Goal: Task Accomplishment & Management: Manage account settings

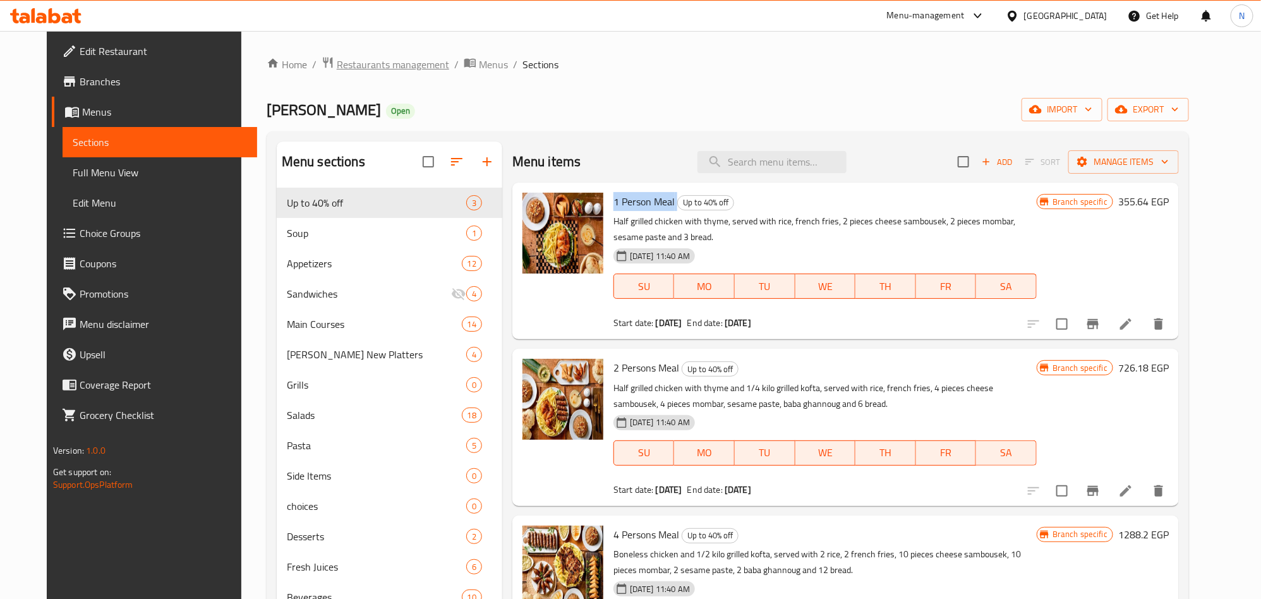
drag, startPoint x: 0, startPoint y: 0, endPoint x: 410, endPoint y: 67, distance: 415.3
click at [410, 67] on span "Restaurants management" at bounding box center [393, 64] width 112 height 15
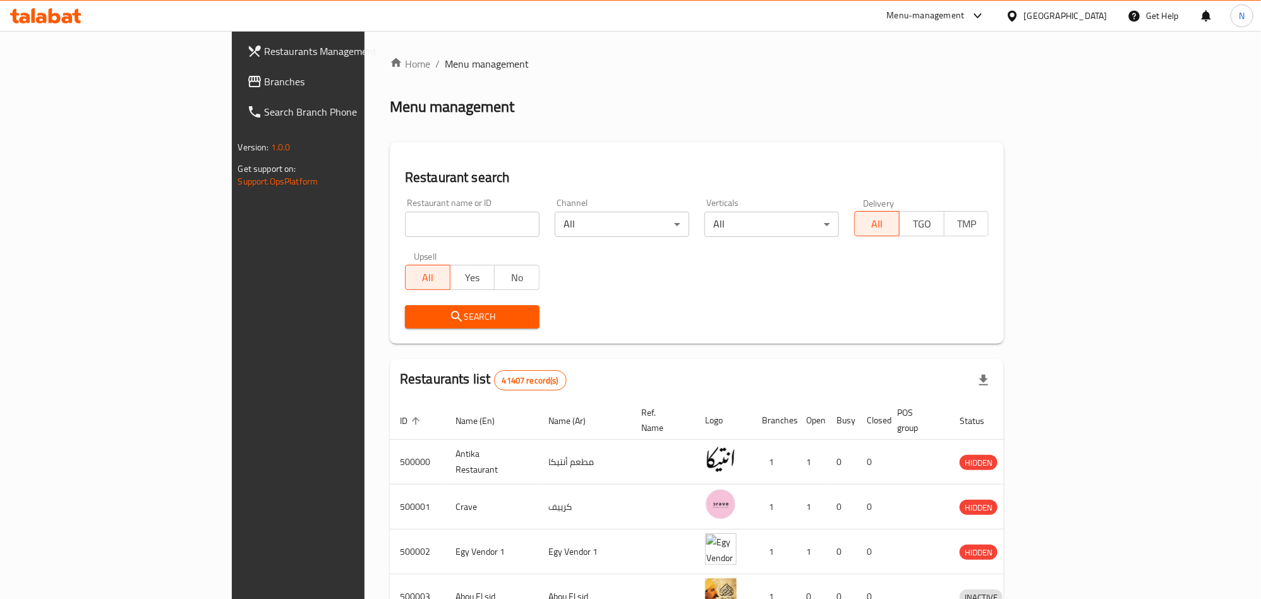
click at [405, 226] on input "search" at bounding box center [472, 224] width 135 height 25
paste input "610761"
type input "610761"
click at [415, 319] on span "Search" at bounding box center [472, 317] width 114 height 16
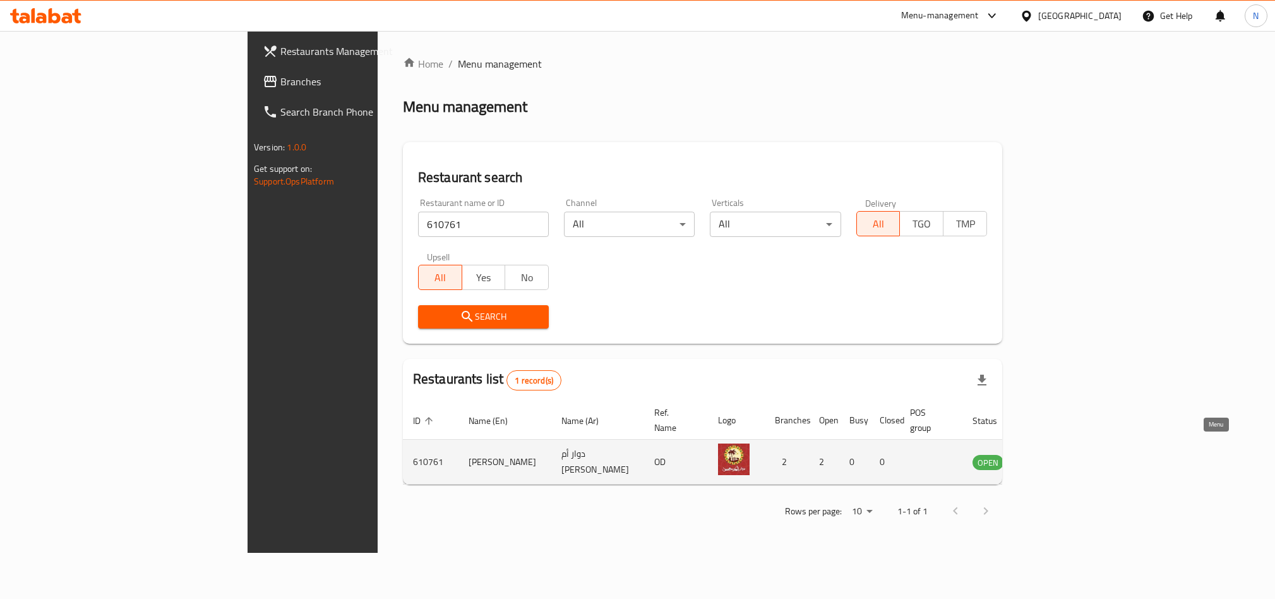
click at [1062, 454] on link "enhanced table" at bounding box center [1050, 461] width 23 height 15
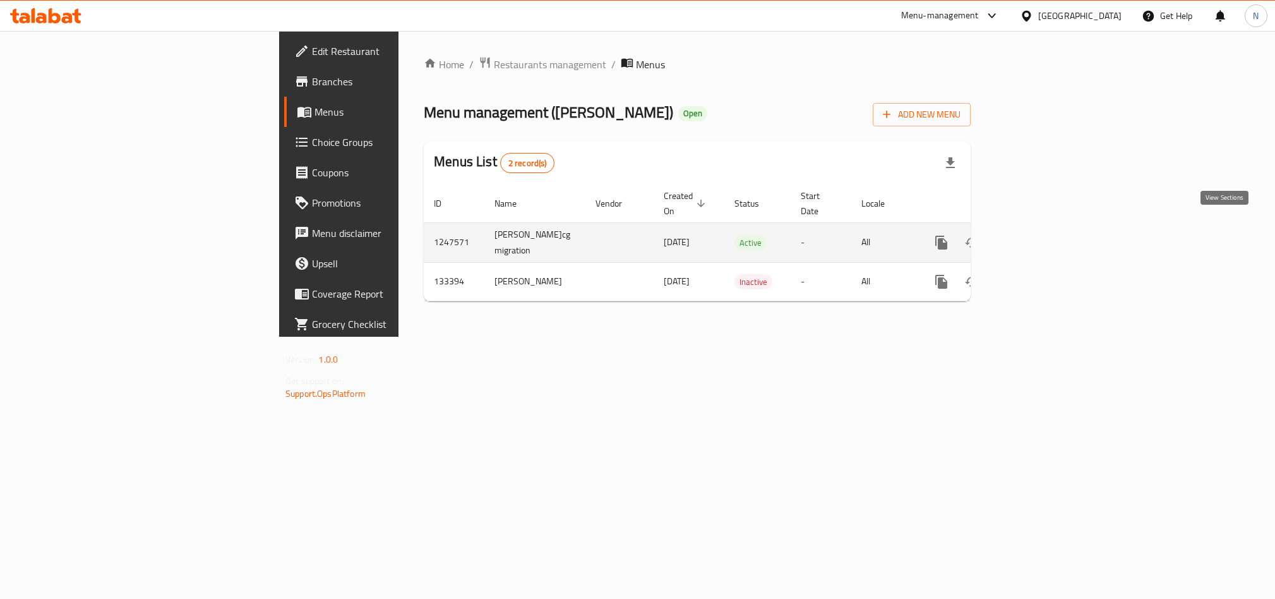
click at [1040, 235] on icon "enhanced table" at bounding box center [1032, 242] width 15 height 15
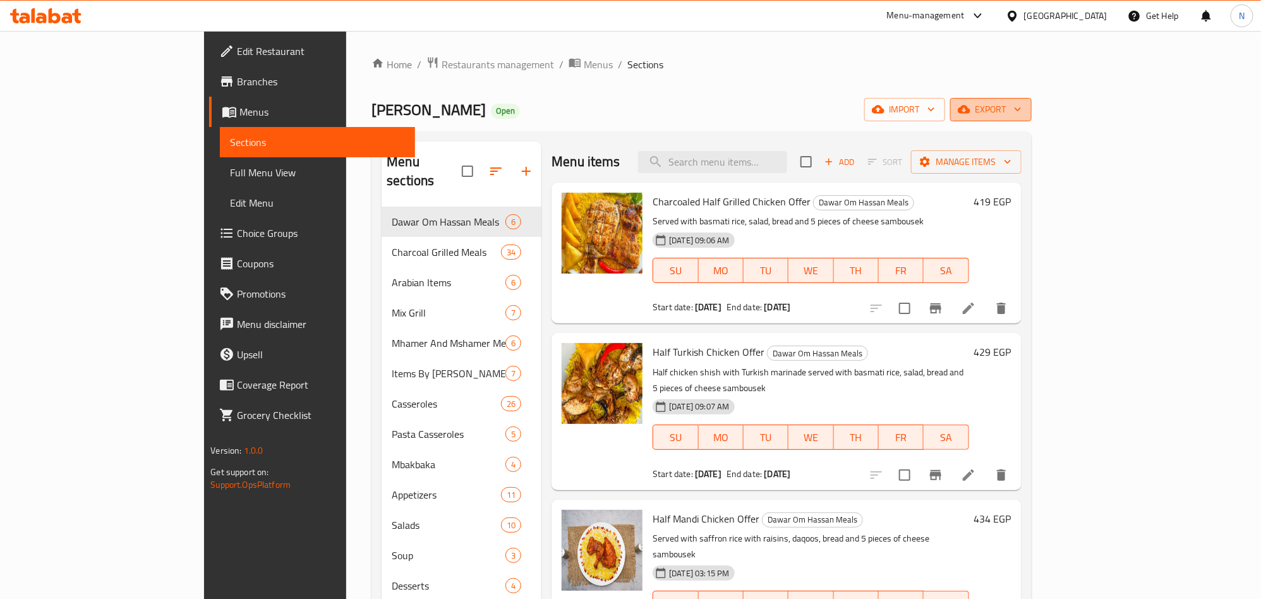
click at [1021, 117] on span "export" at bounding box center [990, 110] width 61 height 16
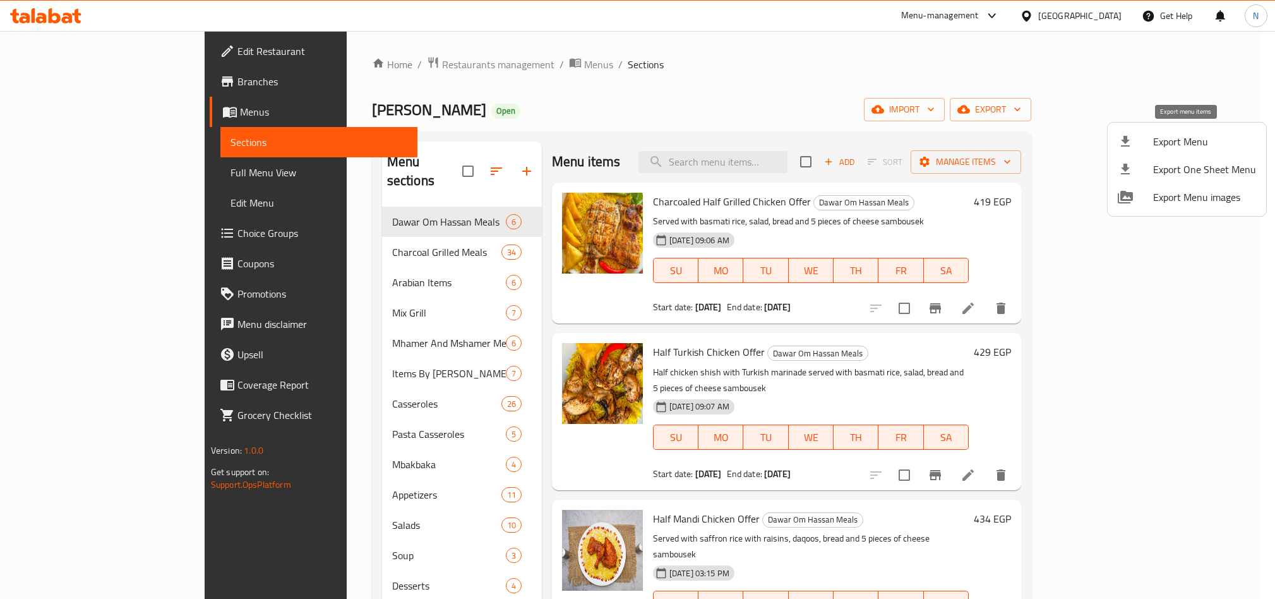
click at [1160, 143] on span "Export Menu" at bounding box center [1204, 141] width 103 height 15
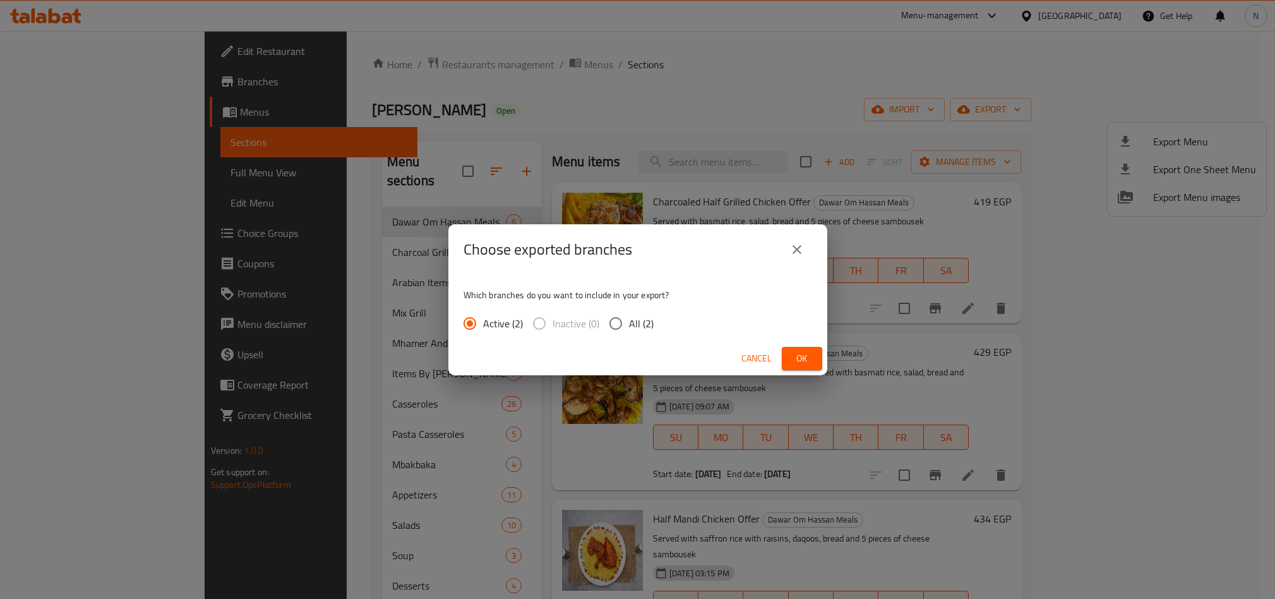
drag, startPoint x: 637, startPoint y: 327, endPoint x: 695, endPoint y: 349, distance: 62.8
click at [637, 327] on span "All (2)" at bounding box center [641, 323] width 25 height 15
drag, startPoint x: 604, startPoint y: 324, endPoint x: 657, endPoint y: 339, distance: 55.2
click at [605, 325] on input "All (2)" at bounding box center [615, 323] width 27 height 27
radio input "true"
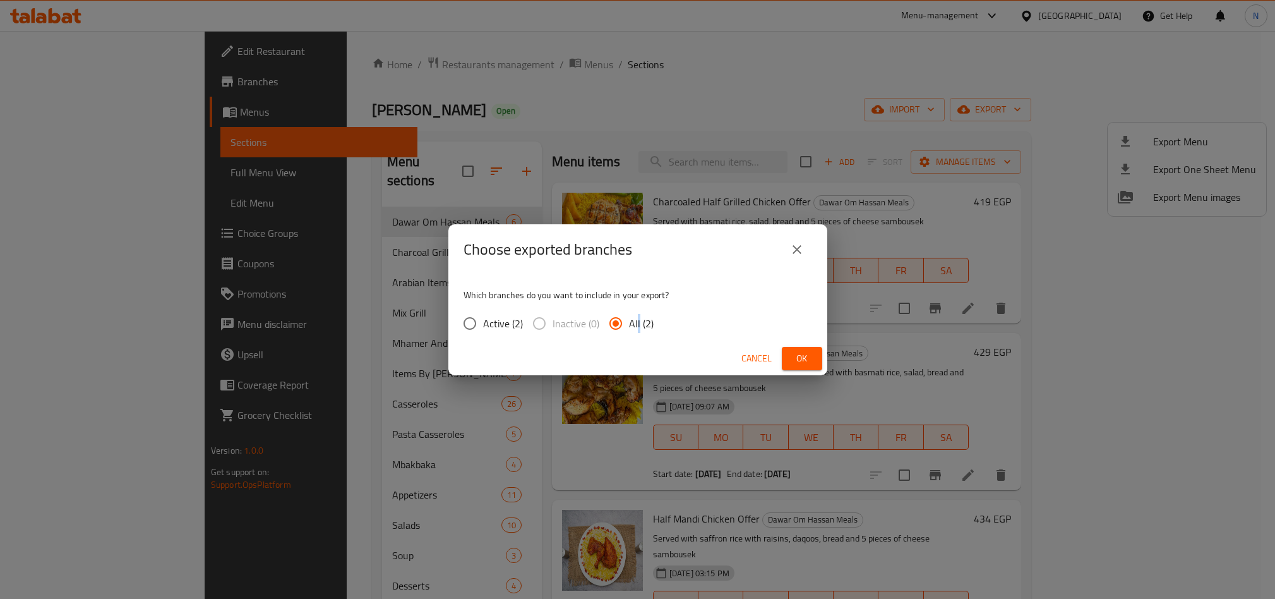
click at [802, 359] on span "Ok" at bounding box center [802, 359] width 20 height 16
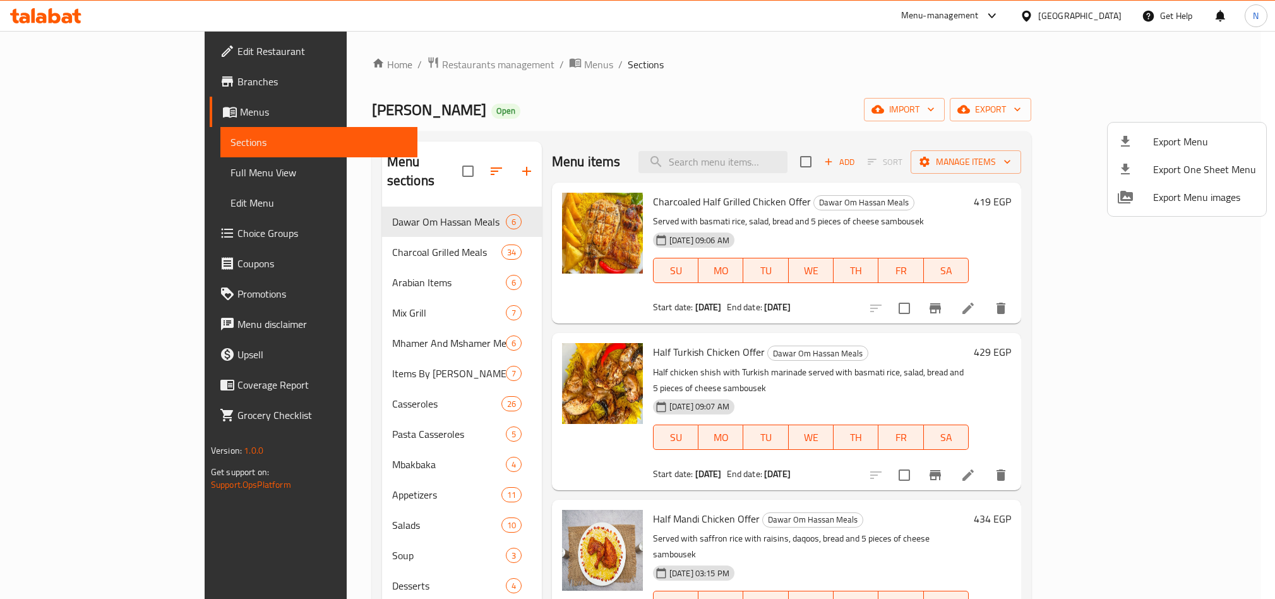
click at [704, 102] on div at bounding box center [637, 299] width 1275 height 599
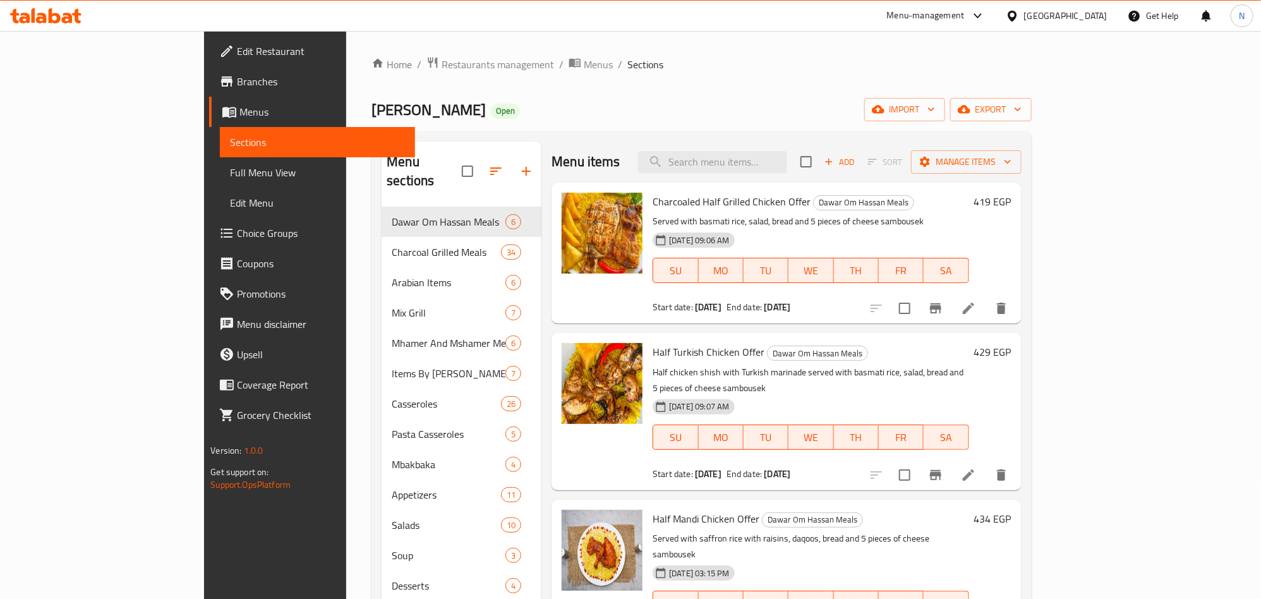
click at [671, 95] on div "Home / Restaurants management / Menus / Sections Dawar Om Hassan Open import ex…" at bounding box center [700, 472] width 659 height 832
click at [787, 153] on input "search" at bounding box center [712, 162] width 149 height 22
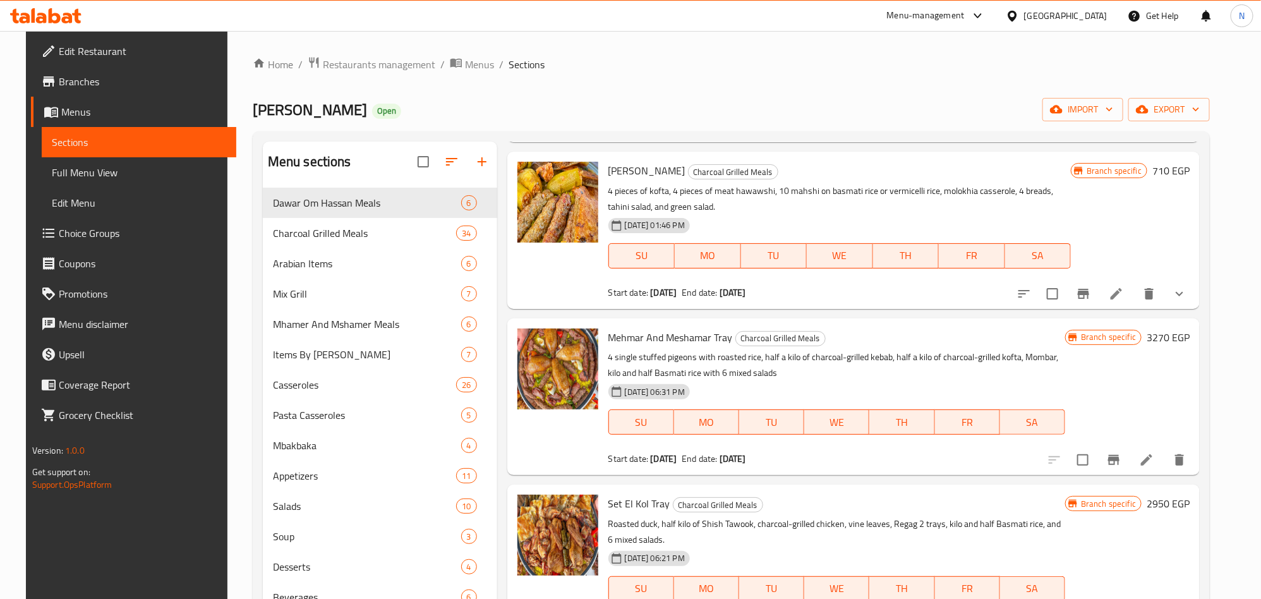
scroll to position [568, 0]
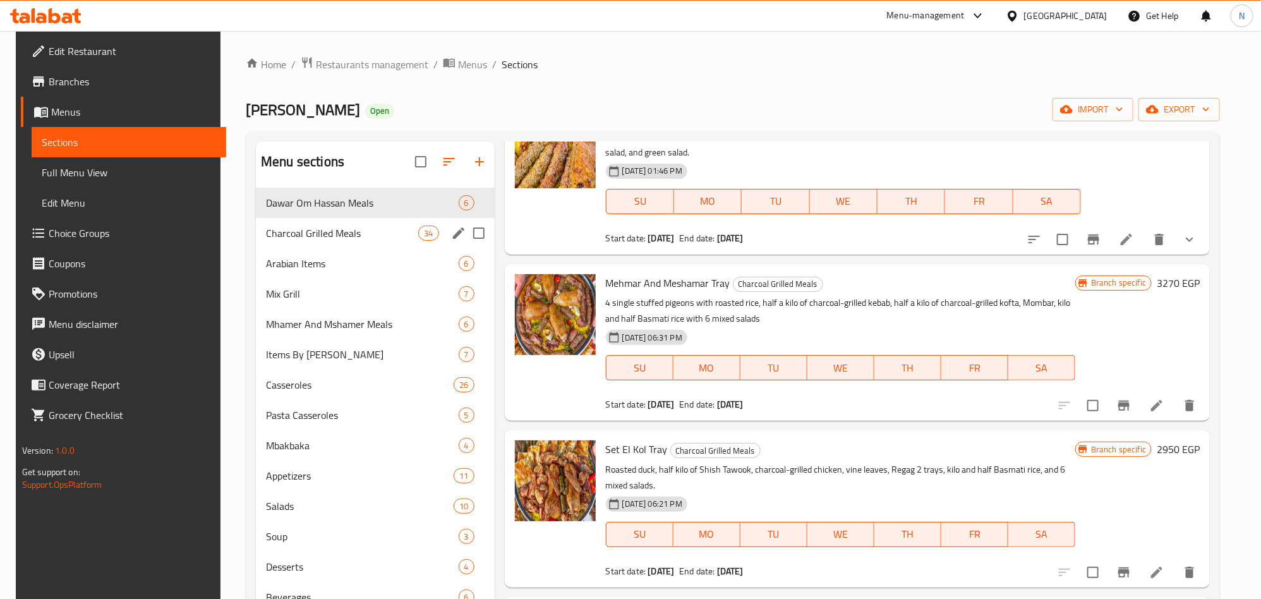
type input "tray"
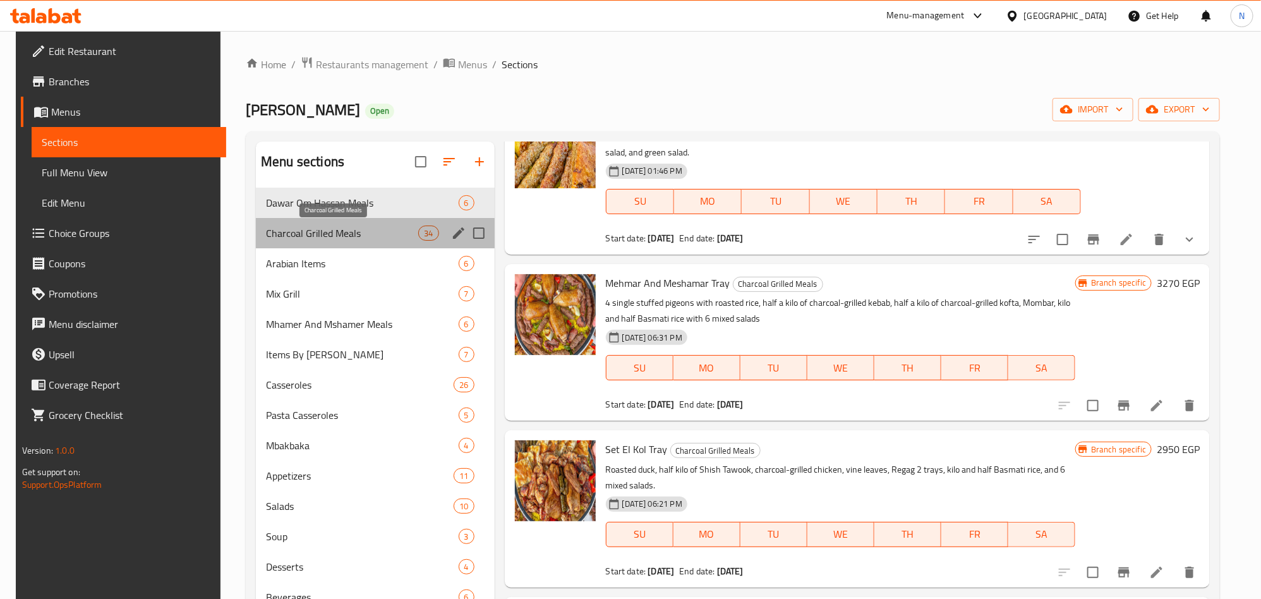
click at [366, 228] on span "Charcoal Grilled Meals" at bounding box center [342, 232] width 152 height 15
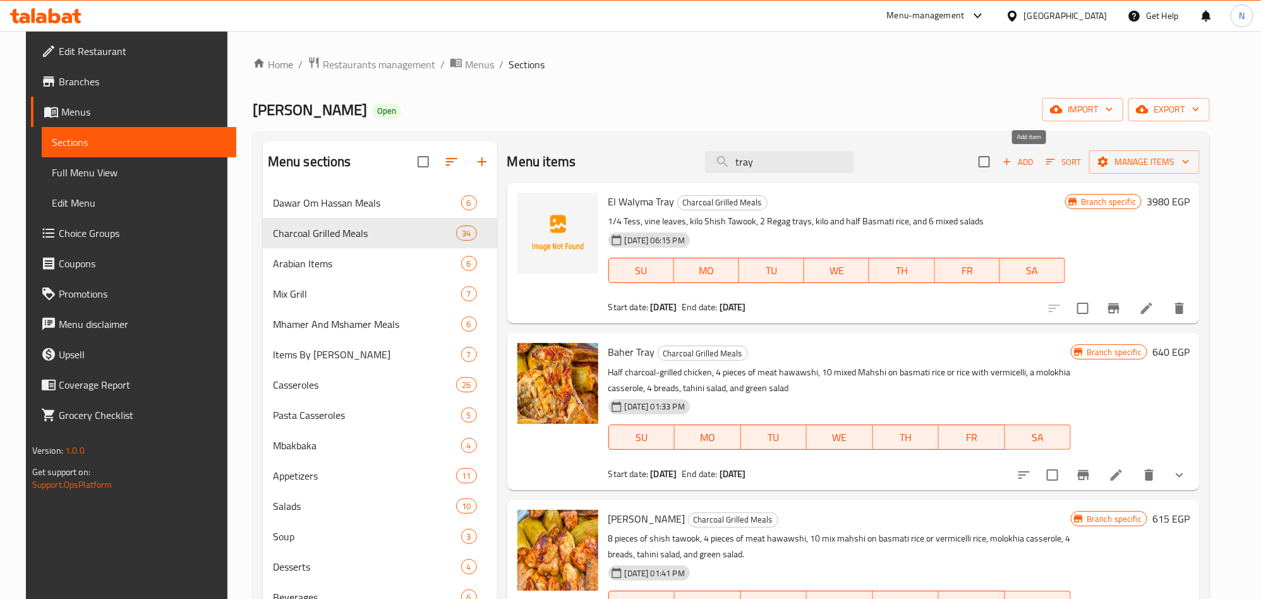
click at [1033, 163] on span "Add" at bounding box center [1017, 162] width 34 height 15
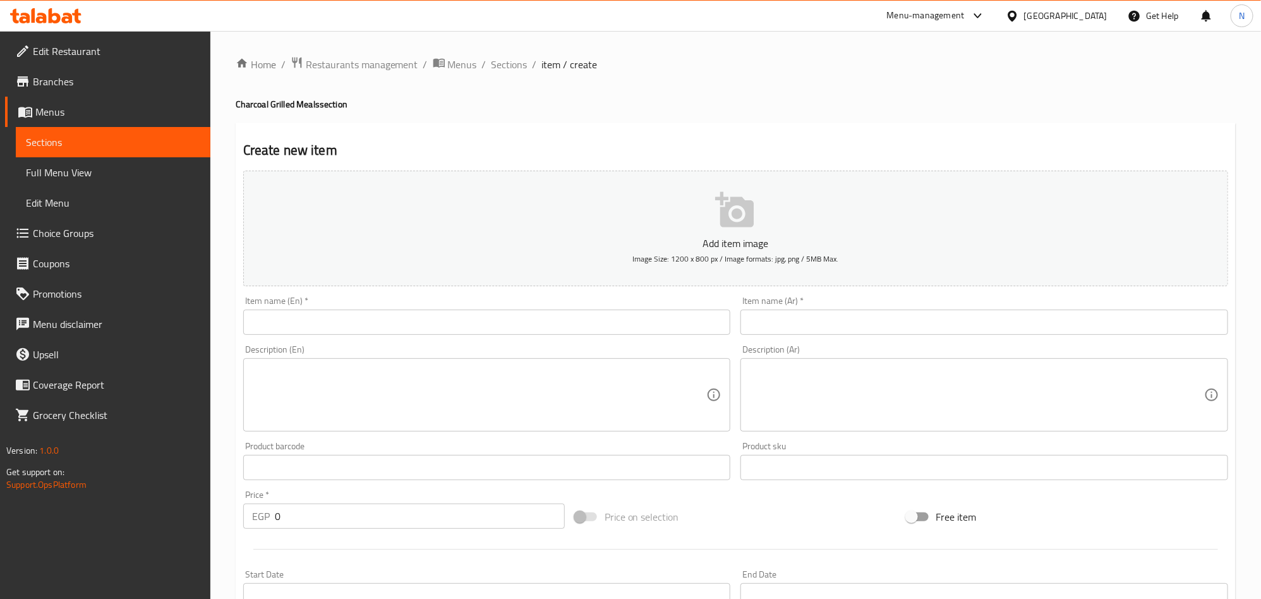
click at [849, 315] on input "text" at bounding box center [984, 321] width 488 height 25
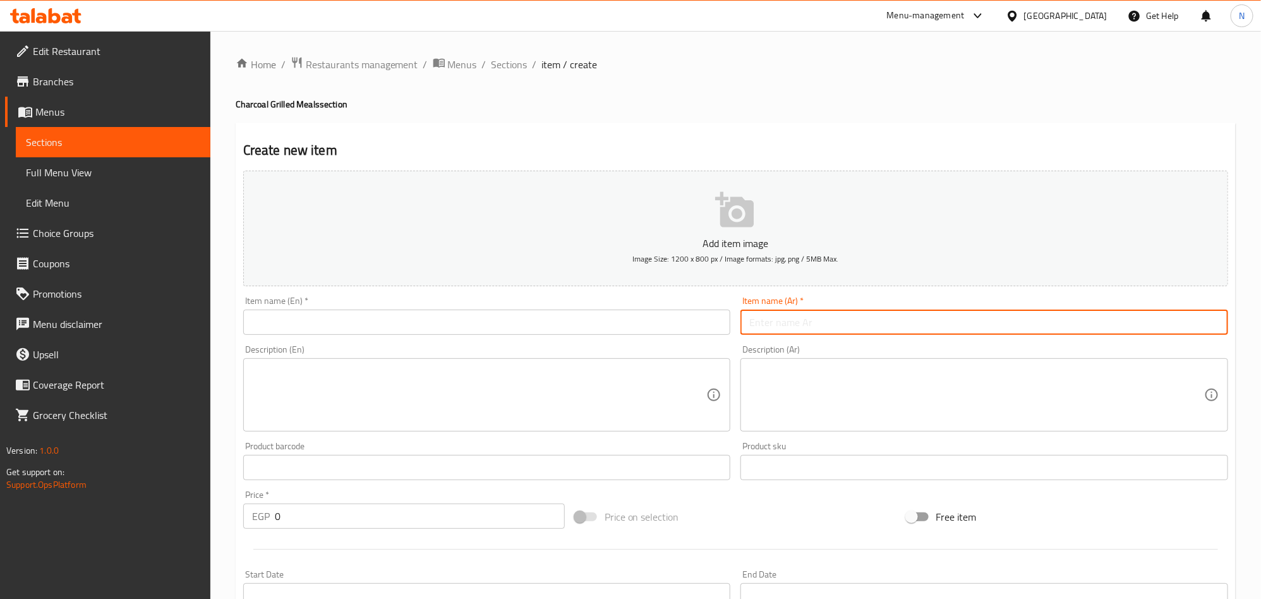
paste input "صنية العبور"
click at [951, 325] on input "صنية العبور" at bounding box center [984, 321] width 488 height 25
type input "صنية العبور"
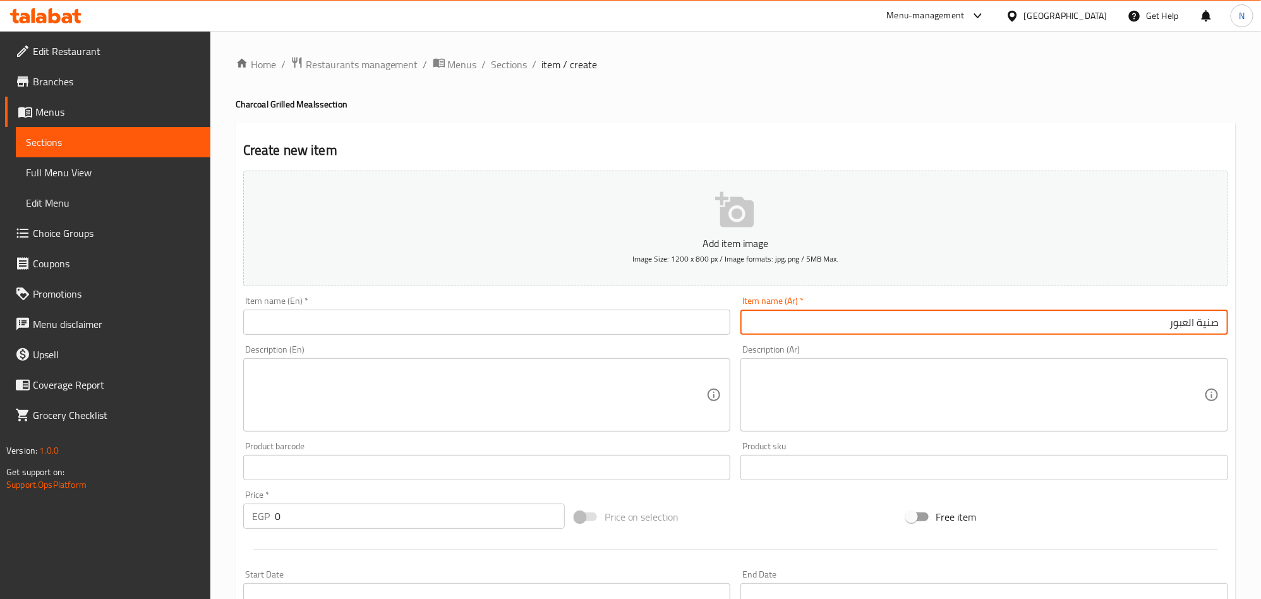
drag, startPoint x: 514, startPoint y: 316, endPoint x: 506, endPoint y: 325, distance: 11.6
click at [514, 316] on input "text" at bounding box center [487, 321] width 488 height 25
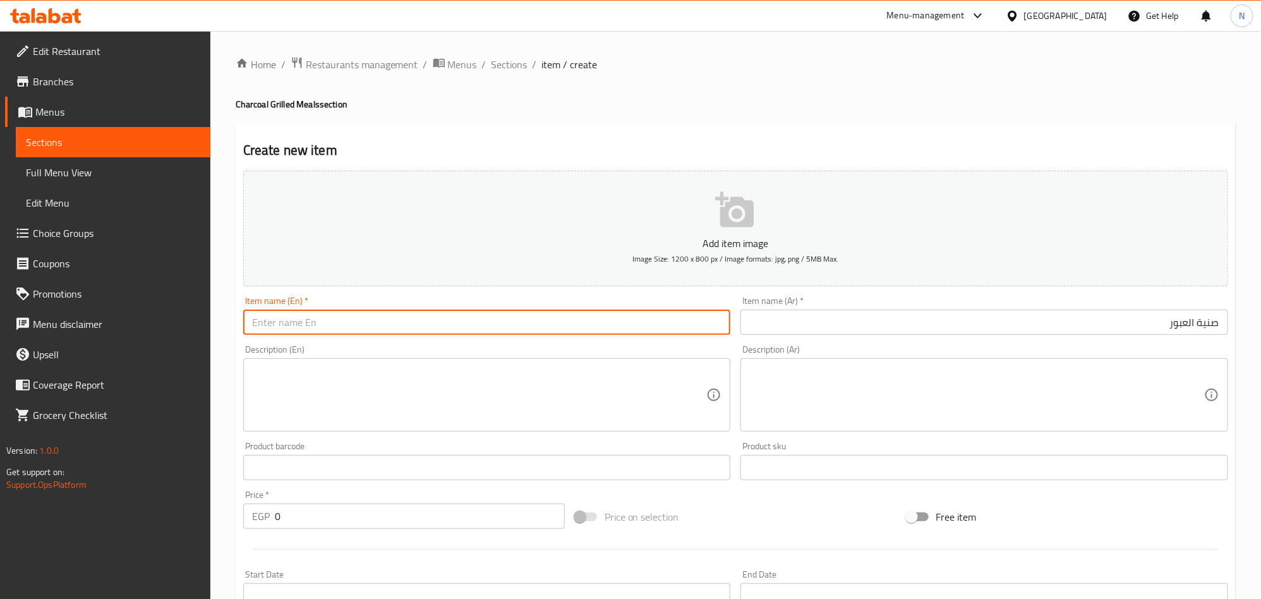
paste input "El Obour Tray"
click at [465, 316] on input "El Obour Tray" at bounding box center [487, 321] width 488 height 25
click at [465, 318] on input "El Obour Tray" at bounding box center [487, 321] width 488 height 25
type input "El Obour Tray"
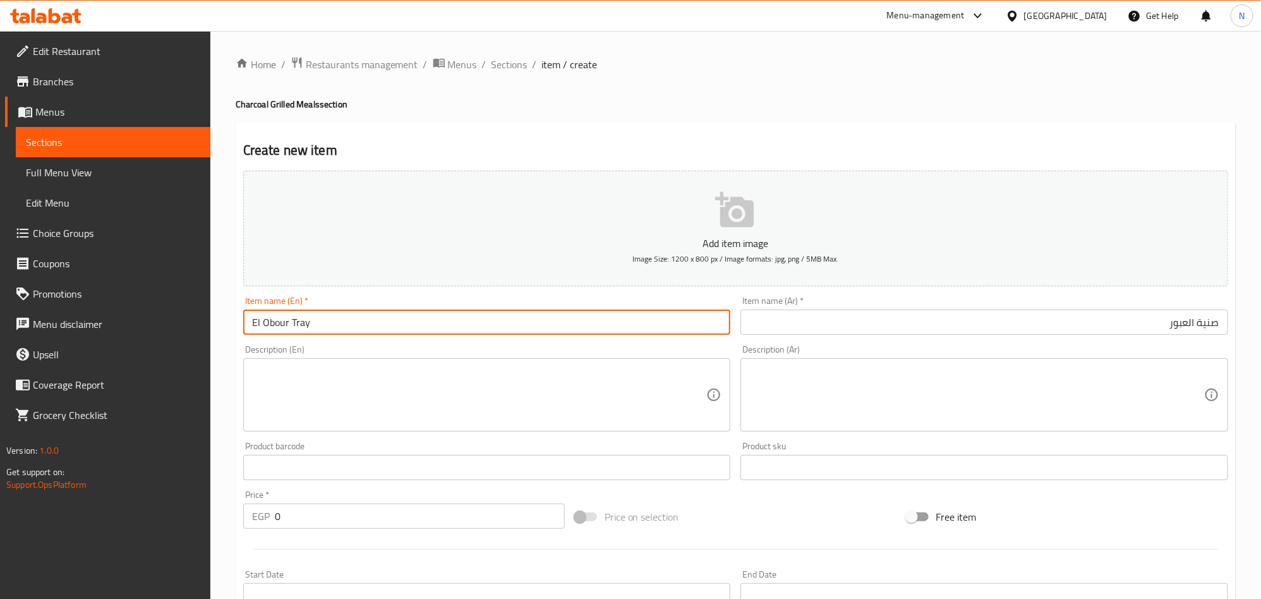
click at [303, 410] on textarea at bounding box center [479, 395] width 455 height 60
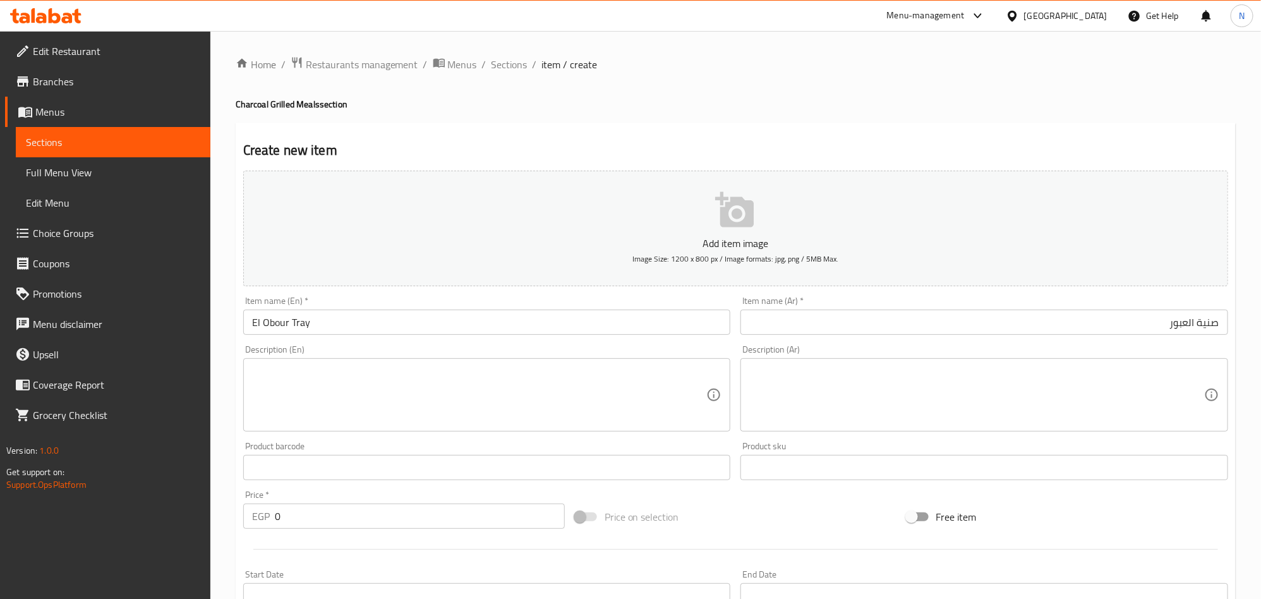
click at [966, 379] on textarea at bounding box center [976, 395] width 455 height 60
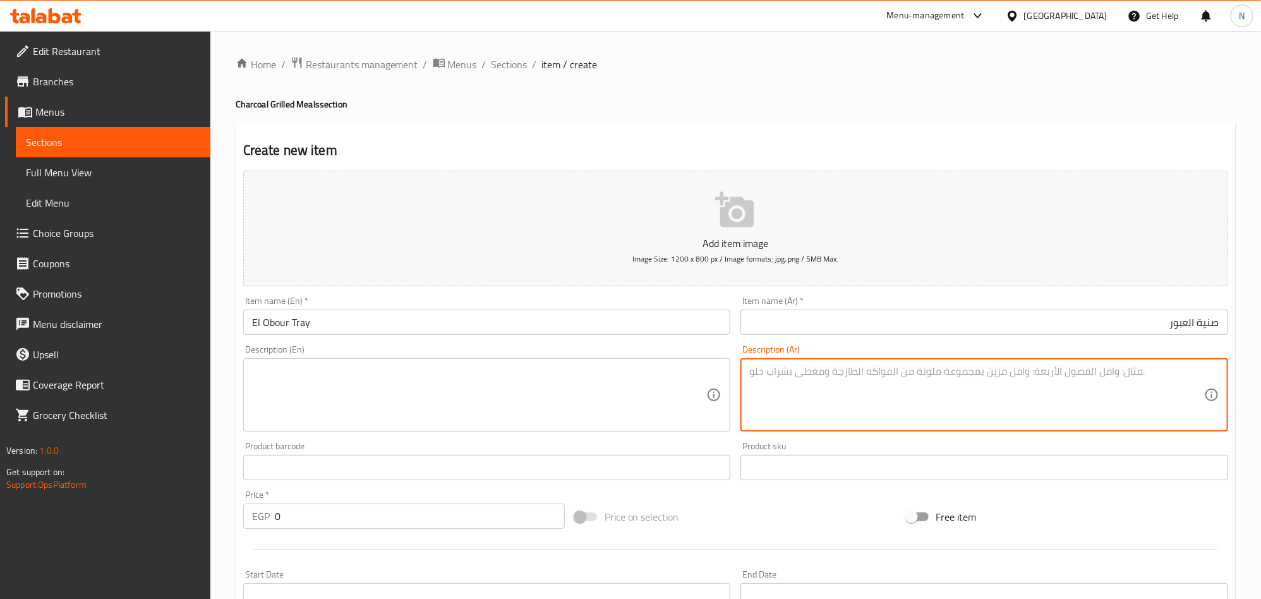
paste textarea "٥ قطع فراخ مندي + ٥ قطع كفته + ٥ قطع سجق + ٥ قطع شيش + ٥ قطع ممبار + ٥ قطع سمبو…"
drag, startPoint x: 1126, startPoint y: 387, endPoint x: 1135, endPoint y: 387, distance: 8.8
click at [1135, 387] on textarea "٥ قطع فراخ مندي + ٥ قطع كفته + ٥ قطع سجق + ٥ قطع شيش + ٥ قطع ممبار + ٥ قطع سمبو…" at bounding box center [976, 395] width 455 height 60
click at [1136, 387] on textarea "٥ قطع فراخ مندي + ٥ قطع كفته + ٥ قطع سجق + ٥ قطع شيش + ٥ قطع ممبار + ٥ قطع سمبو…" at bounding box center [976, 395] width 455 height 60
click at [1124, 383] on textarea "٥ قطع فراخ مندي + ٥ قطع كفته + ٥ قطع سجق + ٥ قطع شيش + ٥ قطع ممبار + ٥ قطع سمبو…" at bounding box center [976, 395] width 455 height 60
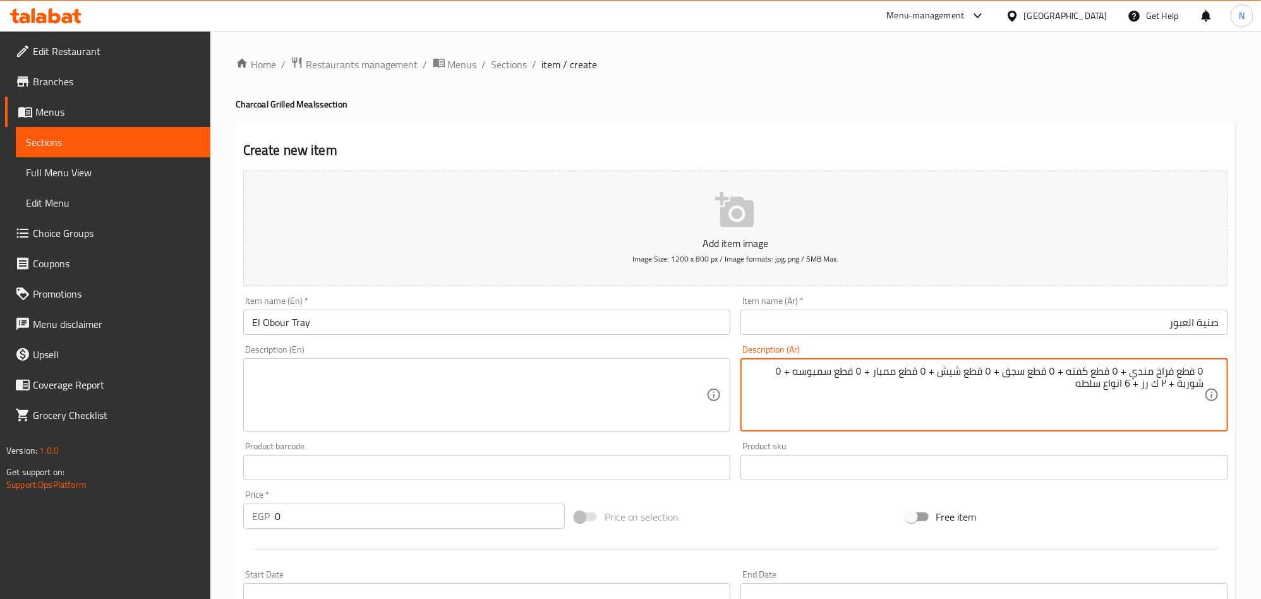
click at [1109, 385] on textarea "٥ قطع فراخ مندي + ٥ قطع كفته + ٥ قطع سجق + ٥ قطع شيش + ٥ قطع ممبار + ٥ قطع سمبو…" at bounding box center [976, 395] width 455 height 60
type textarea "٥ قطع فراخ مندي + ٥ قطع كفته + ٥ قطع سجق + ٥ قطع شيش + ٥ قطع ممبار + ٥ قطع سمبو…"
click at [424, 405] on textarea at bounding box center [479, 395] width 455 height 60
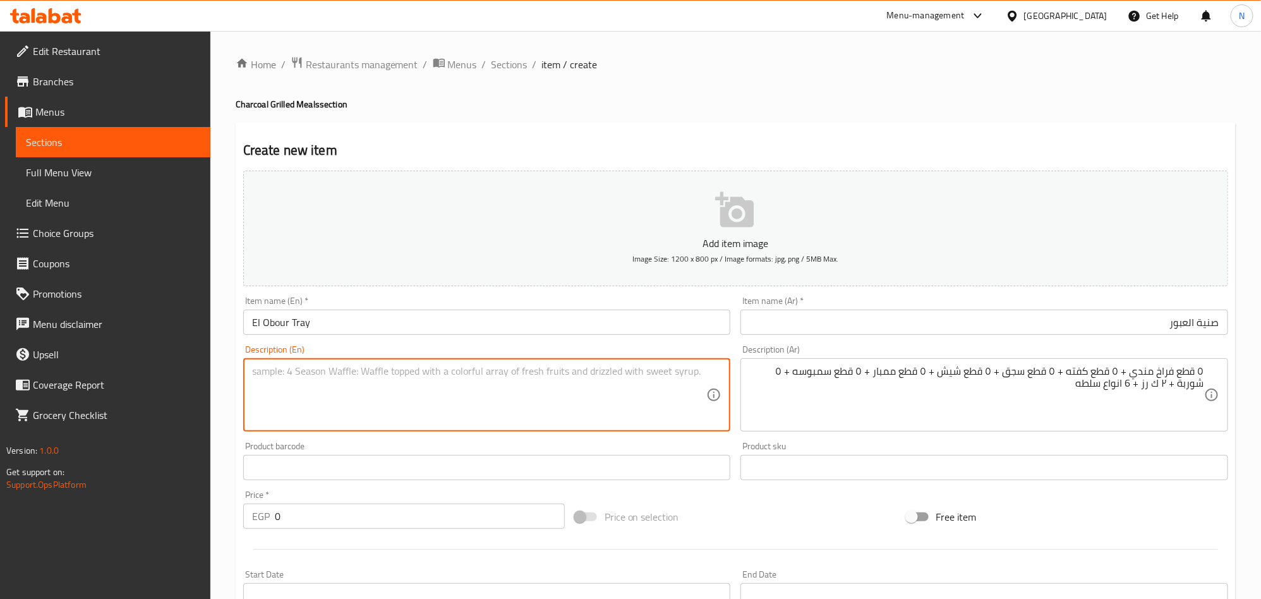
paste textarea ""5 pieces of mandi chicken + 5 pieces of kofta + 5 pieces of sausage + 5 pieces…"
drag, startPoint x: 255, startPoint y: 370, endPoint x: 255, endPoint y: 377, distance: 6.9
click at [255, 371] on textarea ""5 pieces of mandi chicken + 5 pieces of kofta + 5 pieces of sausage + 5 pieces…" at bounding box center [479, 395] width 455 height 60
click at [341, 381] on textarea "5 pieces of mandi chicken + 5 pieces of kofta + 5 pieces of sausage + 5 pieces …" at bounding box center [479, 395] width 455 height 60
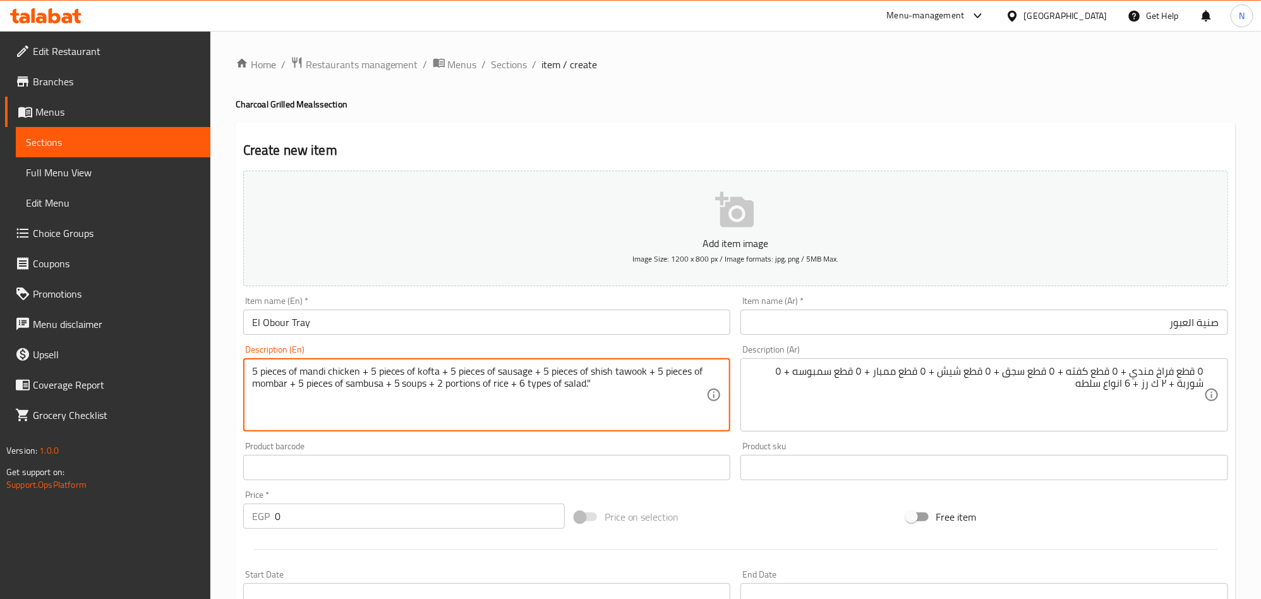
click at [342, 381] on textarea "5 pieces of mandi chicken + 5 pieces of kofta + 5 pieces of sausage + 5 pieces …" at bounding box center [479, 395] width 455 height 60
click at [371, 372] on textarea "5 pieces of mandi chicken + 5 pieces of kofta + 5 pieces of sausage + 5 pieces …" at bounding box center [479, 395] width 455 height 60
click at [445, 369] on textarea "5 pieces of mandi chicken, 5 pieces of kofta + 5 pieces of sausage + 5 pieces o…" at bounding box center [479, 395] width 455 height 60
click at [533, 366] on textarea "5 pieces of mandi chicken, 5 pieces of kofta, 5 pieces of sausage + 5 pieces of…" at bounding box center [479, 395] width 455 height 60
click at [642, 371] on textarea "5 pieces of mandi chicken, 5 pieces of kofta, 5 pieces of sausage, 5 pieces of …" at bounding box center [479, 395] width 455 height 60
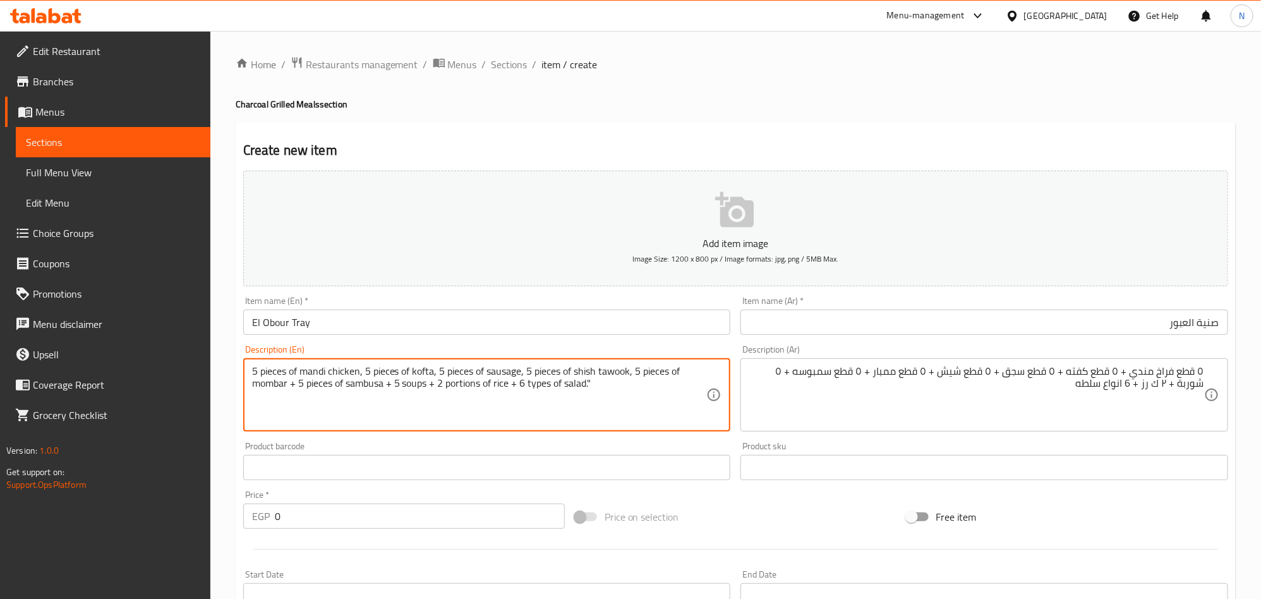
click at [297, 389] on textarea "5 pieces of mandi chicken, 5 pieces of kofta, 5 pieces of sausage, 5 pieces of …" at bounding box center [479, 395] width 455 height 60
drag, startPoint x: 388, startPoint y: 387, endPoint x: 392, endPoint y: 400, distance: 14.4
click at [389, 387] on textarea "5 pieces of mandi chicken, 5 pieces of kofta, 5 pieces of sausage, 5 pieces of …" at bounding box center [479, 395] width 455 height 60
click at [428, 387] on textarea "5 pieces of mandi chicken, 5 pieces of kofta, 5 pieces of sausage, 5 pieces of …" at bounding box center [479, 395] width 455 height 60
click at [503, 383] on textarea "5 pieces of mandi chicken, 5 pieces of kofta, 5 pieces of sausage, 5 pieces of …" at bounding box center [479, 395] width 455 height 60
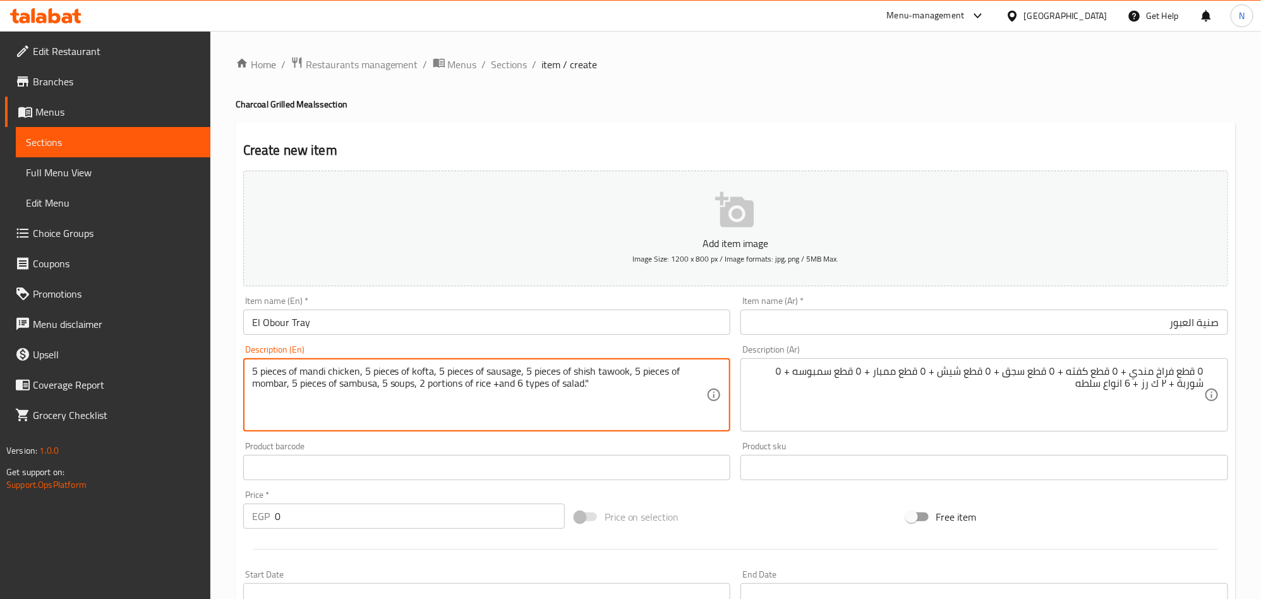
click at [604, 385] on textarea "5 pieces of mandi chicken, 5 pieces of kofta, 5 pieces of sausage, 5 pieces of …" at bounding box center [479, 395] width 455 height 60
paste textarea "2 green salad, 2 tehina, 2 pickles"
type textarea "5 pieces of mandi chicken, 5 pieces of kofta, 5 pieces of sausage, 5 pieces of …"
click at [256, 396] on textarea "5 pieces of mandi chicken, 5 pieces of kofta, 5 pieces of sausage, 5 pieces of …" at bounding box center [479, 395] width 455 height 60
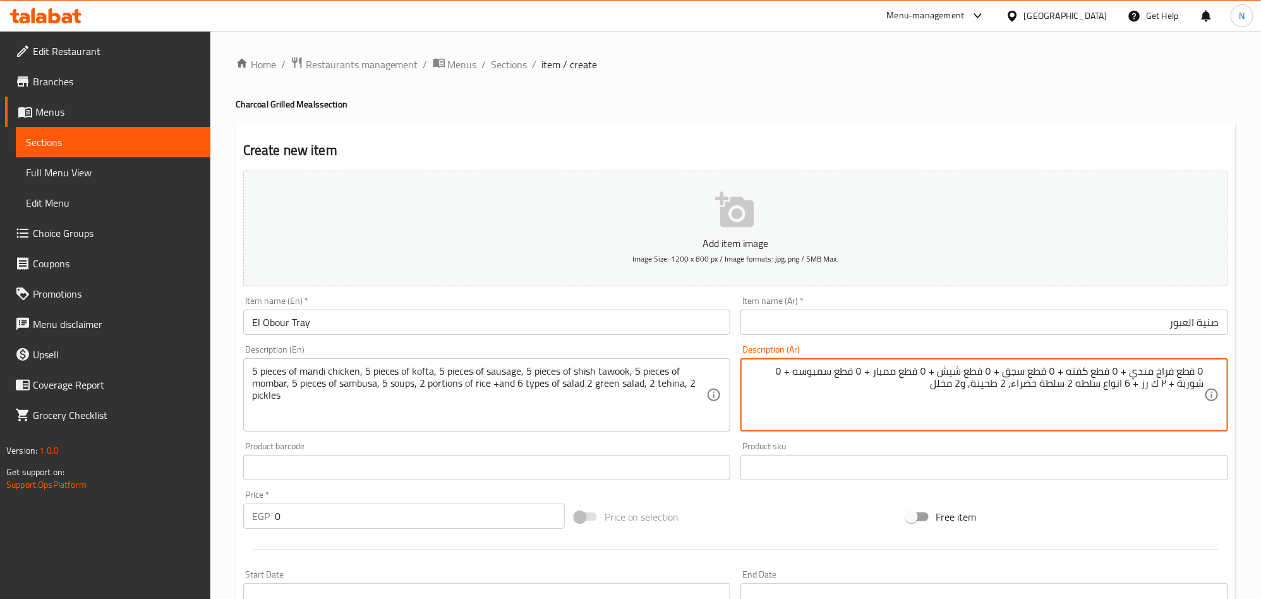
type textarea "٥ قطع فراخ مندي + ٥ قطع كفته + ٥ قطع سجق + ٥ قطع شيش + ٥ قطع ممبار + ٥ قطع سمبو…"
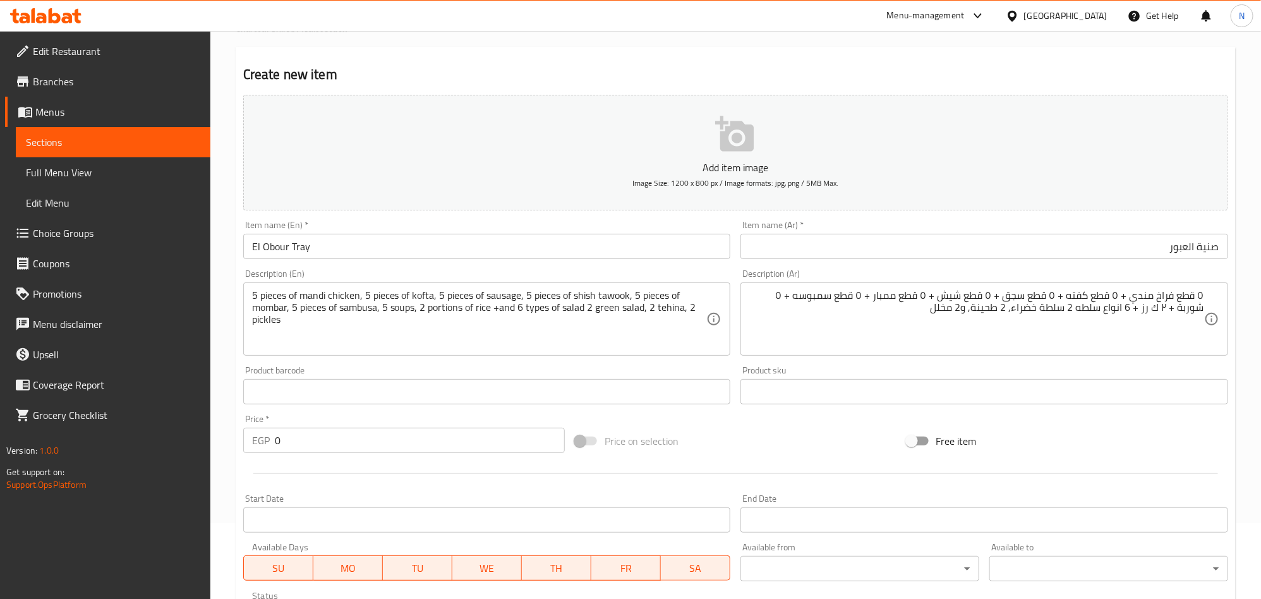
scroll to position [189, 0]
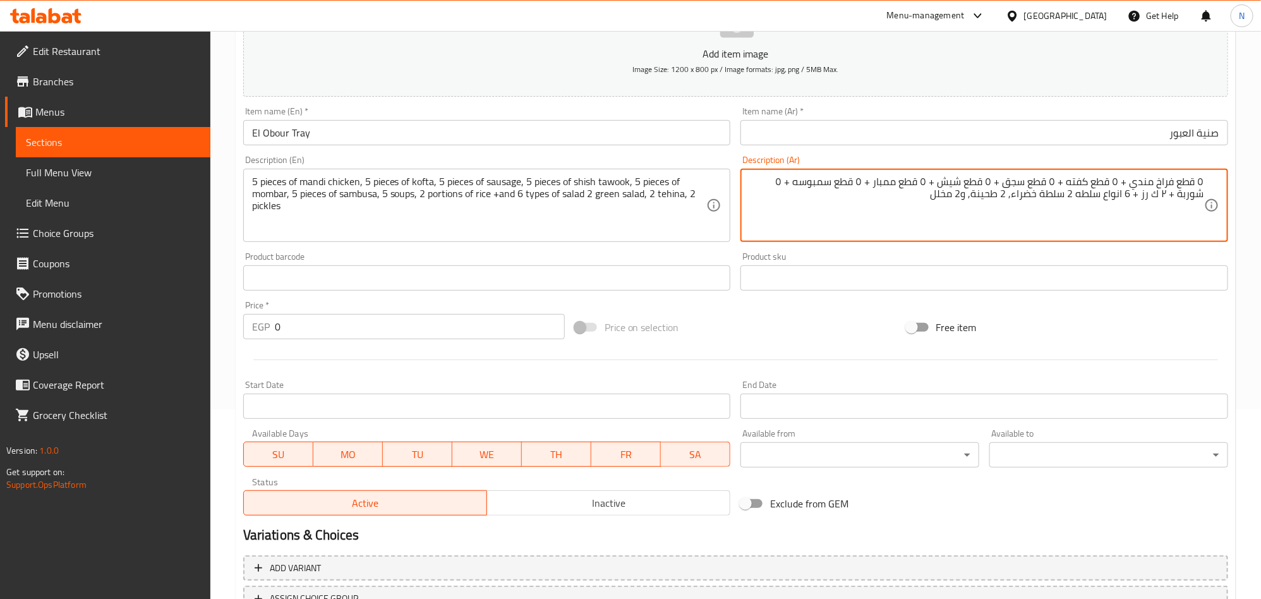
click at [944, 184] on textarea "٥ قطع فراخ مندي + ٥ قطع كفته + ٥ قطع سجق + ٥ قطع شيش + ٥ قطع ممبار + ٥ قطع سمبو…" at bounding box center [976, 206] width 455 height 60
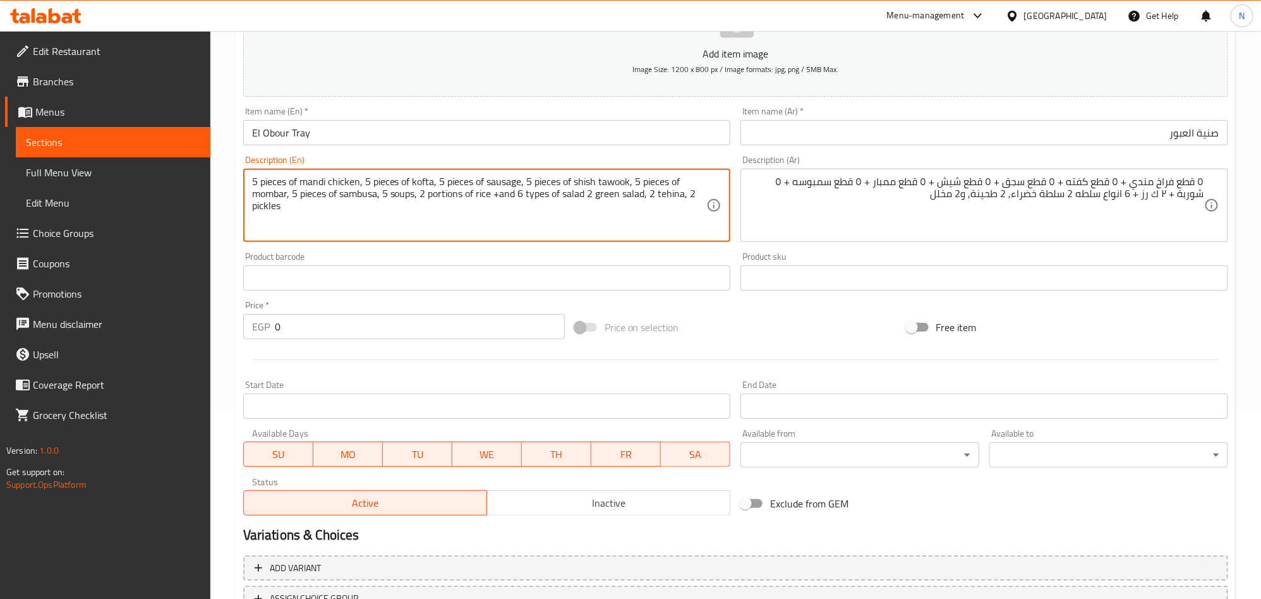
click at [618, 182] on textarea "5 pieces of mandi chicken, 5 pieces of kofta, 5 pieces of sausage, 5 pieces of …" at bounding box center [479, 206] width 455 height 60
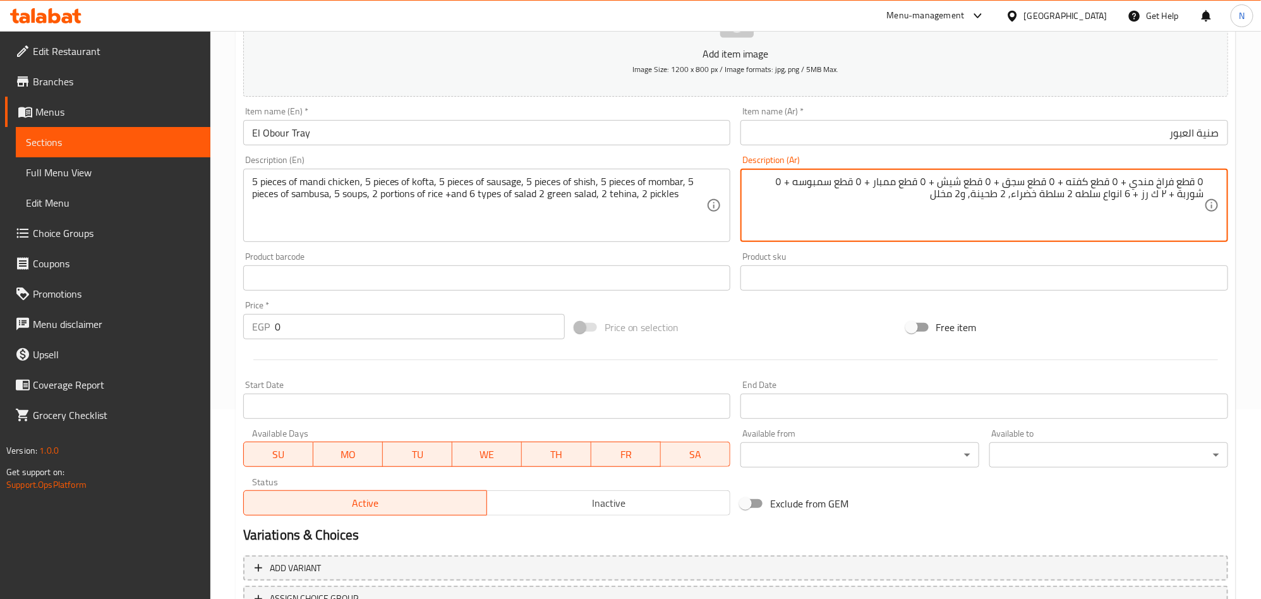
click at [883, 186] on textarea "٥ قطع فراخ مندي + ٥ قطع كفته + ٥ قطع سجق + ٥ قطع شيش + ٥ قطع ممبار + ٥ قطع سمبو…" at bounding box center [976, 206] width 455 height 60
click at [815, 191] on textarea "٥ قطع فراخ مندي + ٥ قطع كفته + ٥ قطع سجق + ٥ قطع شيش + ٥ قطع ممبار + ٥ قطع سمبو…" at bounding box center [976, 206] width 455 height 60
click at [817, 184] on textarea "٥ قطع فراخ مندي + ٥ قطع كفته + ٥ قطع سجق + ٥ قطع شيش + ٥ قطع ممبار + ٥ قطع سمبو…" at bounding box center [976, 206] width 455 height 60
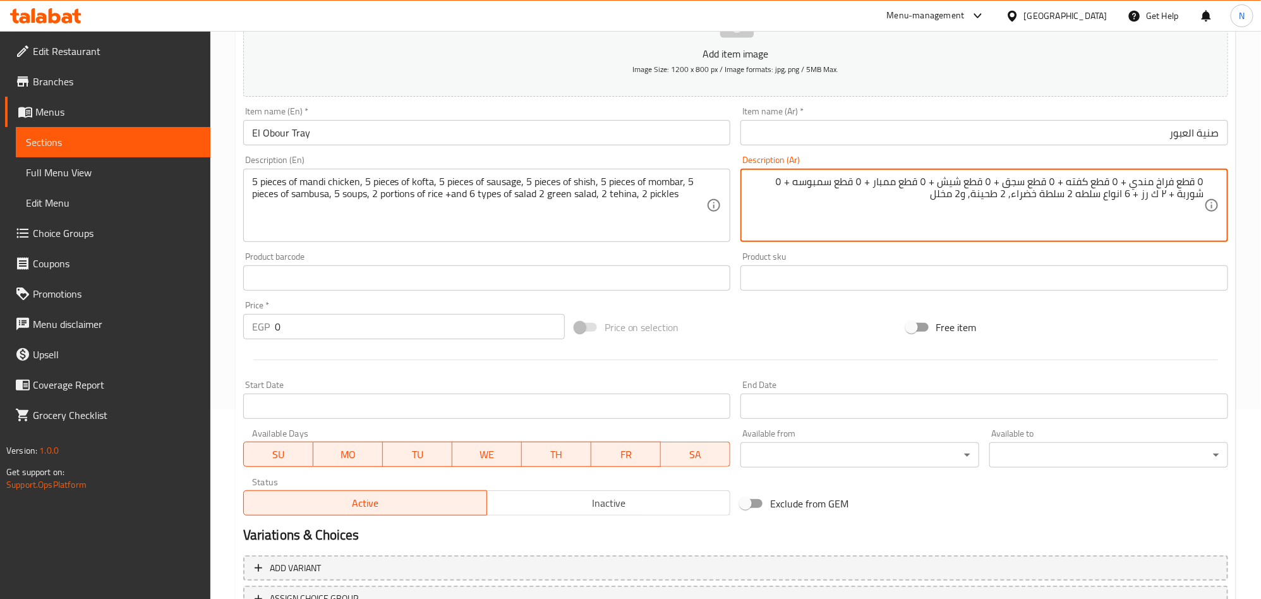
click at [309, 196] on textarea "5 pieces of mandi chicken, 5 pieces of kofta, 5 pieces of sausage, 5 pieces of …" at bounding box center [479, 206] width 455 height 60
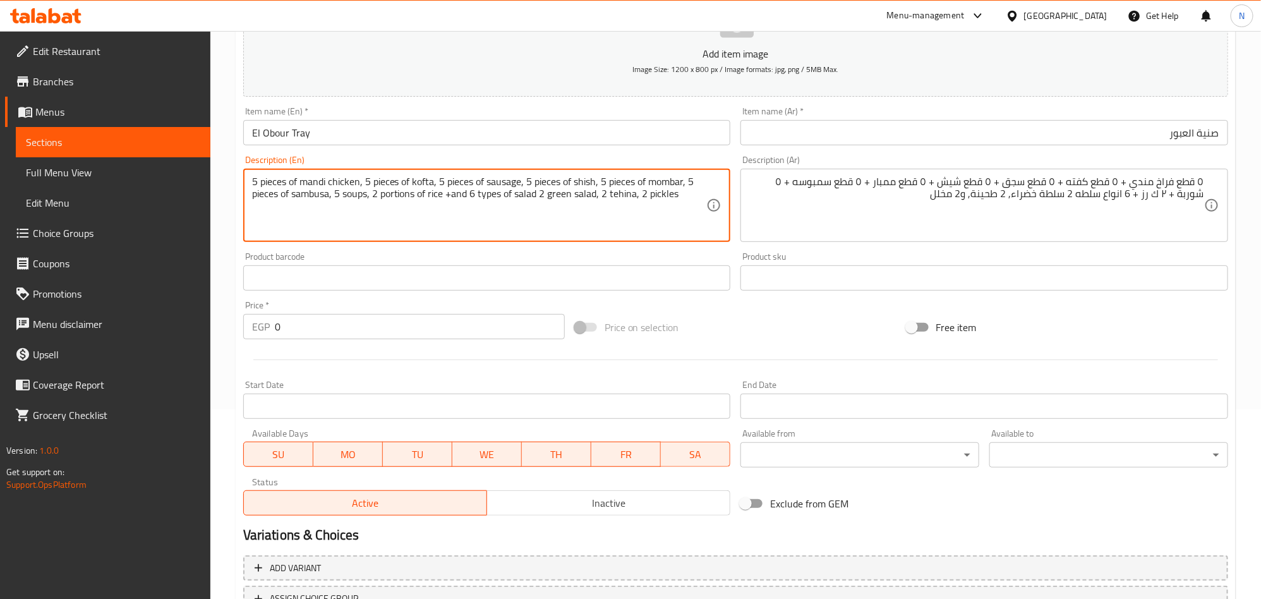
paste textarea "Samosa"
click at [442, 205] on textarea "5 pieces of mandi chicken, 5 pieces of kofta, 5 pieces of sausage, 5 pieces of …" at bounding box center [479, 206] width 455 height 60
click at [451, 177] on textarea "5 pieces of mandi chicken, 5 pieces of kofta, 5 pieces of sausage, 5 pieces of …" at bounding box center [479, 206] width 455 height 60
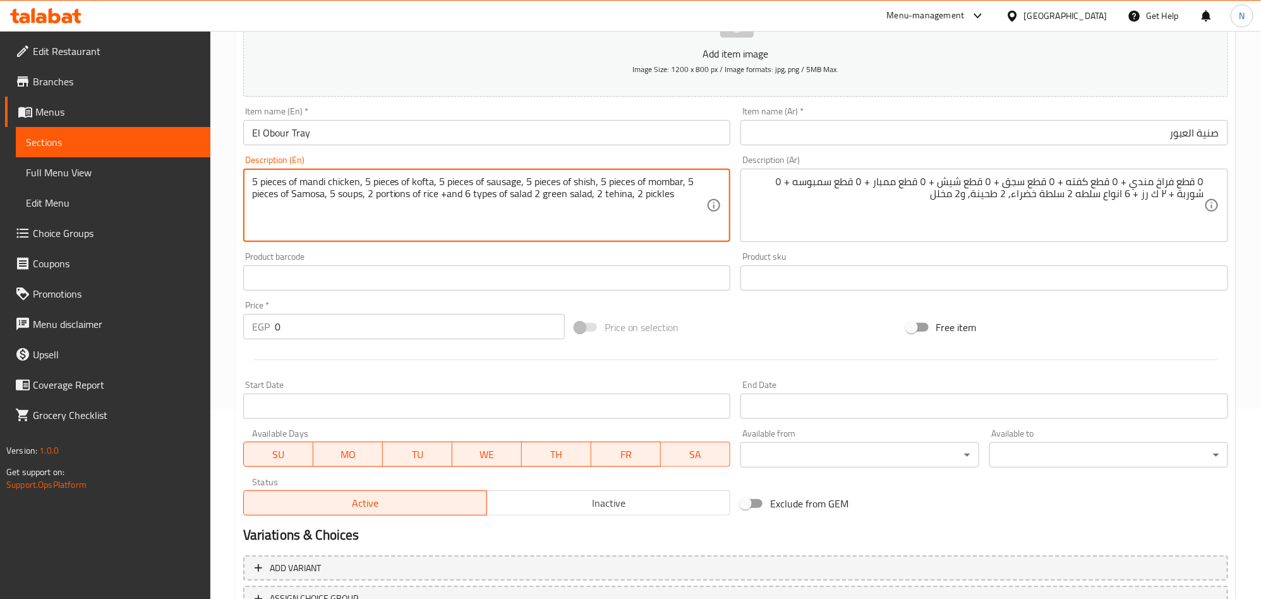
click at [451, 177] on textarea "5 pieces of mandi chicken, 5 pieces of kofta, 5 pieces of sausage, 5 pieces of …" at bounding box center [479, 206] width 455 height 60
click at [432, 220] on textarea "5 pieces of mandi chicken, 5 pieces of kofta, 5 pieces of sausage, 5 pieces of …" at bounding box center [479, 206] width 455 height 60
click at [400, 200] on textarea "5 pieces of mandi chicken, 5 pieces of kofta, 5 pieces of sausage, 5 pieces of …" at bounding box center [479, 206] width 455 height 60
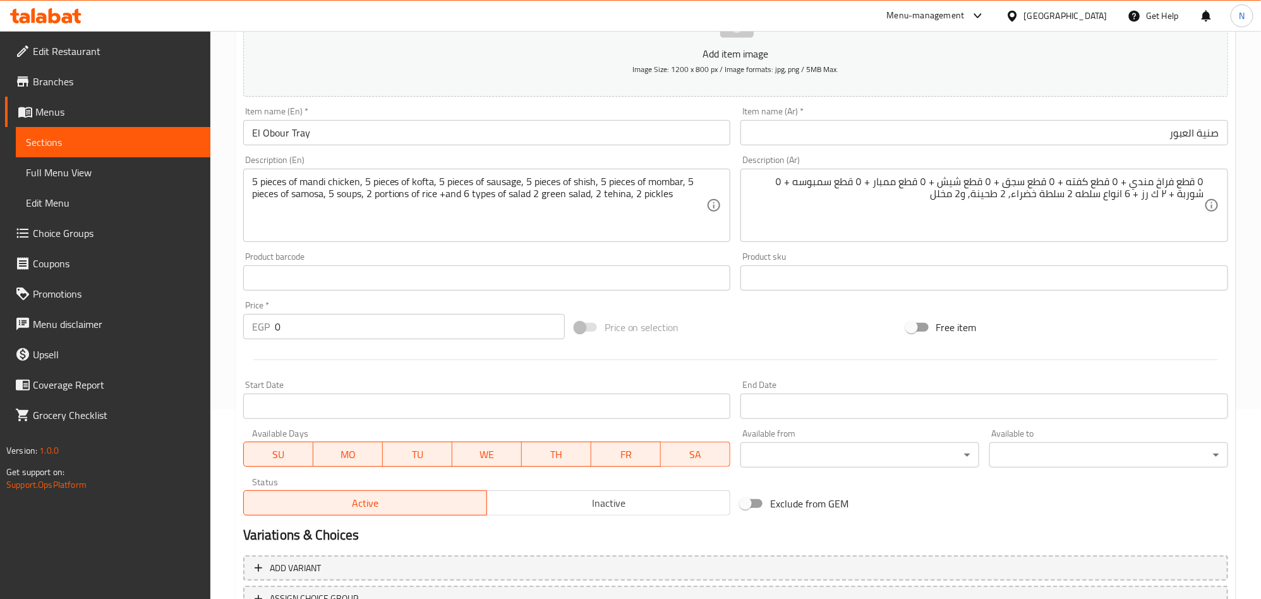
click at [394, 194] on textarea "5 pieces of mandi chicken, 5 pieces of kofta, 5 pieces of sausage, 5 pieces of …" at bounding box center [479, 206] width 455 height 60
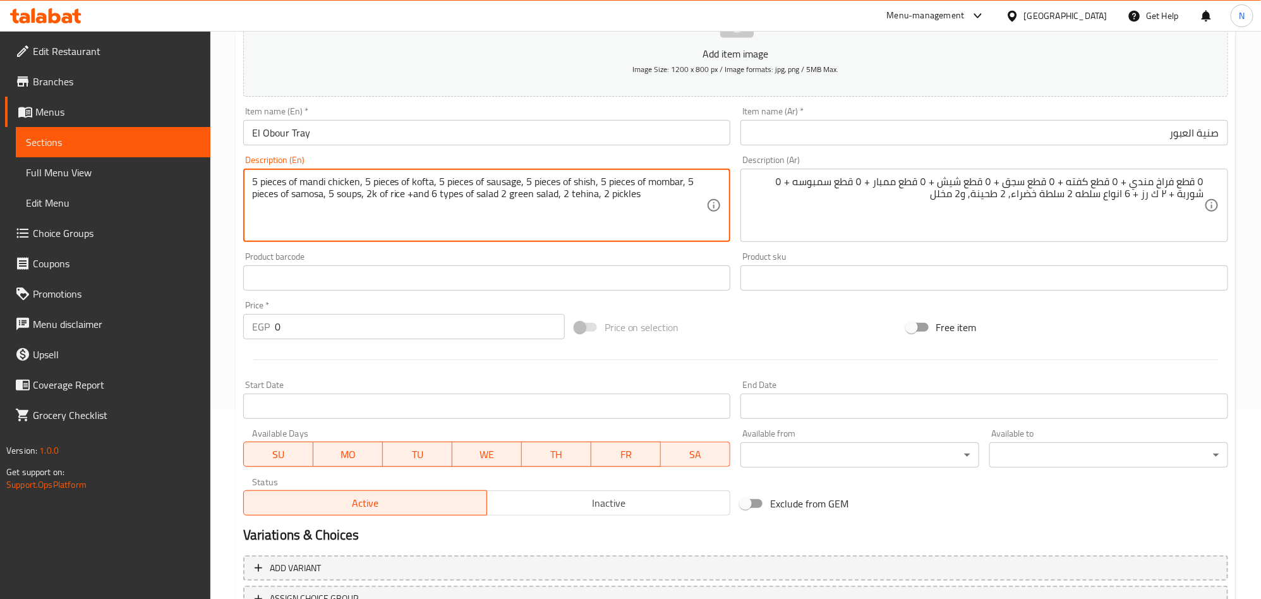
click at [371, 196] on textarea "5 pieces of mandi chicken, 5 pieces of kofta, 5 pieces of sausage, 5 pieces of …" at bounding box center [479, 206] width 455 height 60
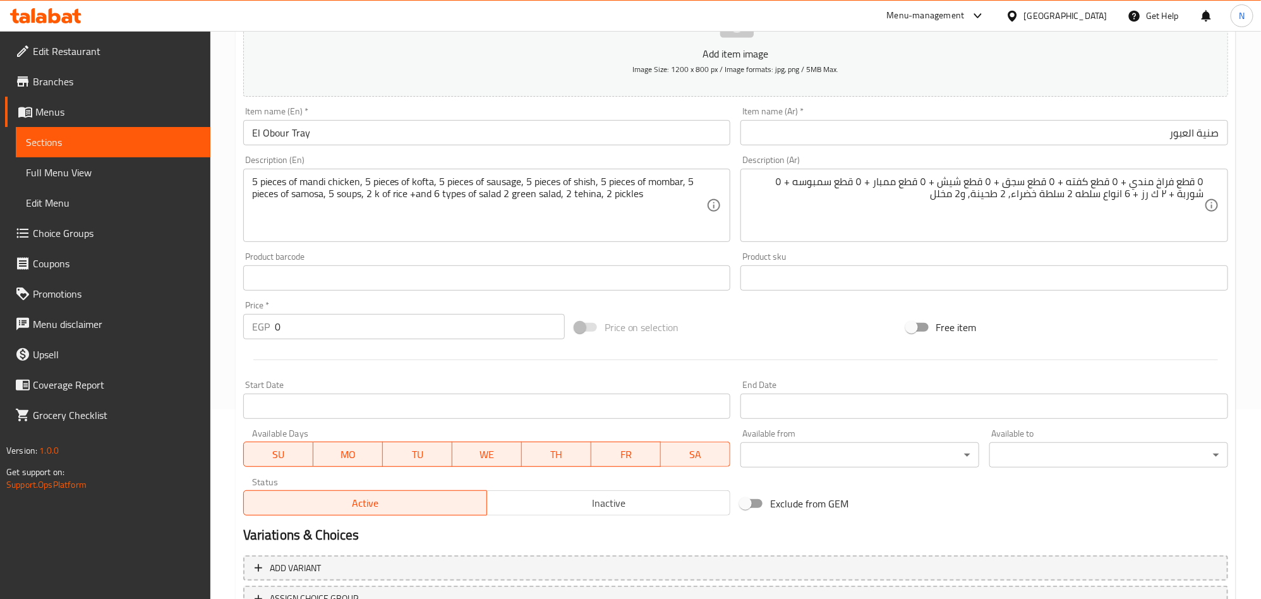
drag, startPoint x: 604, startPoint y: 198, endPoint x: 616, endPoint y: 205, distance: 14.2
click at [604, 198] on textarea "5 pieces of mandi chicken, 5 pieces of kofta, 5 pieces of sausage, 5 pieces of …" at bounding box center [479, 206] width 455 height 60
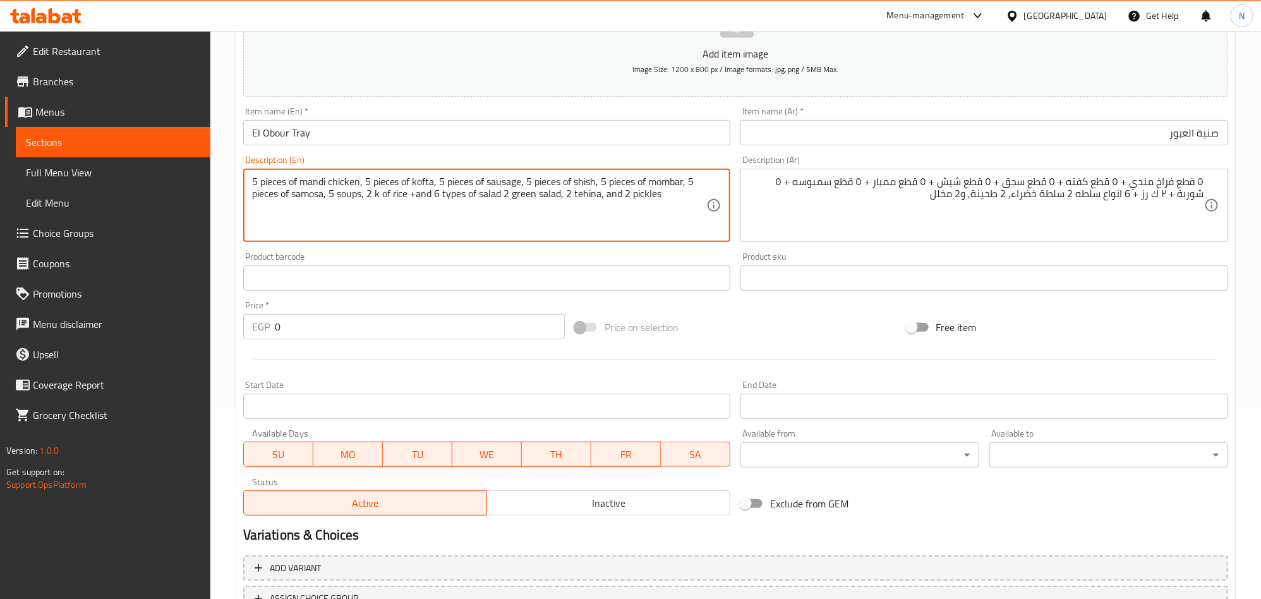
click at [613, 200] on textarea "5 pieces of mandi chicken, 5 pieces of kofta, 5 pieces of sausage, 5 pieces of …" at bounding box center [479, 206] width 455 height 60
click at [613, 201] on textarea "5 pieces of mandi chicken, 5 pieces of kofta, 5 pieces of sausage, 5 pieces of …" at bounding box center [479, 206] width 455 height 60
click at [273, 182] on textarea "5 pieces of mandi chicken, 5 pieces of kofta, 5 pieces of sausage, 5 pieces of …" at bounding box center [479, 206] width 455 height 60
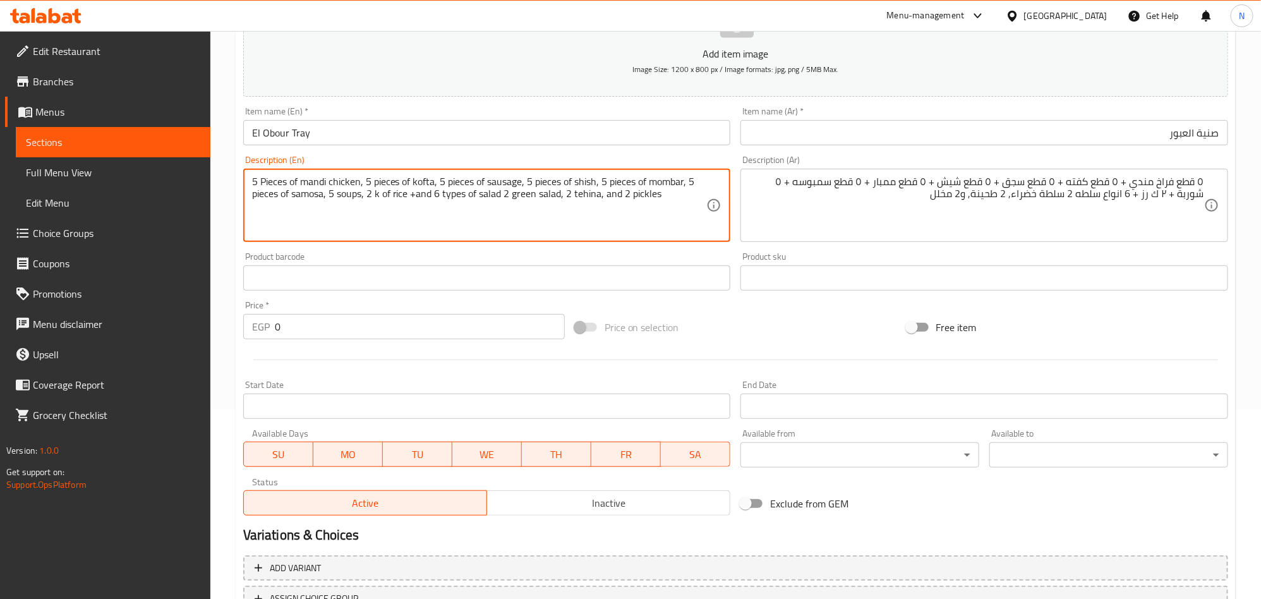
type textarea "5 Pieces of mandi chicken, 5 pieces of kofta, 5 pieces of sausage, 5 pieces of …"
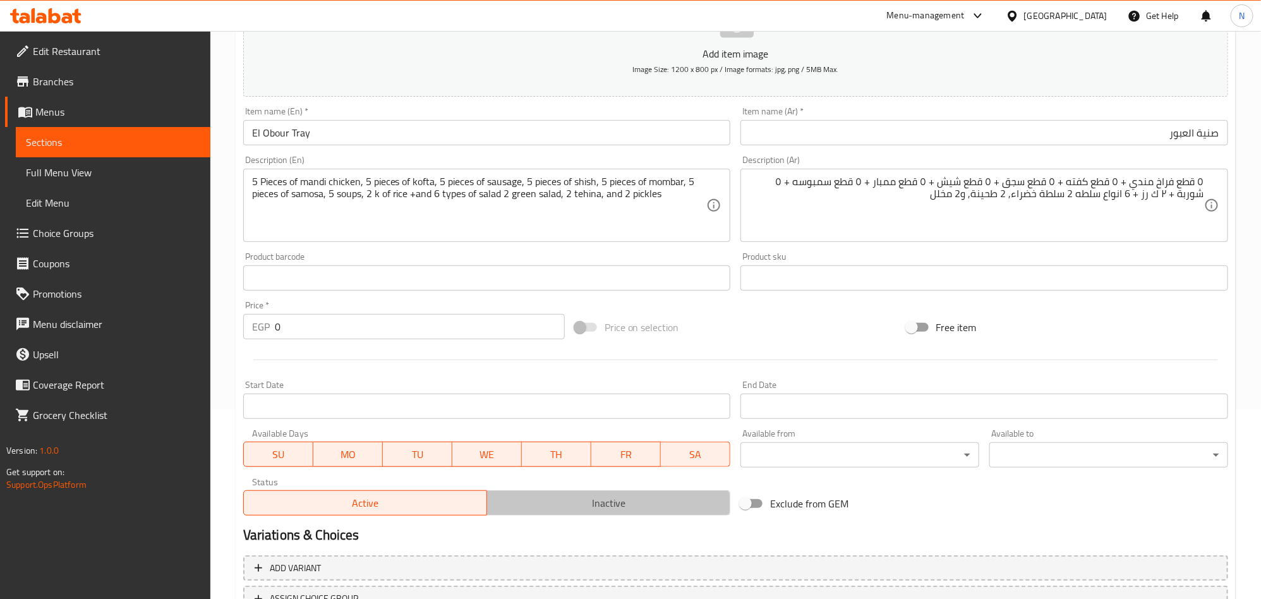
click at [554, 502] on span "Inactive" at bounding box center [608, 503] width 233 height 18
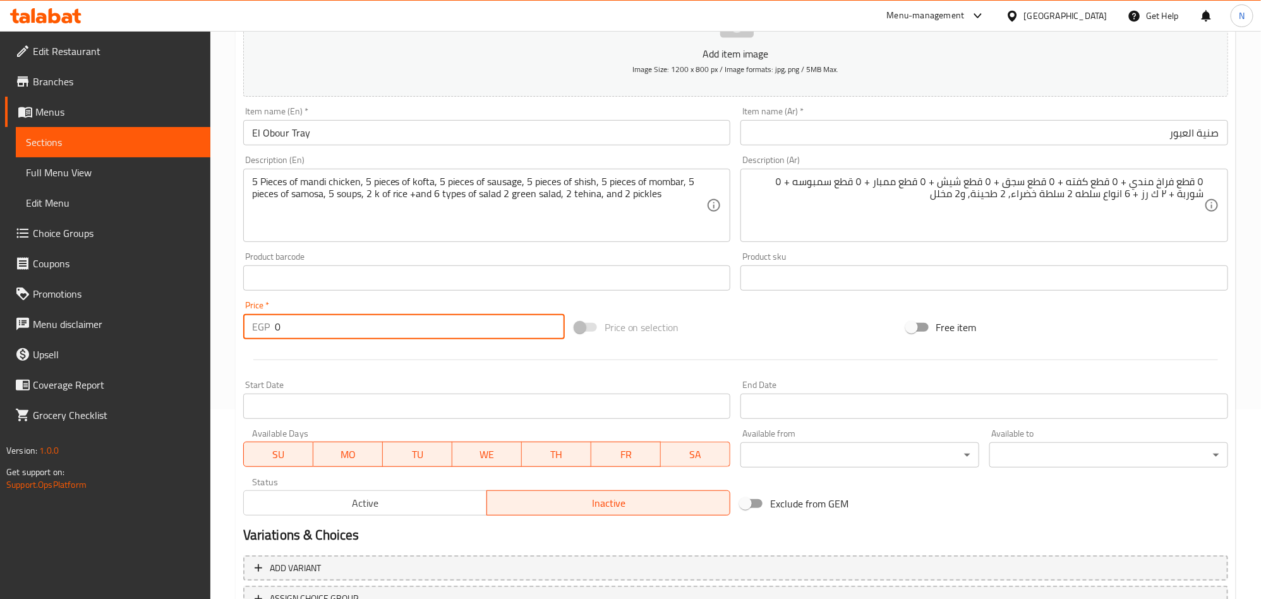
drag, startPoint x: 308, startPoint y: 332, endPoint x: 279, endPoint y: 368, distance: 46.3
click at [252, 330] on div "EGP 0 Price *" at bounding box center [403, 326] width 321 height 25
paste input "2299"
type input "2299"
click at [316, 413] on input "Start Date" at bounding box center [487, 405] width 488 height 25
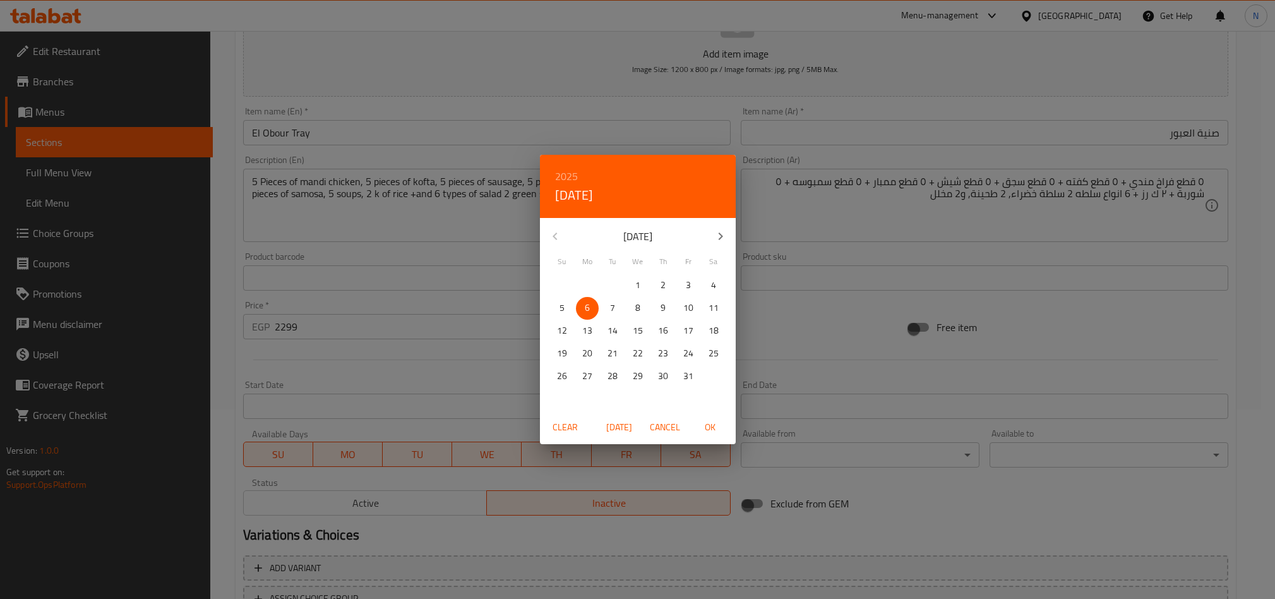
click at [585, 308] on p "6" at bounding box center [587, 308] width 5 height 16
click at [558, 311] on span "5" at bounding box center [562, 308] width 23 height 16
drag, startPoint x: 588, startPoint y: 306, endPoint x: 680, endPoint y: 408, distance: 137.7
click at [589, 306] on p "6" at bounding box center [587, 308] width 5 height 16
click at [705, 423] on span "OK" at bounding box center [710, 427] width 30 height 16
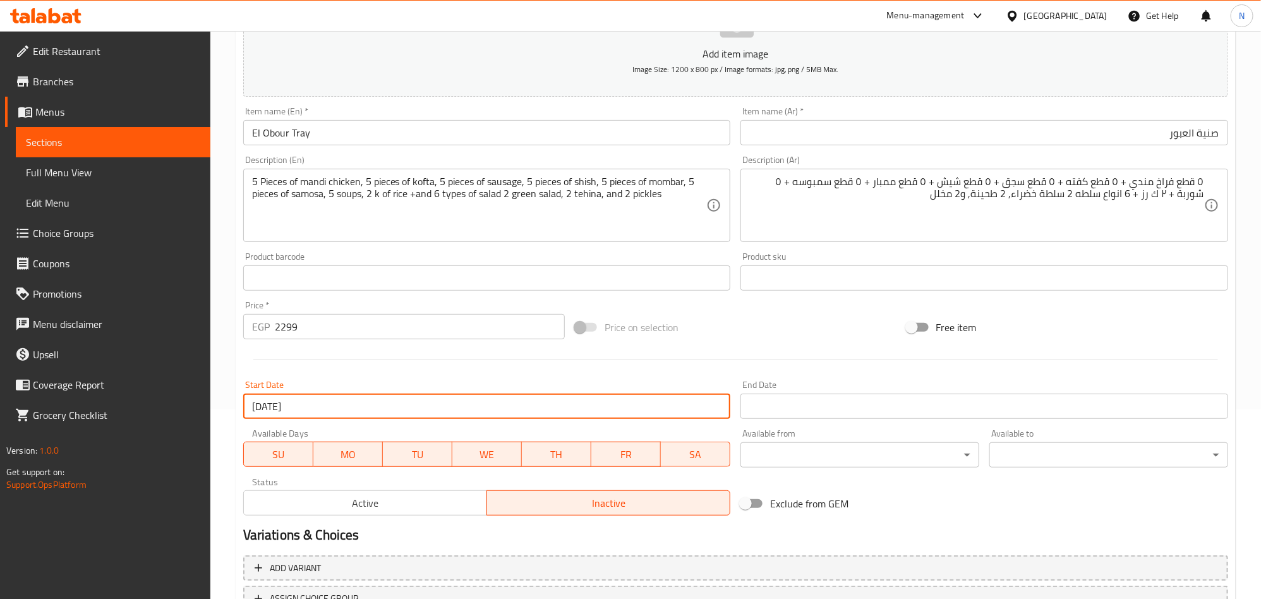
click at [512, 415] on input "[DATE]" at bounding box center [487, 405] width 488 height 25
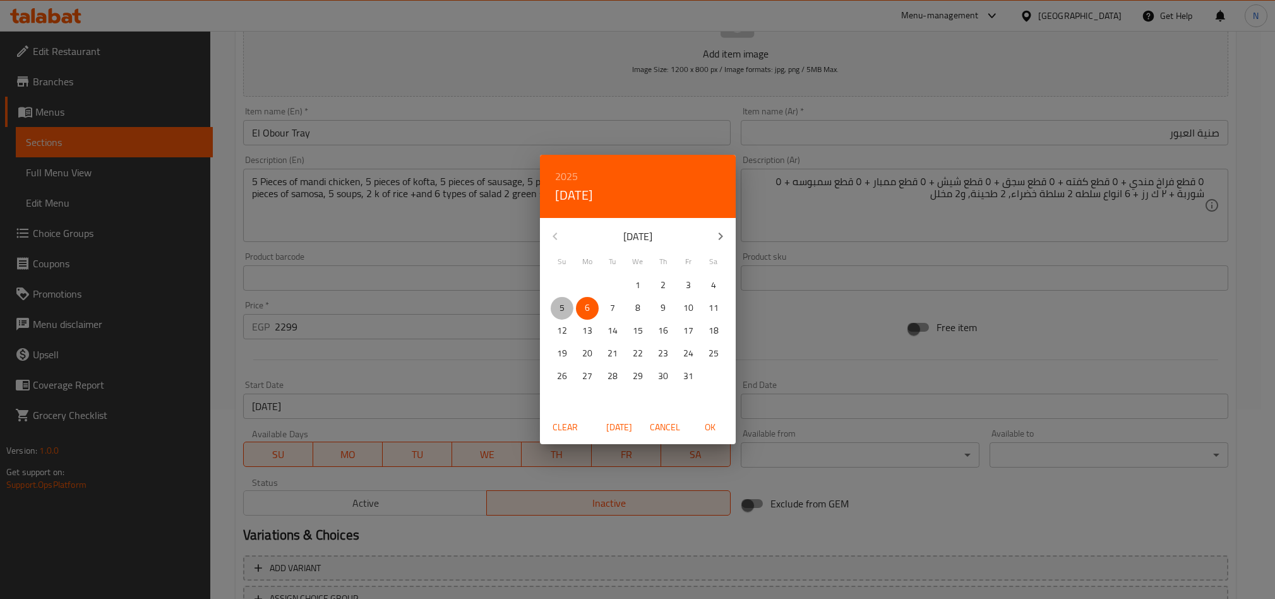
click at [560, 309] on p "5" at bounding box center [562, 308] width 5 height 16
click at [718, 433] on span "OK" at bounding box center [710, 427] width 30 height 16
type input "05-10-2025"
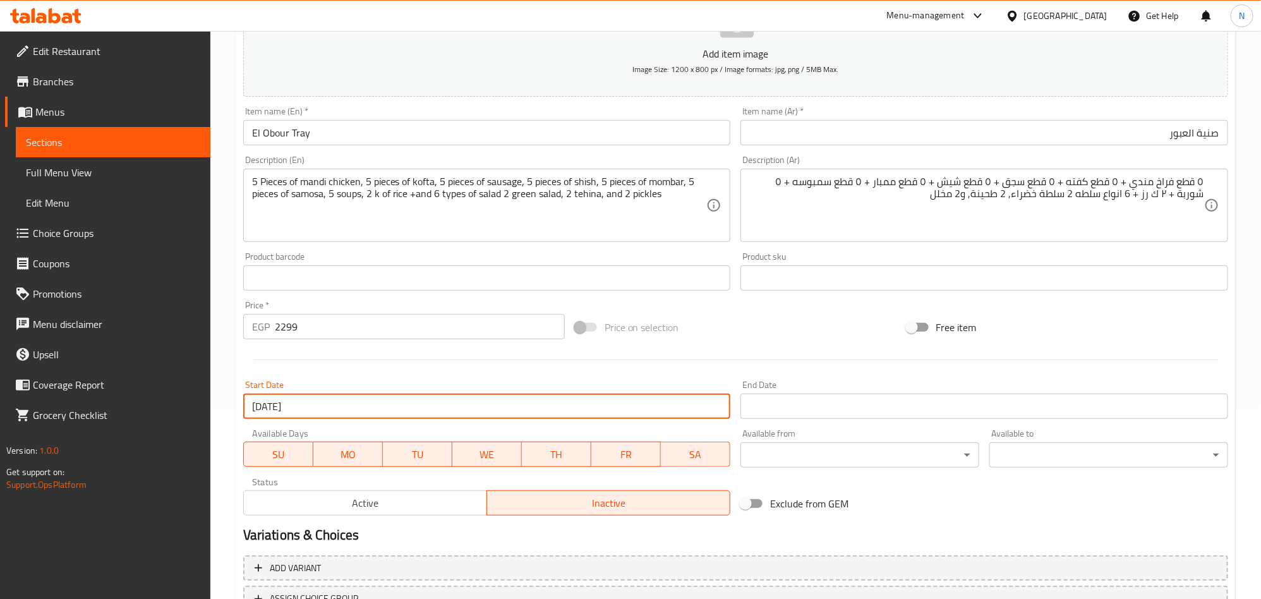
click at [777, 407] on input "Start Date" at bounding box center [984, 405] width 488 height 25
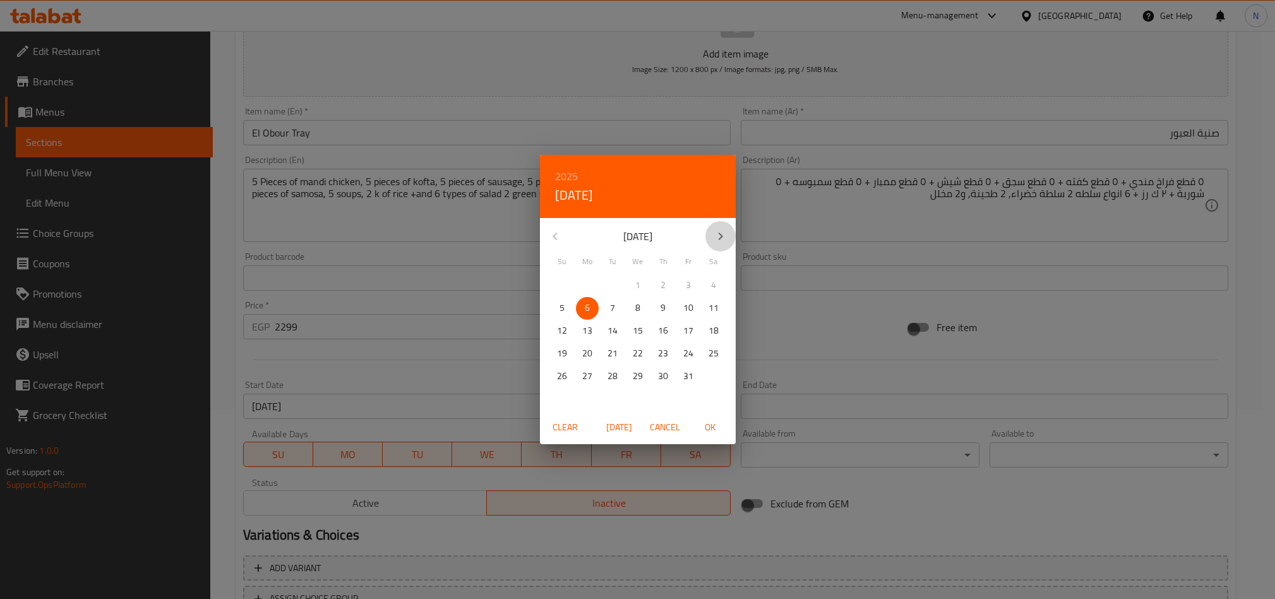
click at [726, 239] on icon "button" at bounding box center [720, 236] width 15 height 15
drag, startPoint x: 633, startPoint y: 373, endPoint x: 641, endPoint y: 385, distance: 14.0
click at [637, 381] on p "31" at bounding box center [638, 376] width 10 height 16
click at [714, 433] on span "OK" at bounding box center [710, 427] width 30 height 16
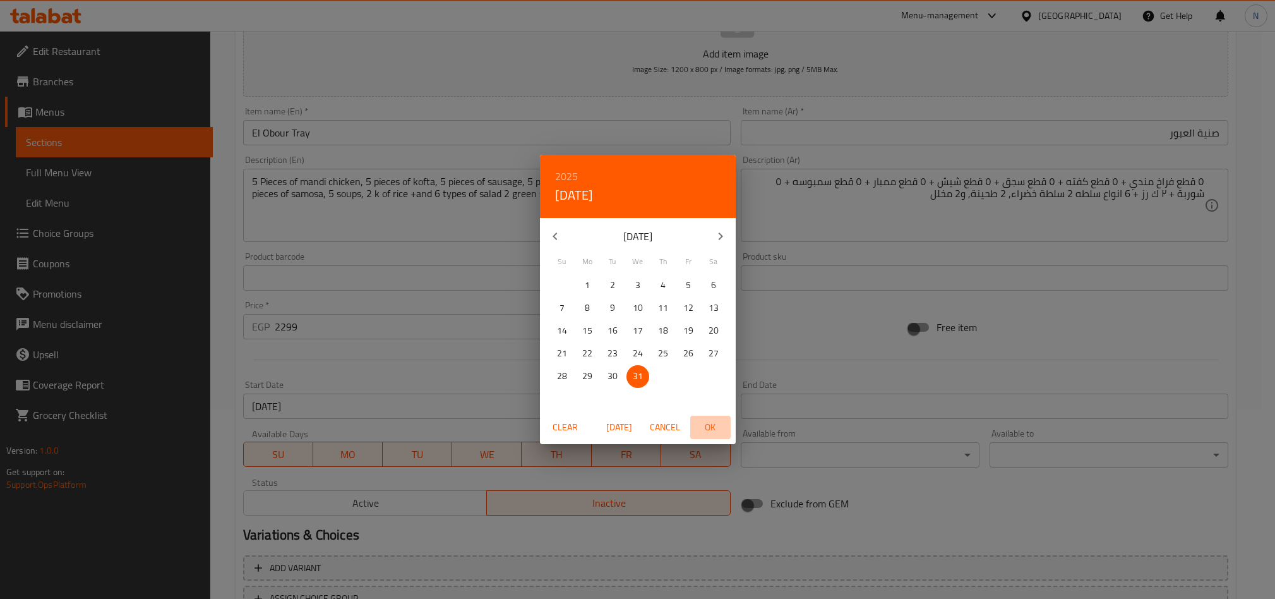
type input "31-12-2025"
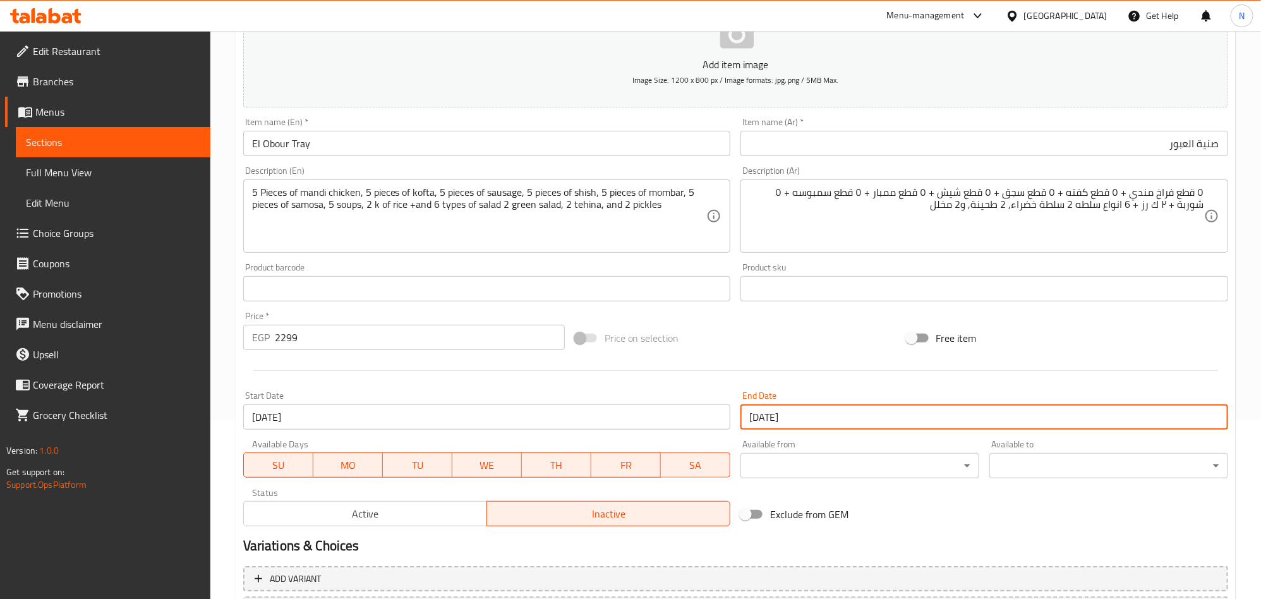
scroll to position [8, 0]
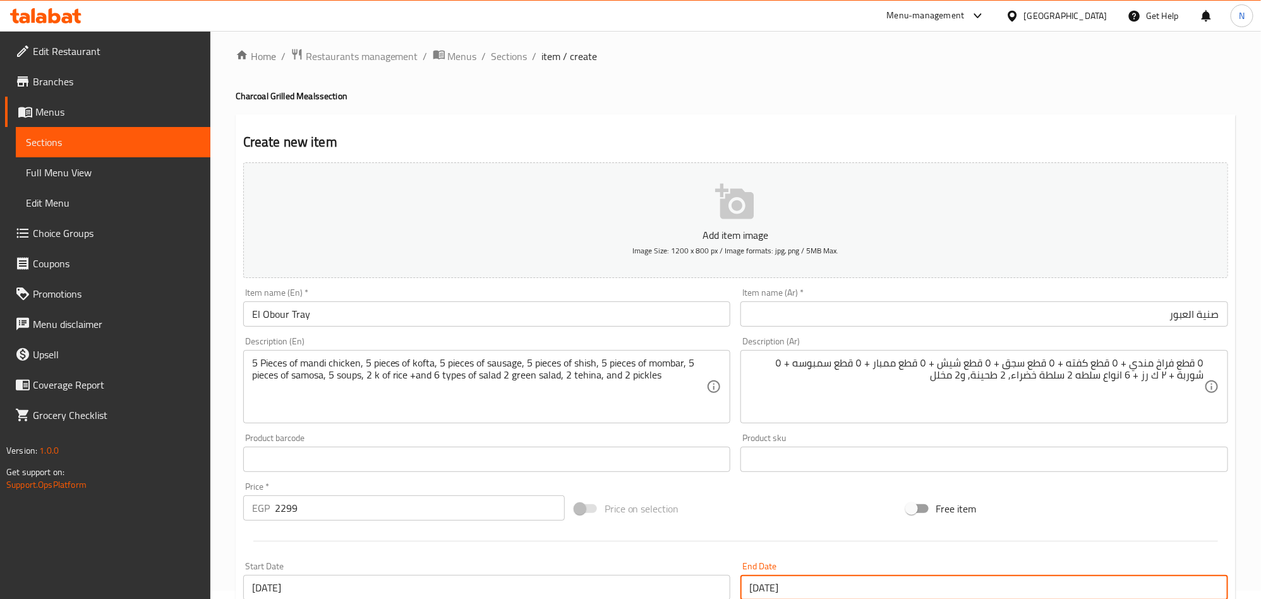
click at [325, 313] on input "El Obour Tray" at bounding box center [487, 313] width 488 height 25
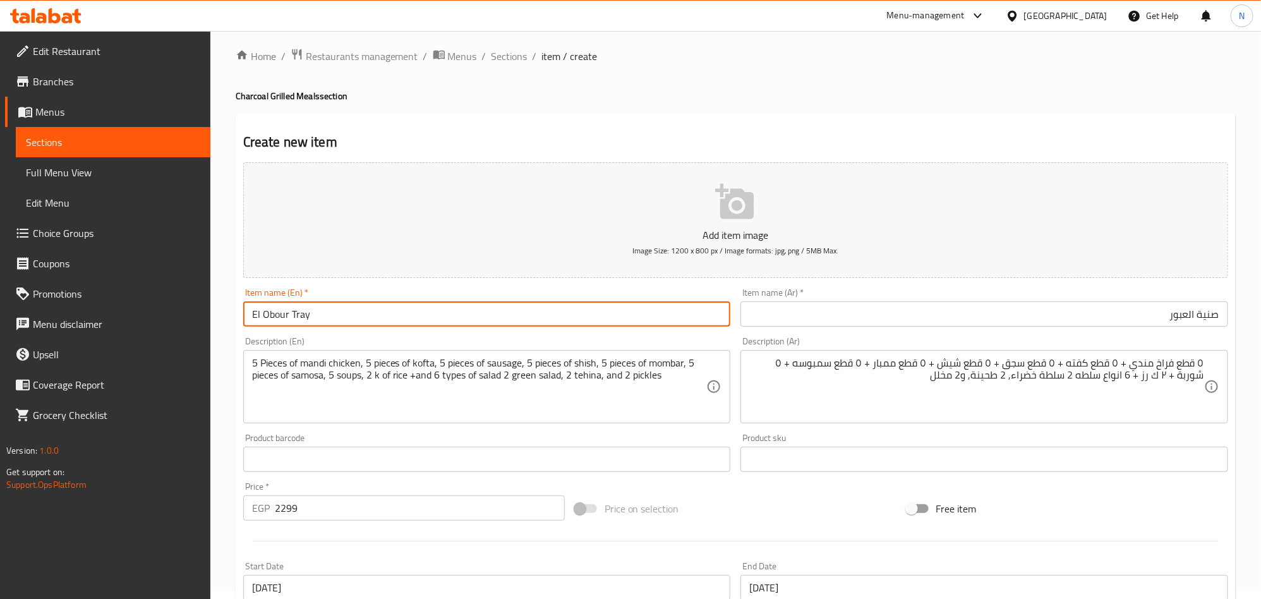
click at [325, 313] on input "El Obour Tray" at bounding box center [487, 313] width 488 height 25
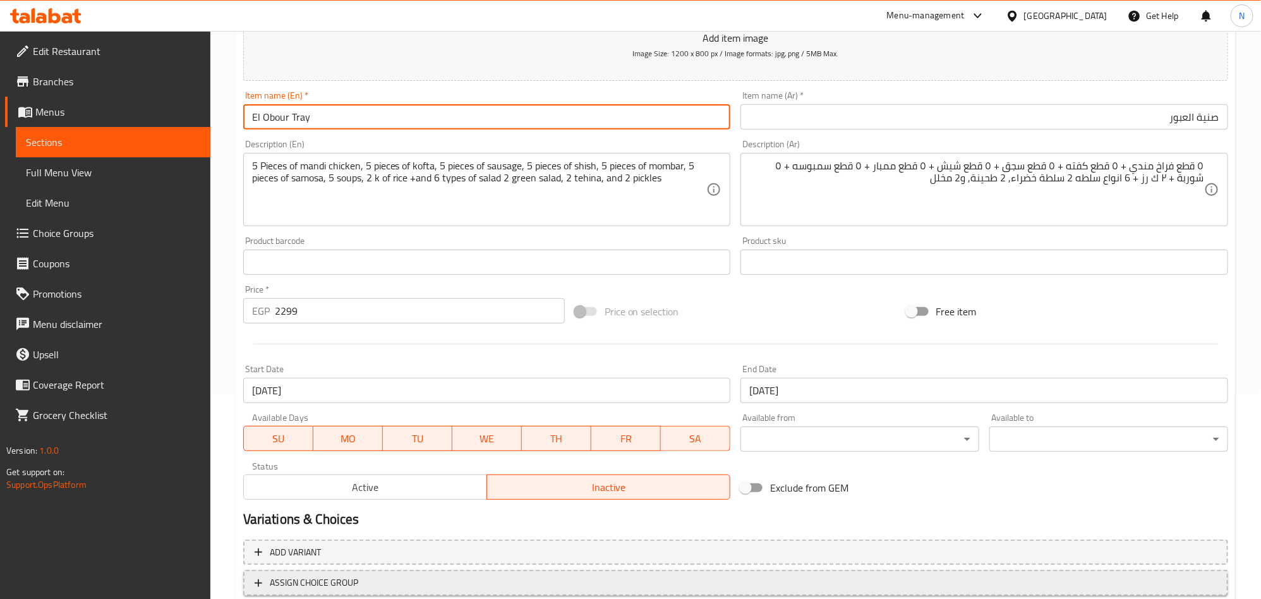
scroll to position [292, 0]
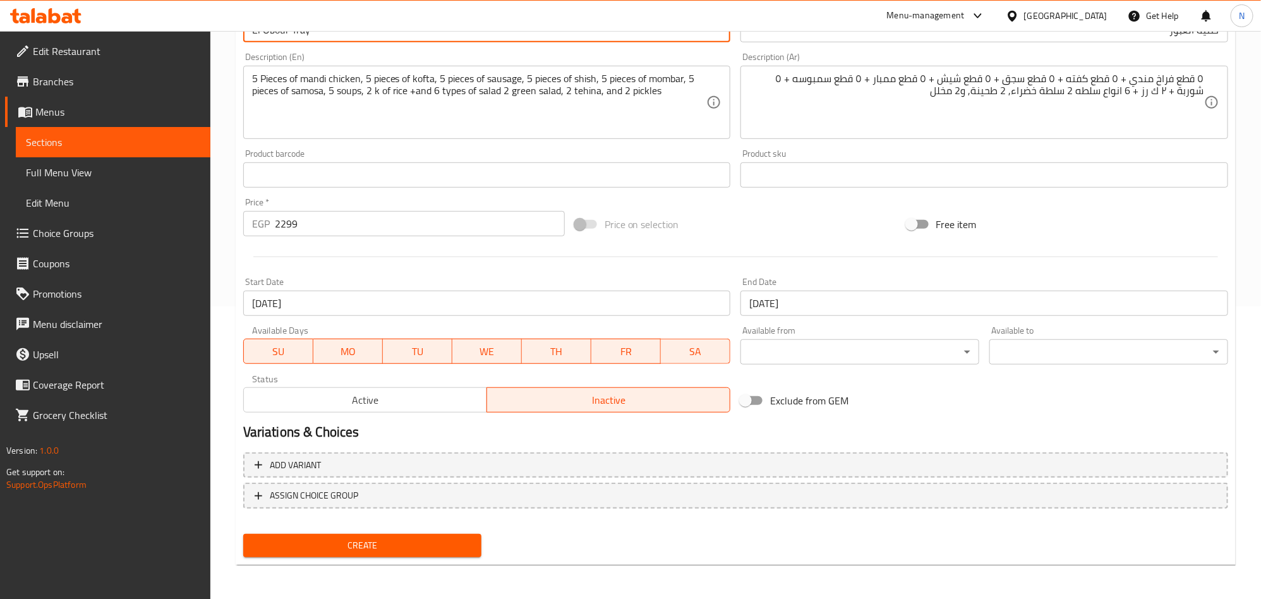
click at [416, 548] on span "Create" at bounding box center [362, 545] width 219 height 16
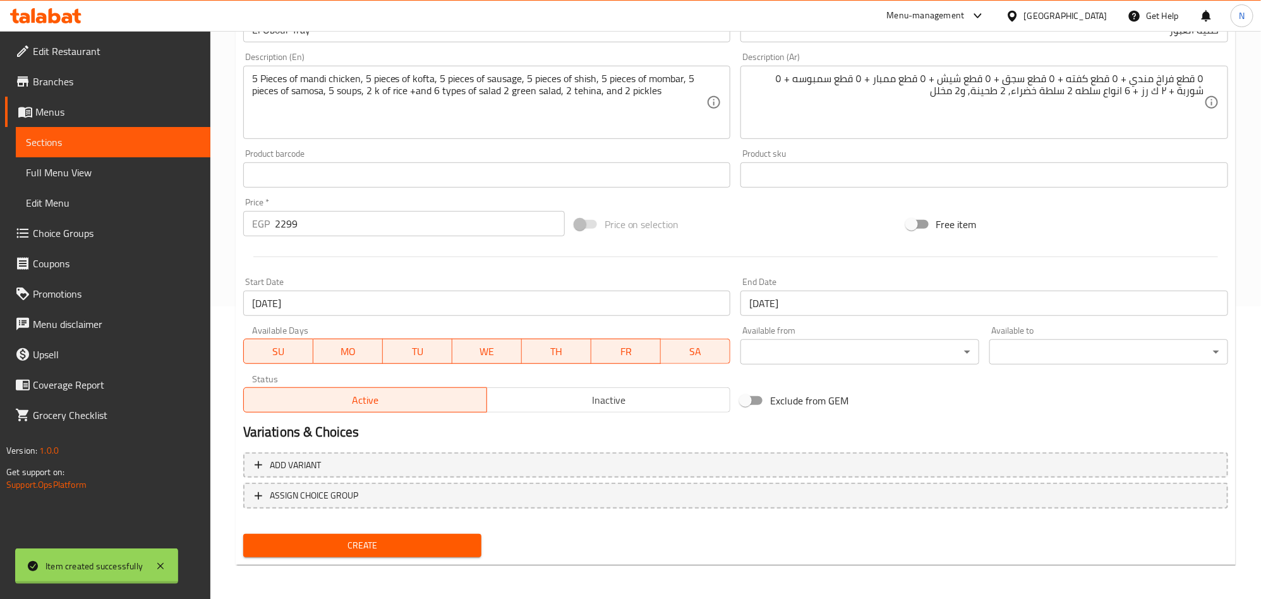
type input "0"
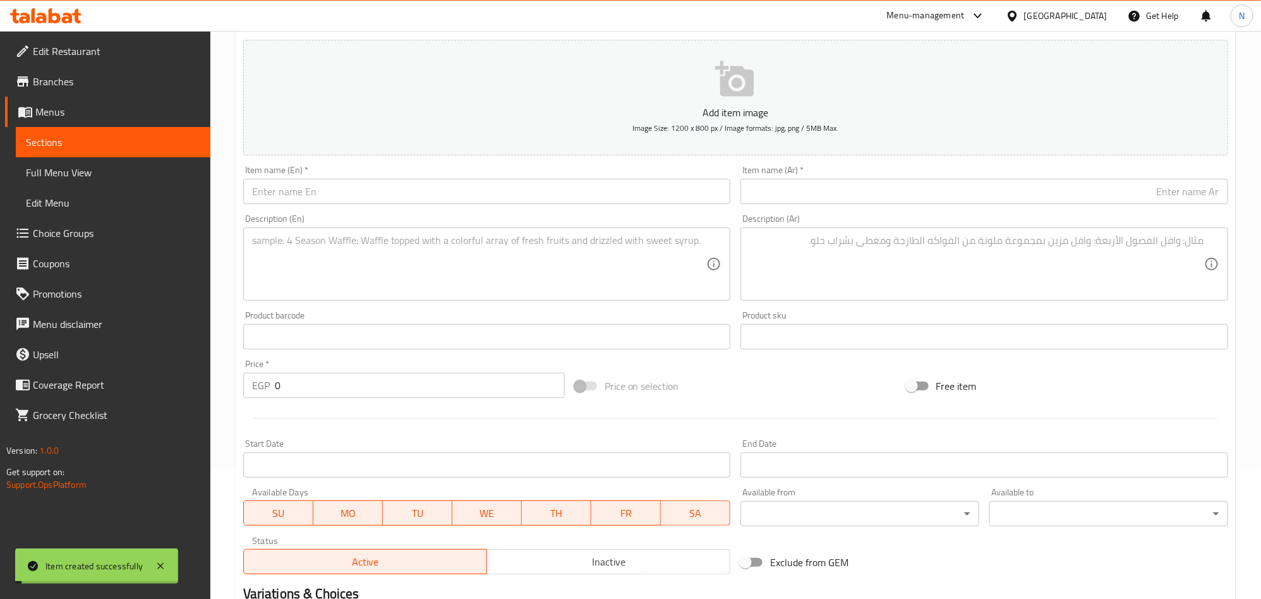
scroll to position [0, 0]
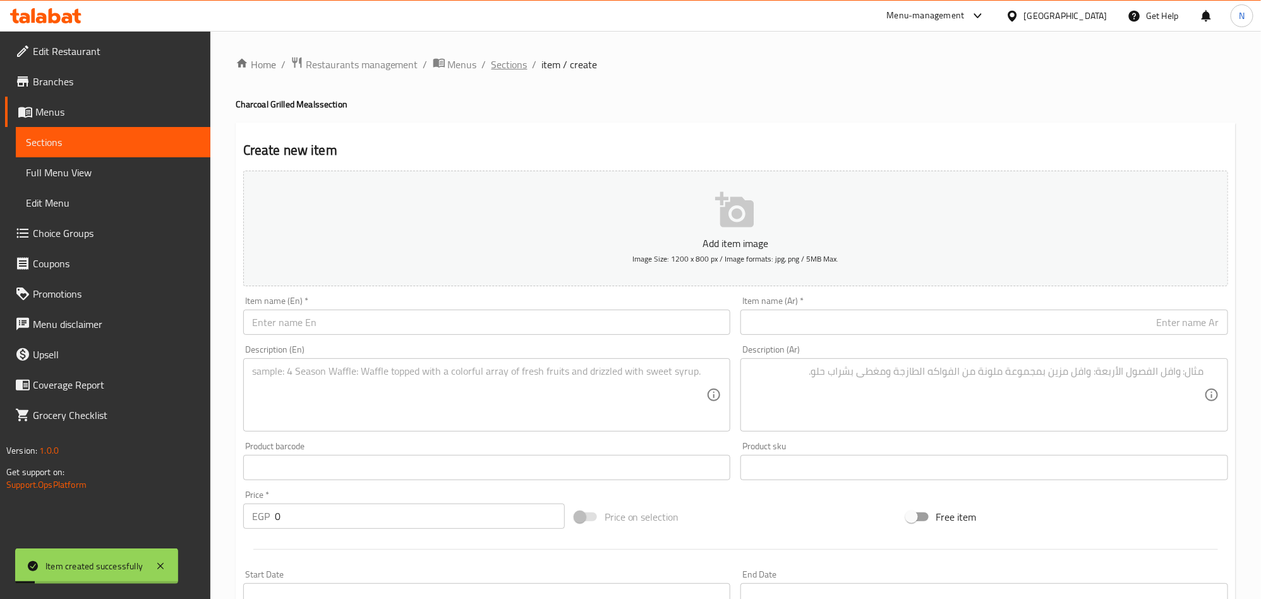
click at [505, 67] on span "Sections" at bounding box center [509, 64] width 36 height 15
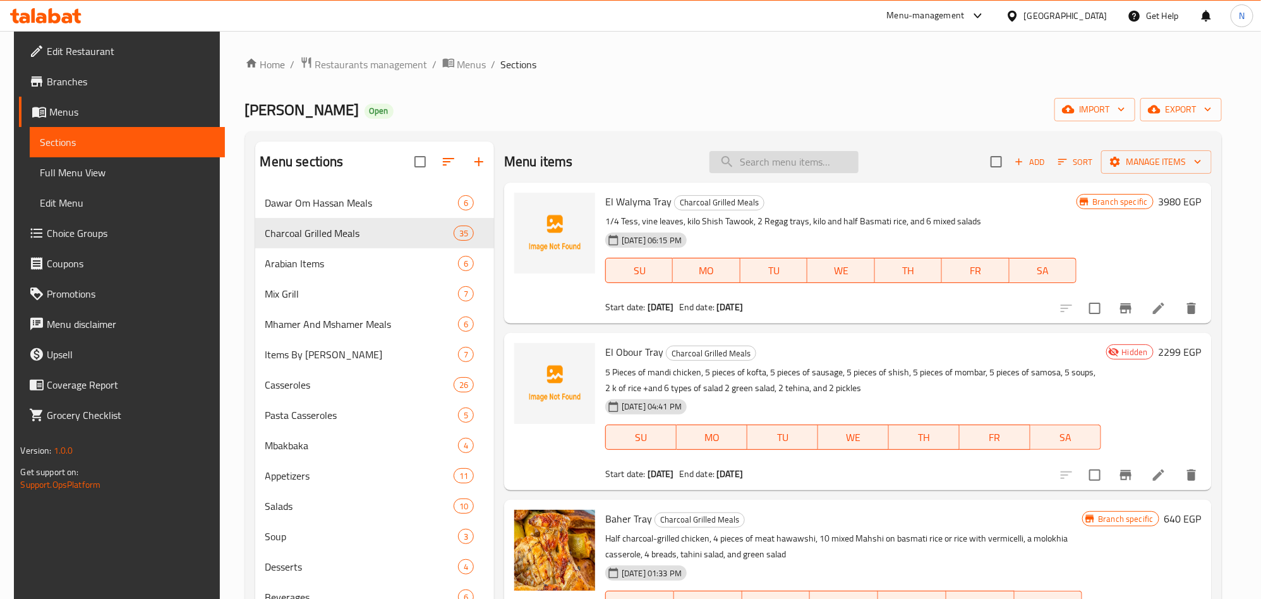
click at [802, 158] on input "search" at bounding box center [783, 162] width 149 height 22
paste input "El Obour Tray"
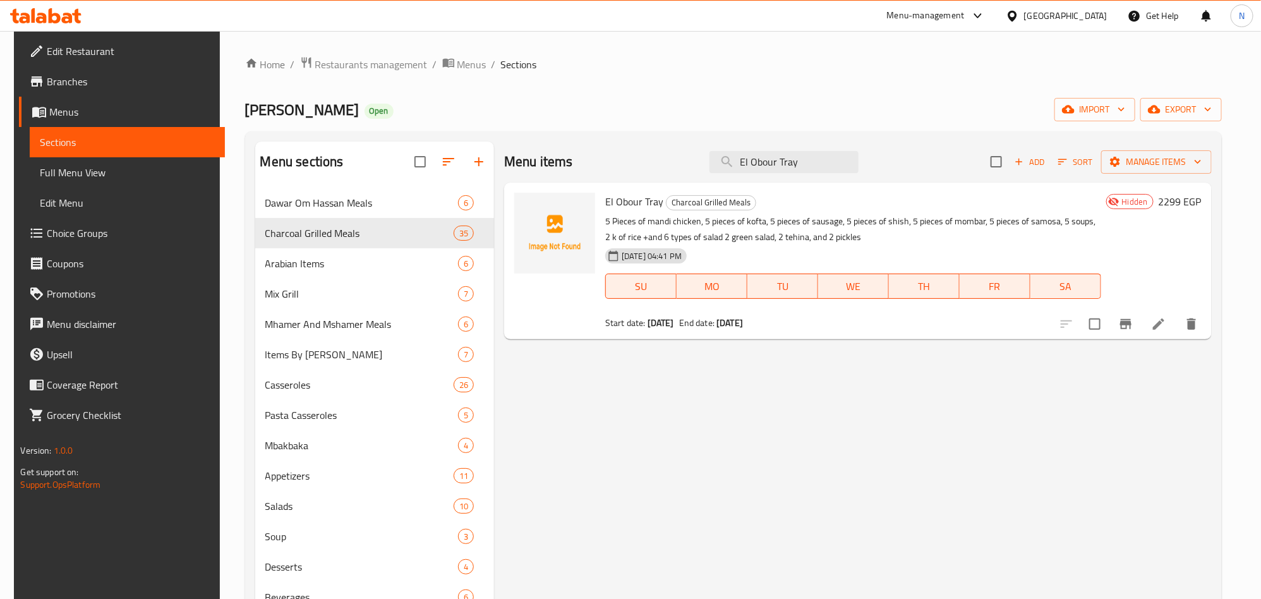
type input "El Obour Tray"
click at [1171, 336] on div at bounding box center [1128, 324] width 155 height 30
click at [1166, 330] on icon at bounding box center [1158, 323] width 15 height 15
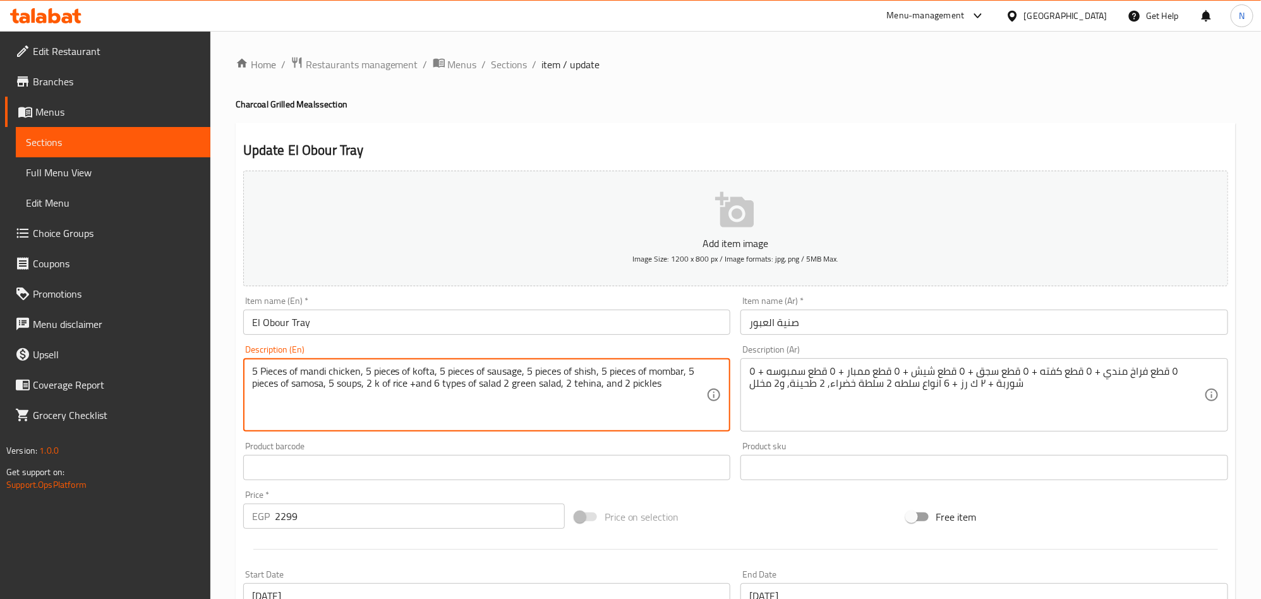
click at [294, 387] on textarea "5 Pieces of mandi chicken, 5 pieces of kofta, 5 pieces of sausage, 5 pieces of …" at bounding box center [479, 395] width 455 height 60
type textarea "5 Pieces of mandi chicken, 5 pieces of kofta, 5 pieces of sausage, 5 pieces of …"
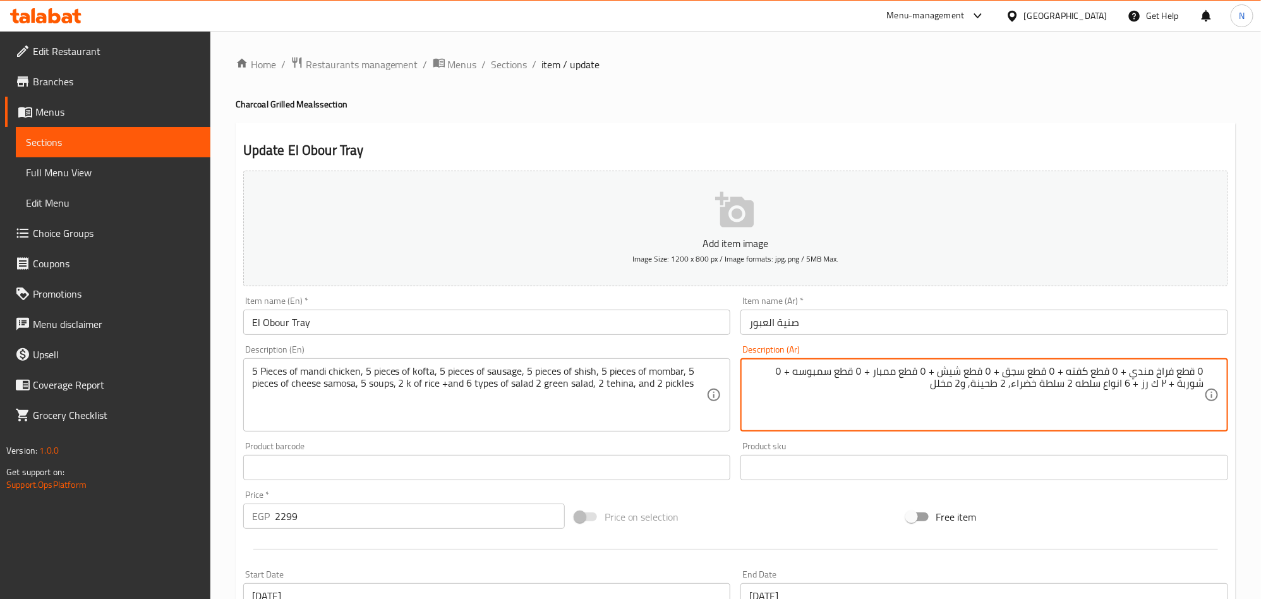
click at [836, 378] on textarea "٥ قطع فراخ مندي + ٥ قطع كفته + ٥ قطع سجق + ٥ قطع شيش + ٥ قطع ممبار + ٥ قطع سمبو…" at bounding box center [976, 395] width 455 height 60
drag, startPoint x: 792, startPoint y: 378, endPoint x: 817, endPoint y: 402, distance: 35.3
click at [793, 378] on textarea "٥ قطع فراخ مندي + ٥ قطع كفته + ٥ قطع سجق + ٥ قطع شيش + ٥ قطع ممبار + ٥ قطع سمبو…" at bounding box center [976, 395] width 455 height 60
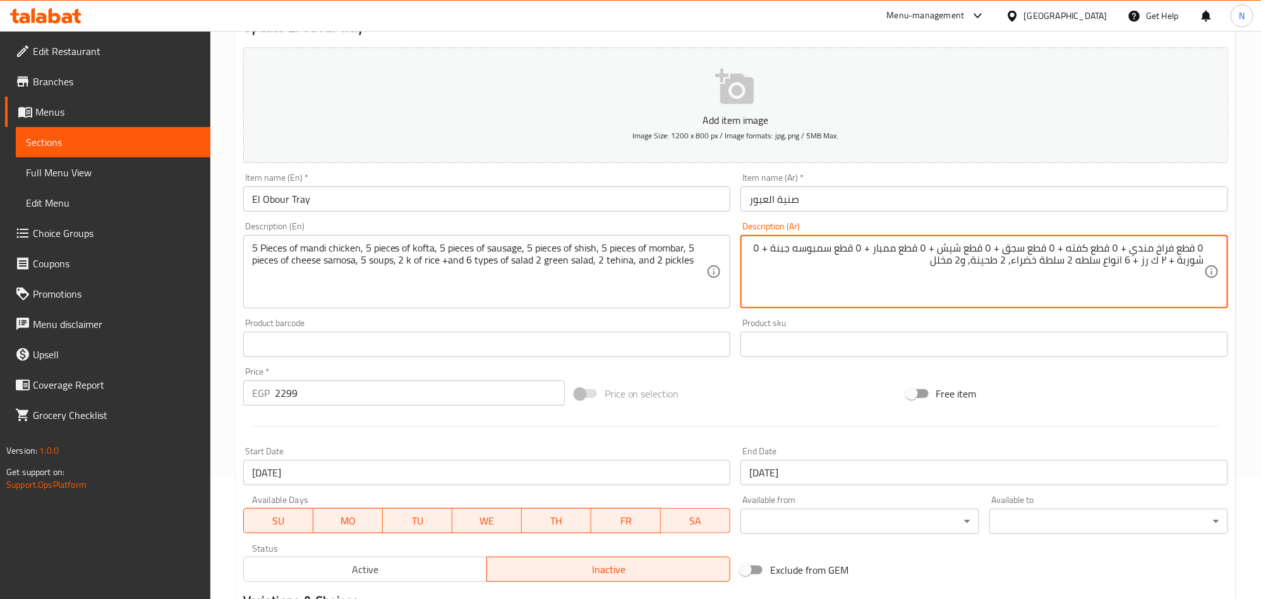
scroll to position [292, 0]
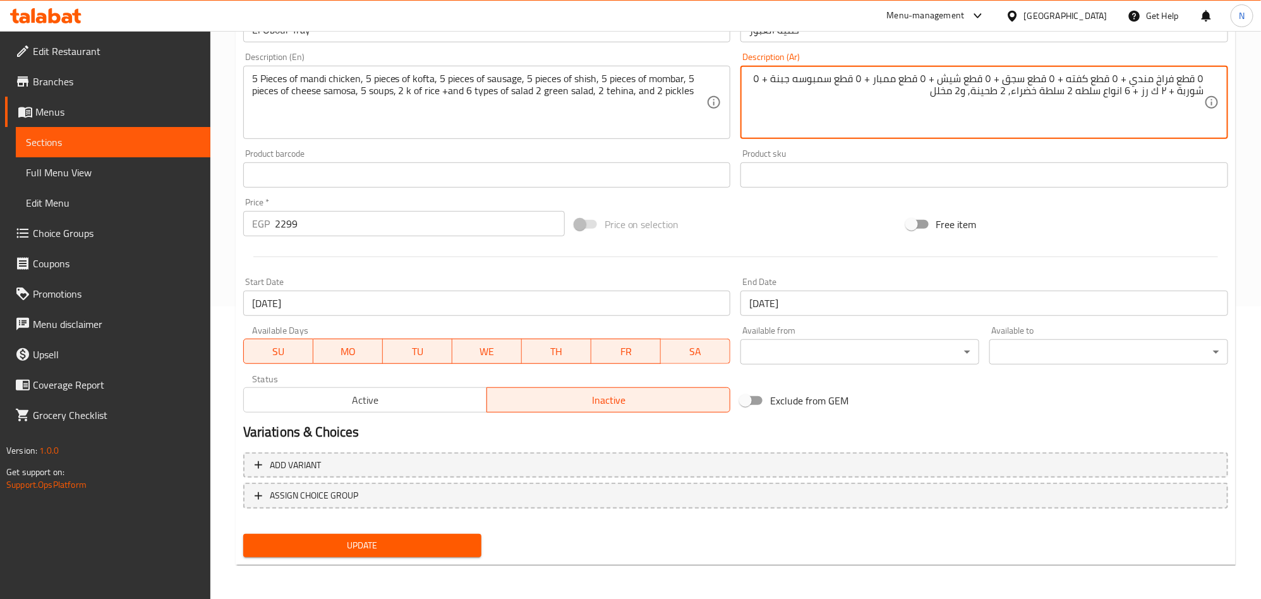
type textarea "٥ قطع فراخ مندي + ٥ قطع كفته + ٥ قطع سجق + ٥ قطع شيش + ٥ قطع ممبار + ٥ قطع سمبو…"
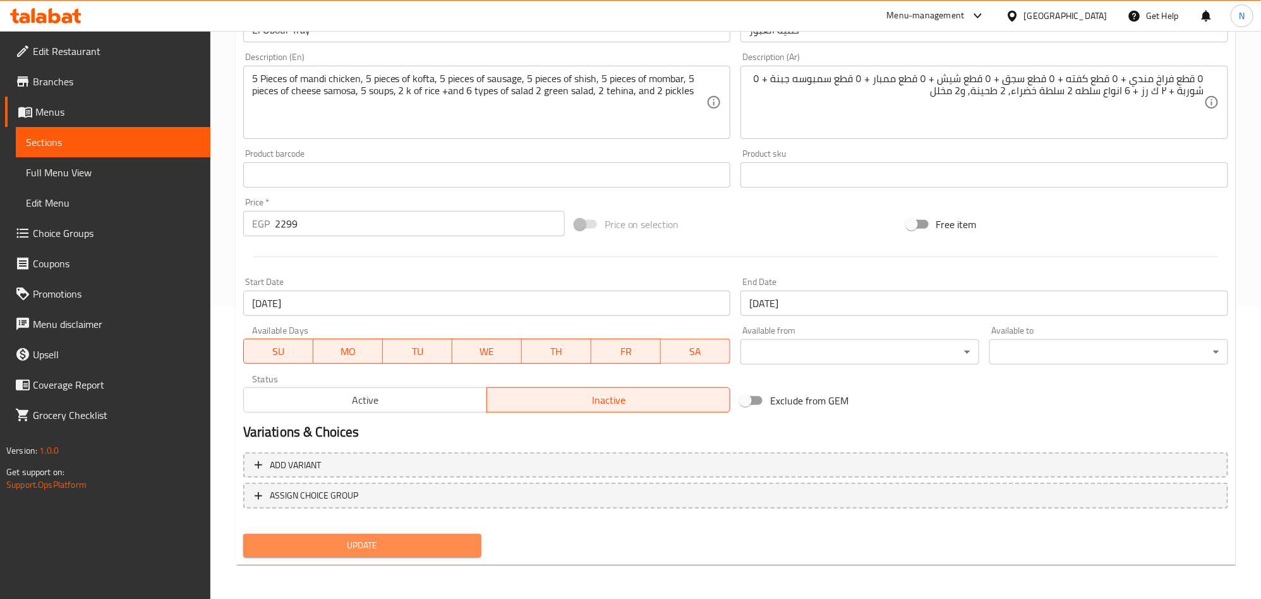
click at [359, 548] on span "Update" at bounding box center [362, 545] width 219 height 16
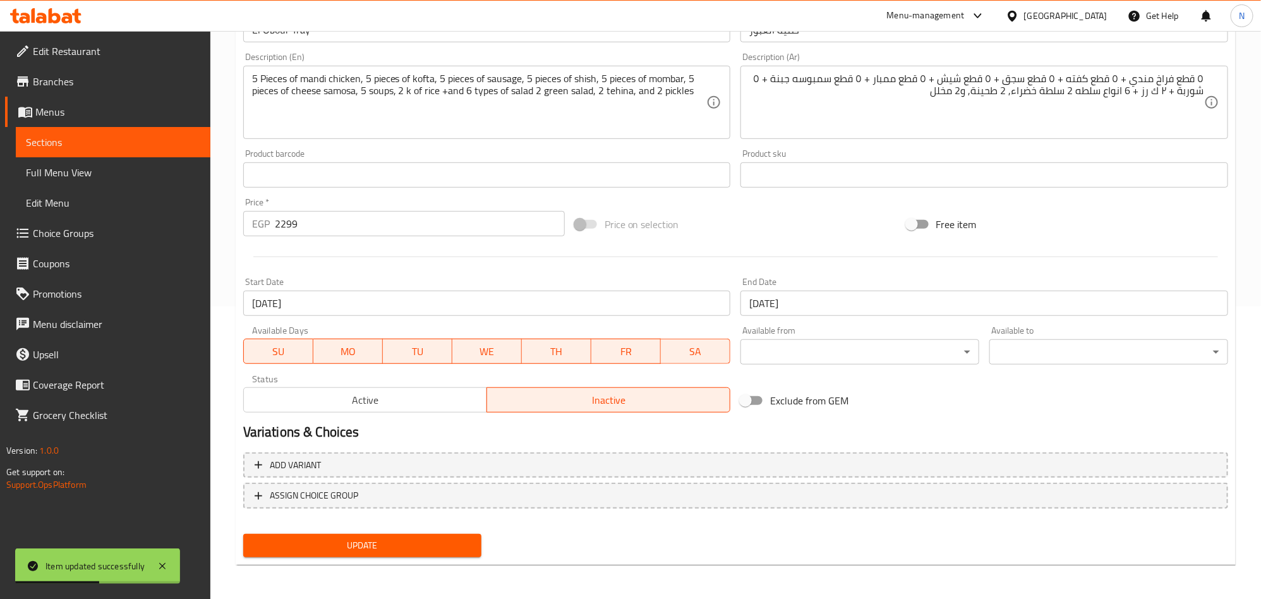
scroll to position [0, 0]
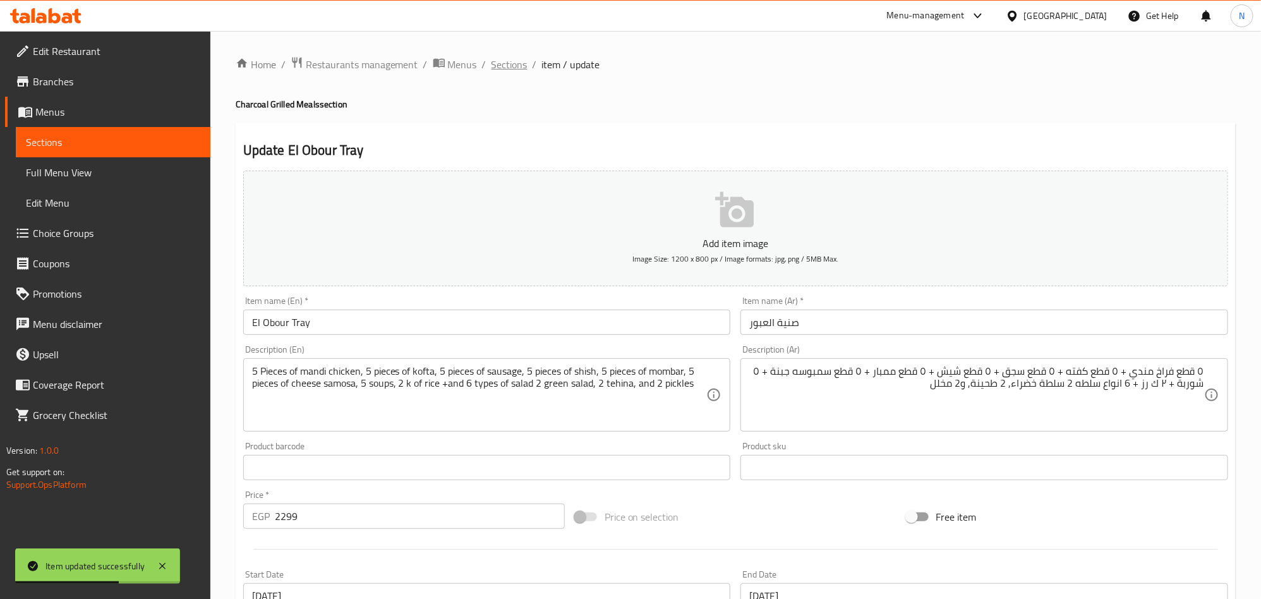
click at [501, 57] on span "Sections" at bounding box center [509, 64] width 36 height 15
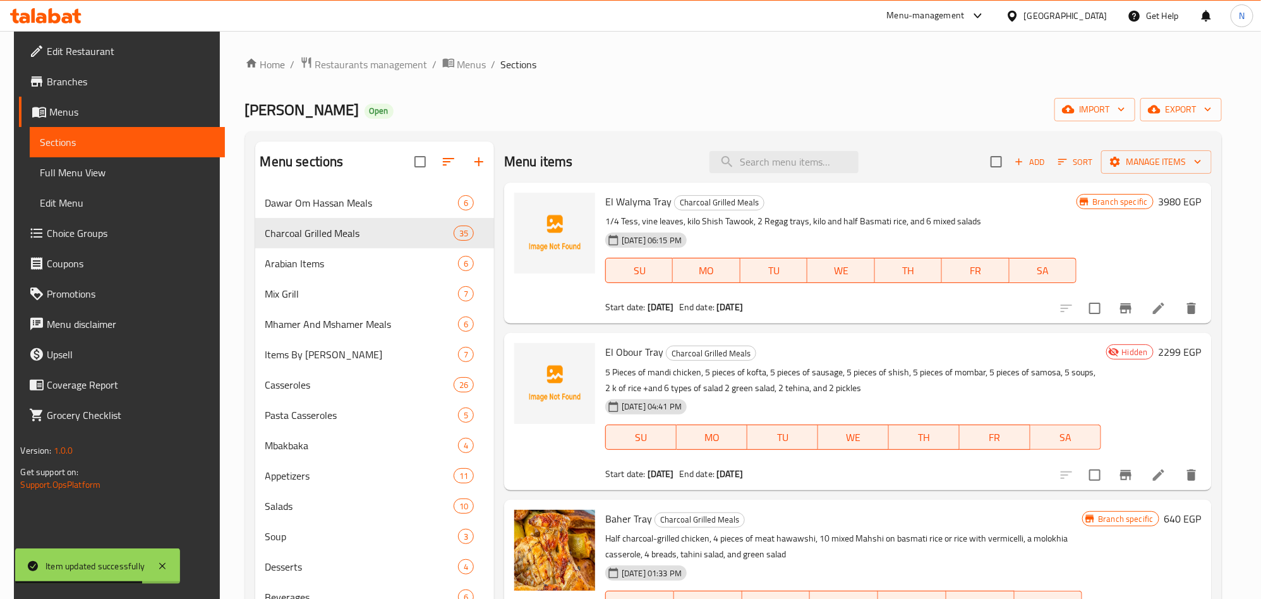
scroll to position [95, 0]
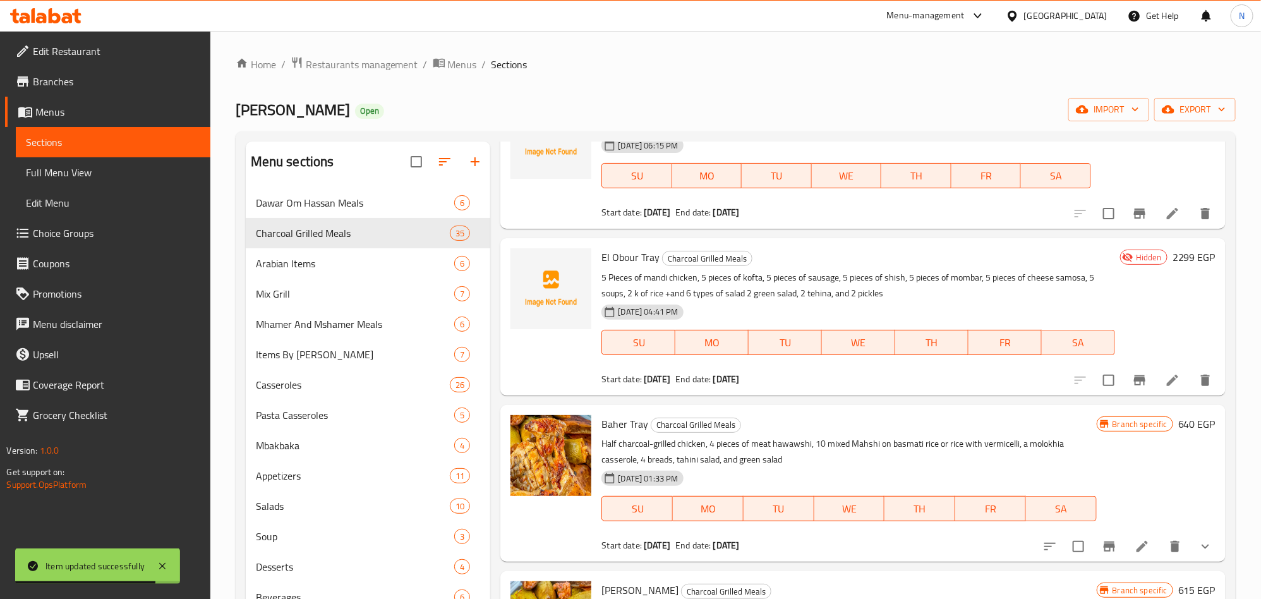
click at [747, 277] on p "5 Pieces of mandi chicken, 5 pieces of kofta, 5 pieces of sausage, 5 pieces of …" at bounding box center [857, 286] width 513 height 32
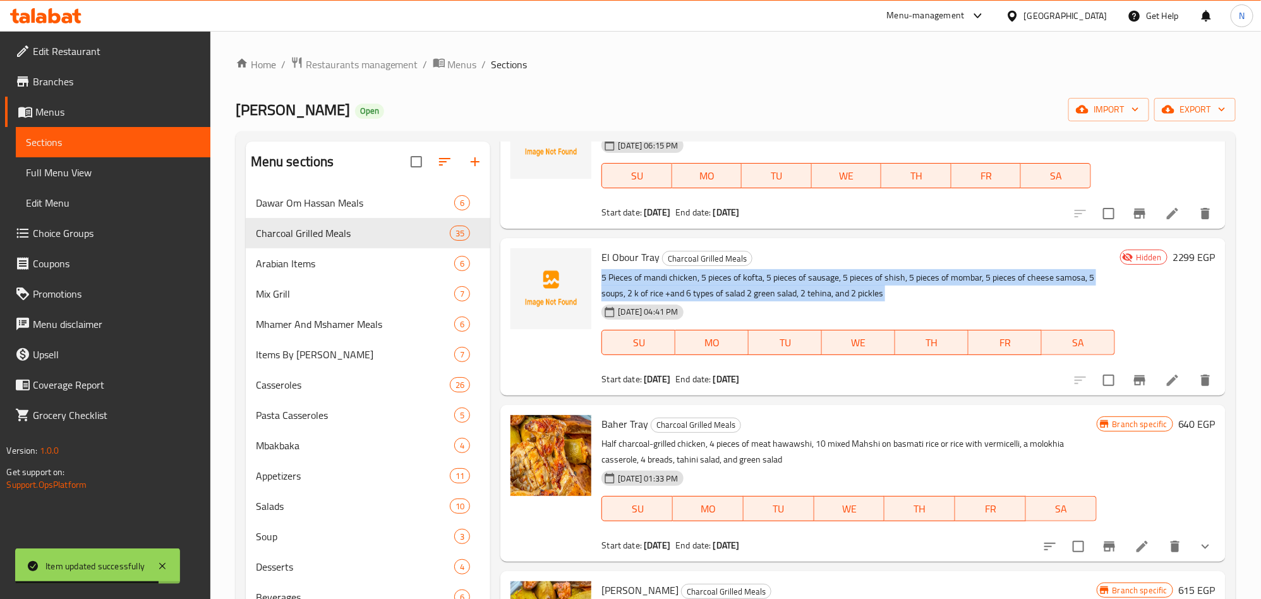
click at [747, 277] on p "5 Pieces of mandi chicken, 5 pieces of kofta, 5 pieces of sausage, 5 pieces of …" at bounding box center [857, 286] width 513 height 32
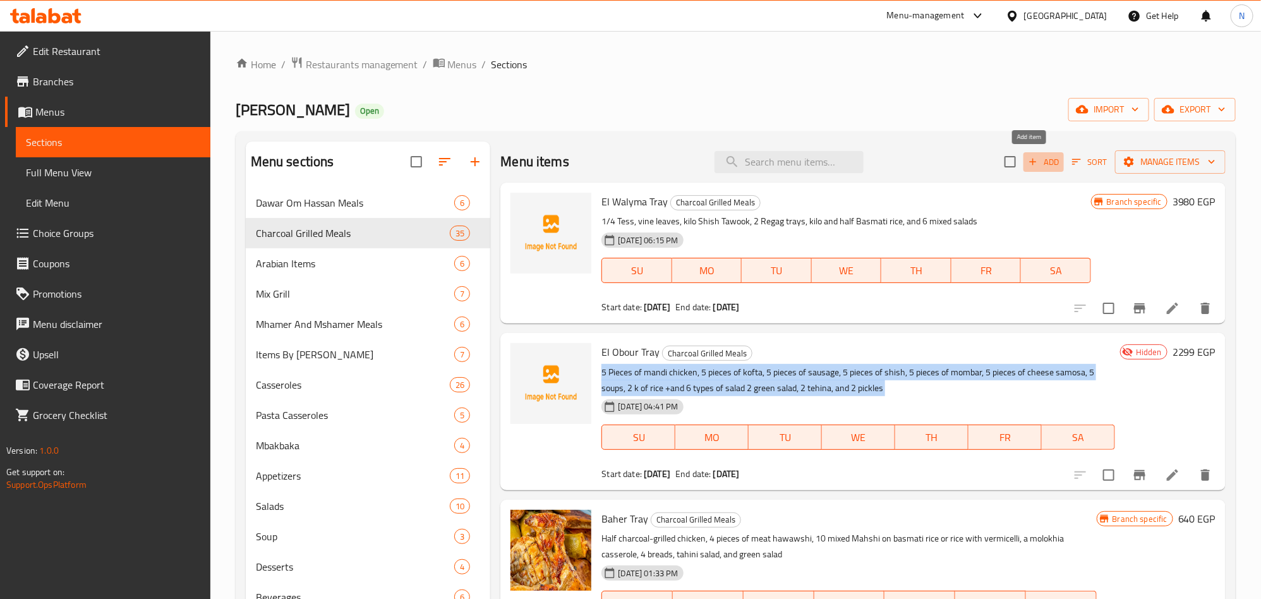
click at [1033, 155] on span "Add" at bounding box center [1043, 162] width 34 height 15
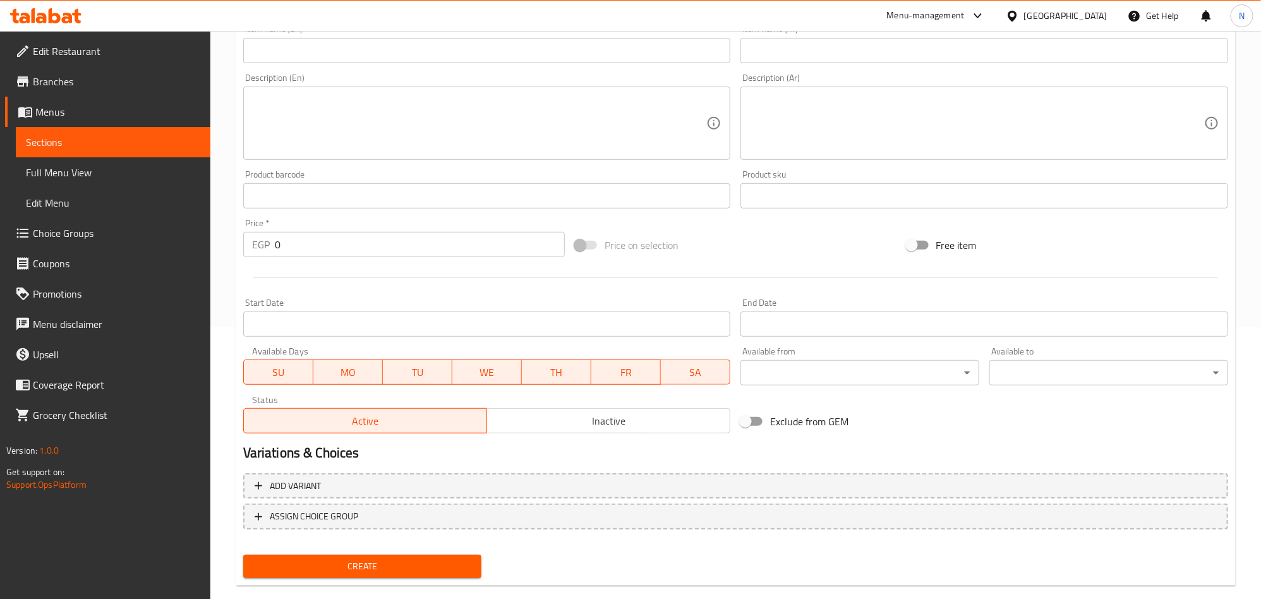
scroll to position [189, 0]
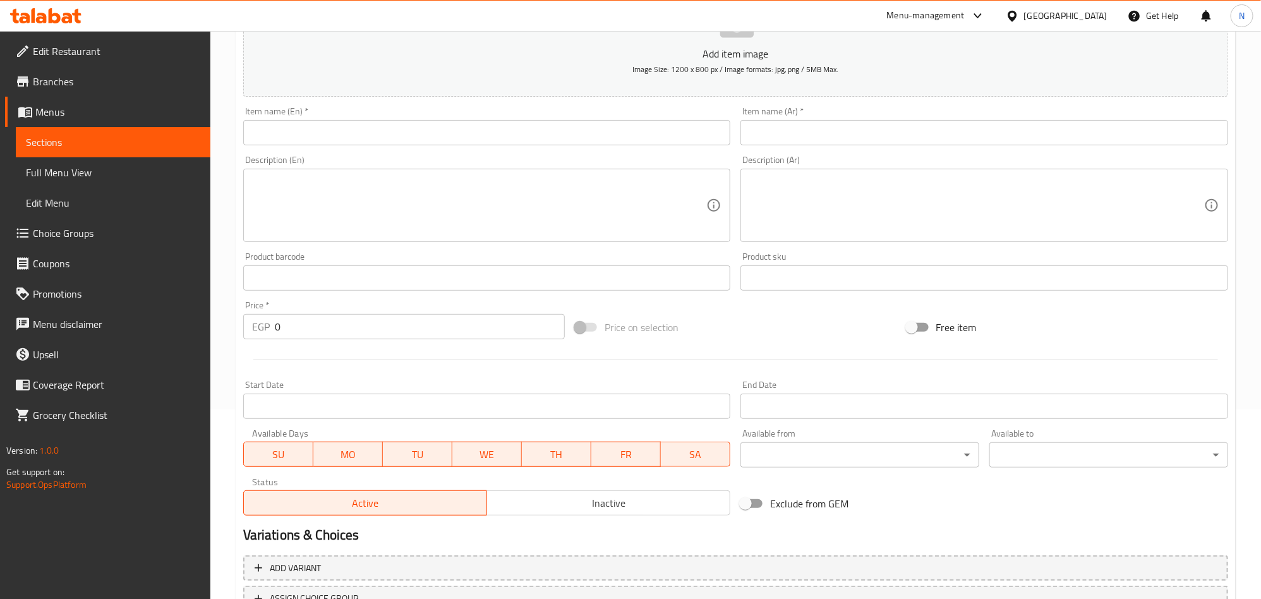
click at [1114, 131] on input "text" at bounding box center [984, 132] width 488 height 25
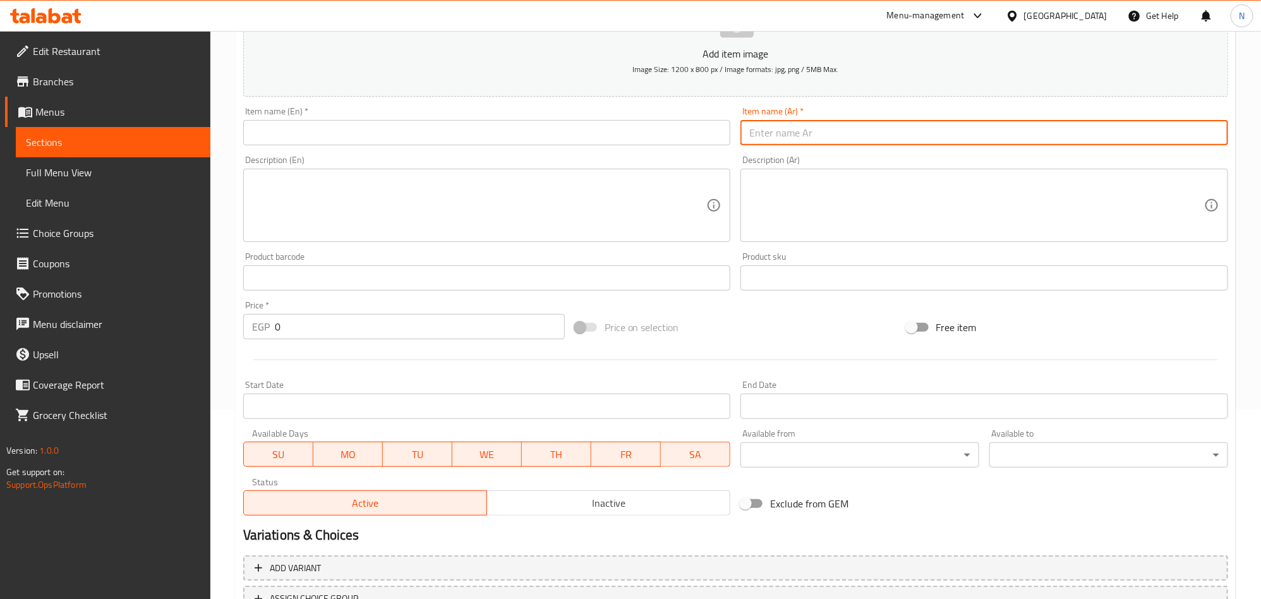
paste input "صنية صائد الدبابات"
click at [1028, 128] on input "صنية صائد الدبابات" at bounding box center [984, 132] width 488 height 25
type input "صنية صائد الدبابات"
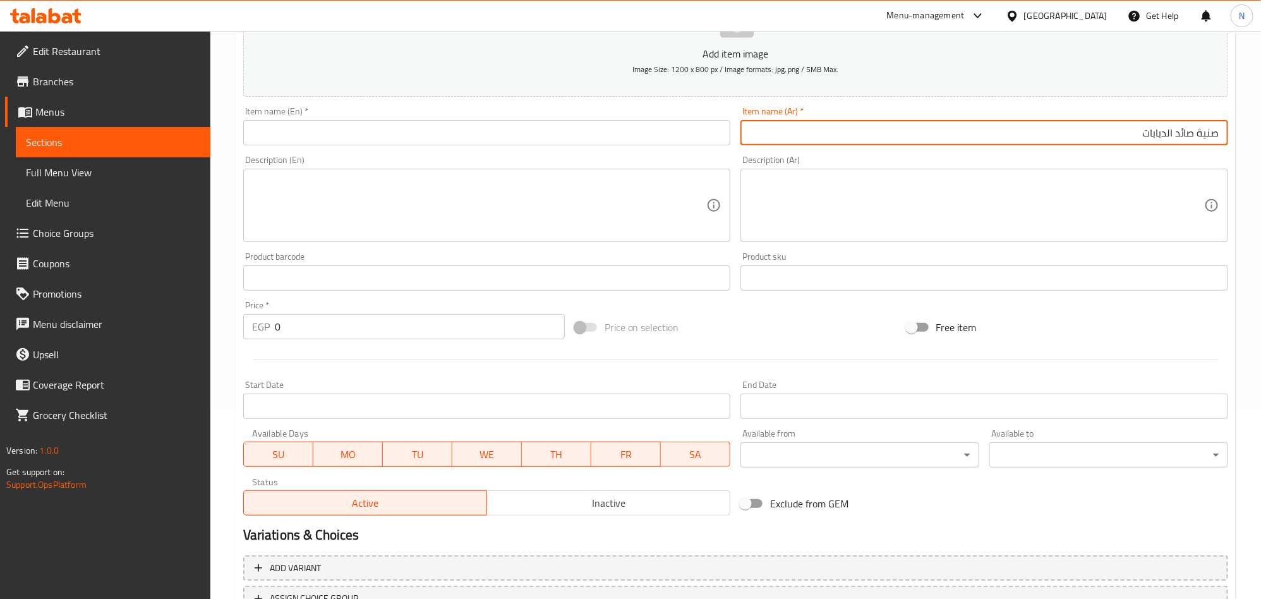
click at [372, 136] on input "text" at bounding box center [487, 132] width 488 height 25
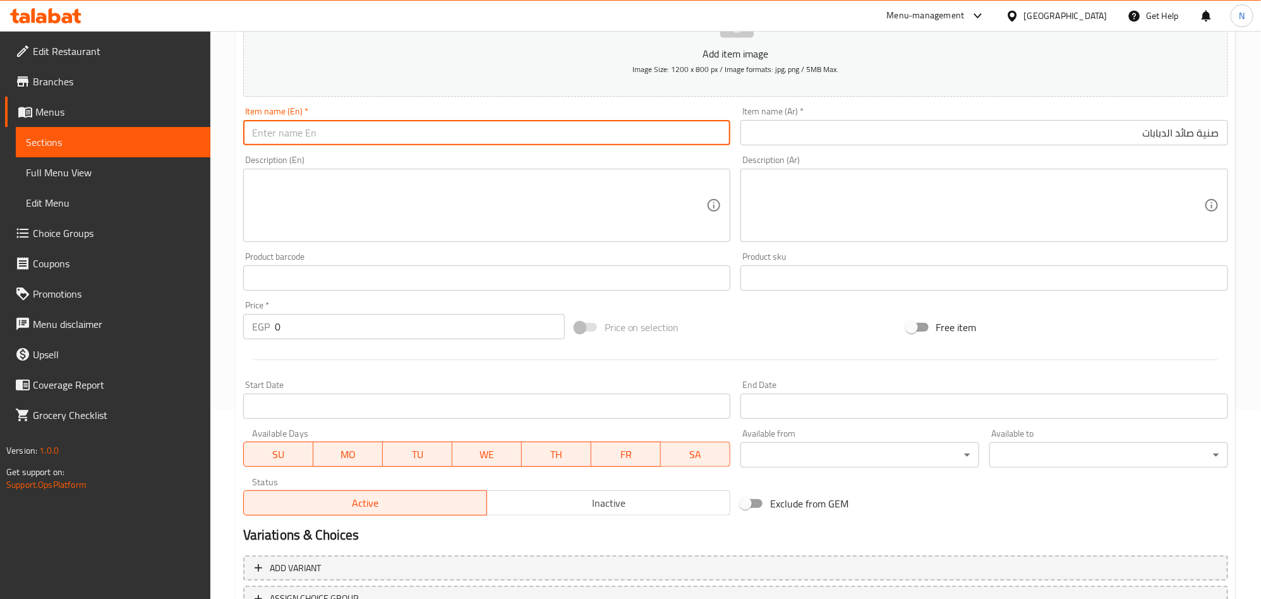
paste input "Saed El Dababat"
click at [347, 138] on input "Saed El Dababat" at bounding box center [487, 132] width 488 height 25
click at [347, 140] on input "Saed El Dababat" at bounding box center [487, 132] width 488 height 25
click at [360, 138] on input "Saed El Dababat" at bounding box center [487, 132] width 488 height 25
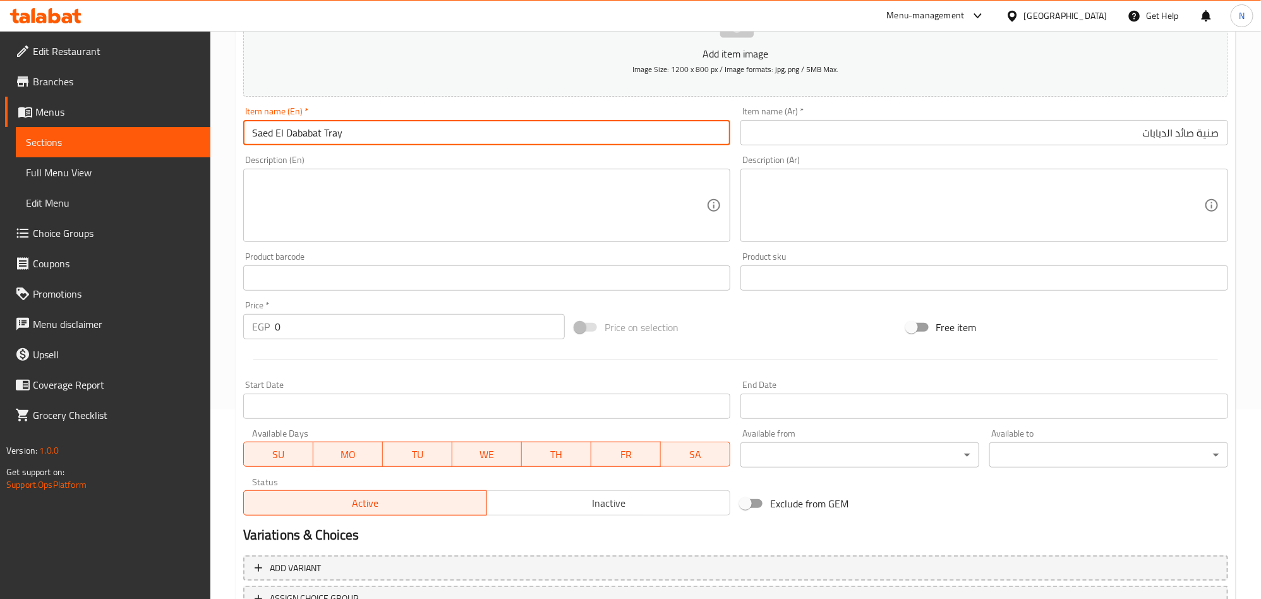
type input "Saed El Dababat Tray"
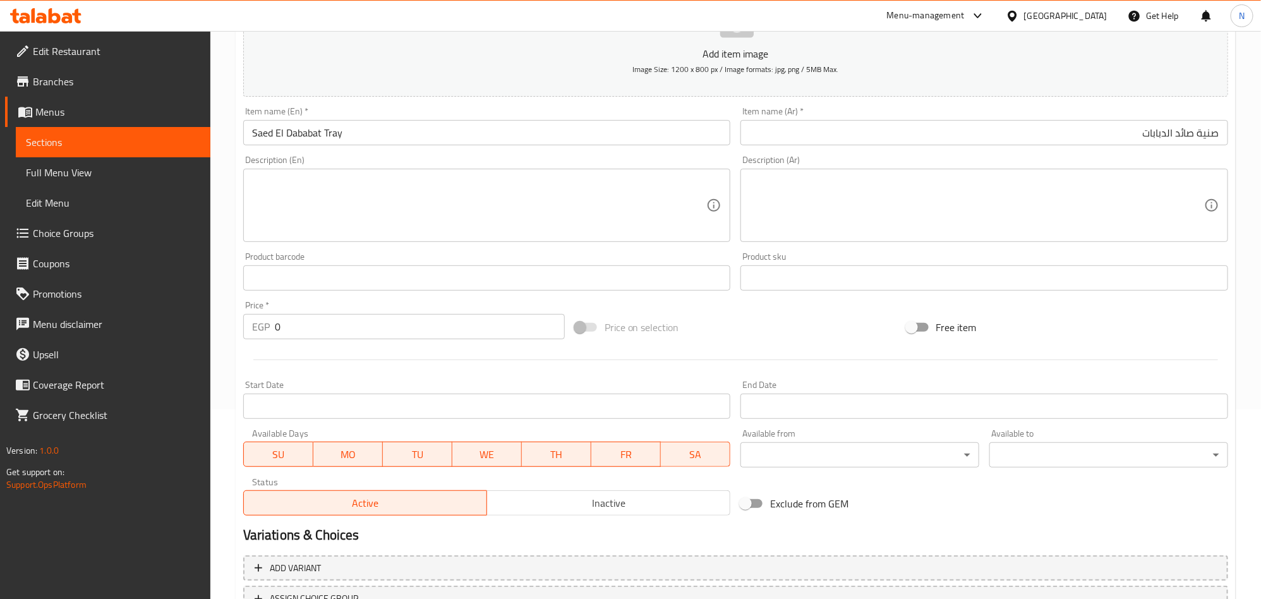
click at [1172, 196] on textarea at bounding box center [976, 206] width 455 height 60
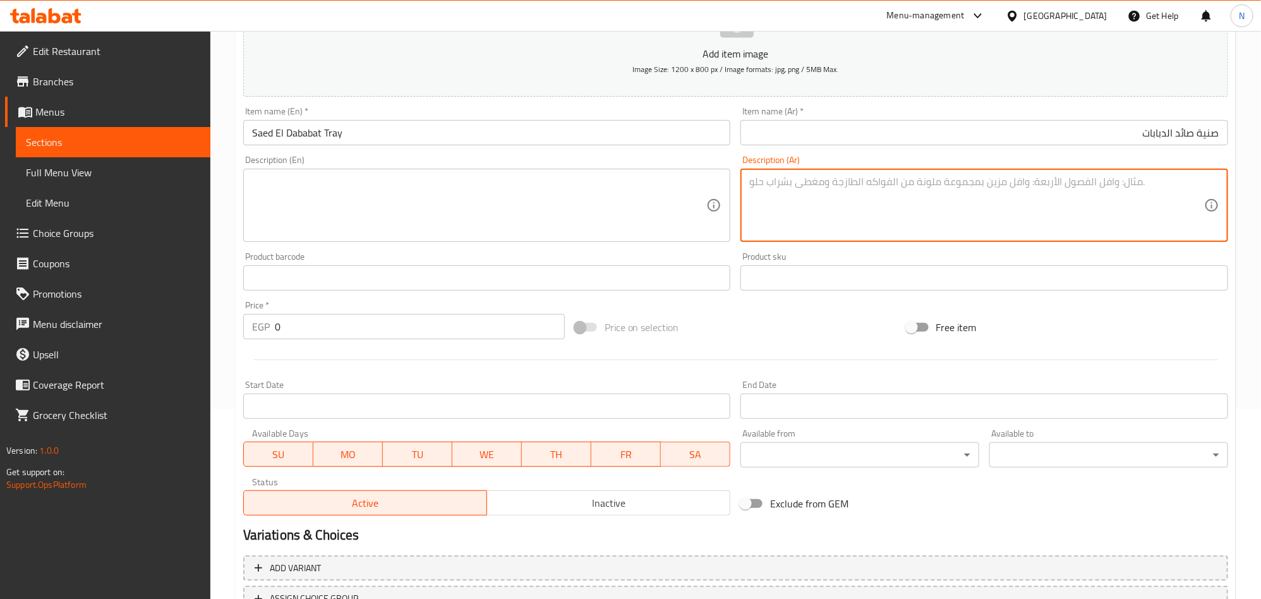
paste textarea "½فرخه مندي +½ فرخه مشوي + كيلو مشويات ( كفته +سجق +طرب +شيش) +٥ شوربه +كيلو ممب…"
paste textarea "2 سلطة خضراء, 2 طحينة, و2 مخلل"
type textarea "½فرخه مندي +½ فرخه مشوي + كيلو مشويات ( كفته +سجق +طرب +شيش) +٥ شوربه +كيلو ممب…"
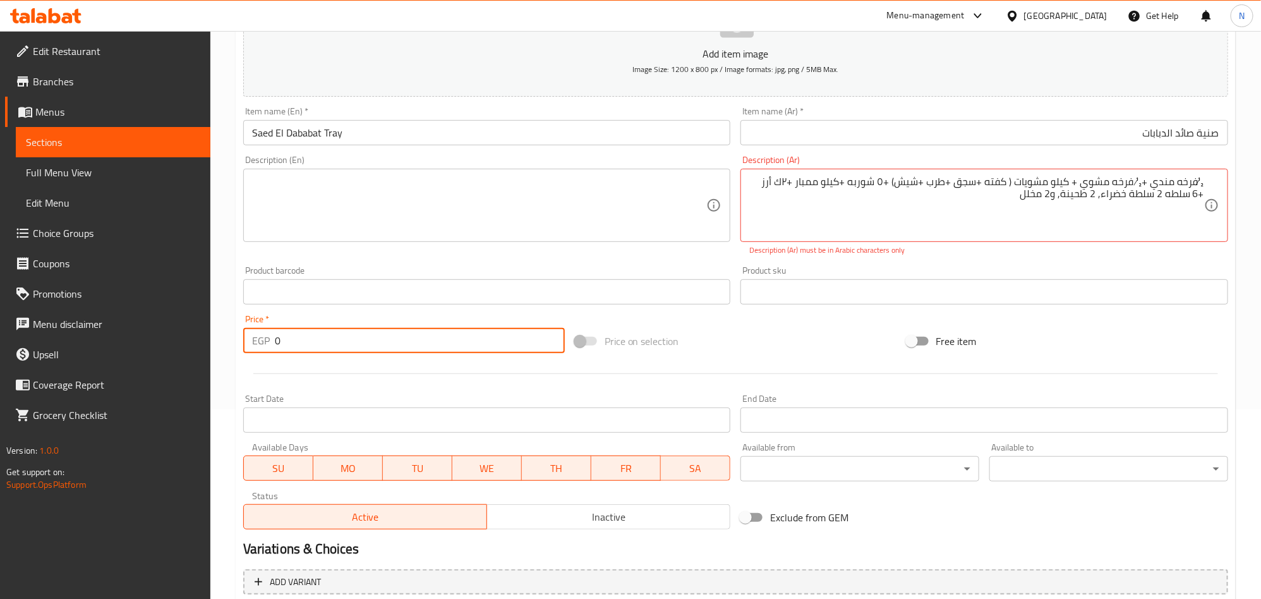
drag, startPoint x: 292, startPoint y: 340, endPoint x: 281, endPoint y: 323, distance: 20.1
click at [255, 340] on div "EGP 0 Price *" at bounding box center [403, 340] width 321 height 25
paste input "2499"
type input "2499"
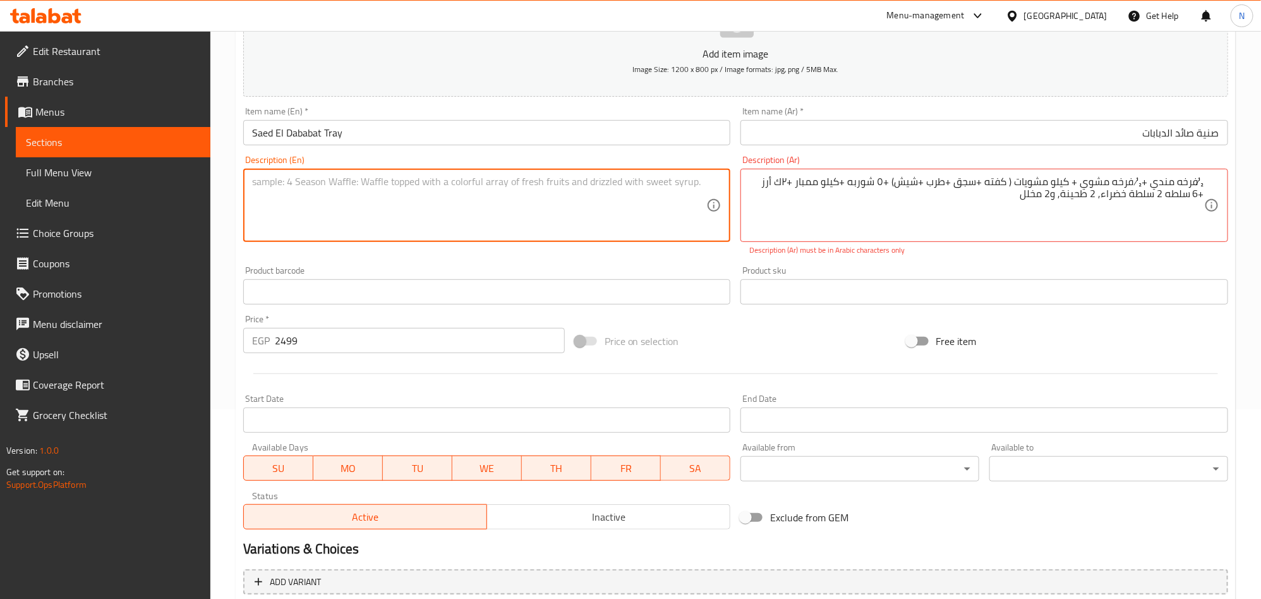
click at [354, 225] on textarea at bounding box center [479, 206] width 455 height 60
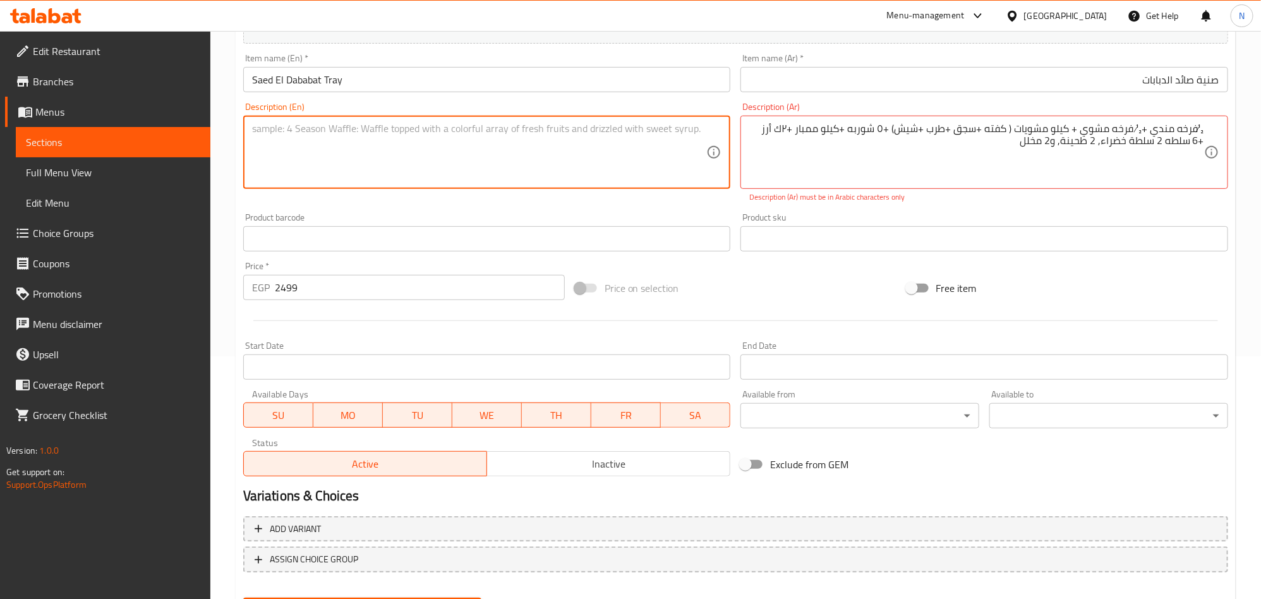
scroll to position [284, 0]
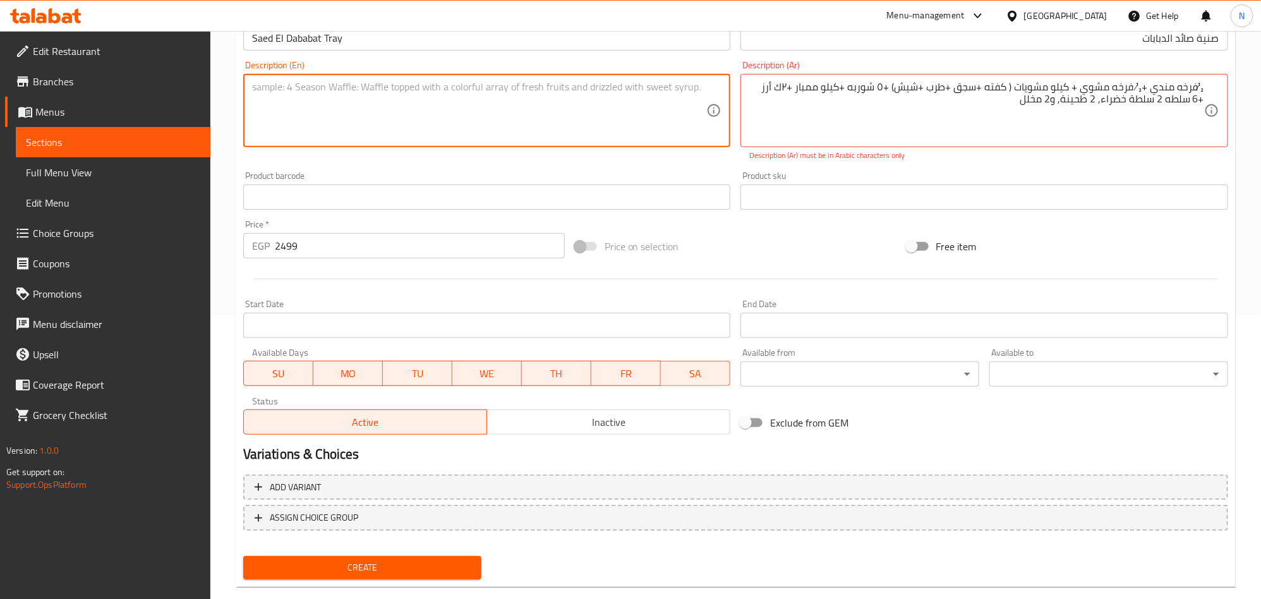
click at [614, 422] on span "Inactive" at bounding box center [608, 422] width 233 height 18
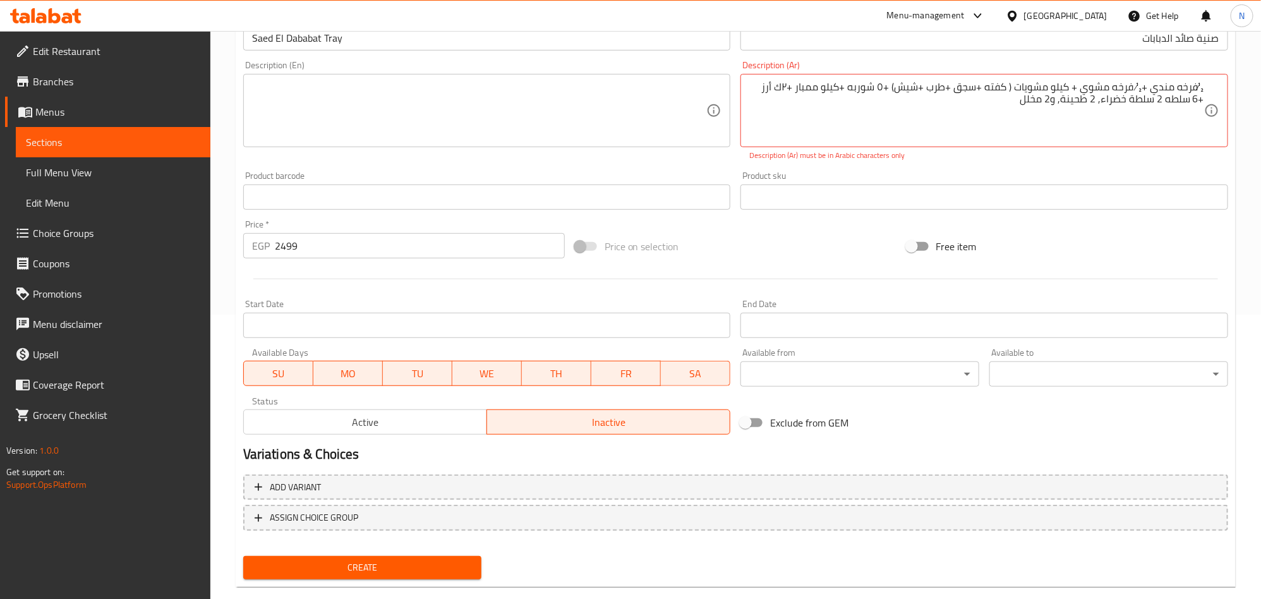
click at [570, 326] on input "Start Date" at bounding box center [487, 325] width 488 height 25
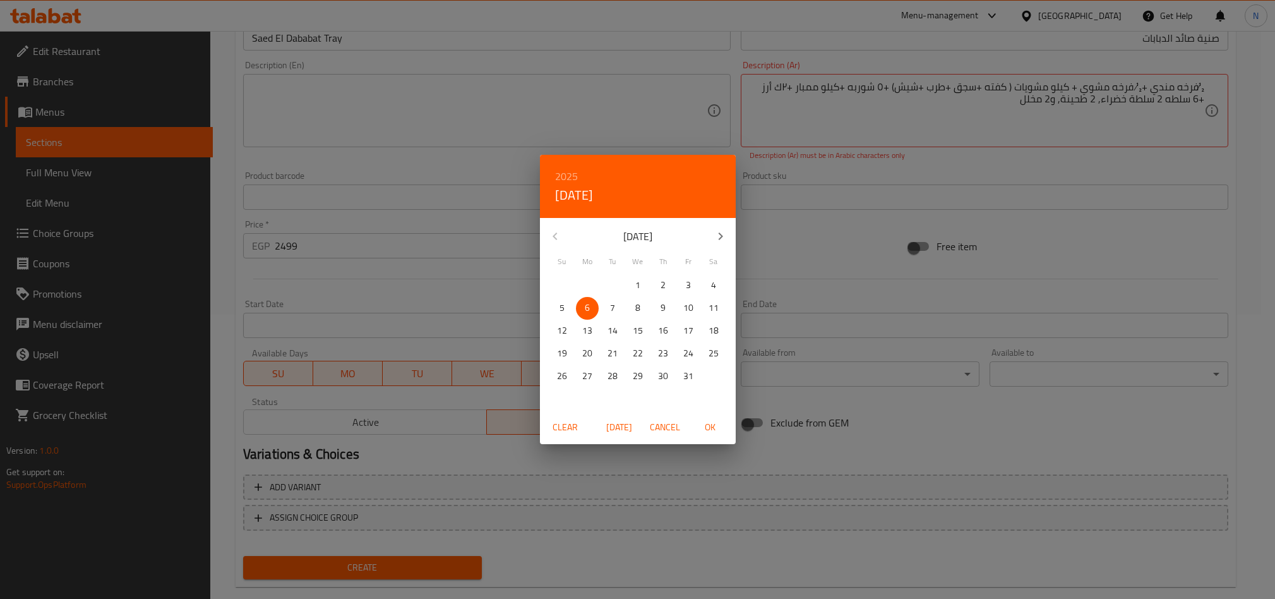
click at [551, 302] on span "5" at bounding box center [562, 308] width 23 height 16
click at [718, 429] on span "OK" at bounding box center [710, 427] width 30 height 16
type input "05-10-2025"
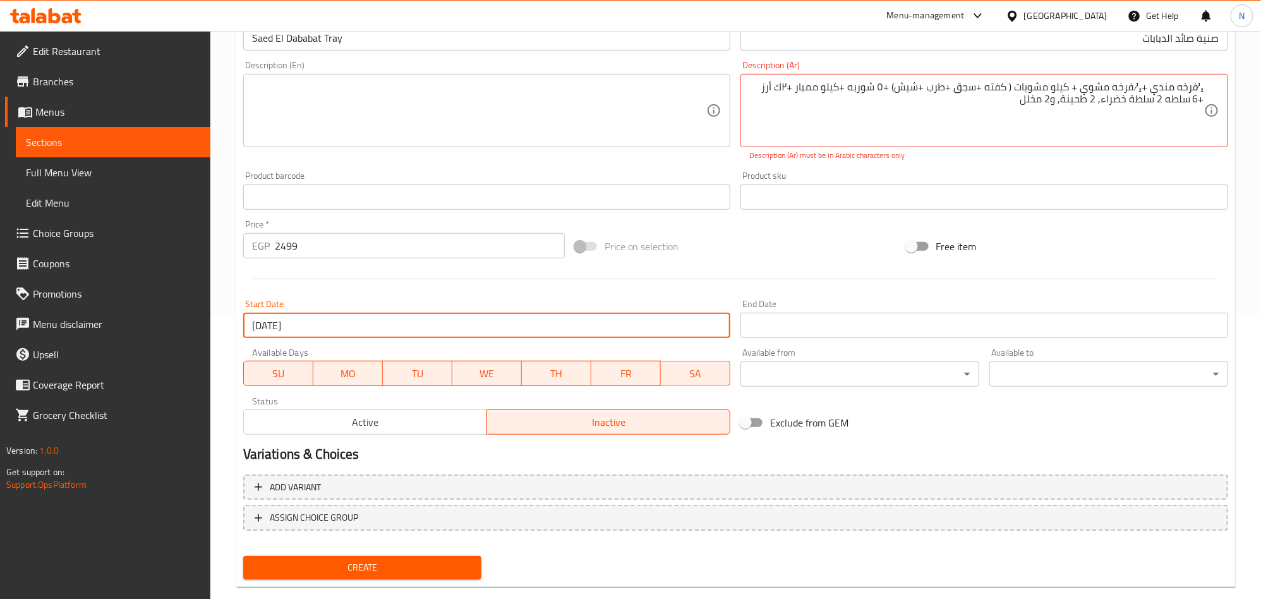
click at [764, 327] on input "Start Date" at bounding box center [984, 325] width 488 height 25
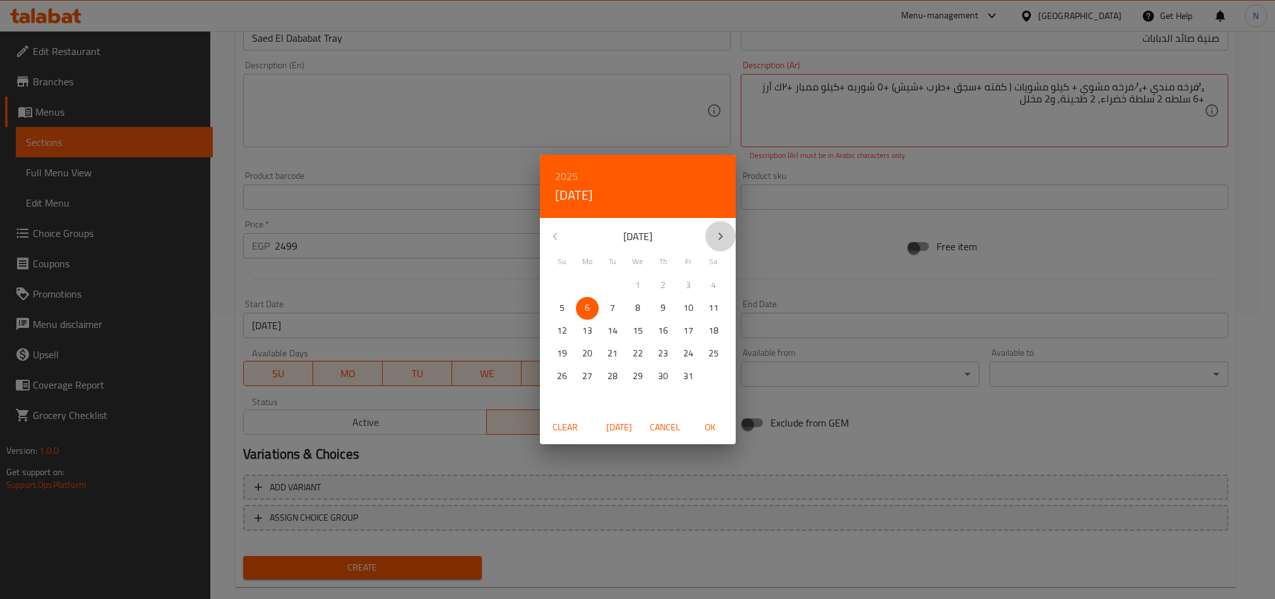
click at [721, 244] on button "button" at bounding box center [720, 236] width 30 height 30
click at [720, 244] on button "button" at bounding box center [720, 236] width 30 height 30
drag, startPoint x: 635, startPoint y: 371, endPoint x: 640, endPoint y: 377, distance: 8.0
click at [635, 372] on p "31" at bounding box center [638, 376] width 10 height 16
click at [707, 425] on span "OK" at bounding box center [710, 427] width 30 height 16
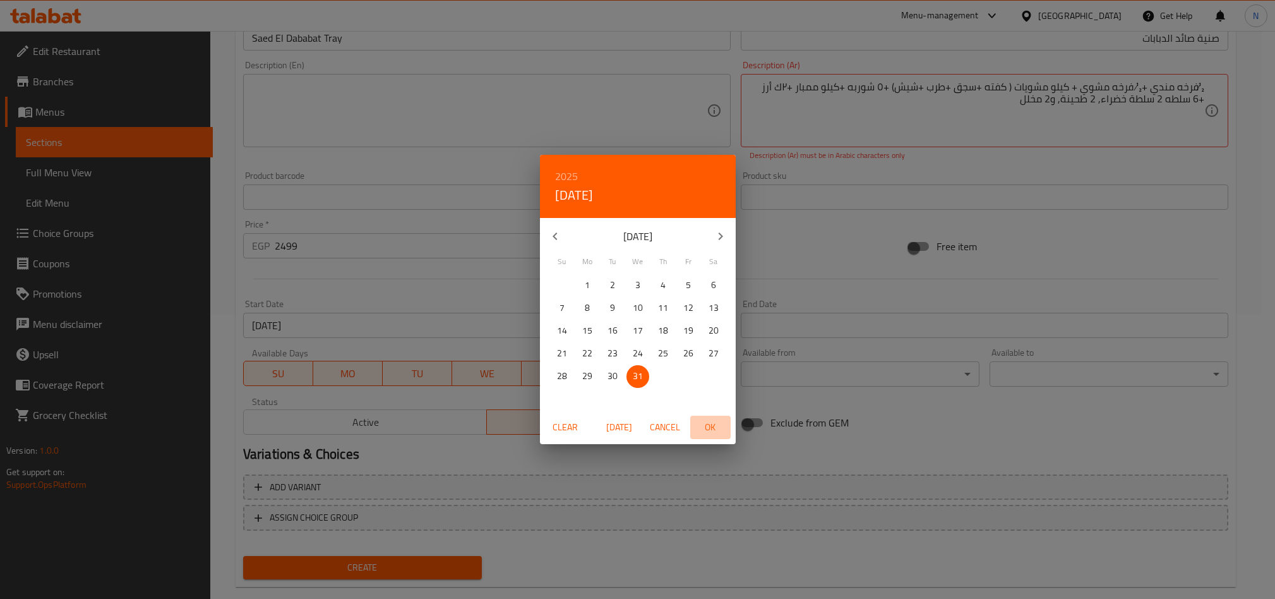
type input "[DATE]"
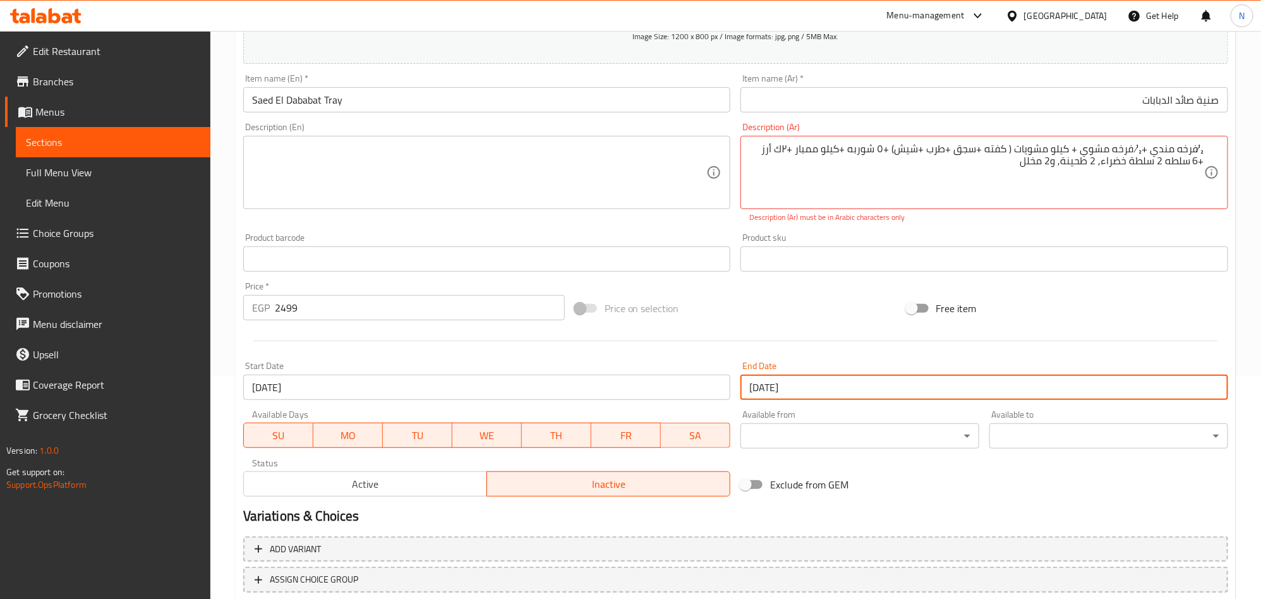
scroll to position [95, 0]
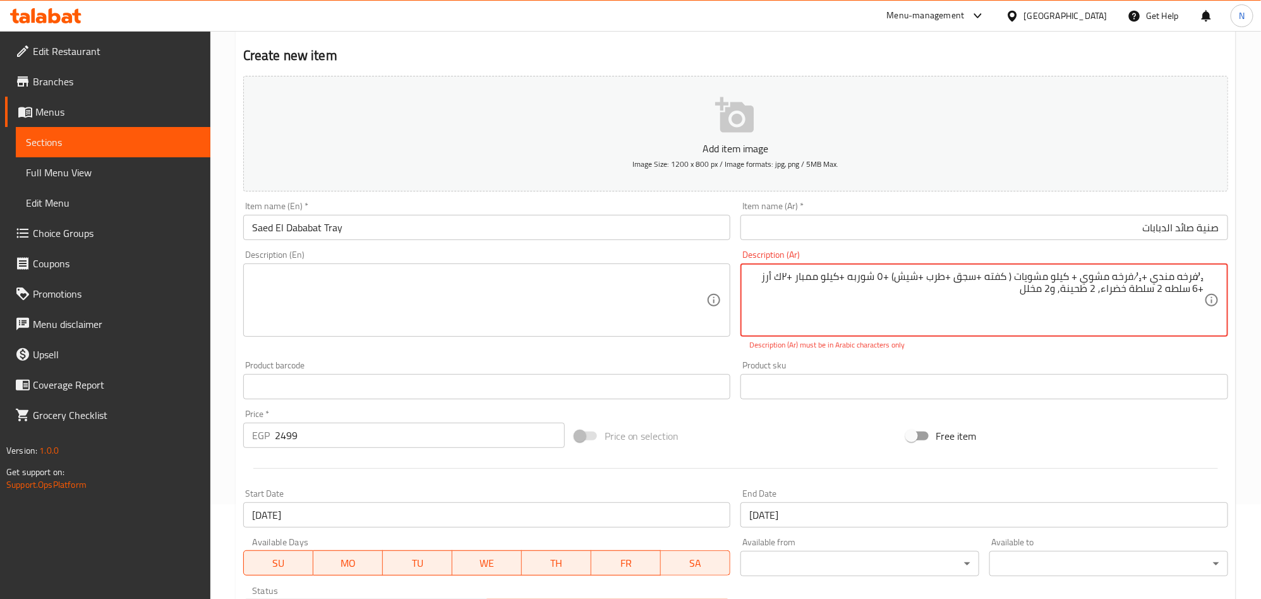
click at [959, 288] on textarea "½فرخه مندي +½ فرخه مشوي + كيلو مشويات ( كفته +سجق +طرب +شيش) +٥ شوربه +كيلو ممب…" at bounding box center [976, 300] width 455 height 60
click at [404, 296] on textarea at bounding box center [479, 300] width 455 height 60
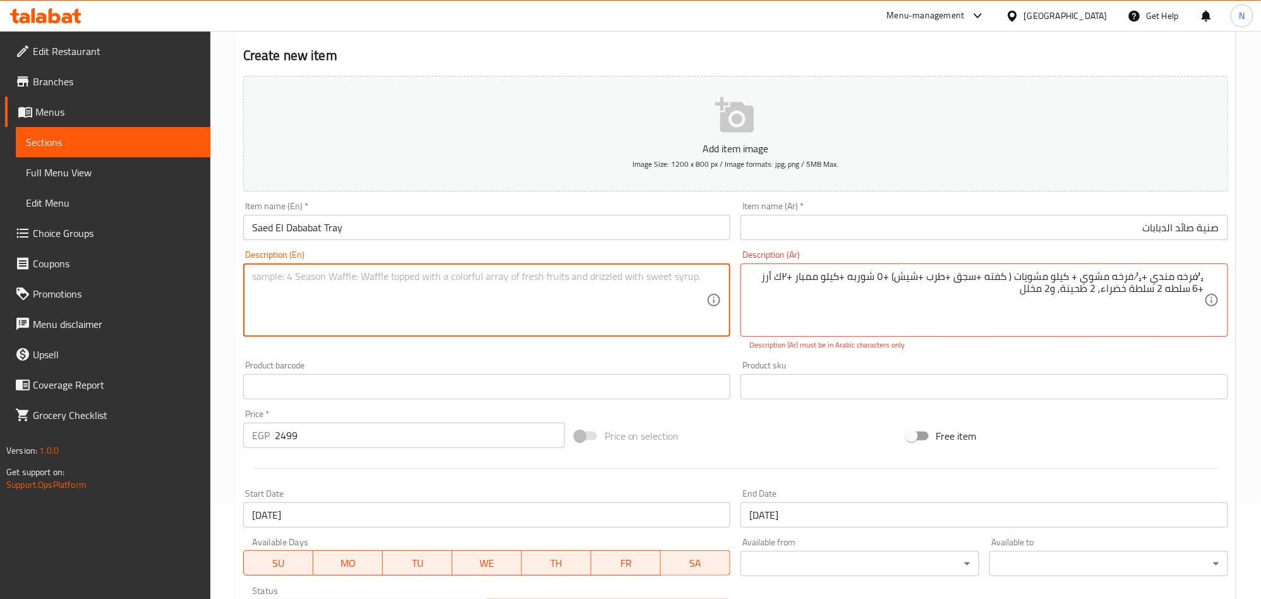
paste textarea "✅ ½ Mandi Chicken, ½ Grilled Chicken, 1 kg Mixed Grill (Kofta, Sausage, Torb, S…"
click at [263, 277] on textarea "✅ ½ Mandi Chicken, ½ Grilled Chicken, 1 kg Mixed Grill (Kofta, Sausage, Torb, S…" at bounding box center [479, 300] width 455 height 60
click at [262, 275] on textarea "½ Mandi Chicken, ½ Grilled Chicken, 1 kg Mixed Grill (Kofta, Sausage, Torb, Shi…" at bounding box center [479, 300] width 455 height 60
click at [342, 280] on textarea "1/2 Mandi Chicken, ½ Grilled Chicken, 1 kg Mixed Grill (Kofta, Sausage, Torb, S…" at bounding box center [479, 300] width 455 height 60
click at [485, 292] on textarea "1/2 Mandi Chicken, 1/2 Grilled Chicken, 1 kg Mixed Grill (Kofta, Sausage, Torb,…" at bounding box center [479, 300] width 455 height 60
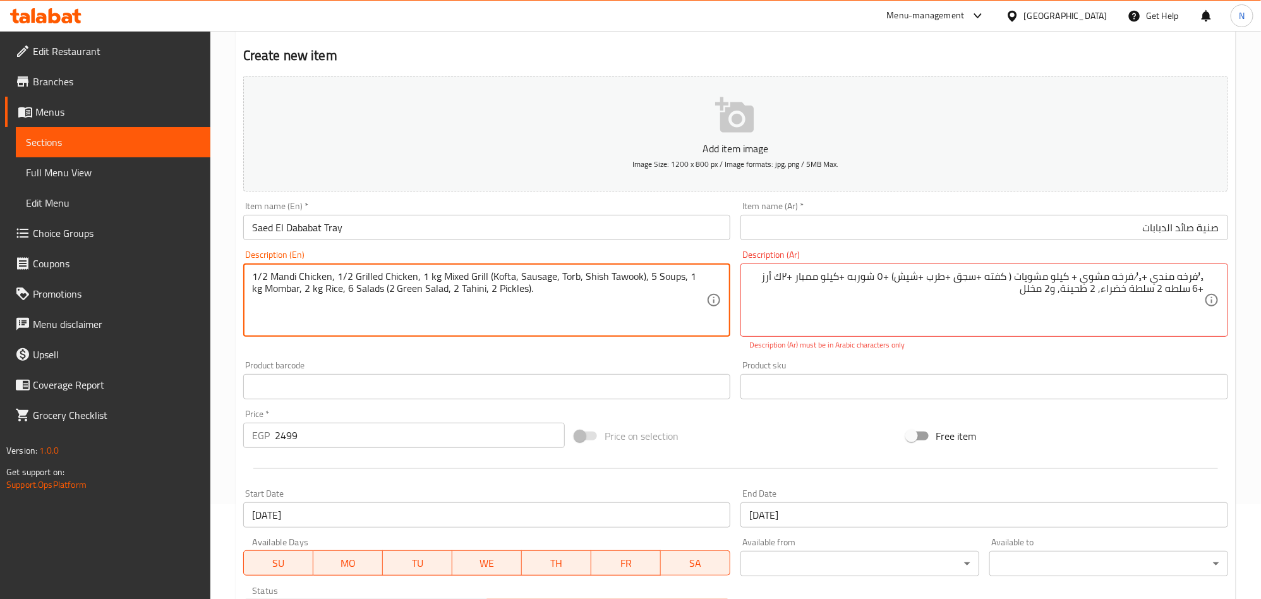
click at [485, 292] on textarea "1/2 Mandi Chicken, 1/2 Grilled Chicken, 1 kg Mixed Grill (Kofta, Sausage, Torb,…" at bounding box center [479, 300] width 455 height 60
click at [529, 298] on textarea "1/2 mandi chicken, 1/2 grilled chicken, 1 kg mixed grill (kofta, sausage, torb,…" at bounding box center [479, 300] width 455 height 60
click at [506, 294] on textarea "1/2 mandi chicken, 1/2 grilled chicken, 1 kg mixed grill (kofta, sausage, torb,…" at bounding box center [479, 300] width 455 height 60
click at [372, 291] on textarea "1/2 mandi chicken, 1/2 grilled chicken, 1 kg mixed grill (kofta, sausage, torb,…" at bounding box center [479, 300] width 455 height 60
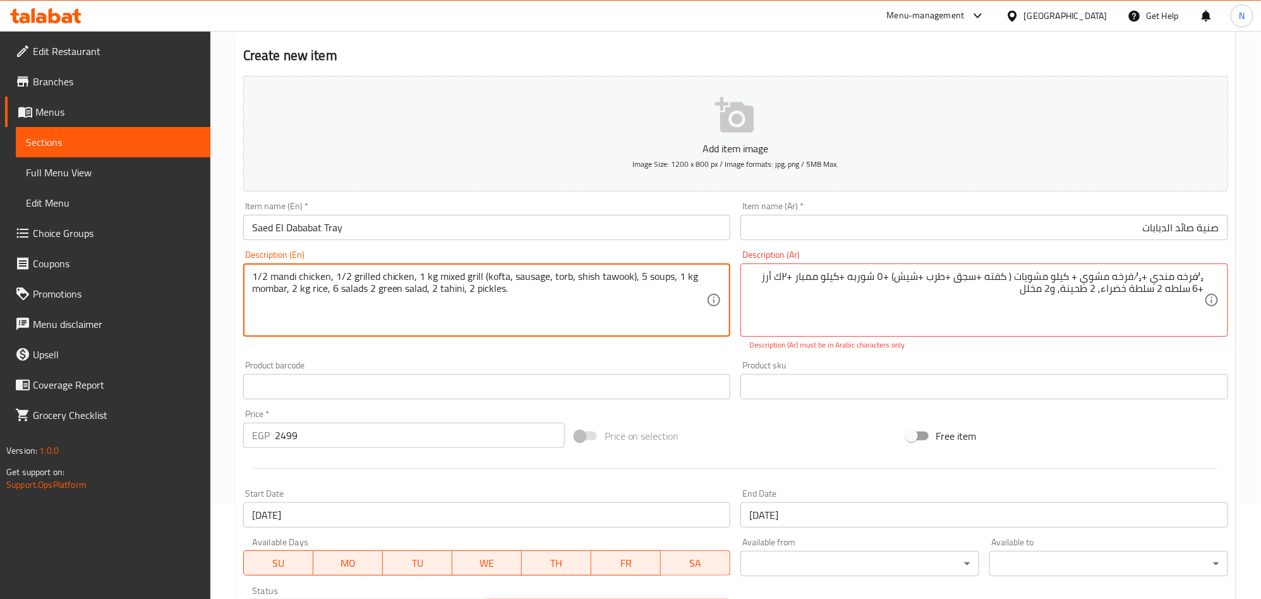
click at [484, 279] on textarea "1/2 mandi chicken, 1/2 grilled chicken, 1 kg mixed grill (kofta, sausage, torb,…" at bounding box center [479, 300] width 455 height 60
click at [628, 275] on textarea "1/2 mandi chicken, 1/2 grilled chicken, 1 kg mixed grill kofta, sausage, torb, …" at bounding box center [479, 300] width 455 height 60
click at [433, 281] on textarea "1/2 mandi chicken, 1/2 grilled chicken, 1 kg mixed grill kofta, sausage, torb, …" at bounding box center [479, 300] width 455 height 60
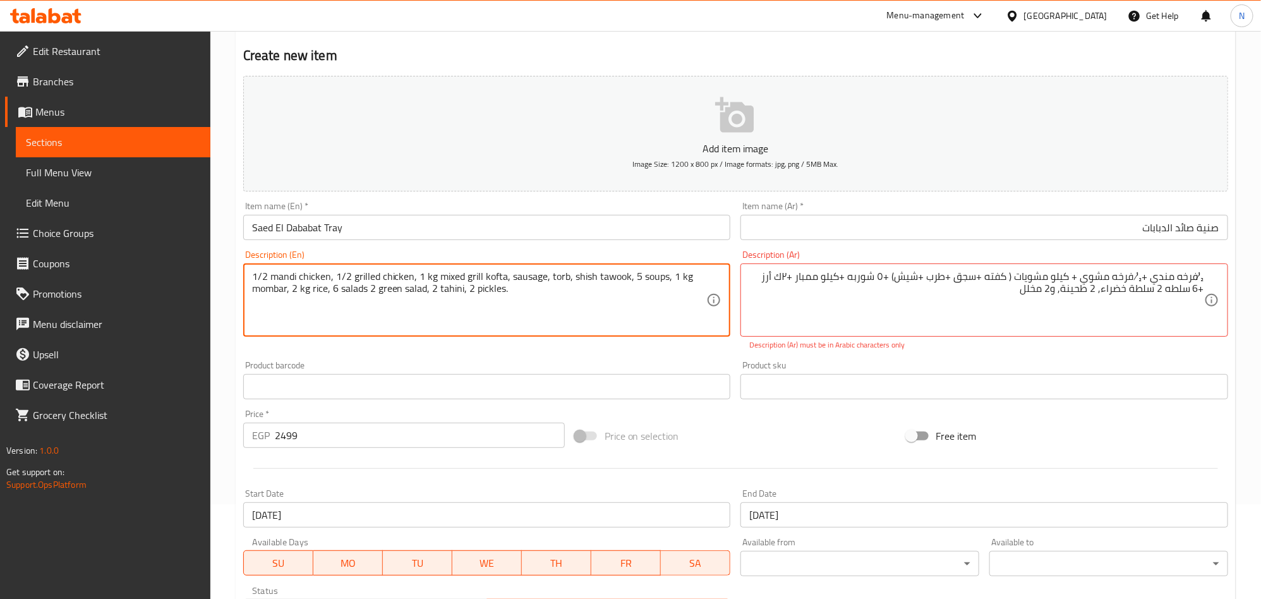
click at [277, 279] on textarea "1/2 mandi chicken, 1/2 grilled chicken, 1 kg mixed grill kofta, sausage, torb, …" at bounding box center [479, 300] width 455 height 60
click at [566, 319] on textarea "1/2 Mandi chicken, 1/2 grilled chicken, 1 kg mixed grill kofta, sausage, torb, …" at bounding box center [479, 300] width 455 height 60
type textarea "1/2 Mandi chicken, 1/2 grilled chicken, 1 kg mixed grill kofta, sausage, torb, …"
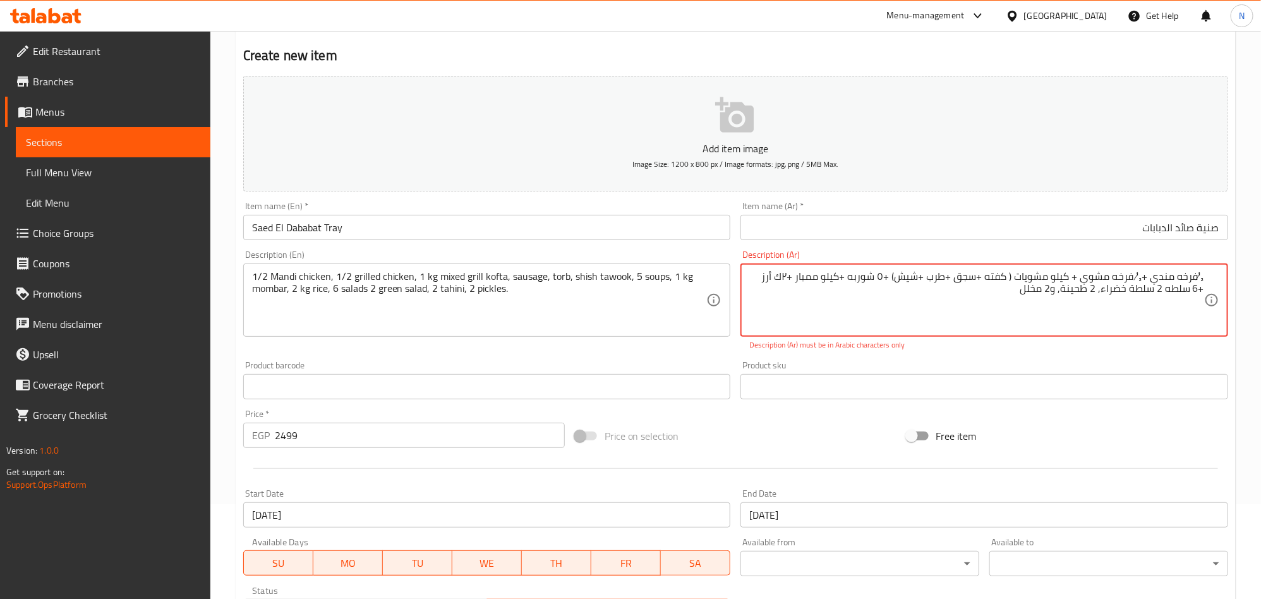
drag, startPoint x: 1198, startPoint y: 270, endPoint x: 1211, endPoint y: 272, distance: 12.8
drag, startPoint x: 1124, startPoint y: 279, endPoint x: 1135, endPoint y: 368, distance: 90.4
click at [1124, 280] on textarea "1/2 فرخه مندي +½ فرخه مشوي + كيلو مشويات ( كفته +سجق +طرب +شيش) +٥ شوربه +كيلو …" at bounding box center [976, 300] width 455 height 60
type textarea "1/2 فرخه مندي + 1/2 فرخه مشوي + كيلو مشويات ( كفته +سجق +طرب +شيش) +٥ شوربه +كي…"
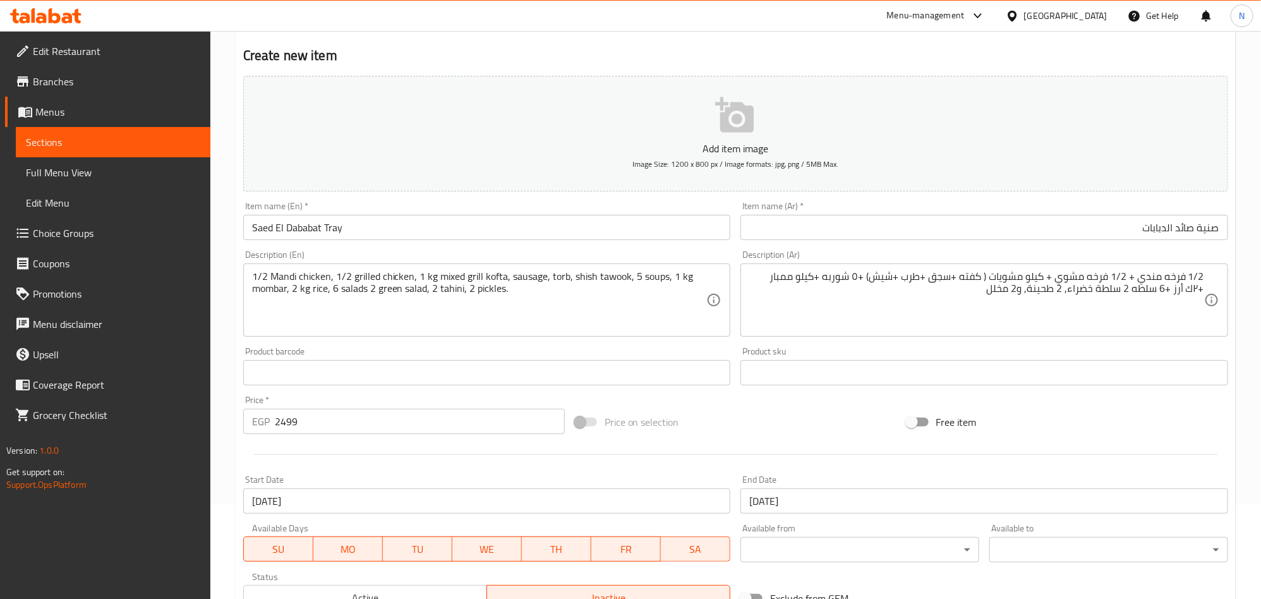
click at [654, 332] on div "1/2 Mandi chicken, 1/2 grilled chicken, 1 kg mixed grill kofta, sausage, torb, …" at bounding box center [487, 299] width 488 height 73
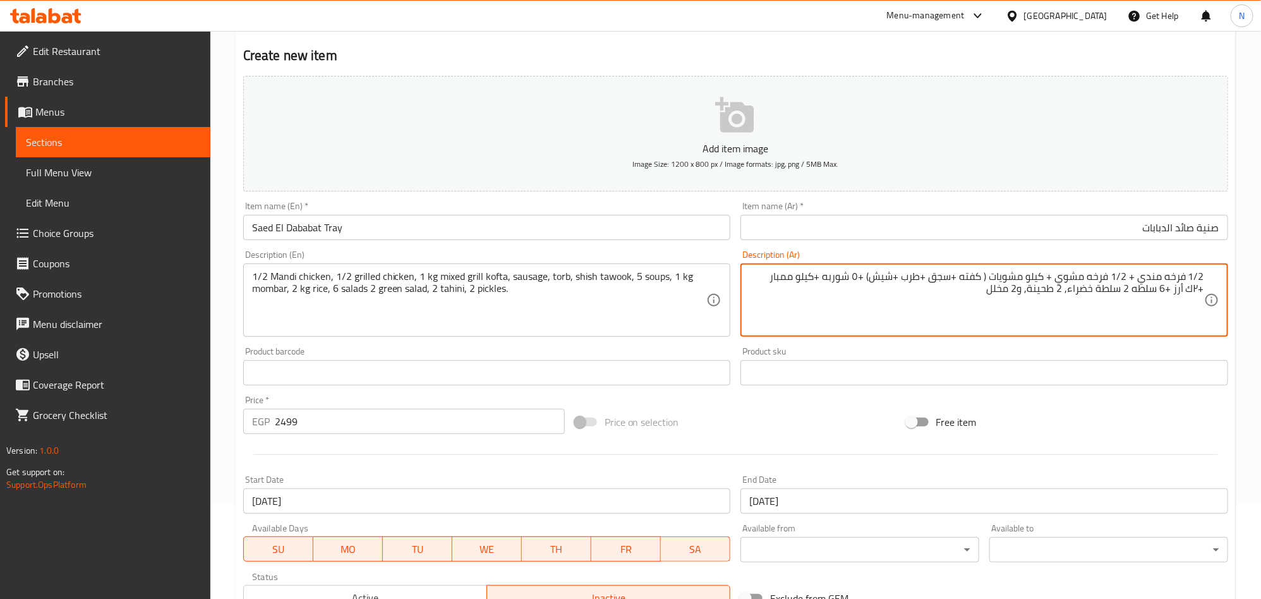
click at [1017, 277] on textarea "1/2 فرخه مندي + 1/2 فرخه مشوي + كيلو مشويات ( كفته +سجق +طرب +شيش) +٥ شوربه +كي…" at bounding box center [976, 300] width 455 height 60
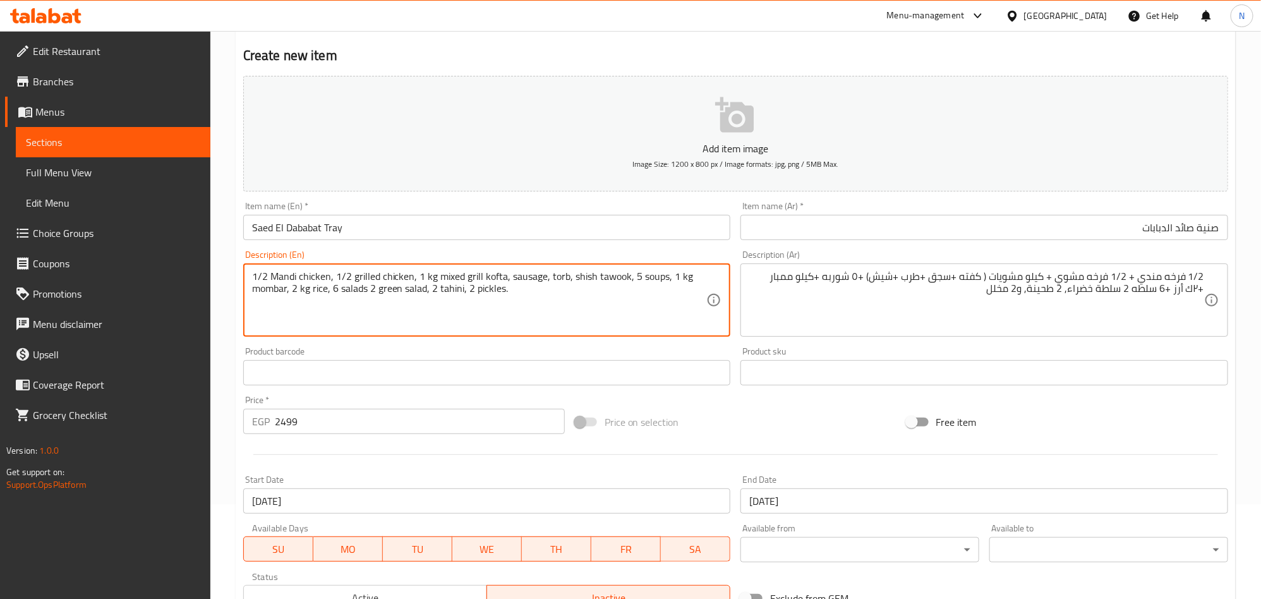
click at [447, 277] on textarea "1/2 Mandi chicken, 1/2 grilled chicken, 1 kg mixed grill kofta, sausage, torb, …" at bounding box center [479, 300] width 455 height 60
click at [540, 281] on textarea "1/2 Mandi chicken, 1/2 grilled chicken, 1 kg grill kofta, sausage, torb, shish …" at bounding box center [479, 300] width 455 height 60
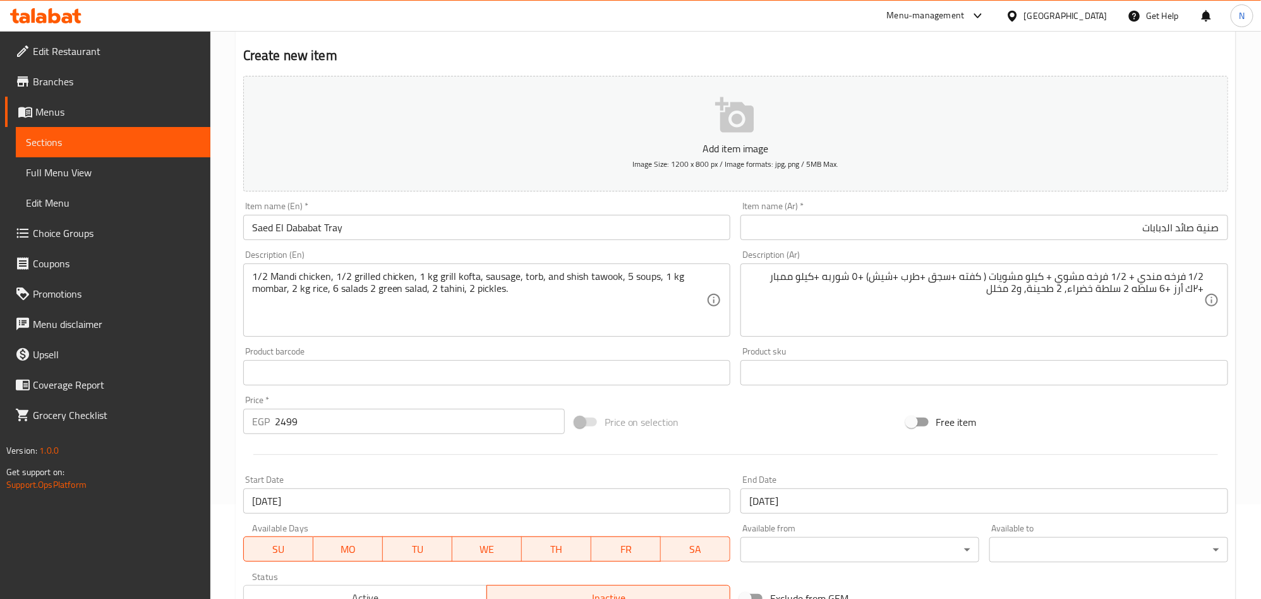
click at [626, 280] on textarea "1/2 Mandi chicken, 1/2 grilled chicken, 1 kg grill kofta, sausage, torb, and sh…" at bounding box center [479, 300] width 455 height 60
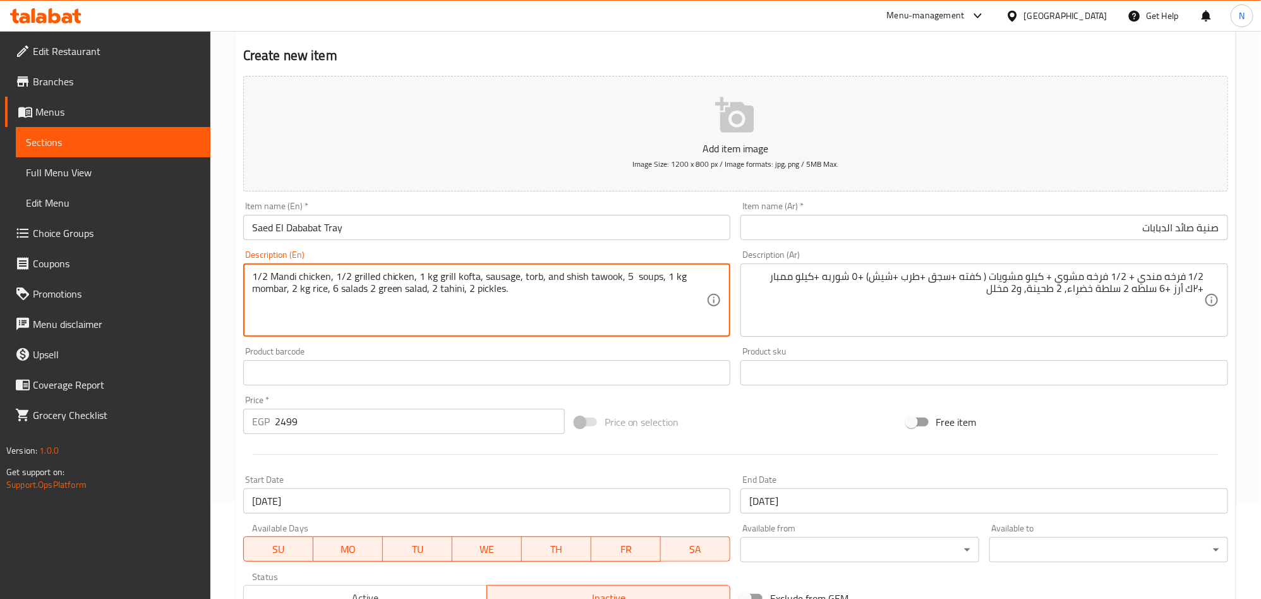
paste textarea "Orzo"
click at [650, 277] on textarea "1/2 Mandi chicken, 1/2 grilled chicken, 1 kg grill kofta, sausage, torb, and sh…" at bounding box center [479, 300] width 455 height 60
click at [281, 279] on textarea "1/2 mandi chicken, 1/2 grilled chicken, 1 kg grill kofta, sausage, torb, and sh…" at bounding box center [479, 300] width 455 height 60
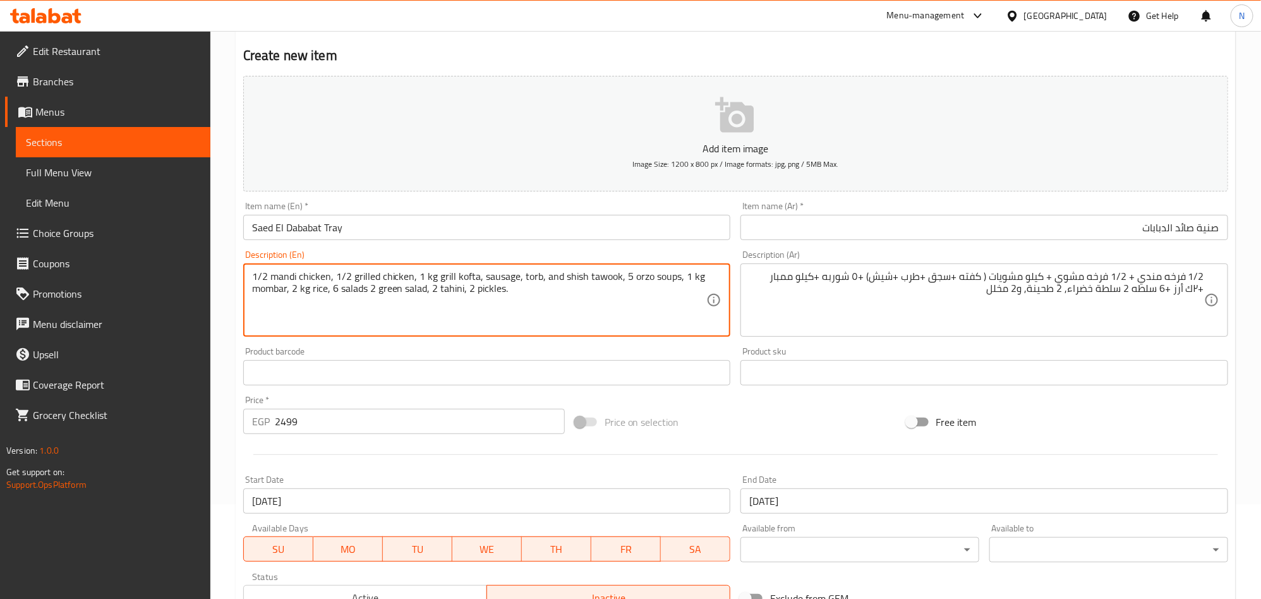
click at [281, 279] on textarea "1/2 mandi chicken, 1/2 grilled chicken, 1 kg grill kofta, sausage, torb, and sh…" at bounding box center [479, 300] width 455 height 60
click at [582, 294] on textarea "1/2 Mandi chicken, 1/2 grilled chicken, 1 kg grill kofta, sausage, torb, and sh…" at bounding box center [479, 300] width 455 height 60
click at [685, 277] on textarea "1/2 Mandi chicken, 1/2 grilled chicken, 1 kg grill kofta, sausage, torb, and sh…" at bounding box center [479, 300] width 455 height 60
click at [684, 282] on textarea "1/2 Mandi chicken, 1/2 grilled chicken, 1 kg grill kofta, sausage, torb, and sh…" at bounding box center [479, 300] width 455 height 60
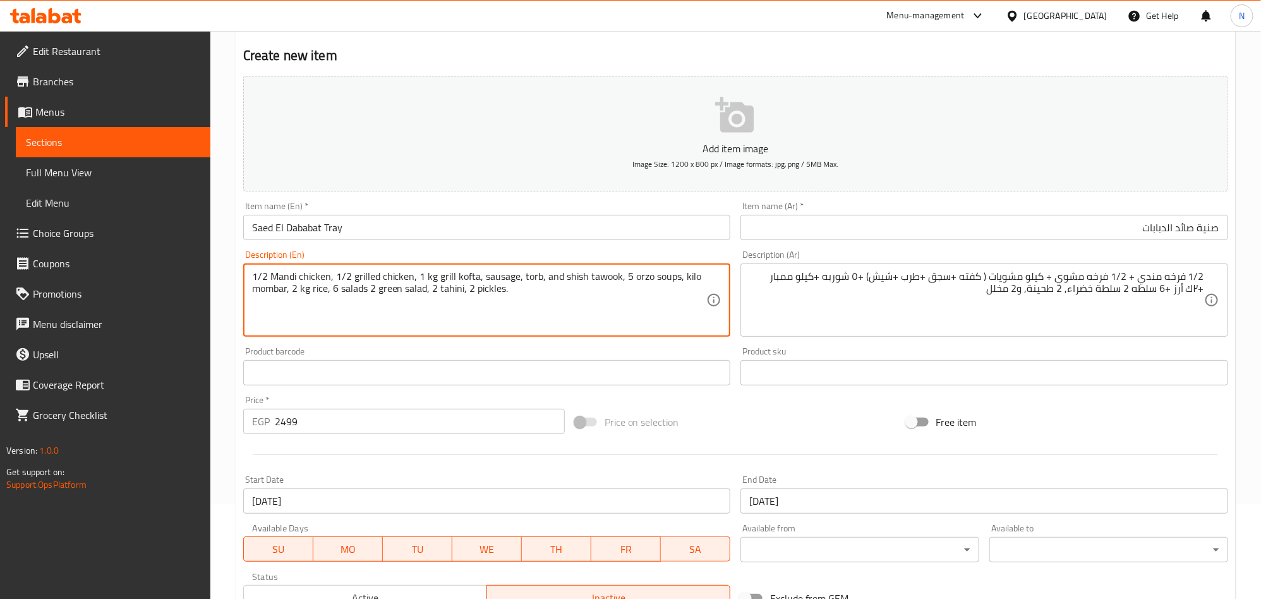
click at [307, 291] on textarea "1/2 Mandi chicken, 1/2 grilled chicken, 1 kg grill kofta, sausage, torb, and sh…" at bounding box center [479, 300] width 455 height 60
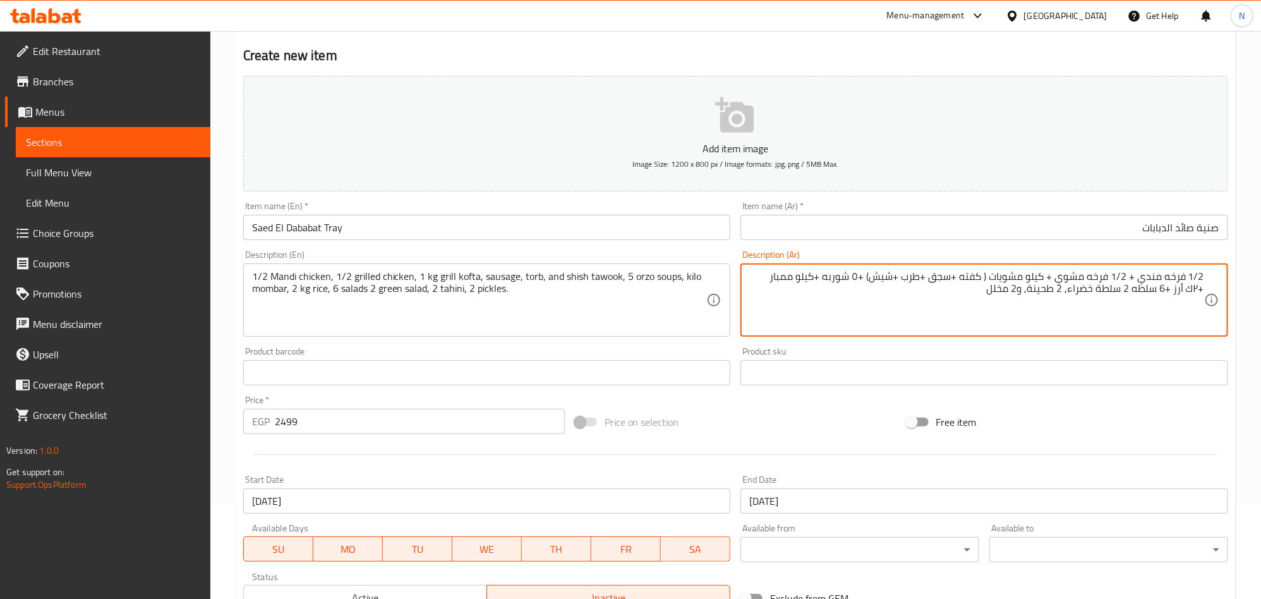
drag, startPoint x: 769, startPoint y: 285, endPoint x: 760, endPoint y: 291, distance: 10.5
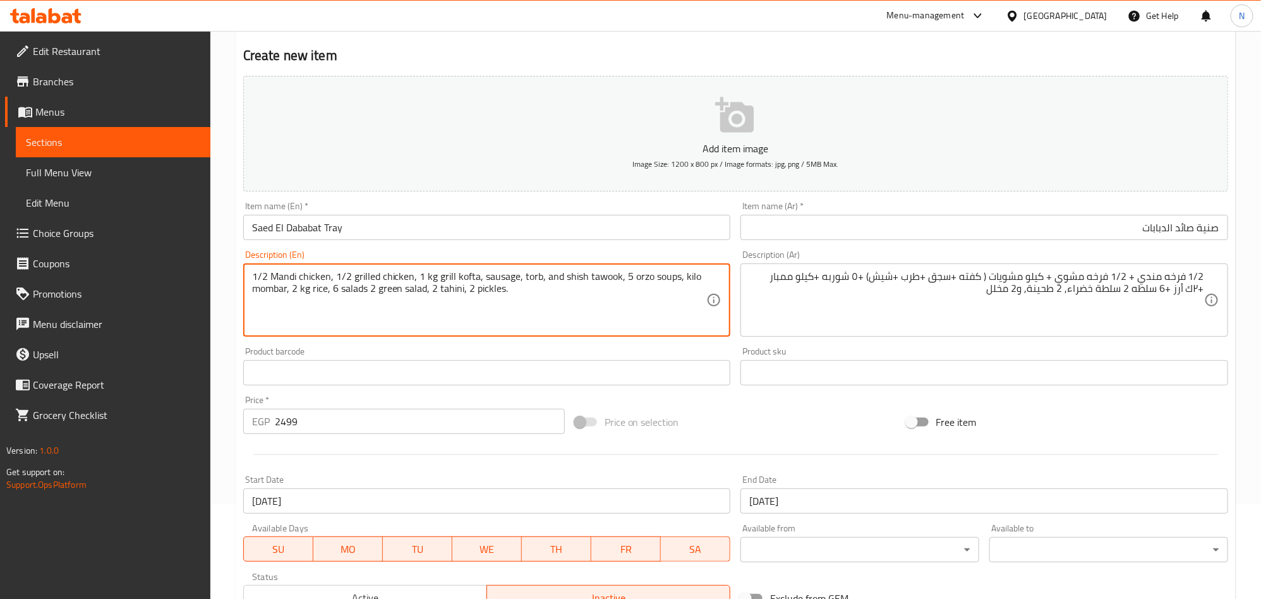
click at [592, 279] on textarea "1/2 Mandi chicken, 1/2 grilled chicken, 1 kg grill kofta, sausage, torb, and sh…" at bounding box center [479, 300] width 455 height 60
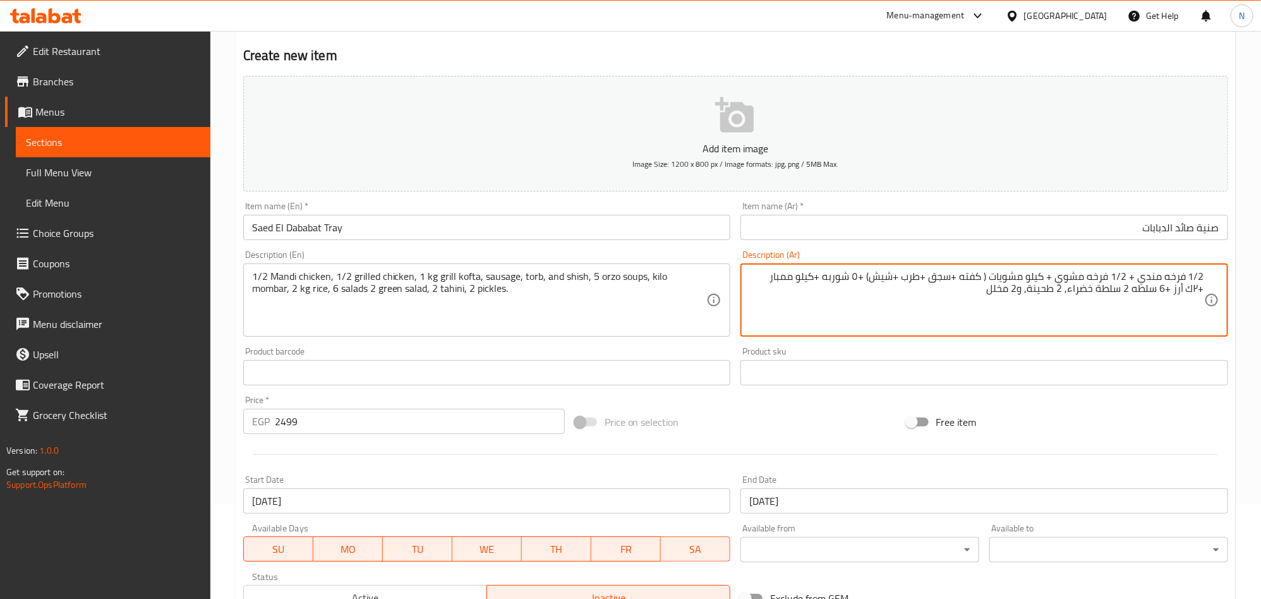
click at [920, 279] on textarea "1/2 فرخه مندي + 1/2 فرخه مشوي + كيلو مشويات ( كفته +سجق +طرب +شيش) +٥ شوربه +كي…" at bounding box center [976, 300] width 455 height 60
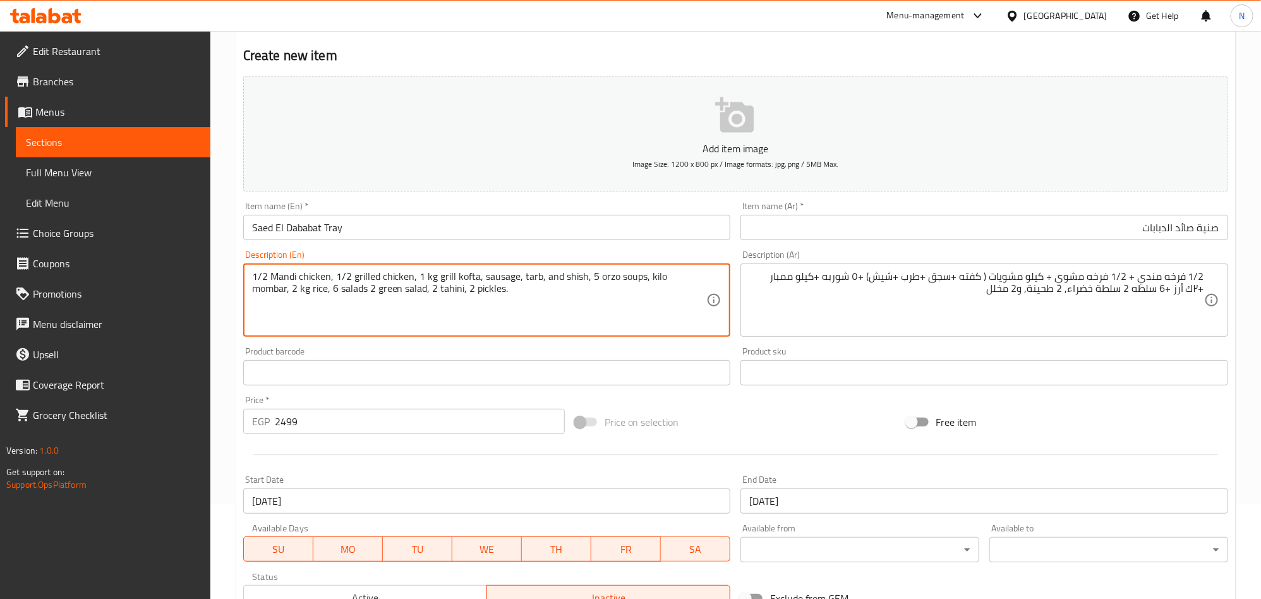
click at [328, 290] on textarea "1/2 Mandi chicken, 1/2 grilled chicken, 1 kg grill kofta, sausage, tarb, and sh…" at bounding box center [479, 300] width 455 height 60
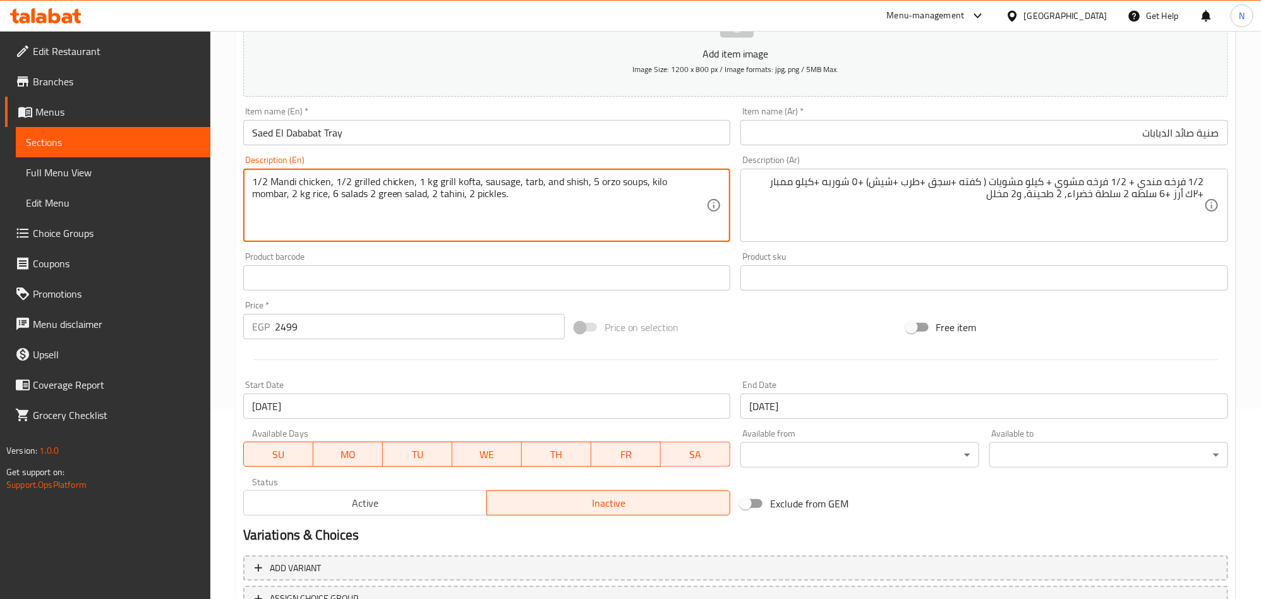
type textarea "1/2 Mandi chicken, 1/2 grilled chicken, 1 kg grill kofta, sausage, tarb, and sh…"
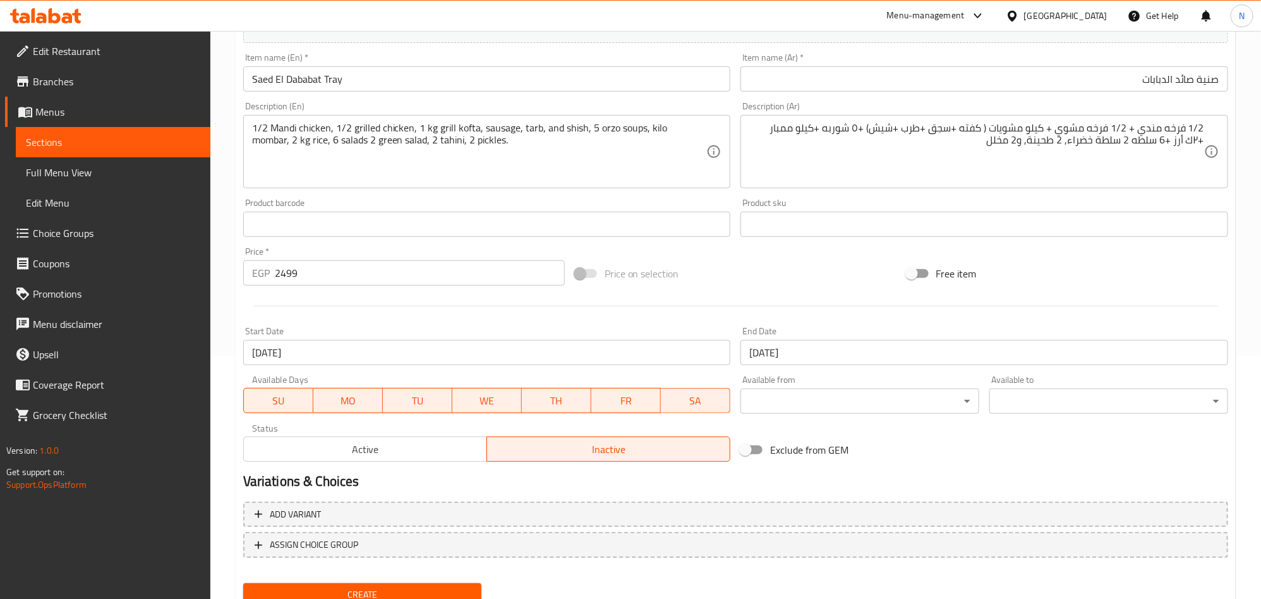
scroll to position [292, 0]
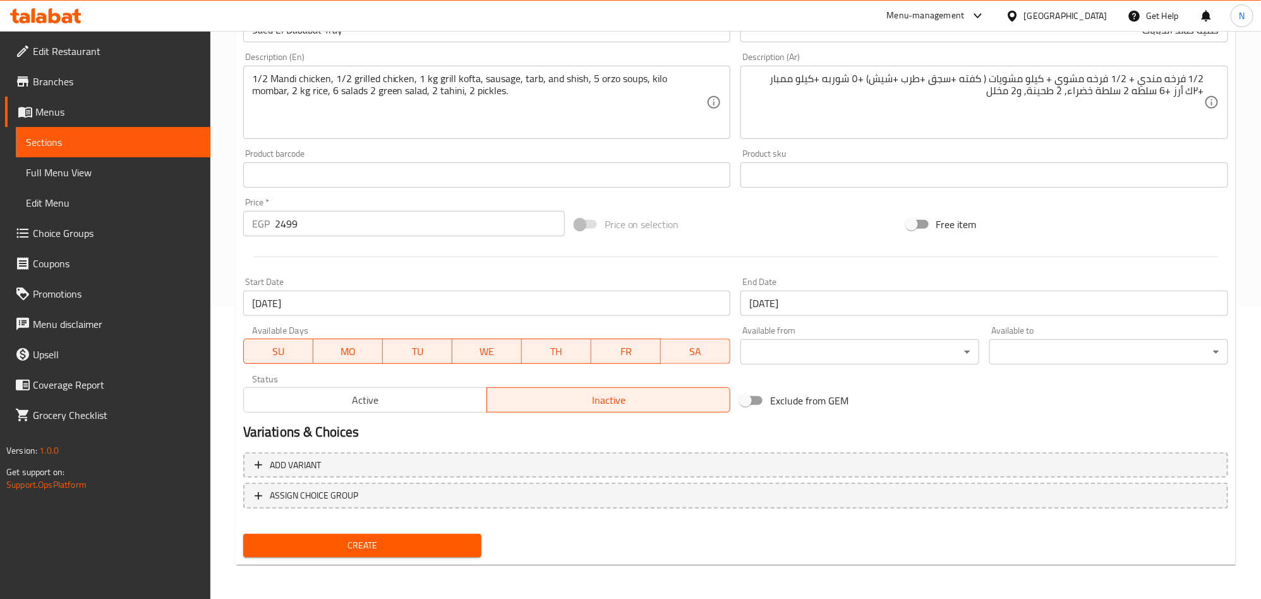
click at [337, 550] on span "Create" at bounding box center [362, 545] width 219 height 16
click at [339, 535] on button "Create" at bounding box center [362, 545] width 239 height 23
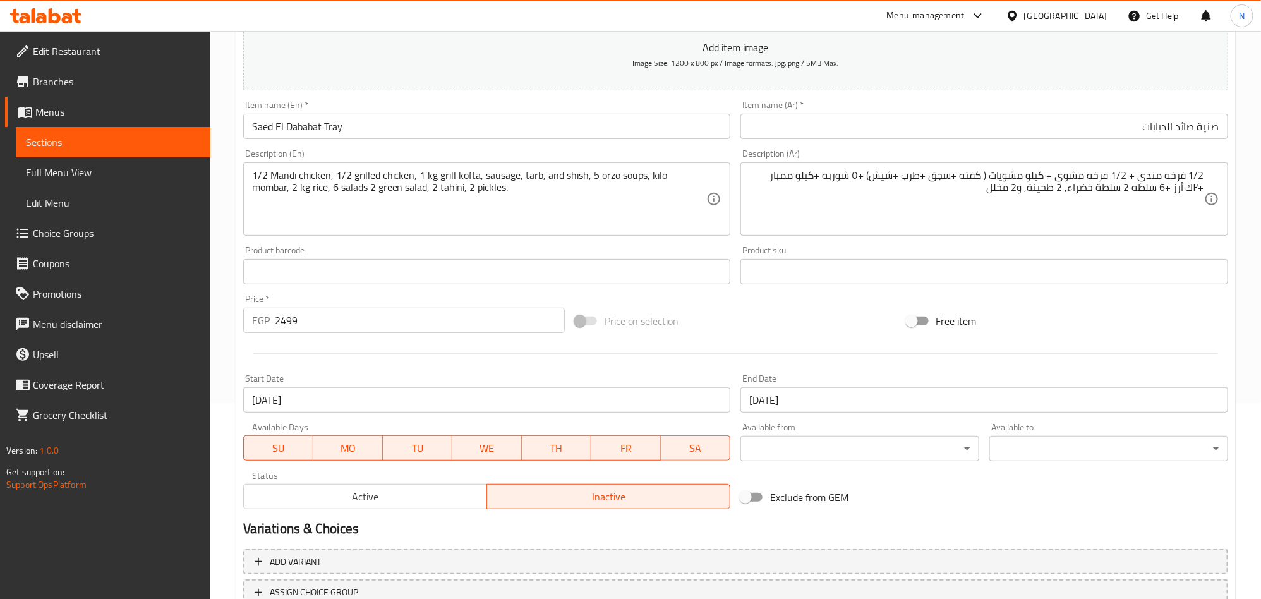
scroll to position [198, 0]
click at [380, 128] on input "Saed El Dababat Tray" at bounding box center [487, 124] width 488 height 25
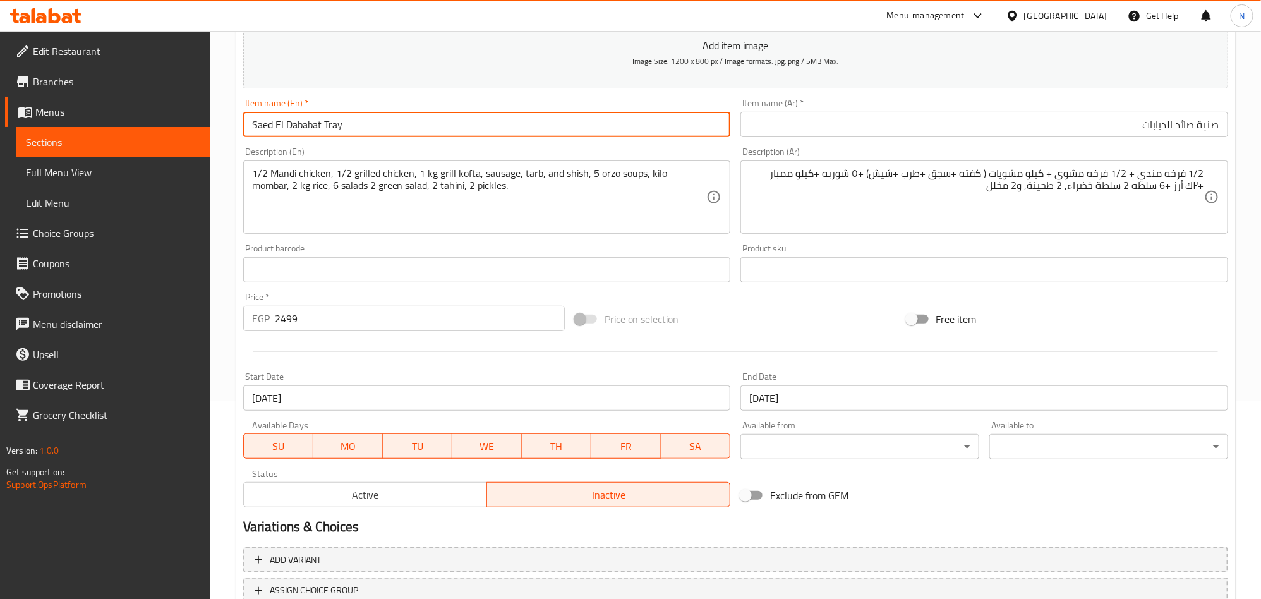
click at [380, 128] on input "Saed El Dababat Tray" at bounding box center [487, 124] width 488 height 25
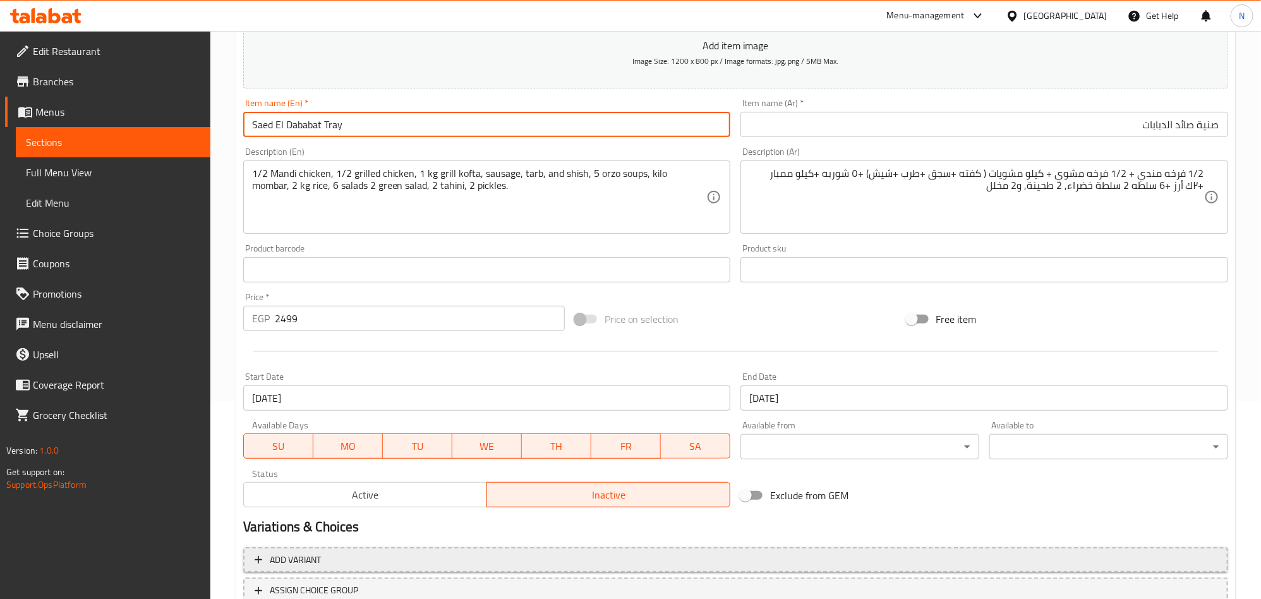
scroll to position [292, 0]
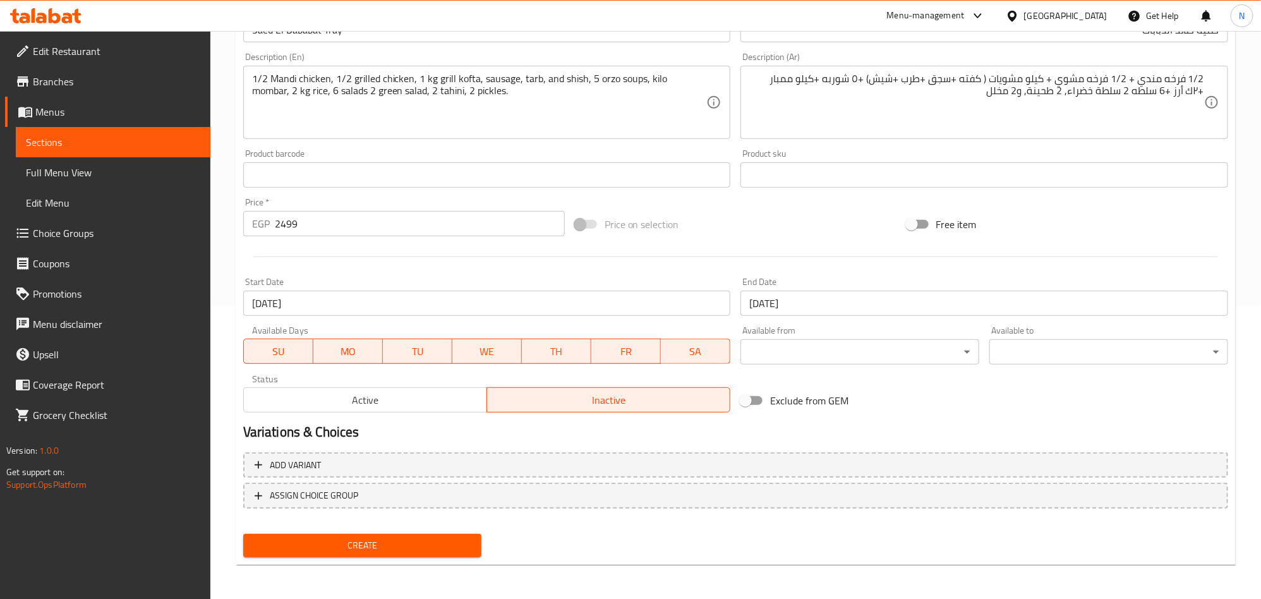
click at [381, 531] on div "Create" at bounding box center [362, 545] width 249 height 33
click at [381, 546] on span "Create" at bounding box center [362, 545] width 219 height 16
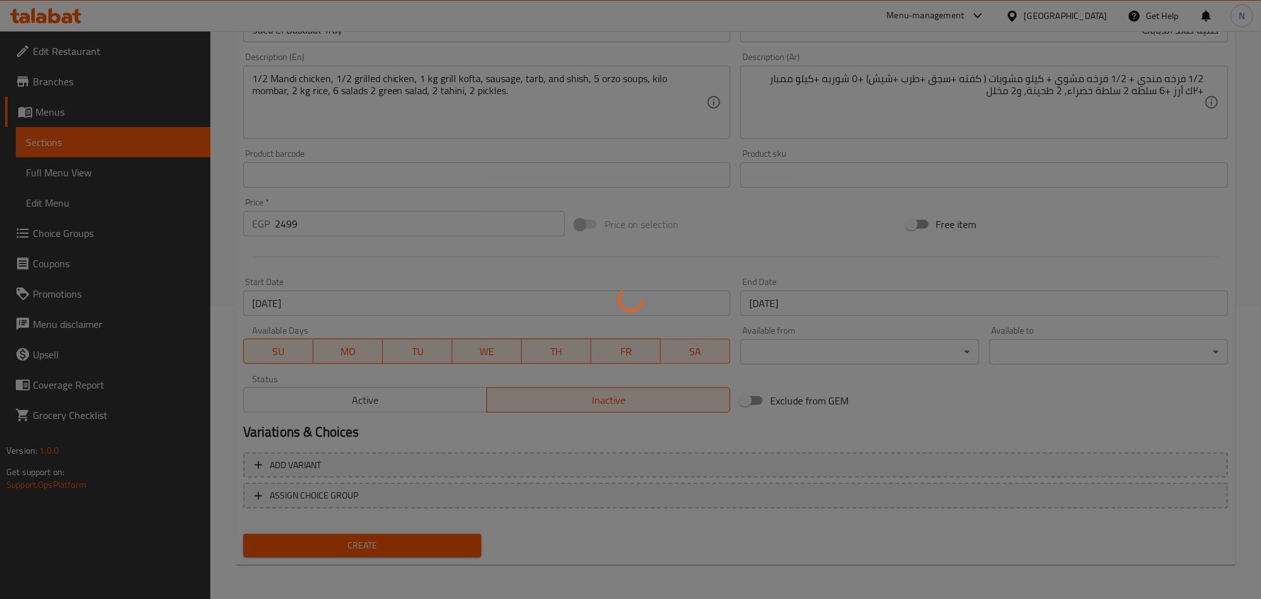
scroll to position [8, 0]
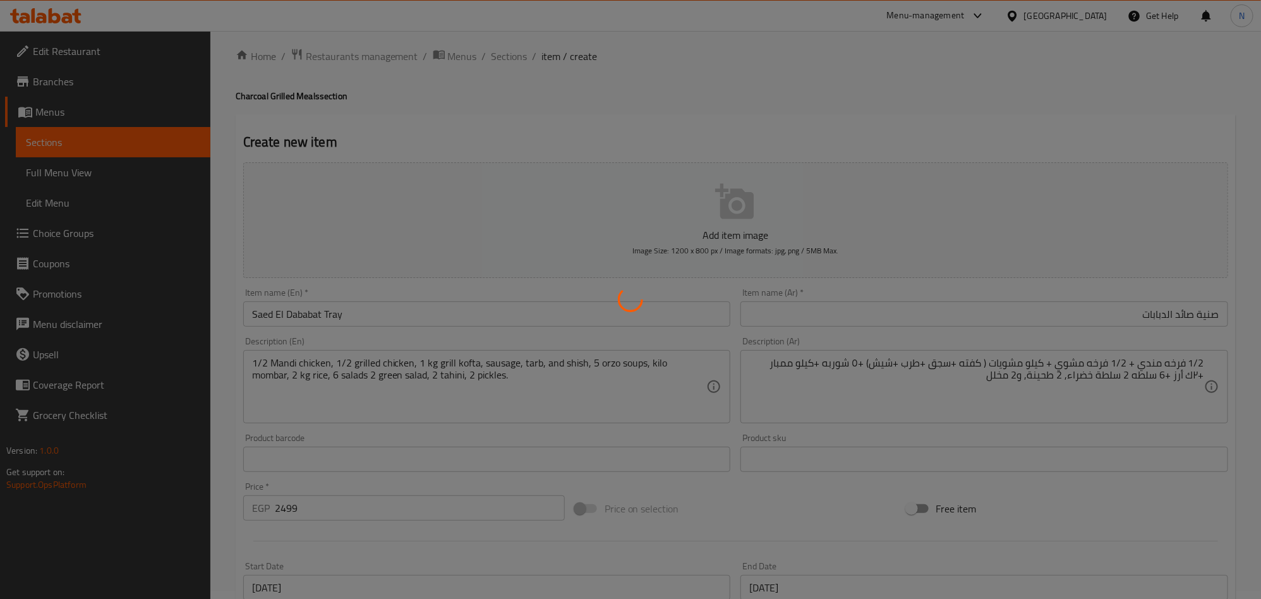
type input "0"
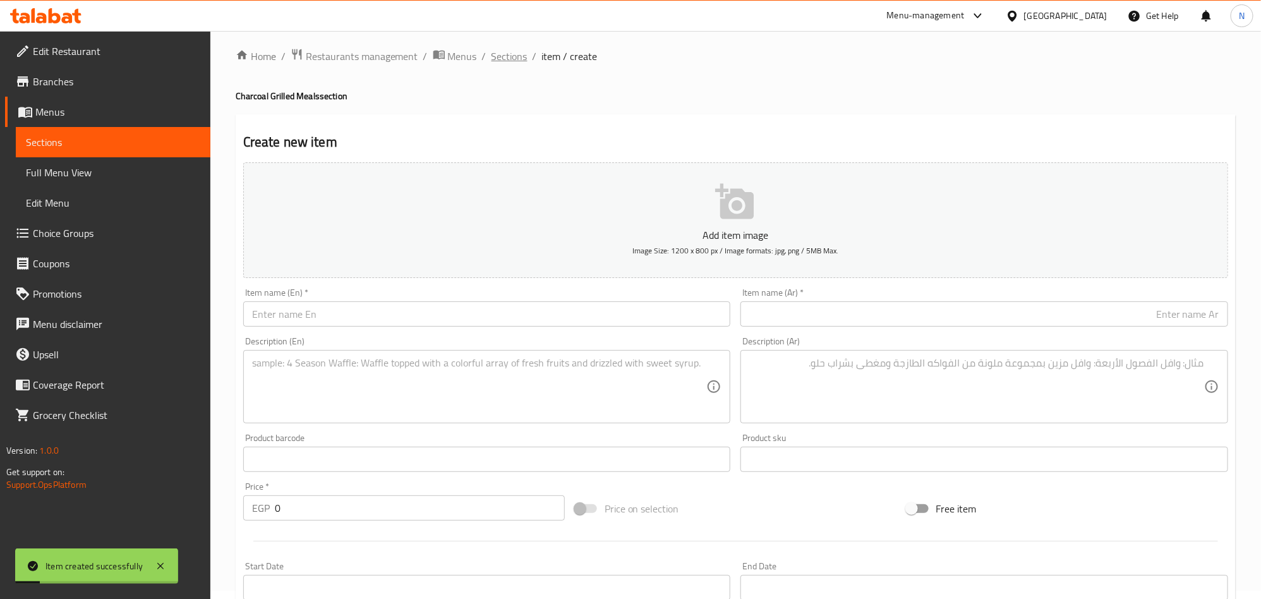
click at [498, 54] on span "Sections" at bounding box center [509, 56] width 36 height 15
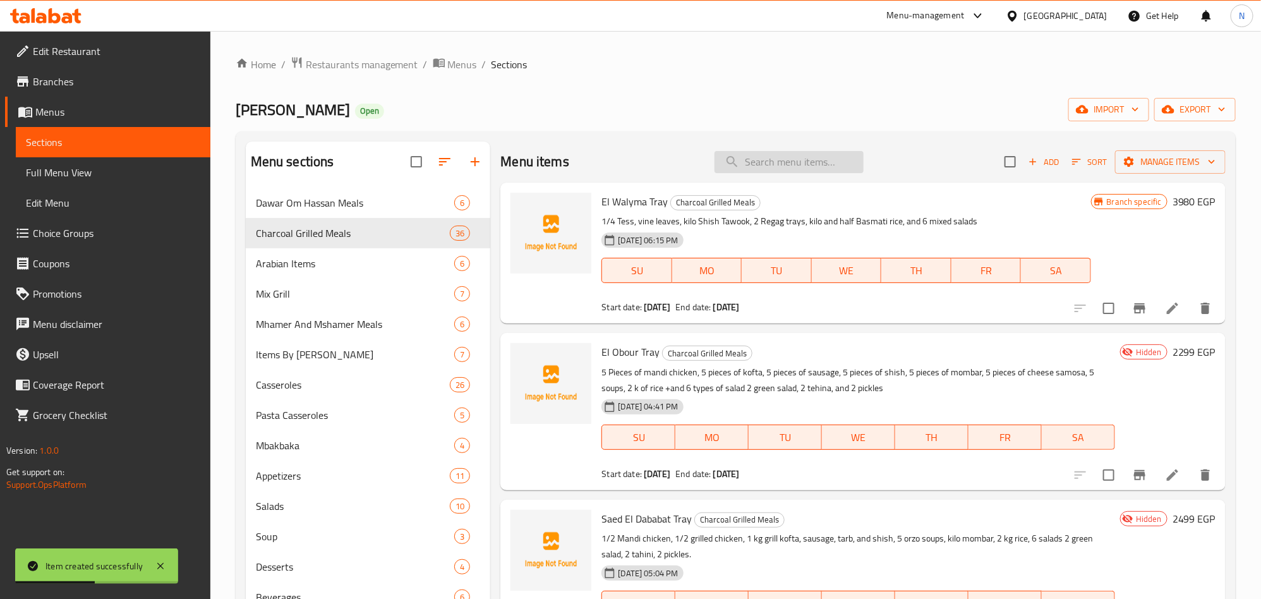
click at [825, 165] on input "search" at bounding box center [788, 162] width 149 height 22
paste input "Saed El Dababat Tray"
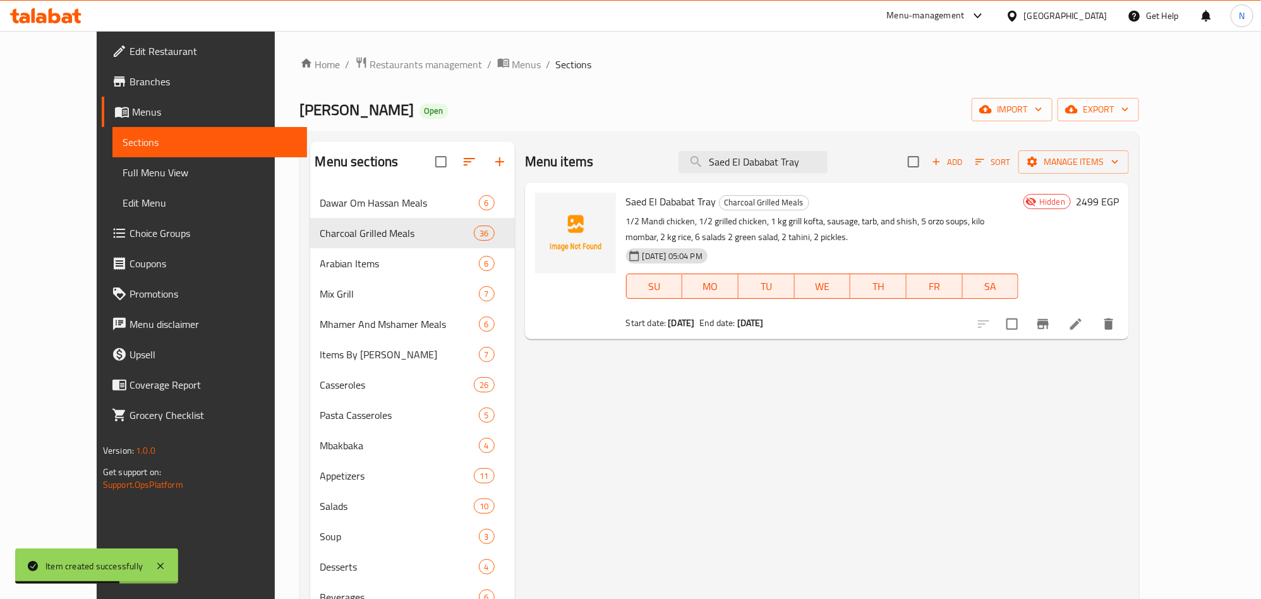
type input "Saed El Dababat Tray"
click at [1093, 332] on li at bounding box center [1075, 324] width 35 height 23
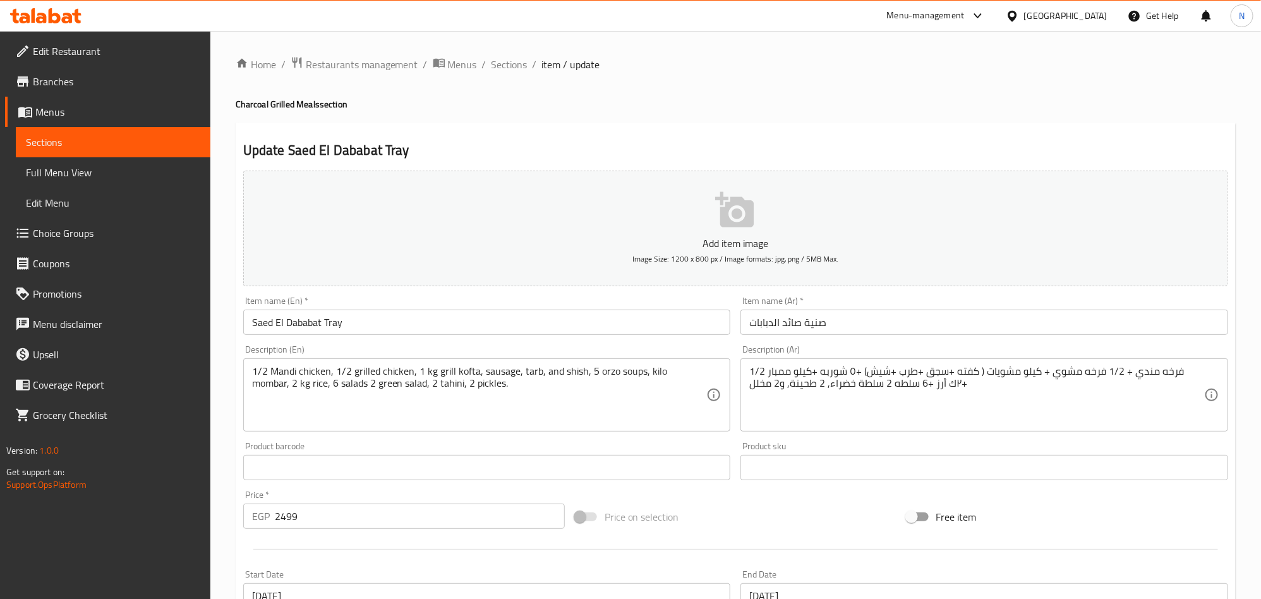
drag, startPoint x: 502, startPoint y: 57, endPoint x: 542, endPoint y: 88, distance: 50.9
click at [502, 57] on span "Sections" at bounding box center [509, 64] width 36 height 15
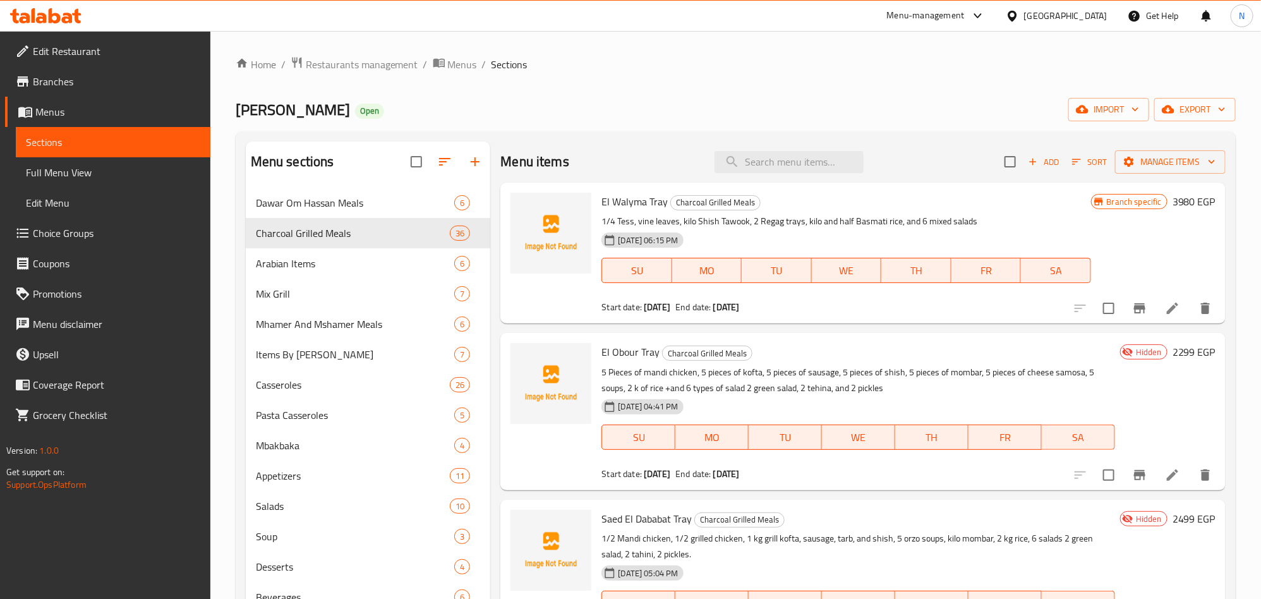
scroll to position [95, 0]
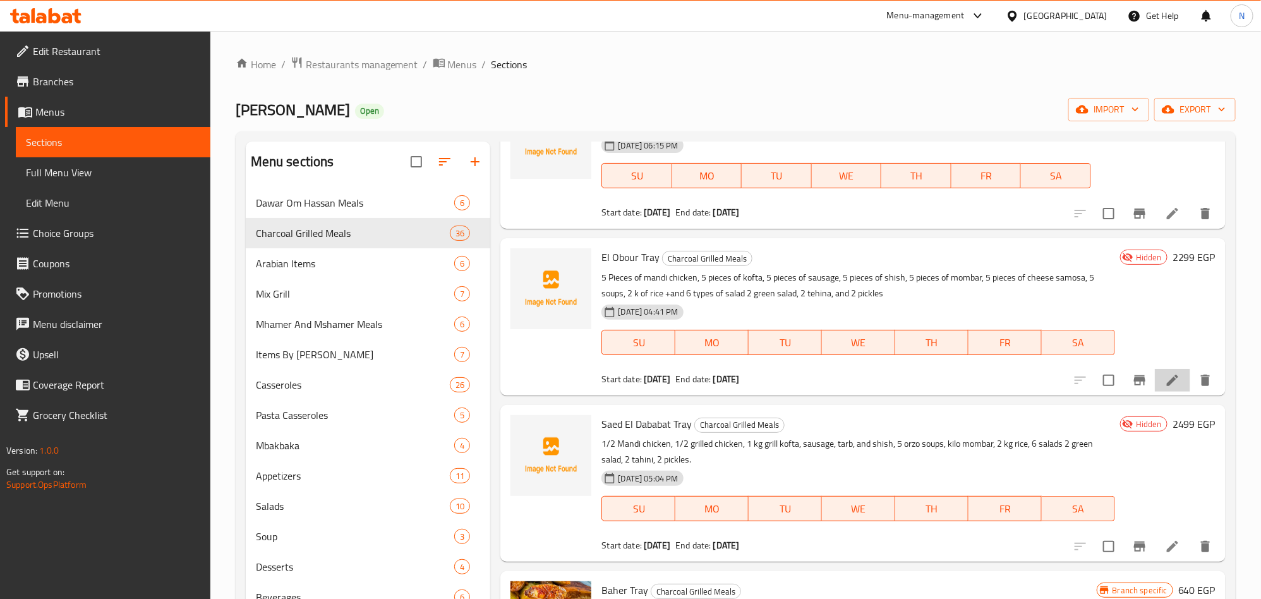
click at [1165, 375] on icon at bounding box center [1172, 380] width 15 height 15
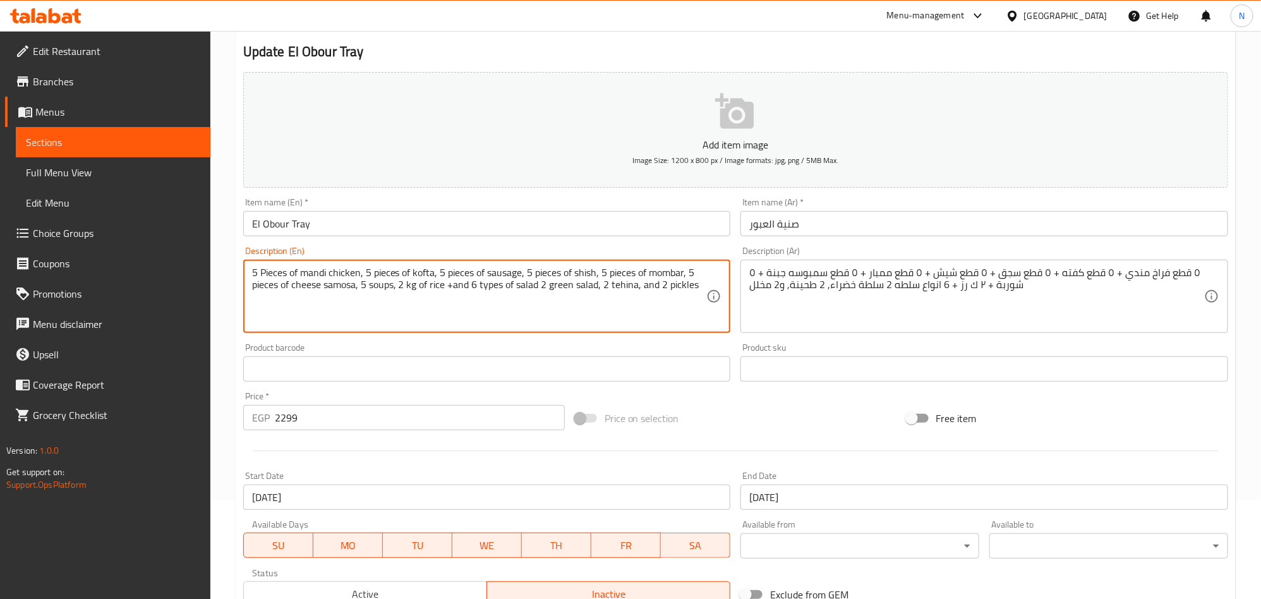
scroll to position [292, 0]
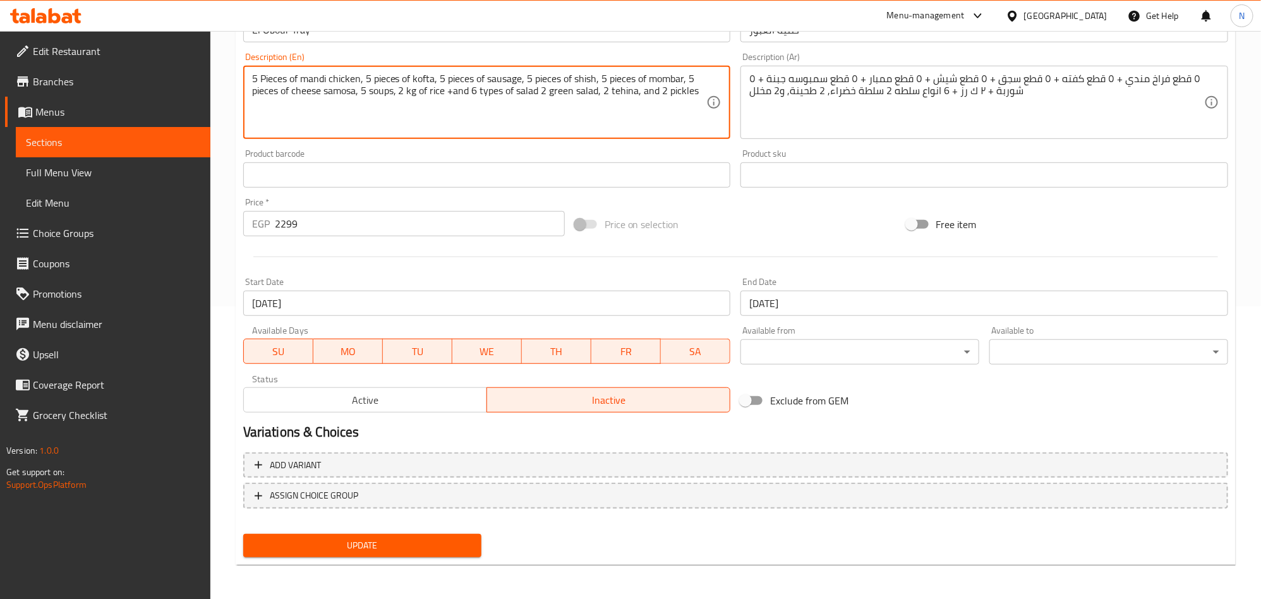
type textarea "5 Pieces of mandi chicken, 5 pieces of kofta, 5 pieces of sausage, 5 pieces of …"
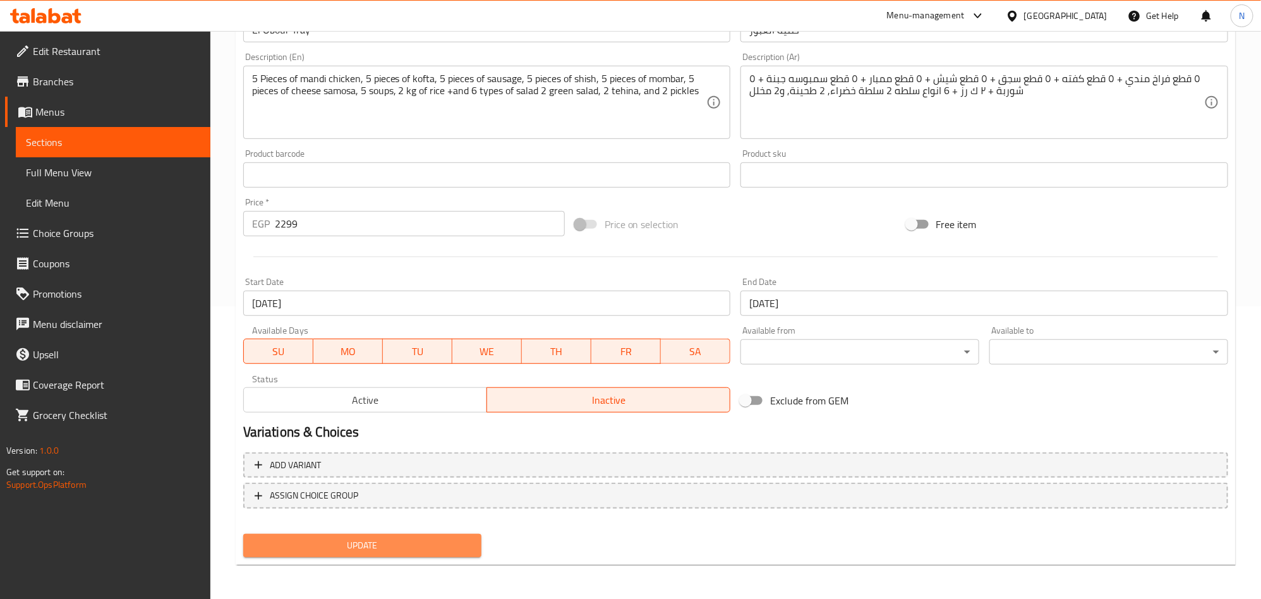
click at [334, 538] on span "Update" at bounding box center [362, 545] width 219 height 16
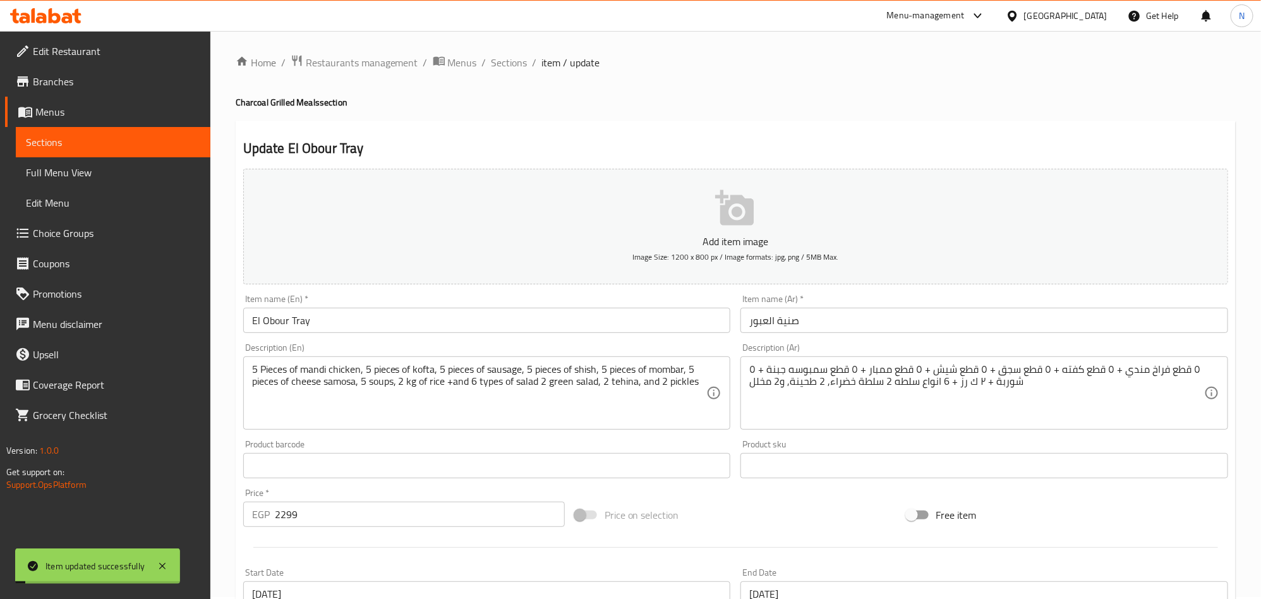
scroll to position [0, 0]
click at [517, 69] on span "Sections" at bounding box center [509, 64] width 36 height 15
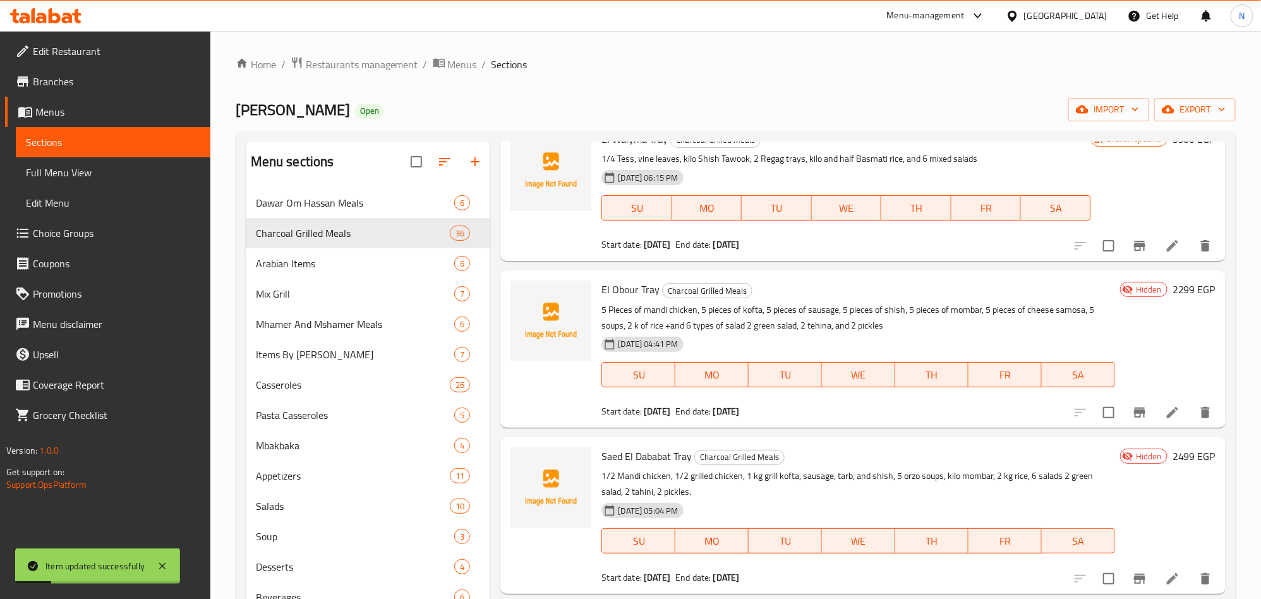
scroll to position [95, 0]
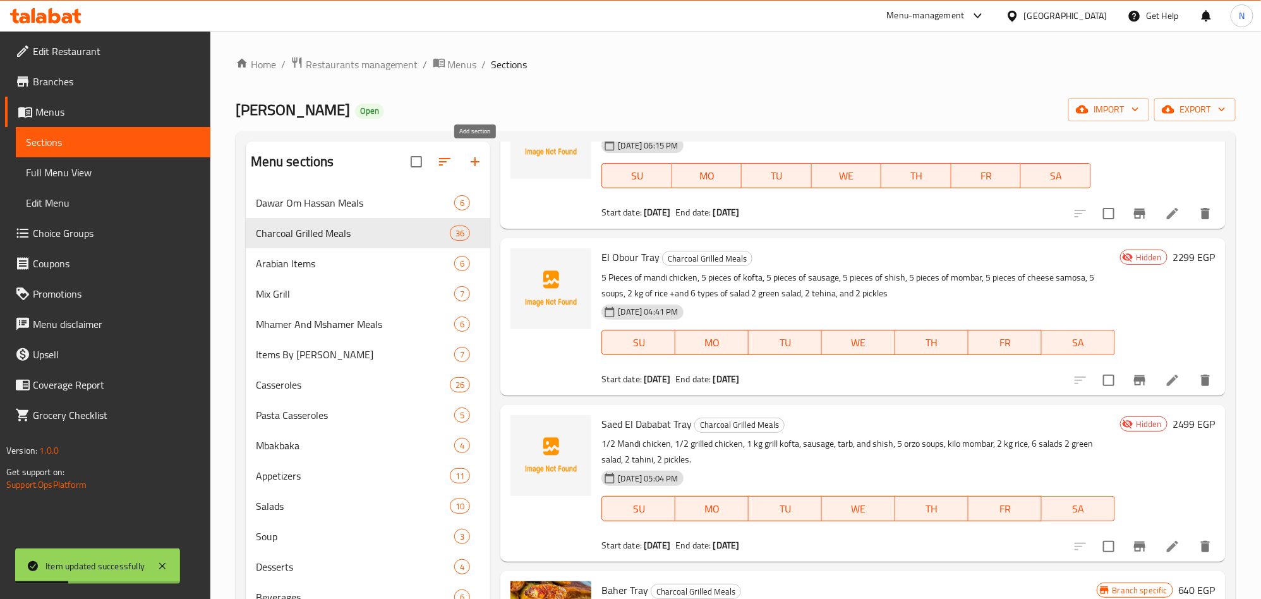
click at [467, 162] on icon "button" at bounding box center [474, 161] width 15 height 15
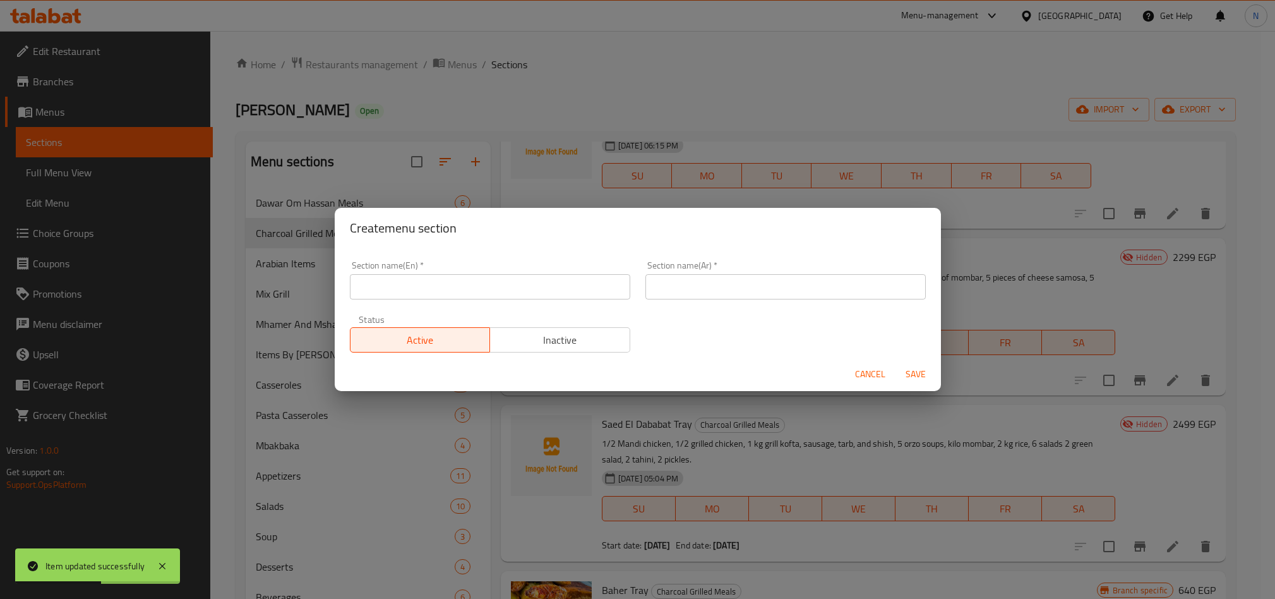
click at [872, 369] on span "Cancel" at bounding box center [870, 374] width 30 height 16
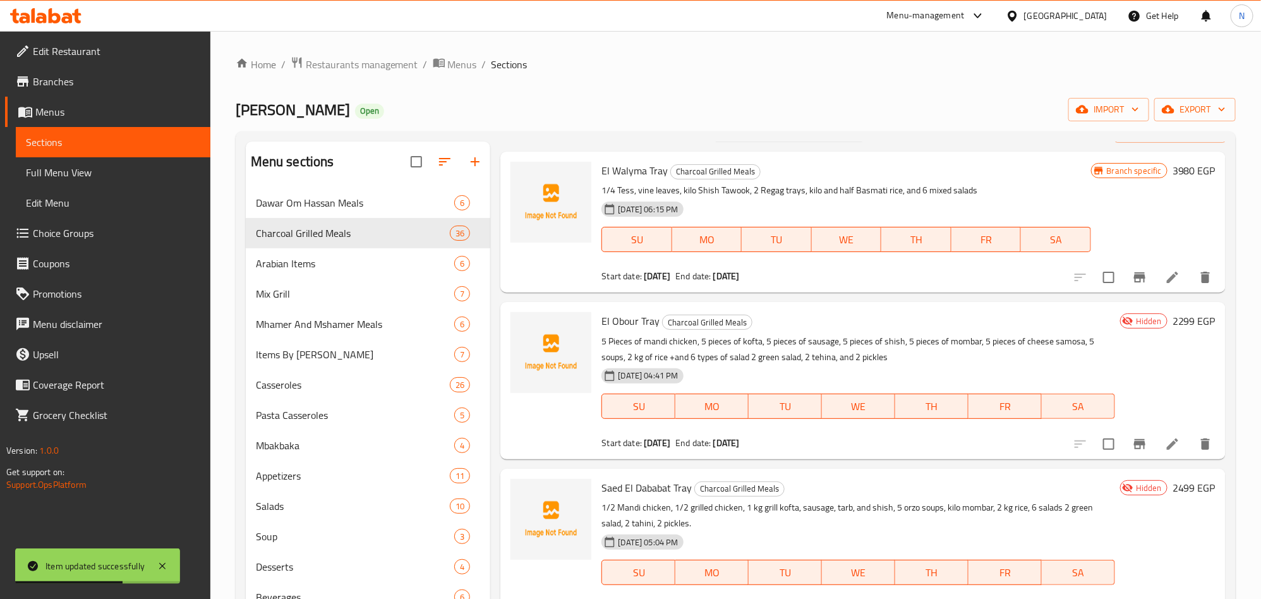
scroll to position [0, 0]
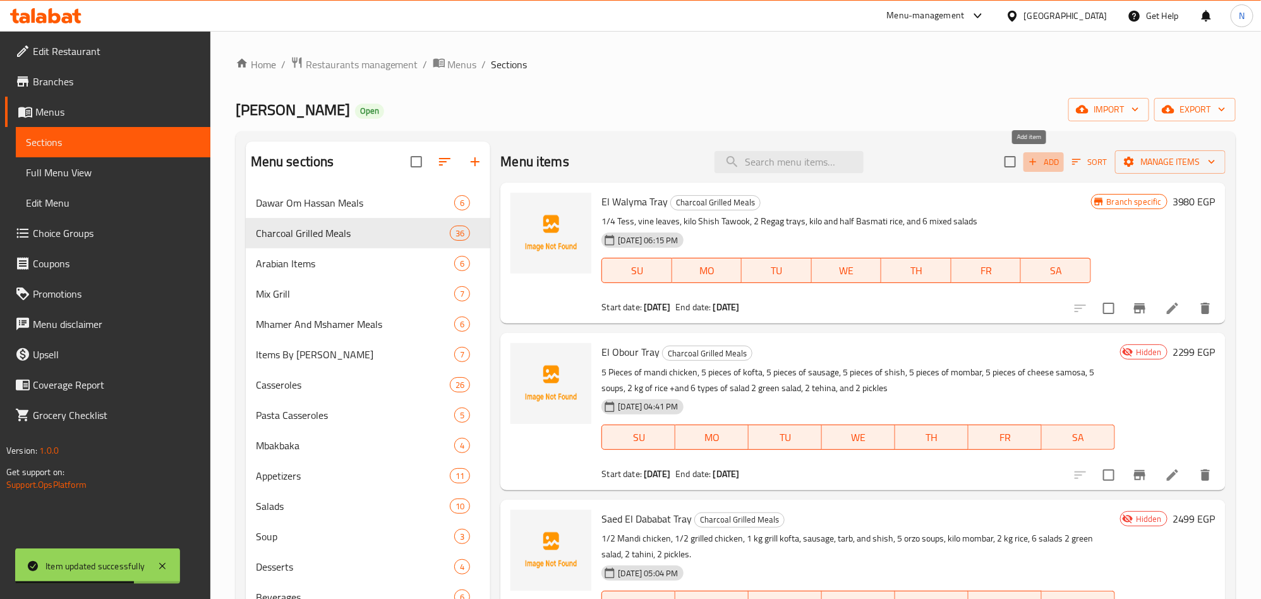
click at [1036, 165] on span "Add" at bounding box center [1043, 162] width 34 height 15
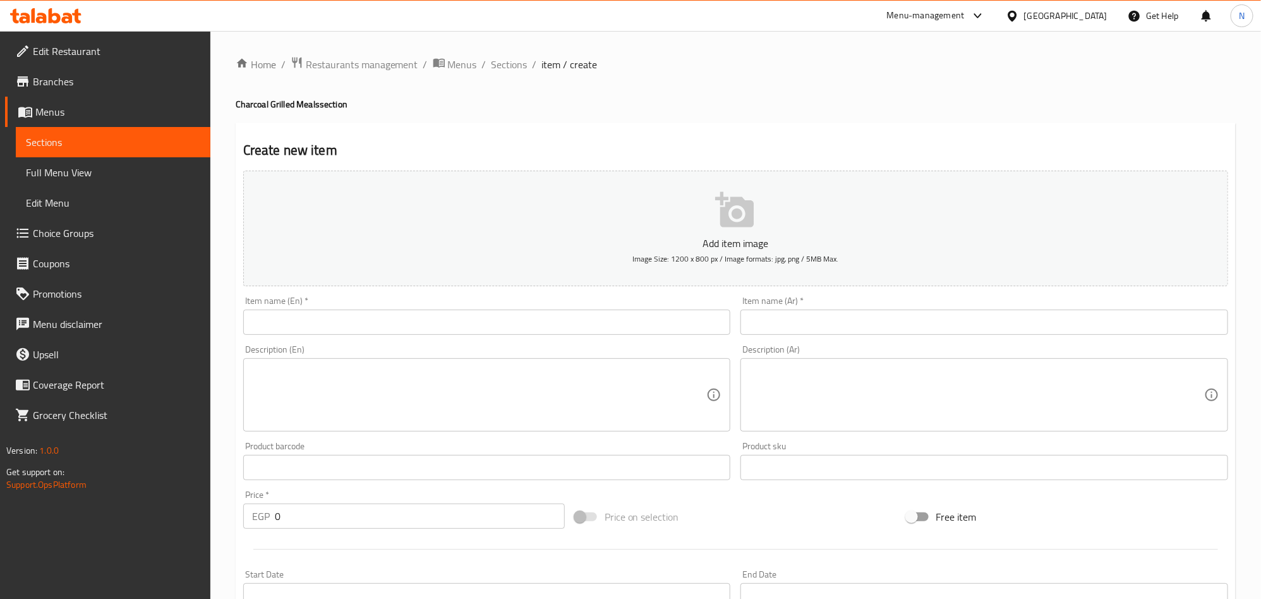
click at [1154, 318] on input "text" at bounding box center [984, 321] width 488 height 25
paste input "صنية الضربة الجوية"
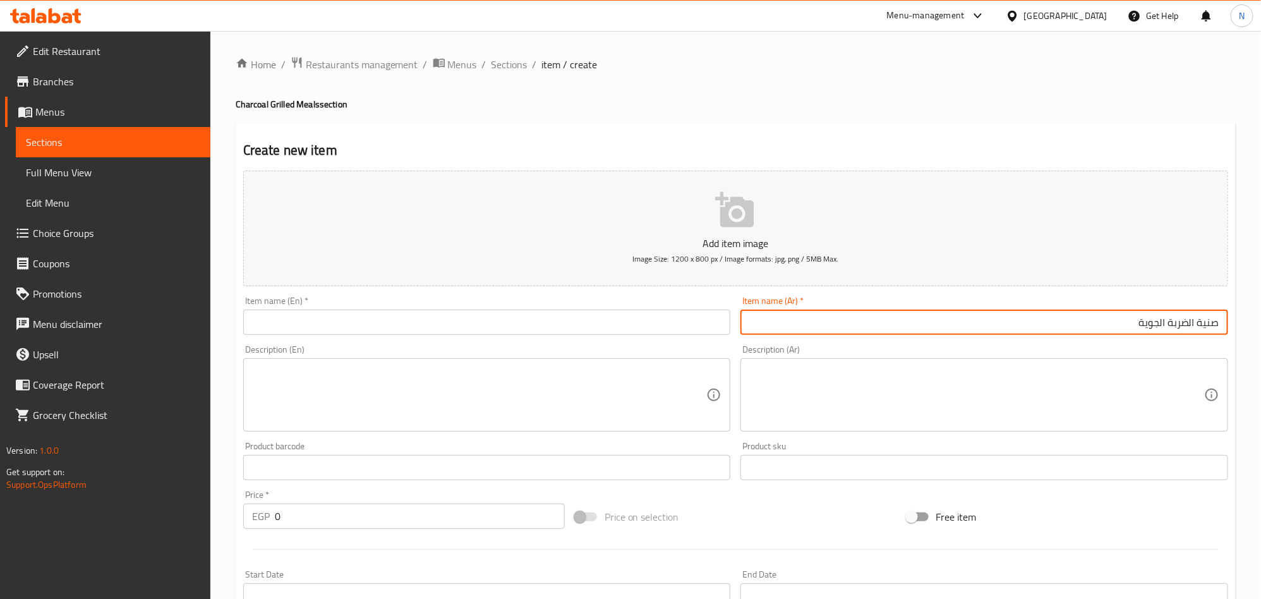
click at [1128, 330] on input "صنية الضربة الجوية" at bounding box center [984, 321] width 488 height 25
type input "صنية الضربة الجوية"
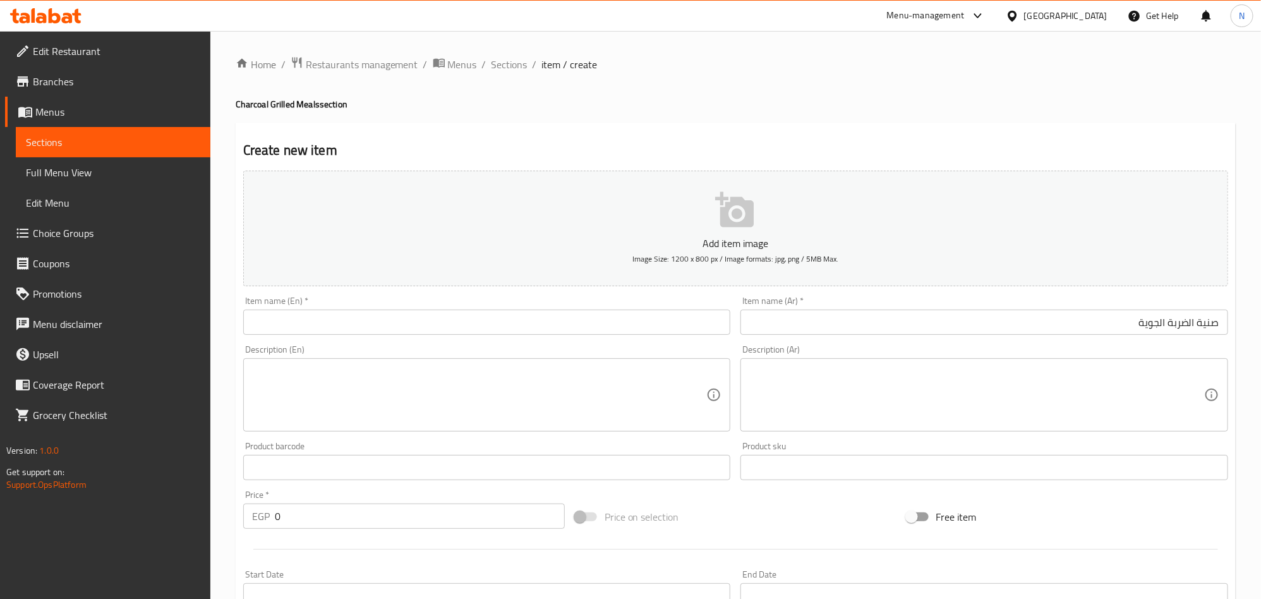
click at [288, 315] on input "text" at bounding box center [487, 321] width 488 height 25
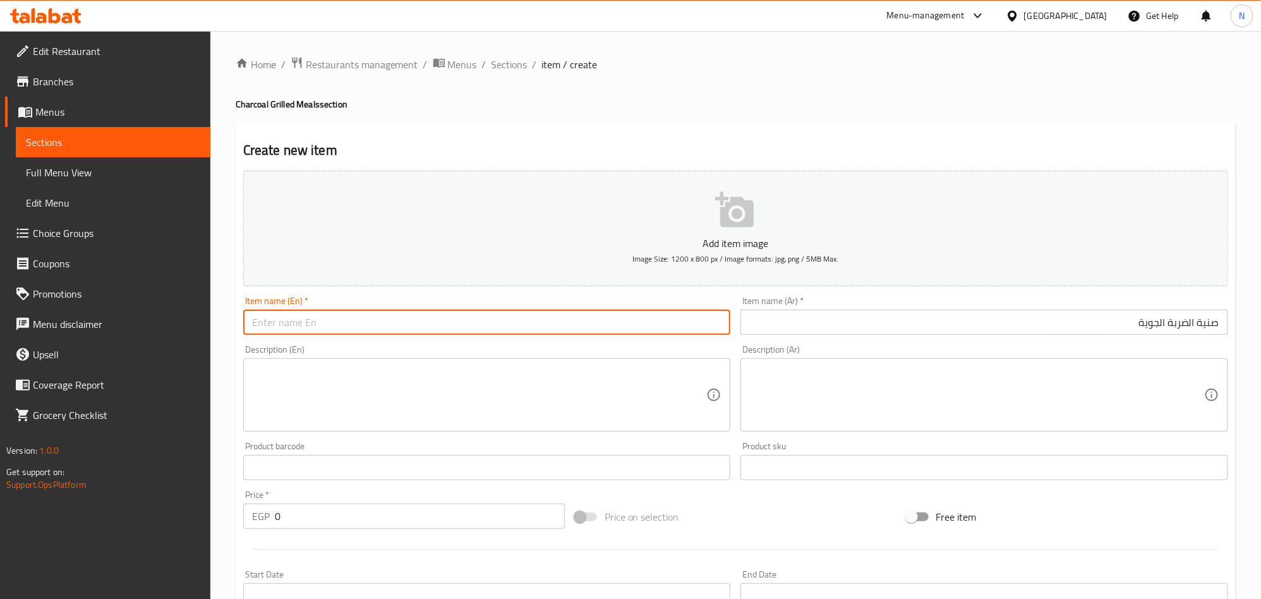
paste input "El Darba El Gaweya"
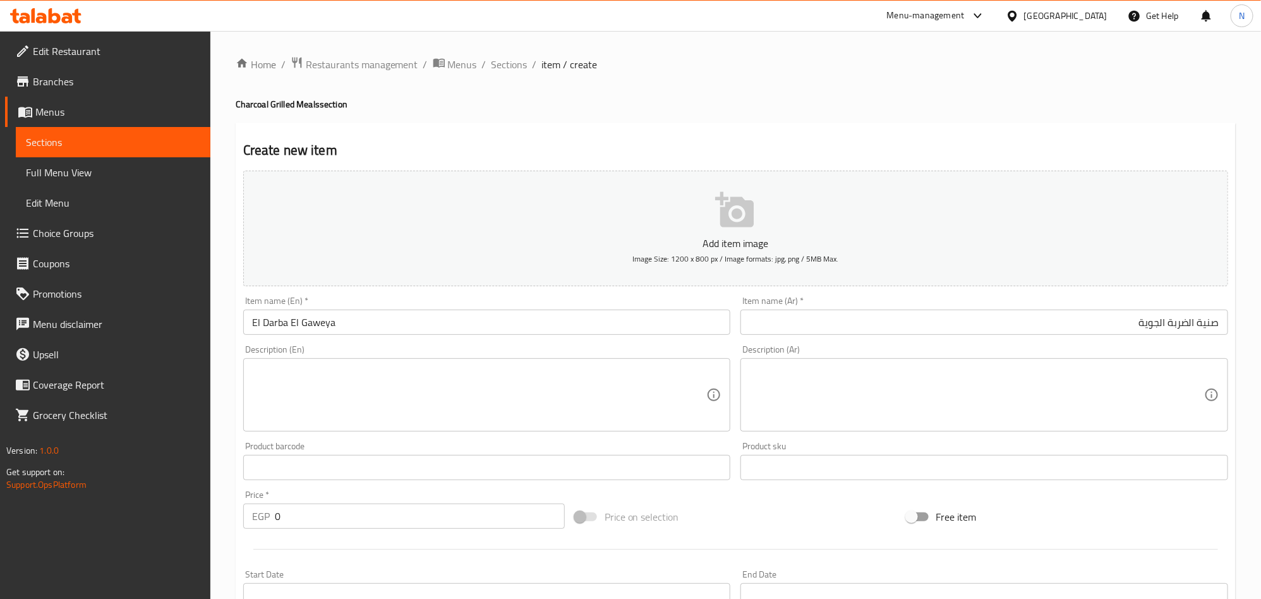
click at [381, 317] on input "El Darba El Gaweya" at bounding box center [487, 321] width 488 height 25
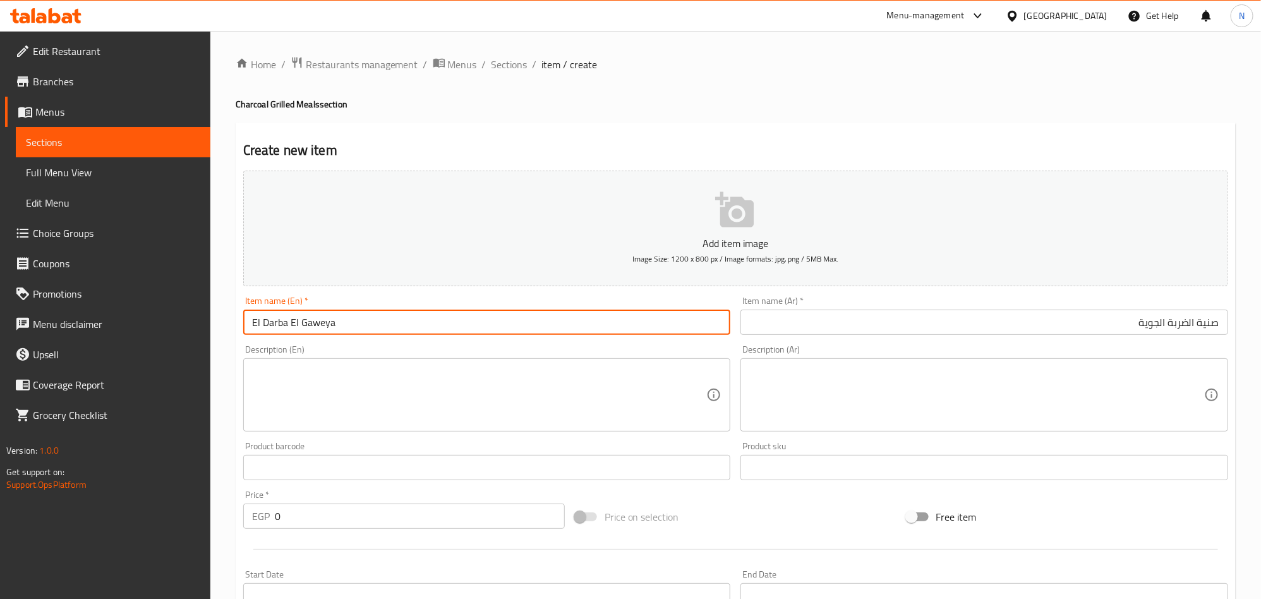
paste input "Tray"
click at [332, 325] on input "El Darba El GaweyaTray" at bounding box center [487, 321] width 488 height 25
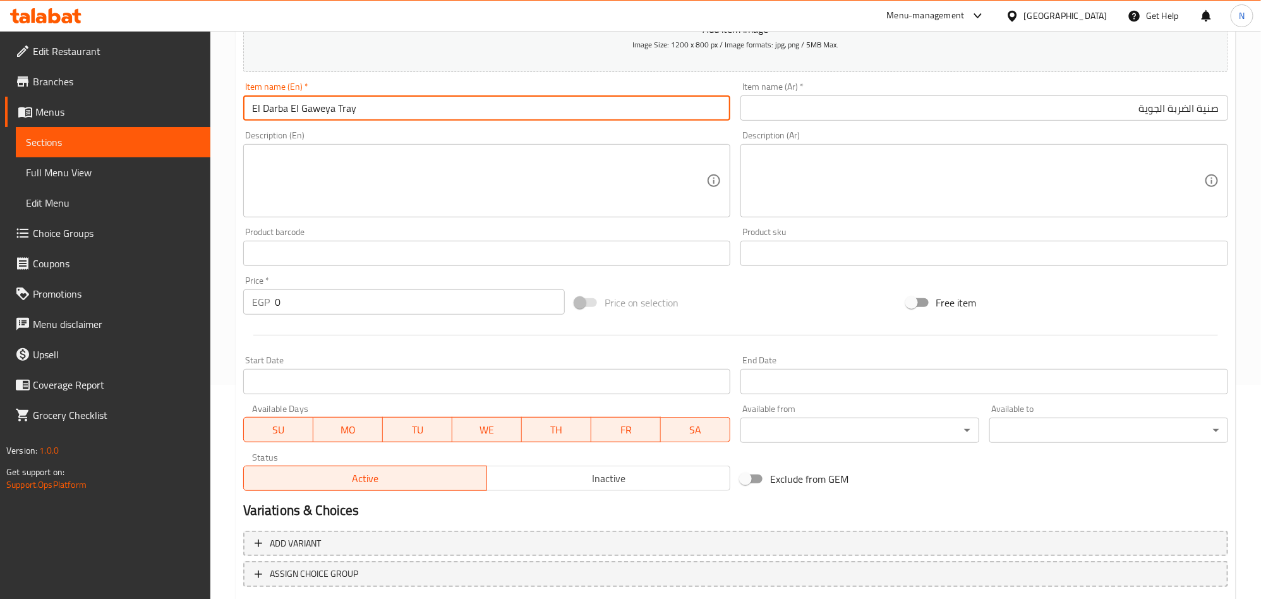
scroll to position [284, 0]
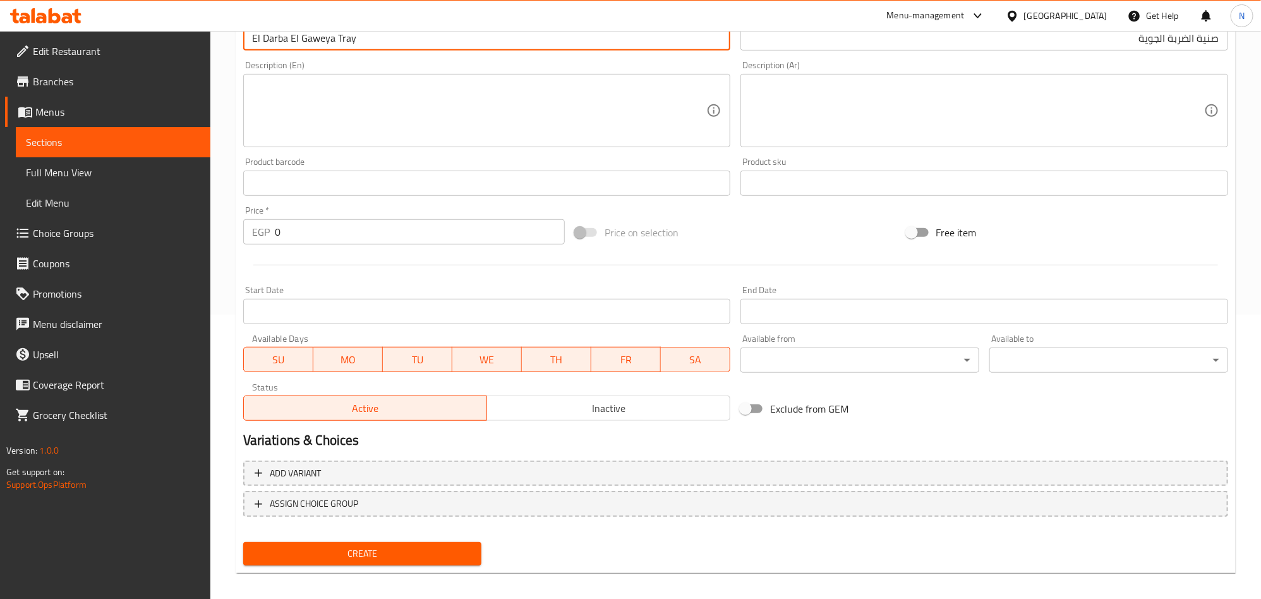
type input "El Darba El Gaweya Tray"
click at [546, 409] on span "Inactive" at bounding box center [608, 408] width 233 height 18
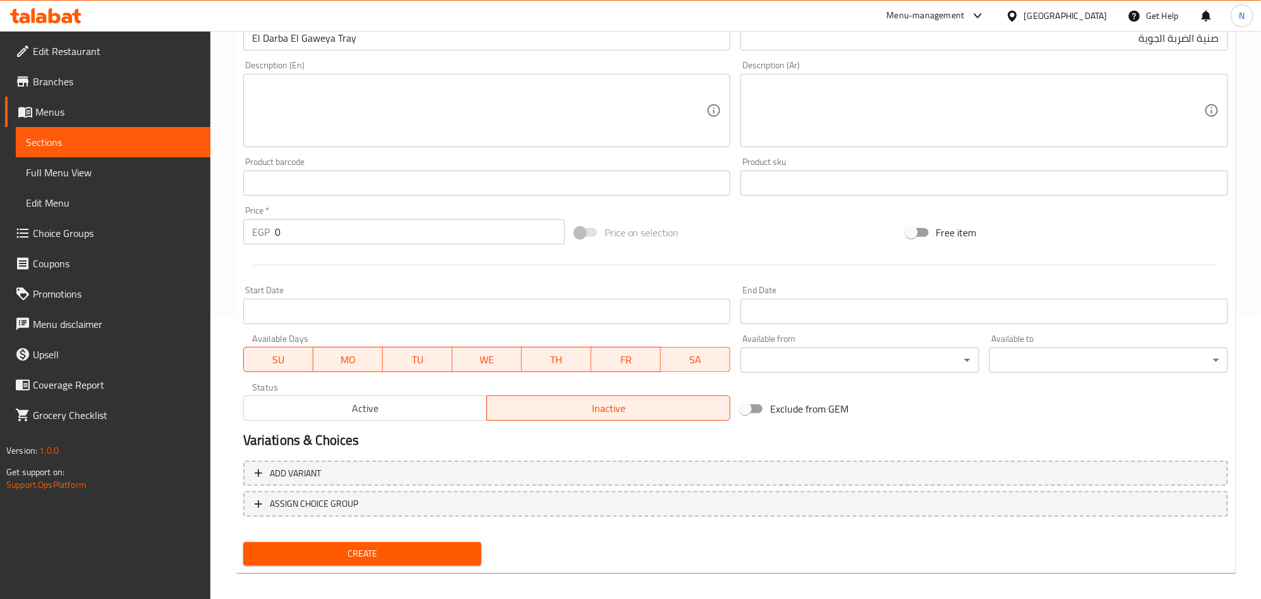
click at [425, 315] on input "Start Date" at bounding box center [487, 311] width 488 height 25
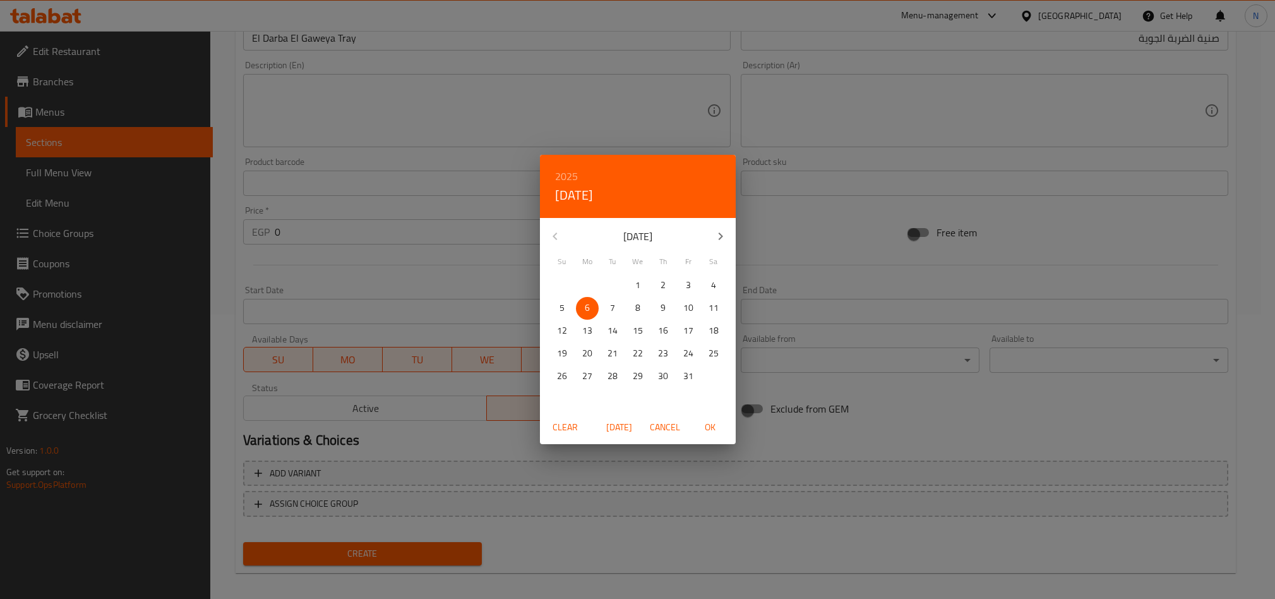
click at [565, 309] on span "5" at bounding box center [562, 308] width 23 height 16
click at [715, 429] on span "OK" at bounding box center [710, 427] width 30 height 16
type input "[DATE]"
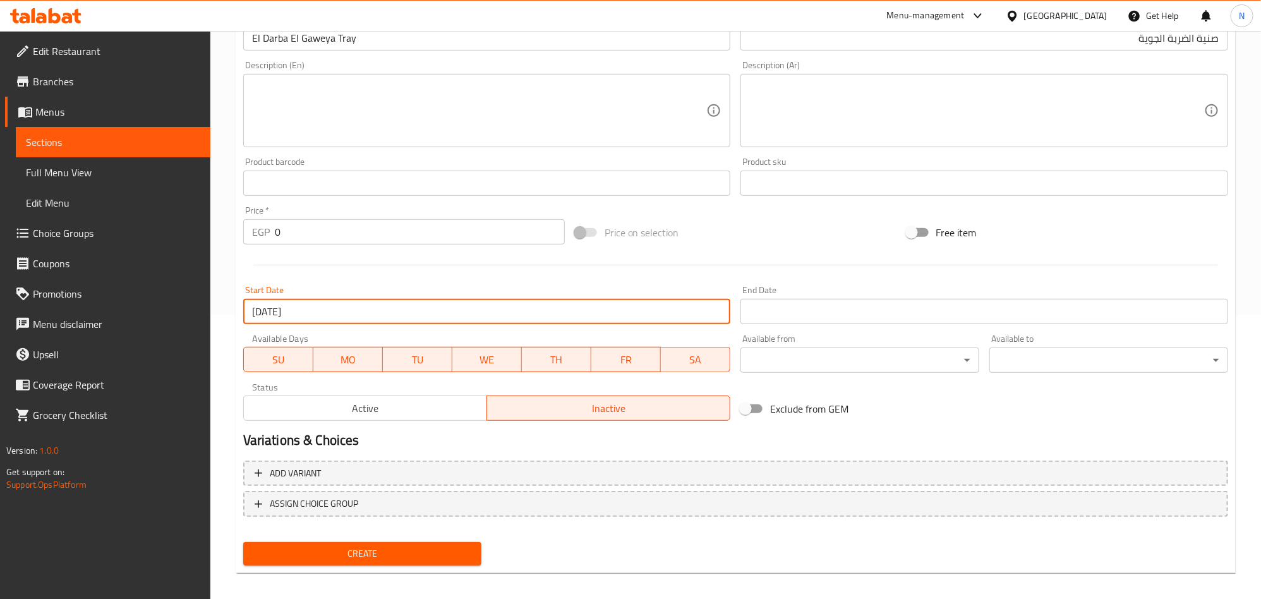
click at [773, 316] on input "Start Date" at bounding box center [984, 311] width 488 height 25
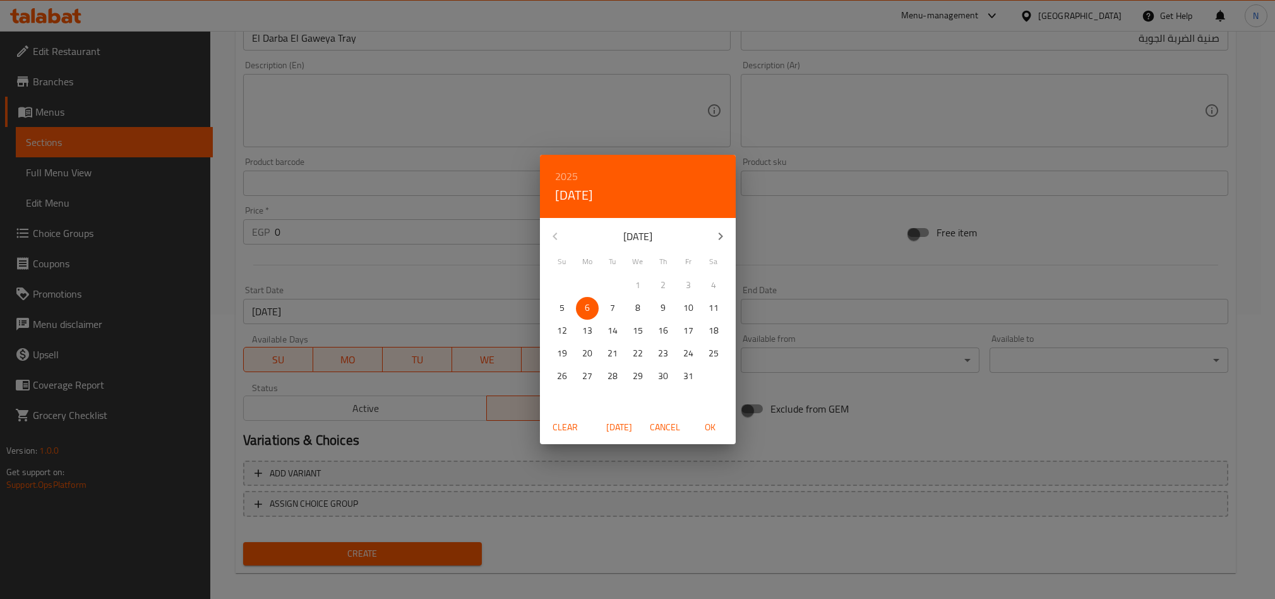
click at [726, 239] on icon "button" at bounding box center [720, 236] width 15 height 15
click at [724, 239] on icon "button" at bounding box center [720, 236] width 15 height 15
click at [638, 385] on button "31" at bounding box center [637, 376] width 23 height 23
click at [713, 421] on span "OK" at bounding box center [710, 427] width 30 height 16
type input "[DATE]"
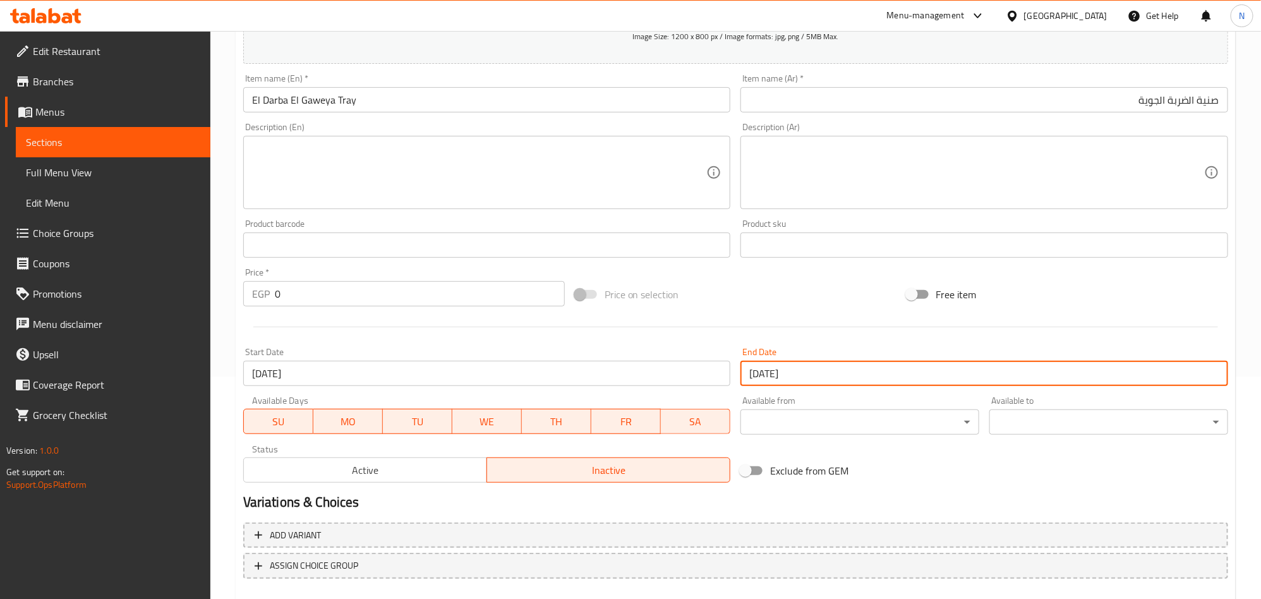
scroll to position [189, 0]
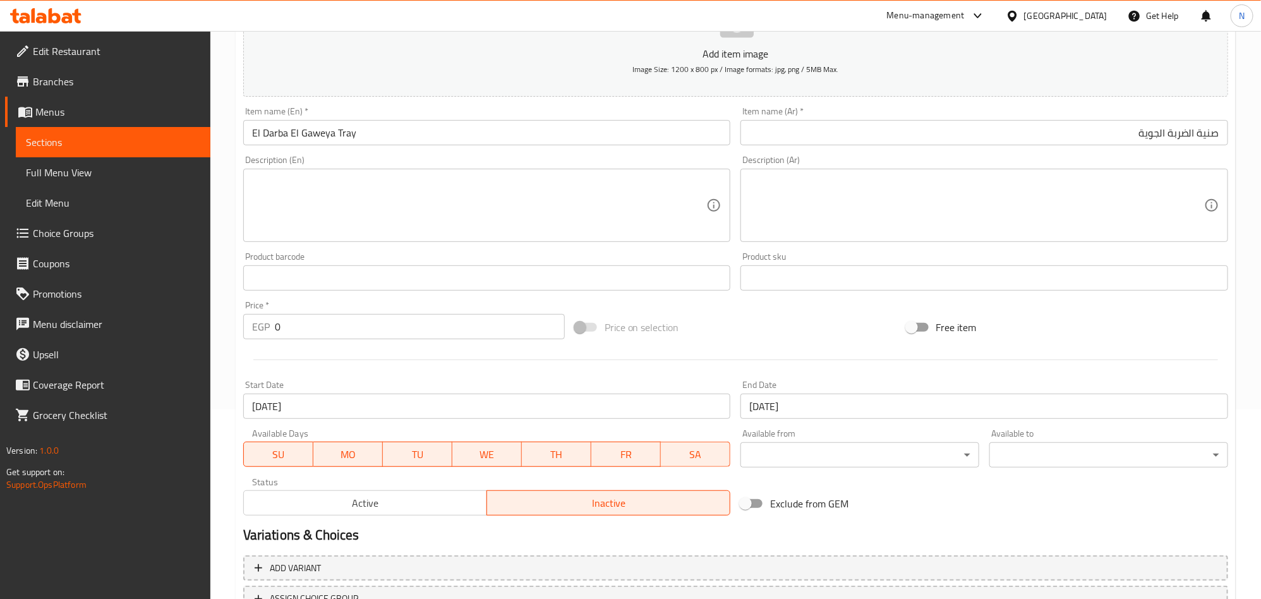
click at [1029, 199] on textarea at bounding box center [976, 206] width 455 height 60
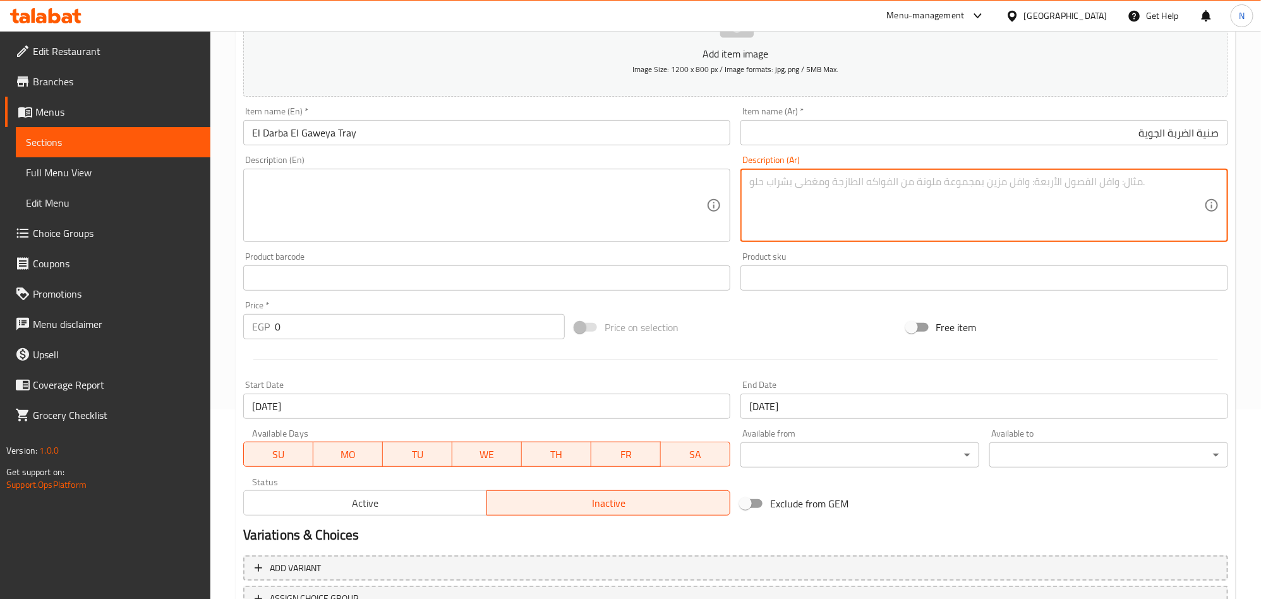
paste textarea "5فرد حمام + 5 ارباع فراخ مندى + 5 كفته + 5 ممبار ++5 سمبوسه+ ٢ك أرز + ٥ شوربة +…"
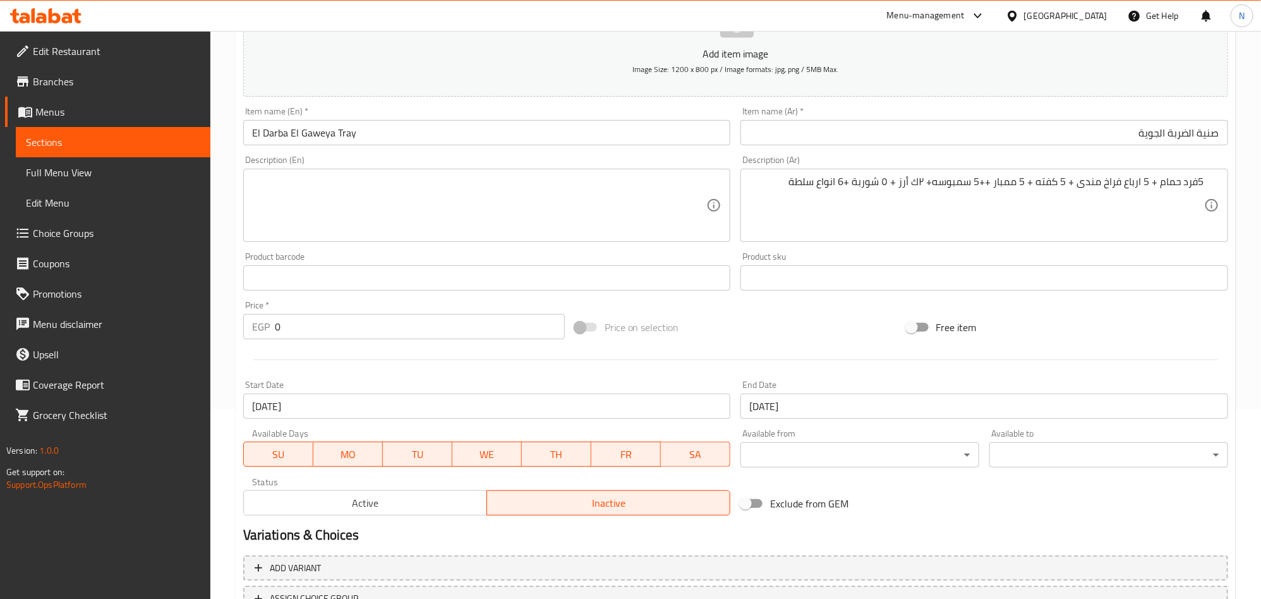
click at [781, 210] on textarea "5فرد حمام + 5 ارباع فراخ مندى + 5 كفته + 5 ممبار ++5 سمبوسه+ ٢ك أرز + ٥ شوربة +…" at bounding box center [976, 206] width 455 height 60
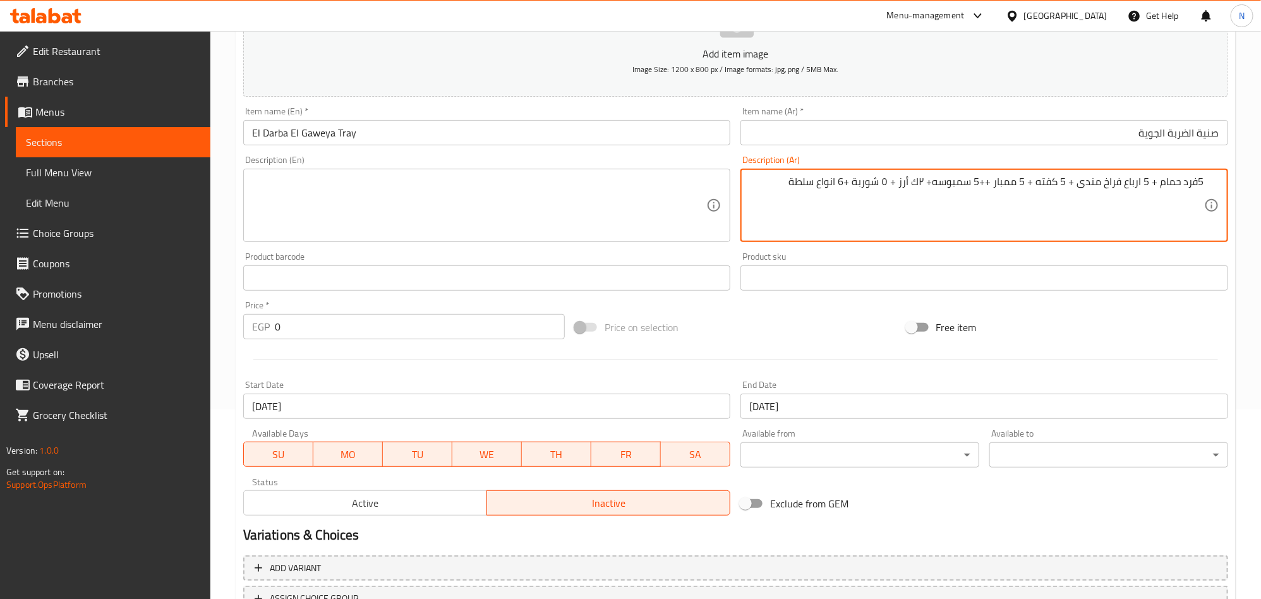
paste textarea "2 سلطة خضراء, 2 طحينة, و2 مخلل"
type textarea "5فرد حمام + 5 ارباع فراخ مندى + 5 كفته + 5 ممبار ++5 سمبوسه+ ٢ك أرز + ٥ شوربة +…"
click at [889, 212] on textarea "5فرد حمام + 5 ارباع فراخ مندى + 5 كفته + 5 ممبار ++5 سمبوسه+ ٢ك أرز + ٥ شوربة +…" at bounding box center [976, 206] width 455 height 60
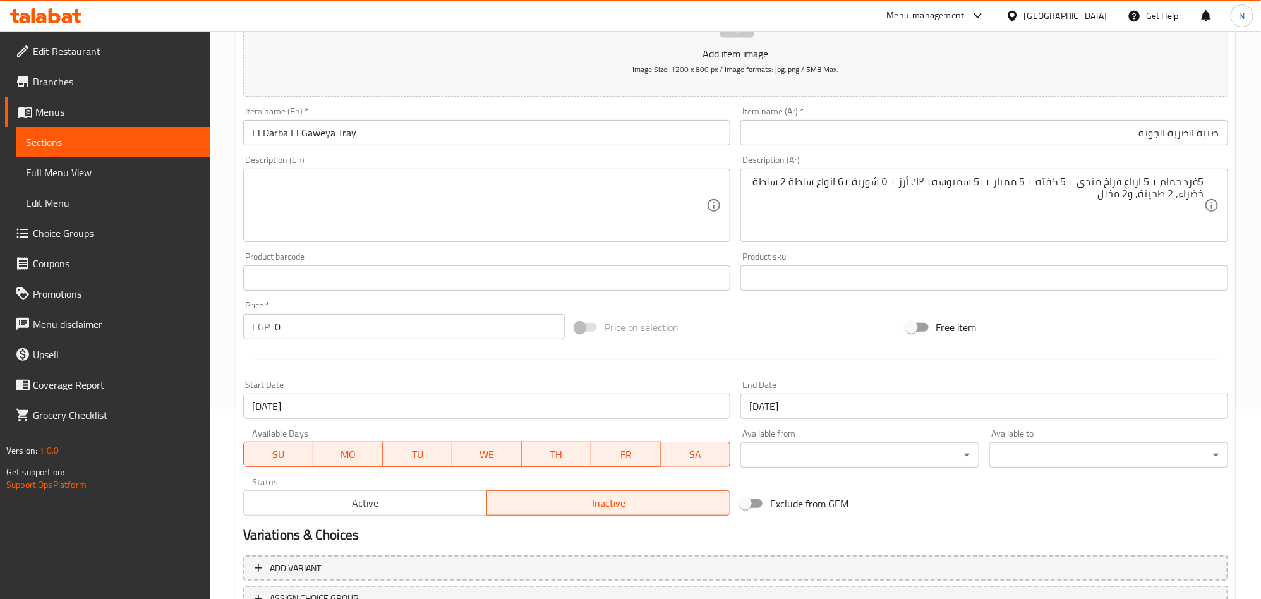
click at [950, 211] on textarea "5فرد حمام + 5 ارباع فراخ مندى + 5 كفته + 5 ممبار ++5 سمبوسه+ ٢ك أرز + ٥ شوربة +…" at bounding box center [976, 206] width 455 height 60
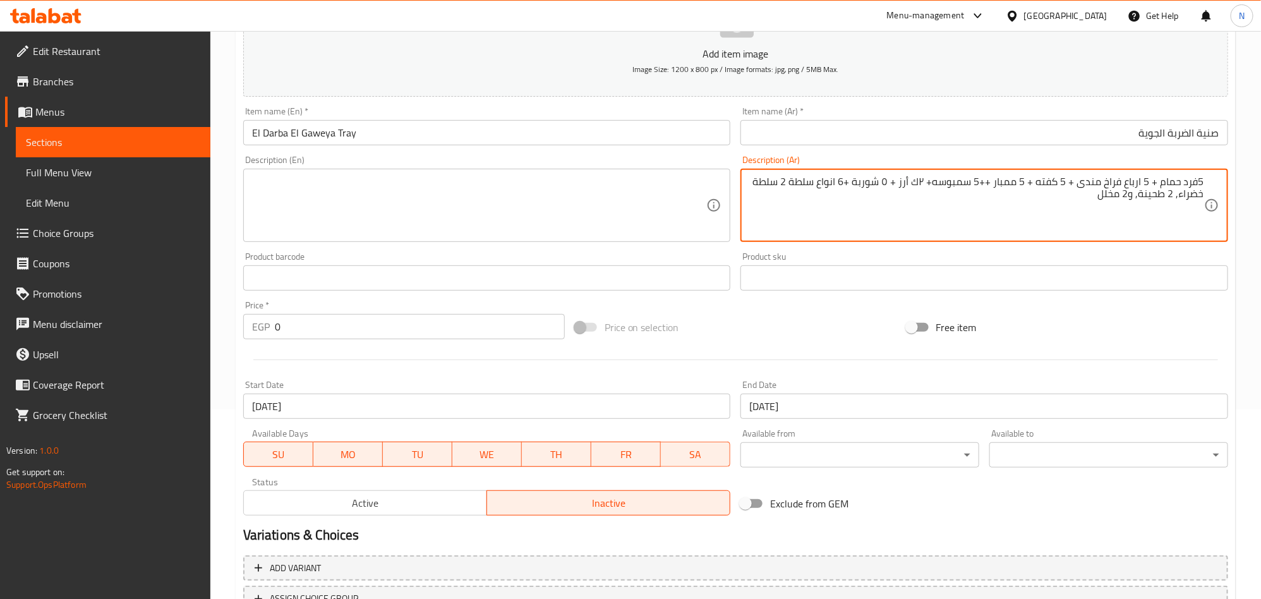
click at [950, 211] on textarea "5فرد حمام + 5 ارباع فراخ مندى + 5 كفته + 5 ممبار ++5 سمبوسه+ ٢ك أرز + ٥ شوربة +…" at bounding box center [976, 206] width 455 height 60
click at [950, 210] on textarea "5فرد حمام + 5 ارباع فراخ مندى + 5 كفته + 5 ممبار ++5 سمبوسه+ ٢ك أرز + ٥ شوربة +…" at bounding box center [976, 206] width 455 height 60
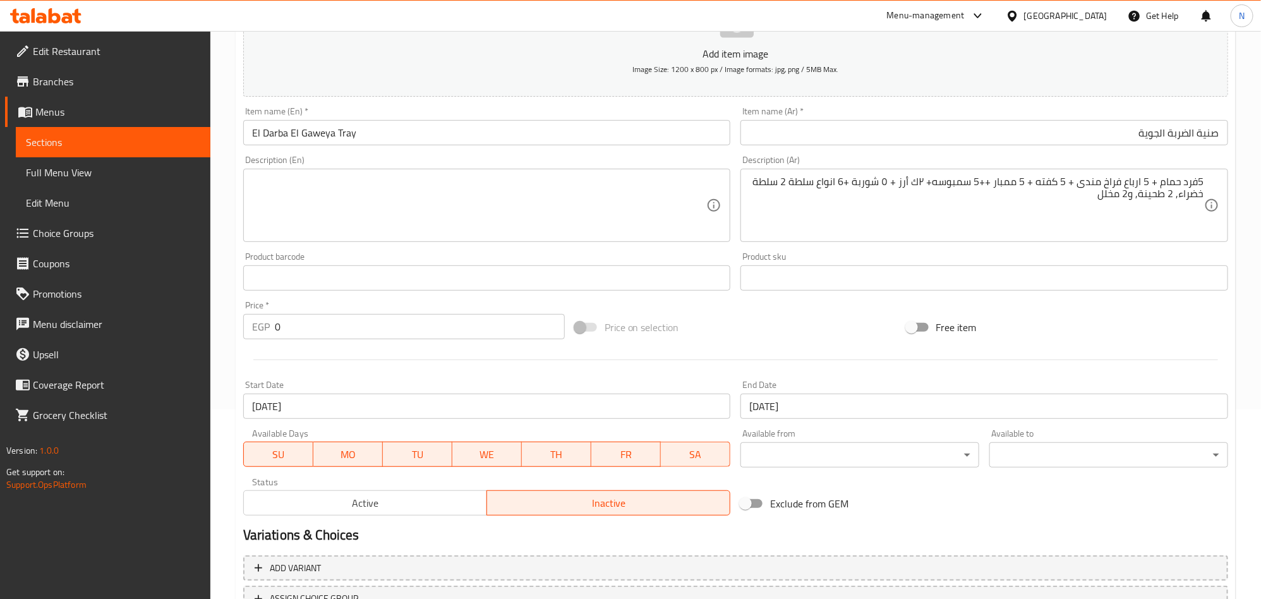
drag, startPoint x: 294, startPoint y: 325, endPoint x: 254, endPoint y: 324, distance: 39.8
click at [254, 324] on div "EGP 0 Price *" at bounding box center [403, 326] width 321 height 25
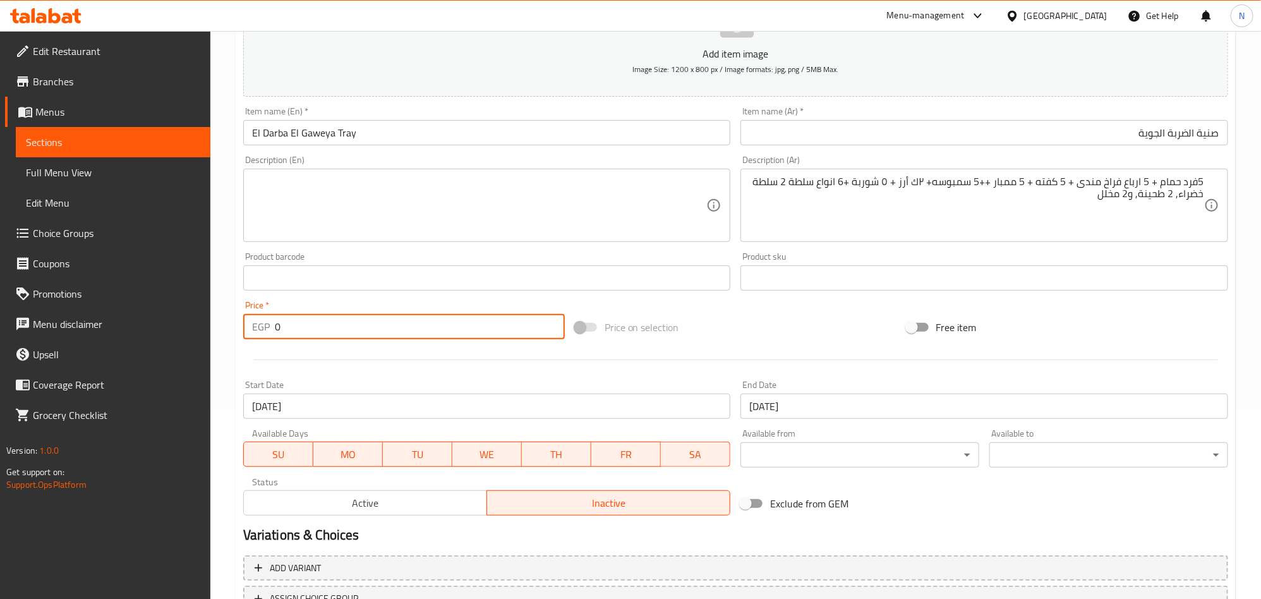
paste input "3499"
type input "3499"
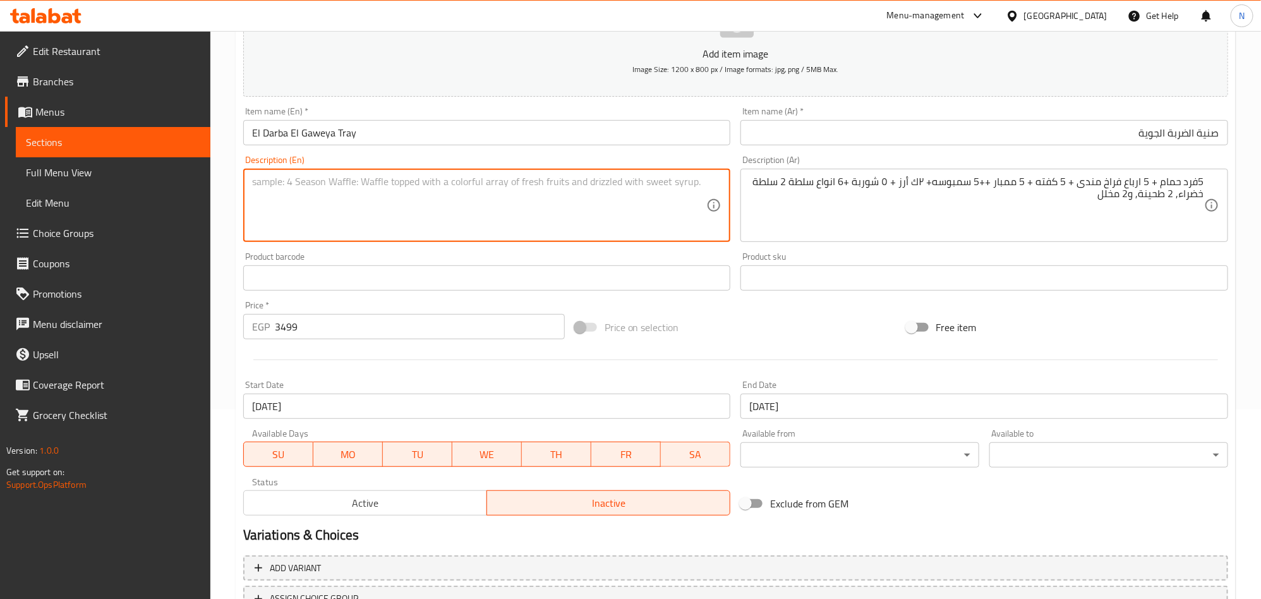
click at [389, 216] on textarea at bounding box center [479, 206] width 455 height 60
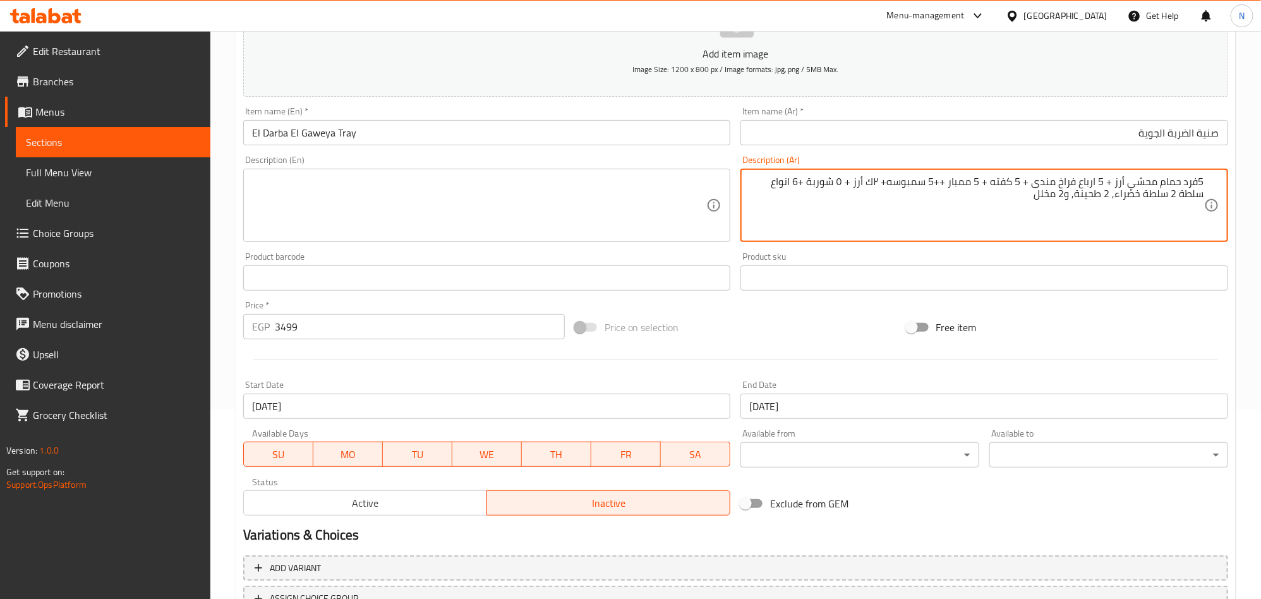
click at [895, 186] on textarea "5فرد حمام محشي أرز + 5 ارباع فراخ مندى + 5 كفته + 5 ممبار ++5 سمبوسه+ ٢ك أرز + …" at bounding box center [976, 206] width 455 height 60
drag, startPoint x: 891, startPoint y: 184, endPoint x: 904, endPoint y: 214, distance: 32.3
click at [891, 186] on textarea "5فرد حمام محشي أرز + 5 ارباع فراخ مندى + 5 كفته + 5 ممبار ++5 سمبوسه+ ٢ك أرز + …" at bounding box center [976, 206] width 455 height 60
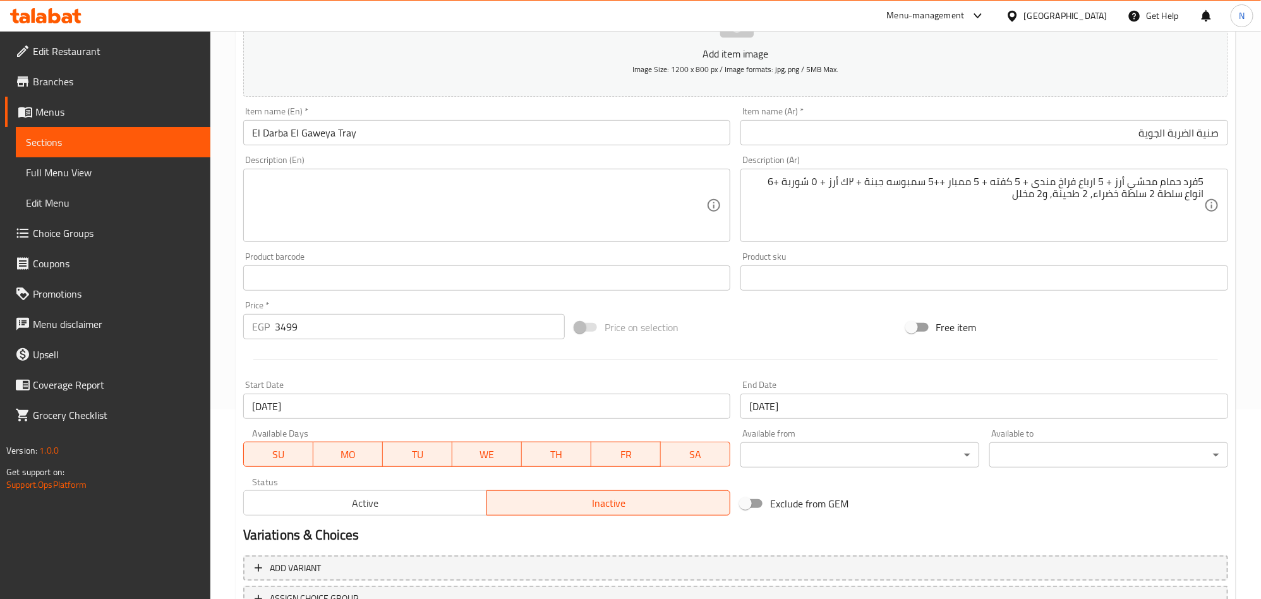
click at [792, 184] on textarea "5فرد حمام محشي أرز + 5 ارباع فراخ مندى + 5 كفته + 5 ممبار ++5 سمبوسه جبنة + ٢ك …" at bounding box center [976, 206] width 455 height 60
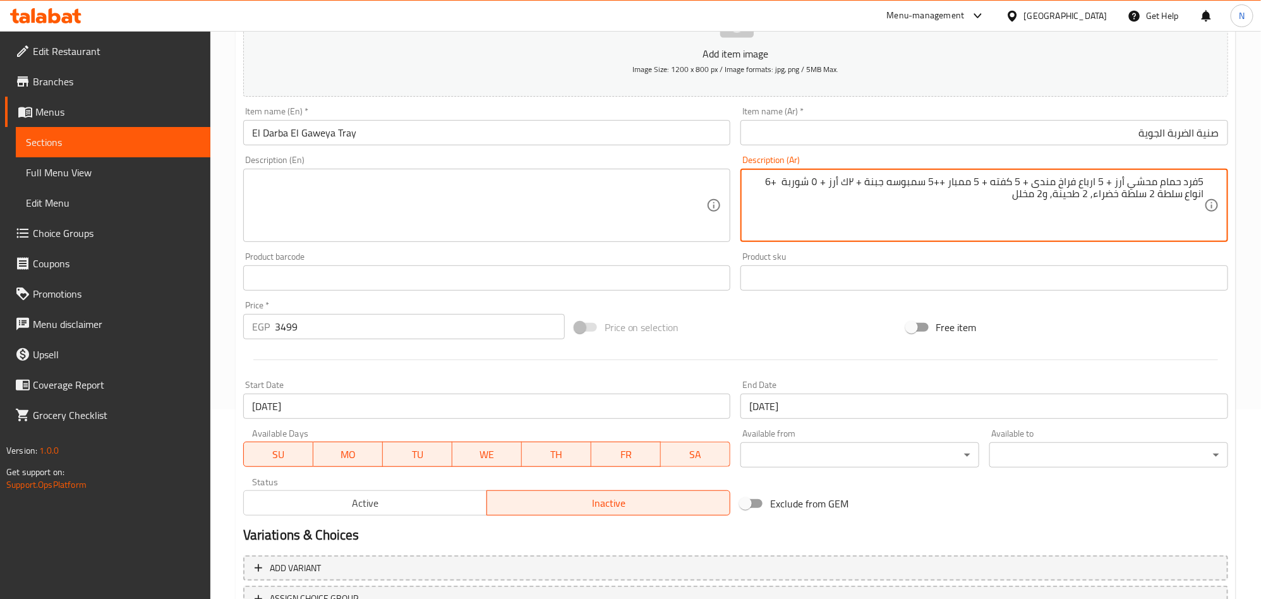
paste textarea "لسان عصفور"
click at [834, 220] on textarea "5فرد حمام محشي أرز + 5 ارباع فراخ مندى + 5 كفته + 5 ممبار ++5 سمبوسه جبنة + ٢ك …" at bounding box center [976, 206] width 455 height 60
type textarea "5فرد حمام محشي أرز + 5 ارباع فراخ مندى + 5 كفته + 5 ممبار ++5 سمبوسه جبنة + ٢ك …"
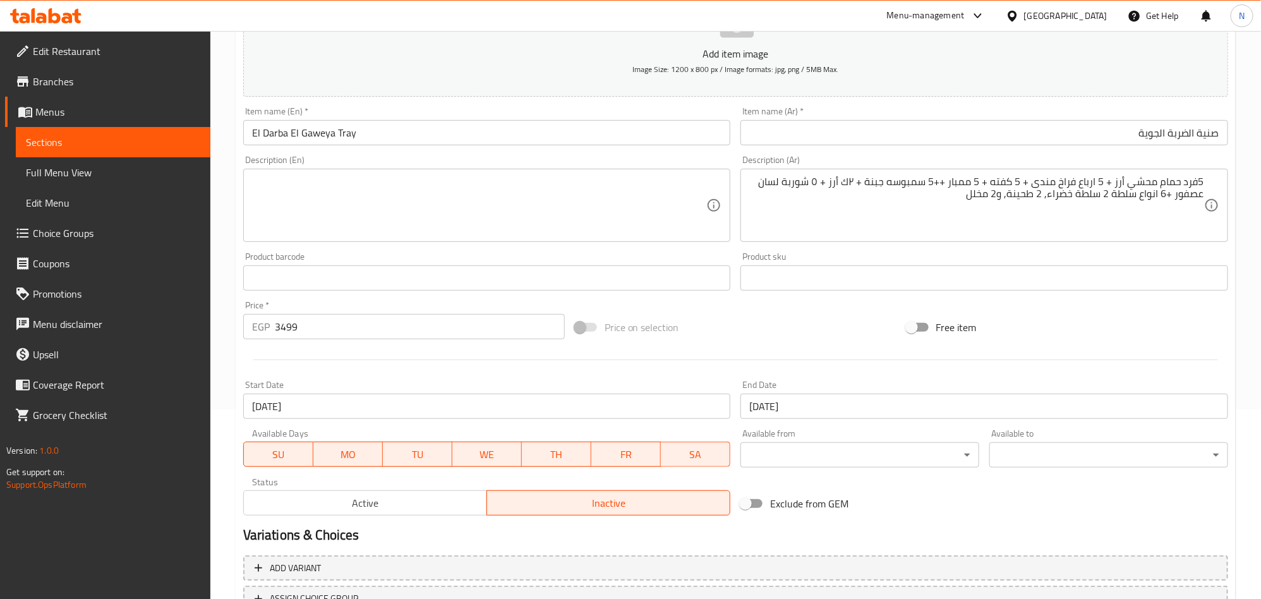
click at [1033, 199] on textarea "5فرد حمام محشي أرز + 5 ارباع فراخ مندى + 5 كفته + 5 ممبار ++5 سمبوسه جبنة + ٢ك …" at bounding box center [976, 206] width 455 height 60
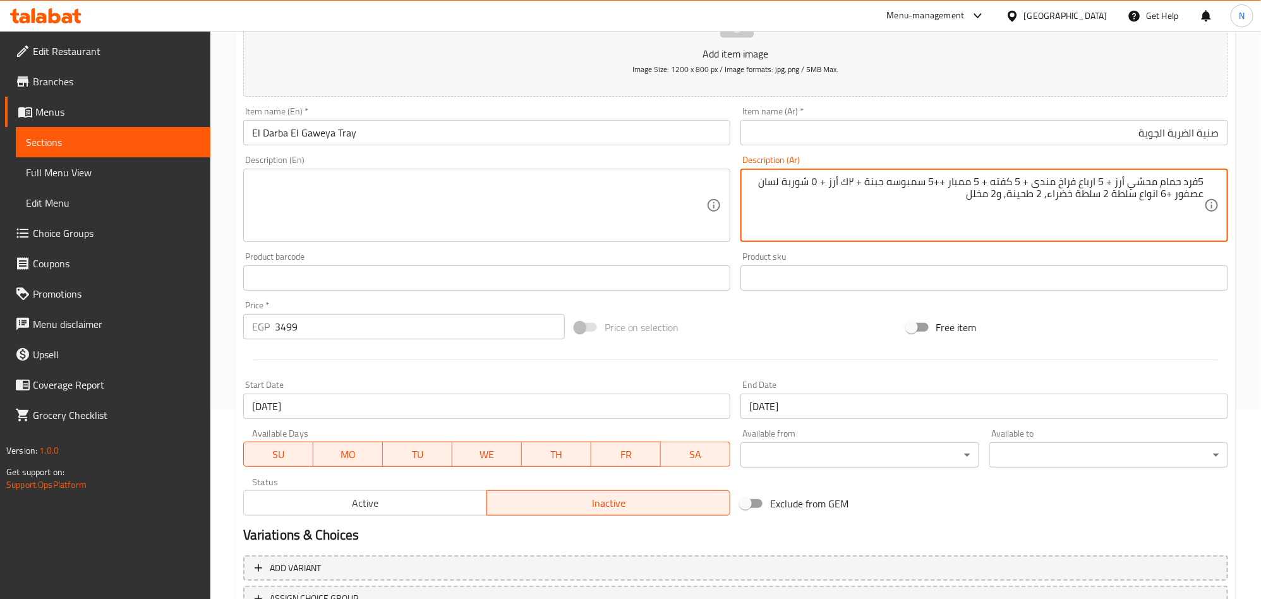
click at [1033, 199] on textarea "5فرد حمام محشي أرز + 5 ارباع فراخ مندى + 5 كفته + 5 ممبار ++5 سمبوسه جبنة + ٢ك …" at bounding box center [976, 206] width 455 height 60
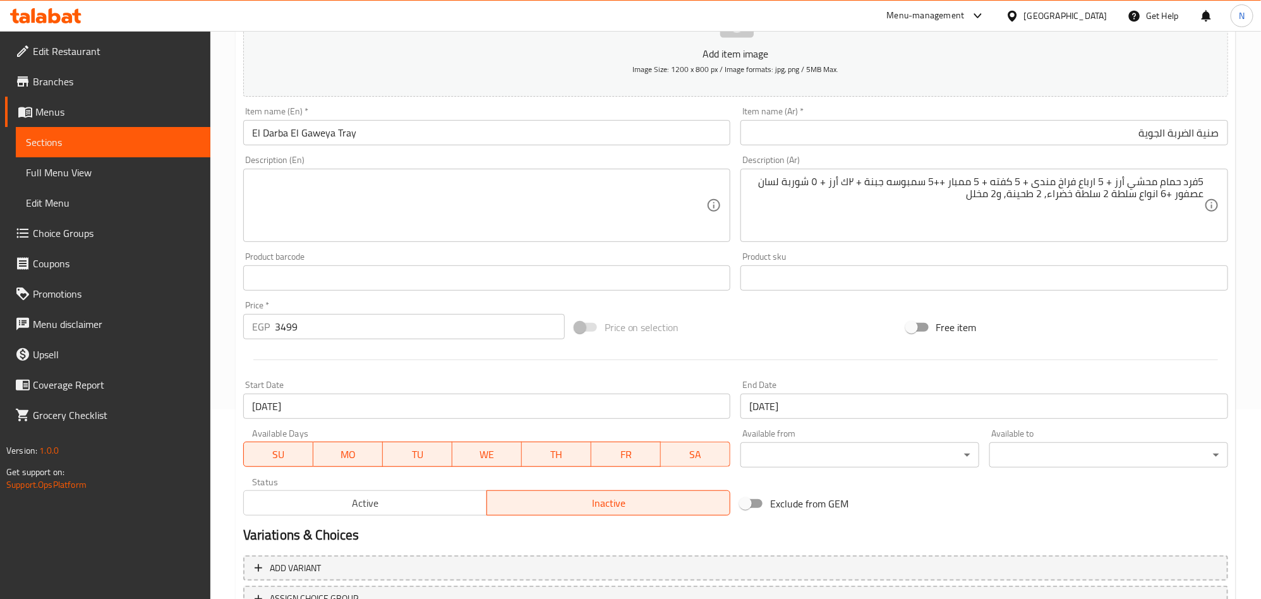
click at [308, 207] on textarea at bounding box center [479, 206] width 455 height 60
paste textarea "5 stuffed pigeons with rice, 5 quarters of mandi chicken, 5 kofta pieces, 5 mom…"
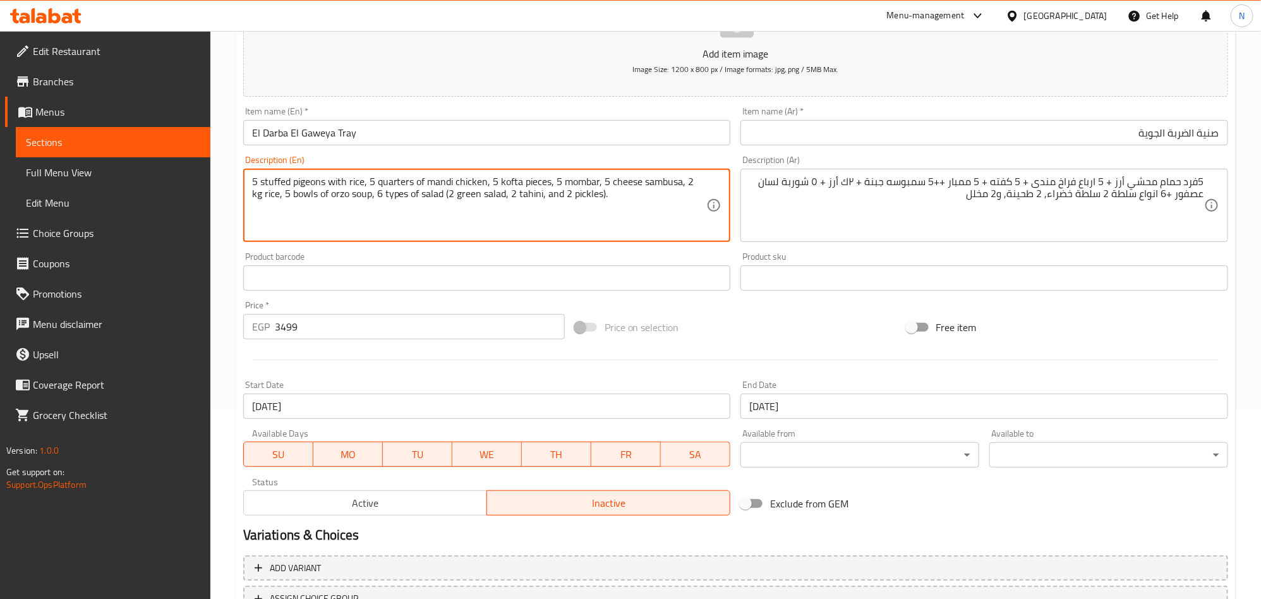
click at [343, 191] on textarea "5 stuffed pigeons with rice, 5 quarters of mandi chicken, 5 kofta pieces, 5 mom…" at bounding box center [479, 206] width 455 height 60
click at [272, 180] on textarea "5 stuffed pigeons with rice, 5 quarters of mandi chicken, 5 kofta pieces, 5 mom…" at bounding box center [479, 206] width 455 height 60
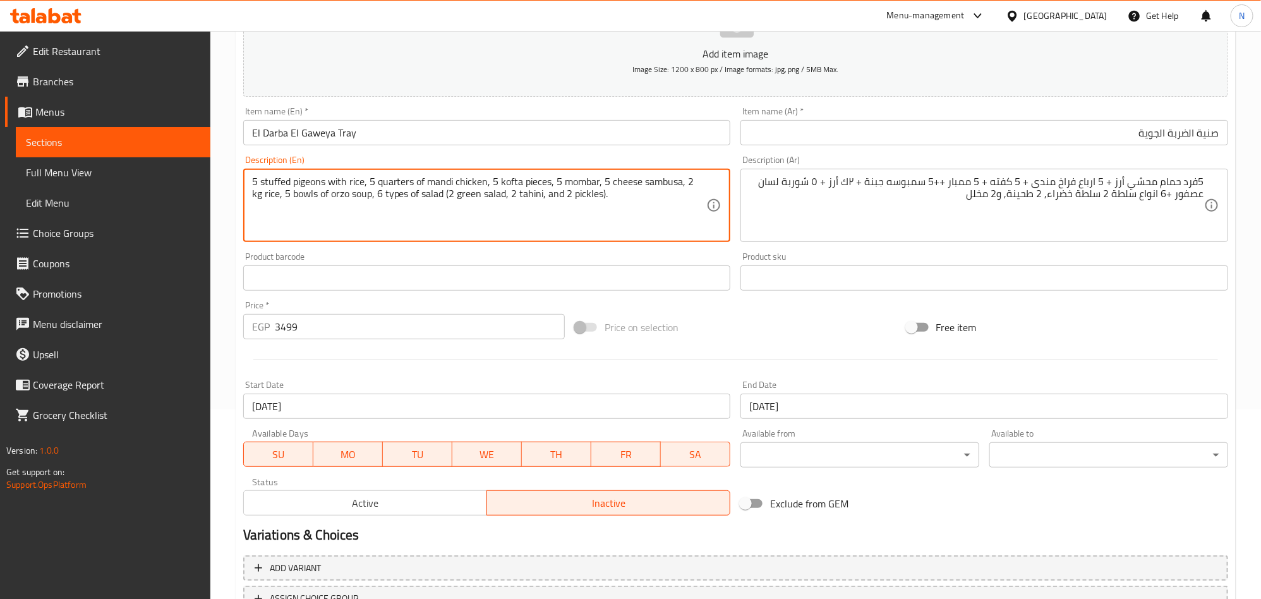
click at [288, 184] on textarea "5 stuffed pigeons with rice, 5 quarters of mandi chicken, 5 kofta pieces, 5 mom…" at bounding box center [479, 206] width 455 height 60
click at [275, 184] on textarea "5 stuffed pigeons with rice, 5 quarters of mandi chicken, 5 kofta pieces, 5 mom…" at bounding box center [479, 206] width 455 height 60
click at [527, 186] on textarea "5 Stuffed pigeons with rice, 5 quarters of mandi chicken, 5 kofta pieces, 5 mom…" at bounding box center [479, 206] width 455 height 60
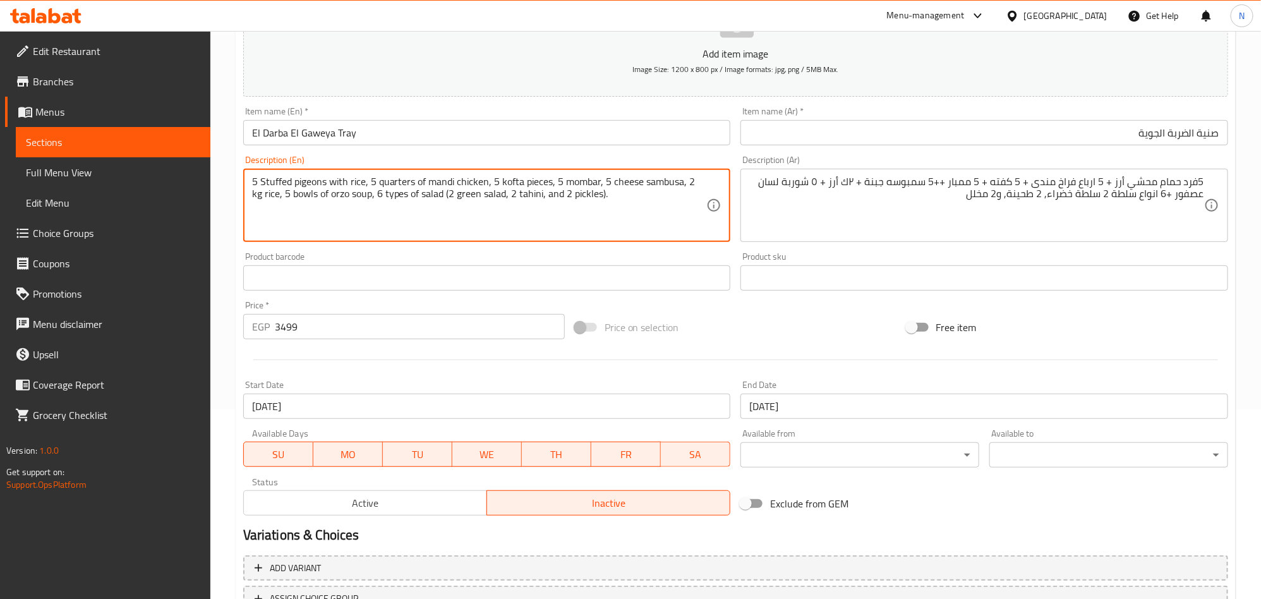
click at [527, 184] on textarea "5 Stuffed pigeons with rice, 5 quarters of mandi chicken, 5 kofta pieces, 5 mom…" at bounding box center [479, 206] width 455 height 60
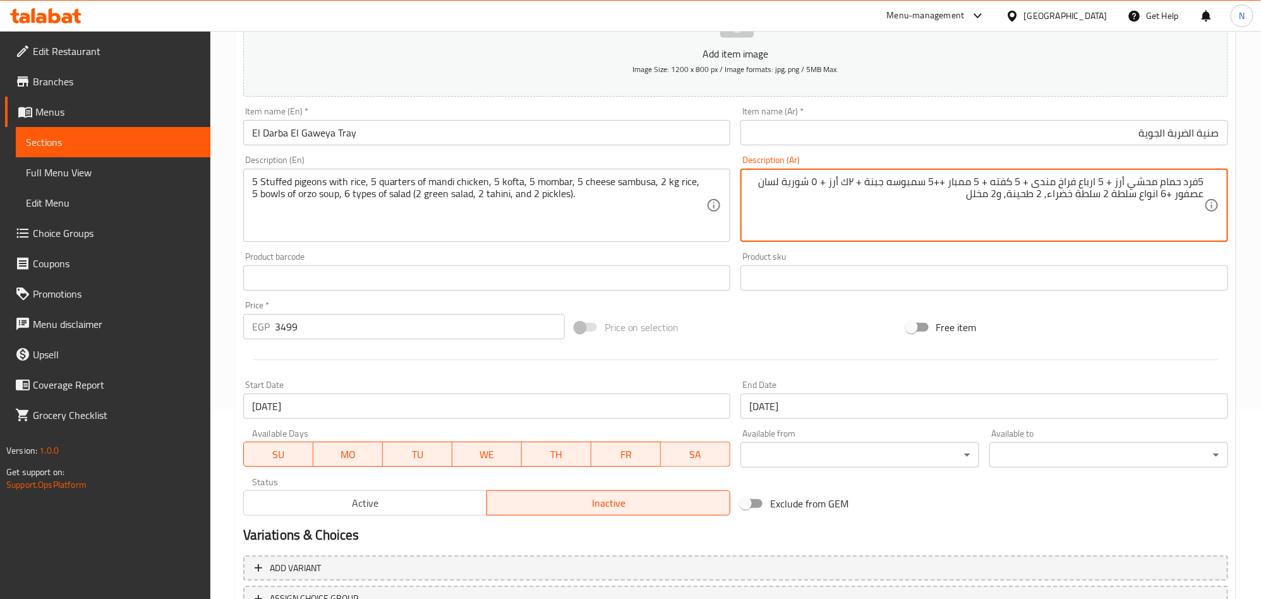
click at [906, 182] on textarea "5فرد حمام محشي أرز + 5 ارباع فراخ مندى + 5 كفته + 5 ممبار ++5 سمبوسه جبنة + ٢ك …" at bounding box center [976, 206] width 455 height 60
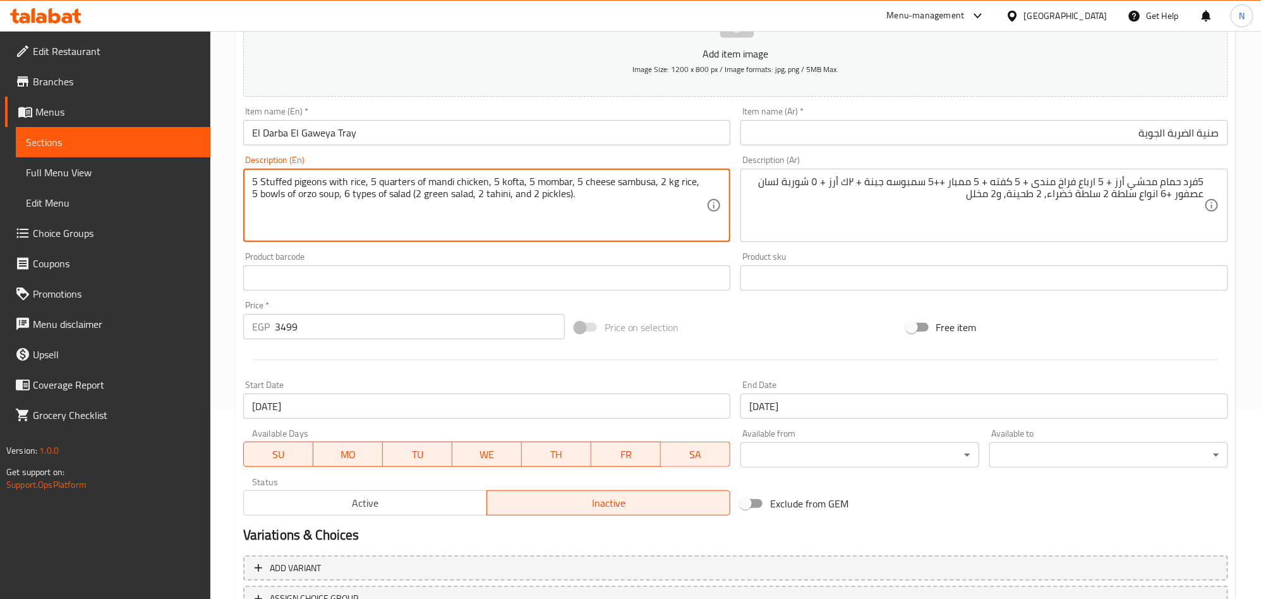
drag, startPoint x: 629, startPoint y: 184, endPoint x: 633, endPoint y: 192, distance: 9.0
click at [630, 186] on textarea "5 Stuffed pigeons with rice, 5 quarters of mandi chicken, 5 kofta, 5 mombar, 5 …" at bounding box center [479, 206] width 455 height 60
paste textarea "Samosa"
click at [618, 215] on textarea "5 Stuffed pigeons with rice, 5 quarters of mandi chicken, 5 kofta, 5 mombar, 5 …" at bounding box center [479, 206] width 455 height 60
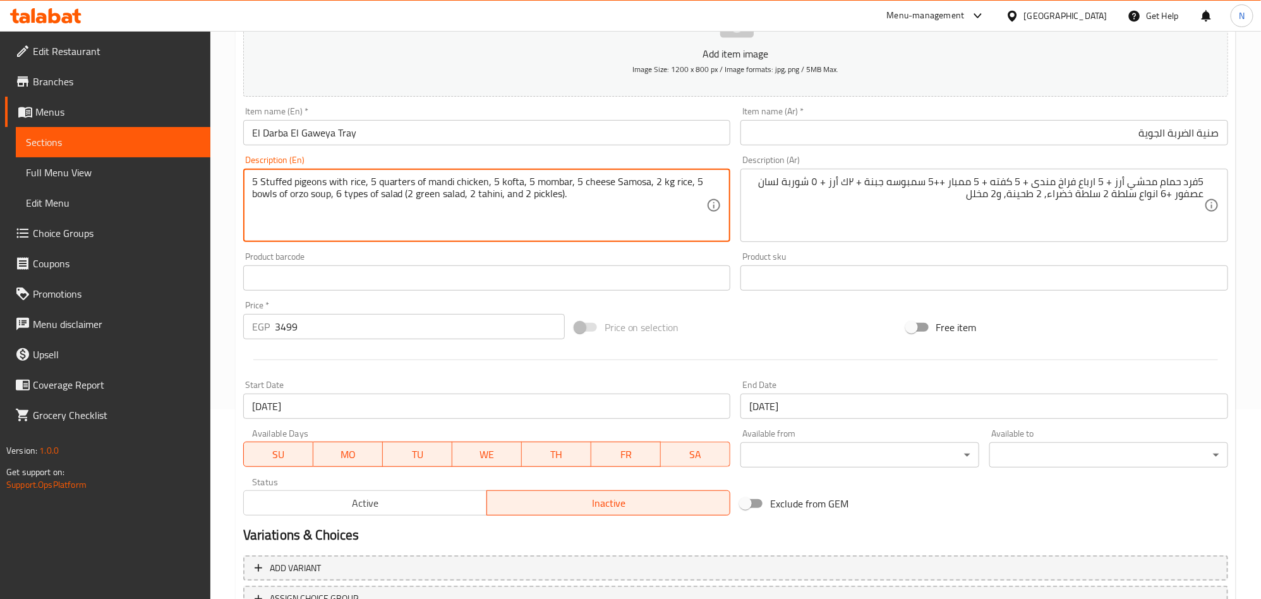
click at [618, 215] on textarea "5 Stuffed pigeons with rice, 5 quarters of mandi chicken, 5 kofta, 5 mombar, 5 …" at bounding box center [479, 206] width 455 height 60
click at [618, 215] on textarea "5 stuffed pigeons with rice, 5 quarters of mandi chicken, 5 kofta, 5 mombar, 5 …" at bounding box center [479, 206] width 455 height 60
click at [260, 194] on textarea "5 stuffed pigeons with rice, 5 quarters of mandi chicken, 5 kofta, 5 mombar, 5 …" at bounding box center [479, 206] width 455 height 60
click at [252, 195] on textarea "5 stuffed pigeons with rice, 5 quarters of mandi chicken, 5 kofta, 5 mombar, 5 …" at bounding box center [479, 206] width 455 height 60
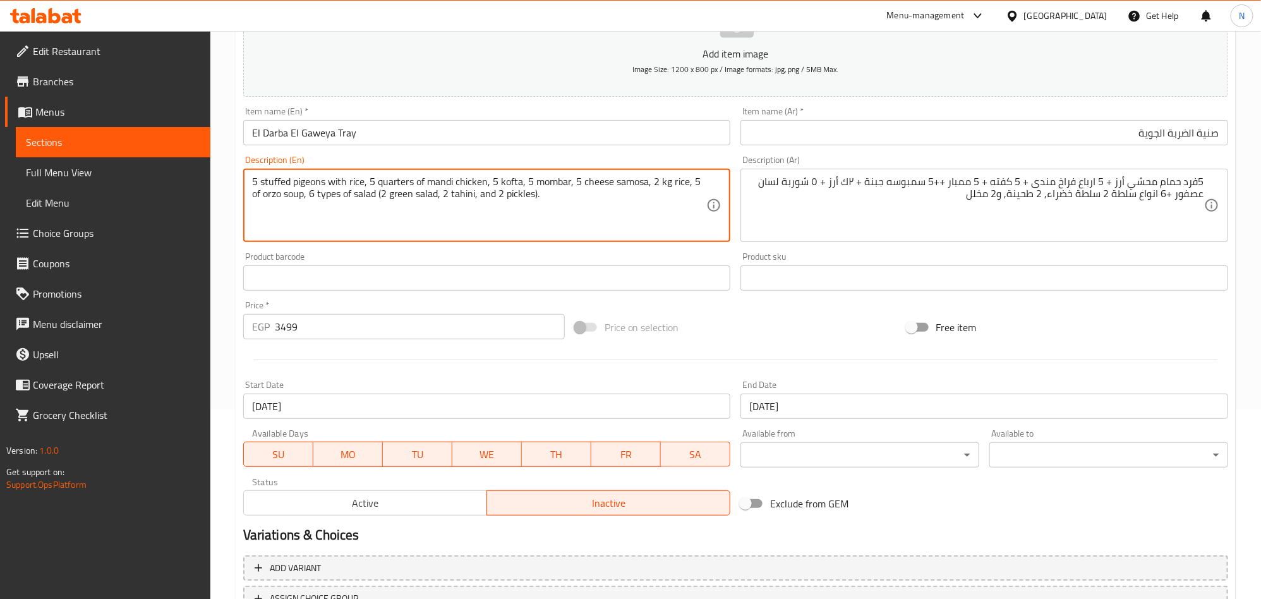
click at [255, 195] on textarea "5 stuffed pigeons with rice, 5 quarters of mandi chicken, 5 kofta, 5 mombar, 5 …" at bounding box center [479, 206] width 455 height 60
click at [292, 198] on textarea "5 stuffed pigeons with rice, 5 quarters of mandi chicken, 5 kofta, 5 mombar, 5 …" at bounding box center [479, 206] width 455 height 60
click at [372, 196] on textarea "5 stuffed pigeons with rice, 5 quarters of mandi chicken, 5 kofta, 5 mombar, 5 …" at bounding box center [479, 206] width 455 height 60
click at [373, 197] on textarea "5 stuffed pigeons with rice, 5 quarters of mandi chicken, 5 kofta, 5 mombar, 5 …" at bounding box center [479, 206] width 455 height 60
click at [527, 193] on textarea "5 stuffed pigeons with rice, 5 quarters of mandi chicken, 5 kofta, 5 mombar, 5 …" at bounding box center [479, 206] width 455 height 60
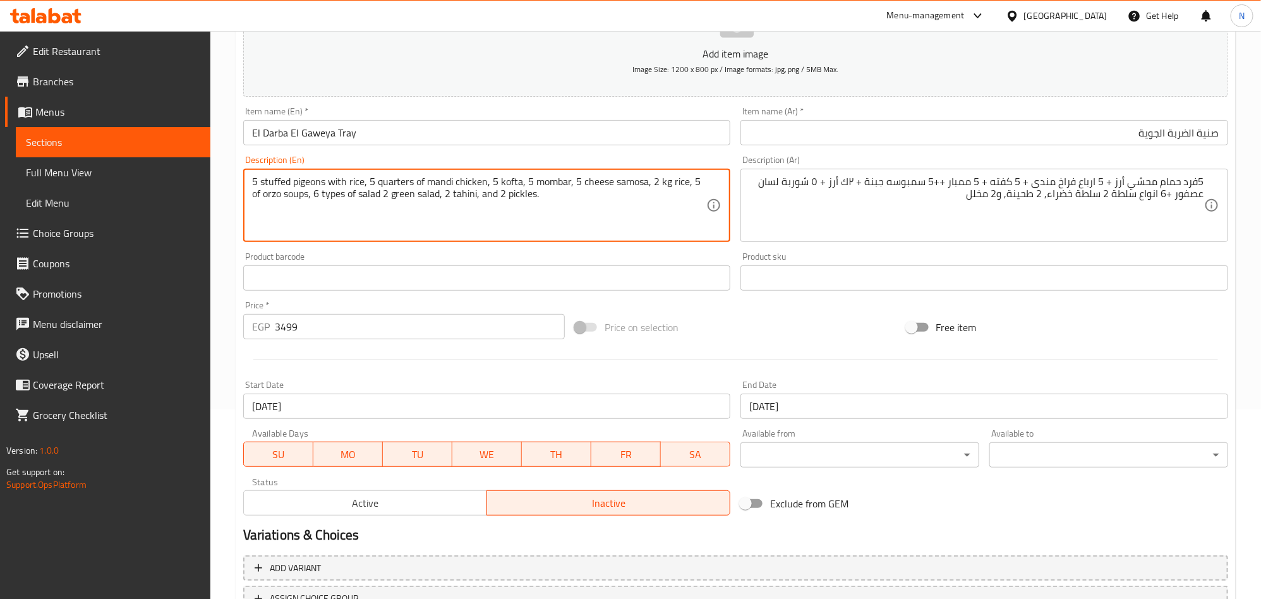
click at [529, 194] on textarea "5 stuffed pigeons with rice, 5 quarters of mandi chicken, 5 kofta, 5 mombar, 5 …" at bounding box center [479, 206] width 455 height 60
click at [273, 182] on textarea "5 stuffed pigeons with rice, 5 quarters of mandi chicken, 5 kofta, 5 mombar, 5 …" at bounding box center [479, 206] width 455 height 60
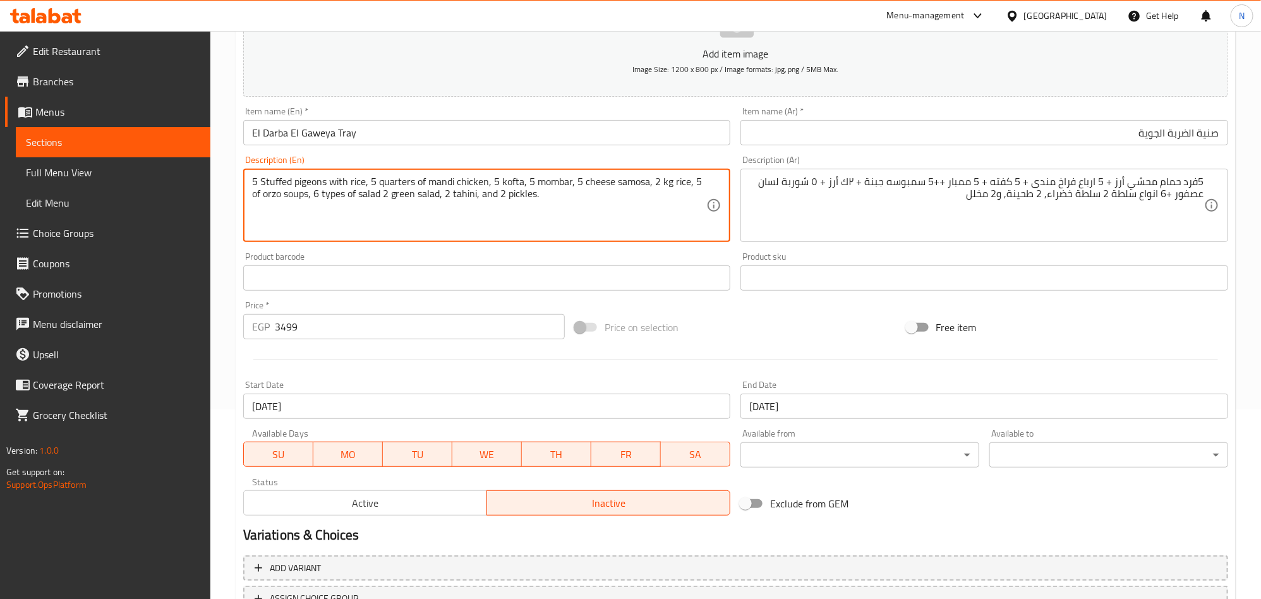
click at [555, 203] on textarea "5 Stuffed pigeons with rice, 5 quarters of mandi chicken, 5 kofta, 5 mombar, 5 …" at bounding box center [479, 206] width 455 height 60
type textarea "5 Stuffed pigeons with rice, 5 quarters of mandi chicken, 5 kofta, 5 mombar, 5 …"
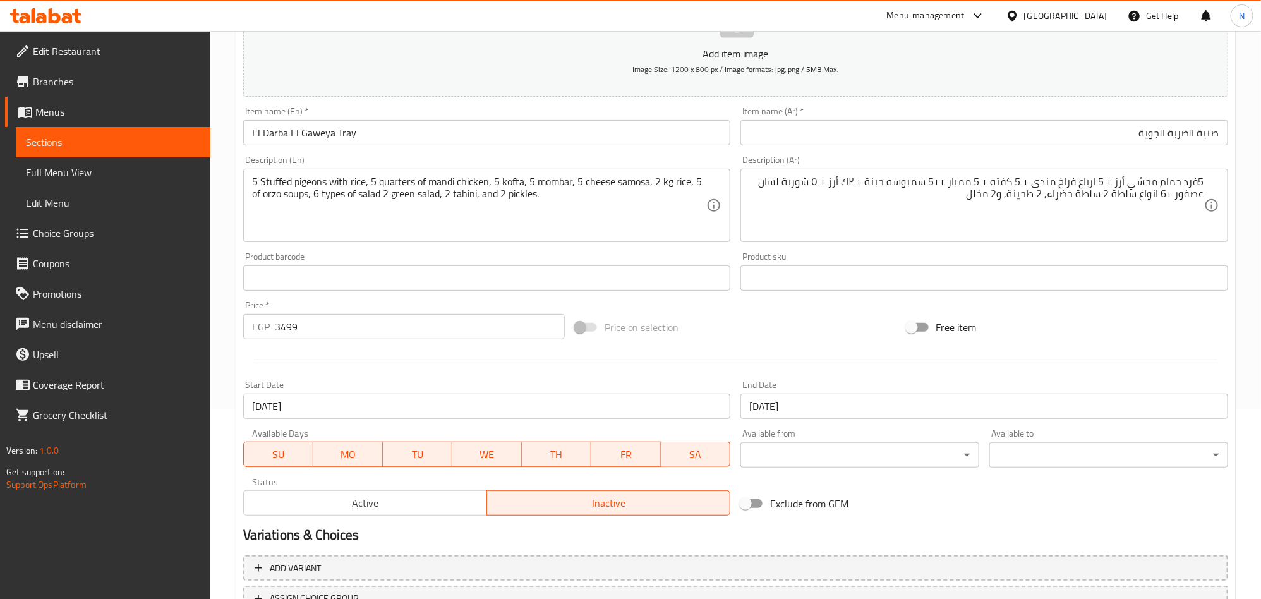
scroll to position [284, 0]
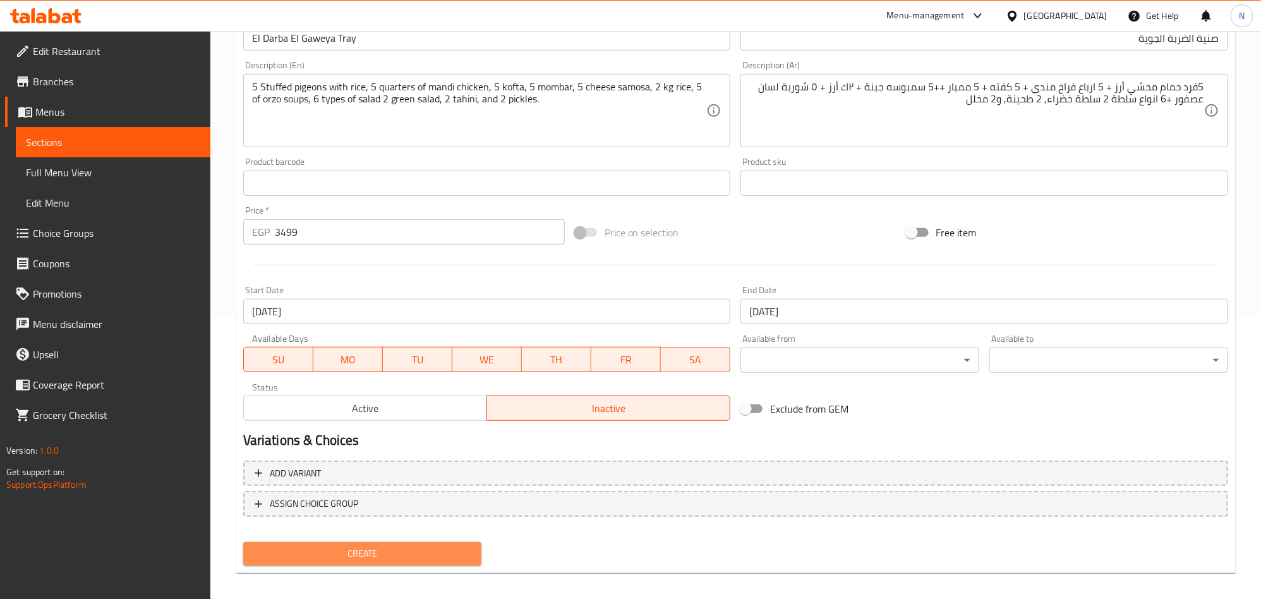
click at [441, 555] on span "Create" at bounding box center [362, 554] width 219 height 16
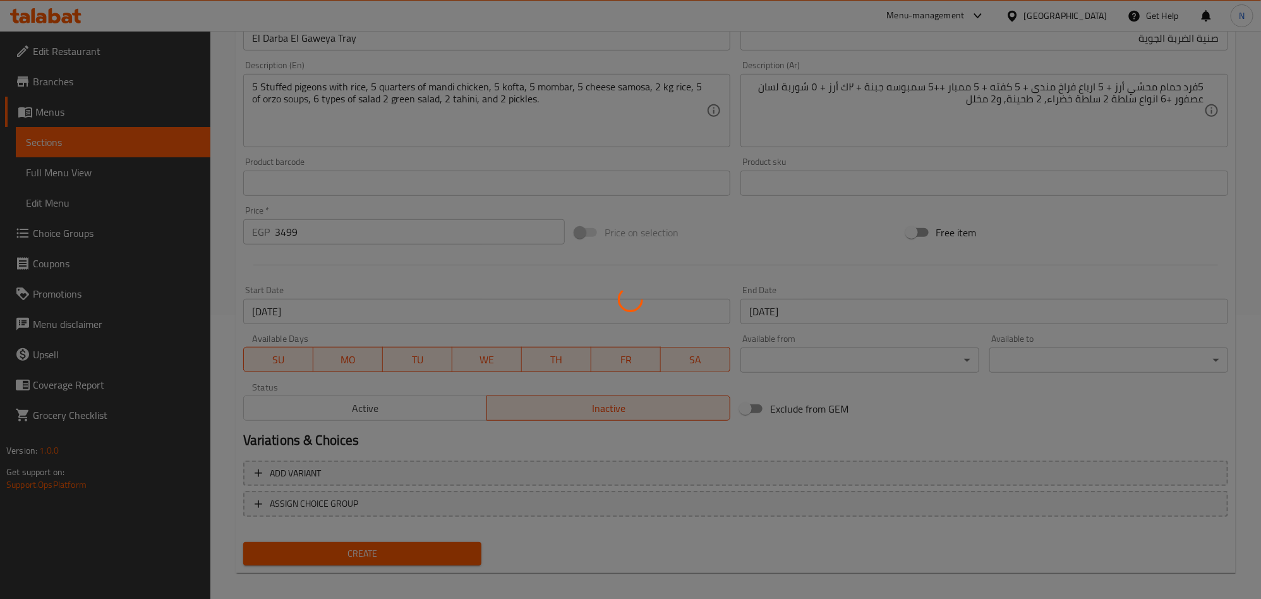
type input "0"
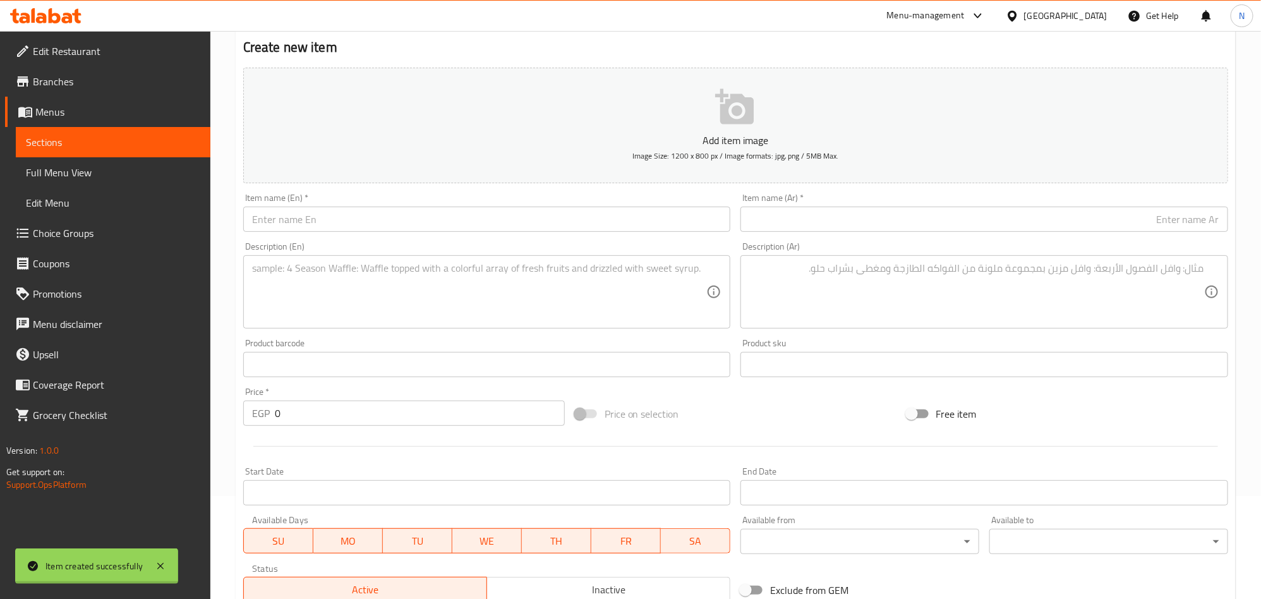
scroll to position [0, 0]
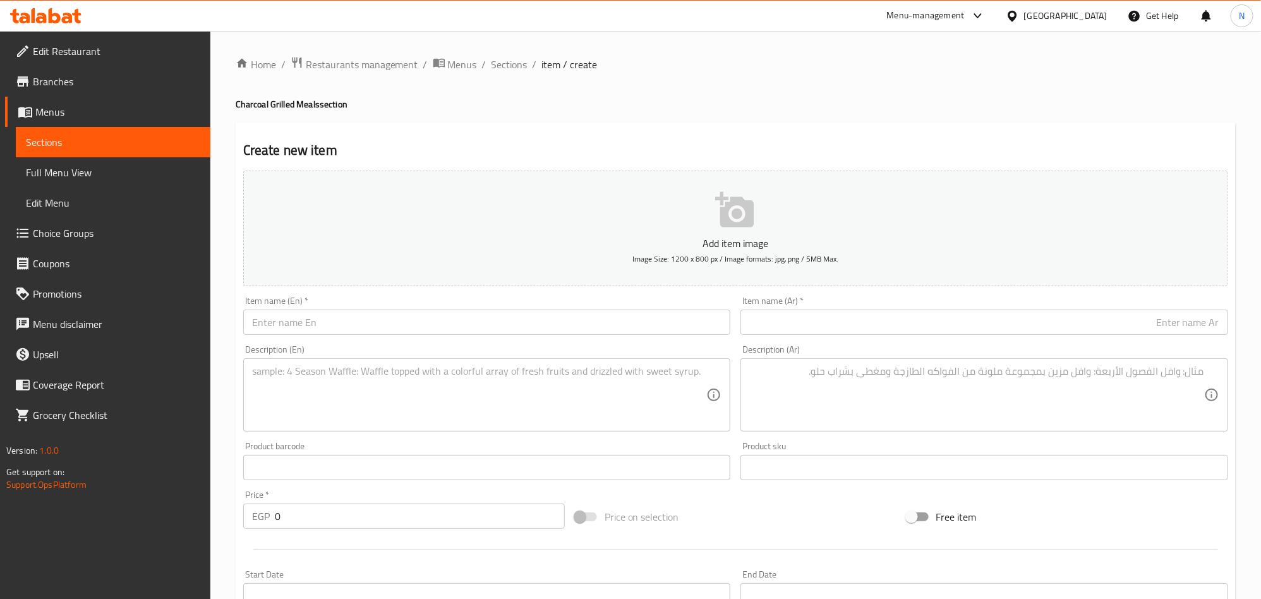
click at [849, 311] on input "text" at bounding box center [984, 321] width 488 height 25
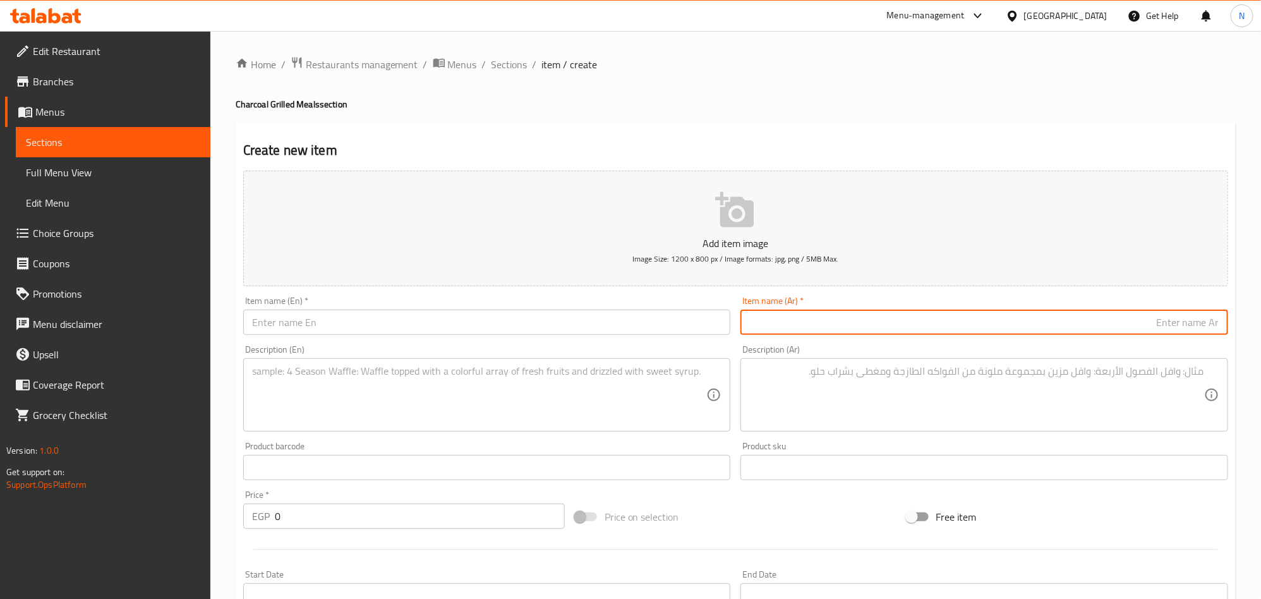
paste input "صنية الصاعقة"
type input "صنية الصاعقة"
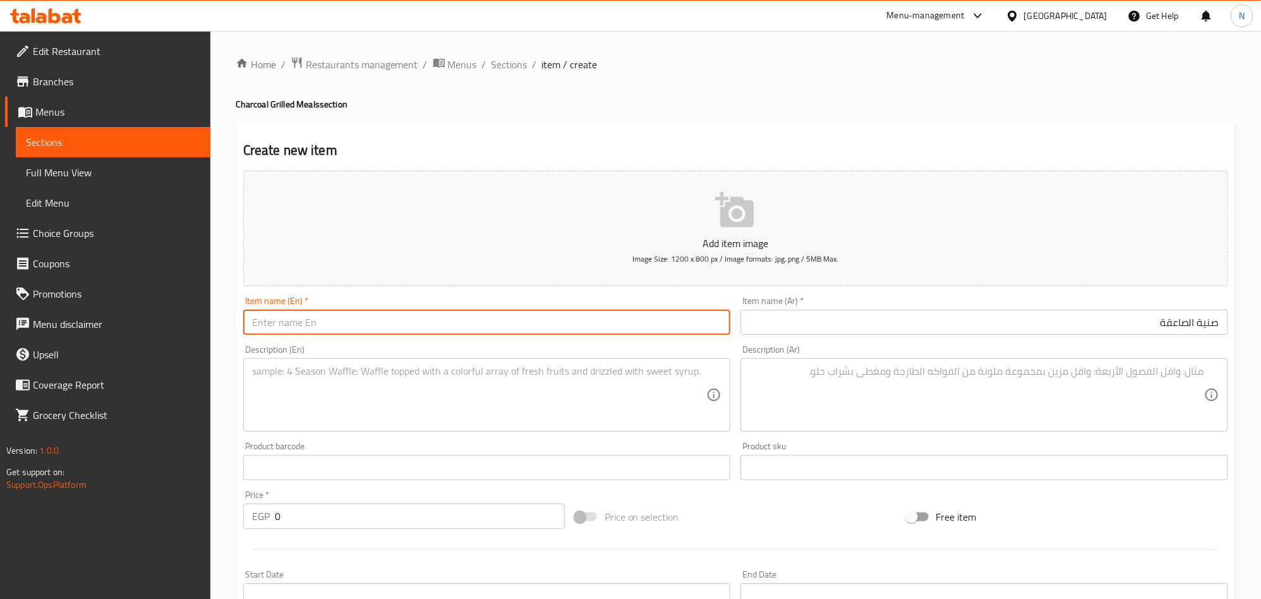
click at [305, 315] on input "text" at bounding box center [487, 321] width 488 height 25
paste input "El Saeqa"
type input "El Saeqa Tray"
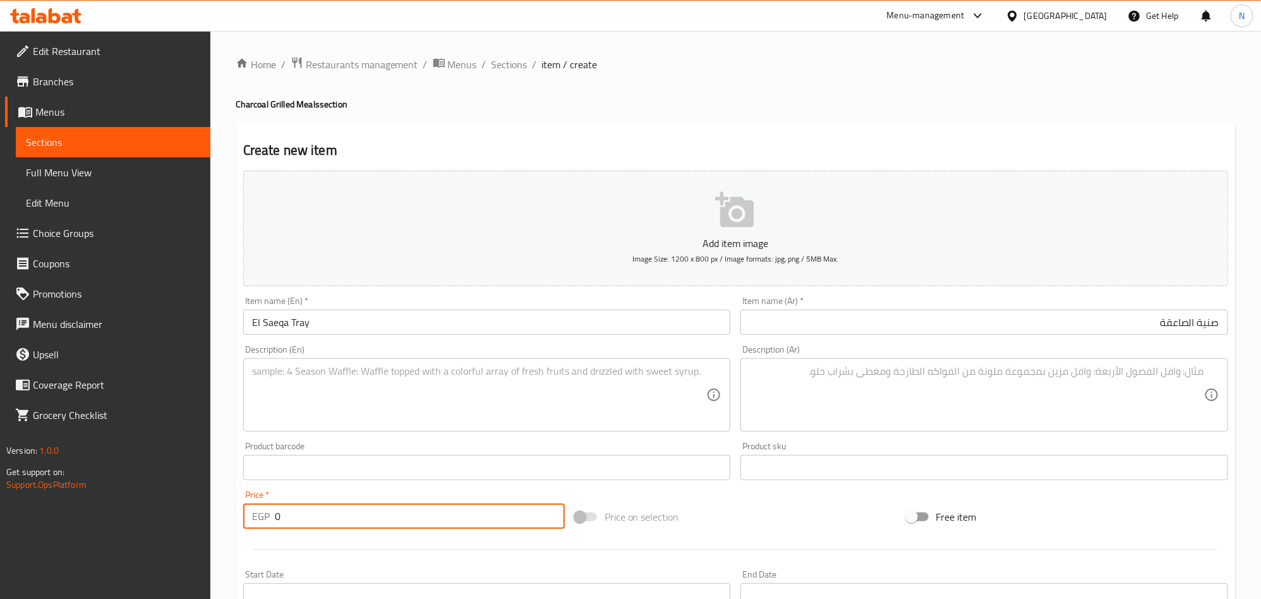
drag, startPoint x: 309, startPoint y: 520, endPoint x: 277, endPoint y: 483, distance: 49.2
click at [224, 523] on div "Home / Restaurants management / Menus / Sections / item / create Charcoal Grill…" at bounding box center [735, 461] width 1050 height 861
paste input "2599"
type input "2599"
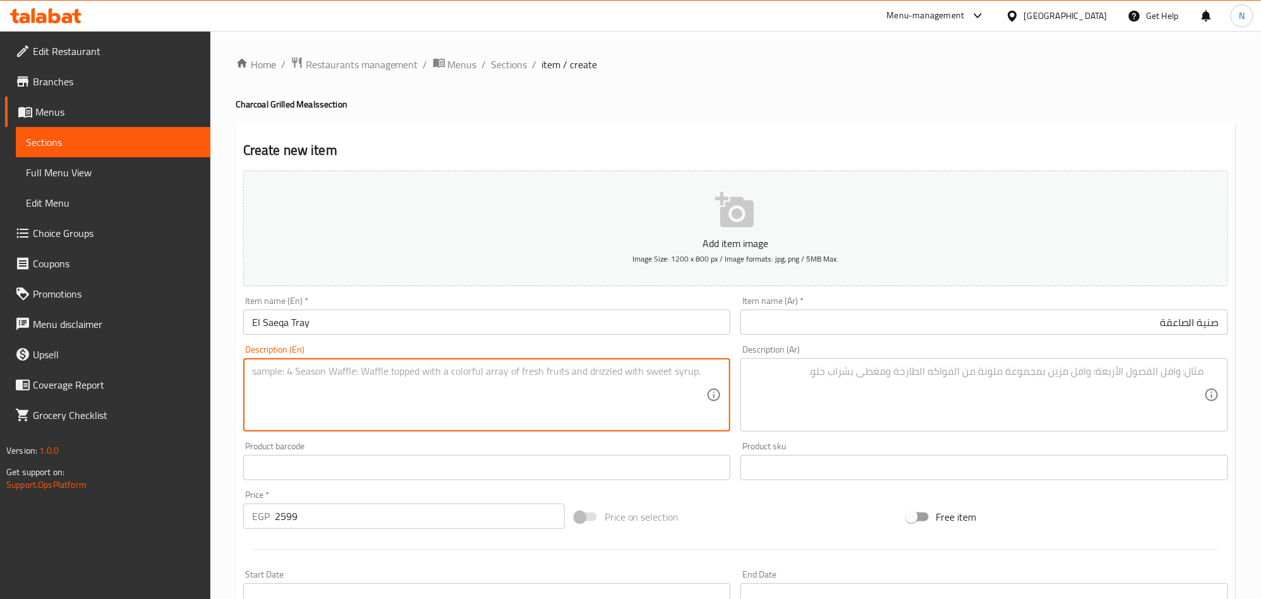
click at [339, 409] on textarea at bounding box center [479, 395] width 455 height 60
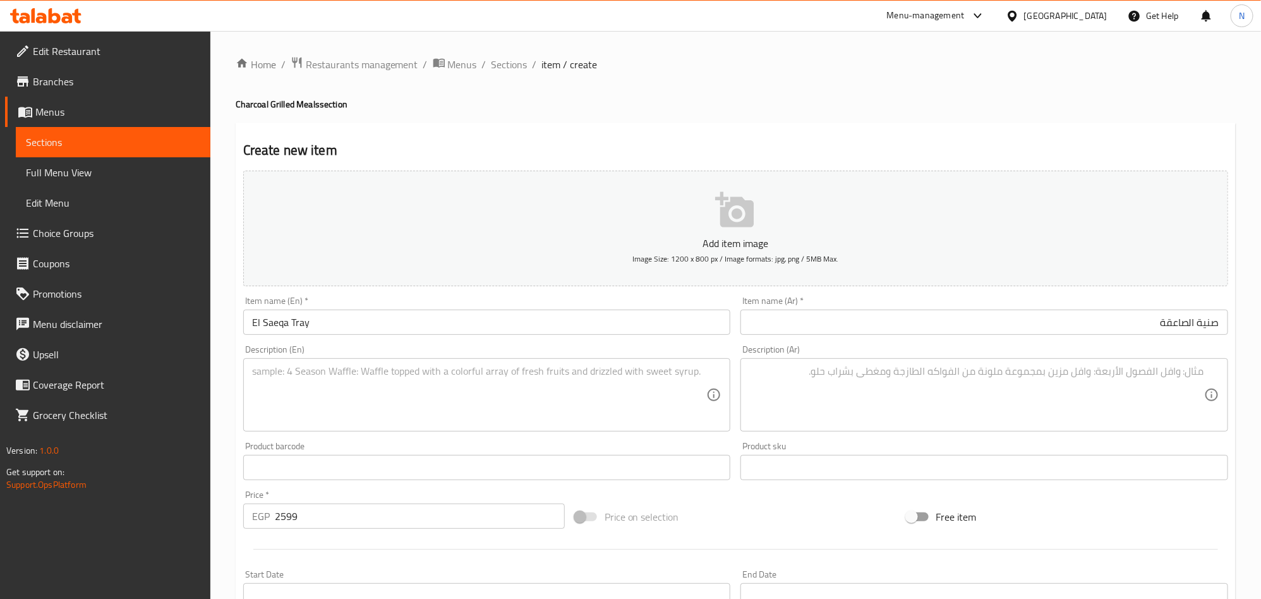
click at [1026, 419] on textarea at bounding box center [976, 395] width 455 height 60
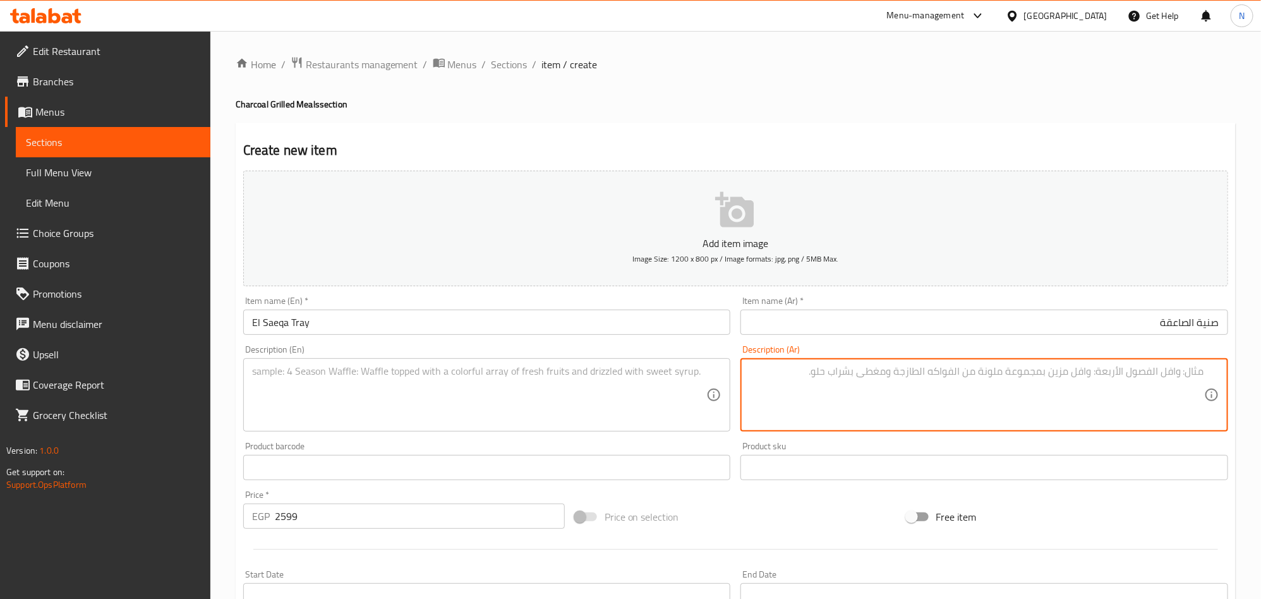
paste textarea "نص فرخة مندي +نص فرخة مشوية +نص كفته + نص سجق + نص ممبار + ٢كيلو ارز +٥ شوربة +…"
click at [758, 369] on textarea "نص فرخة مندي +نص فرخة مشوية +نص كفته + نص سجق + نص ممبار + ٢كيلو ارز +٥ شوربة +…" at bounding box center [976, 395] width 455 height 60
click at [750, 371] on textarea "نص فرخة مندي +نص فرخة مشوية +نص كفته + نص سجق + نص ممبار + ٢كيلو ارز +٥ شوربة +…" at bounding box center [976, 395] width 455 height 60
click at [754, 368] on textarea "نص فرخة مندي +نص فرخة مشوية +نص كفته + نص سجق + نص ممبار + ٢كيلو ارز +٥ شوربة +…" at bounding box center [976, 395] width 455 height 60
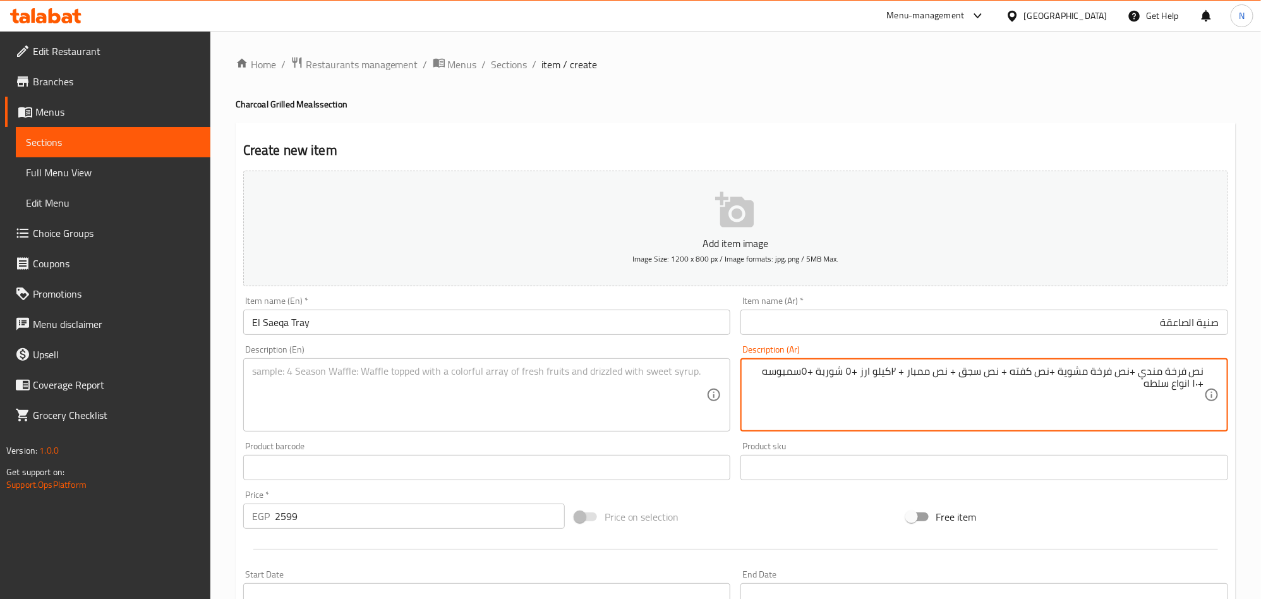
click at [754, 373] on textarea "نص فرخة مندي +نص فرخة مشوية +نص كفته + نص سجق + نص ممبار + ٢كيلو ارز +٥ شوربة +…" at bounding box center [976, 395] width 455 height 60
click at [754, 370] on textarea "نص فرخة مندي +نص فرخة مشوية +نص كفته + نص سجق + نص ممبار + ٢كيلو ارز +٥ شوربة +…" at bounding box center [976, 395] width 455 height 60
click at [755, 370] on textarea "نص فرخة مندي +نص فرخة مشوية +نص كفته + نص سجق + نص ممبار + ٢كيلو ارز +٥ شوربة +…" at bounding box center [976, 395] width 455 height 60
click at [758, 380] on textarea "نص فرخة مندي +نص فرخة مشوية +نص كفته + نص سجق + نص ممبار + ٢كيلو ارز +٥ شوربة +…" at bounding box center [976, 395] width 455 height 60
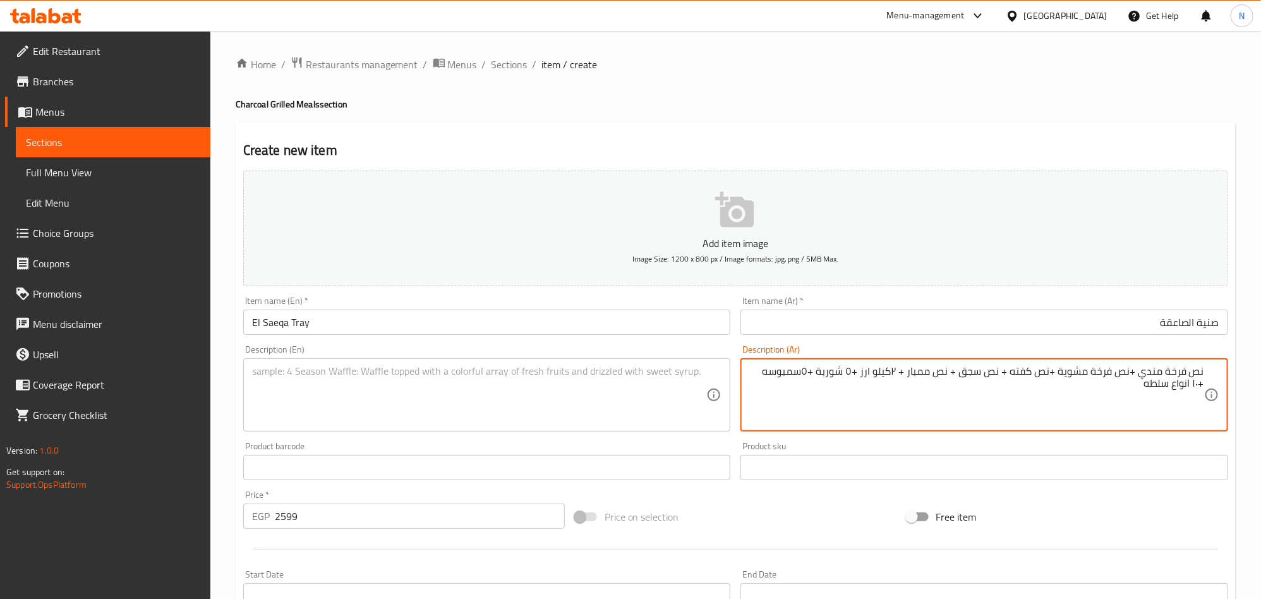
click at [758, 373] on textarea "نص فرخة مندي +نص فرخة مشوية +نص كفته + نص سجق + نص ممبار + ٢كيلو ارز +٥ شوربة +…" at bounding box center [976, 395] width 455 height 60
click at [753, 373] on textarea "نص فرخة مندي +نص فرخة مشوية +نص كفته + نص سجق + نص ممبار + ٢كيلو ارز +٥ شوربة +…" at bounding box center [976, 395] width 455 height 60
drag, startPoint x: 822, startPoint y: 377, endPoint x: 846, endPoint y: 395, distance: 29.3
click at [823, 377] on textarea "نص فرخة مندي +نص فرخة مشوية +نص كفته + نص سجق + نص ممبار + ٢كيلو ارز +٥ شوربة +…" at bounding box center [976, 395] width 455 height 60
click at [1151, 387] on textarea "نص فرخة مندي +نص فرخة مشوية +نص كفته + نص سجق + نص ممبار + ٢كيلو ارز +٥ شوربة ل…" at bounding box center [976, 395] width 455 height 60
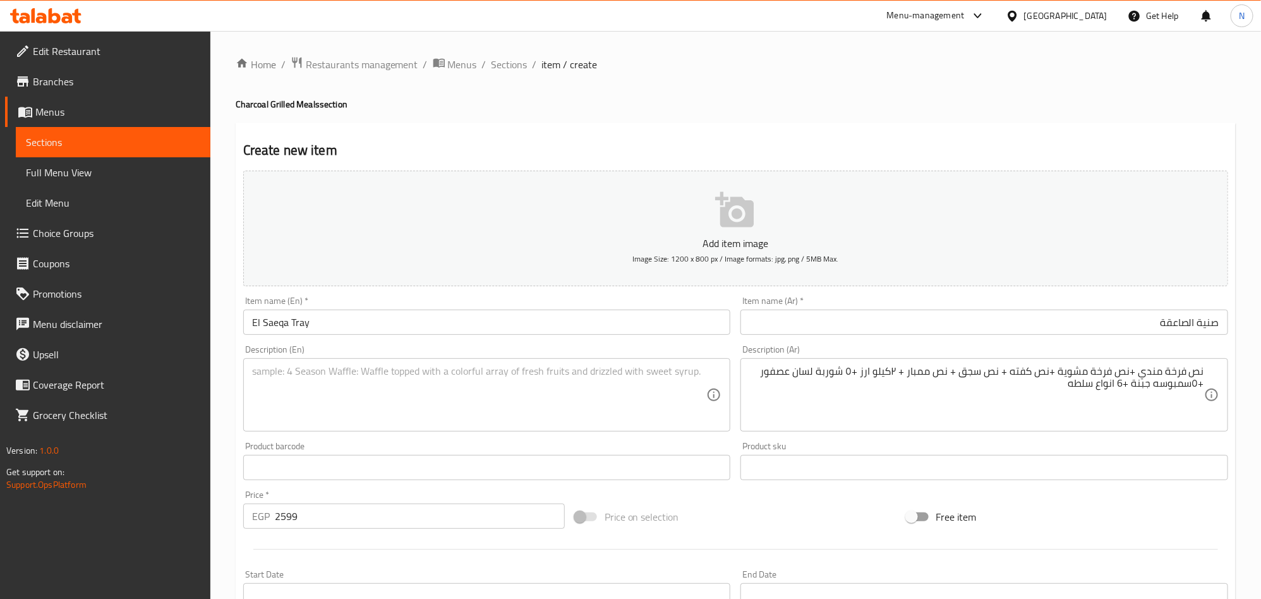
click at [1029, 399] on textarea "نص فرخة مندي +نص فرخة مشوية +نص كفته + نص سجق + نص ممبار + ٢كيلو ارز +٥ شوربة ل…" at bounding box center [976, 395] width 455 height 60
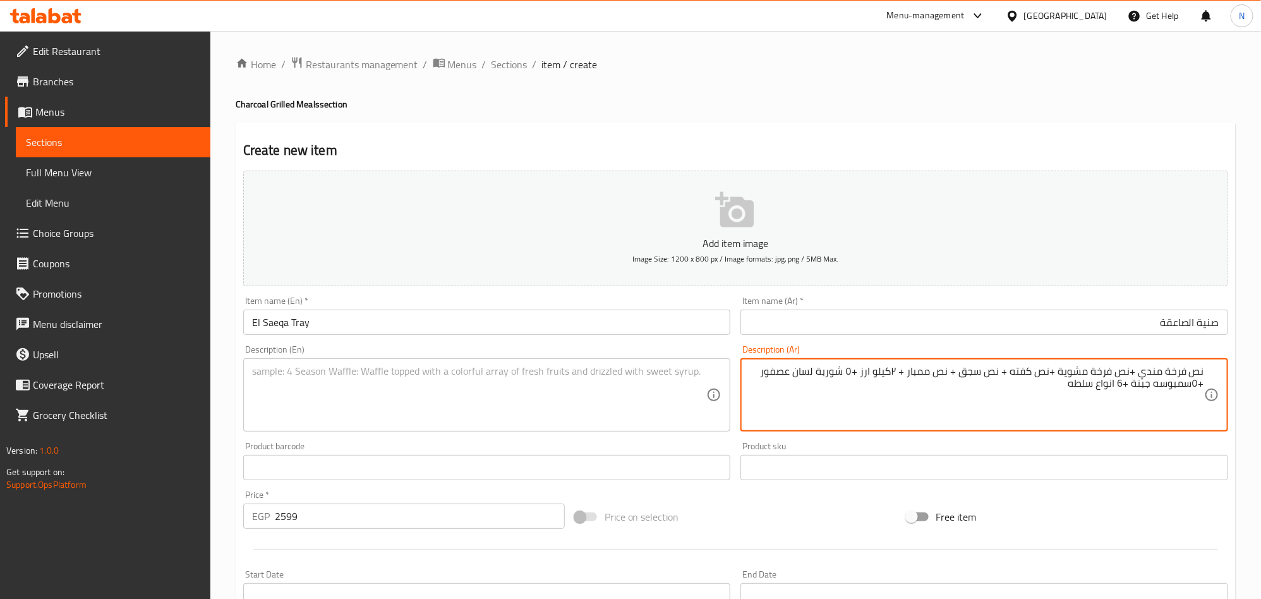
paste textarea "2 سلطة خضراء, 2 طحينة, و2 مخلل"
click at [966, 383] on textarea "نص فرخة مندي +نص فرخة مشوية +نص كفته + نص سجق + نص ممبار + ٢كيلو ارز +٥ شوربة ل…" at bounding box center [976, 395] width 455 height 60
type textarea "نص فرخة مندي +نص فرخة مشوية +نص كفته + نص سجق + نص ممبار + ٢كيلو ارز +٥ شوربة ل…"
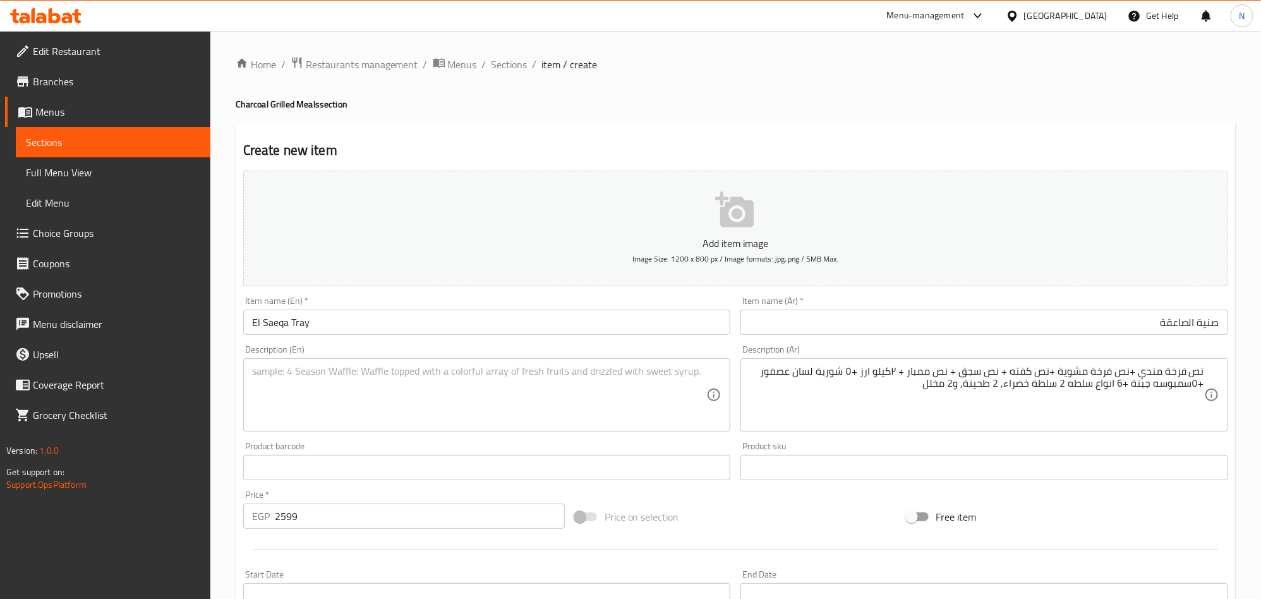
click at [431, 415] on textarea at bounding box center [479, 395] width 455 height 60
paste textarea "Half Mandi chicken + half grilled chicken + half kofta + half sausage + half mo…"
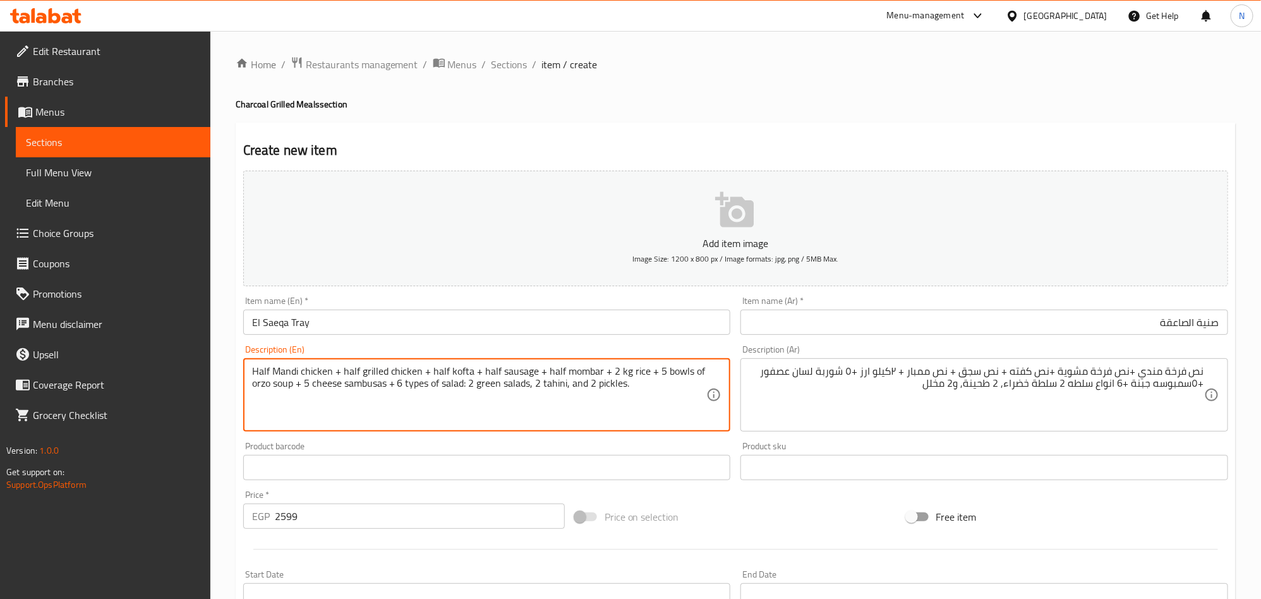
click at [368, 381] on textarea "Half Mandi chicken + half grilled chicken + half kofta + half sausage + half mo…" at bounding box center [479, 395] width 455 height 60
click at [344, 381] on textarea "Half mandi chicken + half grilled chicken + half kofta + half sausage + half mo…" at bounding box center [479, 395] width 455 height 60
click at [344, 373] on textarea "Half mandi chicken + half grilled chicken + half kofta + half sausage + half mo…" at bounding box center [479, 395] width 455 height 60
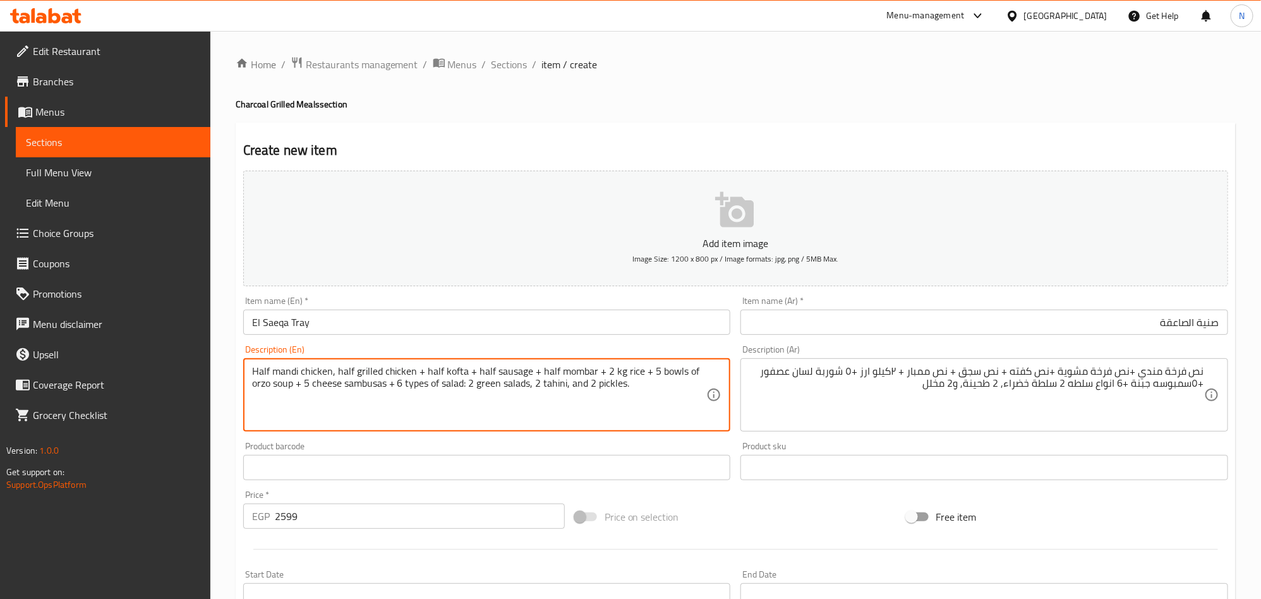
click at [425, 372] on textarea "Half mandi chicken, half grilled chicken + half kofta + half sausage + half mom…" at bounding box center [479, 395] width 455 height 60
click at [472, 372] on textarea "Half mandi chicken, half grilled chicken, half kofta + half sausage + half momb…" at bounding box center [479, 395] width 455 height 60
click at [529, 368] on textarea "Half mandi chicken, half grilled chicken, half kofta, half sausage + half momba…" at bounding box center [479, 395] width 455 height 60
click at [590, 370] on textarea "Half mandi chicken, half grilled chicken, half kofta, half sausage, half mombar…" at bounding box center [479, 395] width 455 height 60
click at [587, 372] on textarea "Half mandi chicken, half grilled chicken, half kofta, half sausage, half mombar…" at bounding box center [479, 395] width 455 height 60
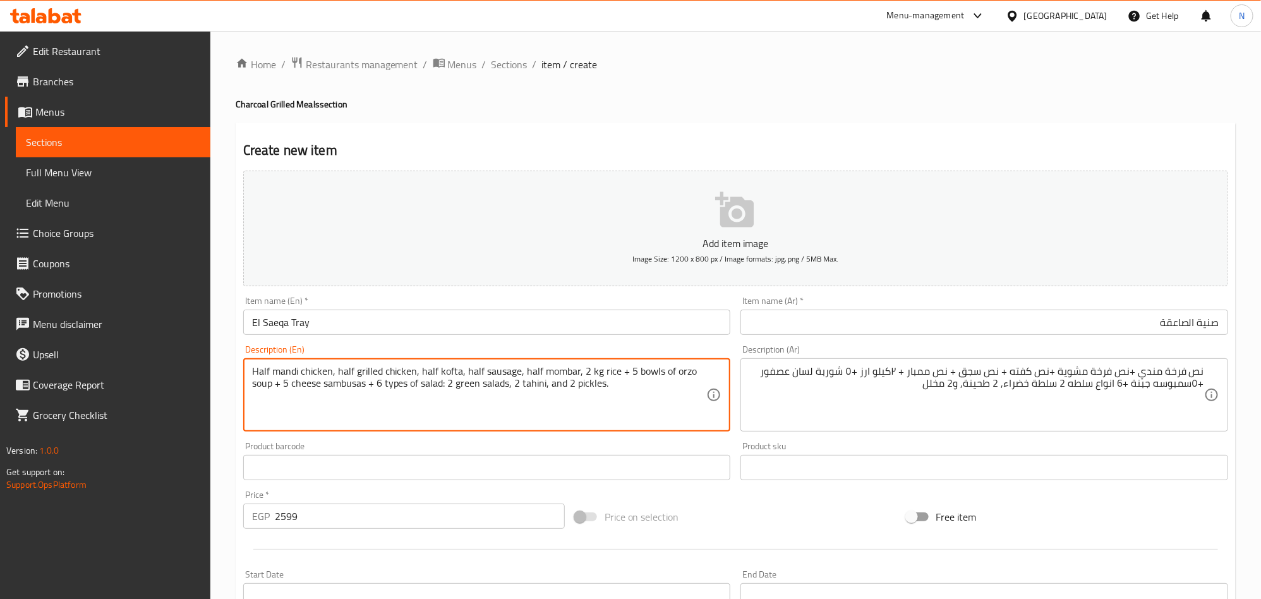
drag, startPoint x: 624, startPoint y: 368, endPoint x: 631, endPoint y: 387, distance: 20.2
click at [626, 368] on textarea "Half mandi chicken, half grilled chicken, half kofta, half sausage, half mombar…" at bounding box center [479, 395] width 455 height 60
click at [646, 376] on textarea "Half mandi chicken, half grilled chicken, half kofta, half sausage, half mombar…" at bounding box center [479, 395] width 455 height 60
click at [630, 373] on textarea "Half mandi chicken, half grilled chicken, half kofta, half sausage, half mombar…" at bounding box center [479, 395] width 455 height 60
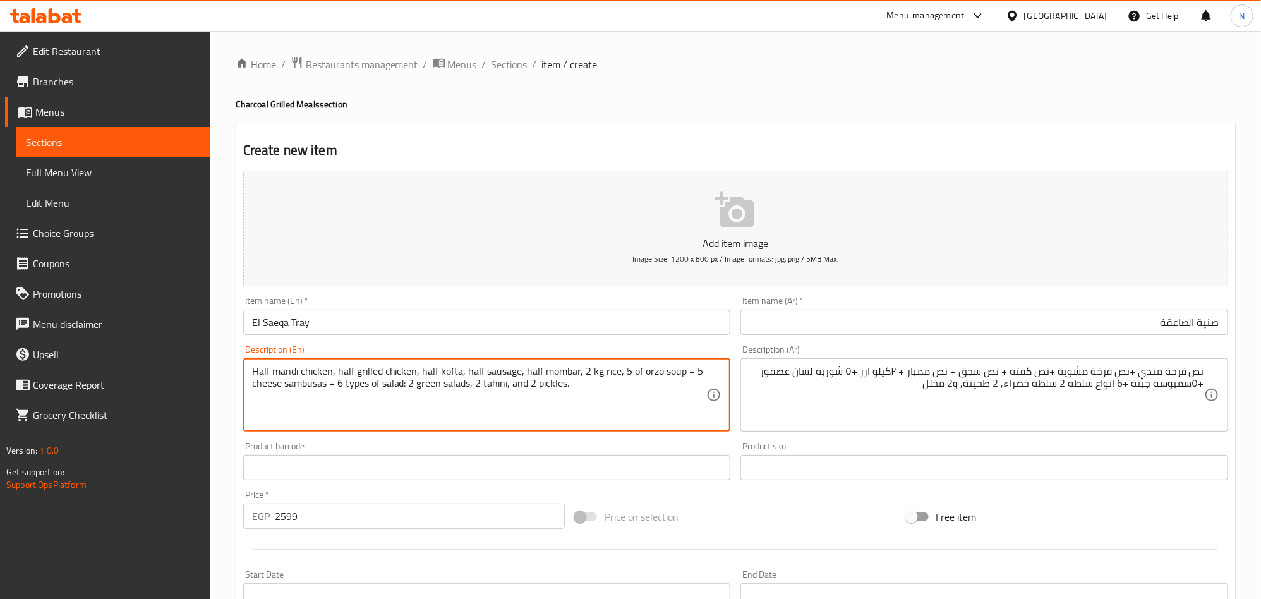
click at [637, 374] on textarea "Half mandi chicken, half grilled chicken, half kofta, half sausage, half mombar…" at bounding box center [479, 395] width 455 height 60
click at [668, 371] on textarea "Half mandi chicken, half grilled chicken, half kofta, half sausage, half mombar…" at bounding box center [479, 395] width 455 height 60
click at [300, 385] on textarea "Half mandi chicken, half grilled chicken, half kofta, half sausage, half mombar…" at bounding box center [479, 395] width 455 height 60
paste textarea "Samosa"
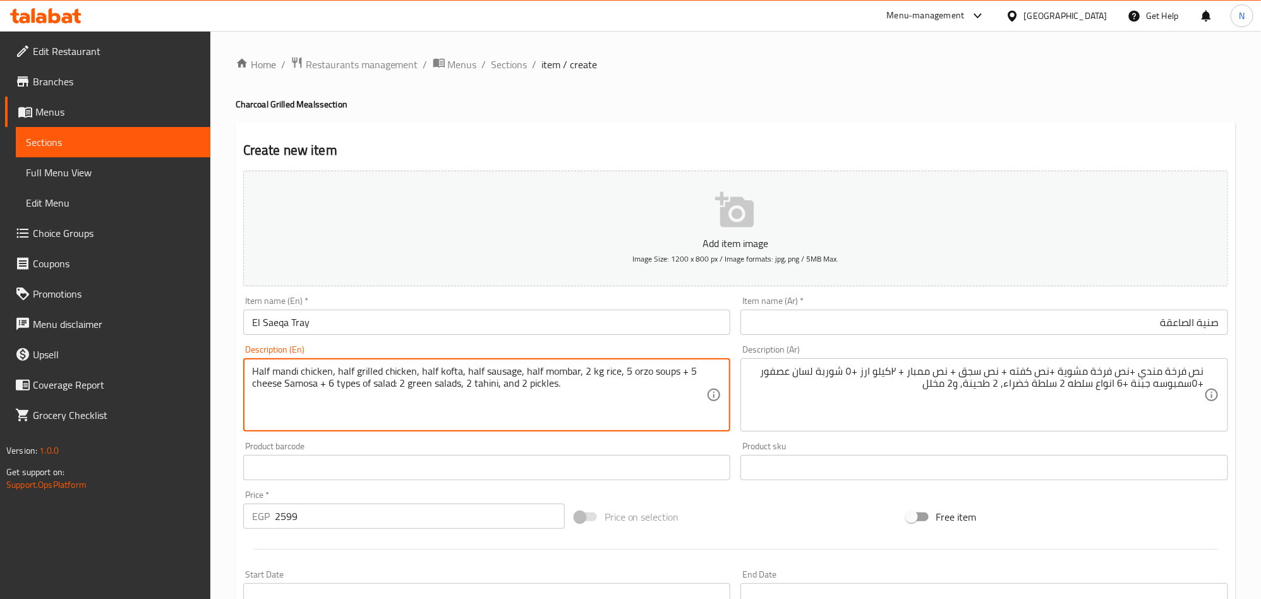
click at [328, 387] on textarea "Half mandi chicken, half grilled chicken, half kofta, half sausage, half mombar…" at bounding box center [479, 395] width 455 height 60
click at [375, 397] on textarea "Half mandi chicken, half grilled chicken, half kofta, half sausage, half mombar…" at bounding box center [479, 395] width 455 height 60
click at [383, 394] on textarea "Half mandi chicken, half grilled chicken, half kofta, half sausage, half mombar…" at bounding box center [479, 395] width 455 height 60
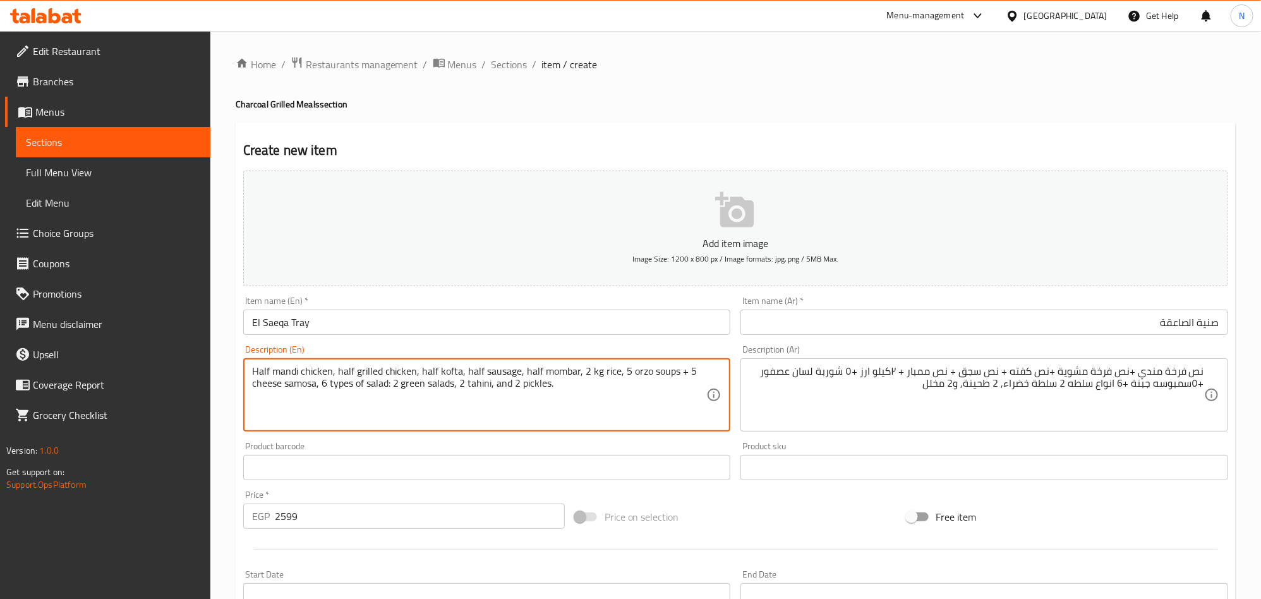
click at [396, 390] on textarea "Half mandi chicken, half grilled chicken, half kofta, half sausage, half mombar…" at bounding box center [479, 395] width 455 height 60
click at [393, 392] on textarea "Half mandi chicken, half grilled chicken, half kofta, half sausage, half mombar…" at bounding box center [479, 395] width 455 height 60
click at [686, 376] on textarea "Half mandi chicken, half grilled chicken, half kofta, half sausage, half mombar…" at bounding box center [479, 395] width 455 height 60
click at [686, 378] on textarea "Half mandi chicken, half grilled chicken, half kofta, half sausage, half mombar…" at bounding box center [479, 395] width 455 height 60
click at [686, 379] on textarea "Half mandi chicken, half grilled chicken, half kofta, half sausage, half mombar…" at bounding box center [479, 395] width 455 height 60
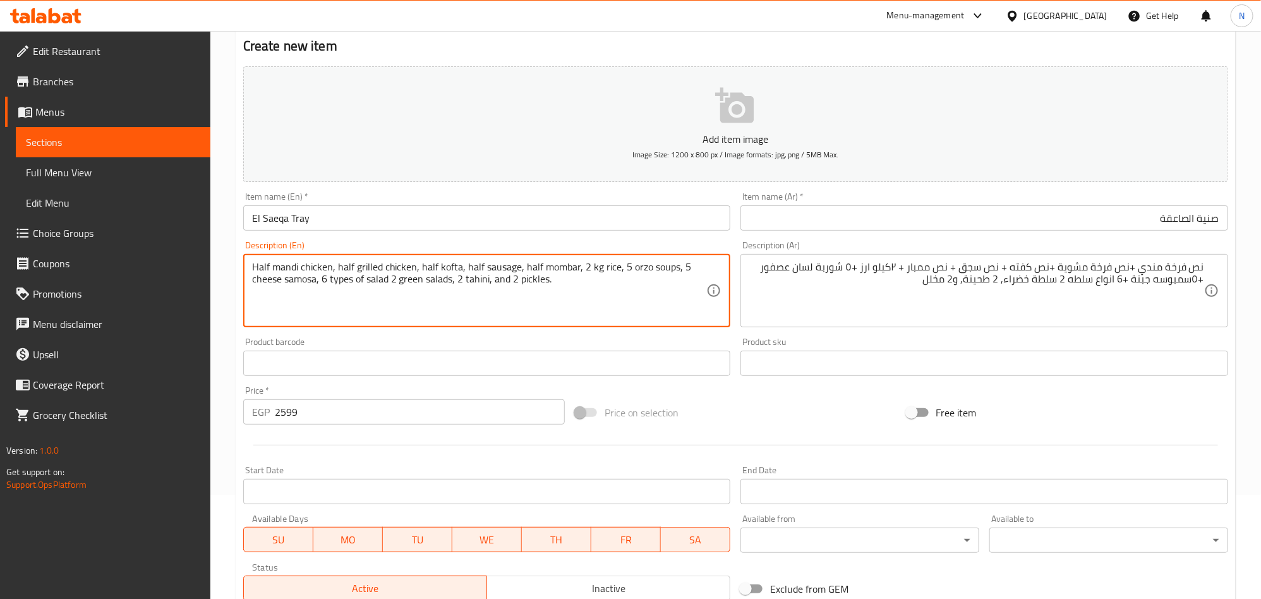
scroll to position [284, 0]
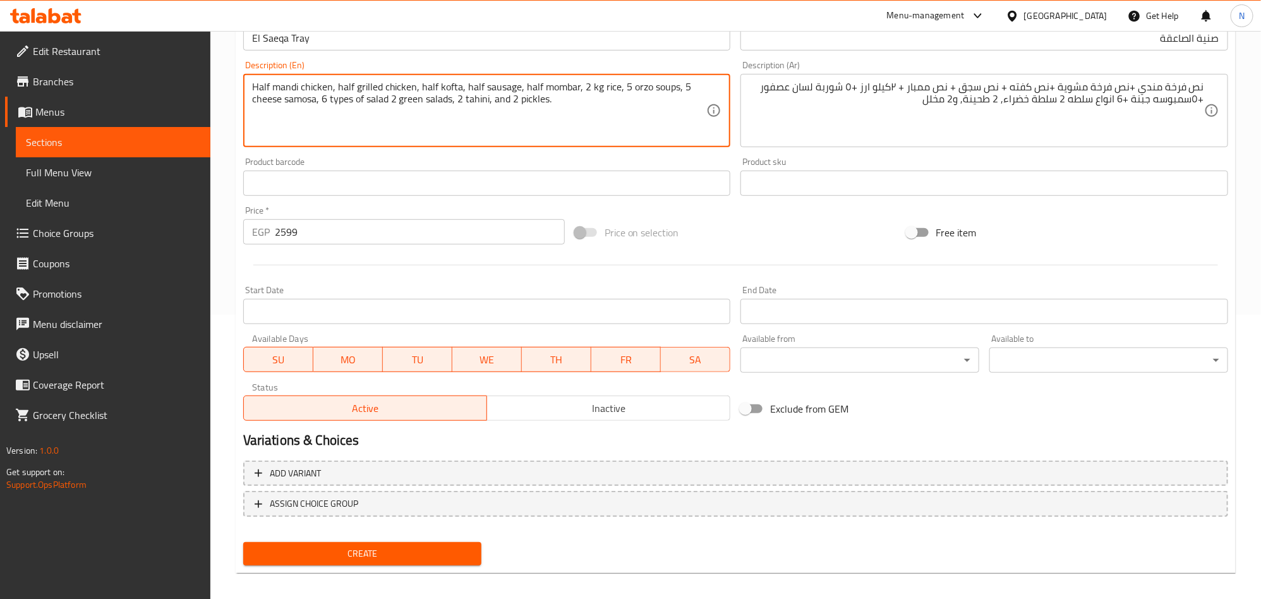
type textarea "Half mandi chicken, half grilled chicken, half kofta, half sausage, half mombar…"
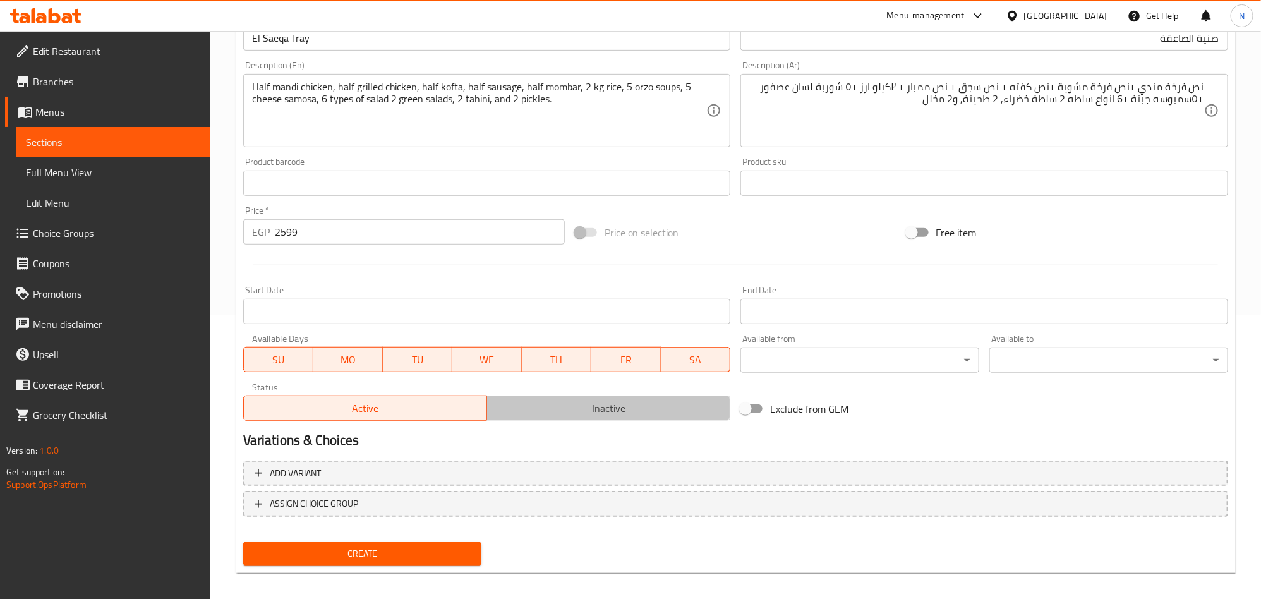
drag, startPoint x: 621, startPoint y: 416, endPoint x: 582, endPoint y: 400, distance: 42.8
click at [622, 417] on span "Inactive" at bounding box center [608, 408] width 233 height 18
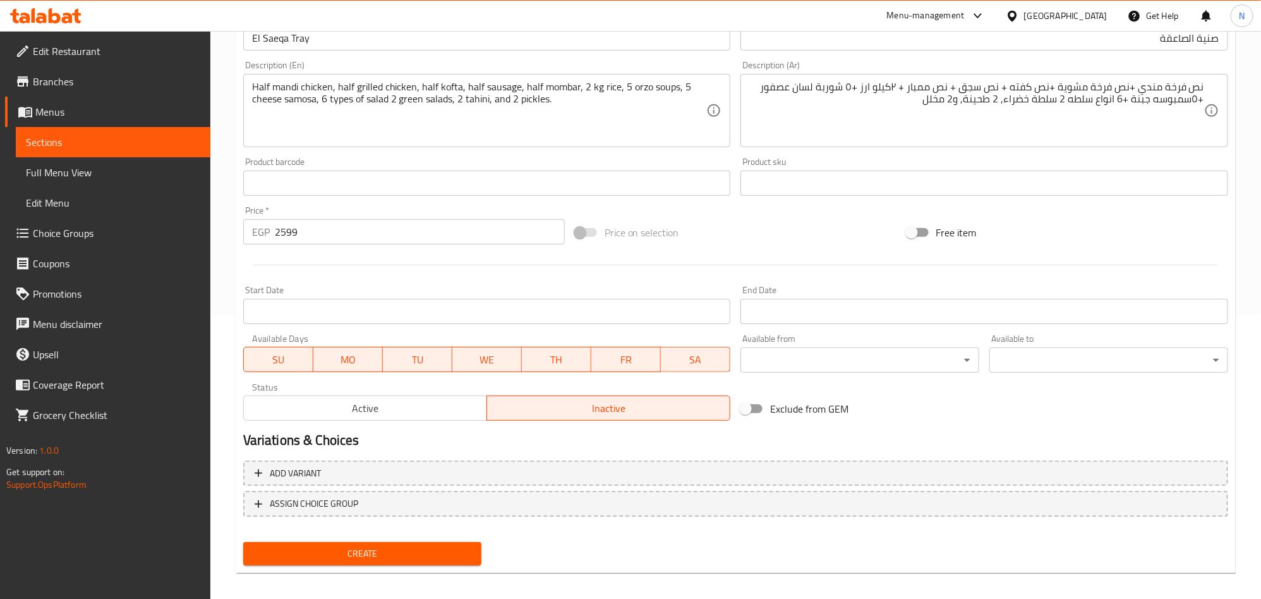
click at [459, 309] on input "Start Date" at bounding box center [487, 311] width 488 height 25
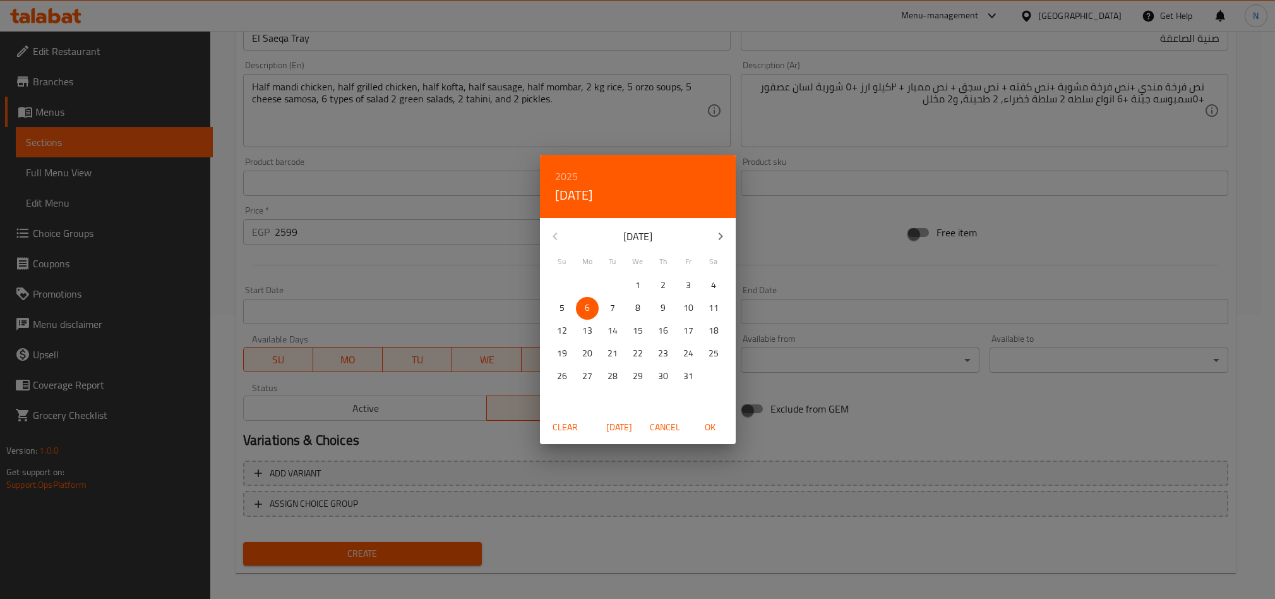
click at [549, 302] on div "5" at bounding box center [561, 308] width 25 height 23
click at [553, 303] on span "5" at bounding box center [562, 308] width 23 height 16
click at [722, 428] on span "OK" at bounding box center [710, 427] width 30 height 16
type input "[DATE]"
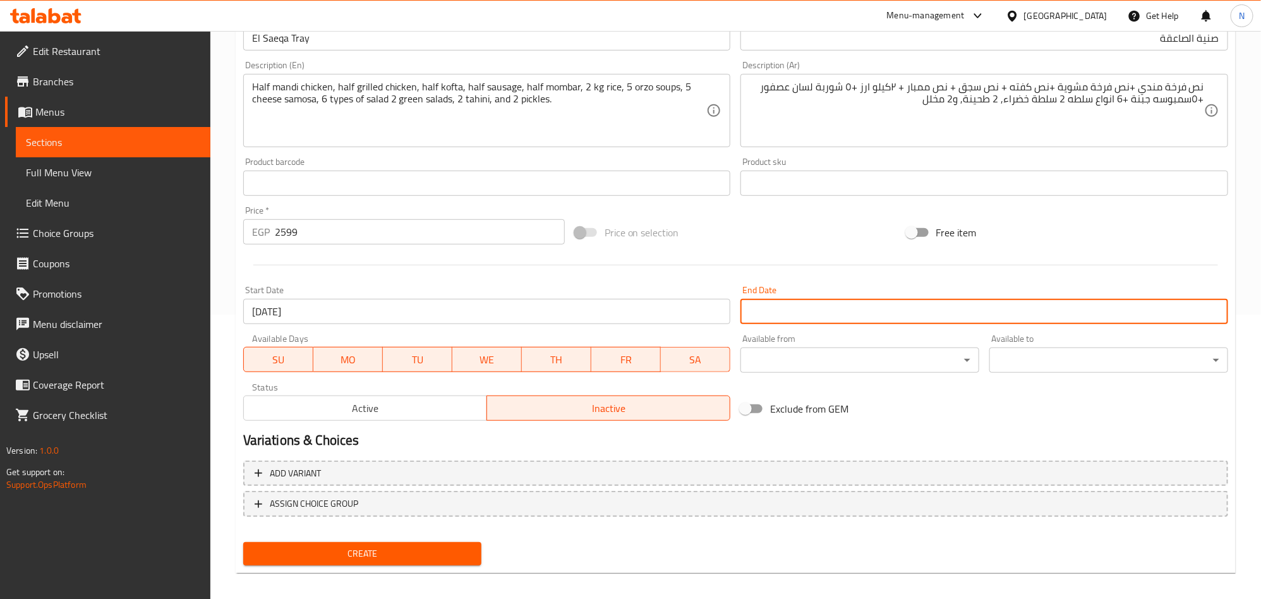
click at [774, 303] on input "Start Date" at bounding box center [984, 311] width 488 height 25
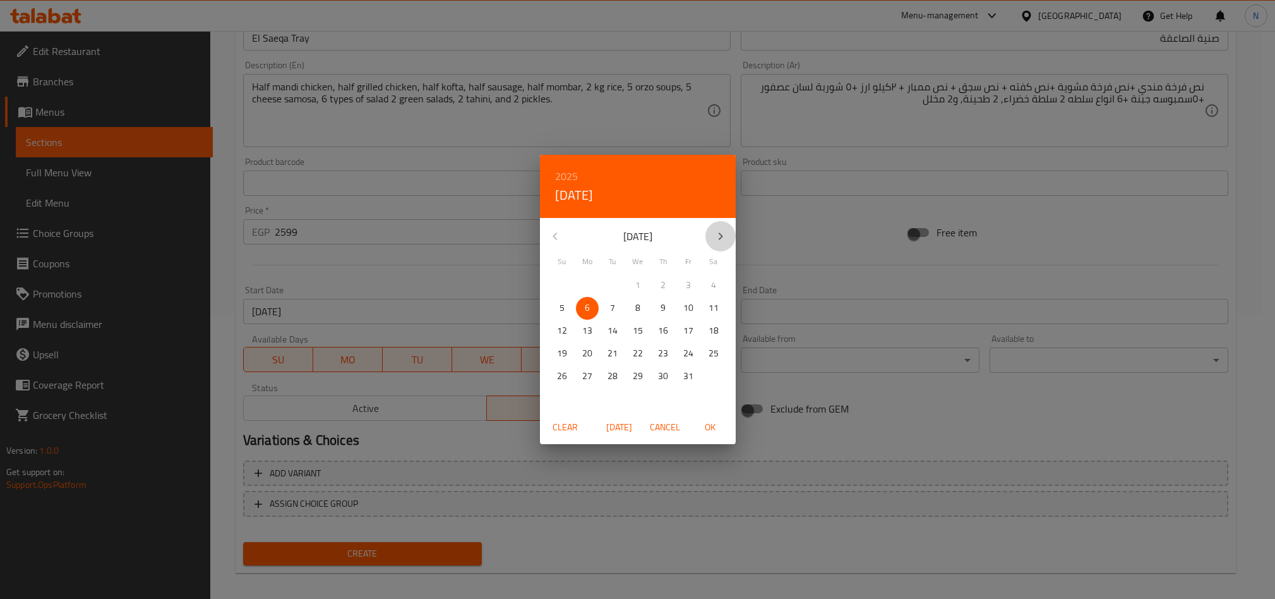
click at [716, 230] on icon "button" at bounding box center [720, 236] width 15 height 15
click at [715, 230] on icon "button" at bounding box center [720, 236] width 15 height 15
click at [641, 378] on p "31" at bounding box center [638, 376] width 10 height 16
click at [707, 419] on span "OK" at bounding box center [710, 427] width 30 height 16
type input "[DATE]"
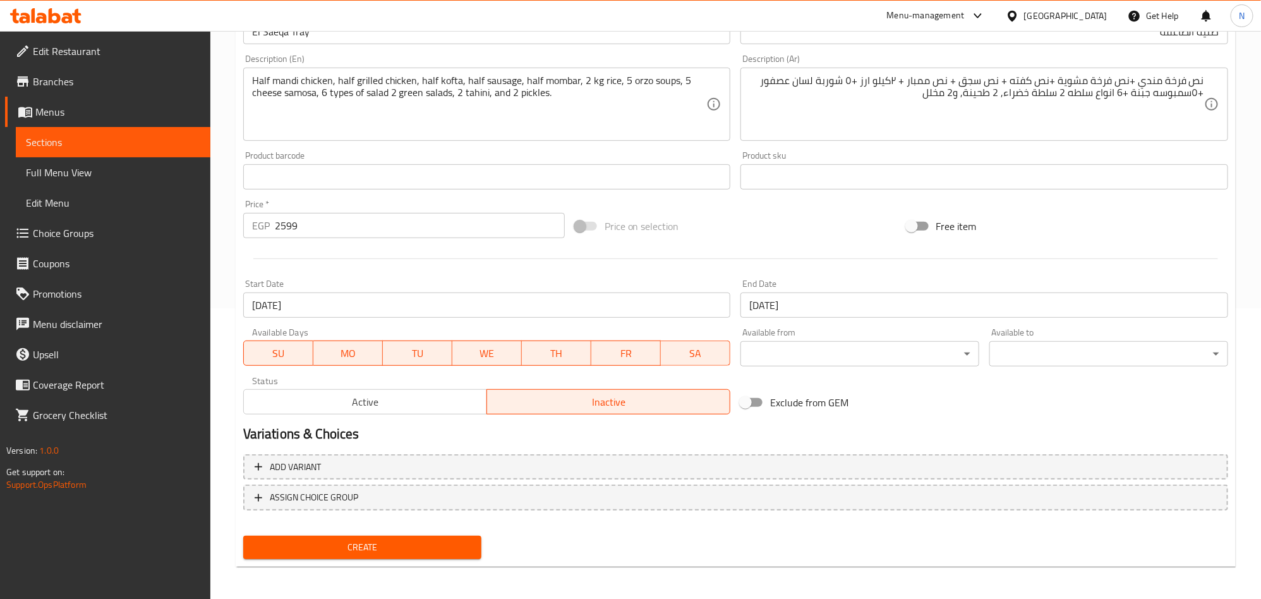
scroll to position [292, 0]
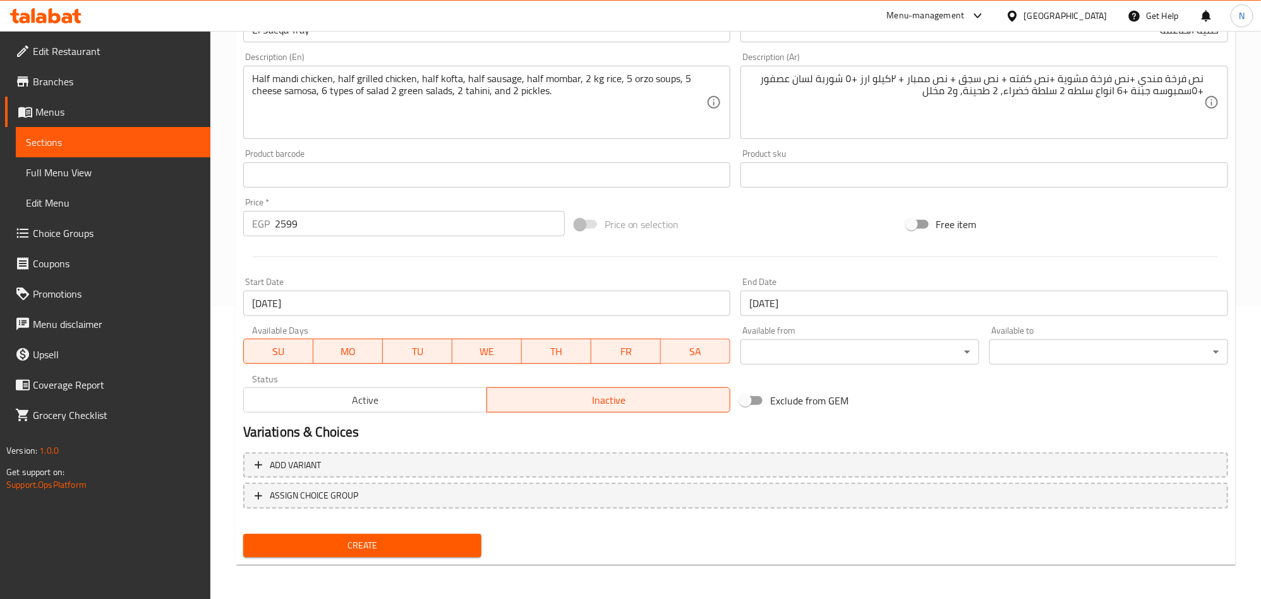
click at [436, 554] on button "Create" at bounding box center [362, 545] width 239 height 23
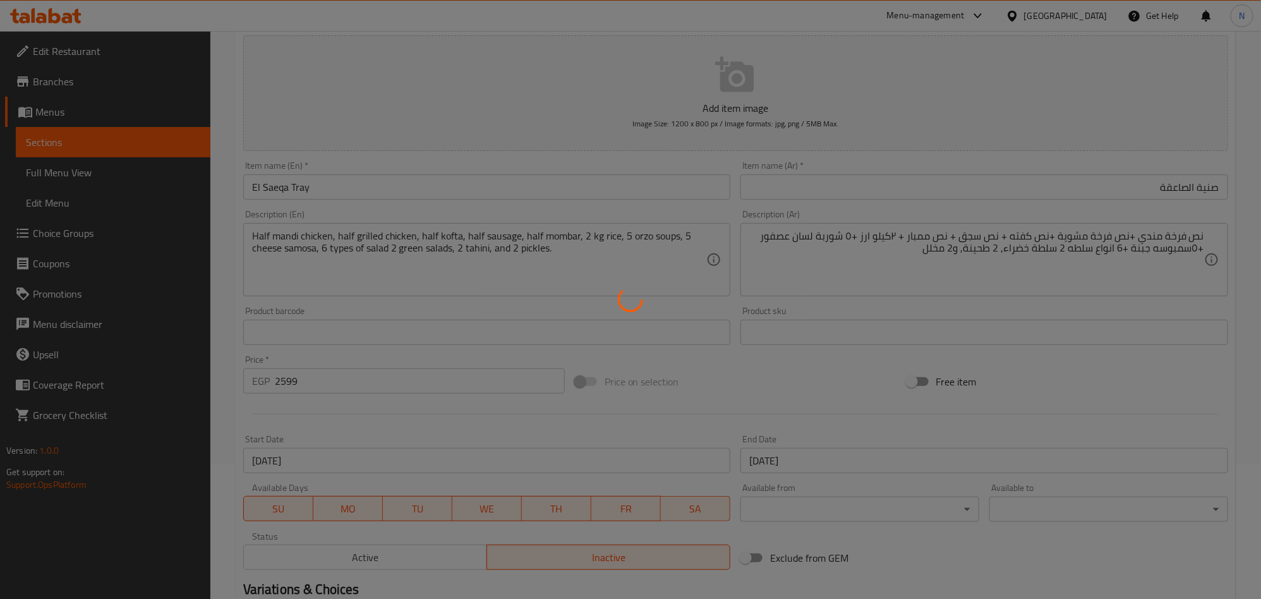
scroll to position [0, 0]
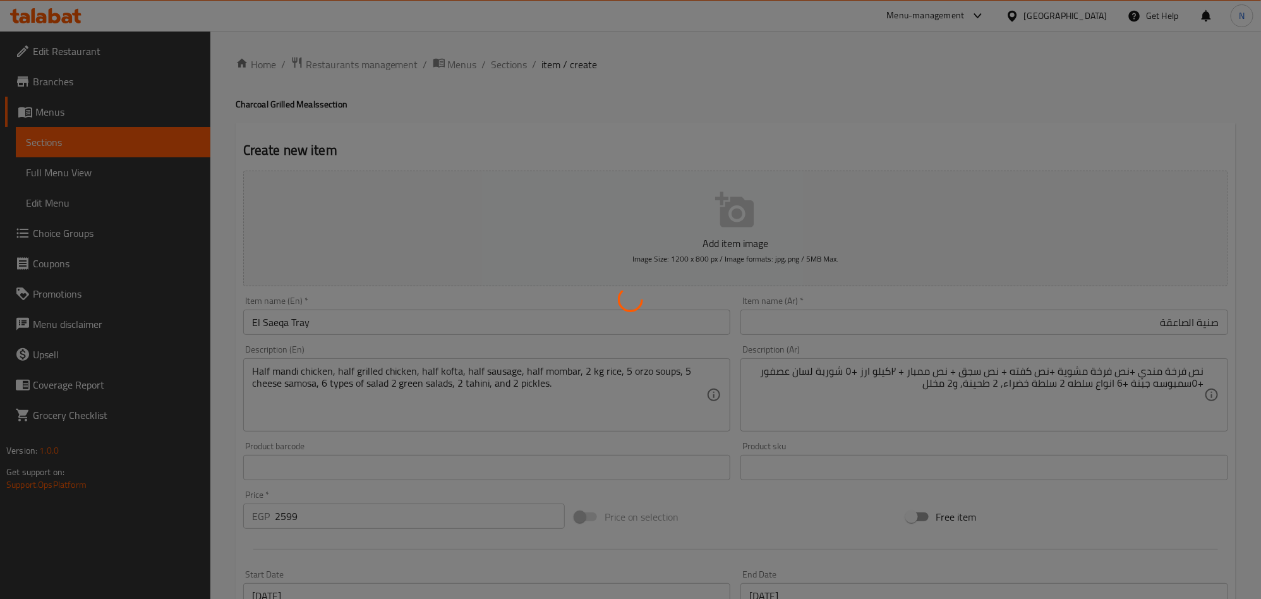
type input "0"
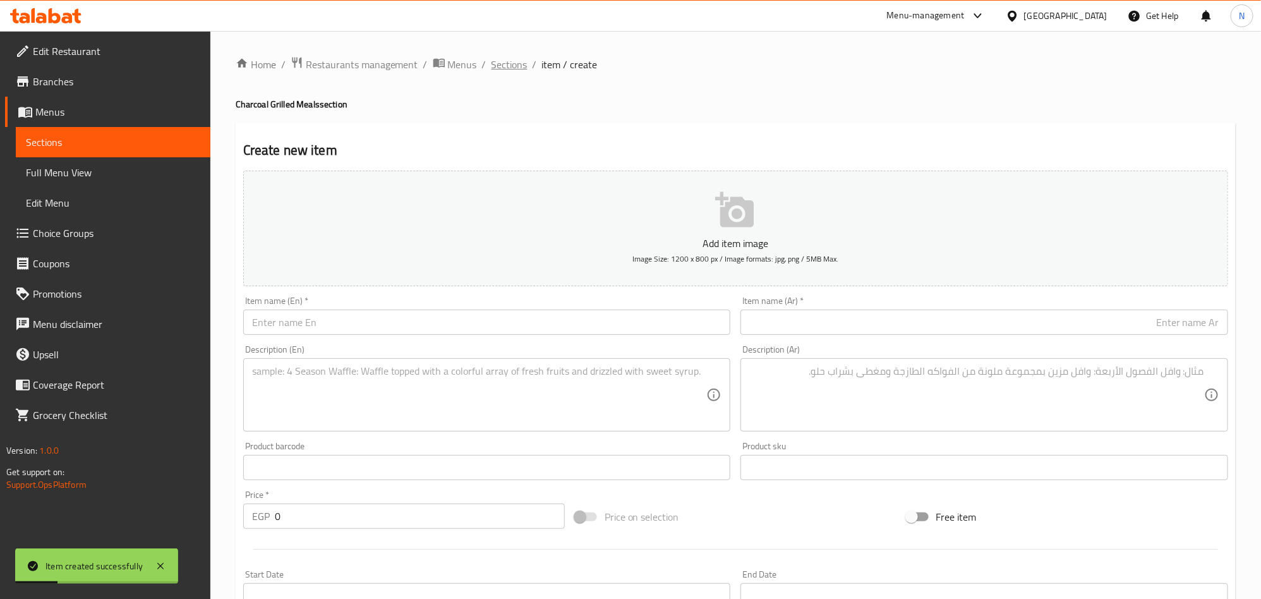
click at [508, 59] on span "Sections" at bounding box center [509, 64] width 36 height 15
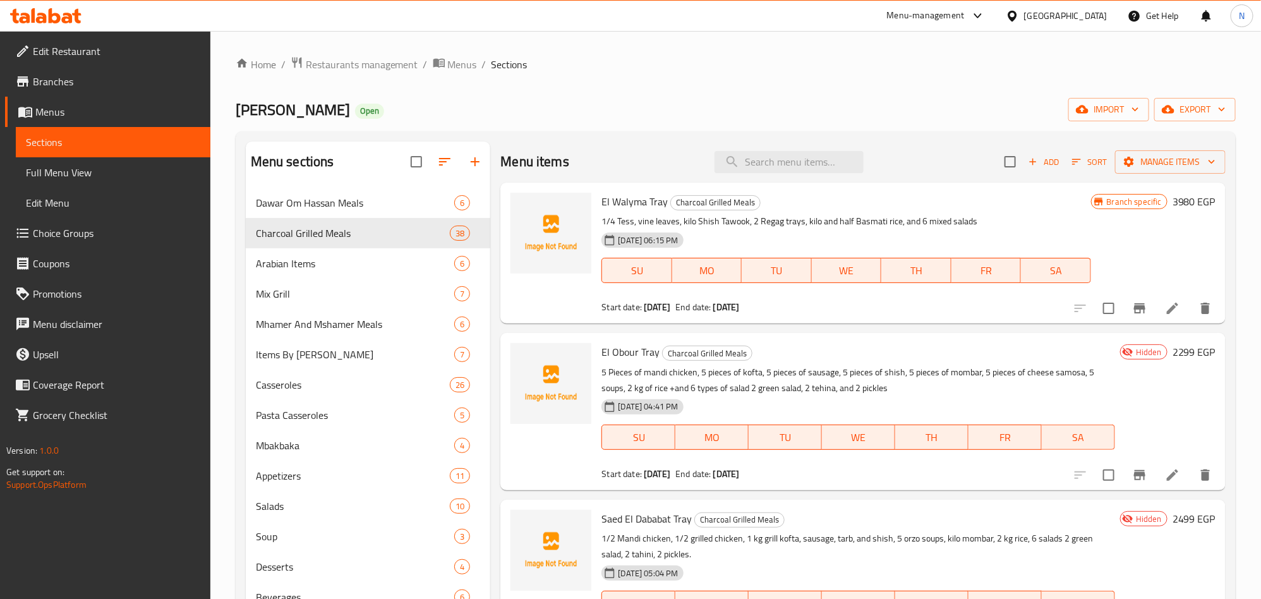
click at [1033, 163] on span "Add" at bounding box center [1043, 162] width 34 height 15
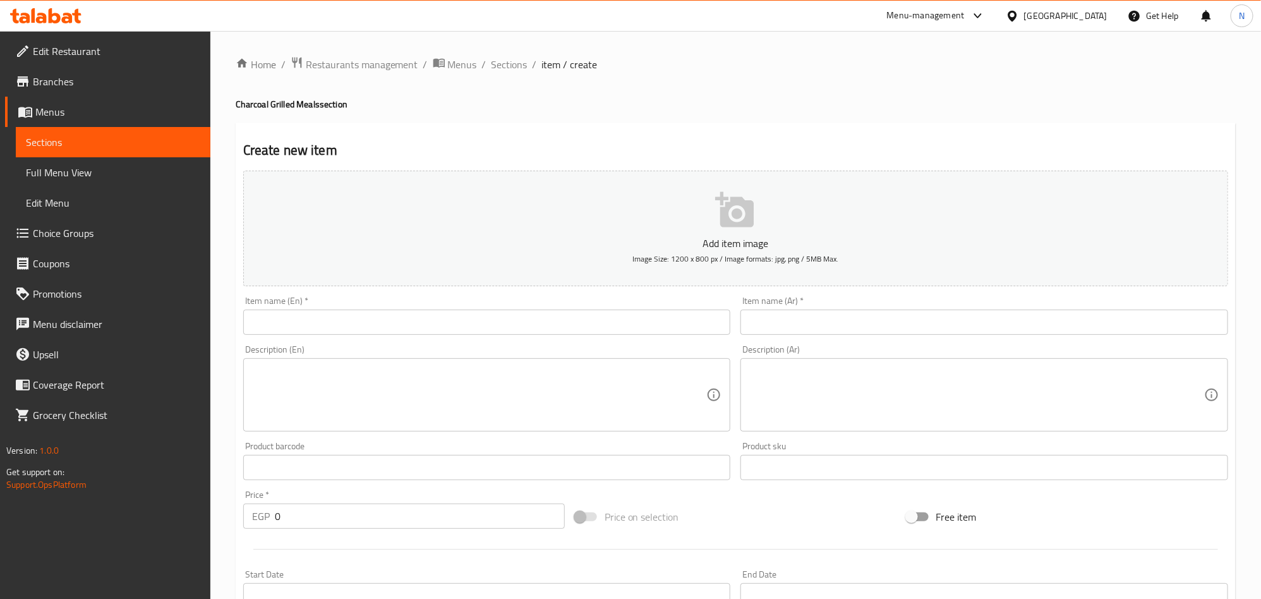
click at [1010, 328] on input "text" at bounding box center [984, 321] width 488 height 25
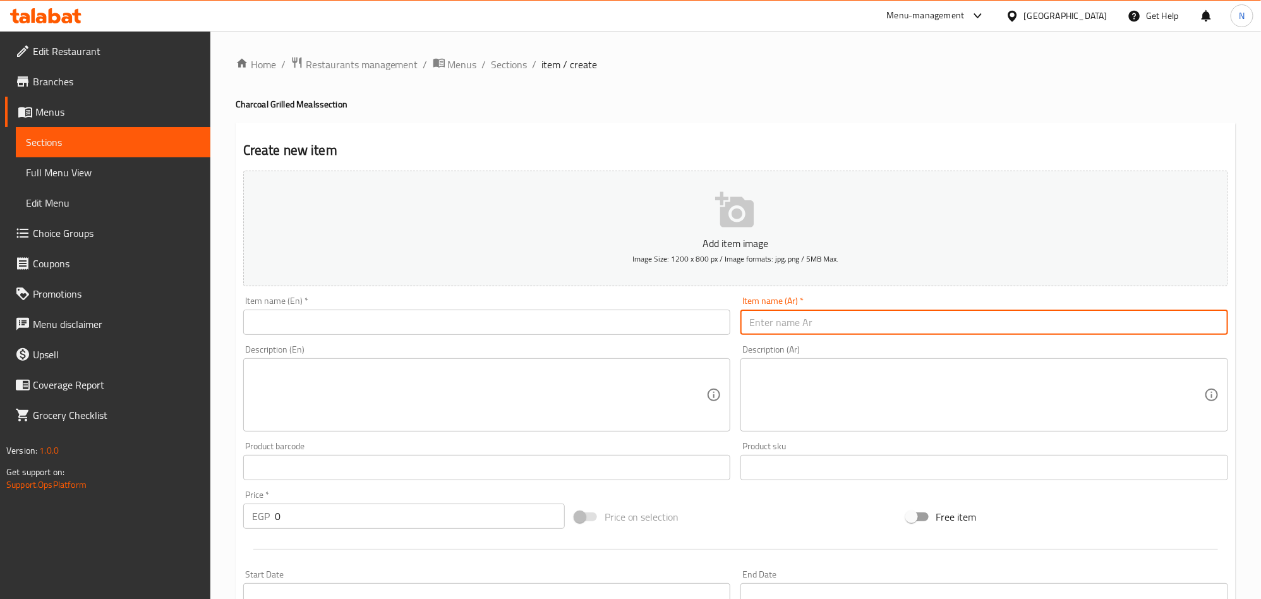
paste input "صنية المدفعية"
click at [1037, 321] on input "صنية المدفعية" at bounding box center [984, 321] width 488 height 25
type input "صنية المدفعية"
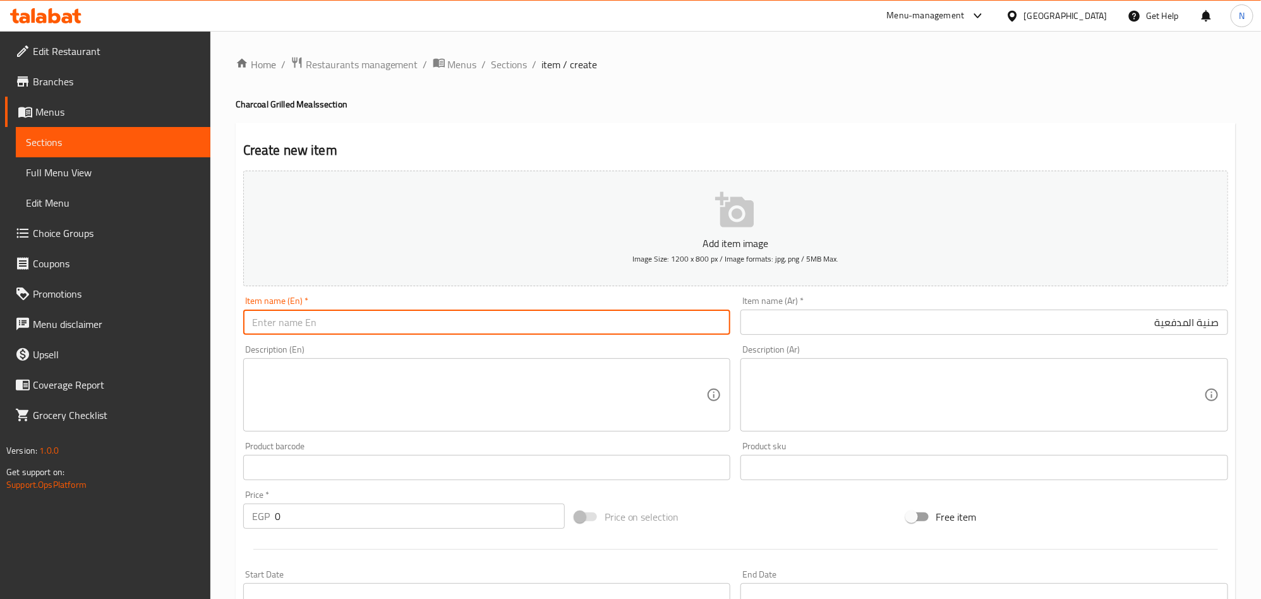
click at [342, 330] on input "text" at bounding box center [487, 321] width 488 height 25
paste input "El Madfaiya"
type input "El Madfaiya Tray"
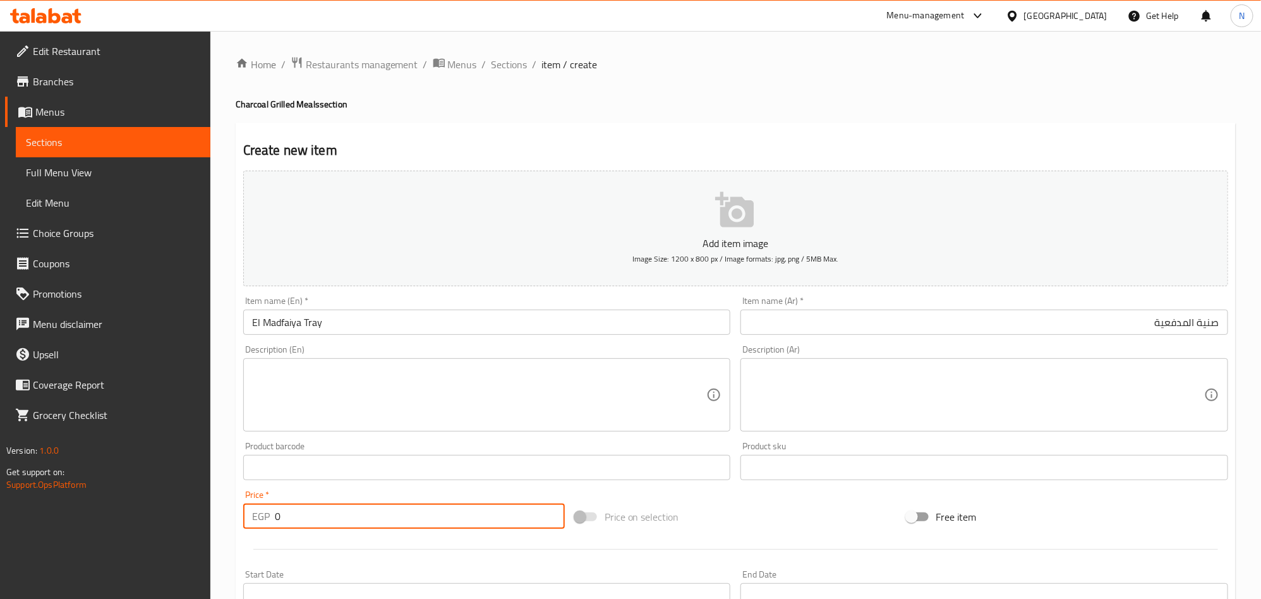
drag, startPoint x: 296, startPoint y: 524, endPoint x: 258, endPoint y: 527, distance: 38.0
click at [258, 527] on div "EGP 0 Price *" at bounding box center [403, 515] width 321 height 25
paste input "3099"
type input "3099"
click at [360, 365] on textarea at bounding box center [479, 395] width 455 height 60
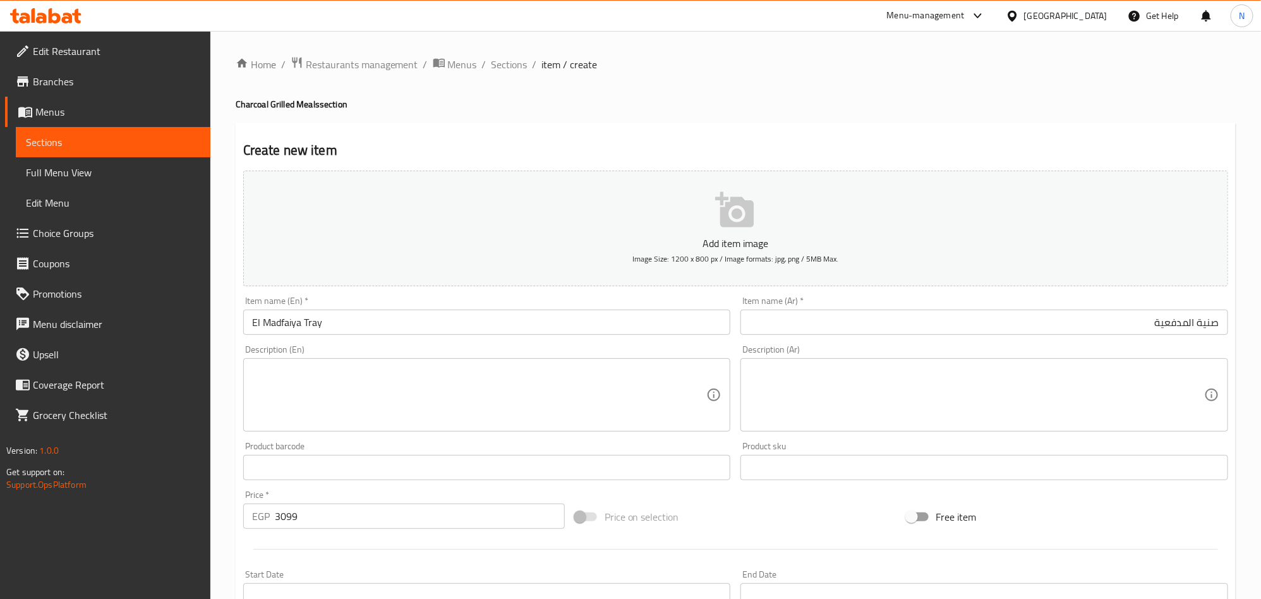
click at [997, 408] on textarea at bounding box center [976, 395] width 455 height 60
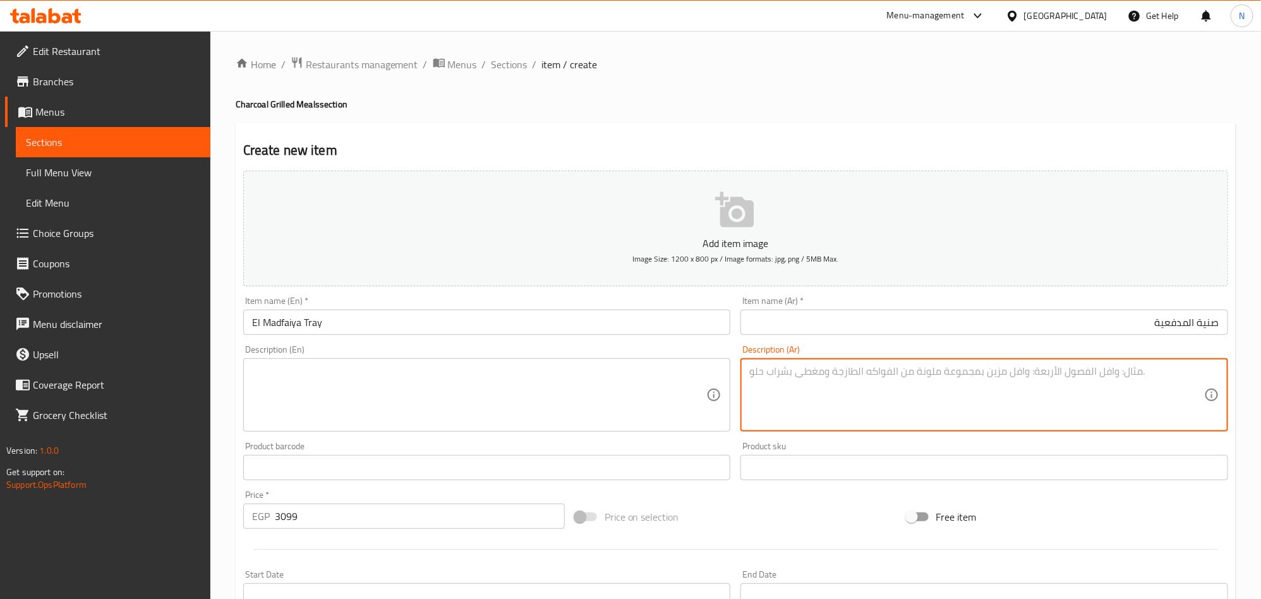
paste textarea "٣ فرد حمام + نص فرخة تركي + نص بط+ نص ممبار + نص كفتة+٥شوربة + ٥ سمبوسه + رز + …"
click at [826, 370] on textarea "٣ فرد حمام + نص فرخة تركي + نص بط+ نص ممبار + نص كفتة+٥شوربة + ٥ سمبوسه + رز + …" at bounding box center [976, 395] width 455 height 60
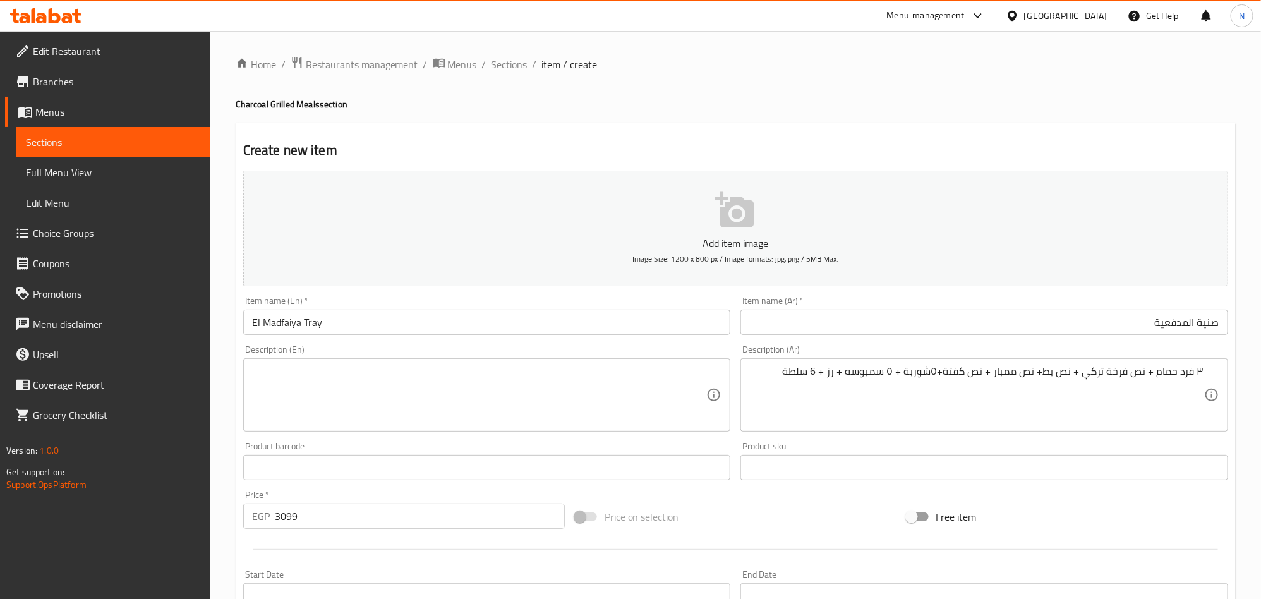
click at [815, 383] on textarea "٣ فرد حمام + نص فرخة تركي + نص بط+ نص ممبار + نص كفتة+٥شوربة + ٥ سمبوسه + رز + …" at bounding box center [976, 395] width 455 height 60
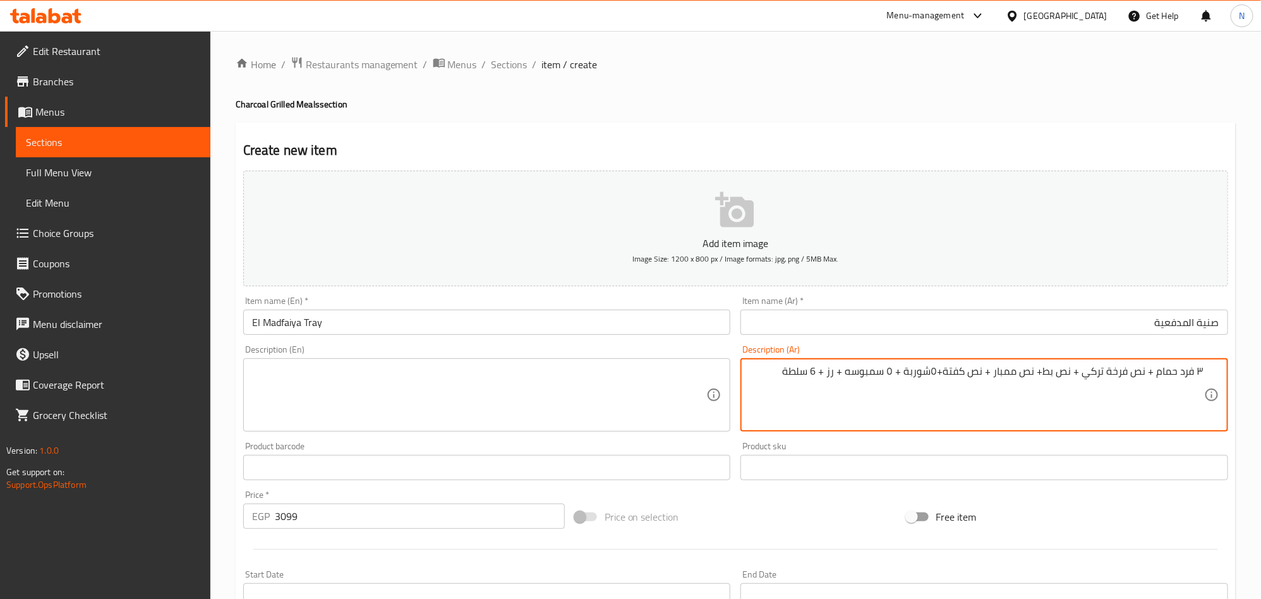
click at [1158, 379] on textarea "٣ فرد حمام + نص فرخة تركي + نص بط+ نص ممبار + نص كفتة+٥شوربة + ٥ سمبوسه + رز + …" at bounding box center [976, 395] width 455 height 60
click at [999, 371] on textarea "٣ فرد حمام محشي أرز + نص فرخة تركي + نص بط+ نص ممبار + نص كفتة+٥شوربة + ٥ سمبوس…" at bounding box center [976, 395] width 455 height 60
drag, startPoint x: 863, startPoint y: 373, endPoint x: 889, endPoint y: 421, distance: 54.0
click at [863, 374] on textarea "٣ فرد حمام محشي أرز + نص فرخة تركي + نص بط + نص ممبار + نص كفتة+٥شوربة + ٥ سمبو…" at bounding box center [976, 395] width 455 height 60
click at [750, 373] on textarea "٣ فرد حمام محشي أرز + نص فرخة تركي + نص بط + نص ممبار + نص كفتة+٥شوربة لسان عصف…" at bounding box center [976, 395] width 455 height 60
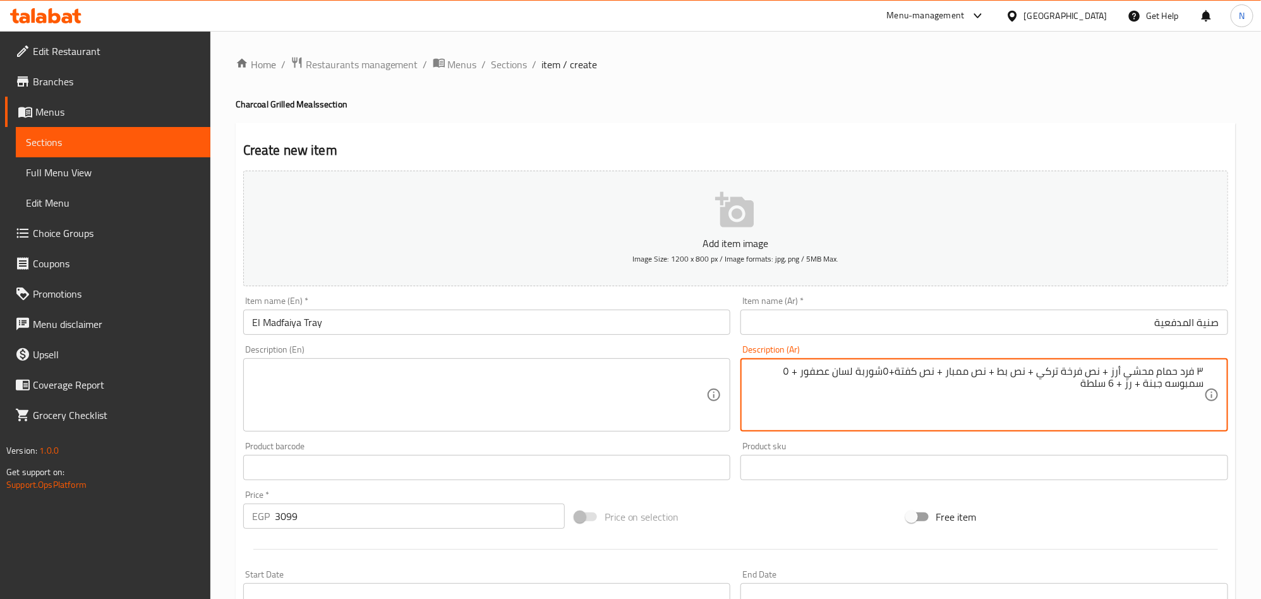
click at [1044, 388] on textarea "٣ فرد حمام محشي أرز + نص فرخة تركي + نص بط + نص ممبار + نص كفتة+٥شوربة لسان عصف…" at bounding box center [976, 395] width 455 height 60
click at [1141, 395] on textarea "٣ فرد حمام محشي أرز + نص فرخة تركي + نص بط + نص ممبار + نص كفتة+٥شوربة لسان عصف…" at bounding box center [976, 395] width 455 height 60
click at [1149, 387] on textarea "٣ فرد حمام محشي أرز + نص فرخة تركي + نص بط + نص ممبار + نص كفتة+٥شوربة لسان عصف…" at bounding box center [976, 395] width 455 height 60
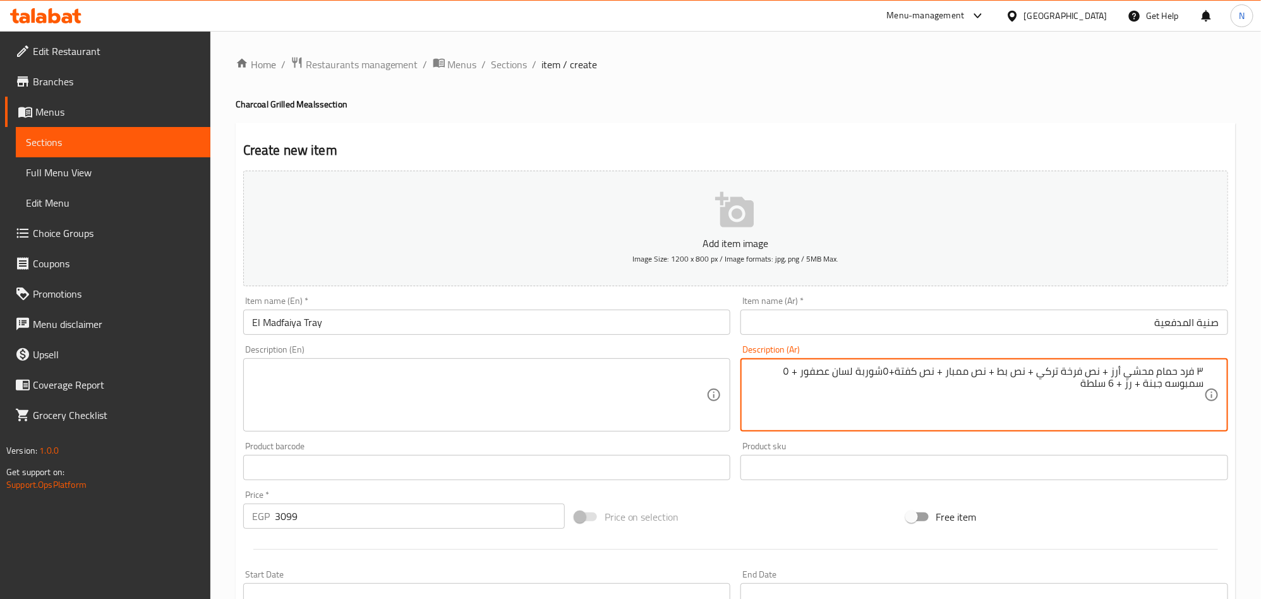
click at [1106, 383] on textarea "٣ فرد حمام محشي أرز + نص فرخة تركي + نص بط + نص ممبار + نص كفتة+٥شوربة لسان عصف…" at bounding box center [976, 395] width 455 height 60
click at [1092, 391] on textarea "٣ فرد حمام محشي أرز + نص فرخة تركي + نص بط + نص ممبار + نص كفتة+٥شوربة لسان عصف…" at bounding box center [976, 395] width 455 height 60
paste textarea "2 سلطة خضراء, 2 طحينة, و2 مخلل"
click at [1154, 385] on textarea "٣ فرد حمام محشي أرز + نص فرخة تركي + نص بط + نص ممبار + نص كفتة+٥شوربة لسان عصف…" at bounding box center [976, 395] width 455 height 60
click at [895, 383] on textarea "٣ فرد حمام محشي أرز + نص فرخة تركي + نص بط + نص ممبار + نص كفتة+٥شوربة لسان عصف…" at bounding box center [976, 395] width 455 height 60
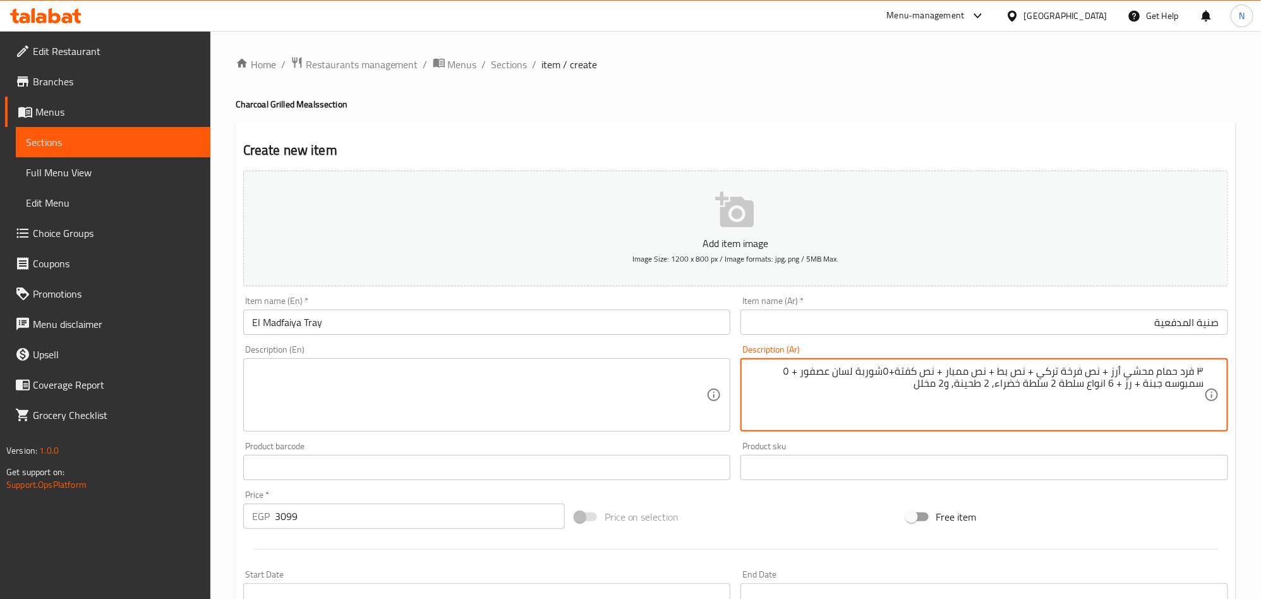
click at [895, 383] on textarea "٣ فرد حمام محشي أرز + نص فرخة تركي + نص بط + نص ممبار + نص كفتة+٥شوربة لسان عصف…" at bounding box center [976, 395] width 455 height 60
type textarea "٣ فرد حمام محشي أرز + نص فرخة تركي + نص بط + نص ممبار + نص كفتة+٥شوربة لسان عصف…"
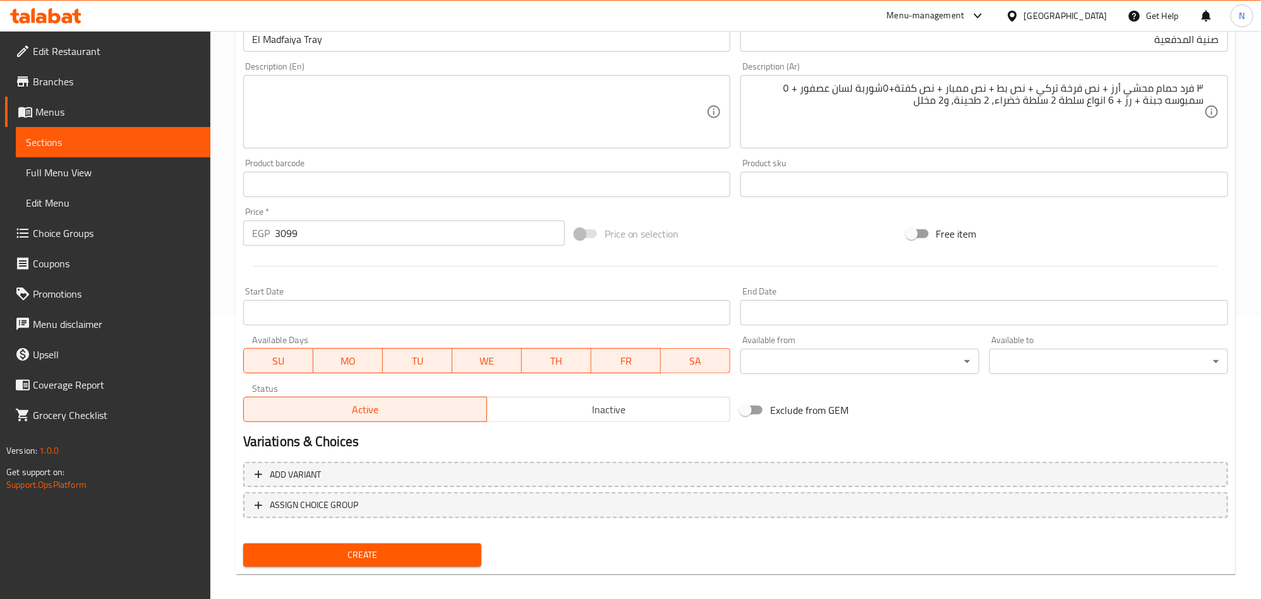
scroll to position [284, 0]
click at [614, 406] on span "Inactive" at bounding box center [608, 408] width 233 height 18
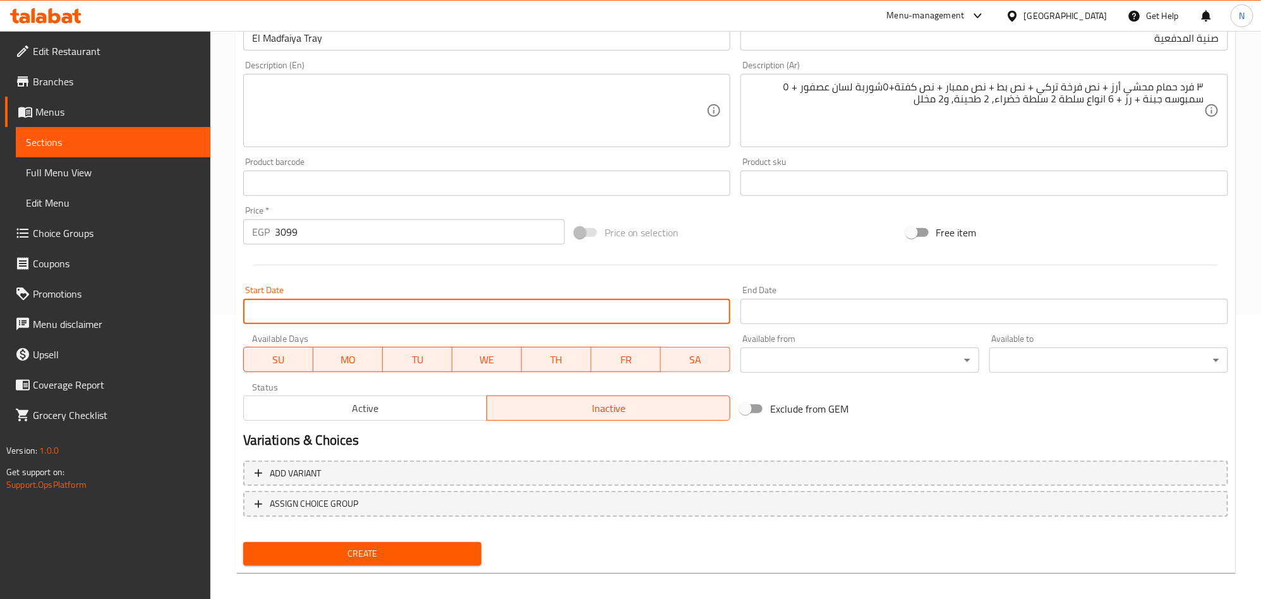
click at [552, 308] on input "Start Date" at bounding box center [487, 311] width 488 height 25
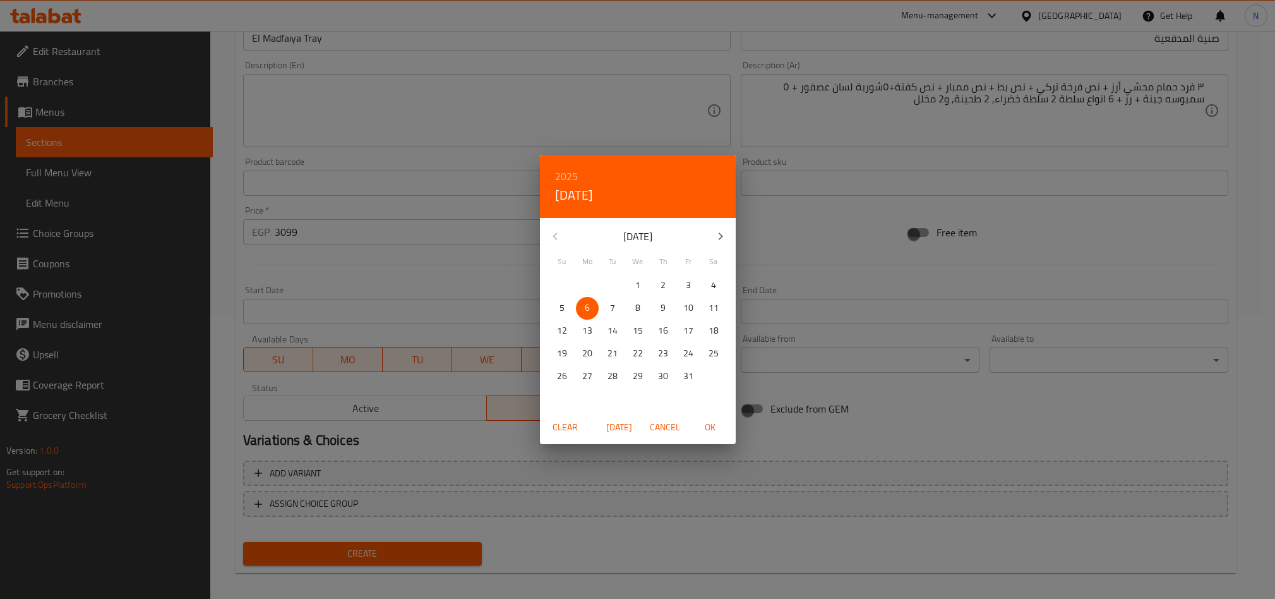
drag, startPoint x: 551, startPoint y: 311, endPoint x: 580, endPoint y: 332, distance: 35.2
click at [554, 311] on span "5" at bounding box center [562, 308] width 23 height 16
click at [707, 421] on span "OK" at bounding box center [710, 427] width 30 height 16
type input "[DATE]"
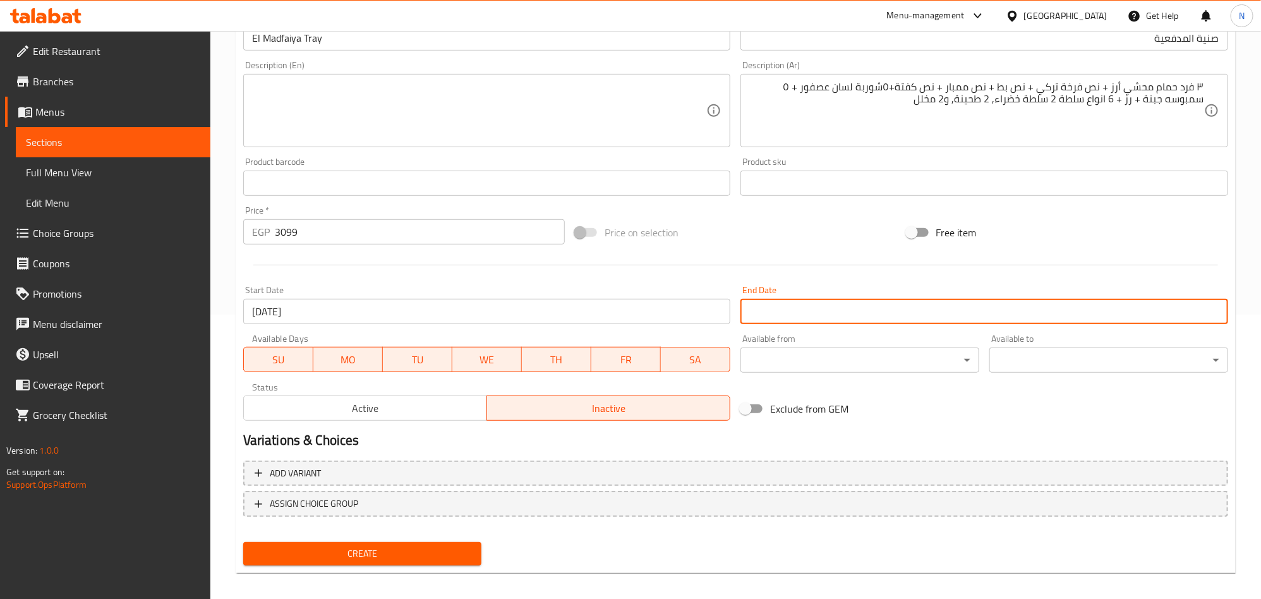
click at [781, 305] on input "Start Date" at bounding box center [984, 311] width 488 height 25
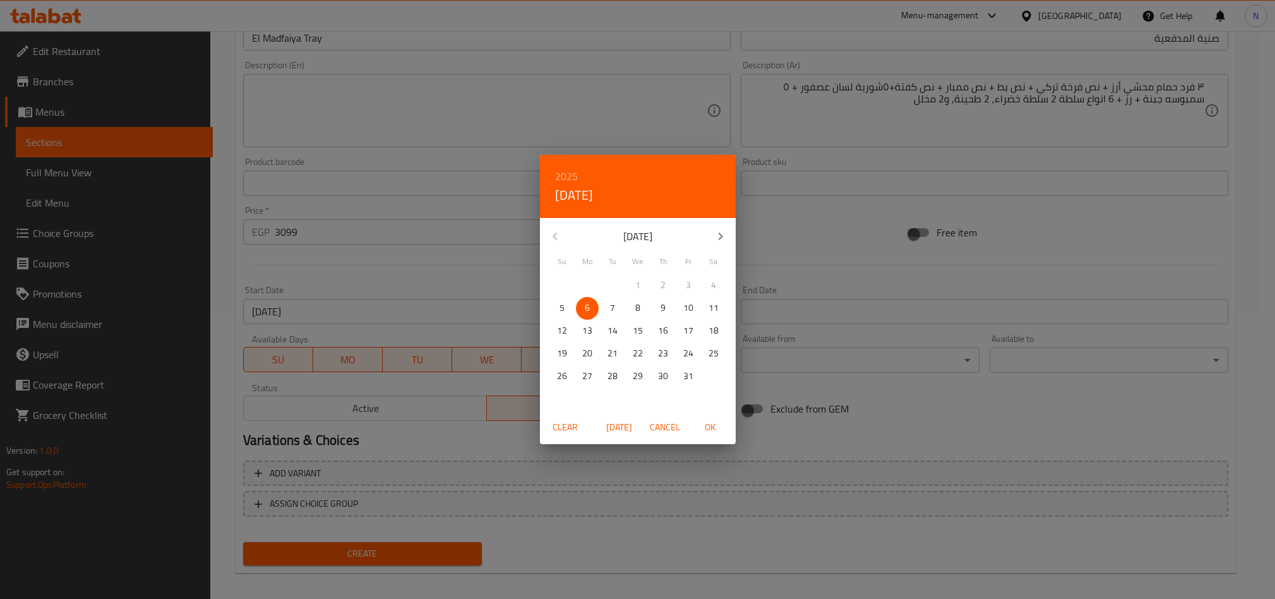
click at [711, 239] on button "button" at bounding box center [720, 236] width 30 height 30
click at [713, 239] on icon "button" at bounding box center [720, 236] width 15 height 15
click at [641, 381] on p "31" at bounding box center [638, 376] width 10 height 16
click at [705, 436] on button "OK" at bounding box center [710, 427] width 40 height 23
type input "[DATE]"
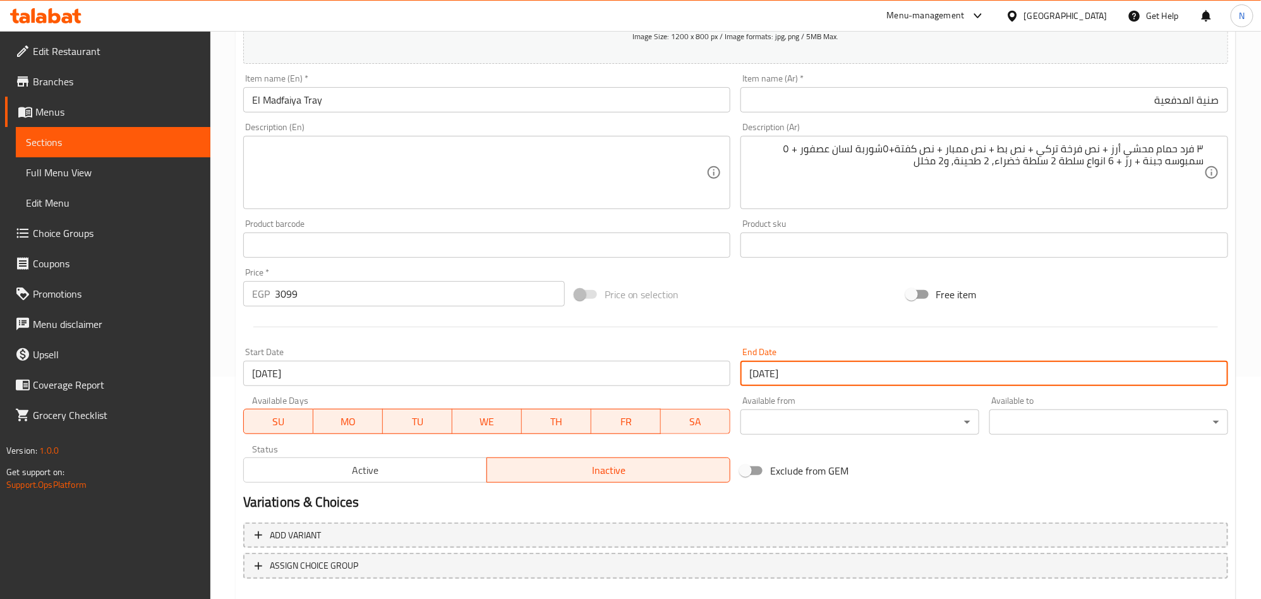
scroll to position [189, 0]
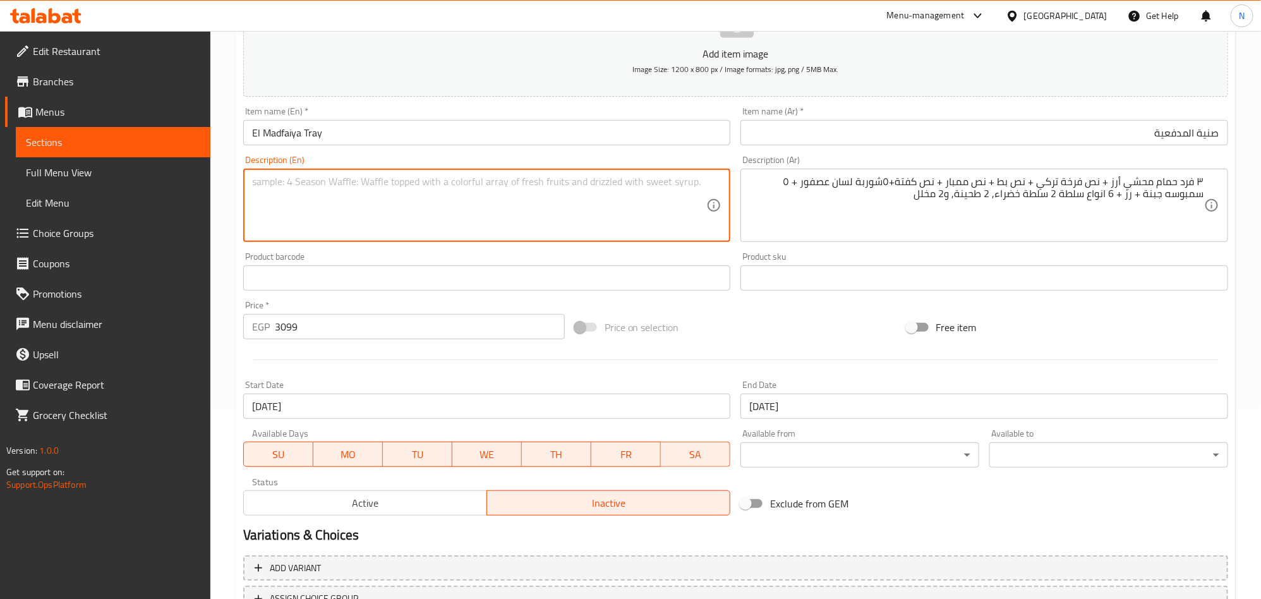
click at [385, 215] on textarea at bounding box center [479, 206] width 455 height 60
click at [375, 200] on textarea at bounding box center [479, 206] width 455 height 60
paste textarea "3 stuffed pigeons with rice + half turkey chicken + half duck + half mombar + h…"
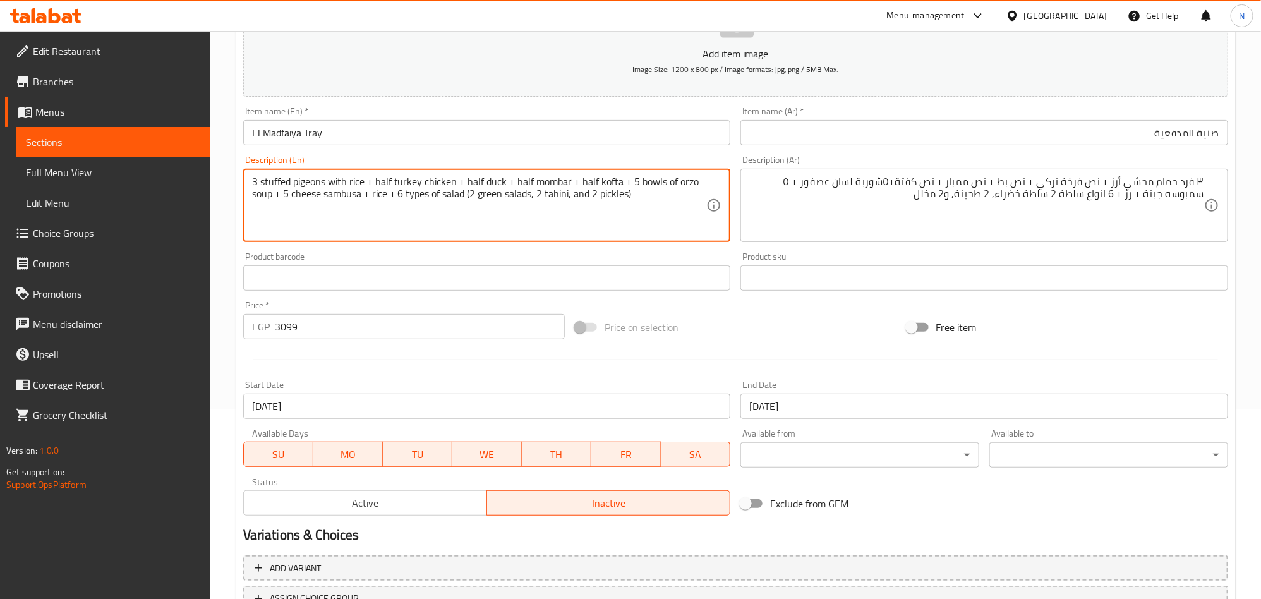
click at [373, 192] on textarea "3 stuffed pigeons with rice + half turkey chicken + half duck + half mombar + h…" at bounding box center [479, 206] width 455 height 60
click at [273, 179] on textarea "3 stuffed pigeons with rice + half turkey chicken + half duck + half mombar + h…" at bounding box center [479, 206] width 455 height 60
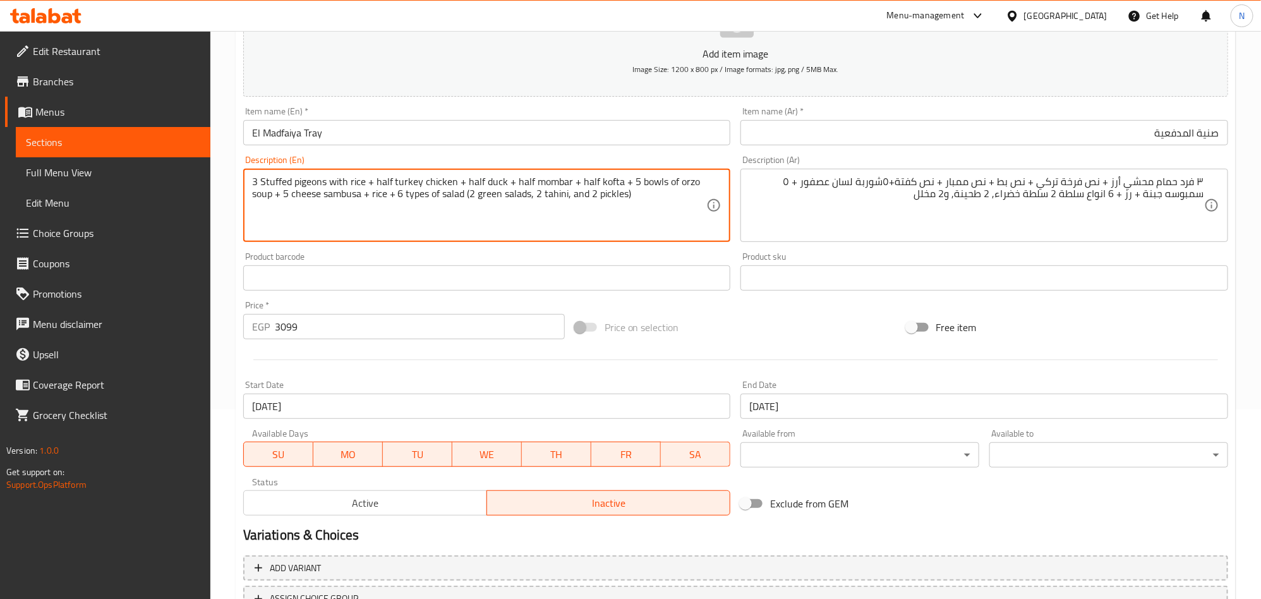
click at [633, 205] on textarea "3 Stuffed pigeons with rice + half turkey chicken + half duck + half mombar + h…" at bounding box center [479, 206] width 455 height 60
drag, startPoint x: 469, startPoint y: 195, endPoint x: 476, endPoint y: 203, distance: 11.2
click at [469, 196] on textarea "3 Stuffed pigeons with rice + half turkey chicken + half duck + half mombar + h…" at bounding box center [479, 206] width 455 height 60
click at [534, 190] on textarea "3 Stuffed pigeons with rice + half turkey chicken + half duck + half mombar + h…" at bounding box center [479, 206] width 455 height 60
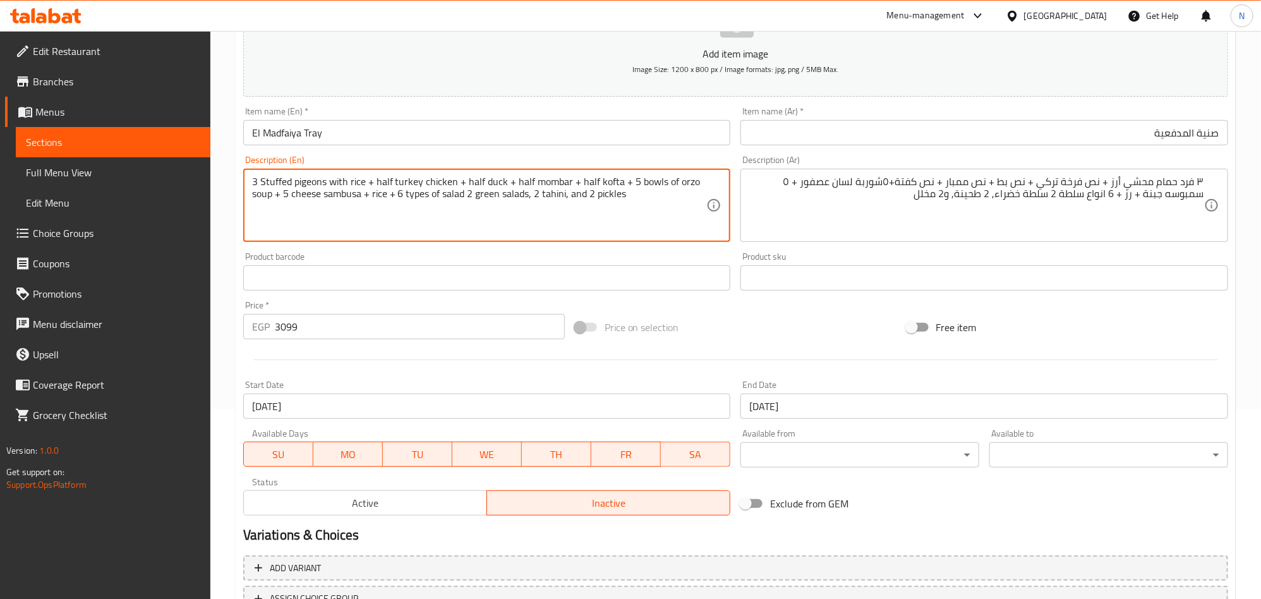
click at [377, 183] on textarea "3 Stuffed pigeons with rice + half turkey chicken + half duck + half mombar + h…" at bounding box center [479, 206] width 455 height 60
click at [461, 184] on textarea "3 Stuffed pigeons with rice, half turkey chicken + half duck + half mombar + ha…" at bounding box center [479, 206] width 455 height 60
click at [458, 179] on textarea "3 Stuffed pigeons with rice, half turkey chicken + half duck + half mombar + ha…" at bounding box center [479, 206] width 455 height 60
drag, startPoint x: 502, startPoint y: 183, endPoint x: 508, endPoint y: 265, distance: 82.9
click at [502, 184] on textarea "3 Stuffed pigeons with rice, half turkey chicken, half duck + half mombar + hal…" at bounding box center [479, 206] width 455 height 60
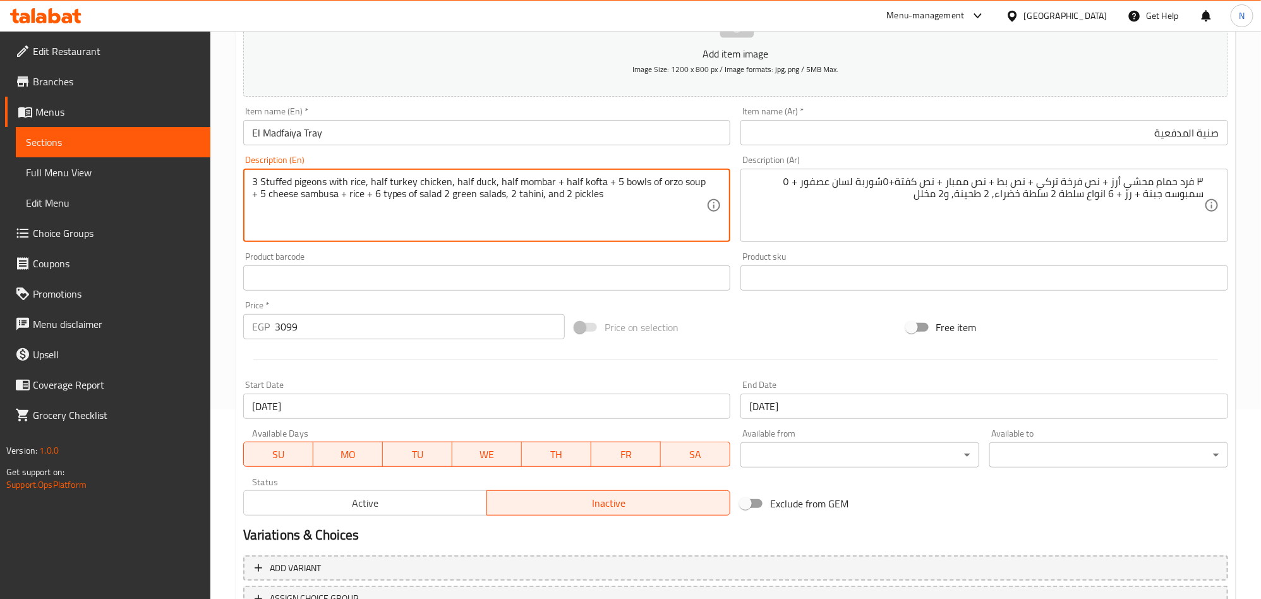
drag, startPoint x: 560, startPoint y: 182, endPoint x: 566, endPoint y: 241, distance: 59.8
click at [561, 182] on textarea "3 Stuffed pigeons with rice, half turkey chicken, half duck, half mombar + half…" at bounding box center [479, 206] width 455 height 60
click at [606, 181] on textarea "3 Stuffed pigeons with rice, half turkey chicken, half duck, half mombar, half …" at bounding box center [479, 206] width 455 height 60
click at [616, 186] on textarea "3 Stuffed pigeons with rice, half turkey chicken, half duck, half mombar, half …" at bounding box center [479, 206] width 455 height 60
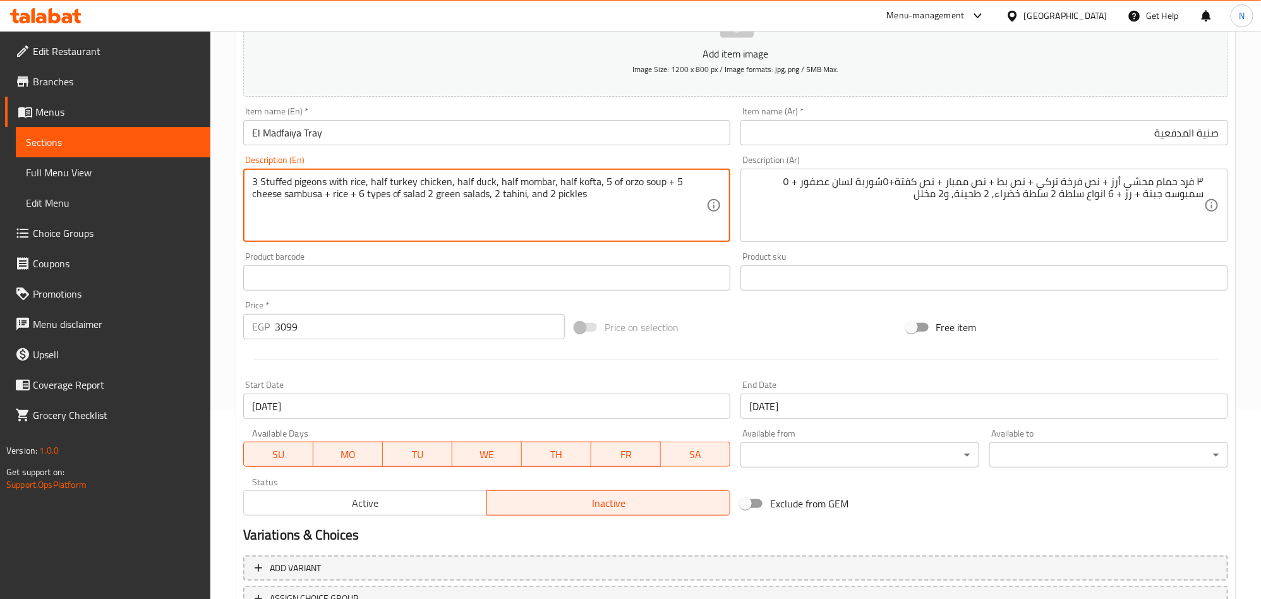
click at [616, 183] on textarea "3 Stuffed pigeons with rice, half turkey chicken, half duck, half mombar, half …" at bounding box center [479, 206] width 455 height 60
click at [659, 180] on textarea "3 Stuffed pigeons with rice, half turkey chicken, half duck, half mombar, half …" at bounding box center [479, 206] width 455 height 60
click at [300, 197] on textarea "3 Stuffed pigeons with rice, half turkey chicken, half duck, half mombar, half …" at bounding box center [479, 206] width 455 height 60
click at [319, 197] on textarea "3 Stuffed pigeons with rice, half turkey chicken, half duck, half mombar, half …" at bounding box center [479, 206] width 455 height 60
click at [277, 203] on textarea "3 Stuffed pigeons with rice, half turkey chicken, half duck, half mombar, half …" at bounding box center [479, 206] width 455 height 60
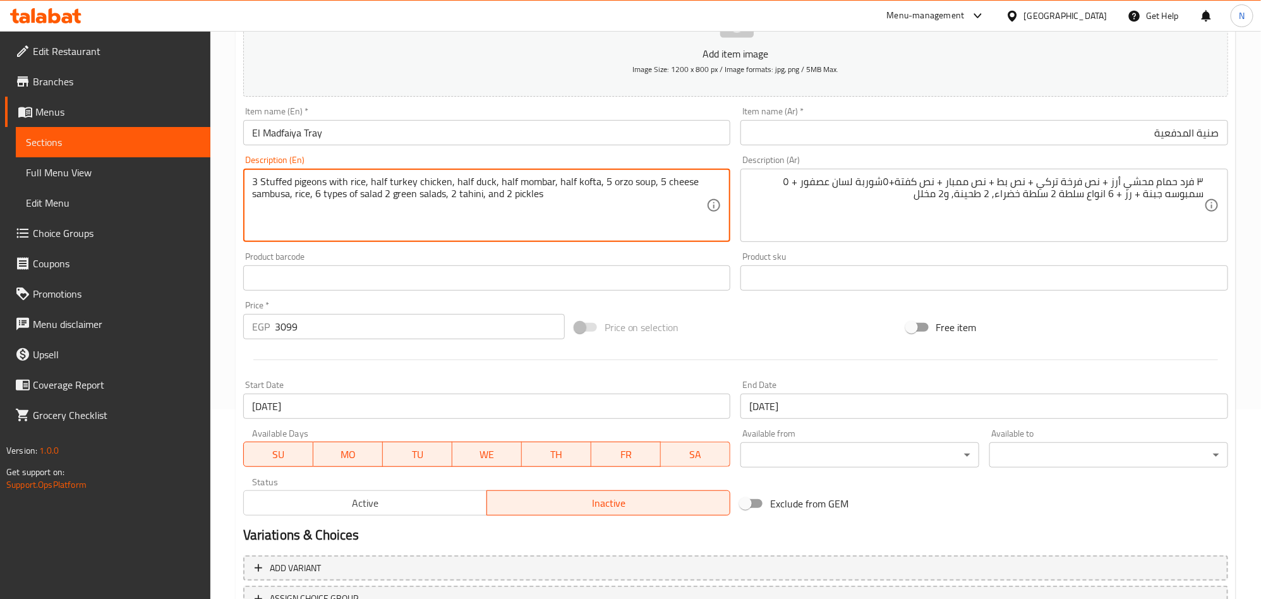
click at [277, 203] on textarea "3 Stuffed pigeons with rice, half turkey chicken, half duck, half mombar, half …" at bounding box center [479, 206] width 455 height 60
paste textarea "Samosa"
click at [362, 193] on textarea "3 Stuffed pigeons with rice, half turkey chicken, half duck, half mombar, half …" at bounding box center [479, 206] width 455 height 60
click at [362, 194] on textarea "3 Stuffed pigeons with rice, half turkey chicken, half duck, half mombar, half …" at bounding box center [479, 206] width 455 height 60
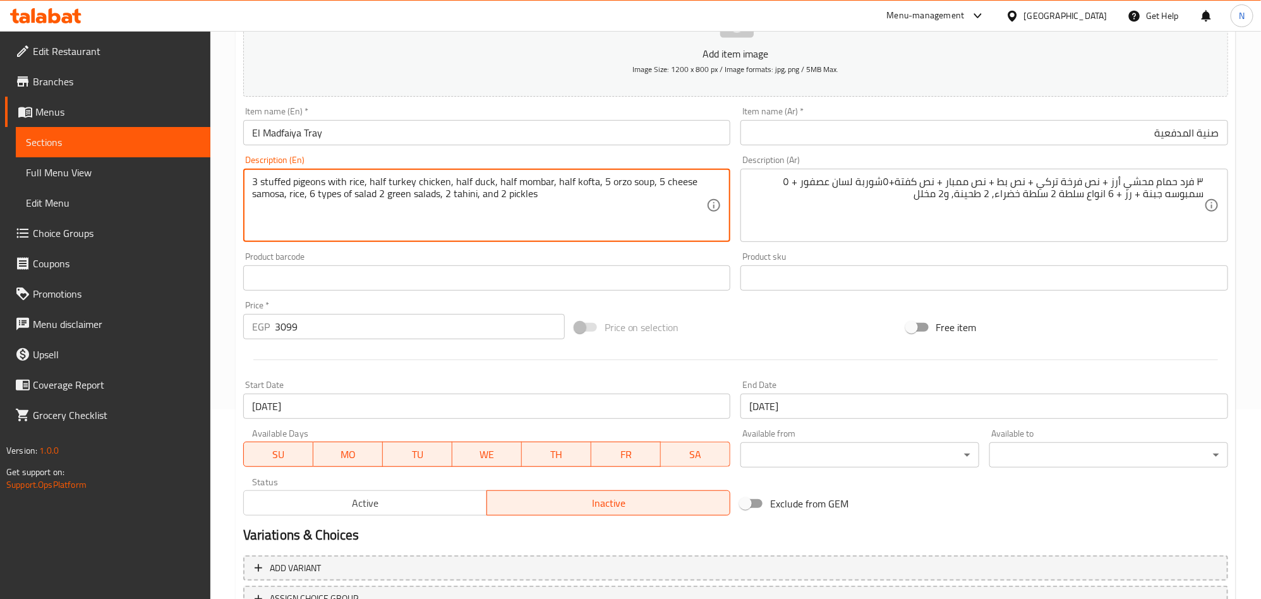
click at [273, 178] on textarea "3 stuffed pigeons with rice, half turkey chicken, half duck, half mombar, half …" at bounding box center [479, 206] width 455 height 60
click at [563, 196] on textarea "3 Stuffed pigeons with rice, half turkey chicken, half duck, half mombar, half …" at bounding box center [479, 206] width 455 height 60
click at [646, 181] on textarea "3 Stuffed pigeons with rice, half turkey chicken, half duck, half mombar, half …" at bounding box center [479, 206] width 455 height 60
type textarea "3 Stuffed pigeons with rice, half turkey chicken, half duck, half mombar, half …"
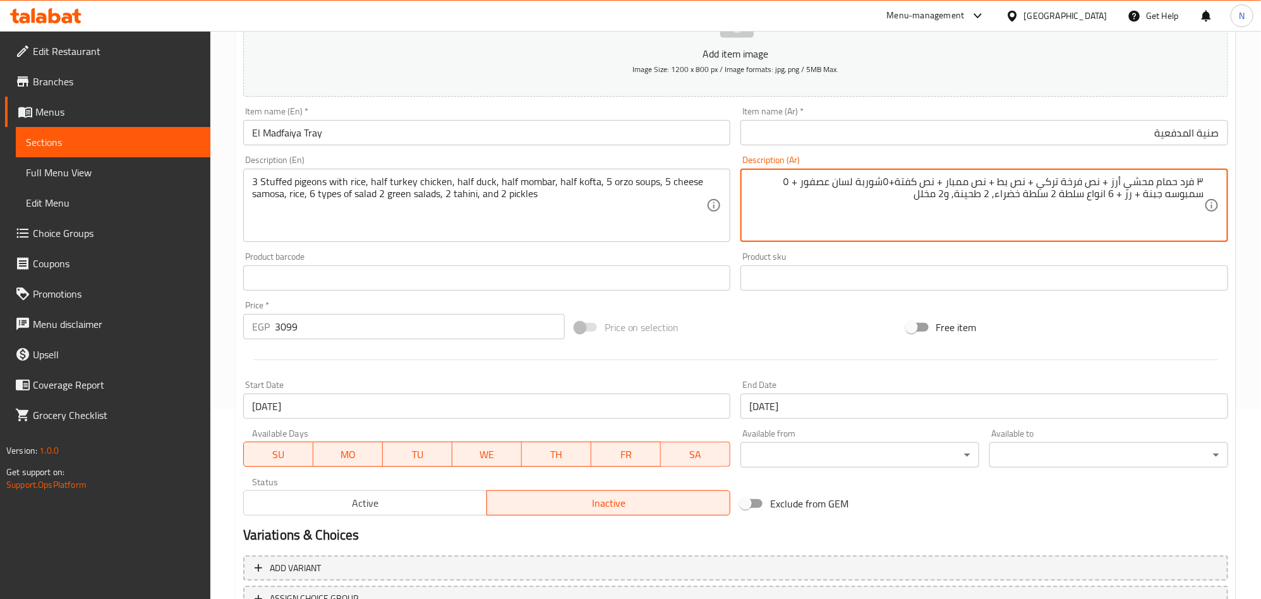
click at [1056, 184] on textarea "٣ فرد حمام محشي أرز + نص فرخة تركي + نص بط + نص ممبار + نص كفتة+٥شوربة لسان عصف…" at bounding box center [976, 206] width 455 height 60
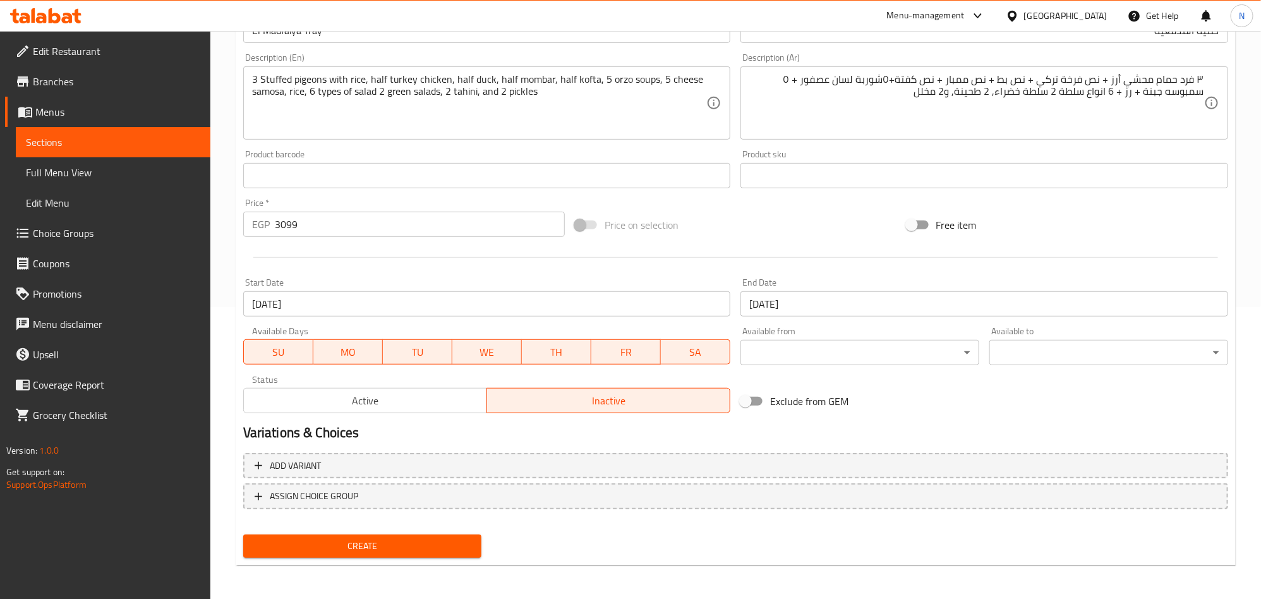
scroll to position [292, 0]
click at [436, 549] on span "Create" at bounding box center [362, 545] width 219 height 16
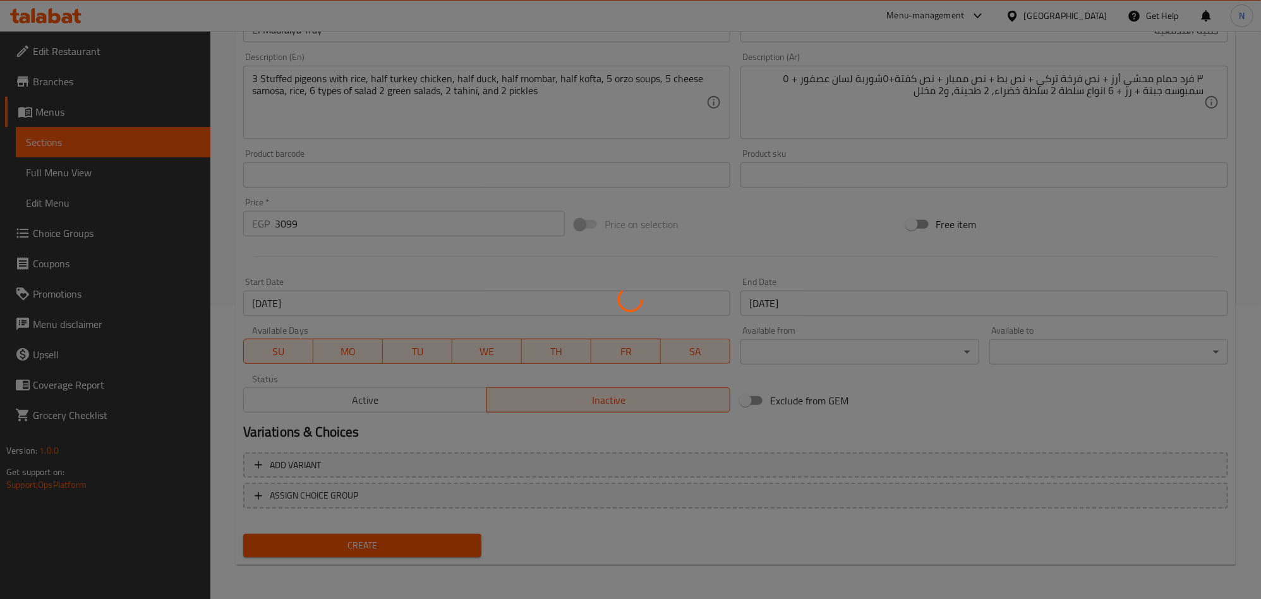
type input "0"
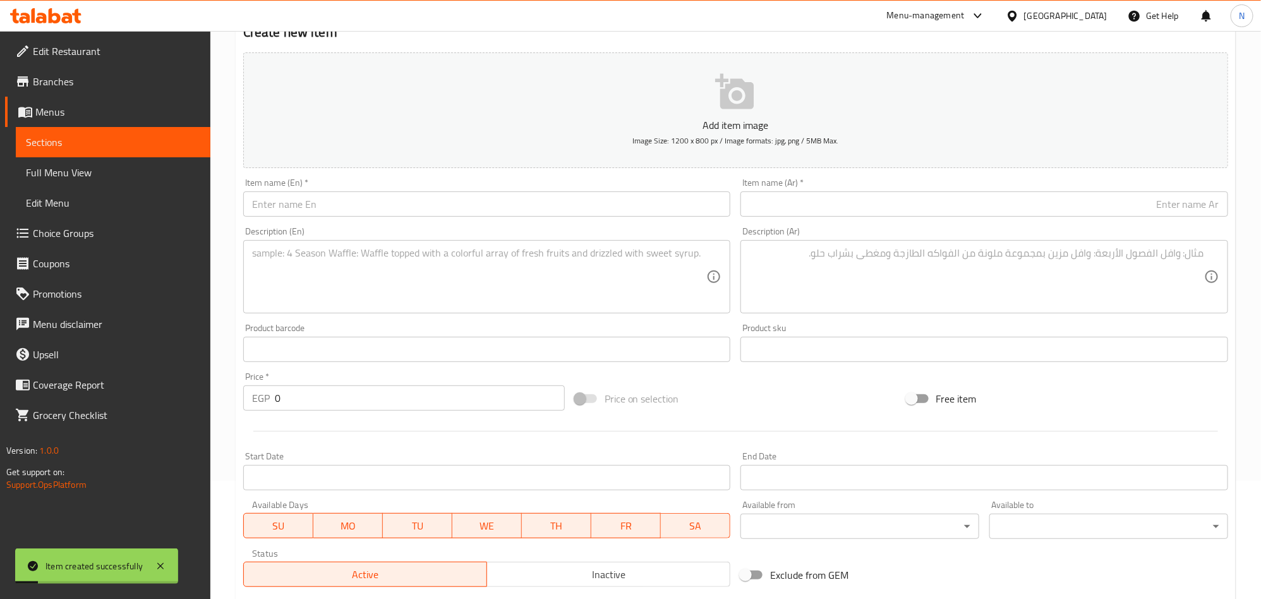
scroll to position [0, 0]
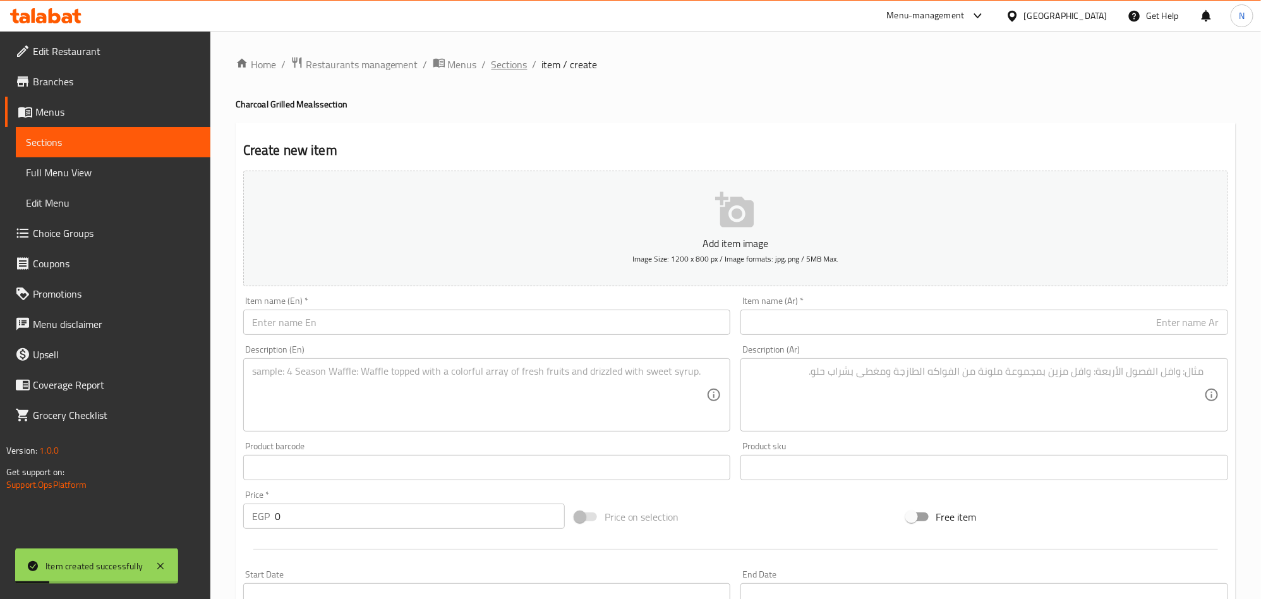
click at [504, 70] on span "Sections" at bounding box center [509, 64] width 36 height 15
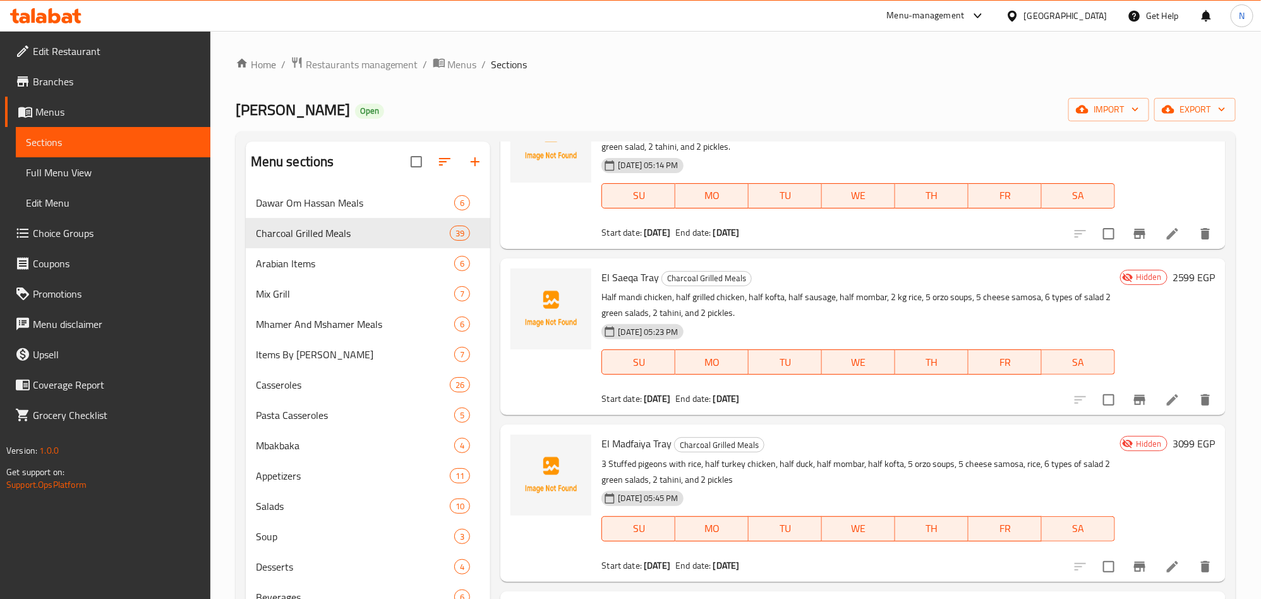
scroll to position [474, 0]
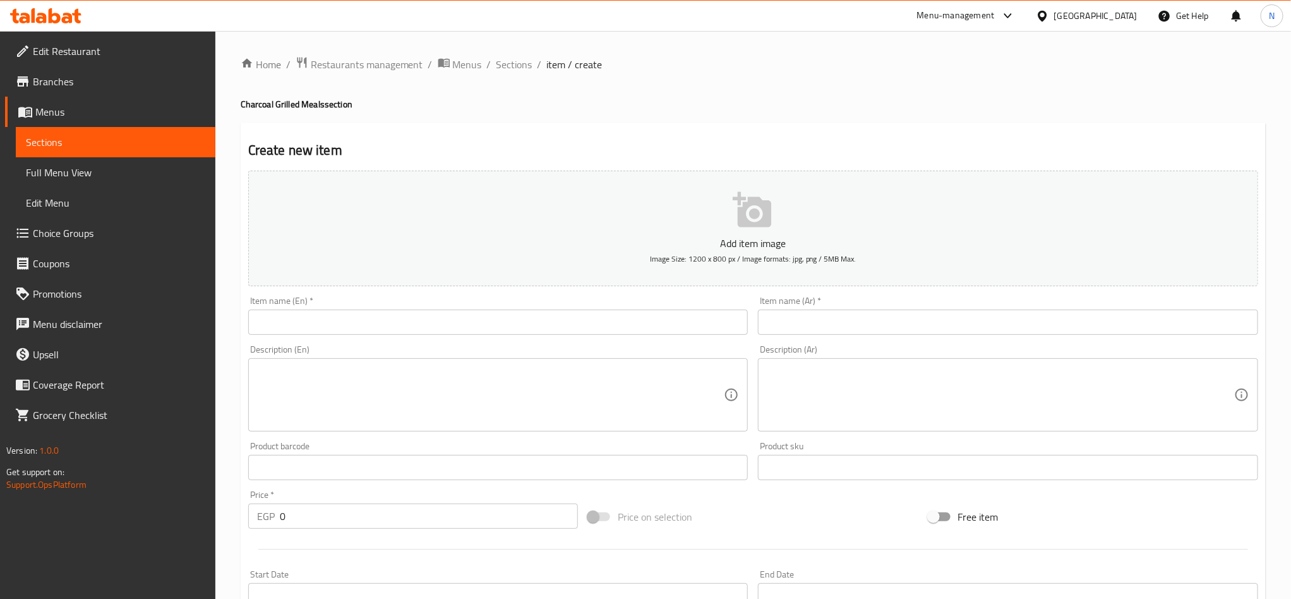
click at [126, 81] on span "Branches" at bounding box center [119, 81] width 172 height 15
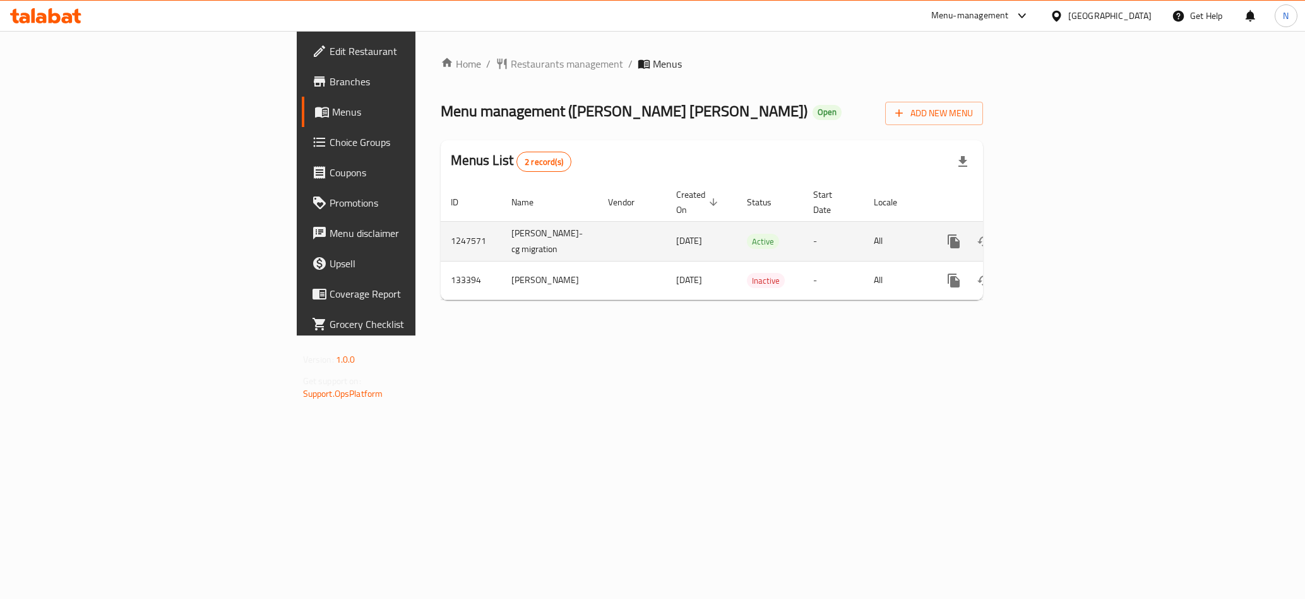
click at [1060, 226] on link "enhanced table" at bounding box center [1045, 241] width 30 height 30
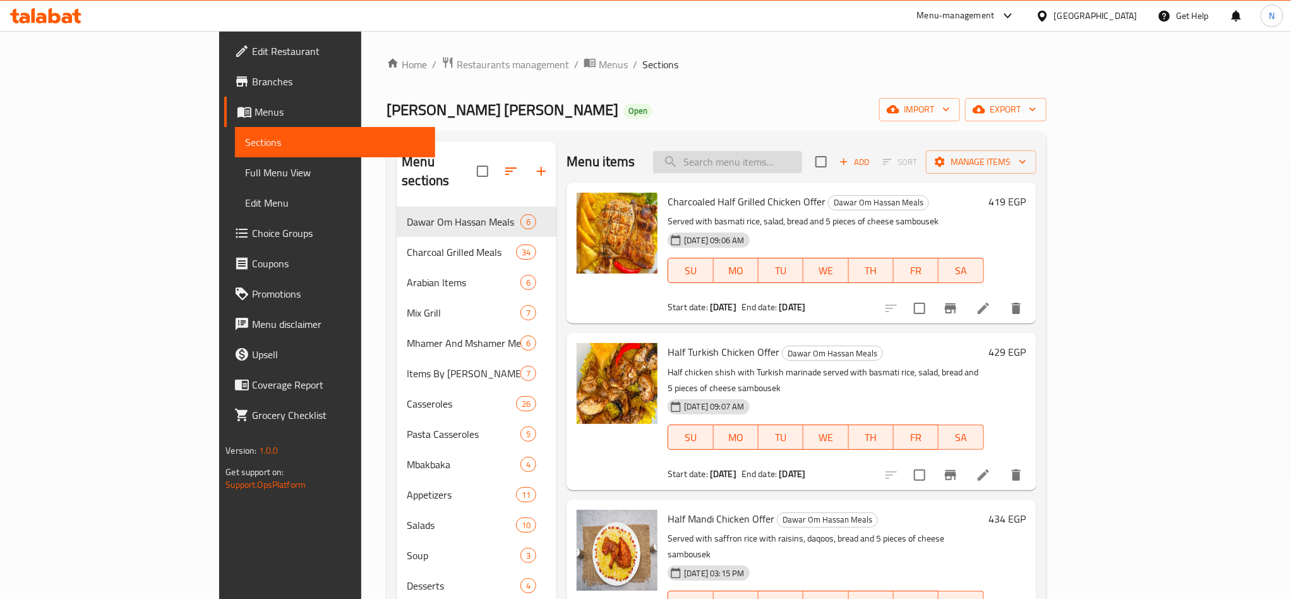
click at [802, 167] on input "search" at bounding box center [727, 162] width 149 height 22
paste input "pickles"
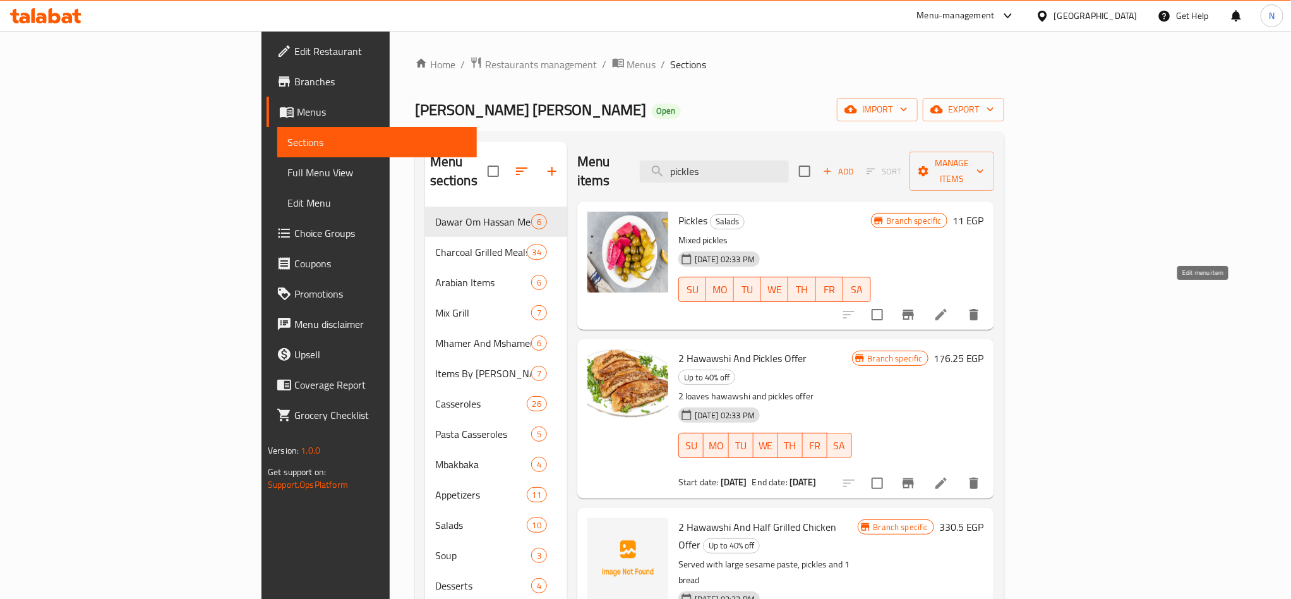
type input "pickles"
click at [949, 307] on icon at bounding box center [940, 314] width 15 height 15
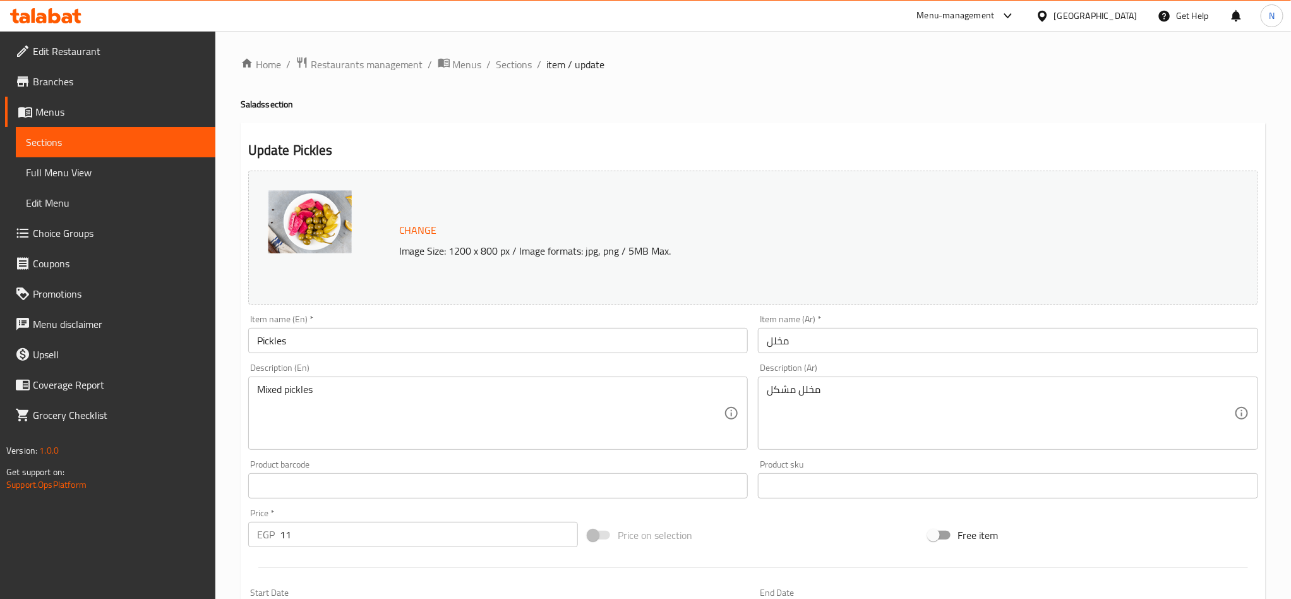
click at [529, 71] on span "Sections" at bounding box center [514, 64] width 36 height 15
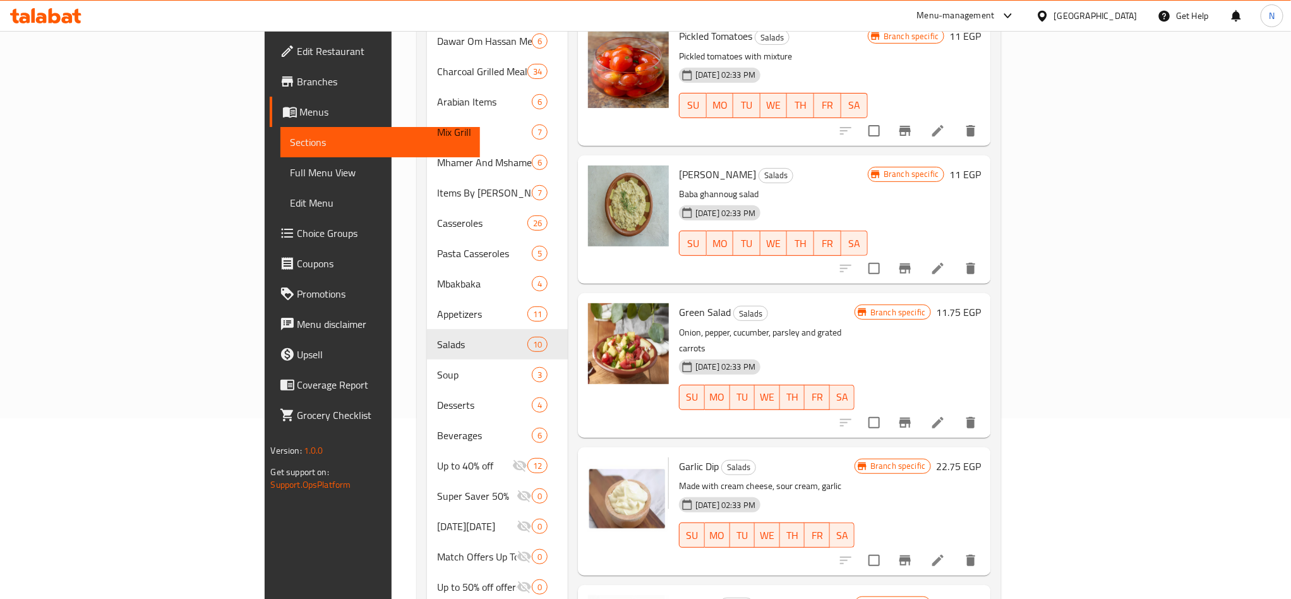
scroll to position [189, 0]
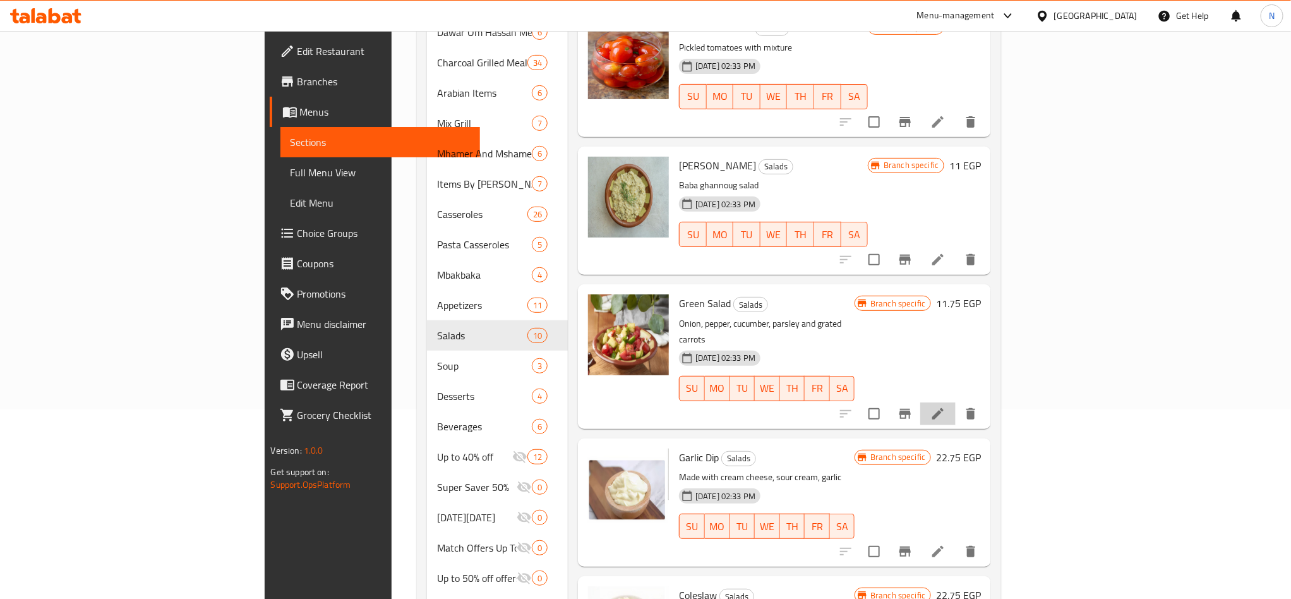
click at [956, 402] on li at bounding box center [937, 413] width 35 height 23
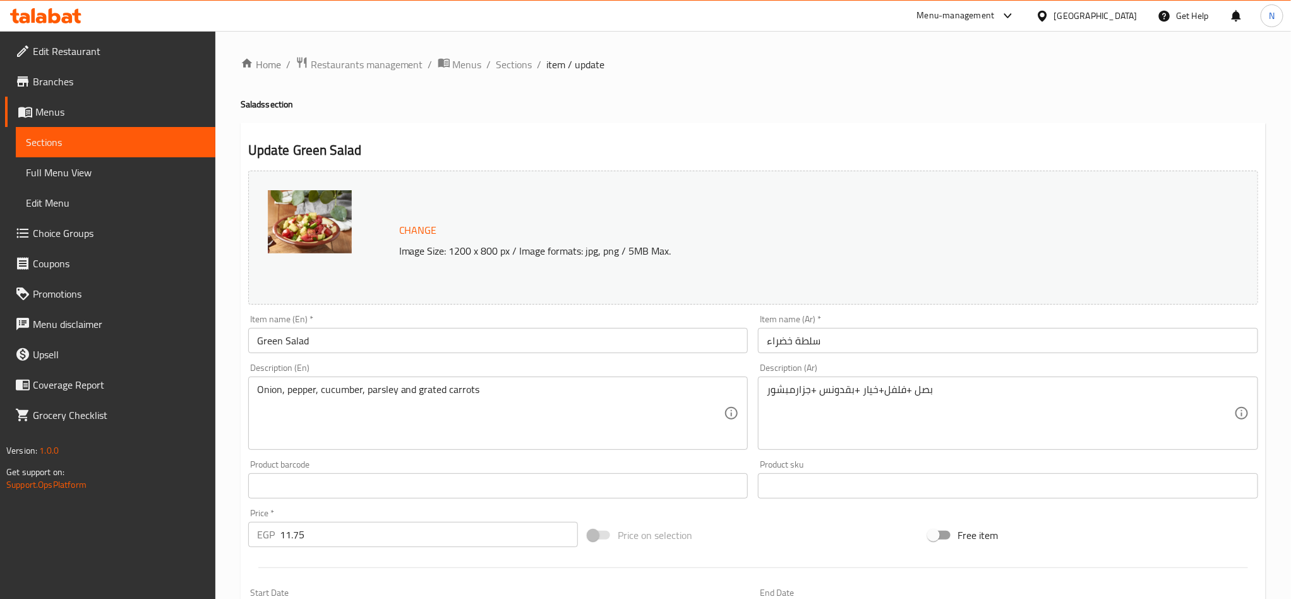
click at [532, 61] on ol "Home / Restaurants management / Menus / Sections / item / update" at bounding box center [753, 64] width 1025 height 16
click at [521, 61] on span "Sections" at bounding box center [514, 64] width 36 height 15
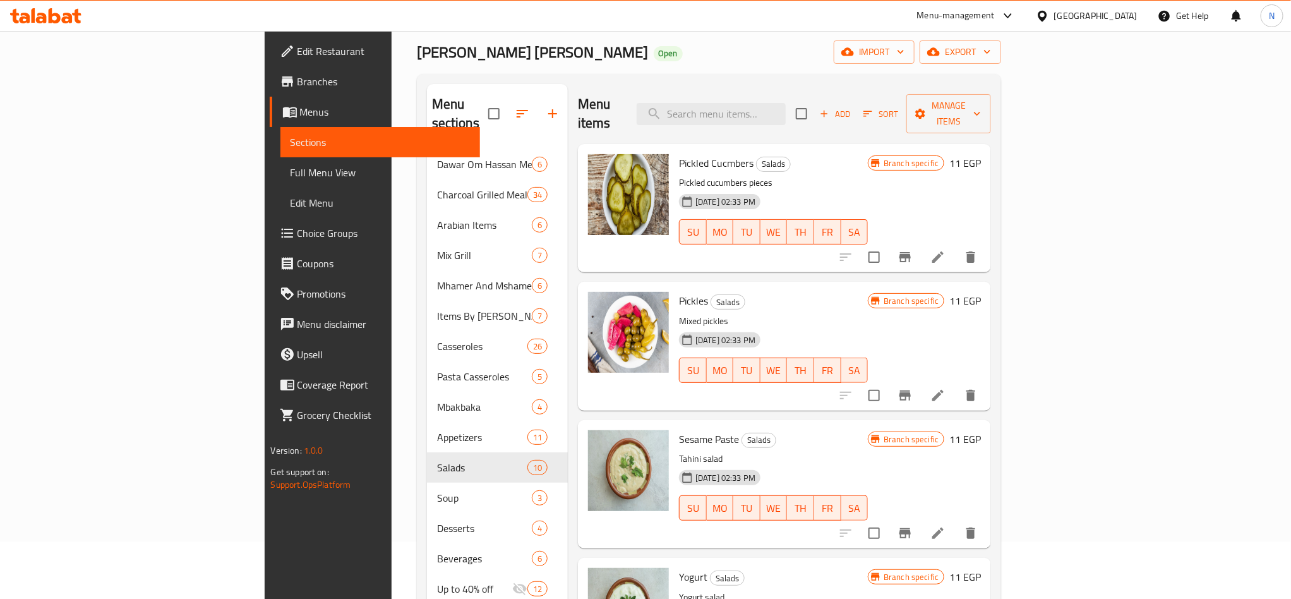
scroll to position [11, 0]
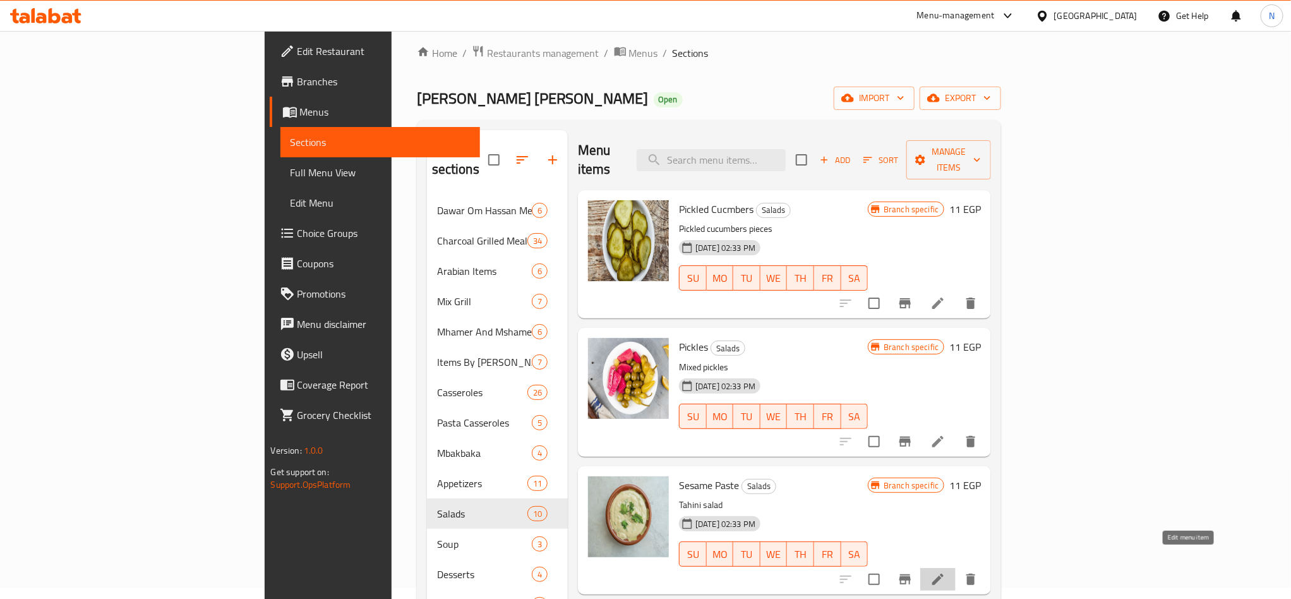
click at [944, 573] on icon at bounding box center [937, 578] width 11 height 11
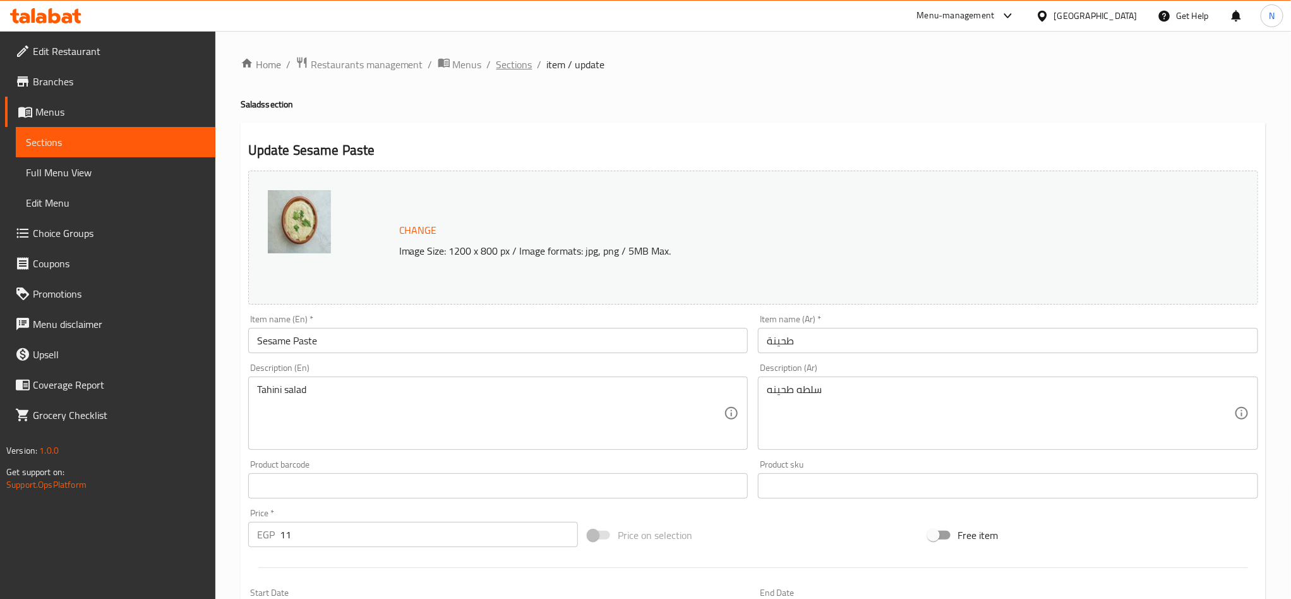
click at [519, 59] on span "Sections" at bounding box center [514, 64] width 36 height 15
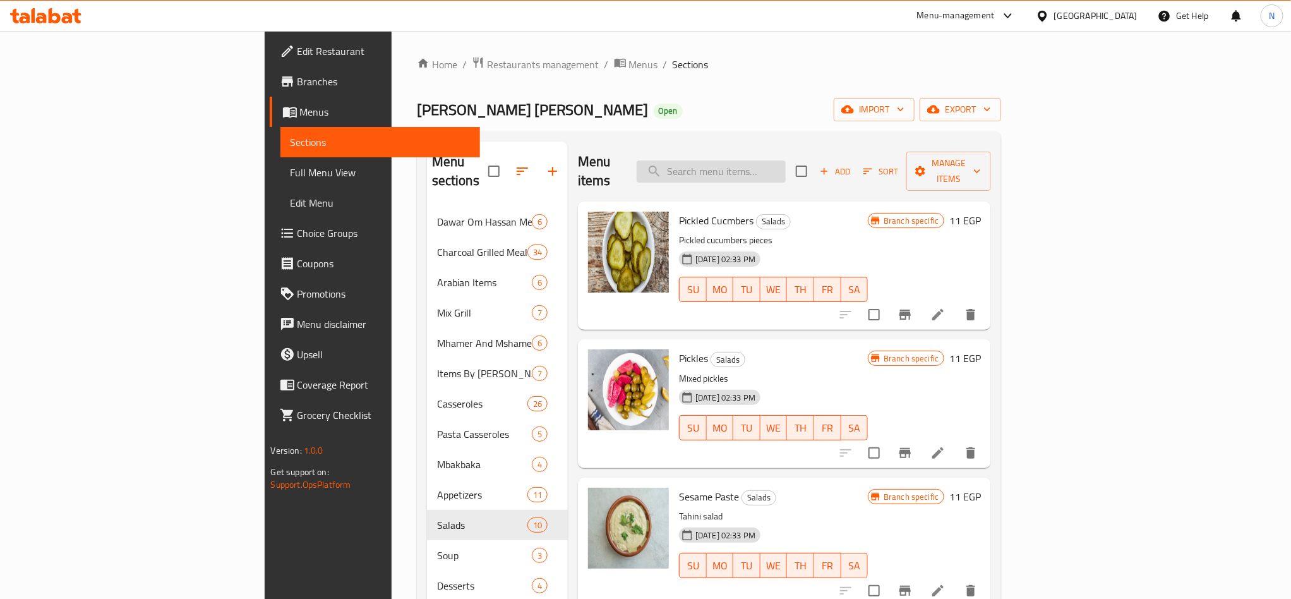
click at [786, 165] on input "search" at bounding box center [711, 171] width 149 height 22
paste input "El Obour Tray"
type input "El Obour Tray"
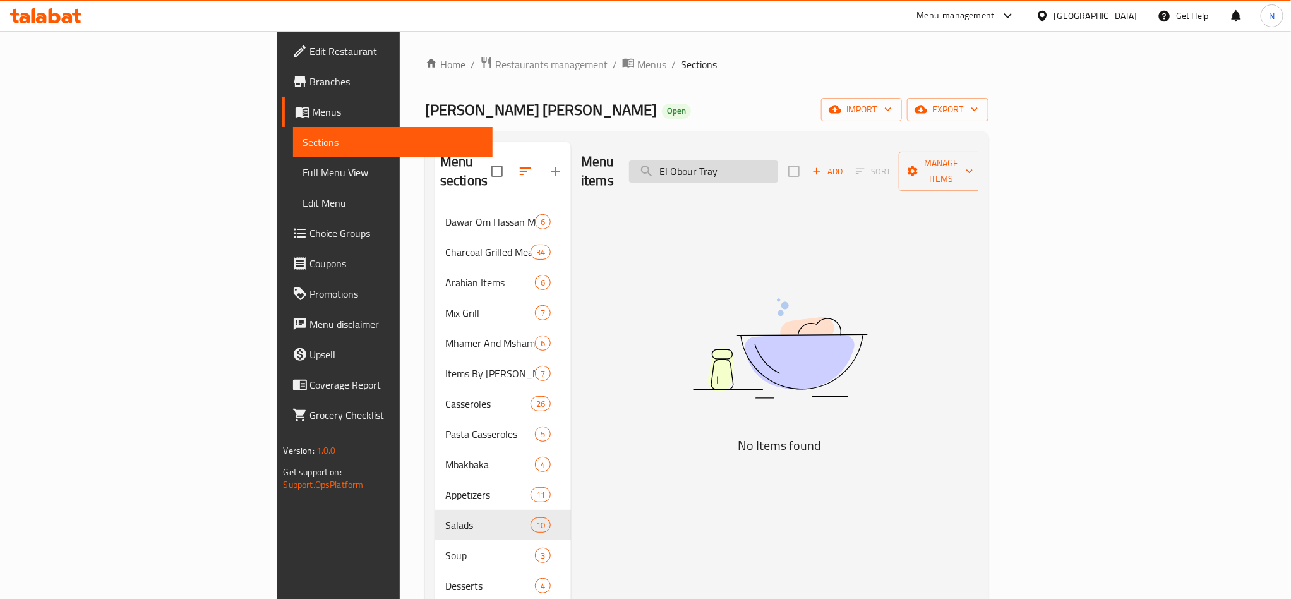
click at [778, 169] on input "El Obour Tray" at bounding box center [703, 171] width 149 height 22
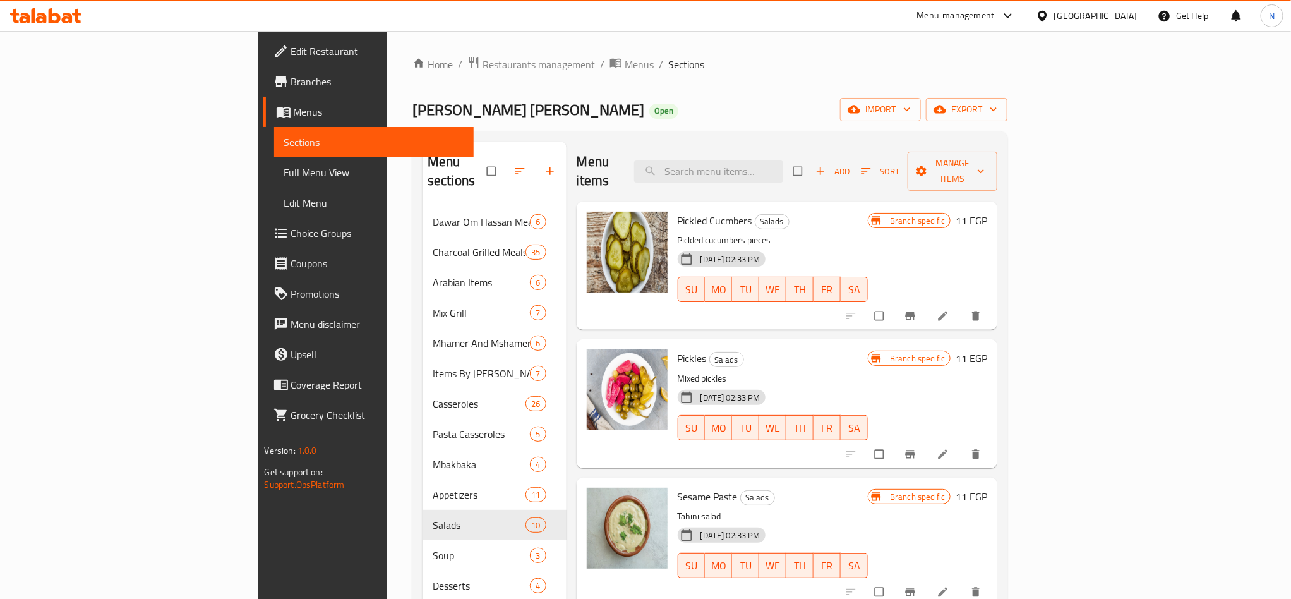
click at [851, 145] on div "Menu items Add Sort Manage items" at bounding box center [787, 171] width 421 height 60
click at [783, 160] on input "search" at bounding box center [708, 171] width 149 height 22
paste input "El Obour Tray"
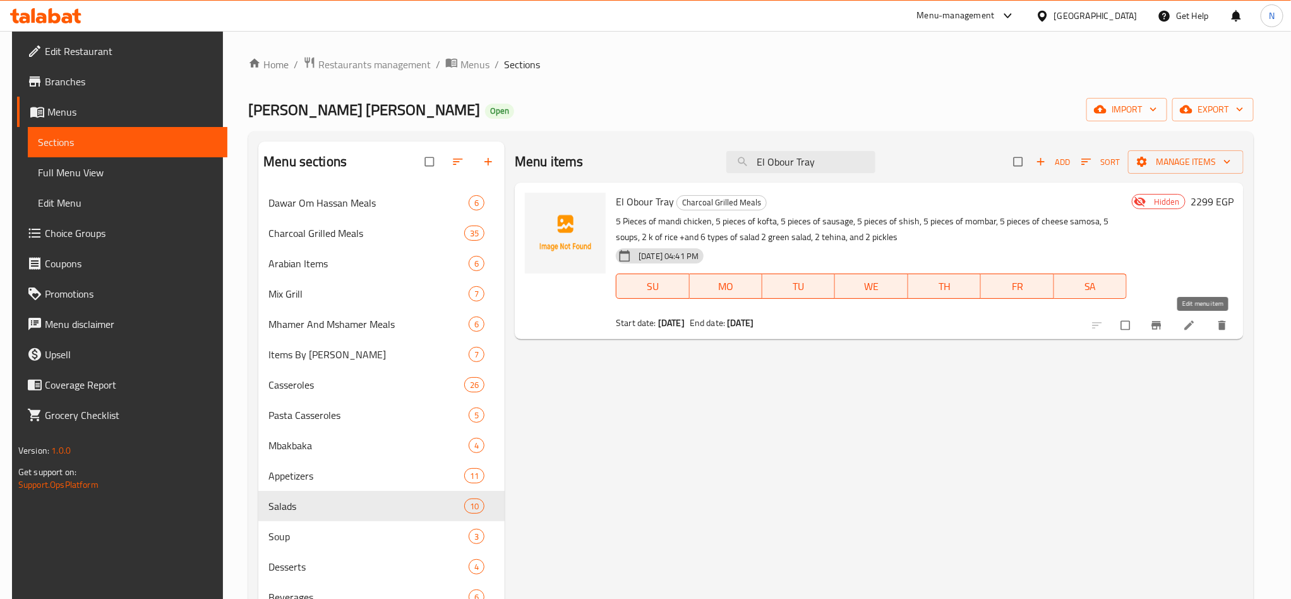
type input "El Obour Tray"
click at [1196, 328] on icon at bounding box center [1189, 325] width 13 height 13
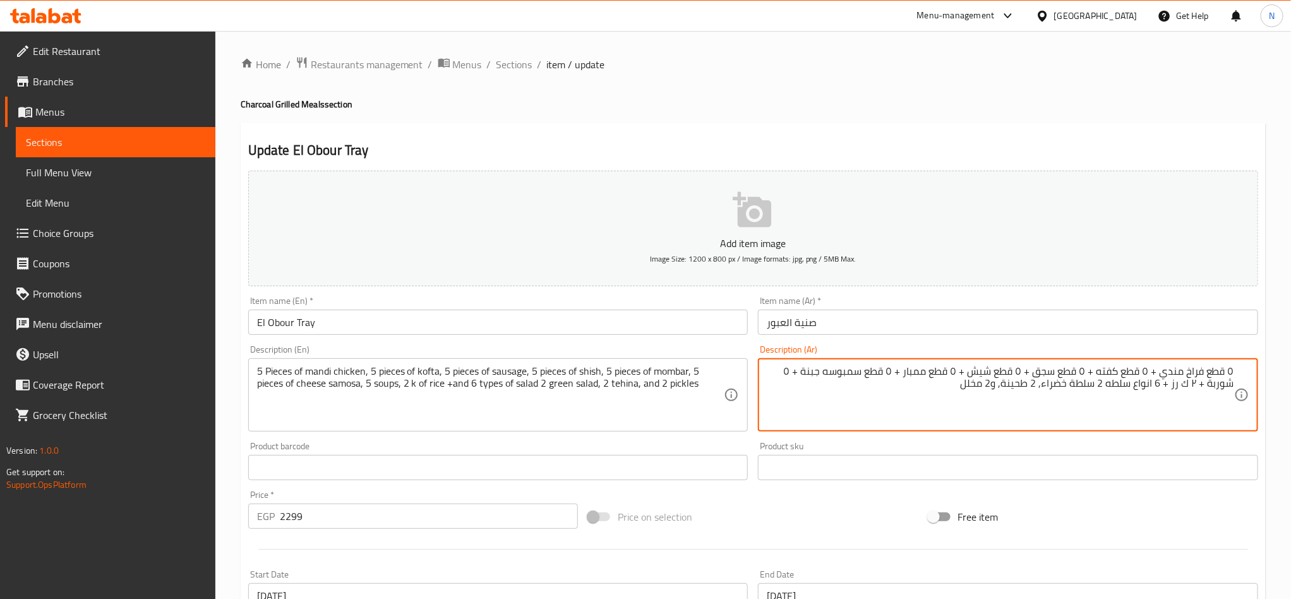
drag, startPoint x: 1103, startPoint y: 385, endPoint x: 961, endPoint y: 383, distance: 142.7
click at [961, 383] on textarea "٥ قطع فراخ مندي + ٥ قطع كفته + ٥ قطع سجق + ٥ قطع شيش + ٥ قطع ممبار + ٥ قطع سمبو…" at bounding box center [1000, 395] width 467 height 60
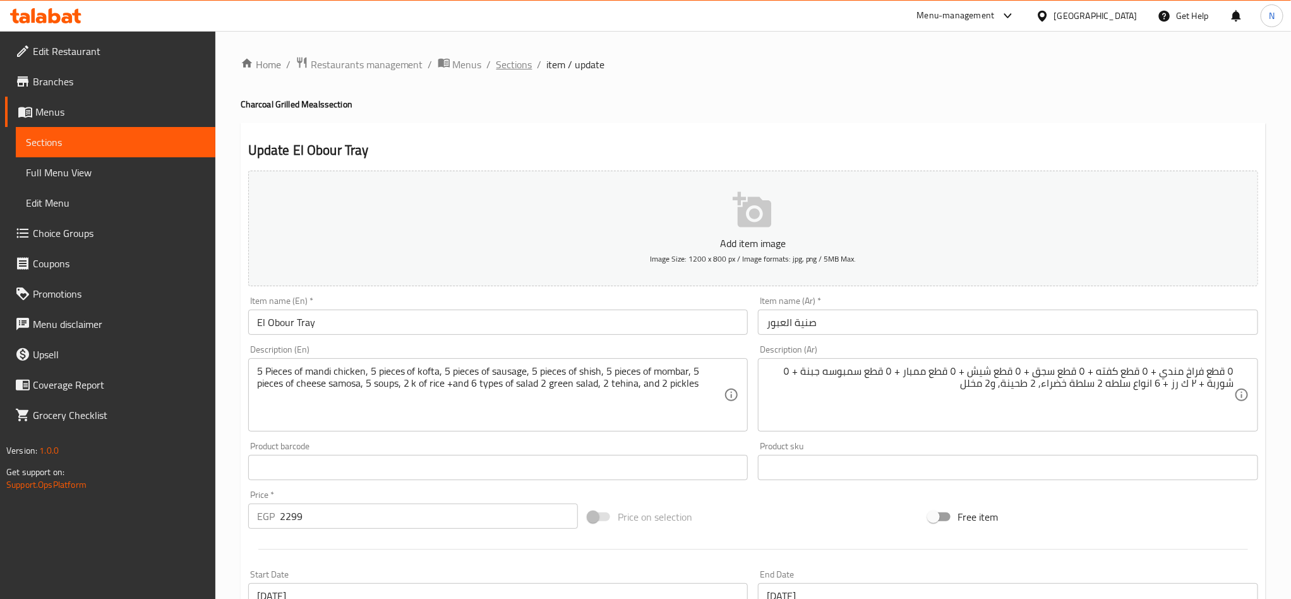
click at [517, 63] on span "Sections" at bounding box center [514, 64] width 36 height 15
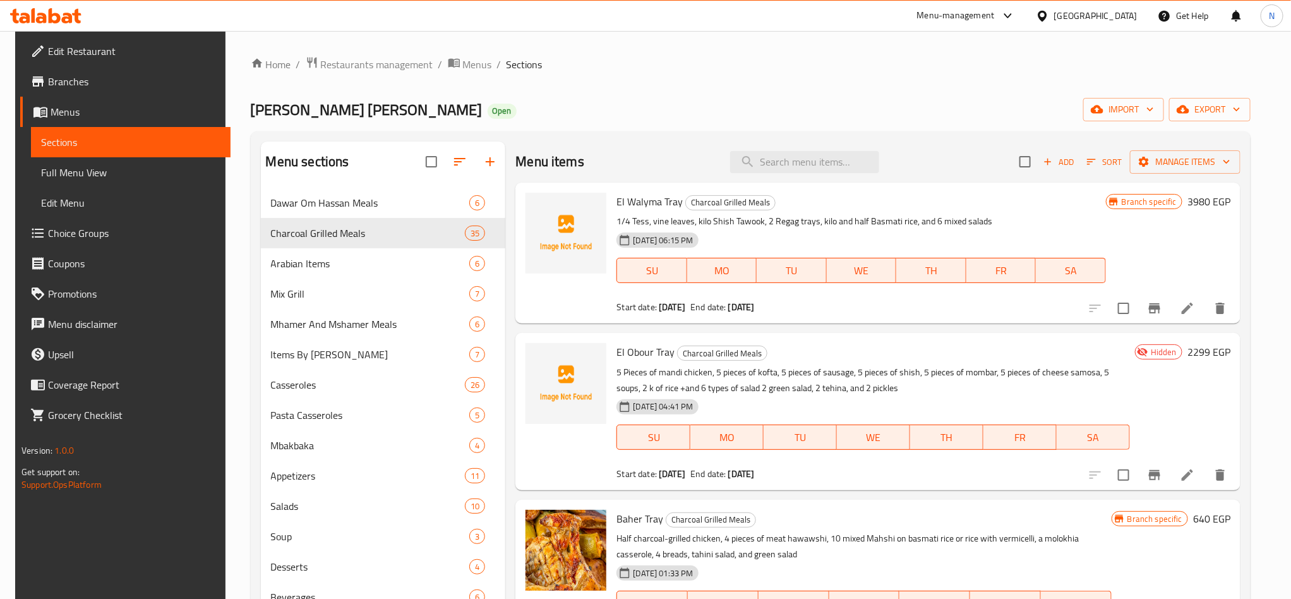
click at [832, 179] on div "Menu items Add Sort Manage items" at bounding box center [877, 161] width 725 height 41
click at [836, 172] on input "search" at bounding box center [804, 162] width 149 height 22
paste input "Orzo"
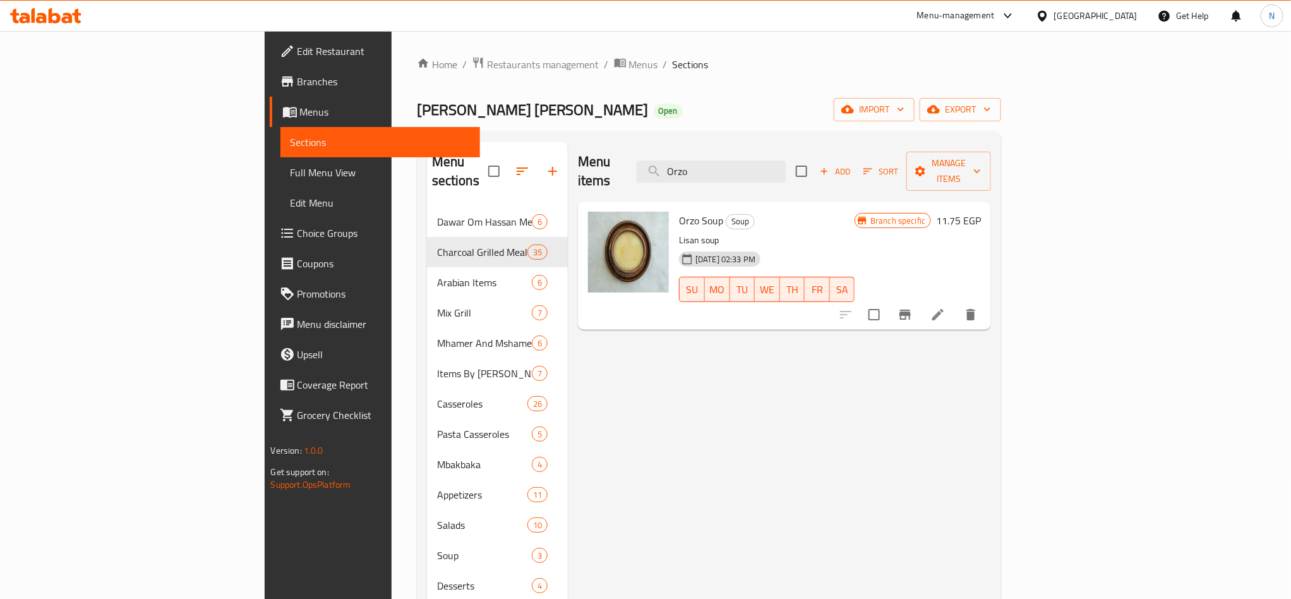
type input "Orzo"
click at [786, 164] on input "Orzo" at bounding box center [711, 171] width 149 height 22
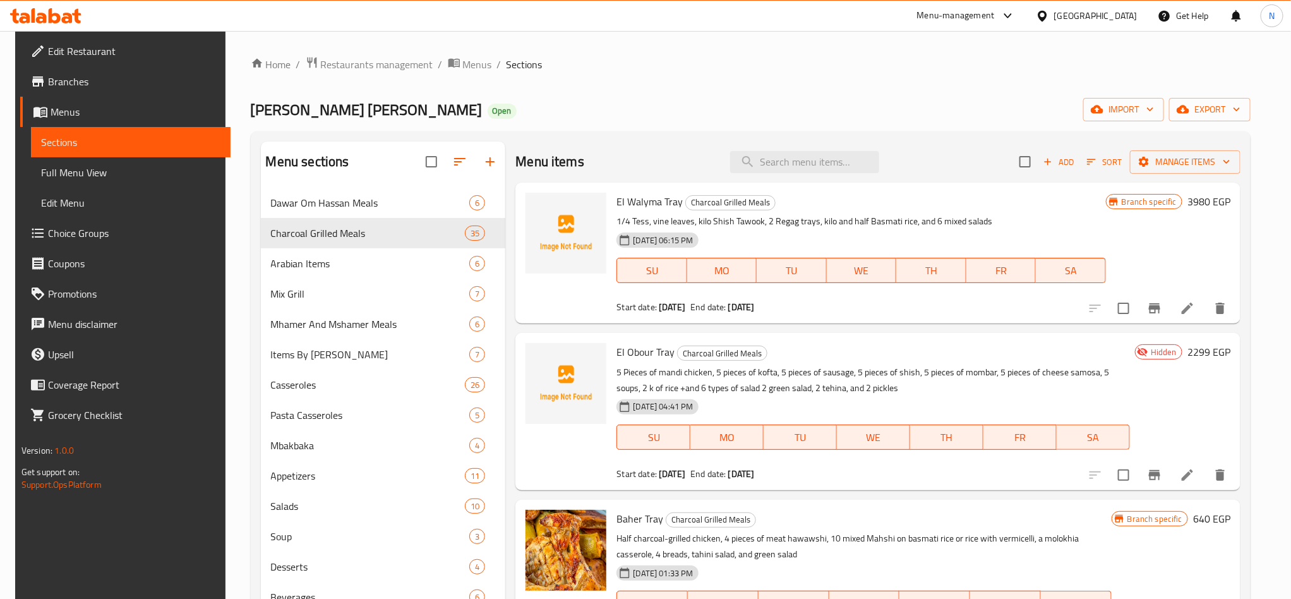
click at [1186, 467] on icon at bounding box center [1187, 474] width 15 height 15
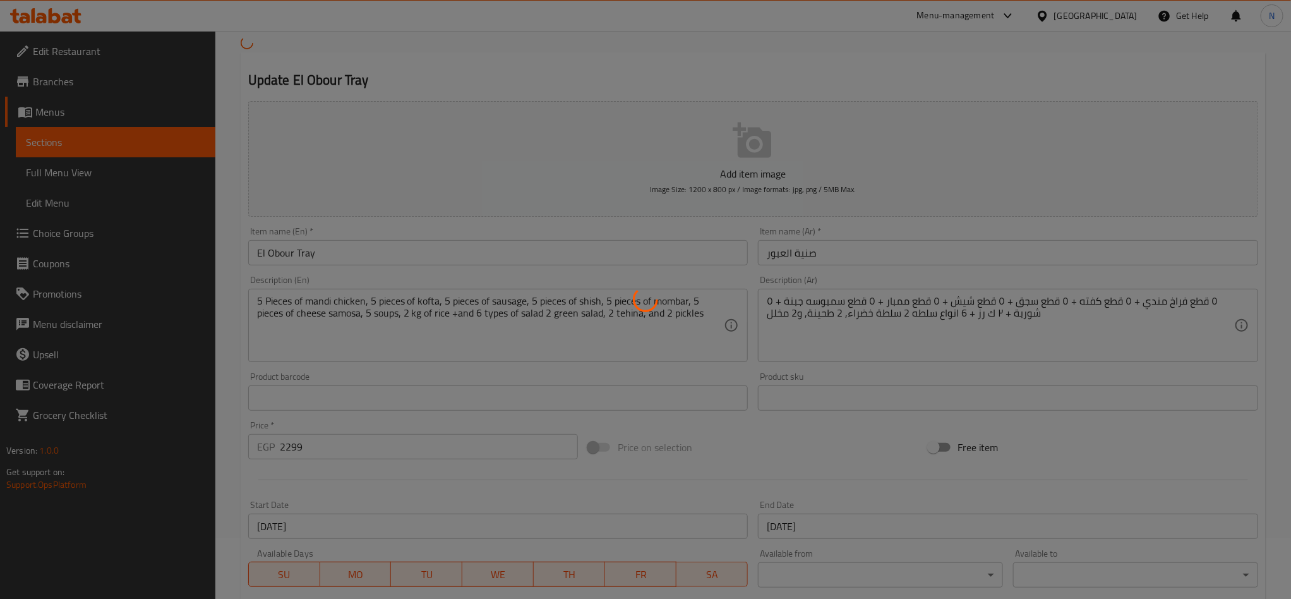
scroll to position [95, 0]
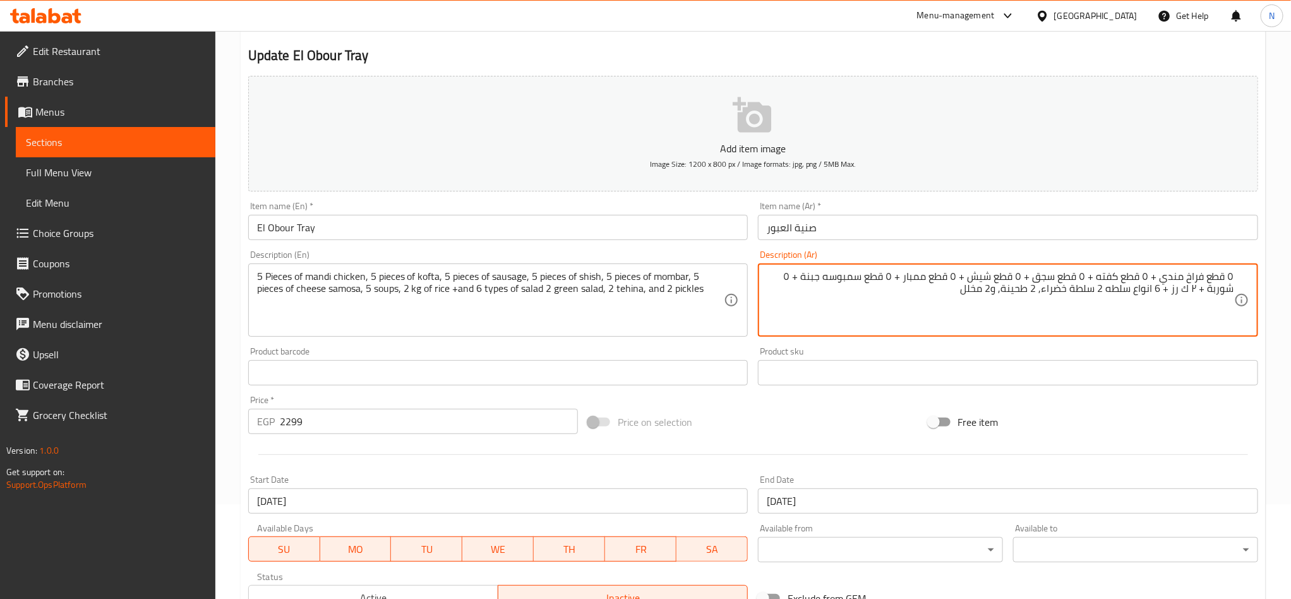
drag, startPoint x: 1105, startPoint y: 294, endPoint x: 963, endPoint y: 292, distance: 141.5
click at [963, 292] on textarea "٥ قطع فراخ مندي + ٥ قطع كفته + ٥ قطع سجق + ٥ قطع شيش + ٥ قطع ممبار + ٥ قطع سمبو…" at bounding box center [1000, 300] width 467 height 60
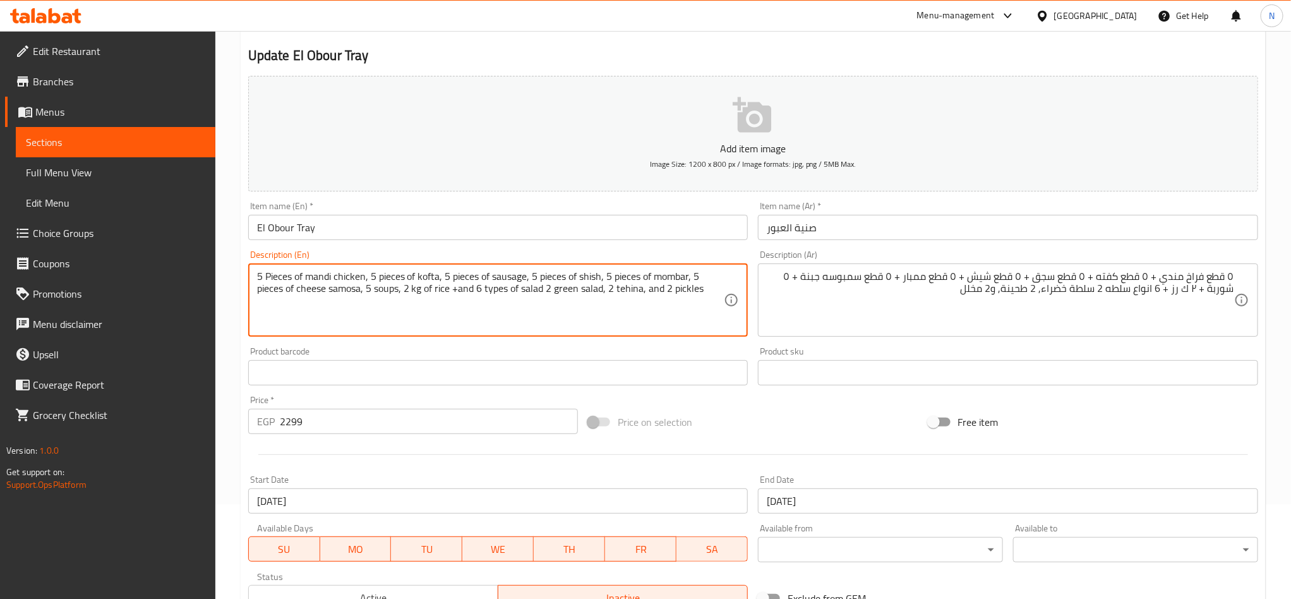
drag, startPoint x: 480, startPoint y: 284, endPoint x: 544, endPoint y: 296, distance: 64.8
click at [620, 320] on textarea "5 Pieces of mandi chicken, 5 pieces of kofta, 5 pieces of sausage, 5 pieces of …" at bounding box center [490, 300] width 467 height 60
drag, startPoint x: 477, startPoint y: 296, endPoint x: 635, endPoint y: 296, distance: 157.3
click at [635, 296] on textarea "5 Pieces of mandi chicken, 5 pieces of kofta, 5 pieces of sausage, 5 pieces of …" at bounding box center [490, 300] width 467 height 60
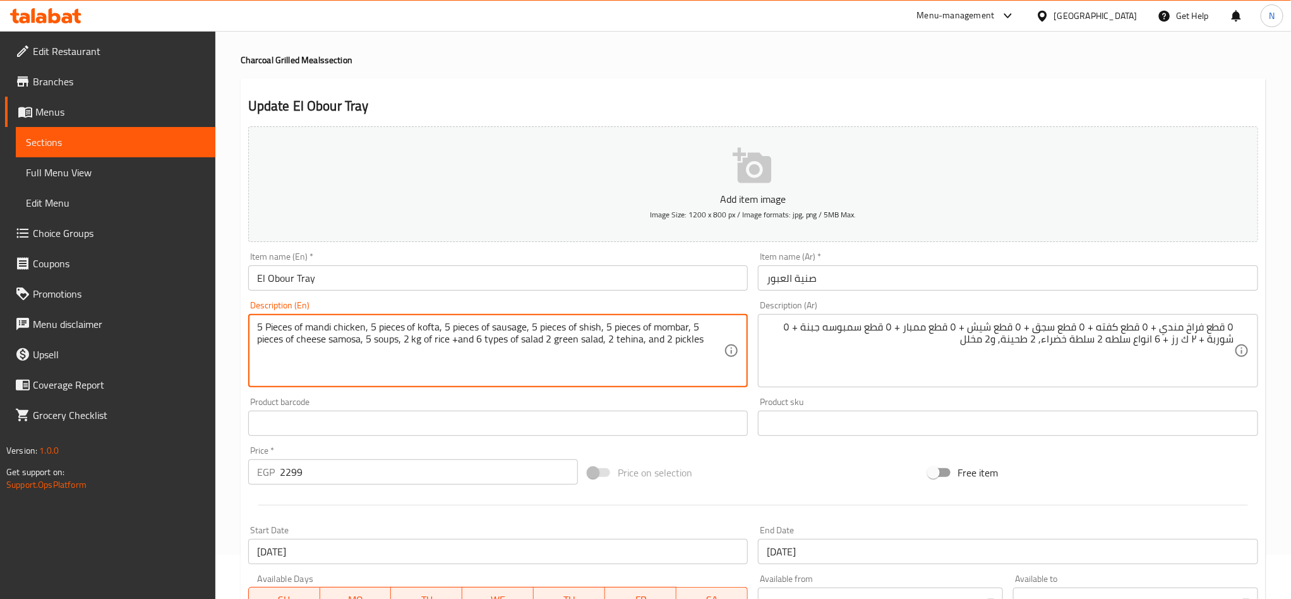
scroll to position [0, 0]
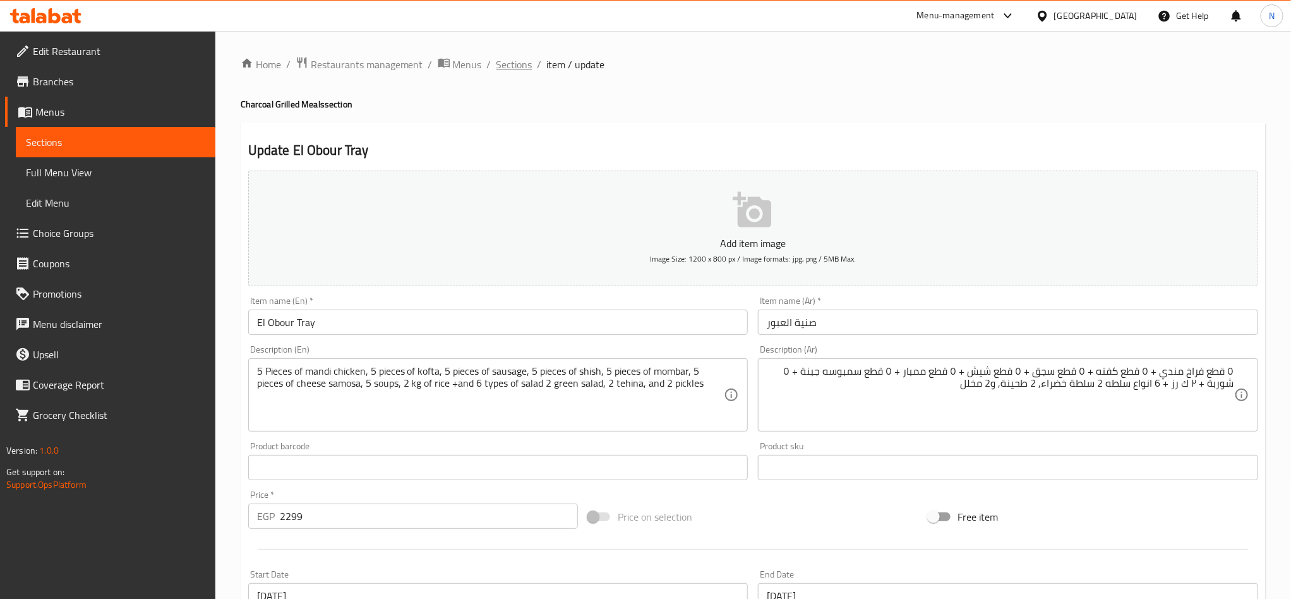
click at [503, 63] on span "Sections" at bounding box center [514, 64] width 36 height 15
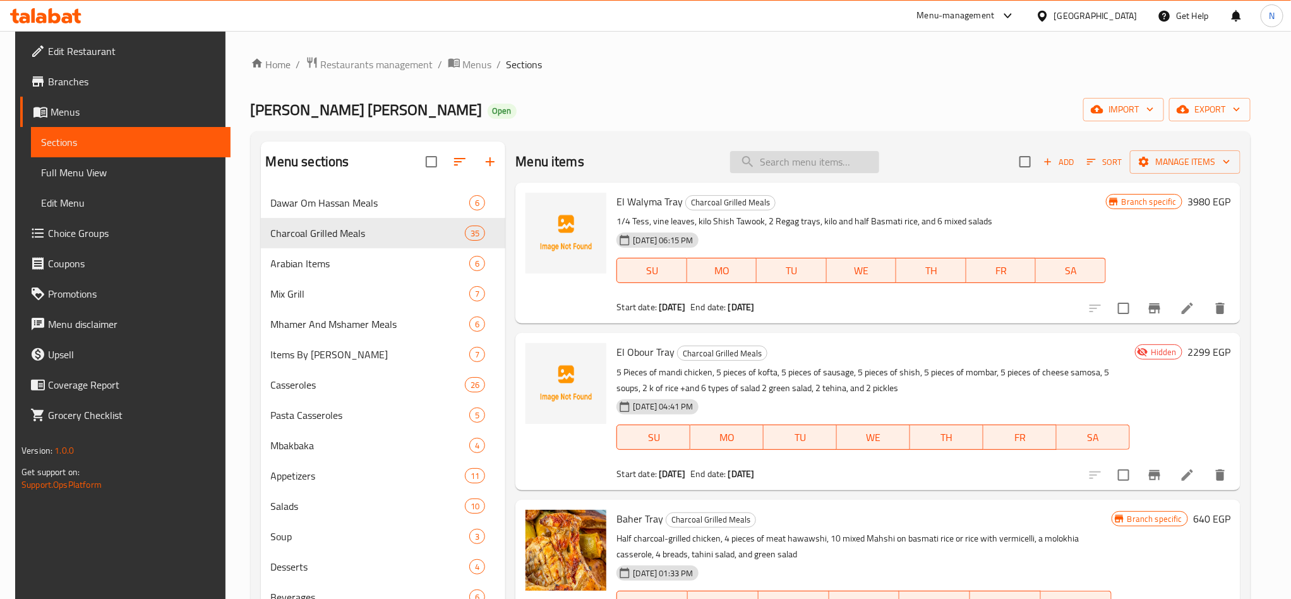
drag, startPoint x: 800, startPoint y: 161, endPoint x: 809, endPoint y: 169, distance: 11.6
click at [801, 162] on input "search" at bounding box center [804, 162] width 149 height 22
paste input "stuffed pigeon rice"
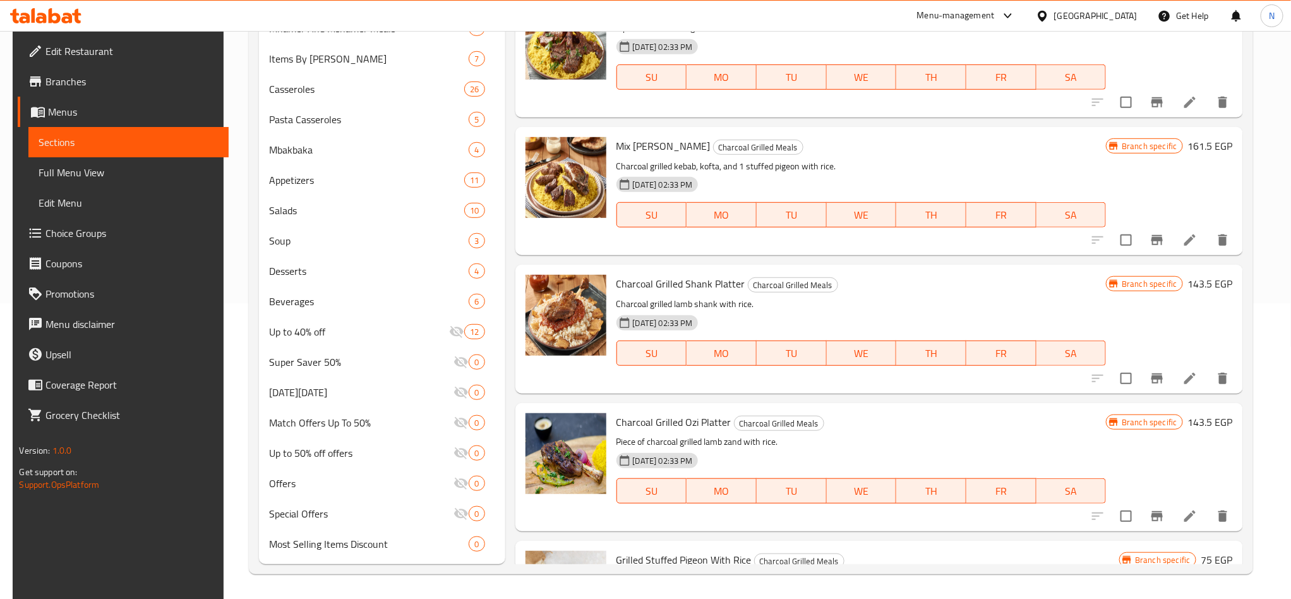
scroll to position [4246, 0]
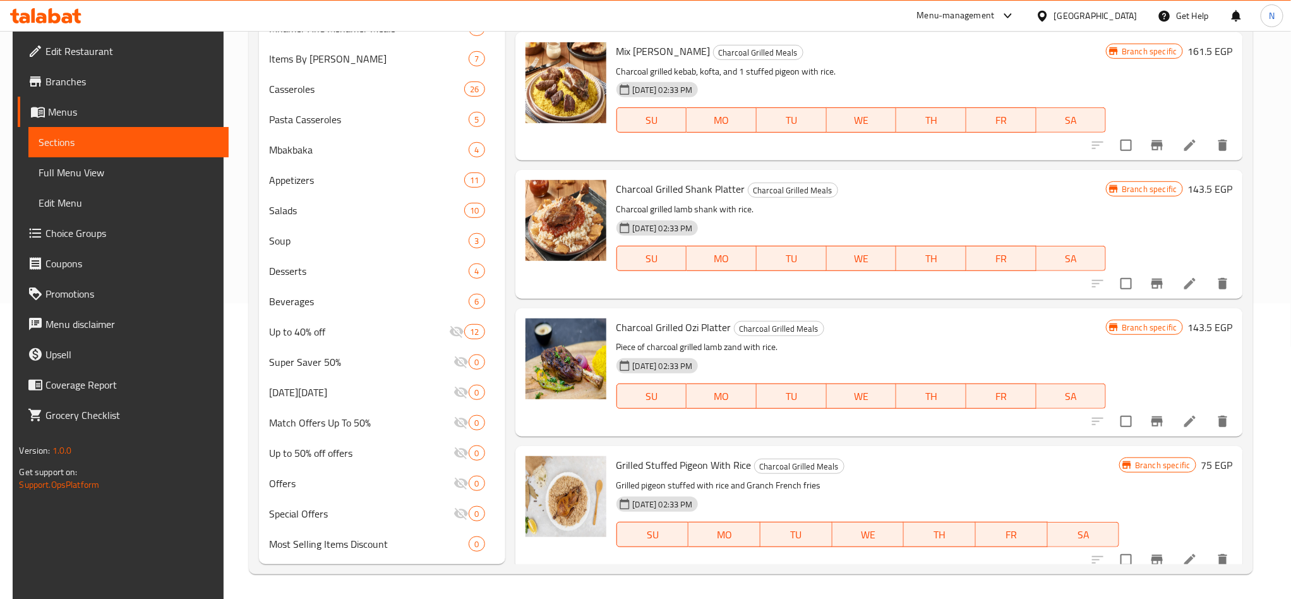
click at [683, 460] on span "Grilled Stuffed Pigeon With Rice" at bounding box center [683, 464] width 135 height 19
click at [683, 461] on span "Grilled Stuffed Pigeon With Rice" at bounding box center [683, 464] width 135 height 19
copy span "Pigeon"
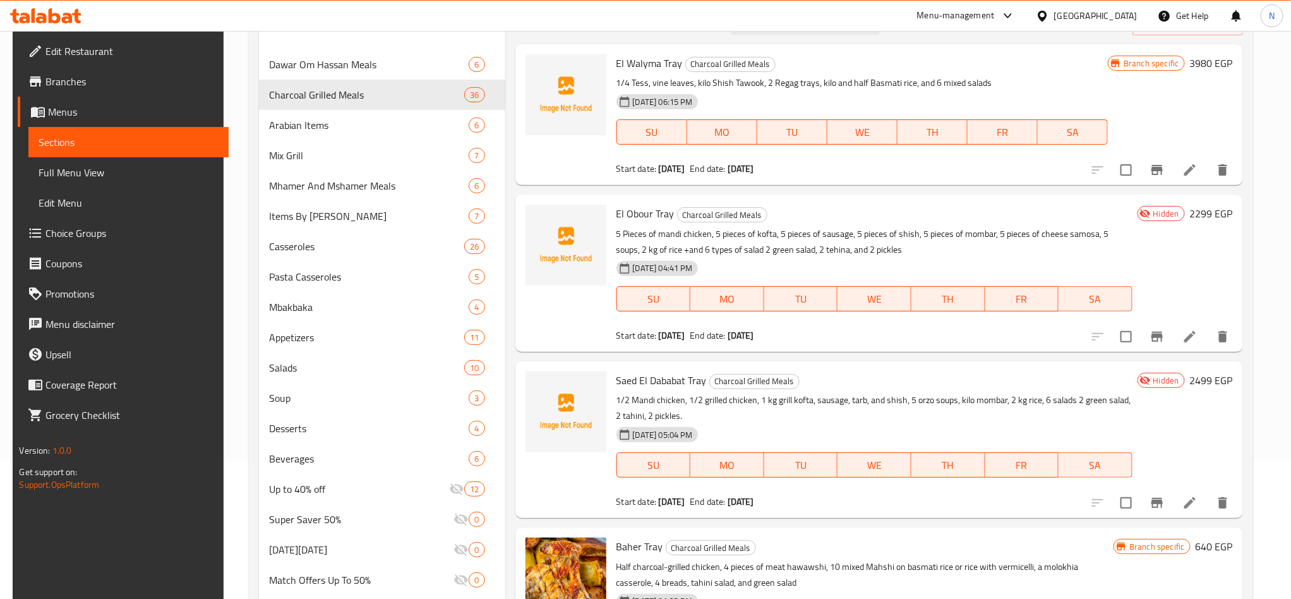
scroll to position [0, 0]
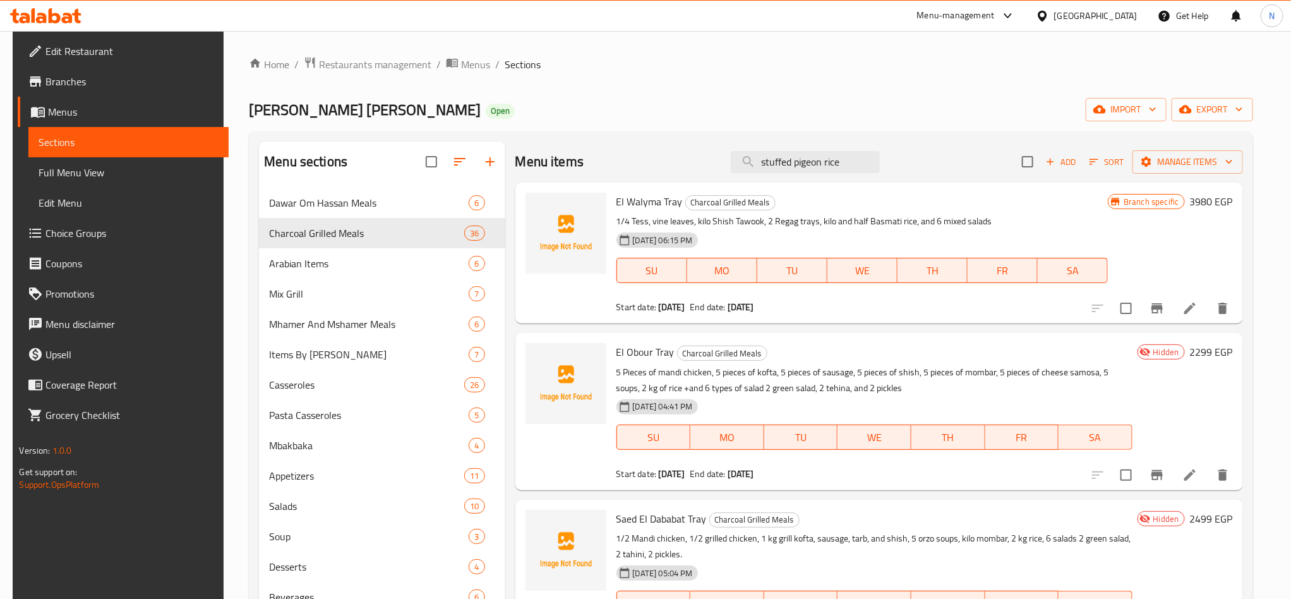
click at [774, 175] on div "Menu items stuffed pigeon rice Add Sort Manage items" at bounding box center [879, 161] width 728 height 41
click at [777, 167] on input "stuffed pigeon rice" at bounding box center [805, 162] width 149 height 22
paste input "Pigeon"
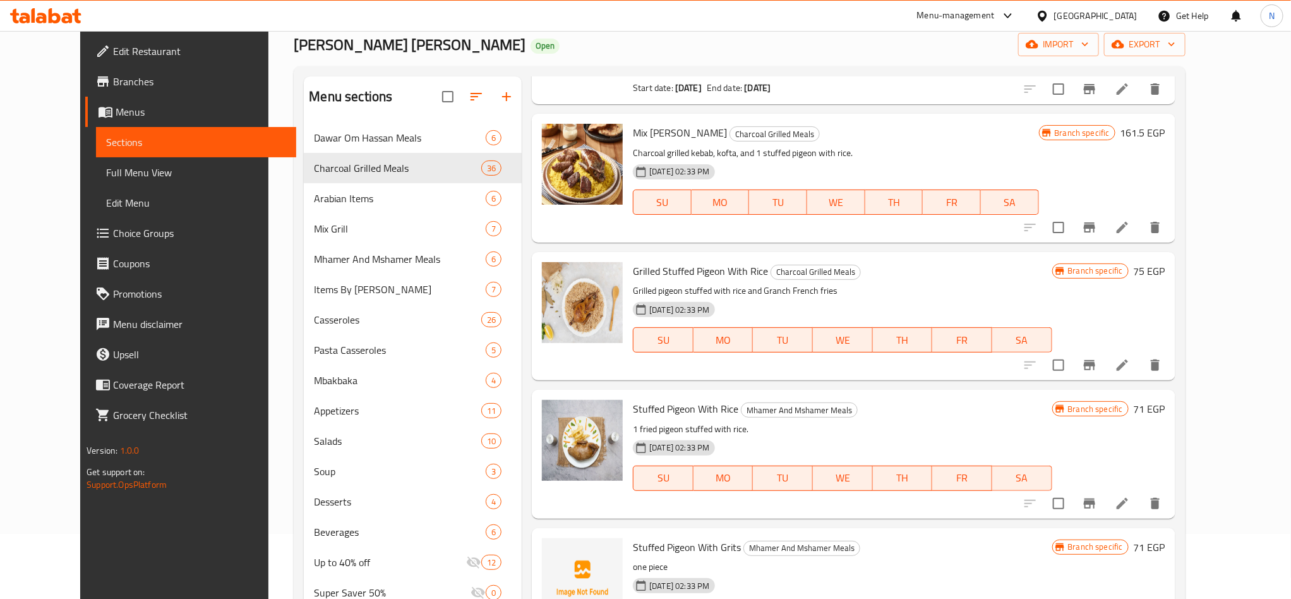
scroll to position [95, 0]
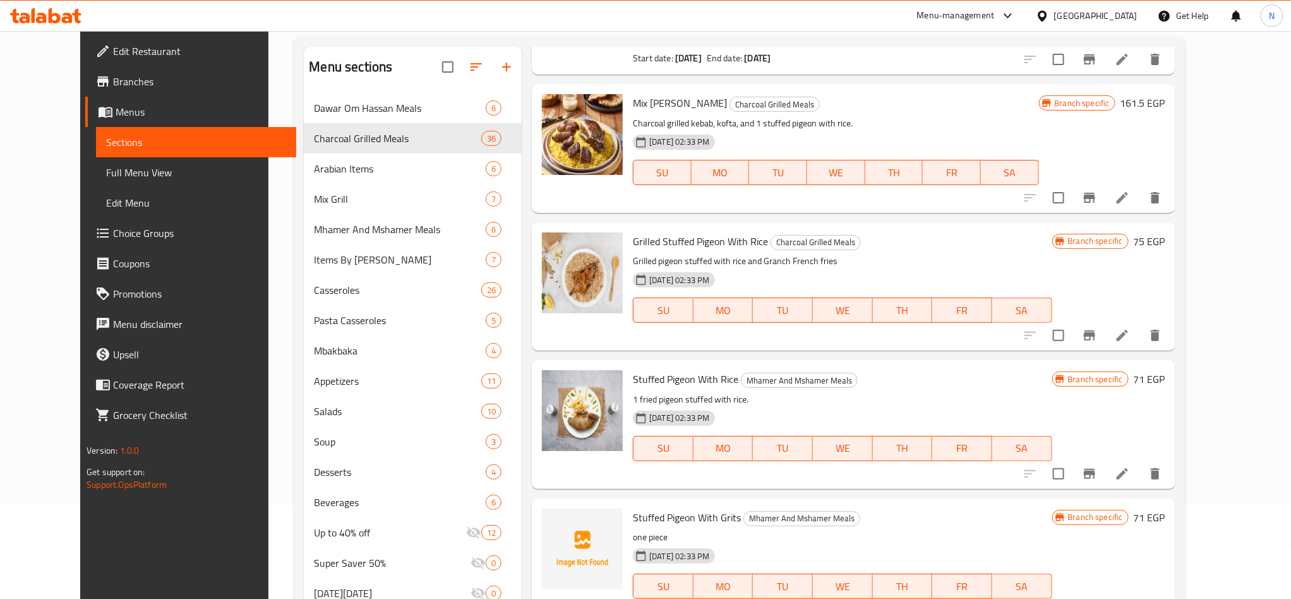
type input "Pigeon"
click at [1140, 472] on li at bounding box center [1122, 473] width 35 height 23
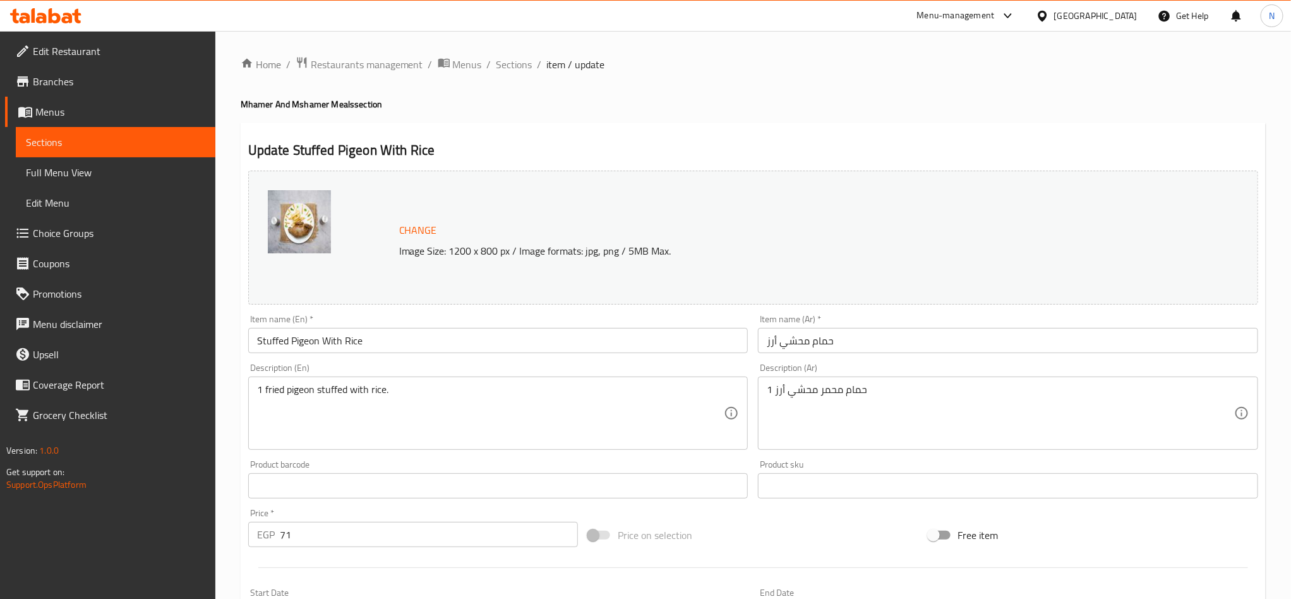
click at [870, 333] on input "حمام محشي أرز" at bounding box center [1008, 340] width 500 height 25
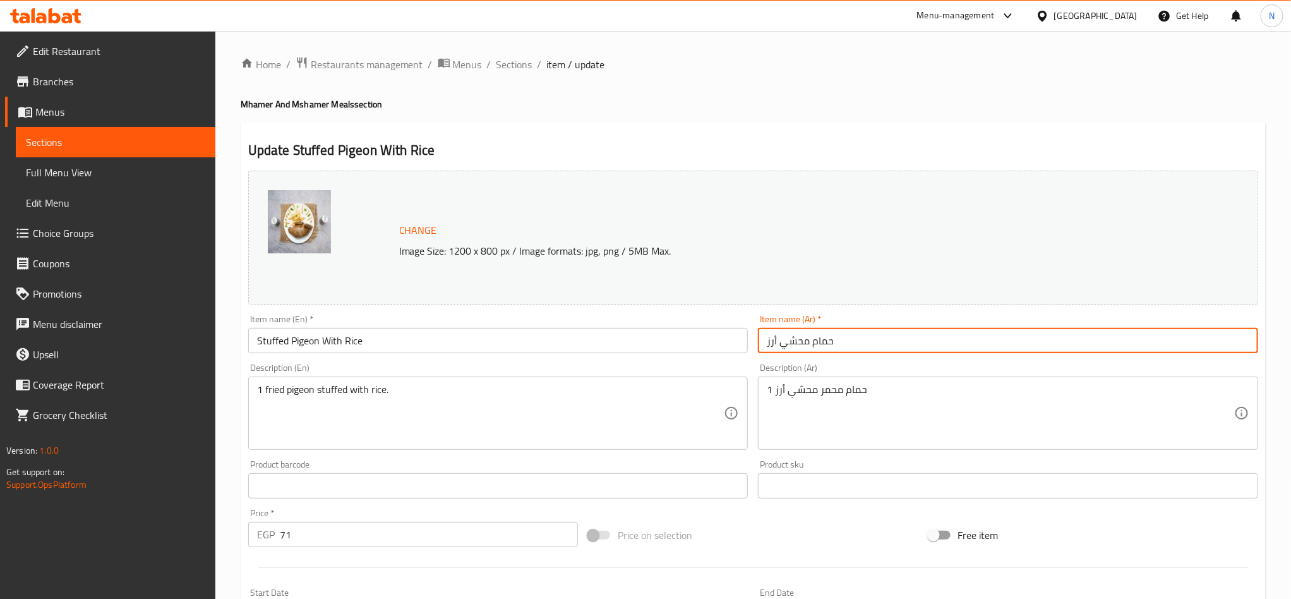
click at [870, 333] on input "حمام محشي أرز" at bounding box center [1008, 340] width 500 height 25
click at [498, 53] on div "Home / Restaurants management / Menus / Sections / item / update Mhamer And Msh…" at bounding box center [753, 471] width 1076 height 880
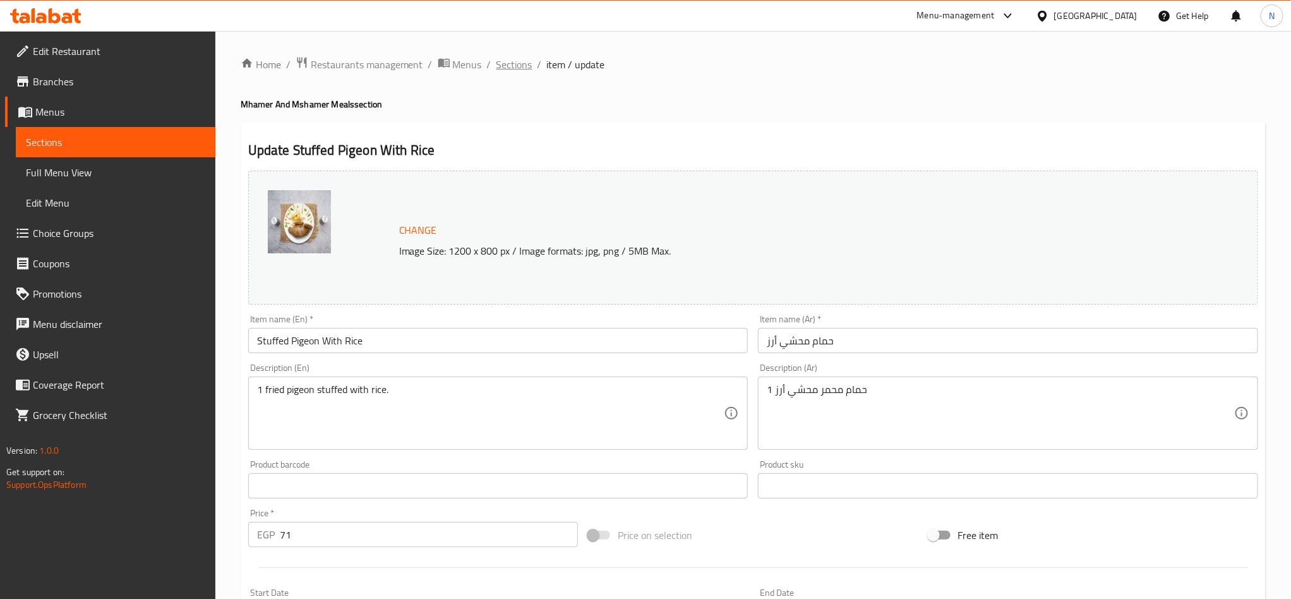
click at [501, 63] on span "Sections" at bounding box center [514, 64] width 36 height 15
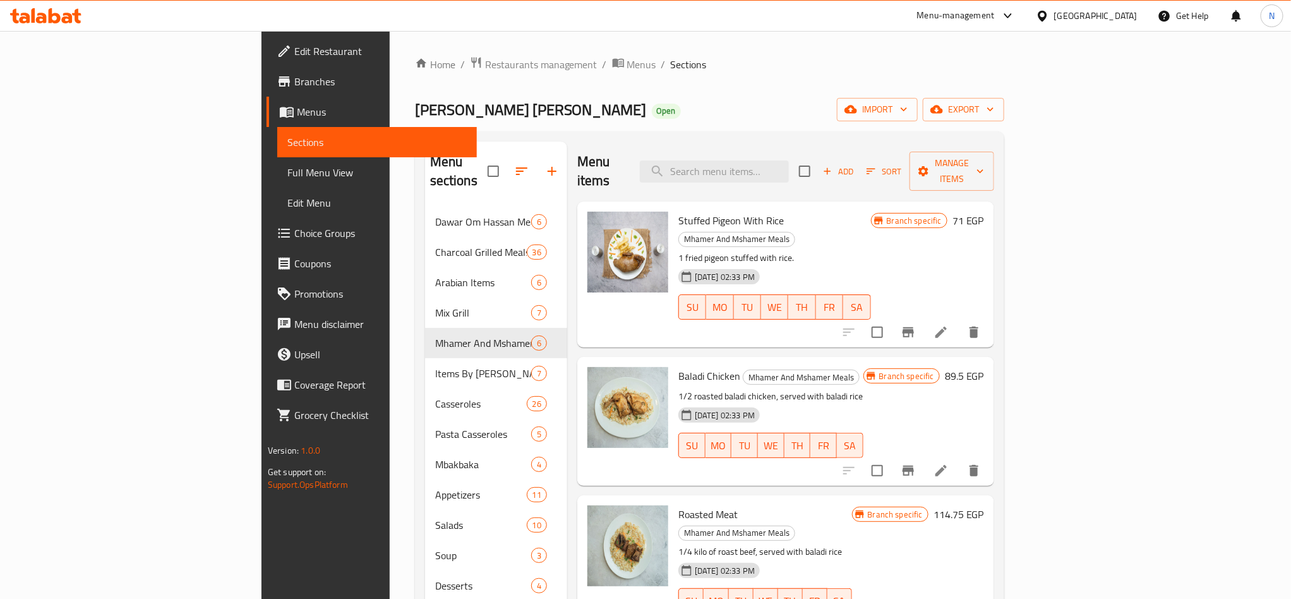
click at [853, 148] on div "Menu items Add Sort Manage items" at bounding box center [785, 171] width 417 height 60
click at [789, 162] on input "search" at bounding box center [714, 171] width 149 height 22
type input "خ"
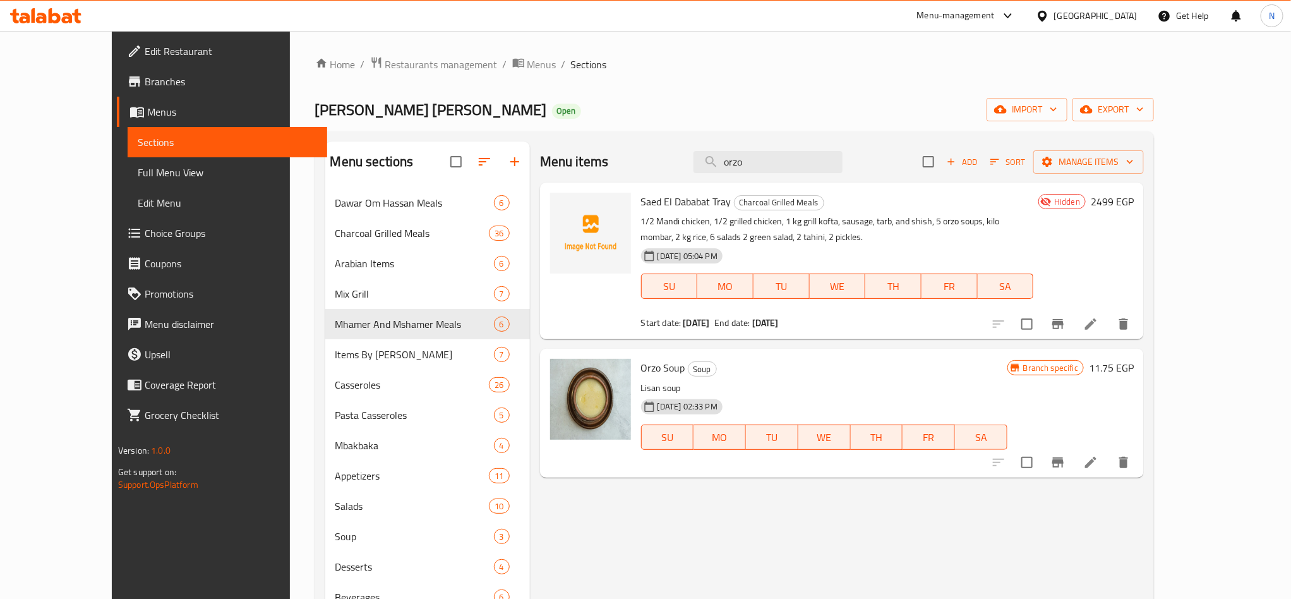
type input "orzo"
click at [1098, 458] on icon at bounding box center [1090, 462] width 15 height 15
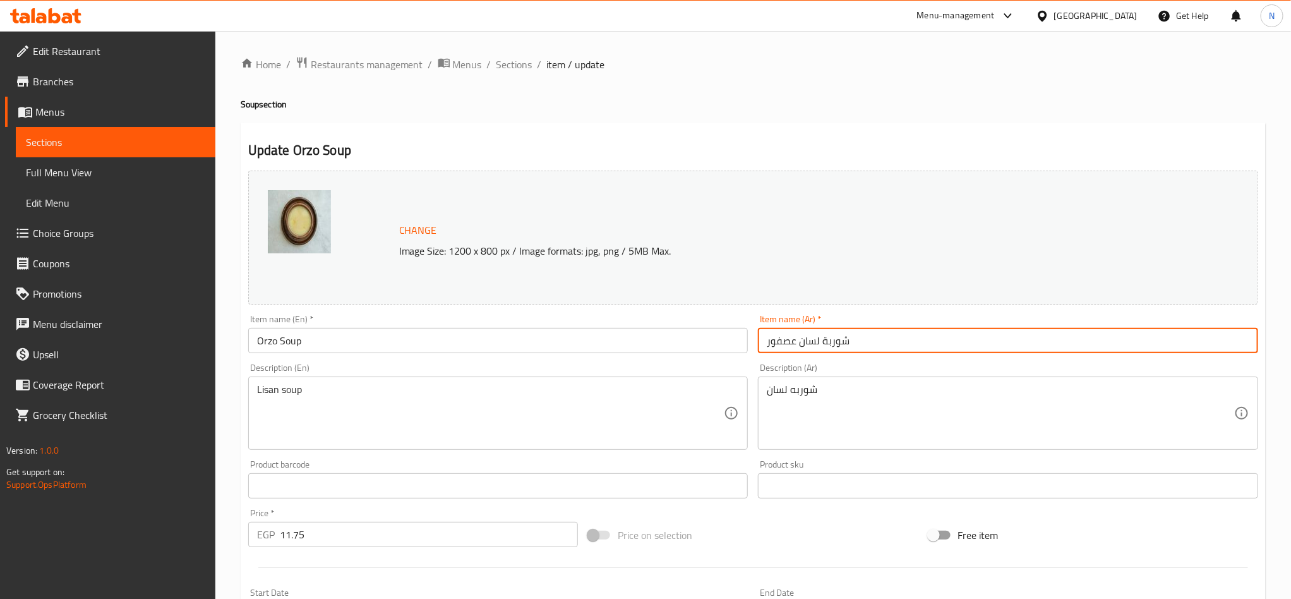
click at [813, 344] on input "شوربة لسان عصفور" at bounding box center [1008, 340] width 500 height 25
drag, startPoint x: 818, startPoint y: 339, endPoint x: 766, endPoint y: 347, distance: 53.0
click at [766, 347] on input "شوربة لسان عصفور" at bounding box center [1008, 340] width 500 height 25
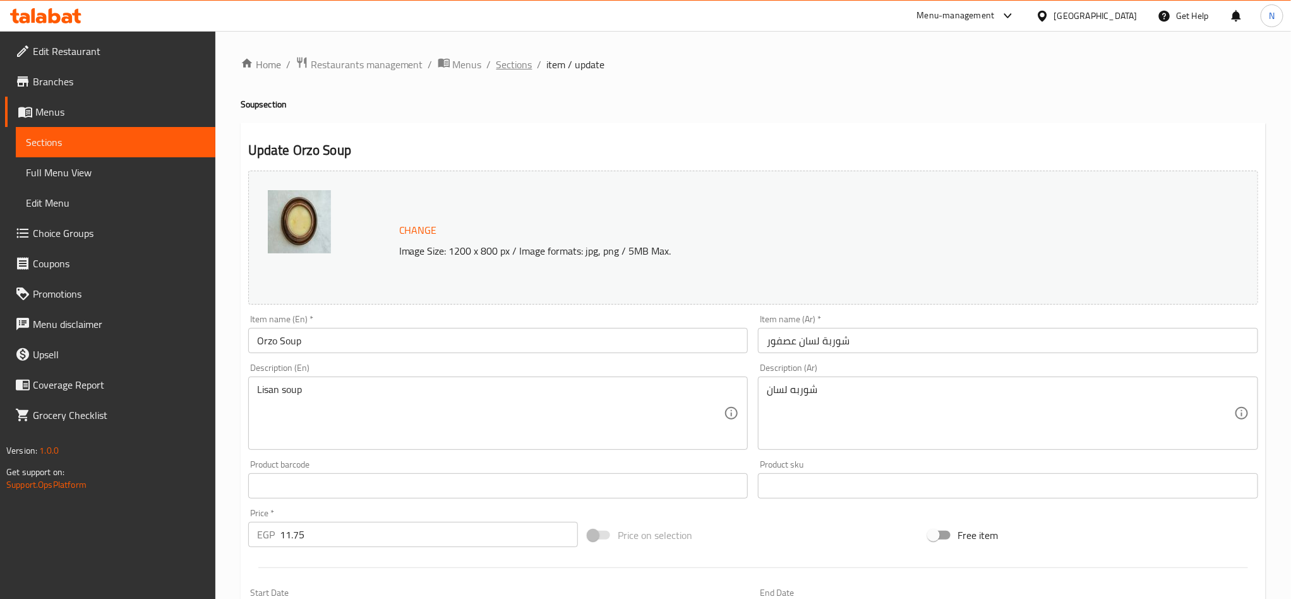
click at [527, 67] on span "Sections" at bounding box center [514, 64] width 36 height 15
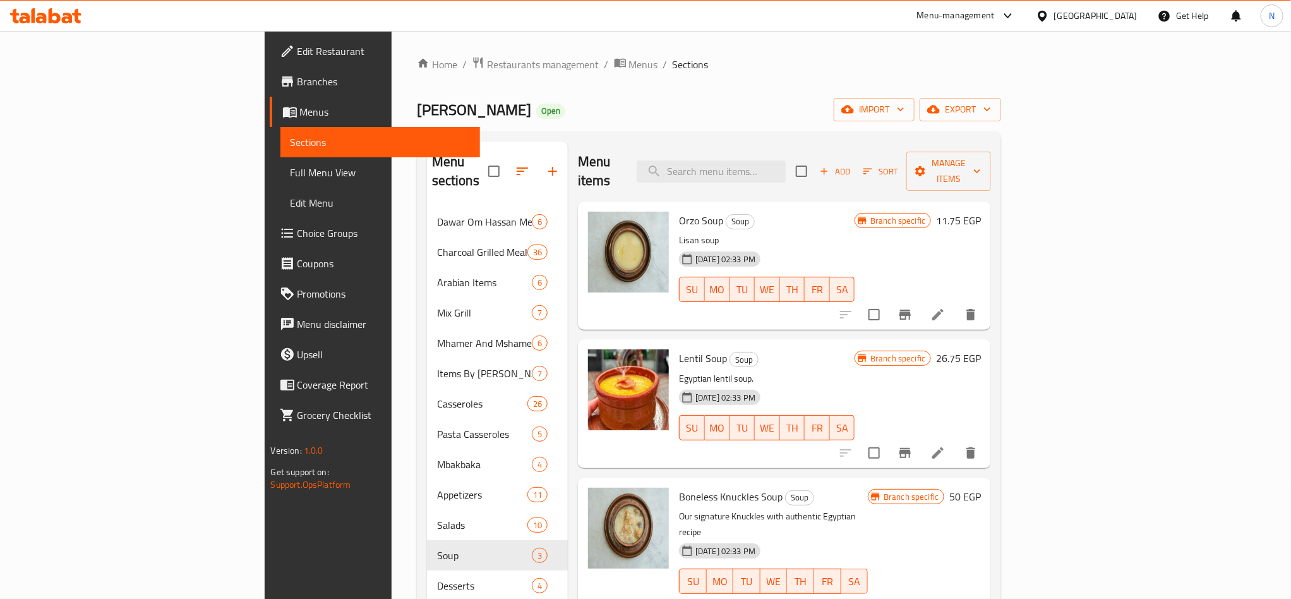
scroll to position [95, 0]
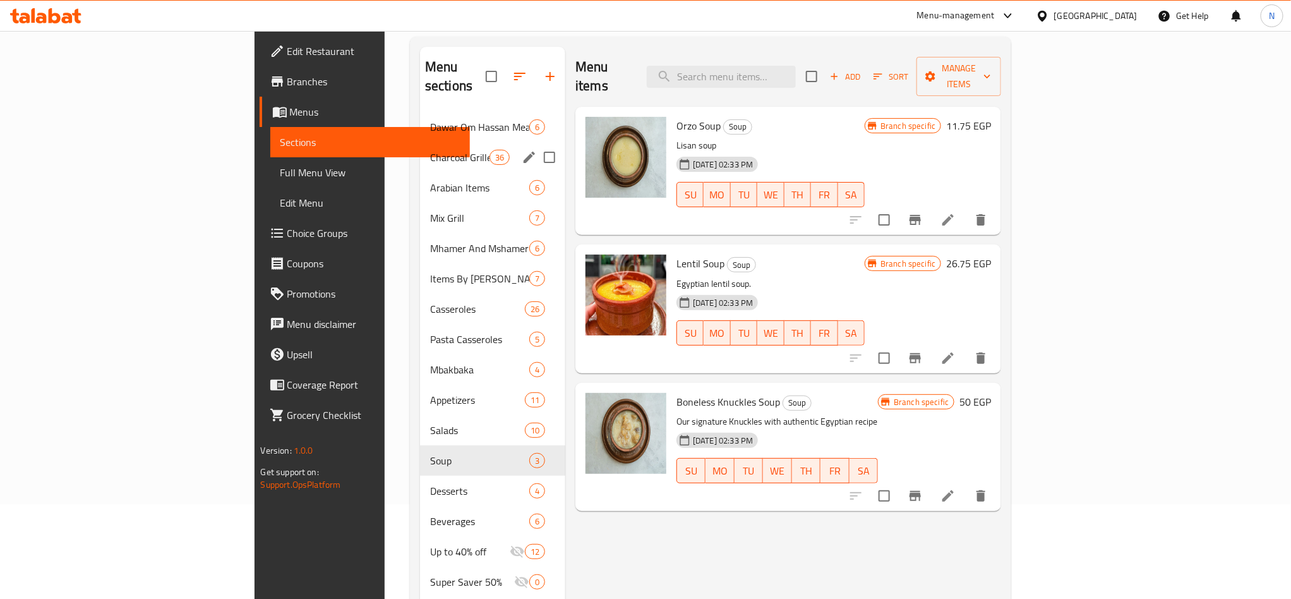
click at [420, 150] on div "Charcoal Grilled Meals 36" at bounding box center [492, 157] width 145 height 30
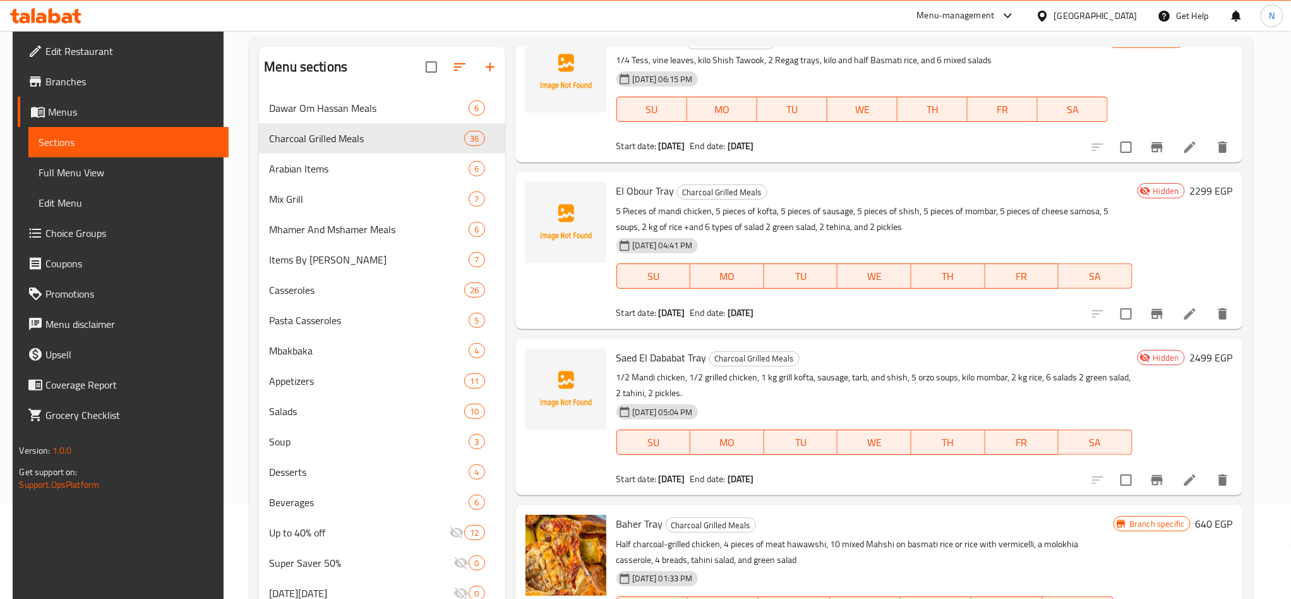
scroll to position [95, 0]
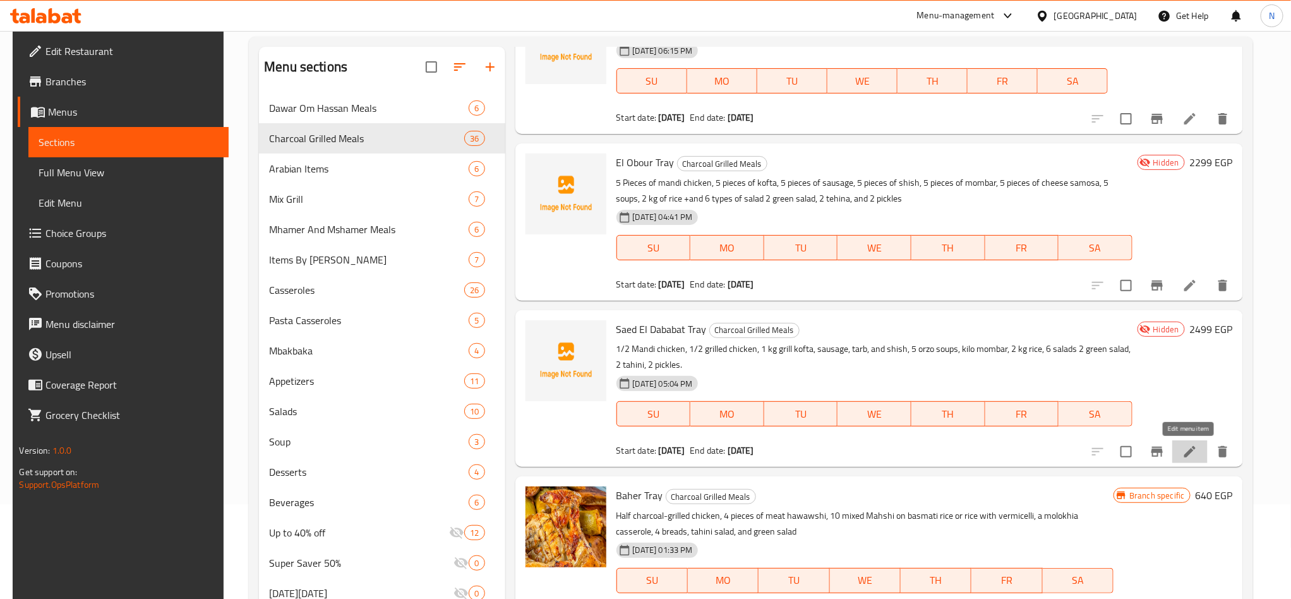
click at [1194, 450] on icon at bounding box center [1189, 451] width 15 height 15
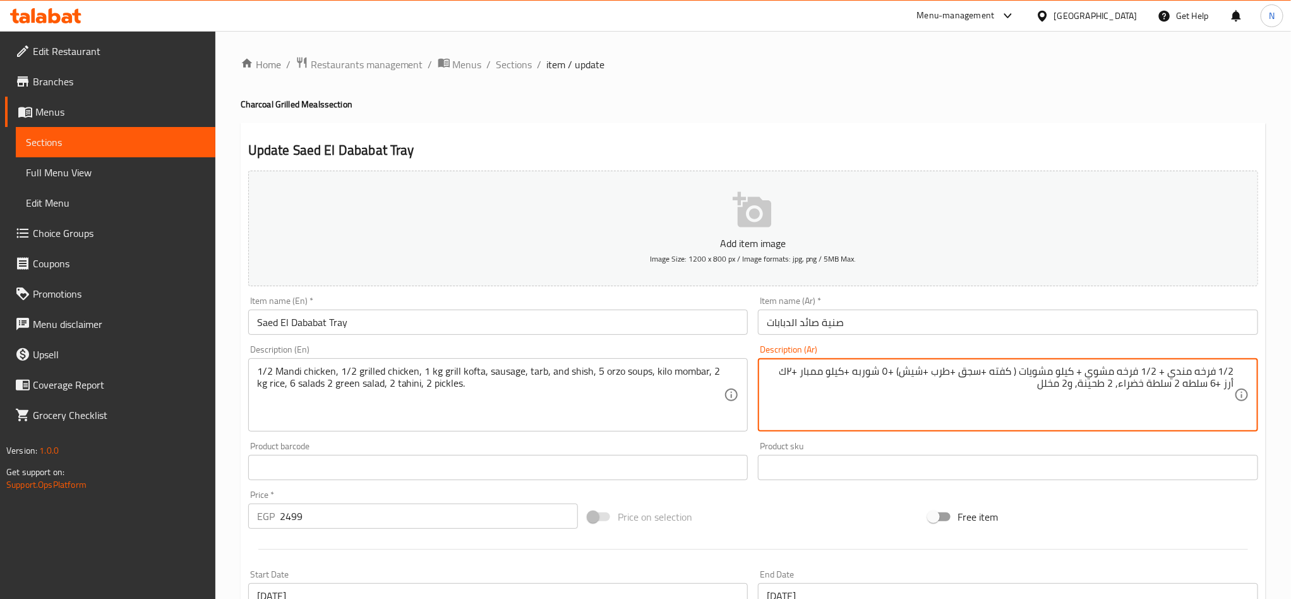
click at [858, 372] on textarea "1/2 فرخه مندي + 1/2 فرخه مشوي + كيلو مشويات ( كفته +سجق +طرب +شيش) +٥ شوربه +كي…" at bounding box center [1000, 395] width 467 height 60
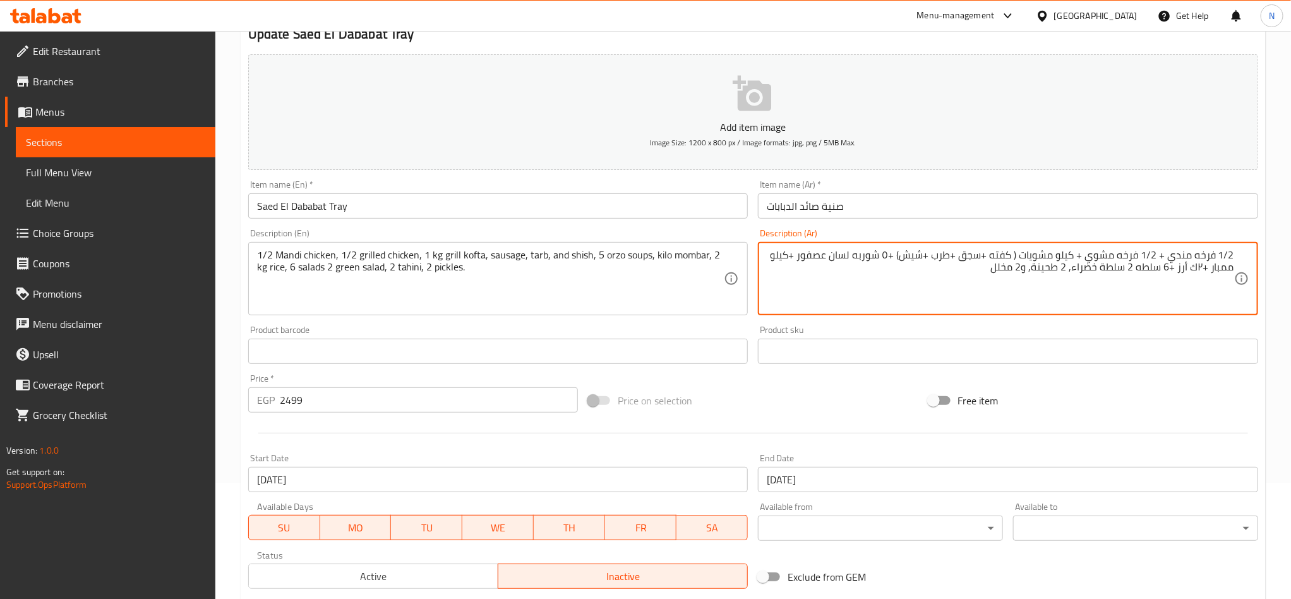
scroll to position [292, 0]
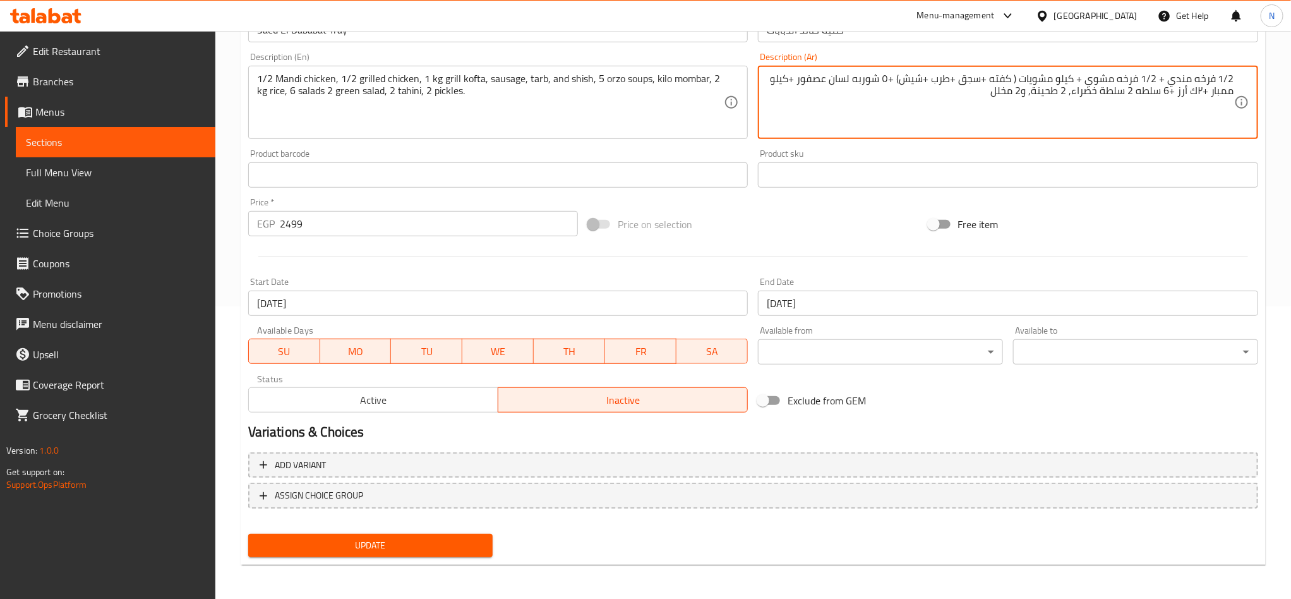
type textarea "1/2 فرخه مندي + 1/2 فرخه مشوي + كيلو مشويات ( كفته +سجق +طرب +شيش) +٥ شوربه لسا…"
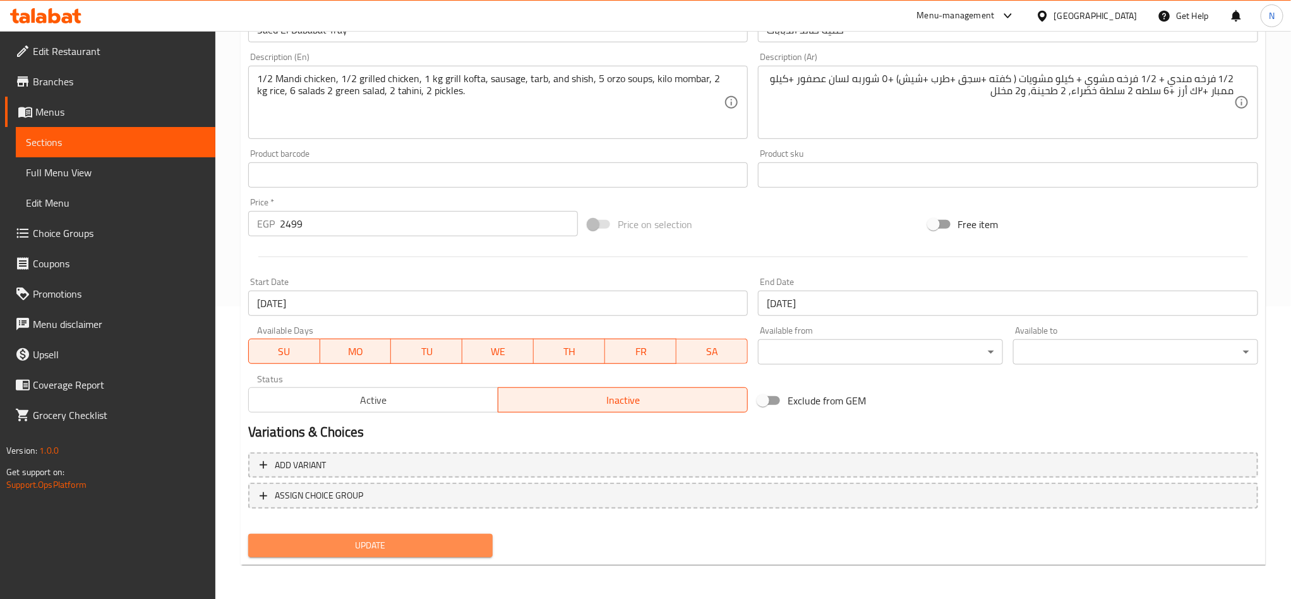
click at [482, 540] on span "Update" at bounding box center [370, 545] width 225 height 16
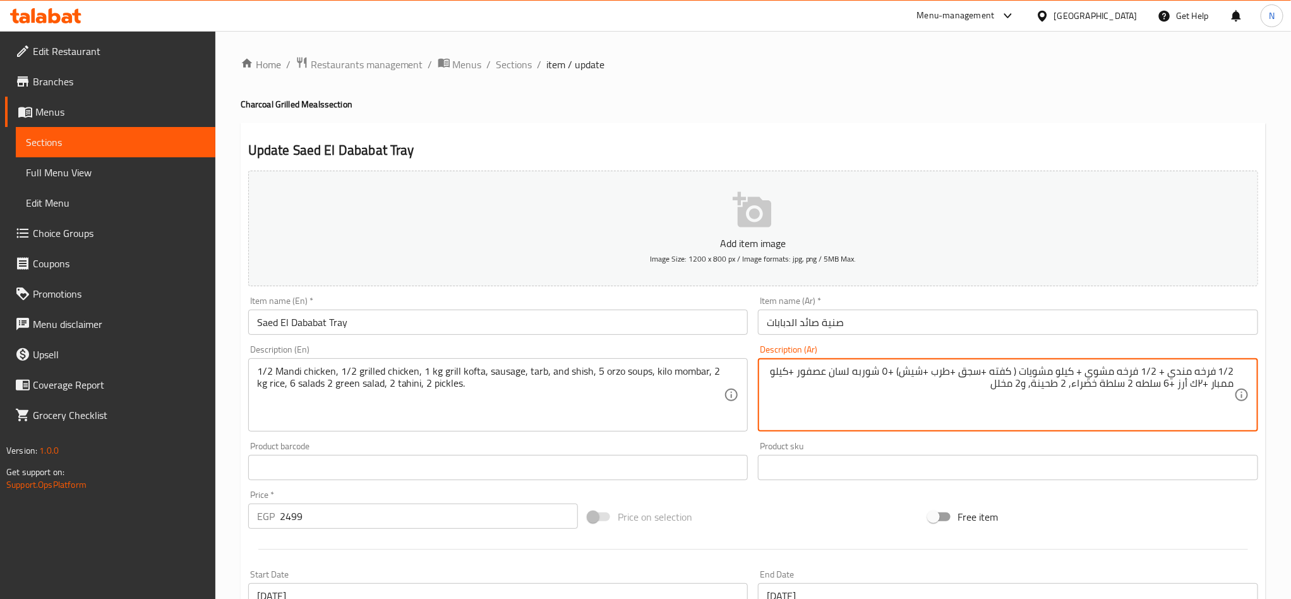
drag, startPoint x: 1134, startPoint y: 385, endPoint x: 980, endPoint y: 393, distance: 153.7
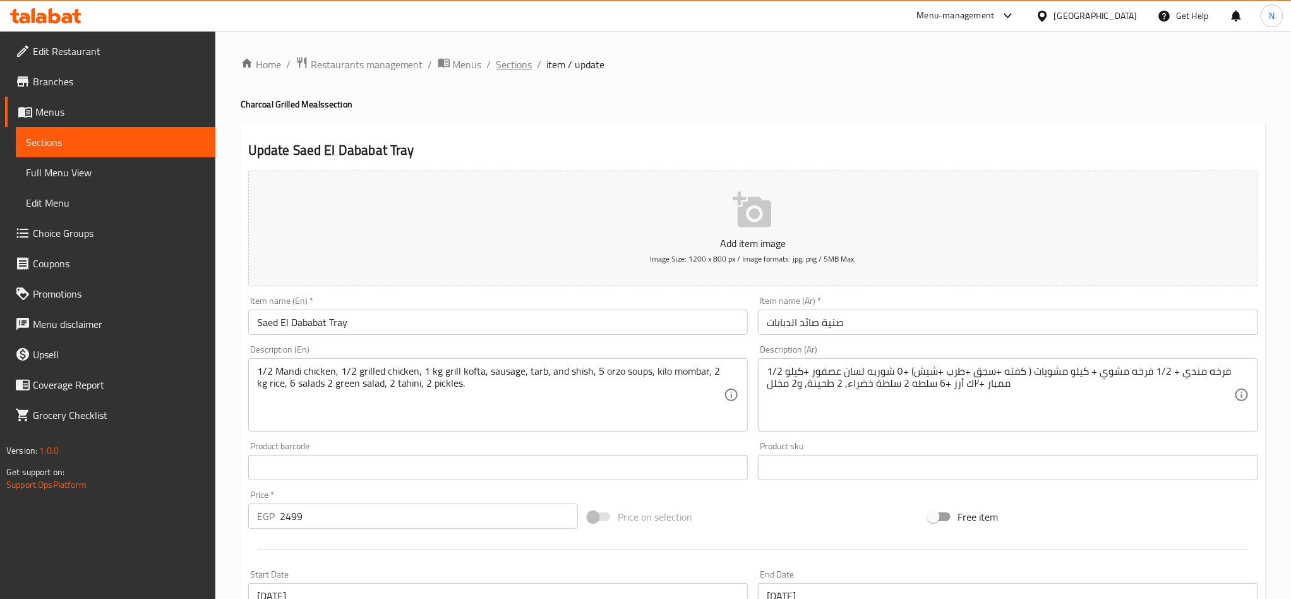
click at [512, 61] on span "Sections" at bounding box center [514, 64] width 36 height 15
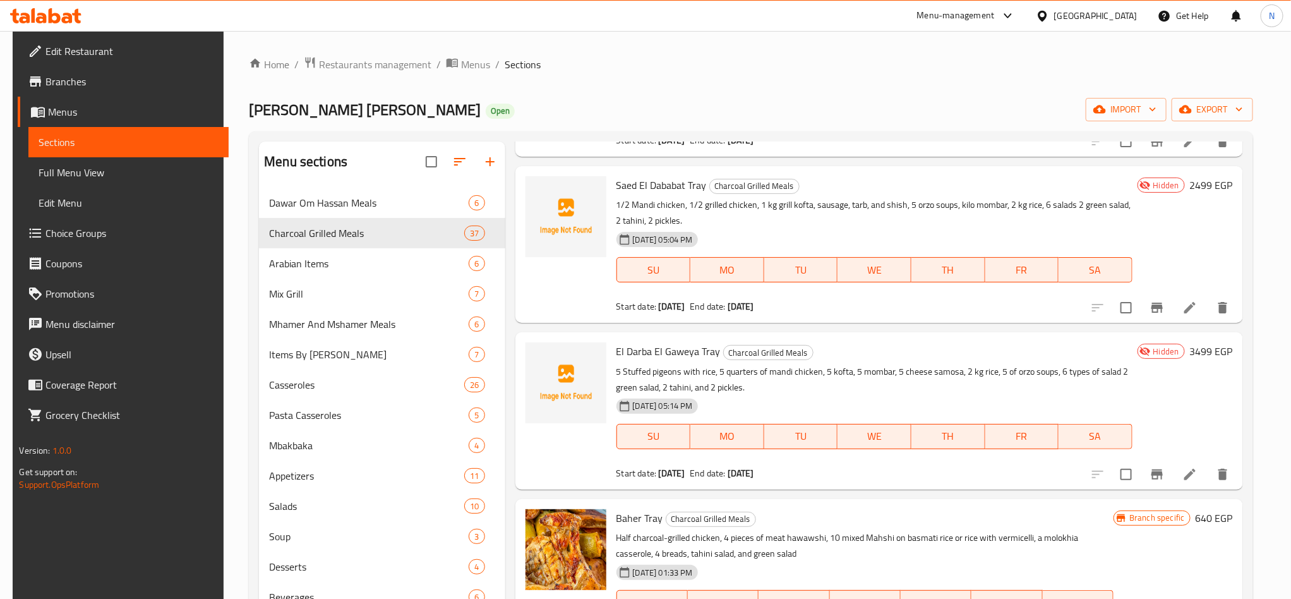
scroll to position [379, 0]
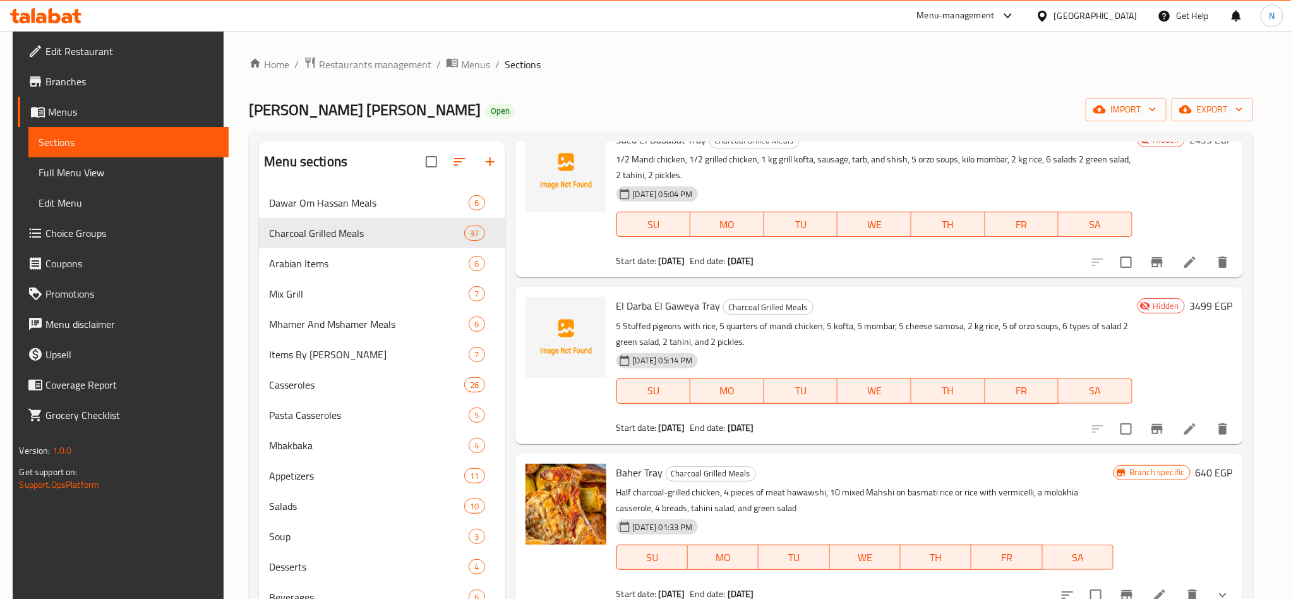
click at [1173, 432] on li at bounding box center [1189, 428] width 35 height 23
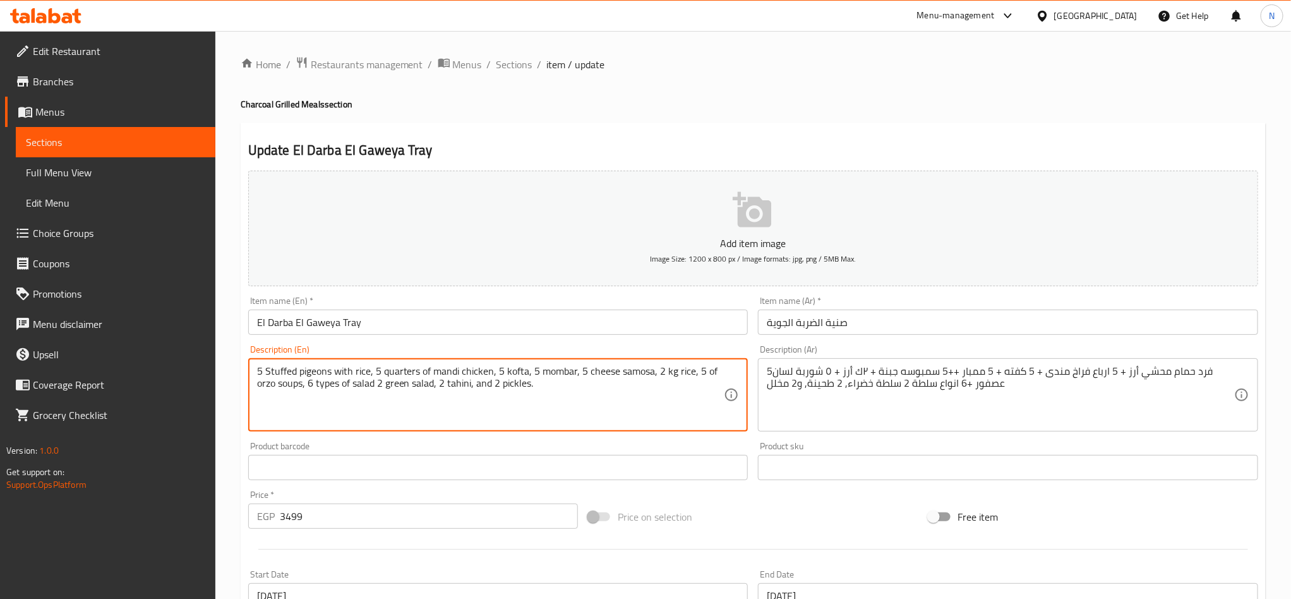
click at [707, 372] on textarea "5 Stuffed pigeons with rice, 5 quarters of mandi chicken, 5 kofta, 5 mombar, 5 …" at bounding box center [490, 395] width 467 height 60
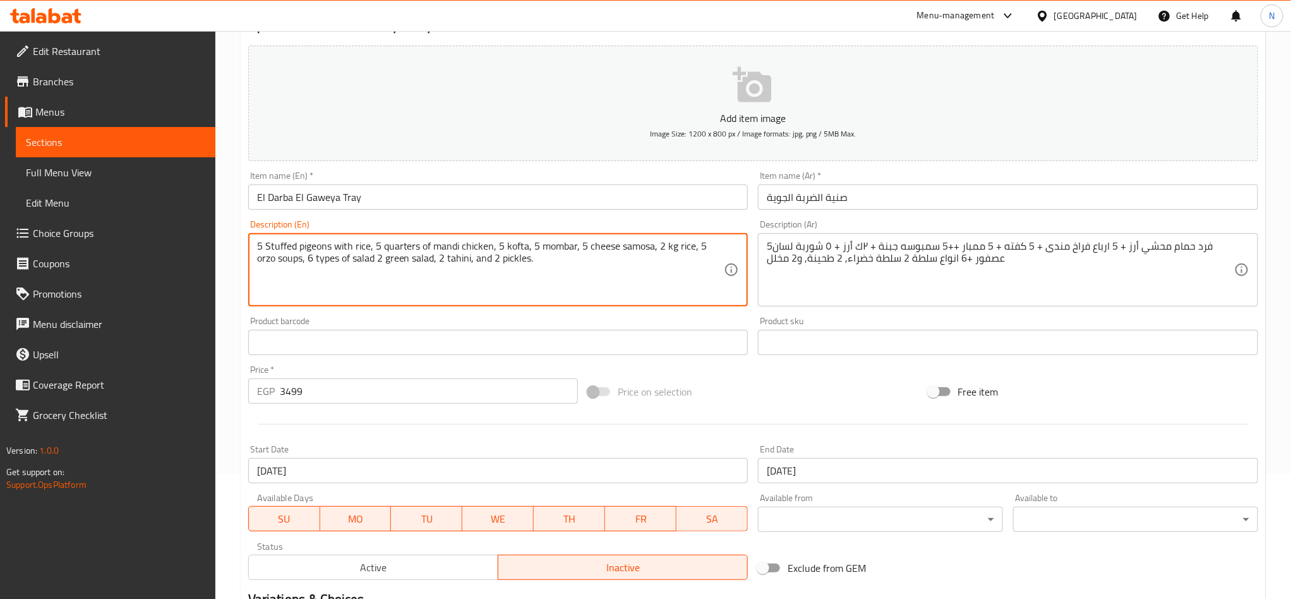
scroll to position [292, 0]
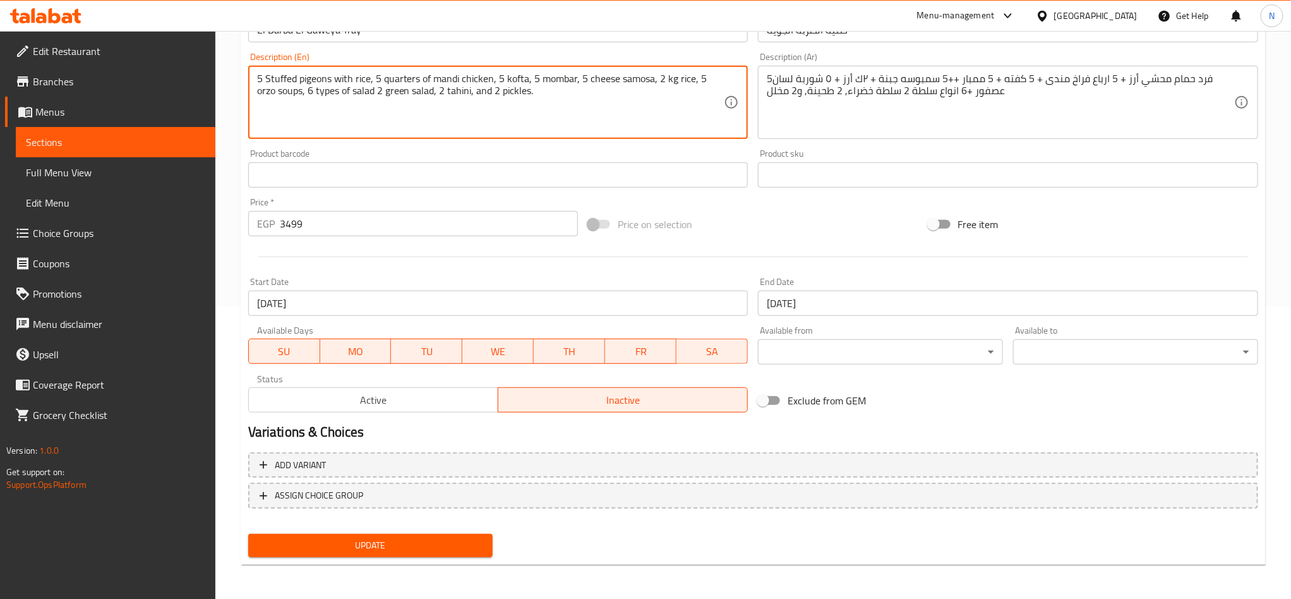
type textarea "5 Stuffed pigeons with rice, 5 quarters of mandi chicken, 5 kofta, 5 mombar, 5 …"
click at [449, 551] on span "Update" at bounding box center [370, 545] width 225 height 16
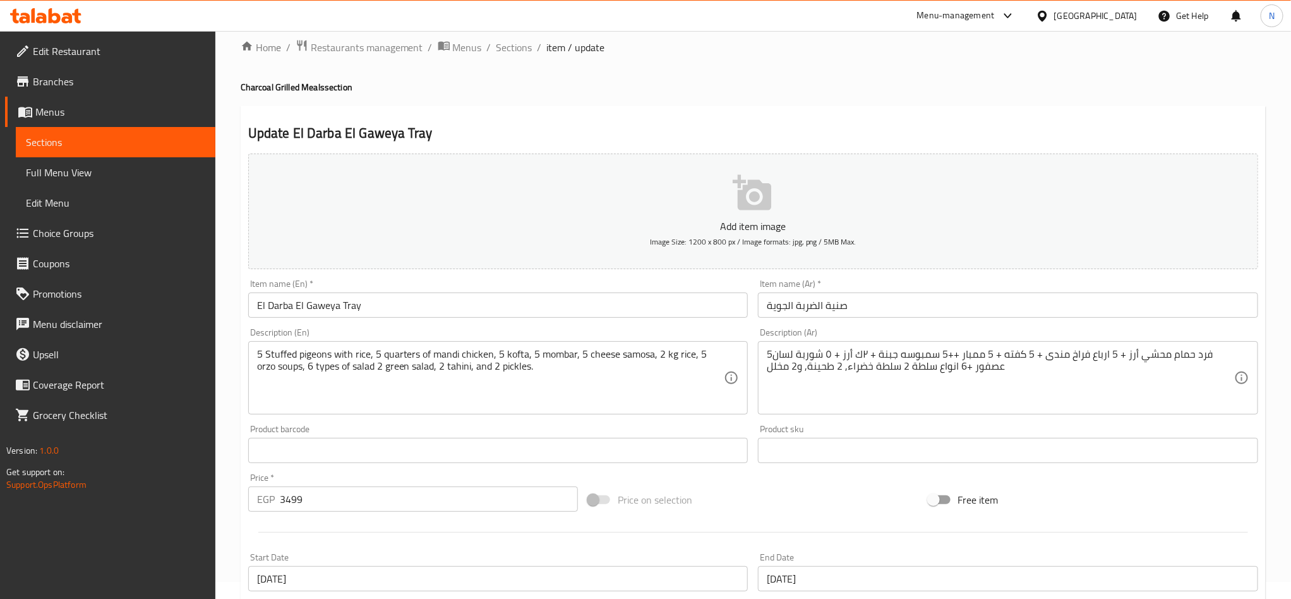
scroll to position [8, 0]
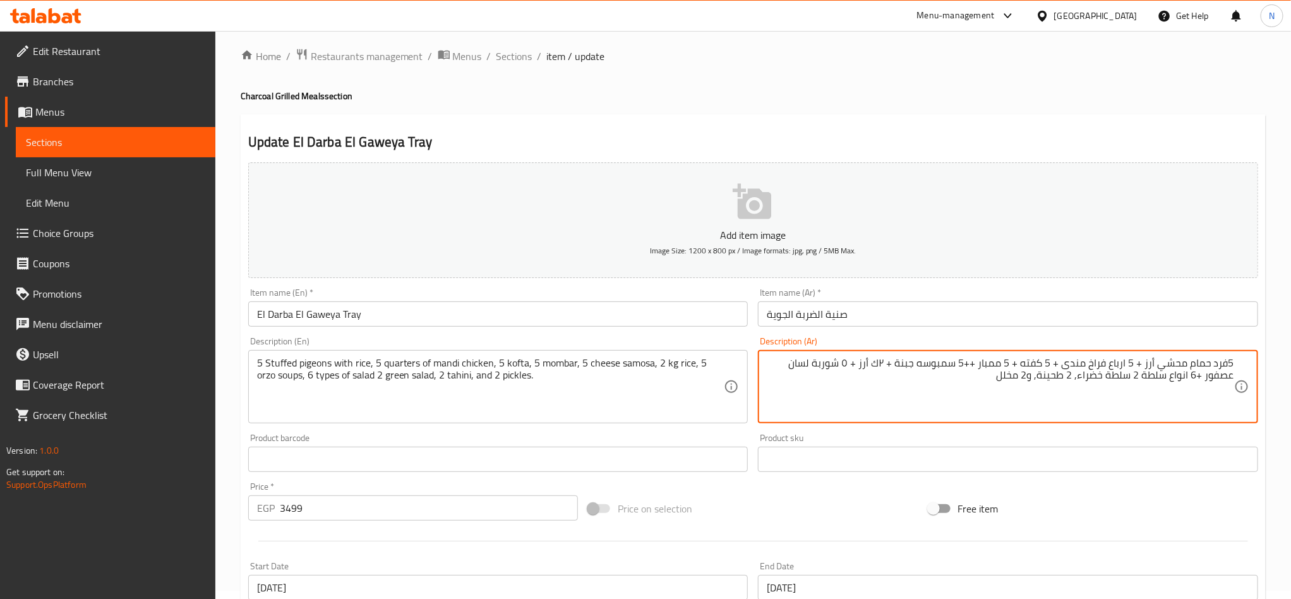
drag, startPoint x: 1139, startPoint y: 377, endPoint x: 1016, endPoint y: 390, distance: 124.5
click at [991, 378] on textarea "5فرد حمام محشي أرز + 5 ارباع فراخ مندى + 5 كفته + 5 ممبار ++5 سمبوسه جبنة + ٢ك …" at bounding box center [1000, 387] width 467 height 60
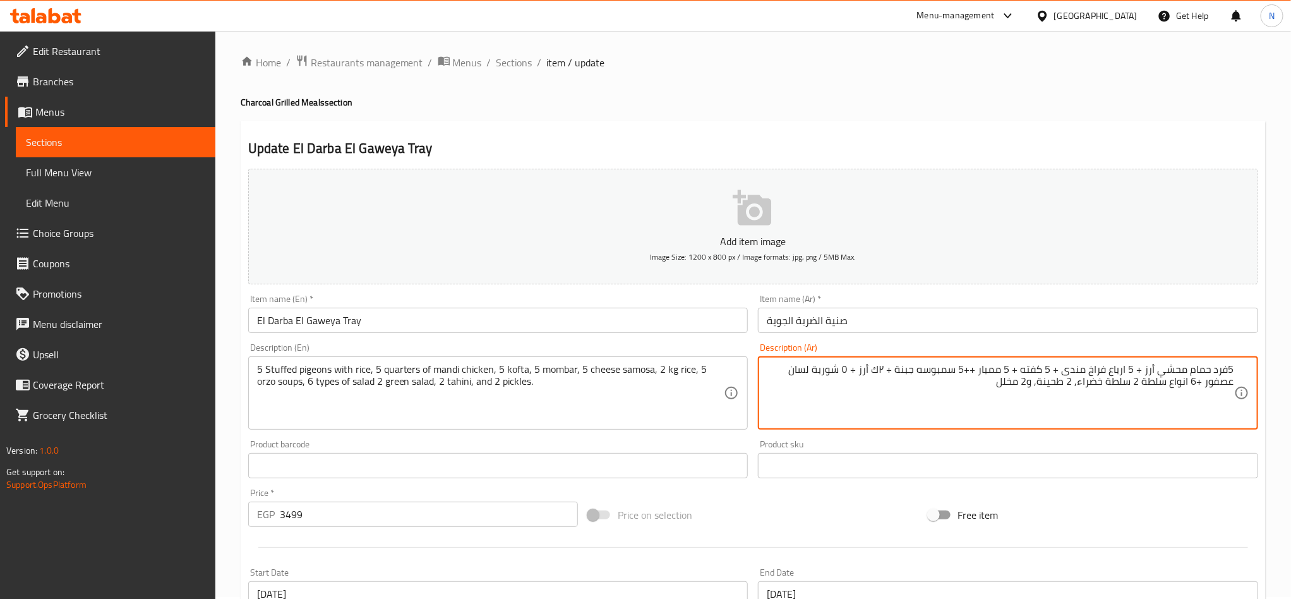
scroll to position [0, 0]
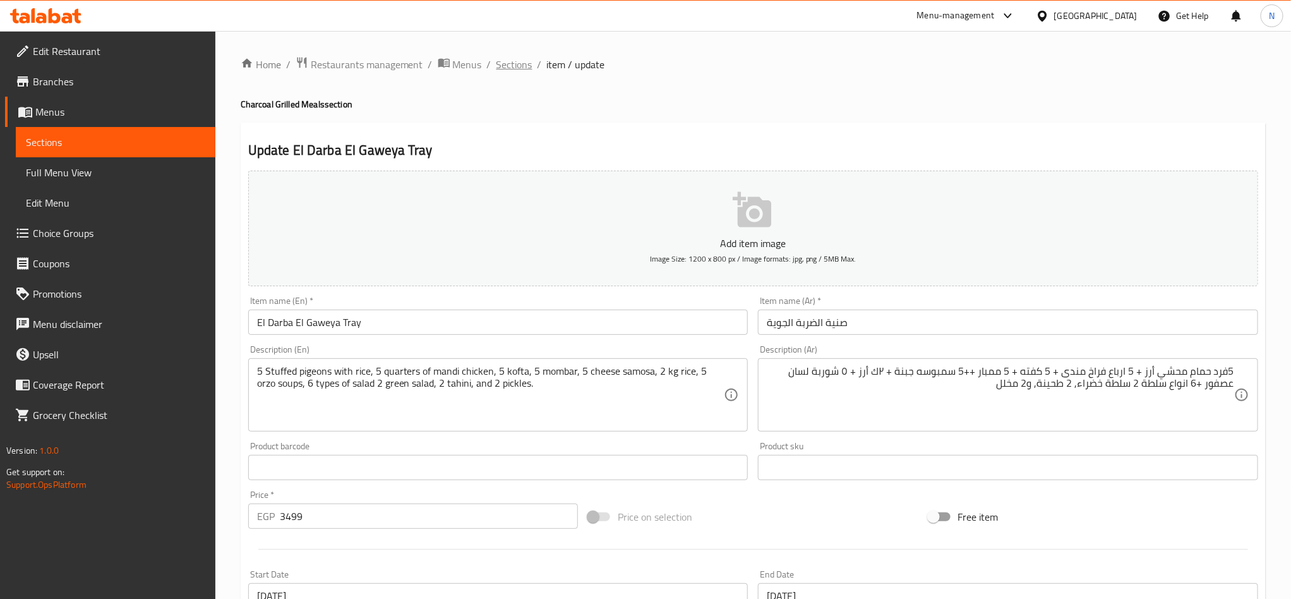
click at [512, 63] on span "Sections" at bounding box center [514, 64] width 36 height 15
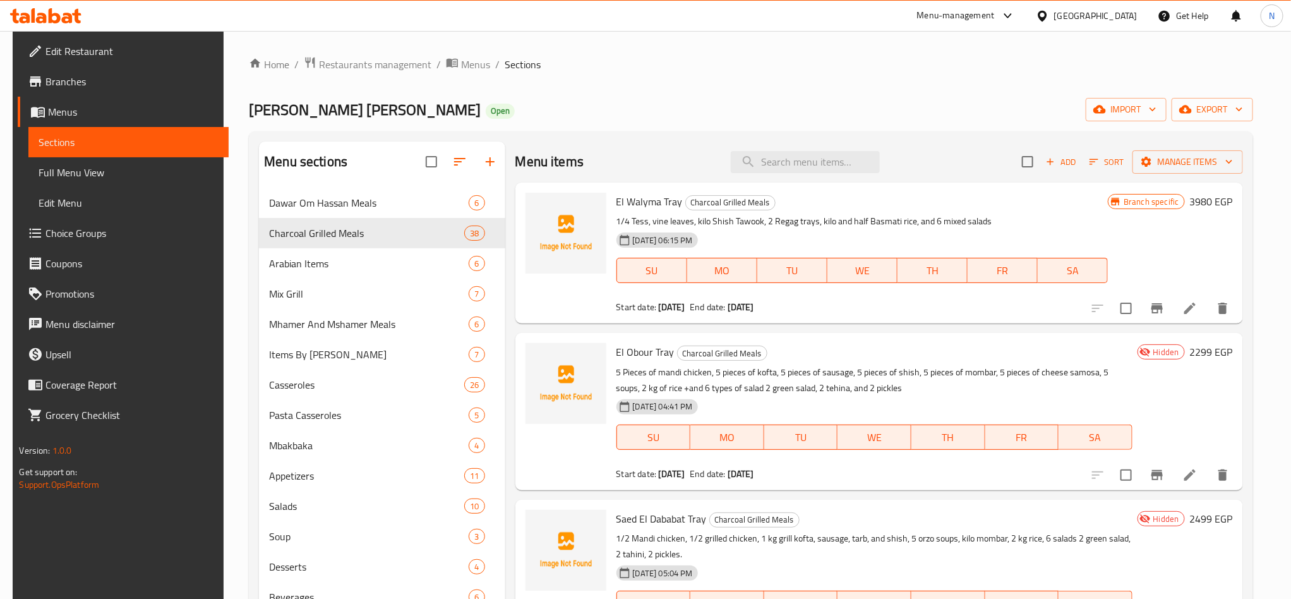
click at [847, 137] on div "Menu sections Dawar Om Hassan Meals 6 Charcoal Grilled Meals 38 Arabian Items 6…" at bounding box center [751, 500] width 1004 height 738
click at [840, 148] on div "Menu items Add Sort Manage items" at bounding box center [879, 161] width 728 height 41
click at [834, 155] on input "search" at bounding box center [805, 162] width 149 height 22
paste input "تركي"
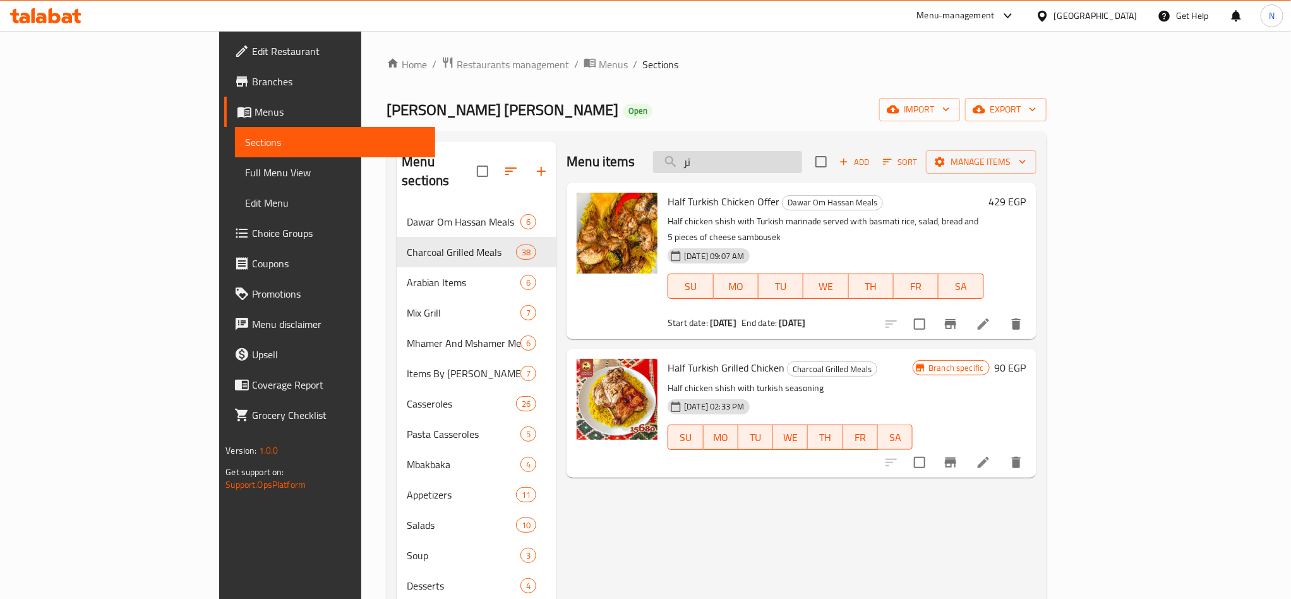
type input "ت"
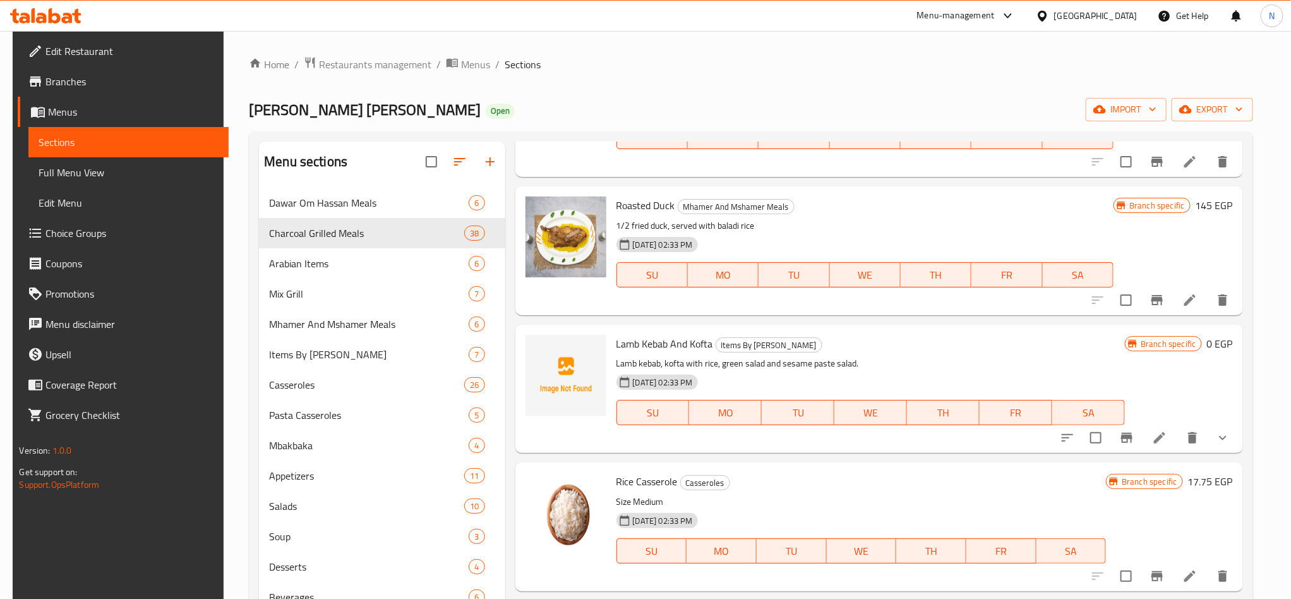
scroll to position [7374, 0]
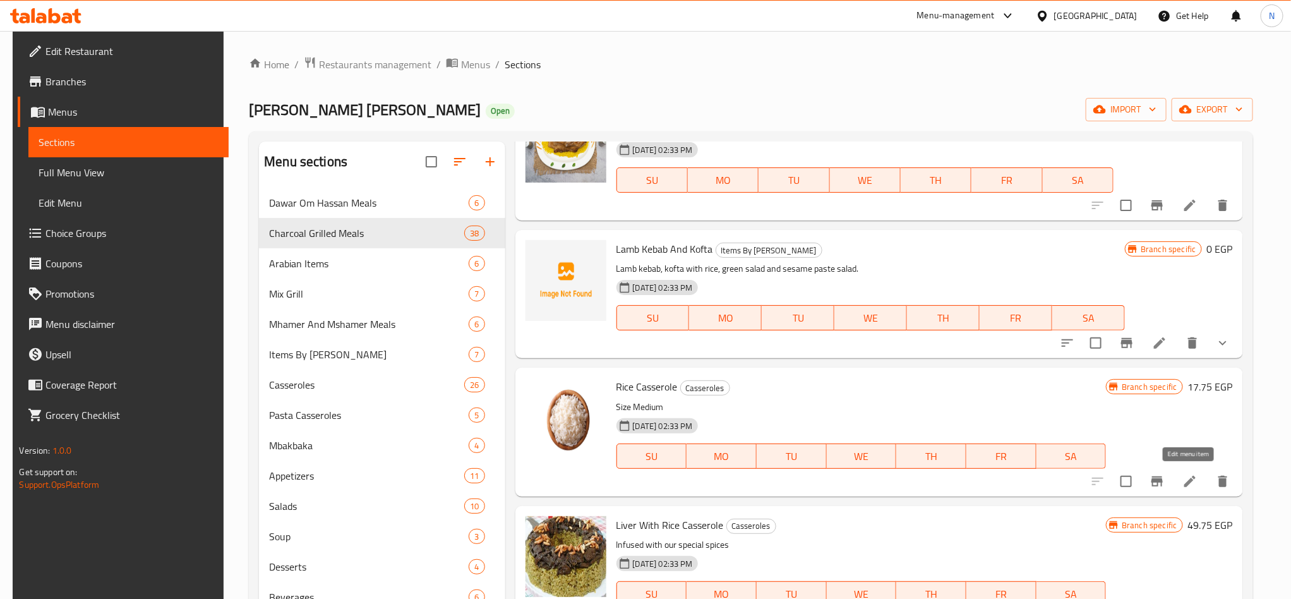
type input "rice"
click at [1182, 480] on icon at bounding box center [1189, 481] width 15 height 15
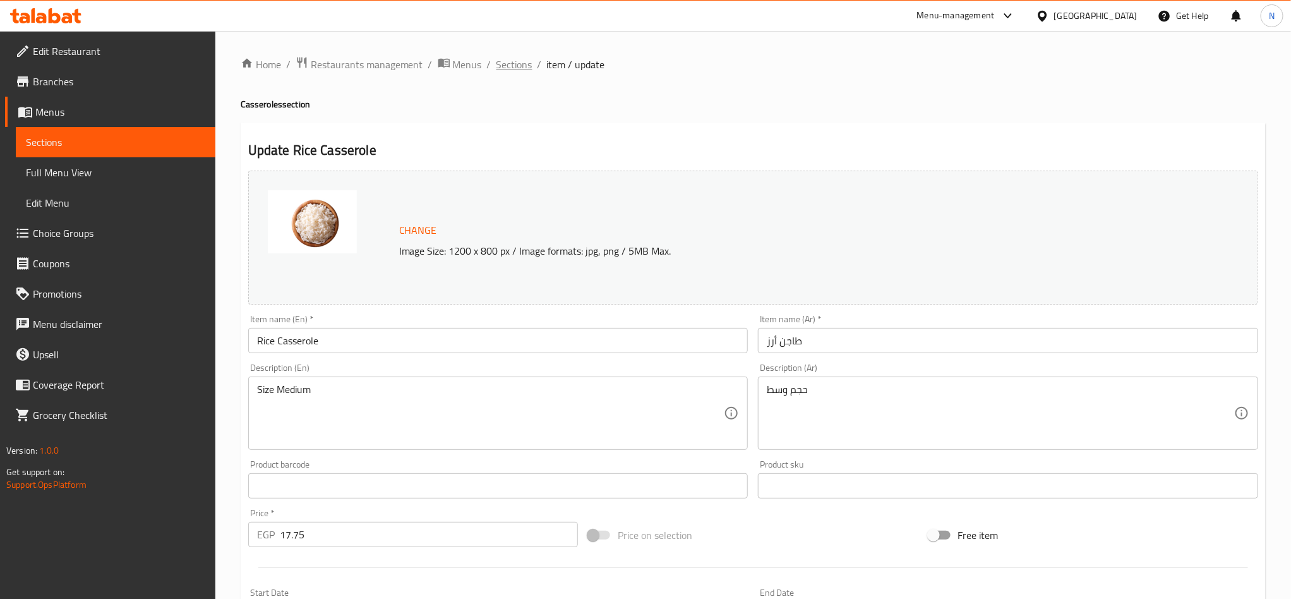
click at [514, 68] on span "Sections" at bounding box center [514, 64] width 36 height 15
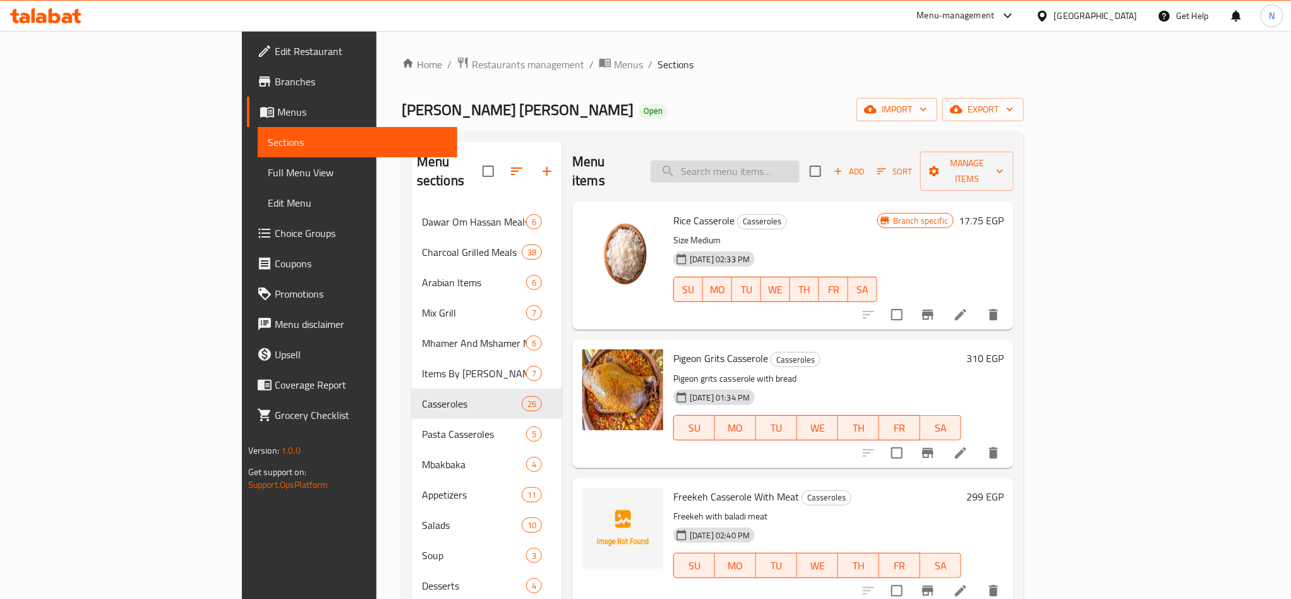
click at [800, 161] on input "search" at bounding box center [724, 171] width 149 height 22
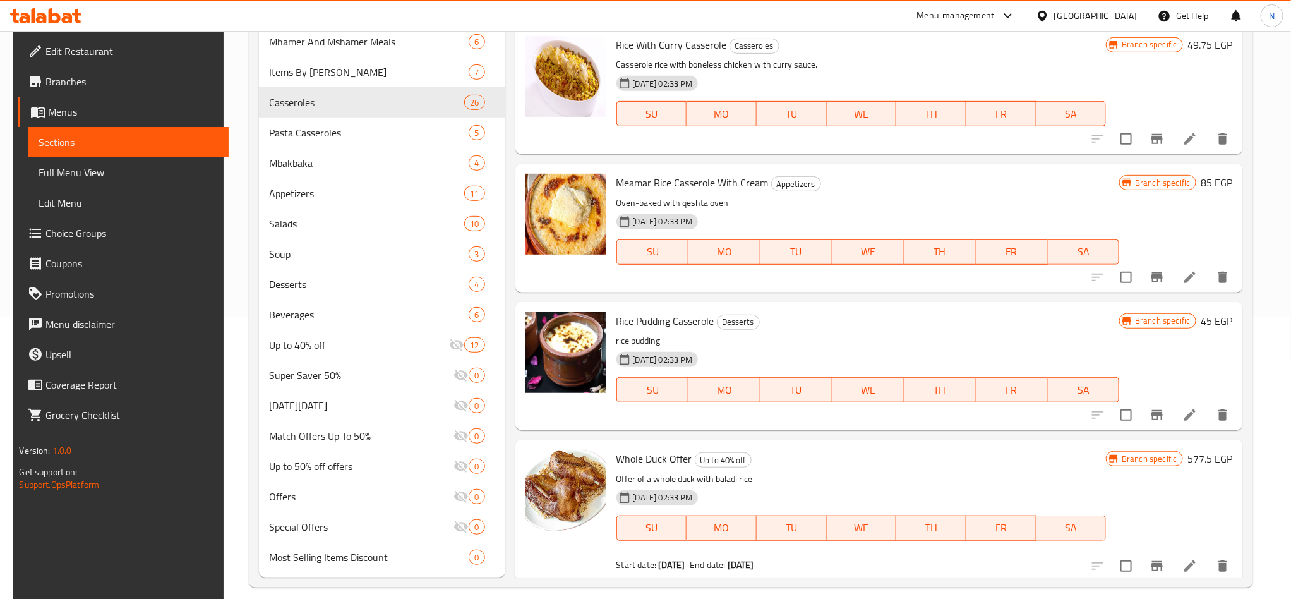
scroll to position [296, 0]
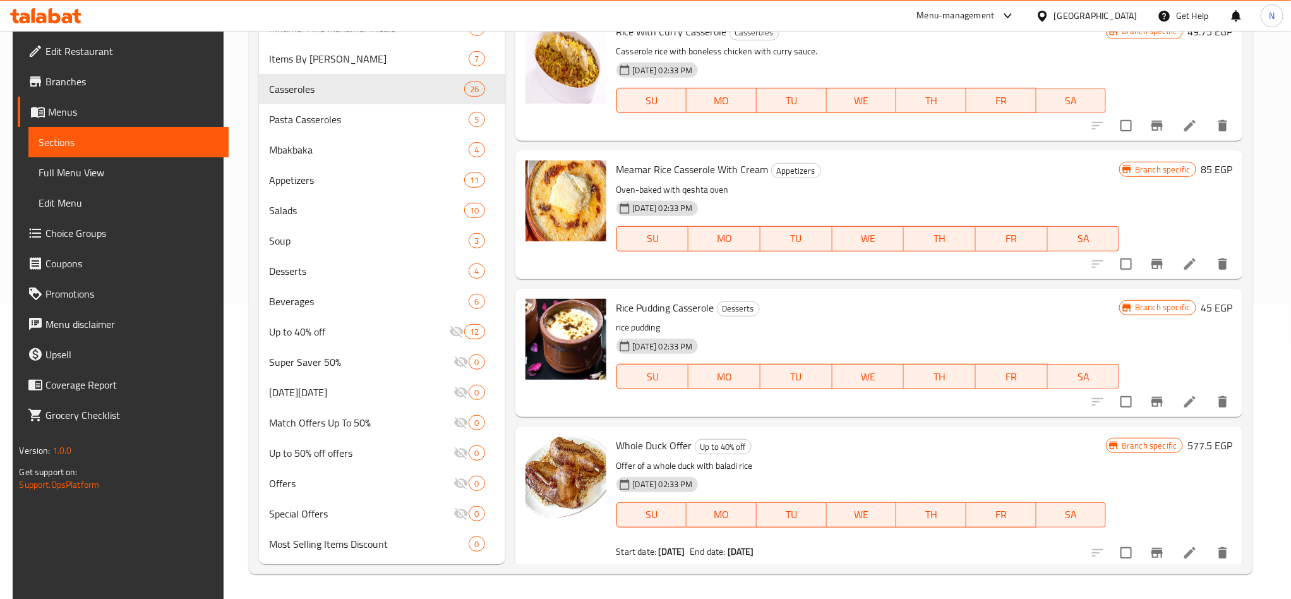
type input "rice"
click at [659, 308] on span "Rice Pudding Casserole" at bounding box center [665, 307] width 98 height 19
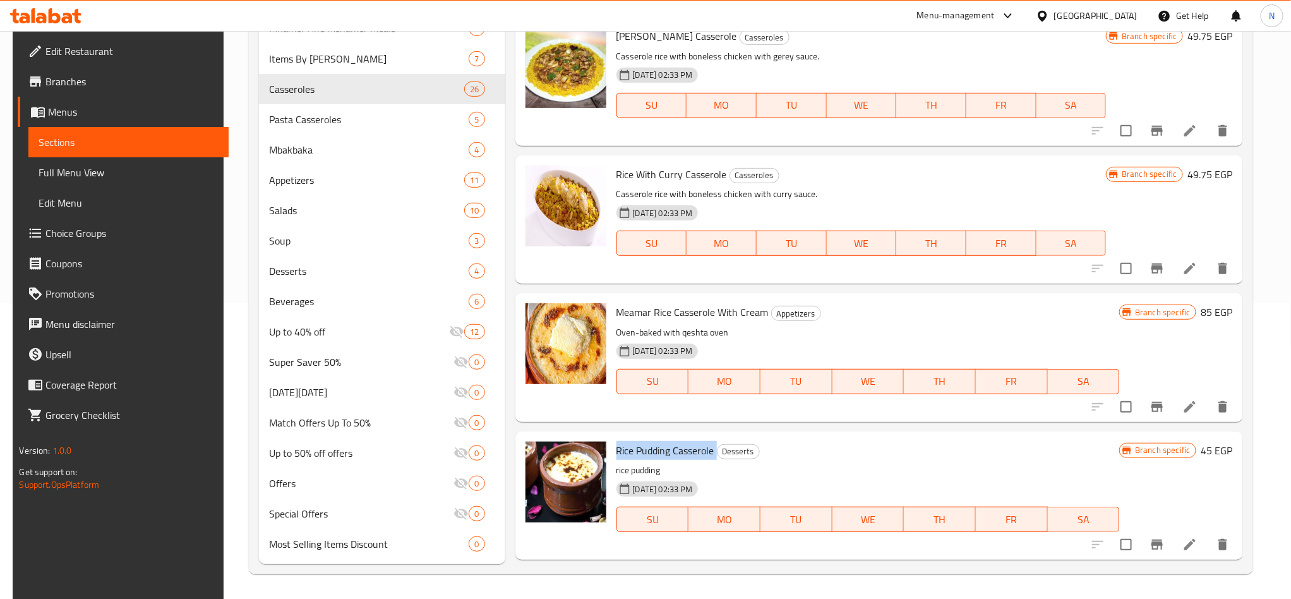
scroll to position [7659, 0]
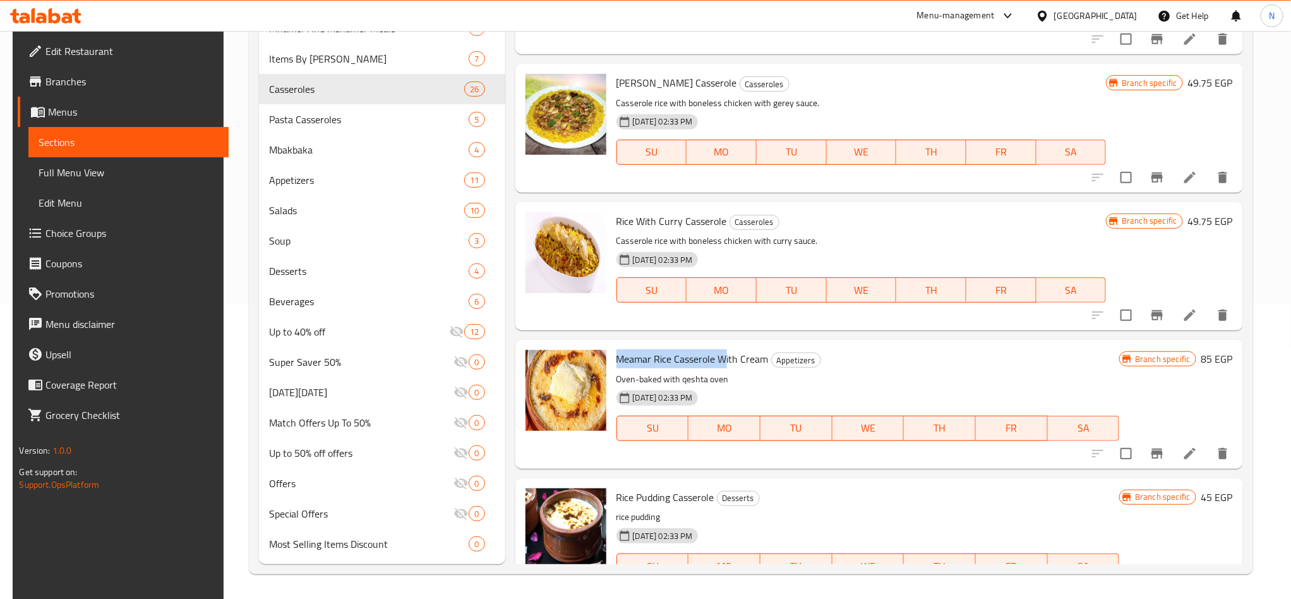
drag, startPoint x: 721, startPoint y: 354, endPoint x: 608, endPoint y: 362, distance: 112.7
click at [611, 362] on div "Meamar Rice Casserole With Cream Appetizers Oven-baked with qeshta oven 29-08-2…" at bounding box center [867, 404] width 513 height 118
drag, startPoint x: 717, startPoint y: 218, endPoint x: 702, endPoint y: 222, distance: 15.8
click at [702, 222] on span "Rice With Curry Casserole" at bounding box center [671, 221] width 111 height 19
click at [673, 217] on span "Rice With Curry Casserole" at bounding box center [671, 221] width 111 height 19
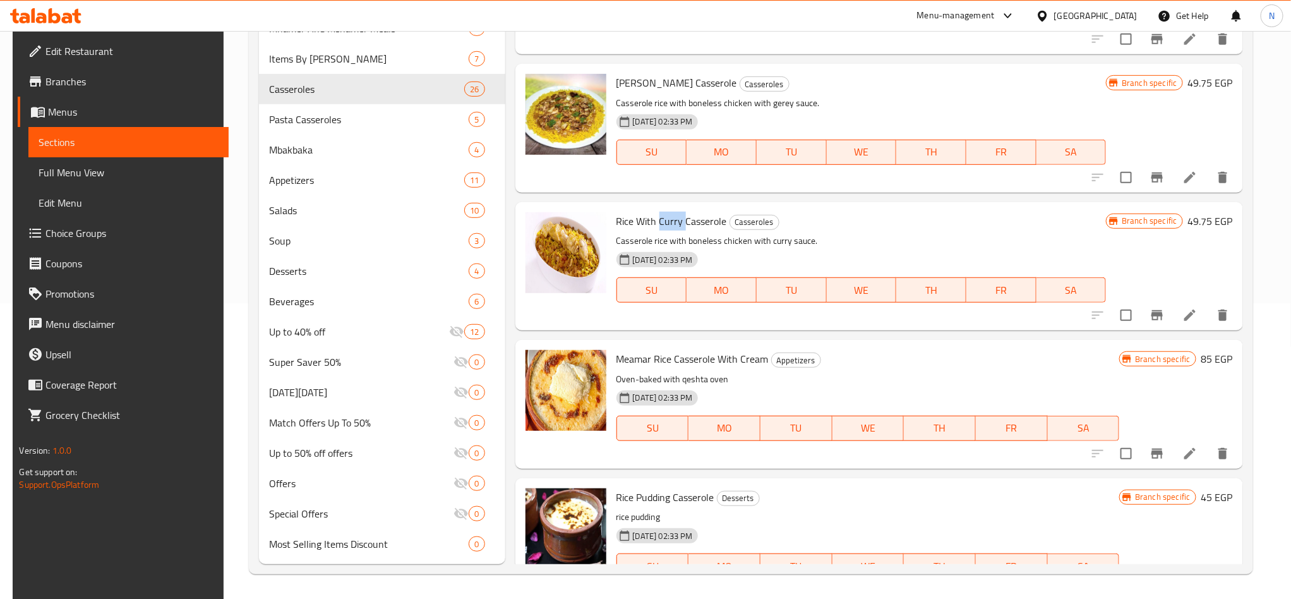
click at [673, 217] on span "Rice With Curry Casserole" at bounding box center [671, 221] width 111 height 19
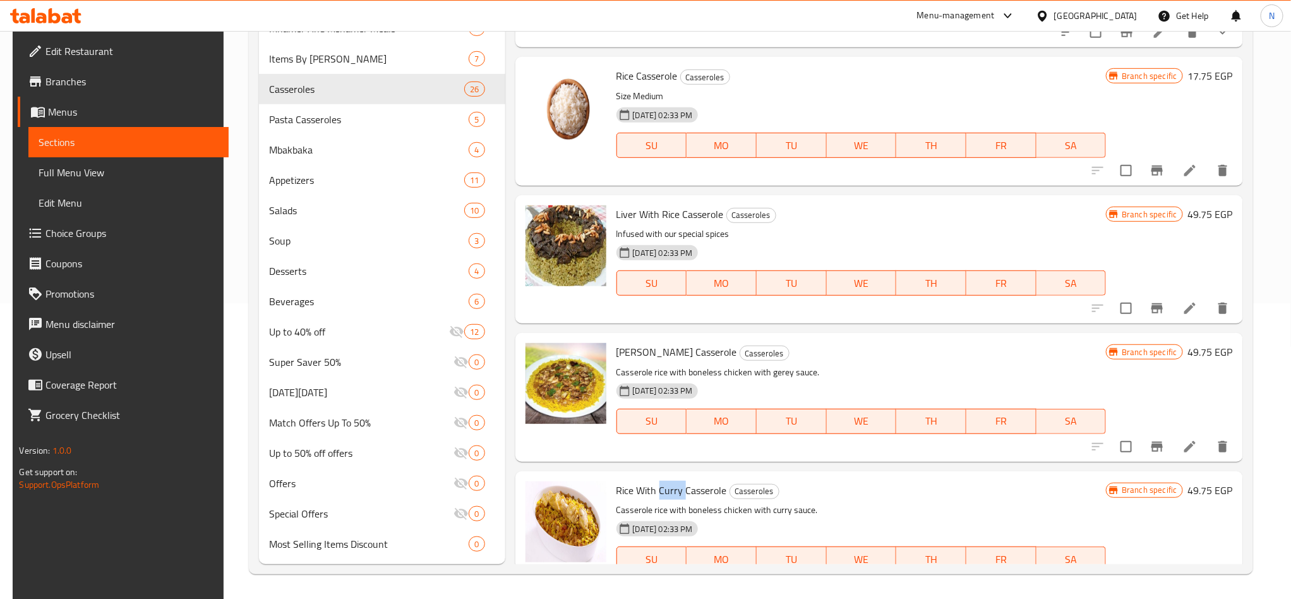
scroll to position [7374, 0]
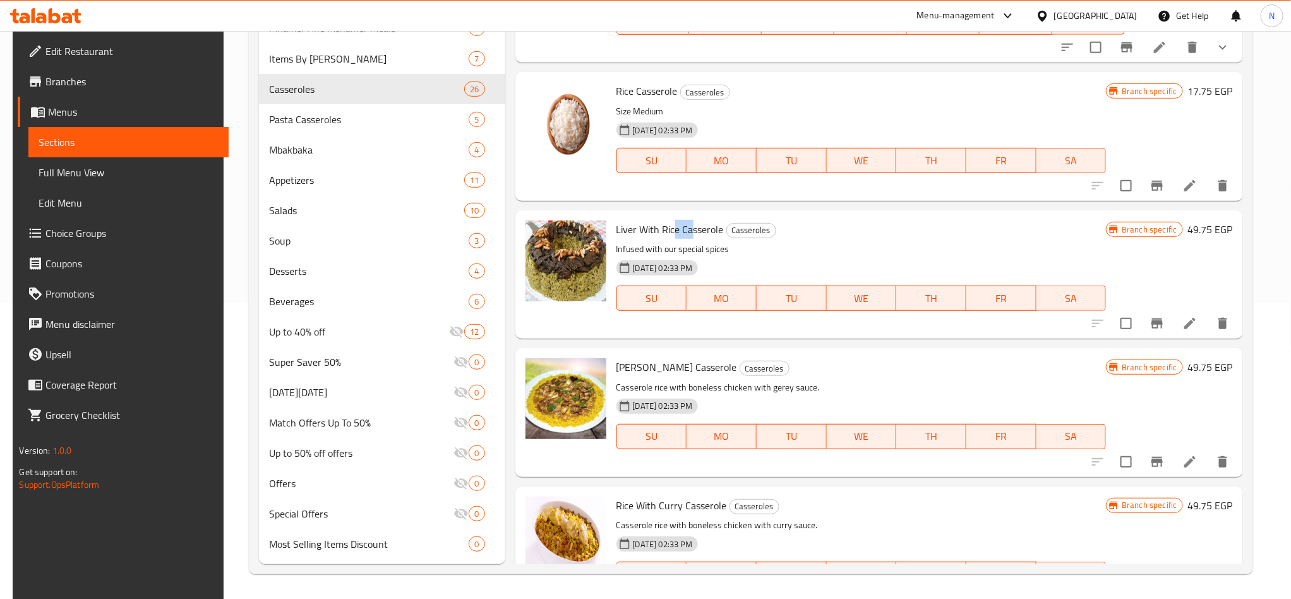
drag, startPoint x: 669, startPoint y: 226, endPoint x: 690, endPoint y: 230, distance: 21.8
click at [690, 230] on span "Liver With Rice Casserole" at bounding box center [669, 229] width 107 height 19
drag, startPoint x: 675, startPoint y: 368, endPoint x: 733, endPoint y: 373, distance: 58.3
click at [733, 373] on div "Greggy Rice Casserole Casseroles Casserole rice with boneless chicken with gere…" at bounding box center [861, 412] width 500 height 118
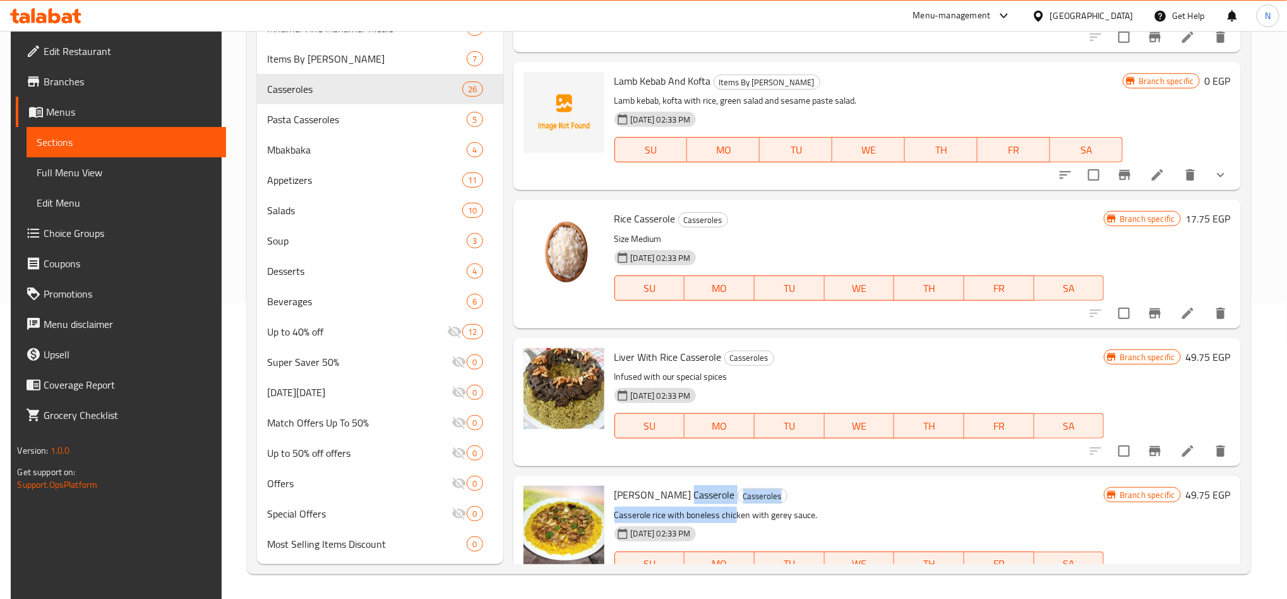
scroll to position [7280, 0]
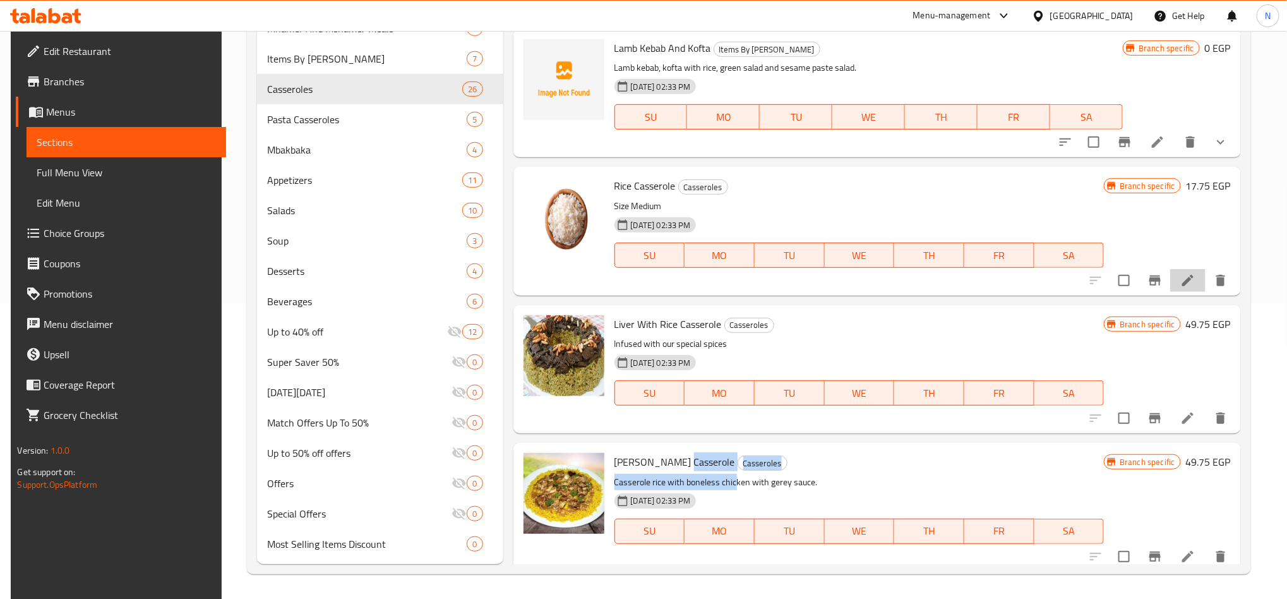
click at [1189, 273] on icon at bounding box center [1187, 280] width 15 height 15
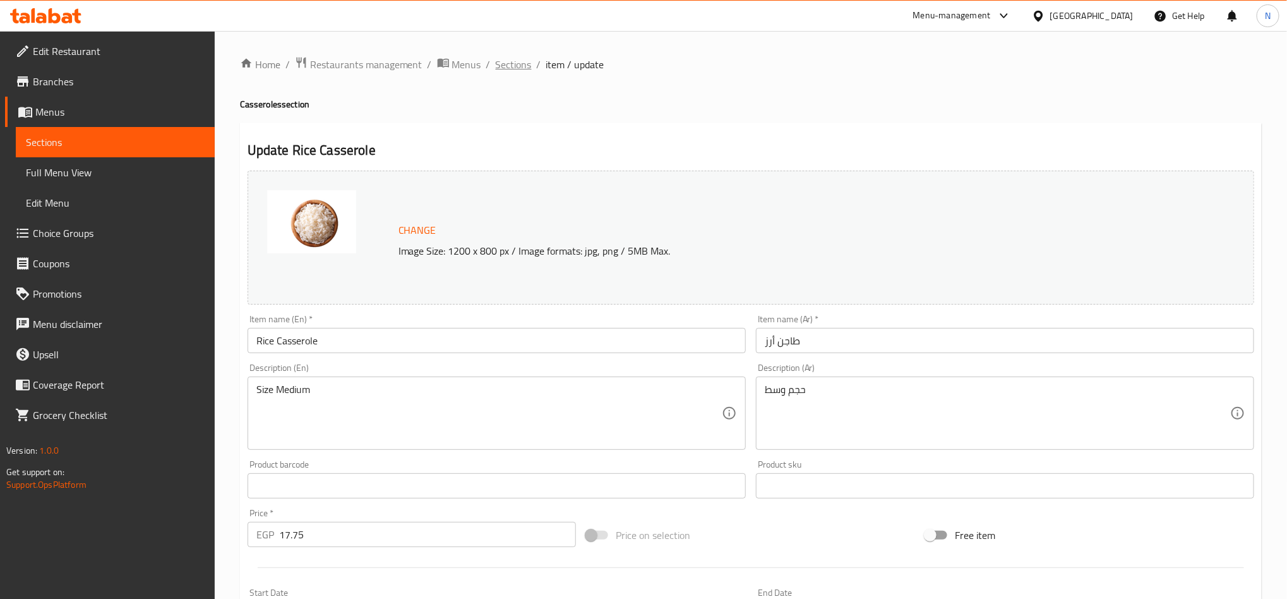
click at [527, 67] on span "Sections" at bounding box center [514, 64] width 36 height 15
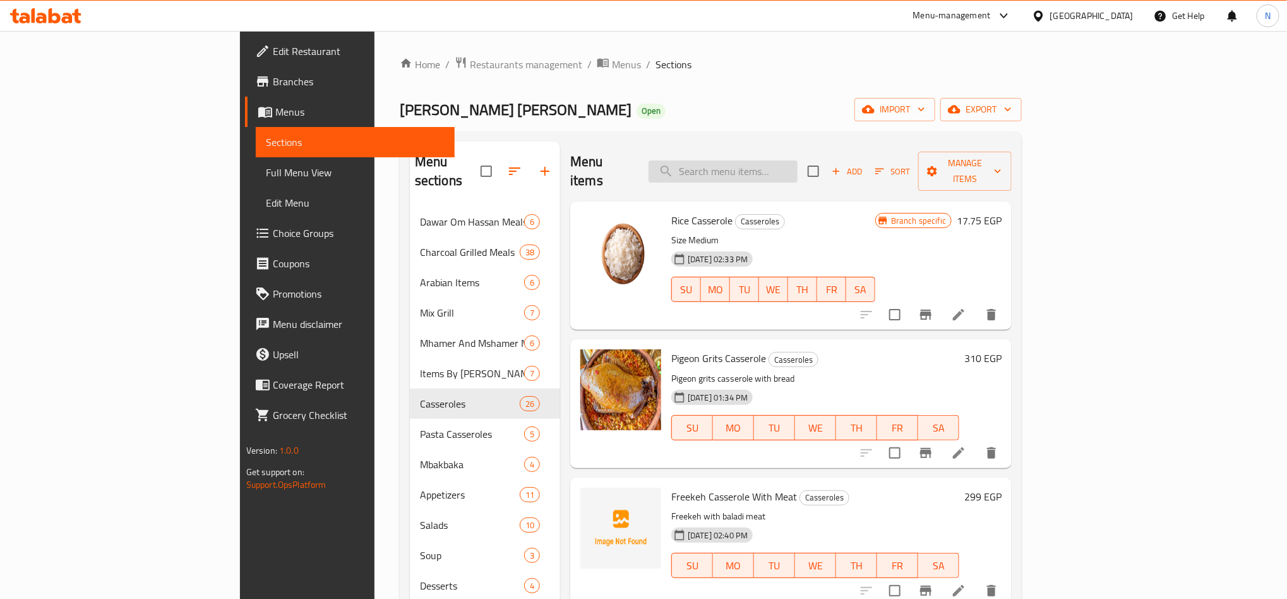
click at [798, 160] on input "search" at bounding box center [723, 171] width 149 height 22
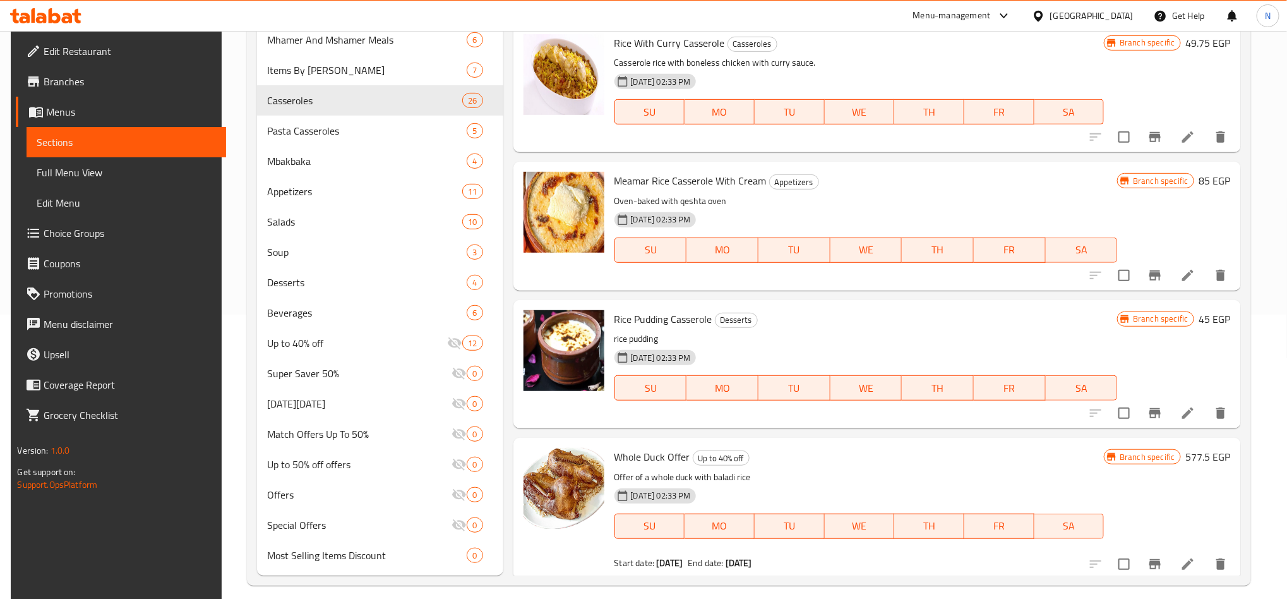
scroll to position [296, 0]
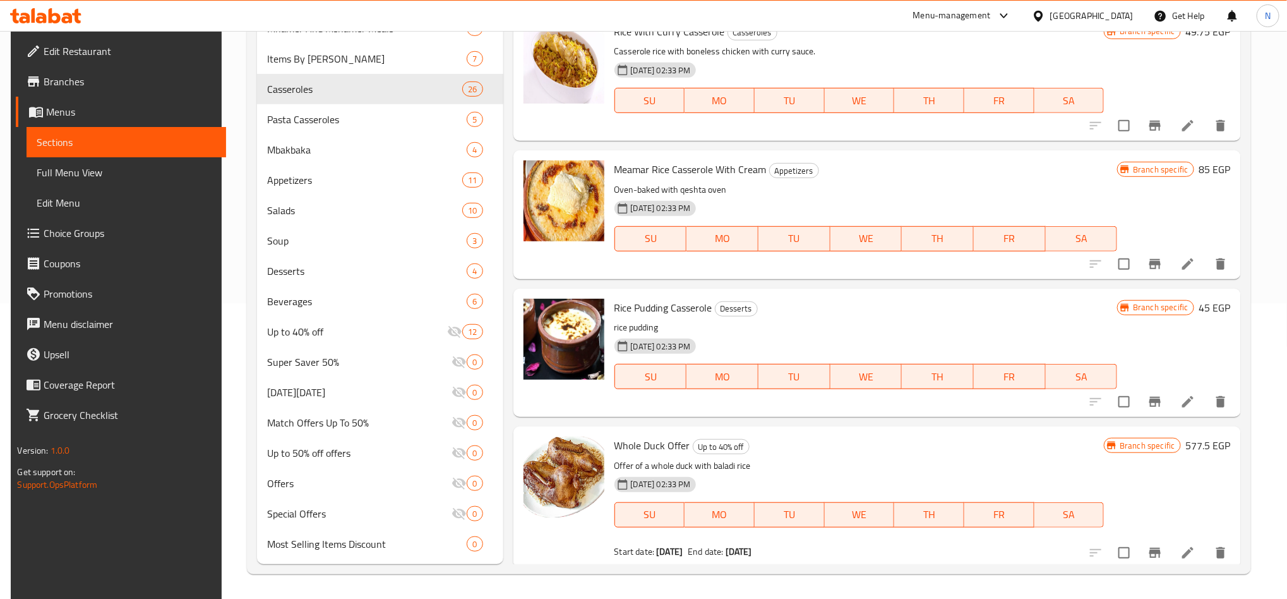
type input "rice"
click at [642, 303] on span "Rice Pudding Casserole" at bounding box center [663, 307] width 98 height 19
click at [643, 303] on span "Rice Pudding Casserole" at bounding box center [663, 307] width 98 height 19
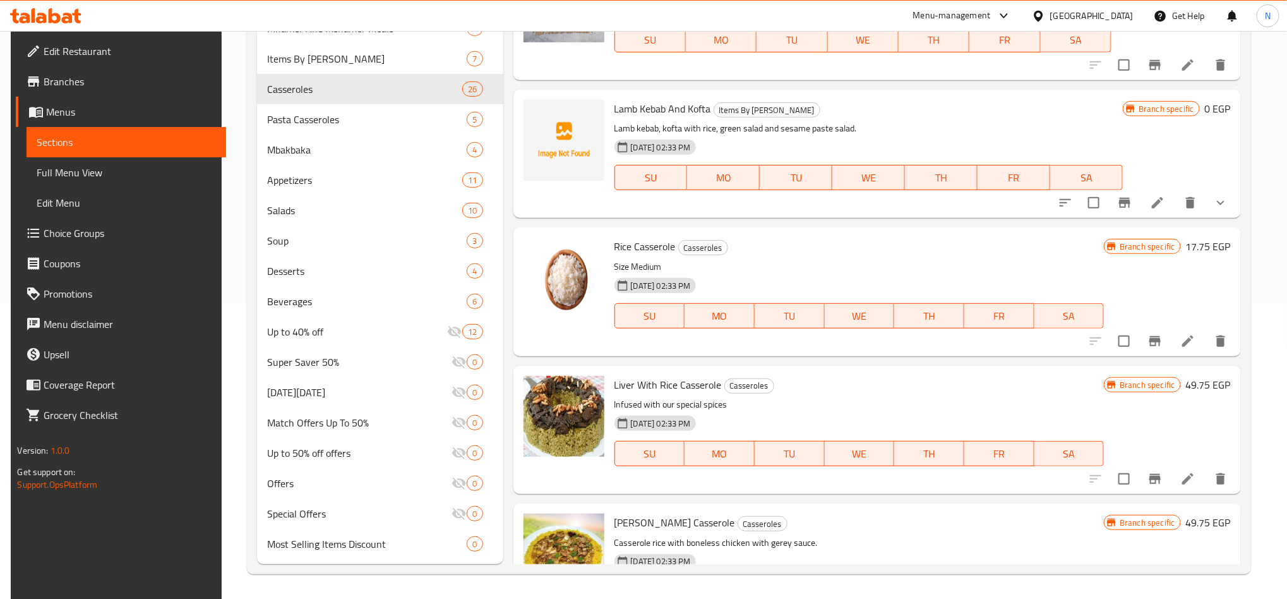
scroll to position [7185, 0]
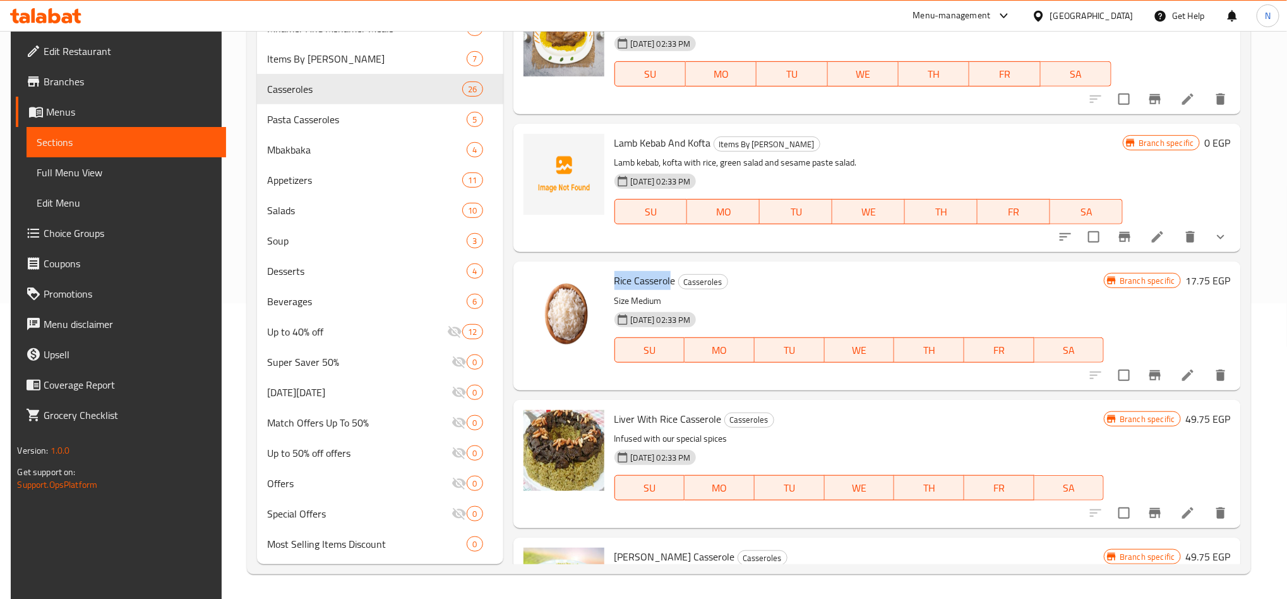
drag, startPoint x: 614, startPoint y: 281, endPoint x: 668, endPoint y: 281, distance: 53.7
click at [668, 281] on span "Rice Casserole" at bounding box center [644, 280] width 61 height 19
drag, startPoint x: 632, startPoint y: 419, endPoint x: 720, endPoint y: 416, distance: 88.5
click at [720, 416] on h6 "Liver With Rice Casserole Casseroles" at bounding box center [859, 419] width 490 height 18
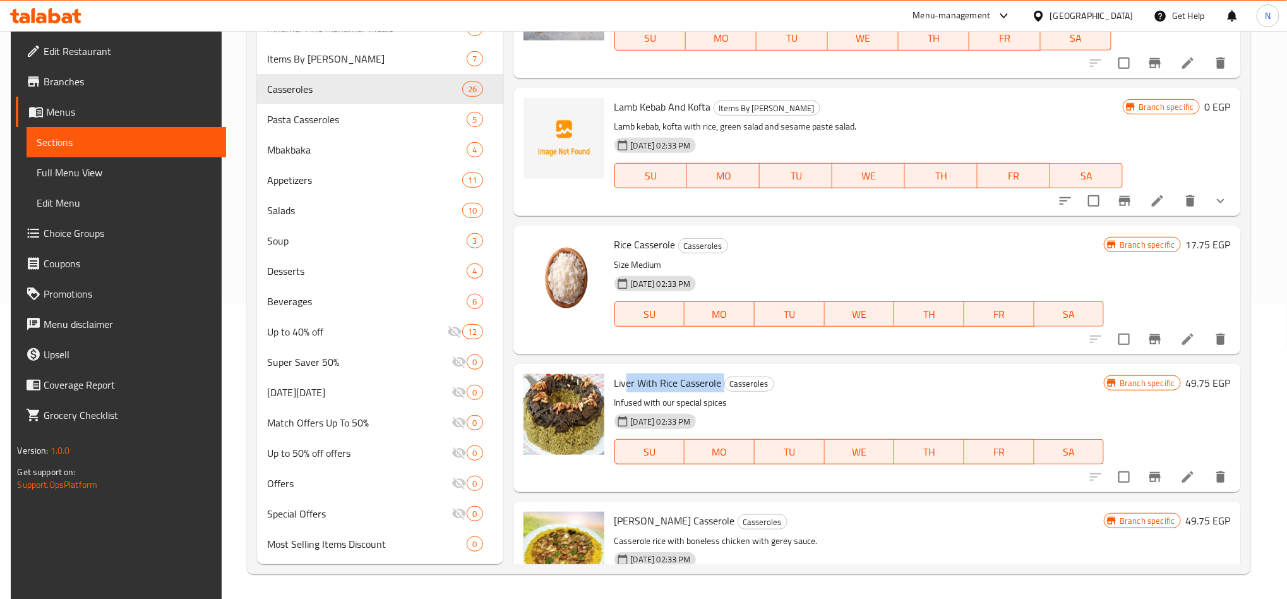
scroll to position [7280, 0]
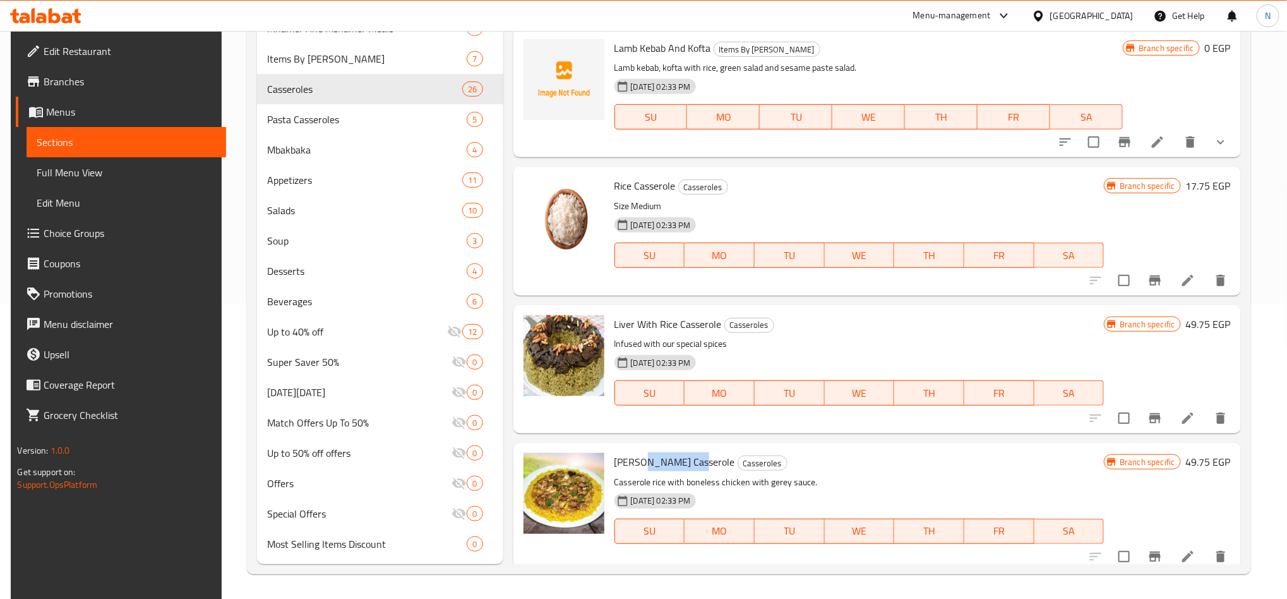
drag, startPoint x: 639, startPoint y: 458, endPoint x: 688, endPoint y: 459, distance: 49.3
click at [688, 459] on span "[PERSON_NAME] Casserole" at bounding box center [674, 461] width 121 height 19
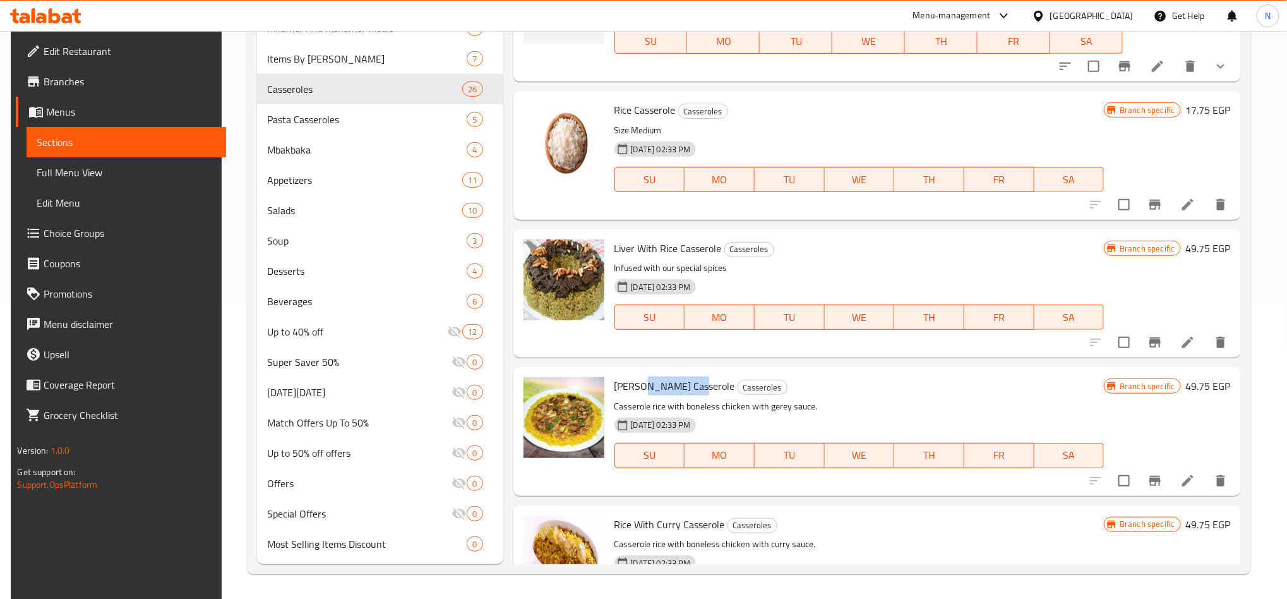
scroll to position [7469, 0]
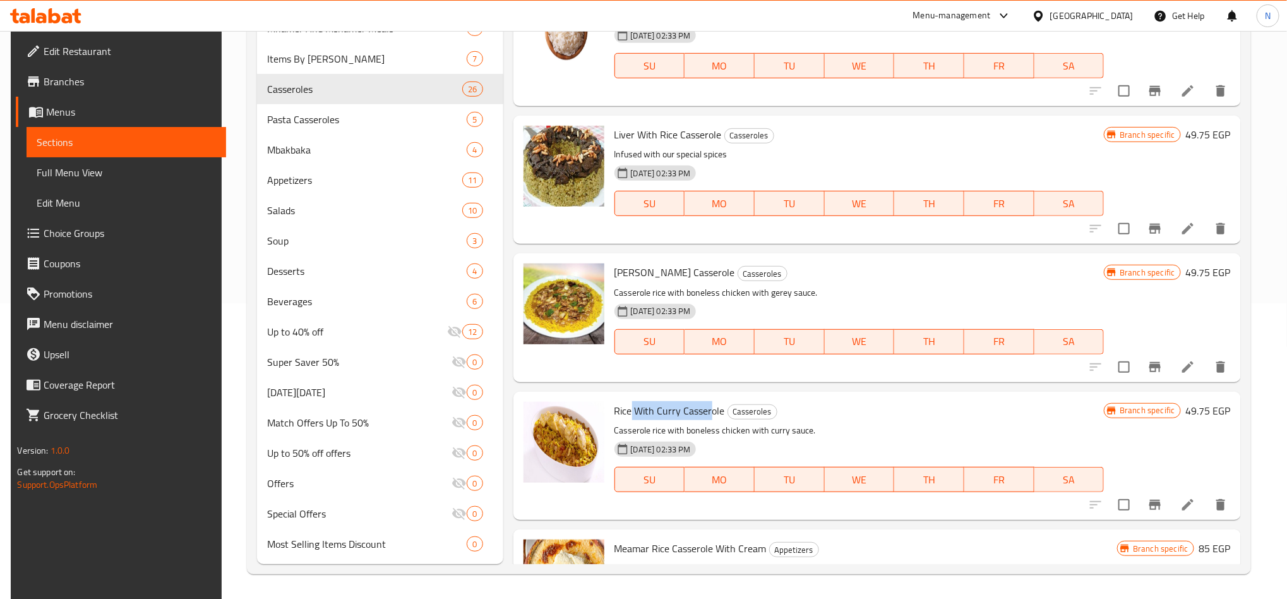
drag, startPoint x: 630, startPoint y: 410, endPoint x: 707, endPoint y: 415, distance: 77.2
click at [707, 415] on span "Rice With Curry Casserole" at bounding box center [669, 410] width 111 height 19
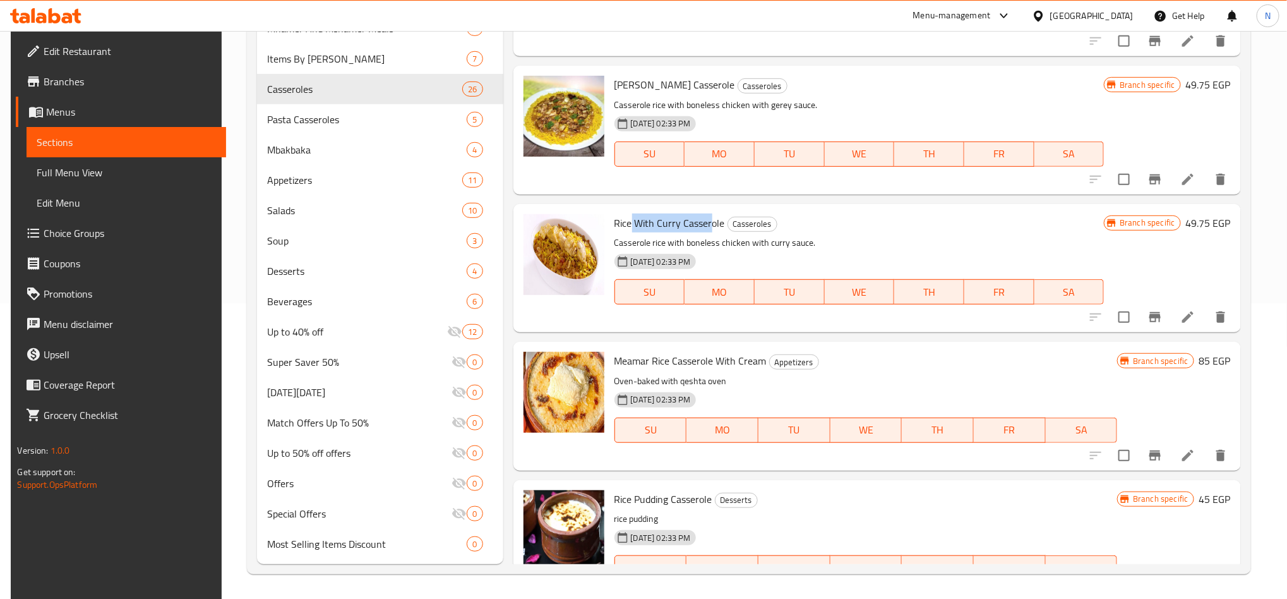
scroll to position [7659, 0]
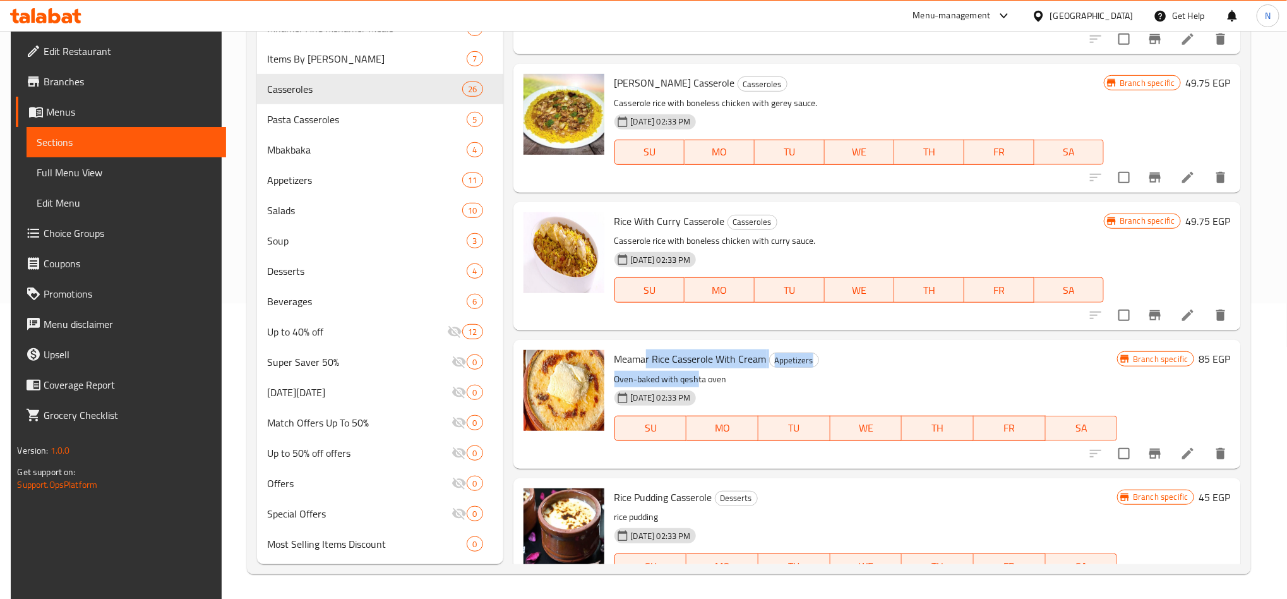
drag, startPoint x: 641, startPoint y: 355, endPoint x: 694, endPoint y: 368, distance: 54.5
click at [694, 368] on div "Meamar Rice Casserole With Cream Appetizers Oven-baked with qeshta oven 29-08-2…" at bounding box center [865, 404] width 513 height 118
click at [671, 219] on span "Rice With Curry Casserole" at bounding box center [669, 221] width 111 height 19
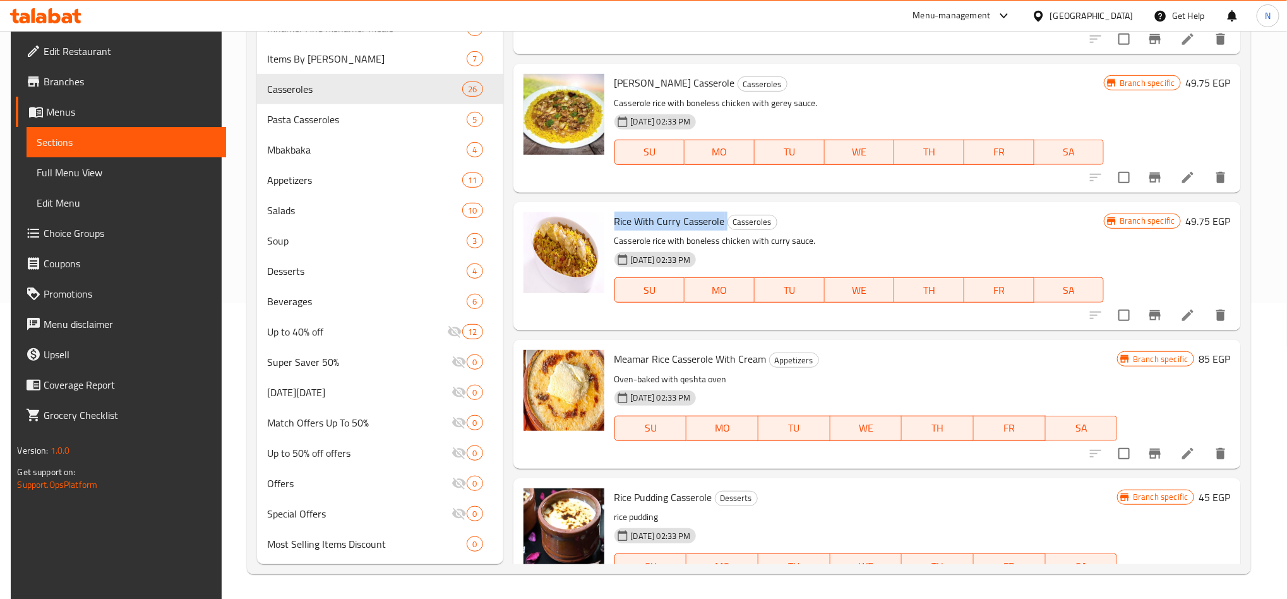
click at [671, 219] on span "Rice With Curry Casserole" at bounding box center [669, 221] width 111 height 19
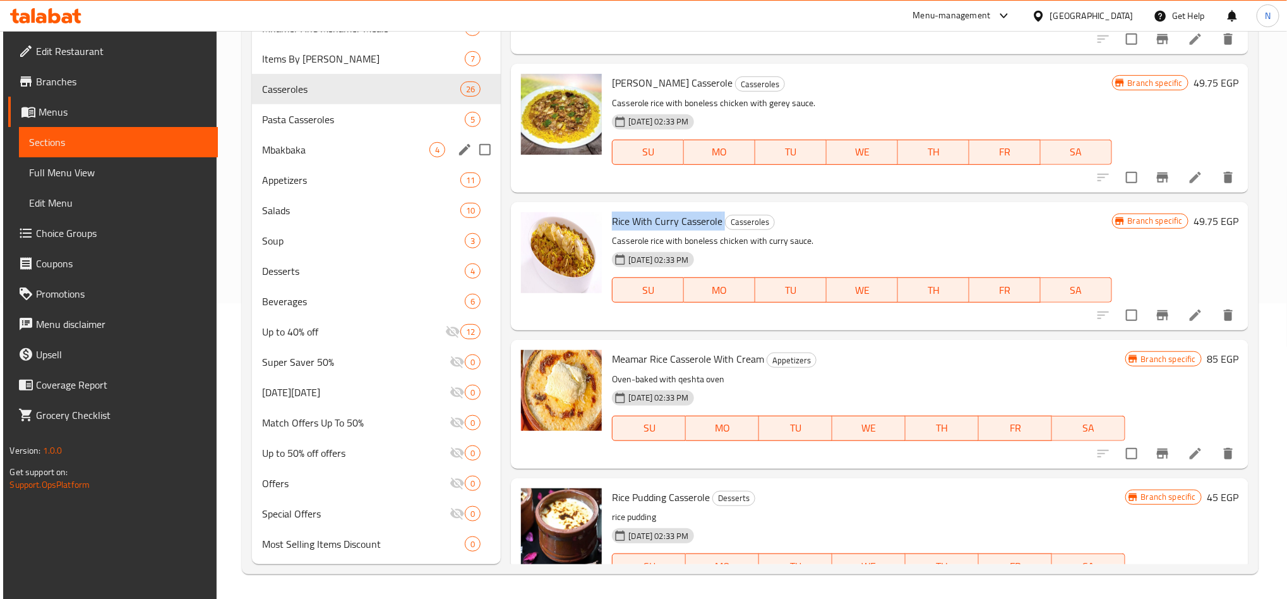
copy h6 "Rice With Curry Casserole"
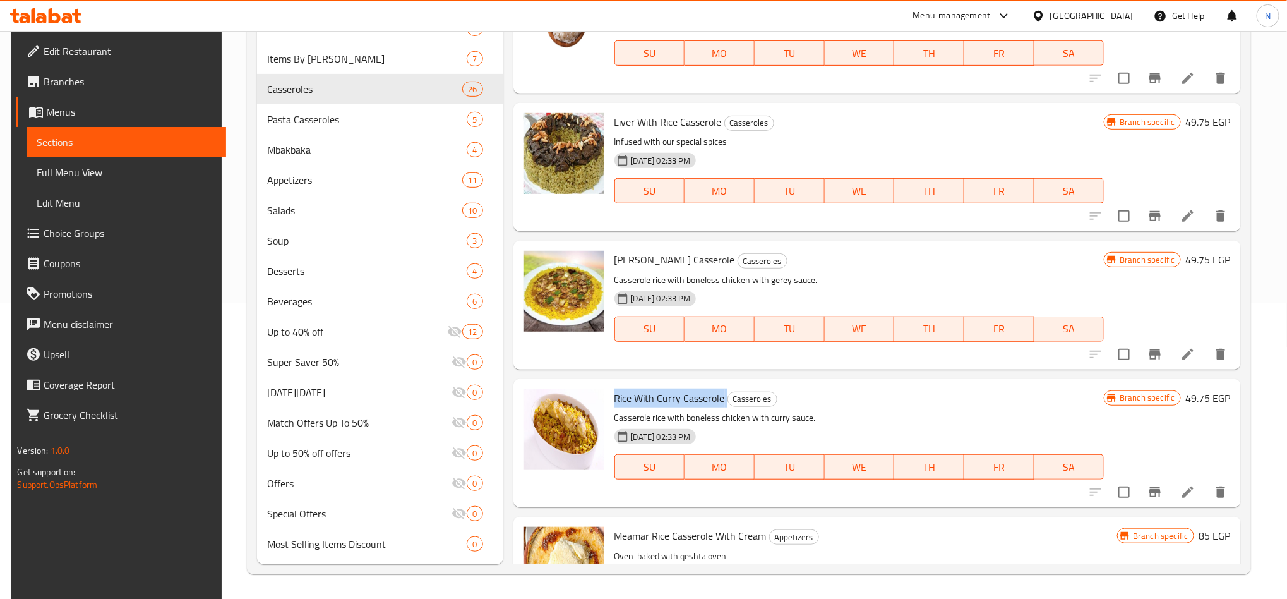
scroll to position [7469, 0]
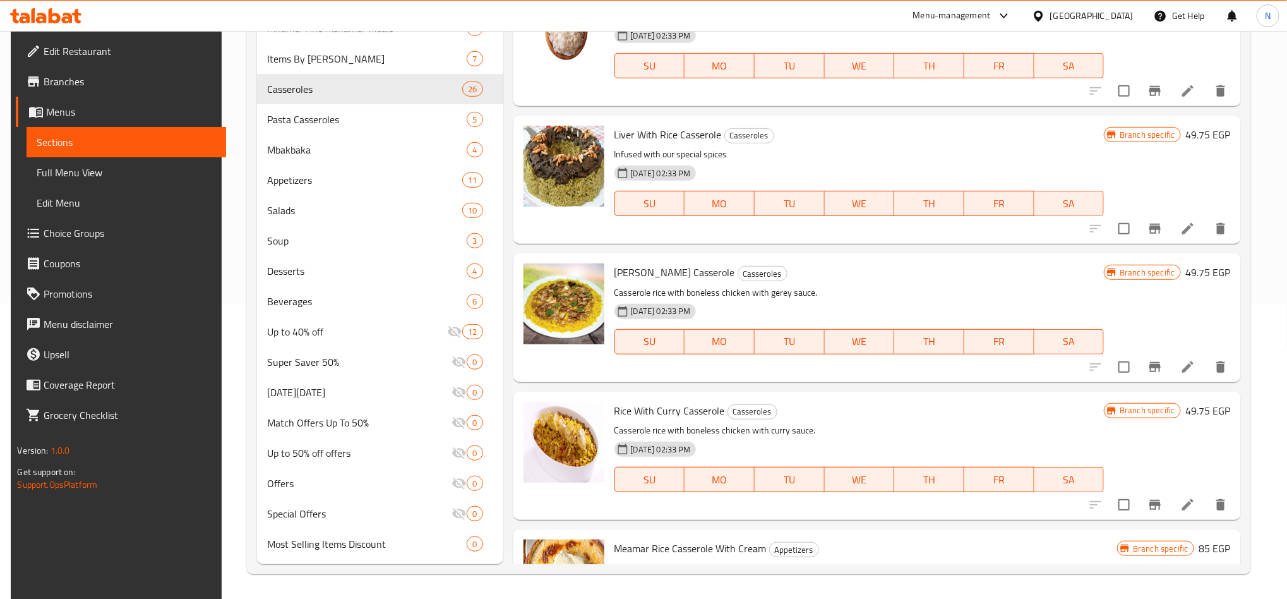
click at [662, 263] on span "[PERSON_NAME] Casserole" at bounding box center [674, 272] width 121 height 19
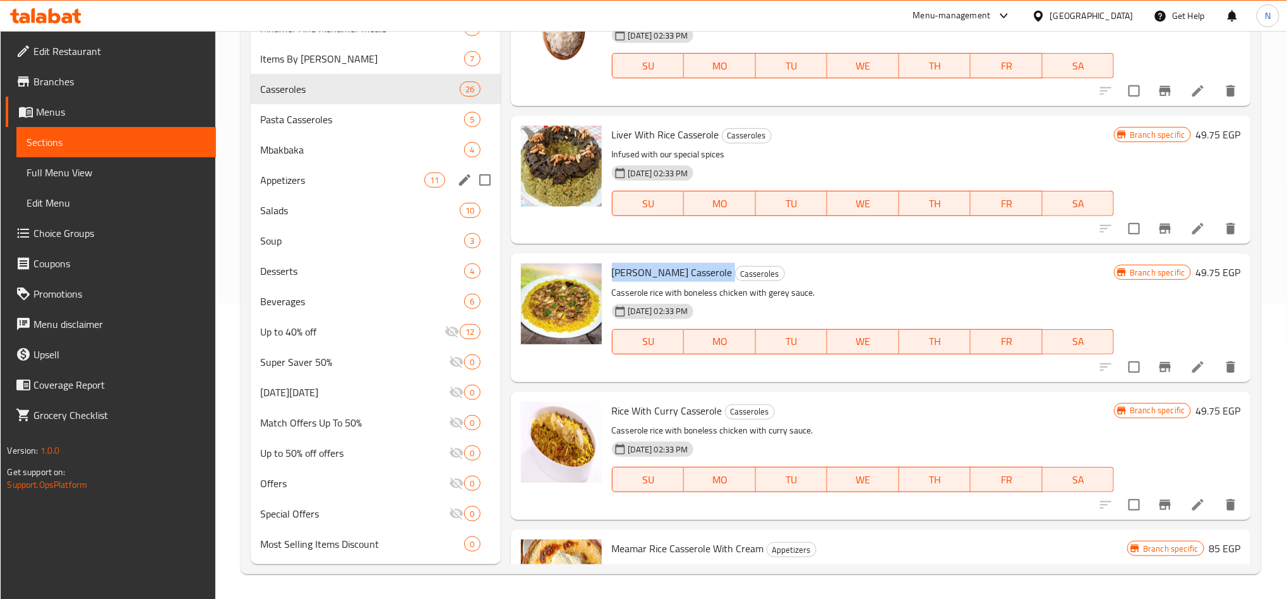
copy h6 "[PERSON_NAME] Casserole"
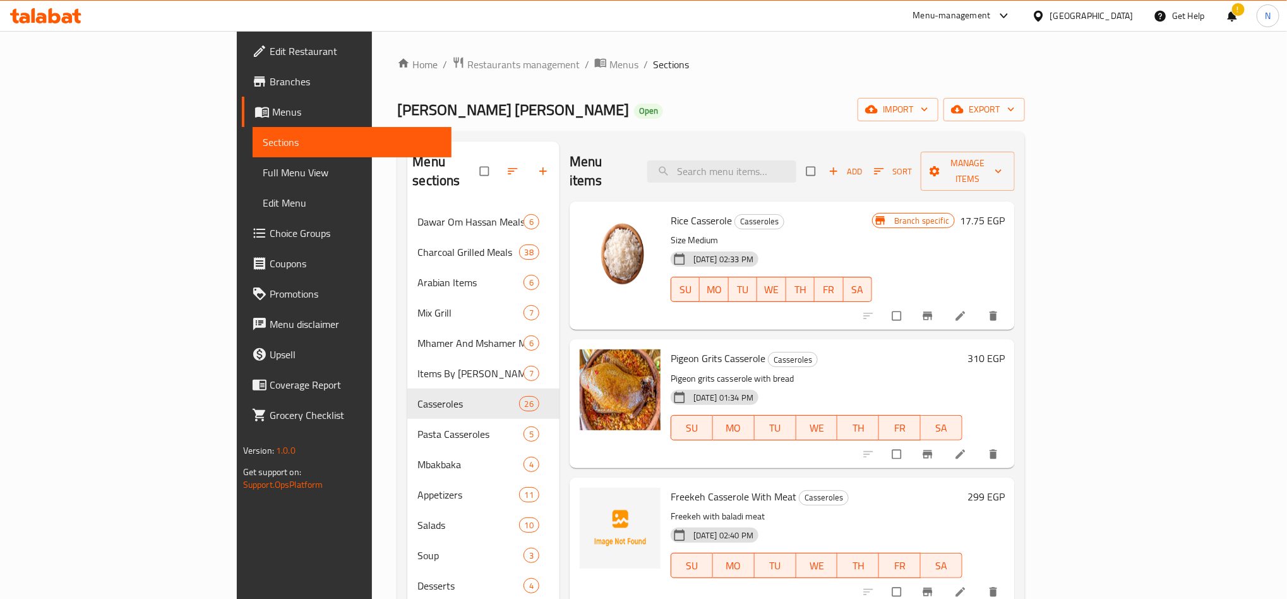
click at [671, 211] on span "Rice Casserole" at bounding box center [701, 220] width 61 height 19
copy h6 "Rice Casserole"
click at [270, 88] on span "Branches" at bounding box center [356, 81] width 172 height 15
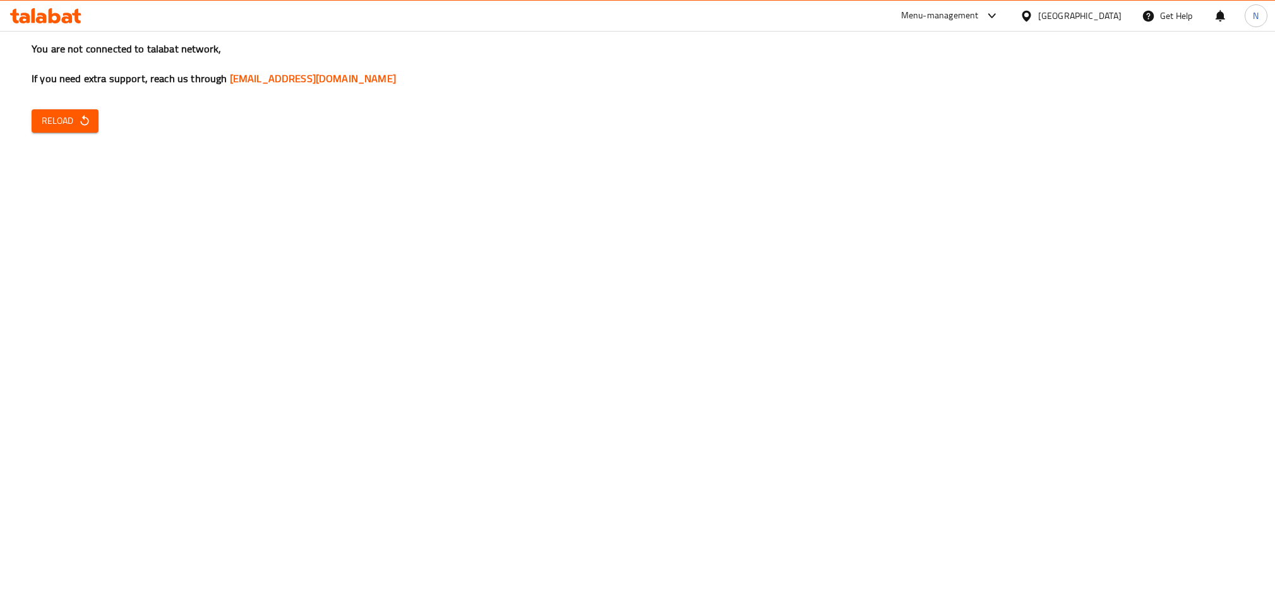
click at [67, 126] on span "Reload" at bounding box center [65, 121] width 47 height 16
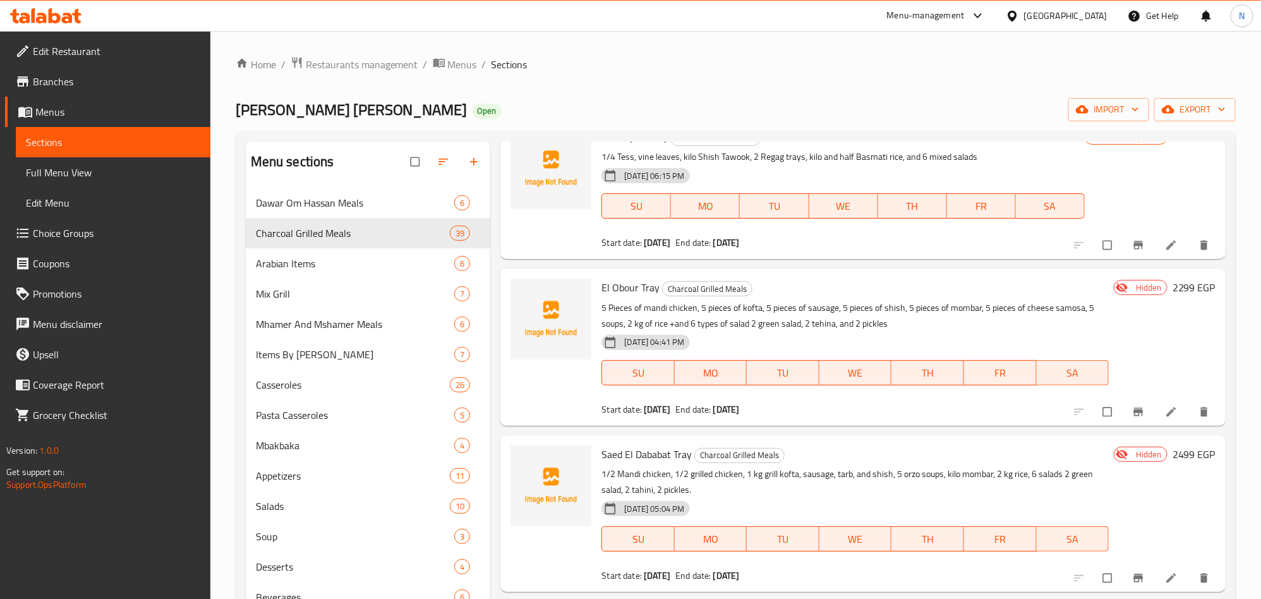
scroll to position [95, 0]
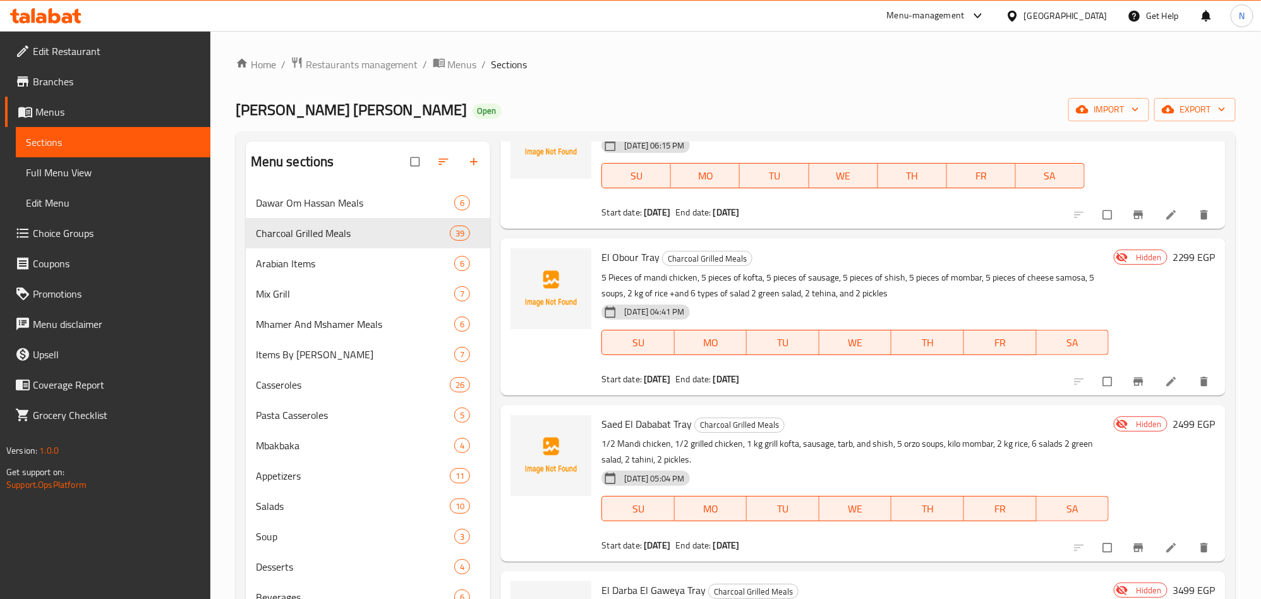
click at [1165, 378] on icon at bounding box center [1171, 381] width 13 height 13
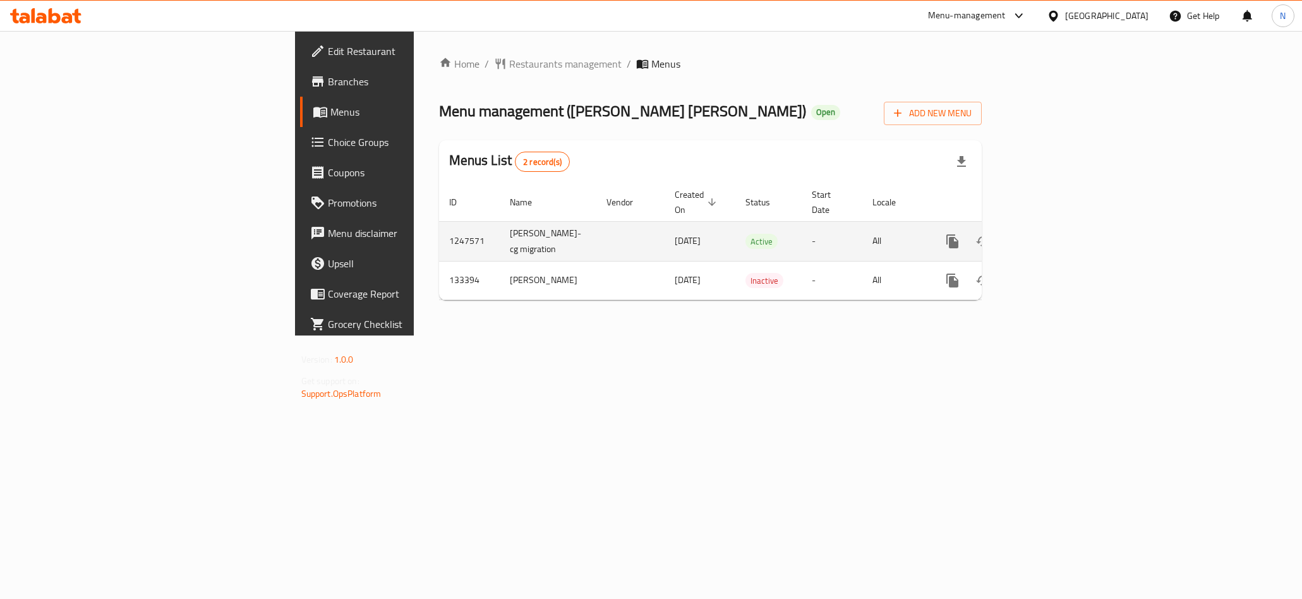
click at [1049, 236] on icon "enhanced table" at bounding box center [1043, 241] width 11 height 11
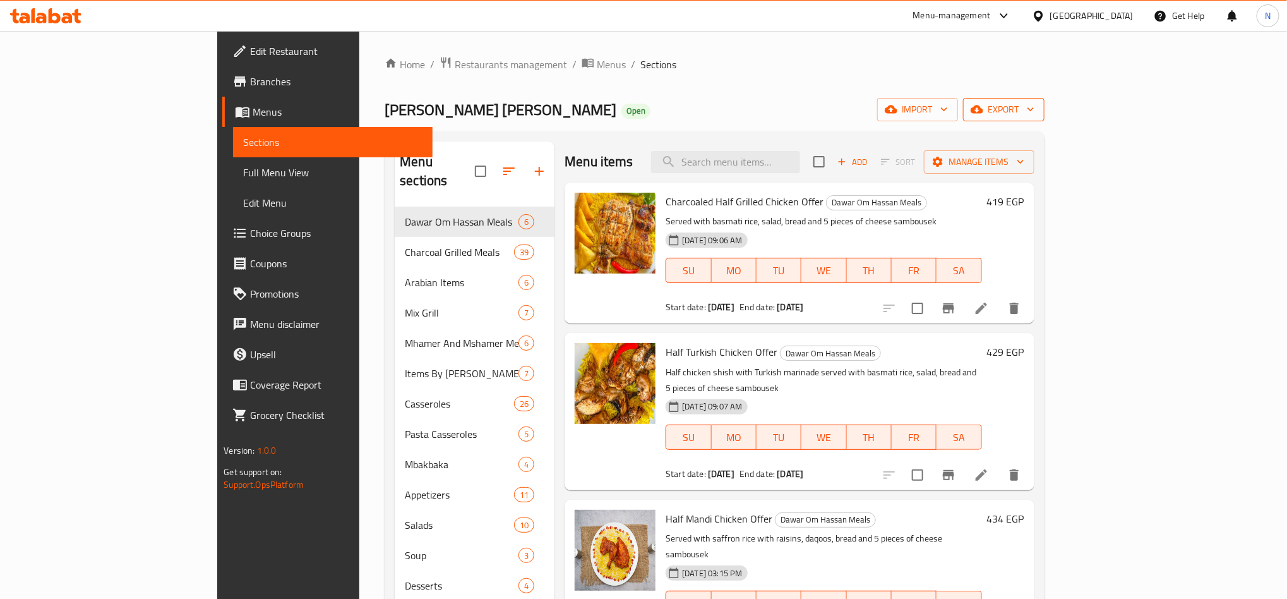
click at [1034, 103] on span "export" at bounding box center [1003, 110] width 61 height 16
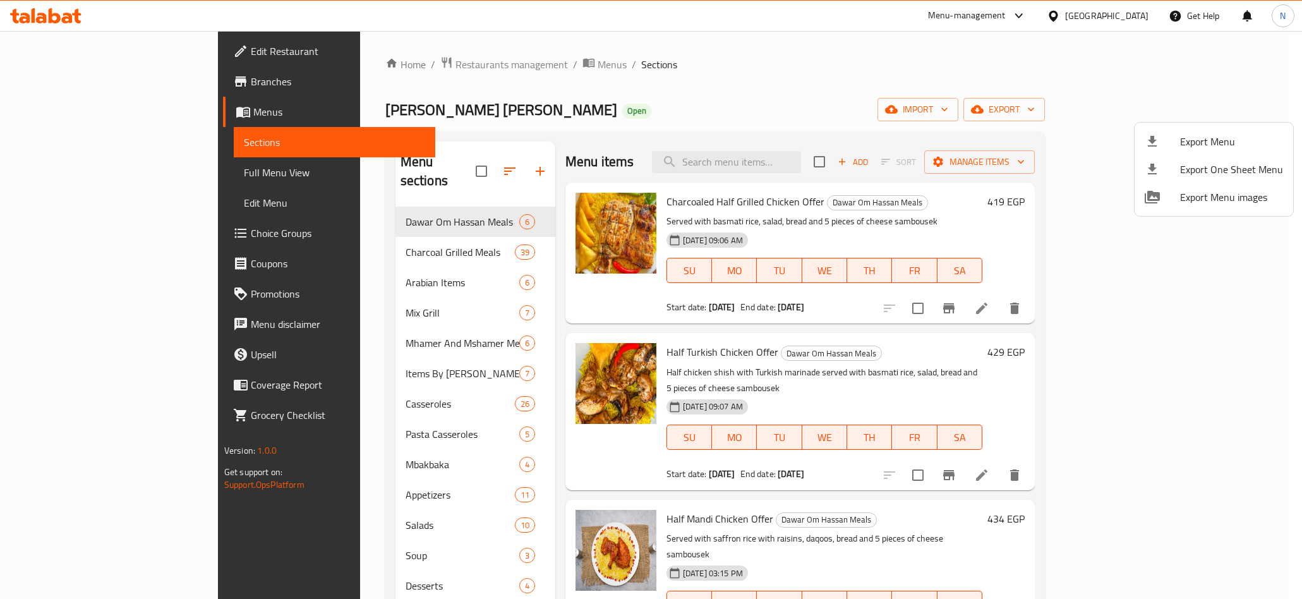
click at [1203, 137] on span "Export Menu" at bounding box center [1231, 141] width 103 height 15
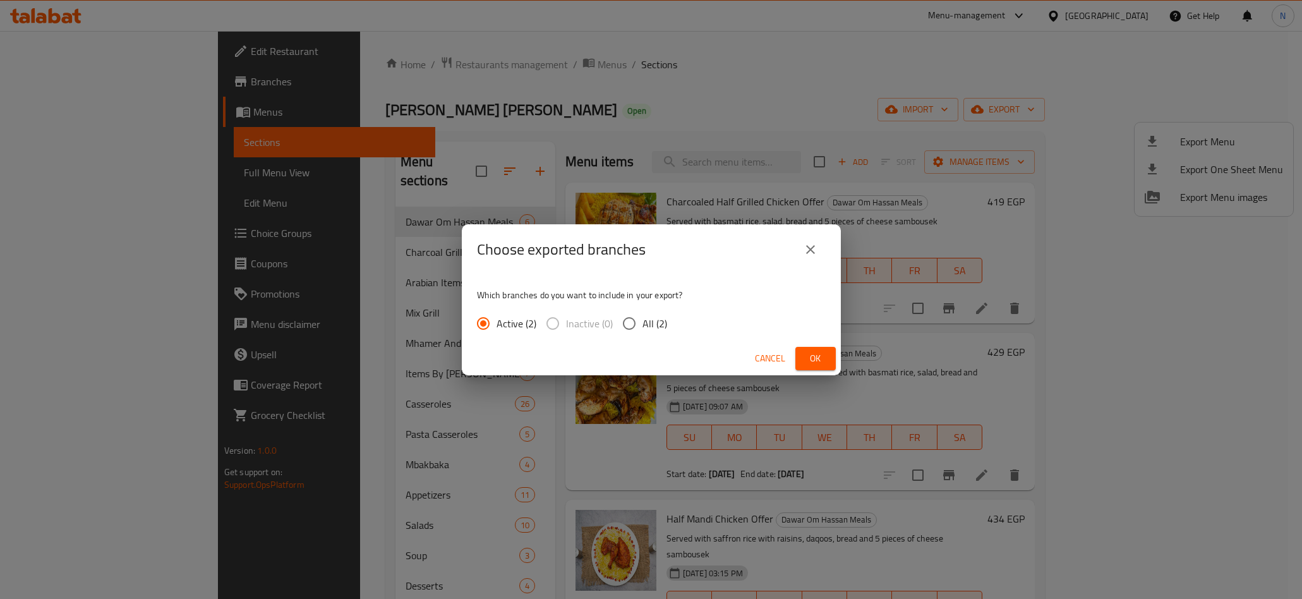
click at [633, 330] on input "All (2)" at bounding box center [629, 323] width 27 height 27
radio input "true"
click at [800, 354] on button "Ok" at bounding box center [815, 358] width 40 height 23
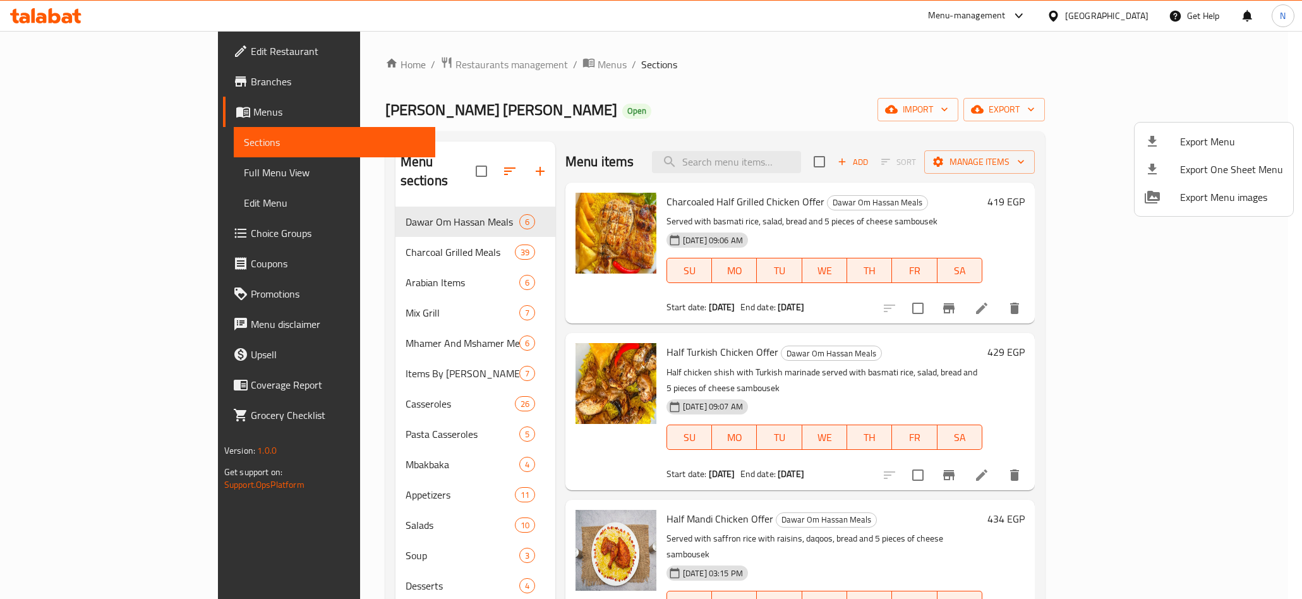
drag, startPoint x: 875, startPoint y: 171, endPoint x: 813, endPoint y: 145, distance: 67.7
click at [872, 167] on div at bounding box center [651, 299] width 1302 height 599
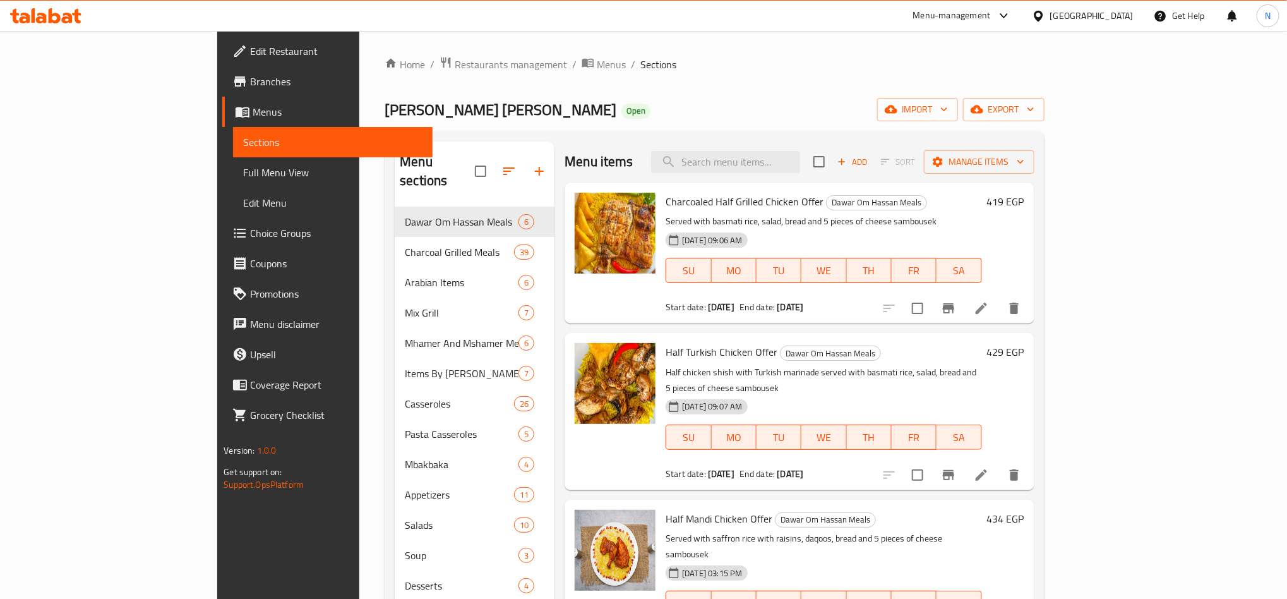
drag, startPoint x: 813, startPoint y: 145, endPoint x: 787, endPoint y: 171, distance: 36.6
click at [812, 147] on div "Menu items Add Sort Manage items" at bounding box center [799, 161] width 469 height 41
click at [787, 169] on input "search" at bounding box center [725, 162] width 149 height 22
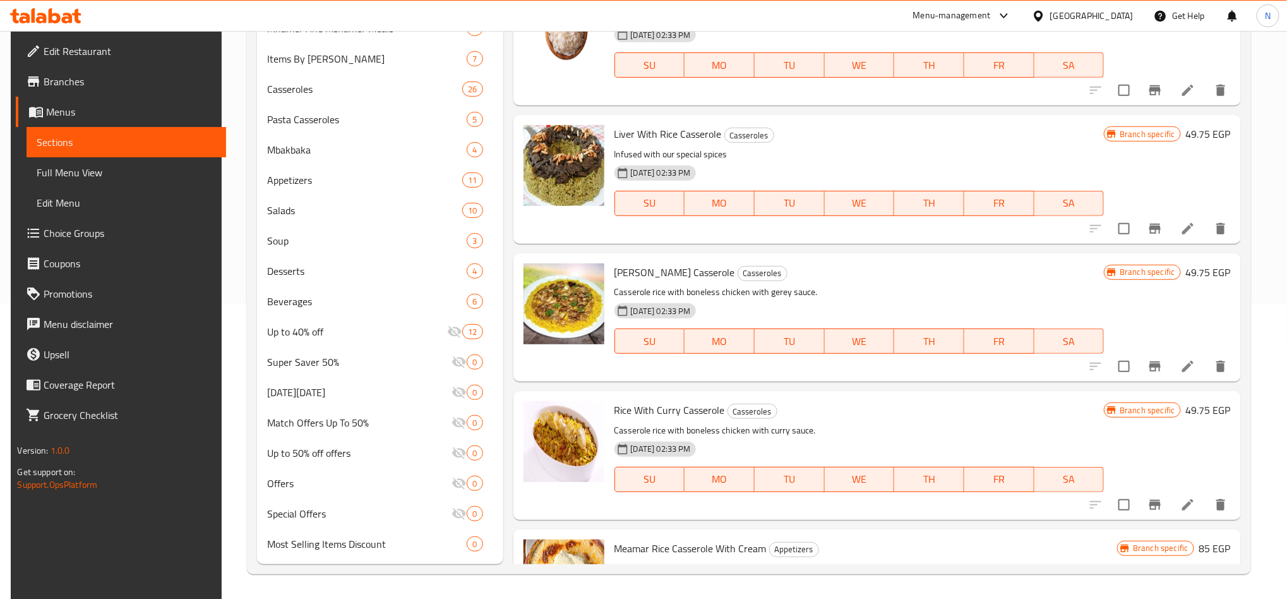
scroll to position [7635, 0]
type input "rice"
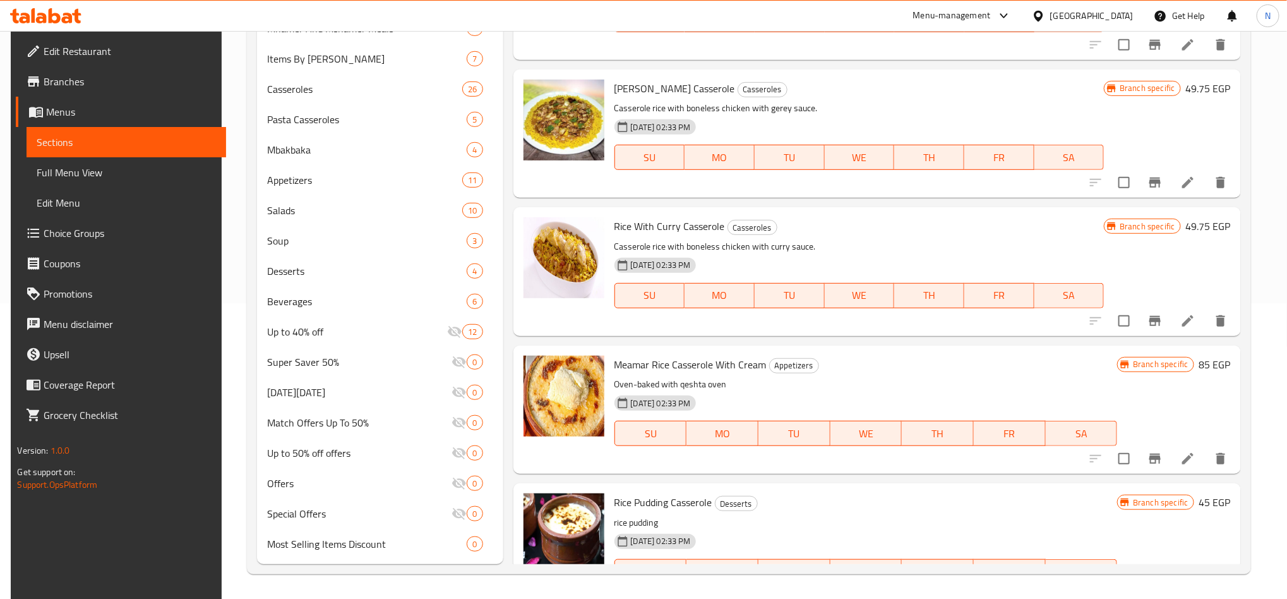
scroll to position [7825, 0]
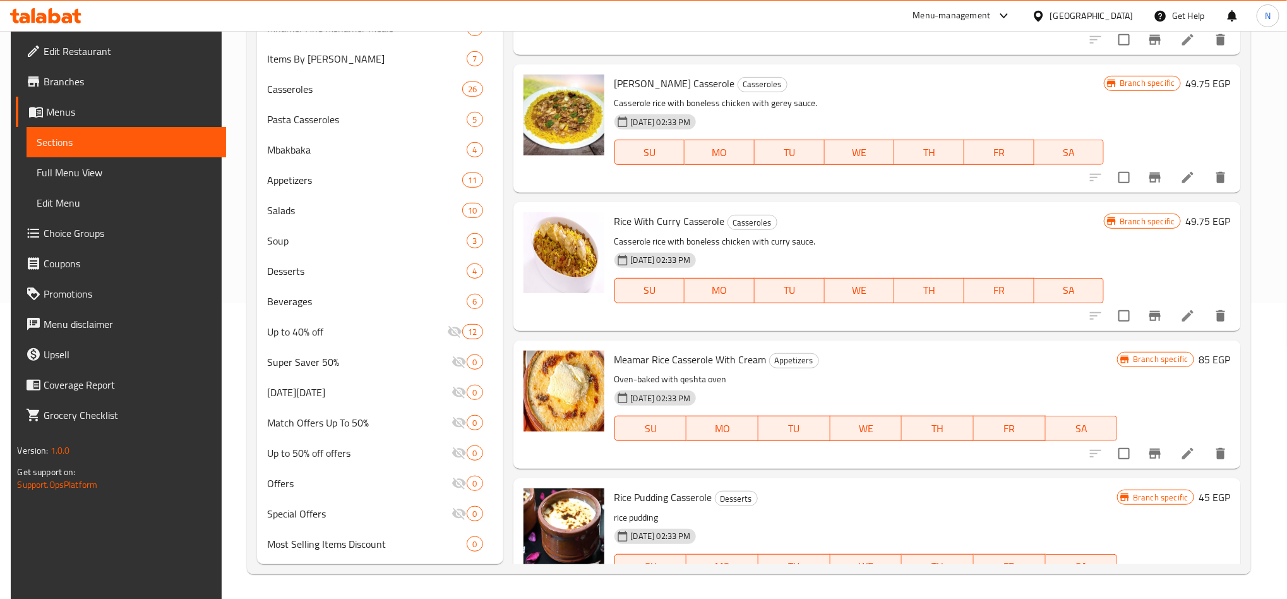
click at [682, 362] on span "Meamar Rice Casserole With Cream" at bounding box center [690, 359] width 152 height 19
click at [661, 219] on span "Rice With Curry Casserole" at bounding box center [669, 221] width 111 height 19
copy h6 "Rice With Curry Casserole"
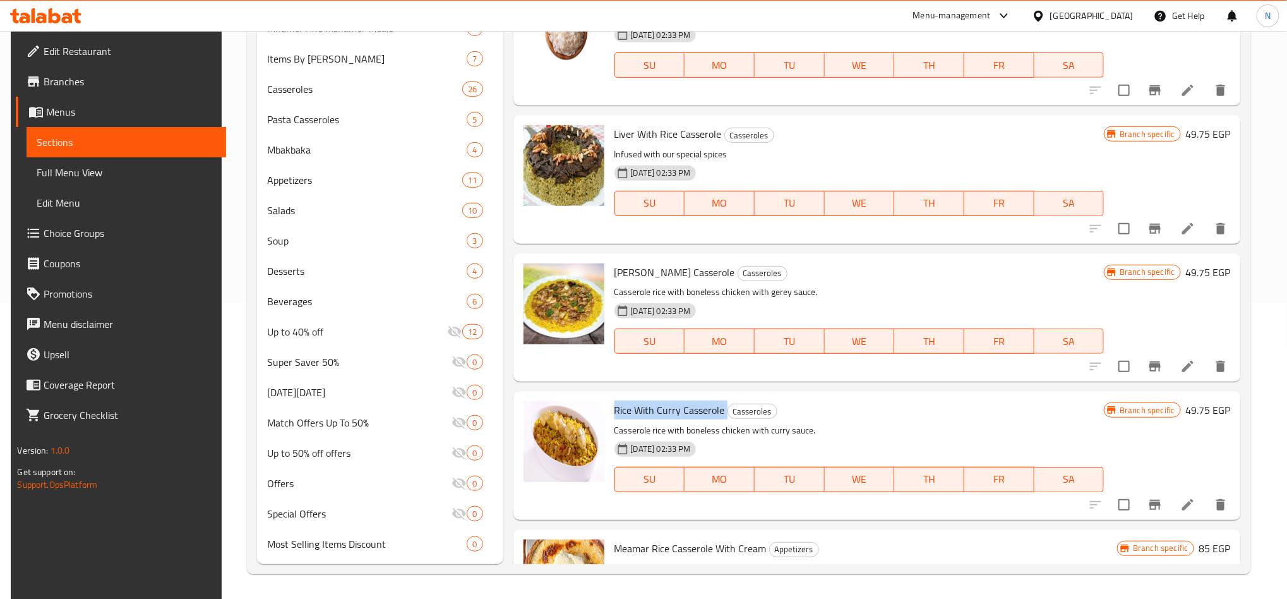
scroll to position [7635, 0]
click at [679, 275] on span "Greggy Rice Casserole" at bounding box center [674, 272] width 121 height 19
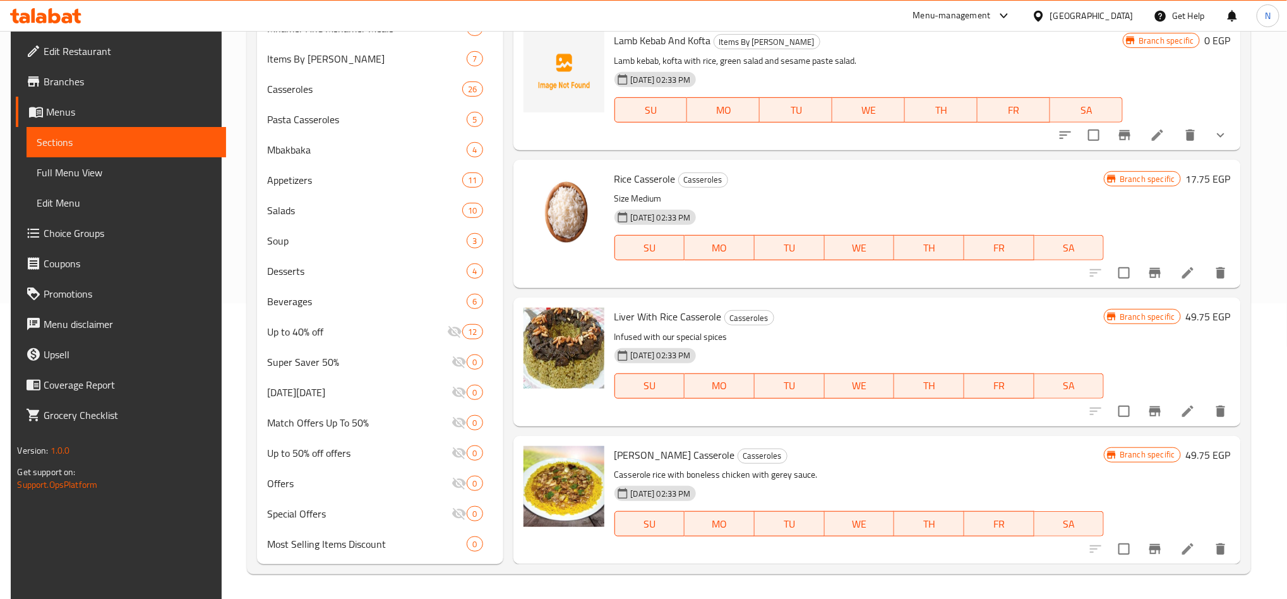
scroll to position [7446, 0]
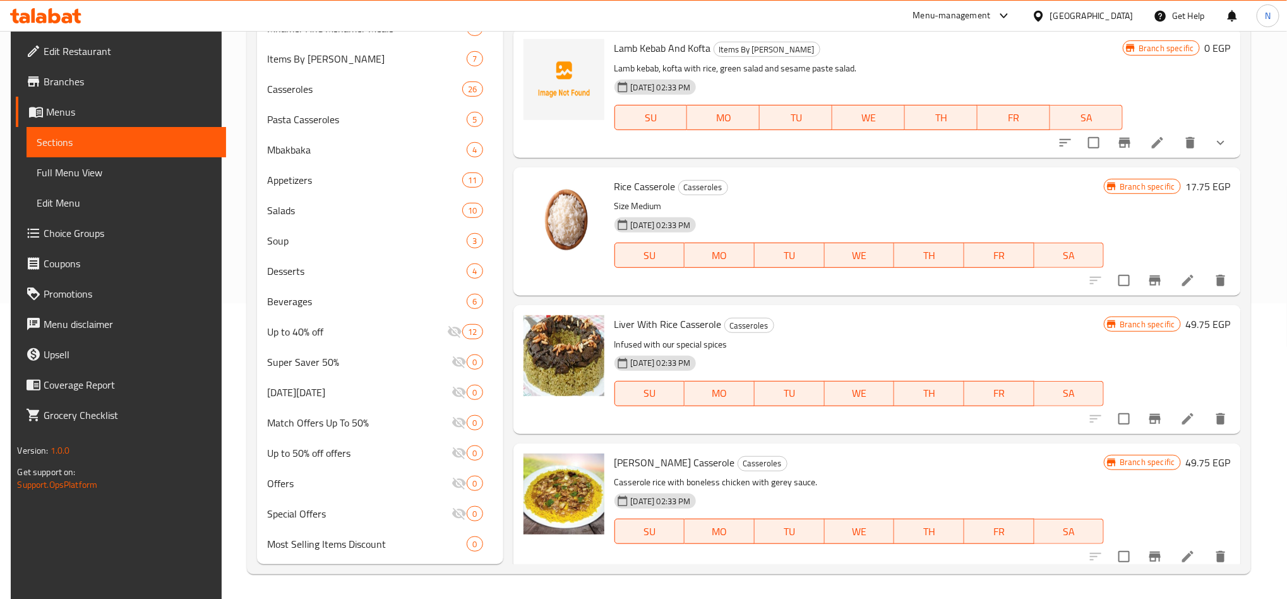
click at [630, 186] on span "Rice Casserole" at bounding box center [644, 186] width 61 height 19
copy h6 "Rice Casserole"
click at [682, 315] on span "Liver With Rice Casserole" at bounding box center [667, 324] width 107 height 19
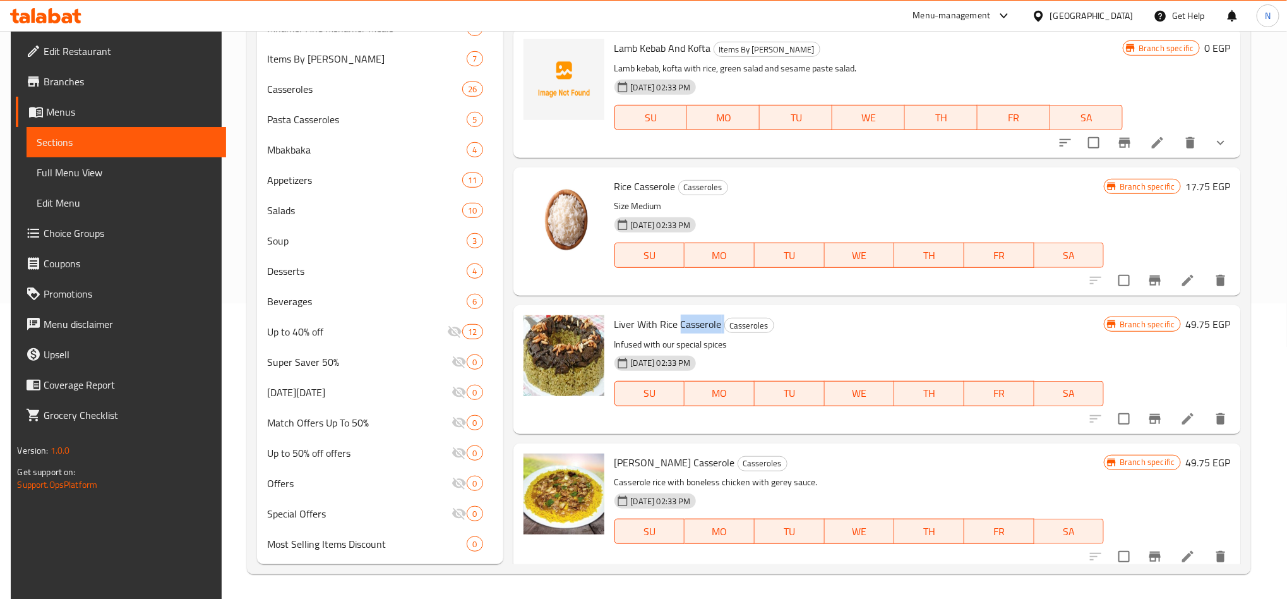
click at [682, 315] on span "Liver With Rice Casserole" at bounding box center [667, 324] width 107 height 19
copy h6 "Liver With Rice Casserole"
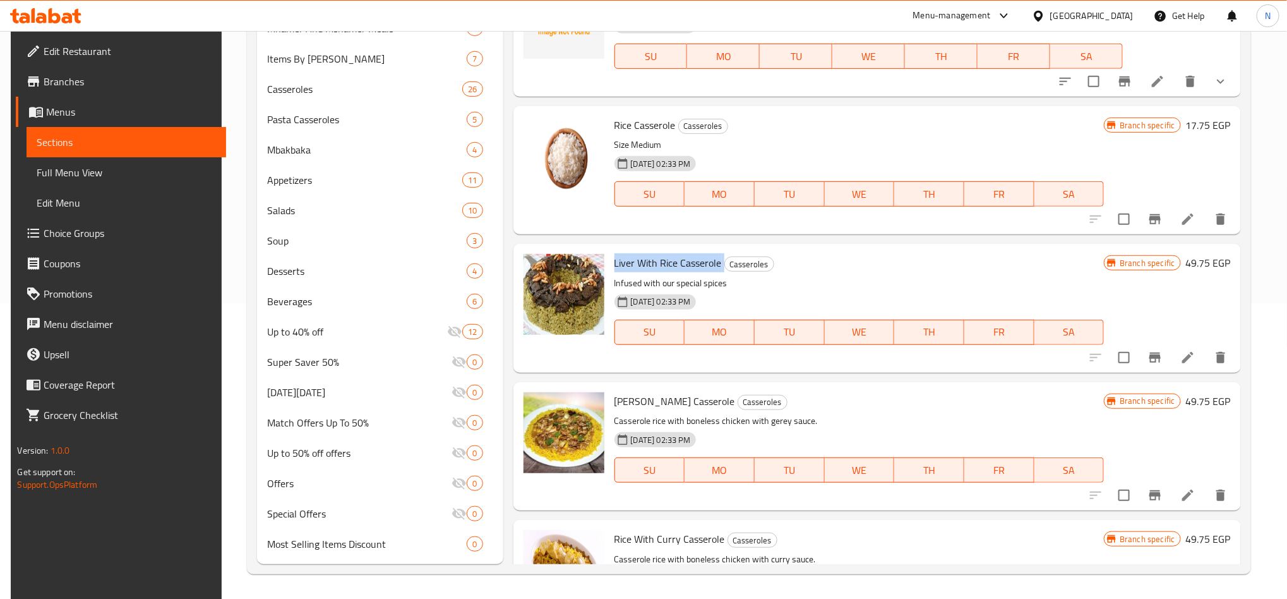
scroll to position [7541, 0]
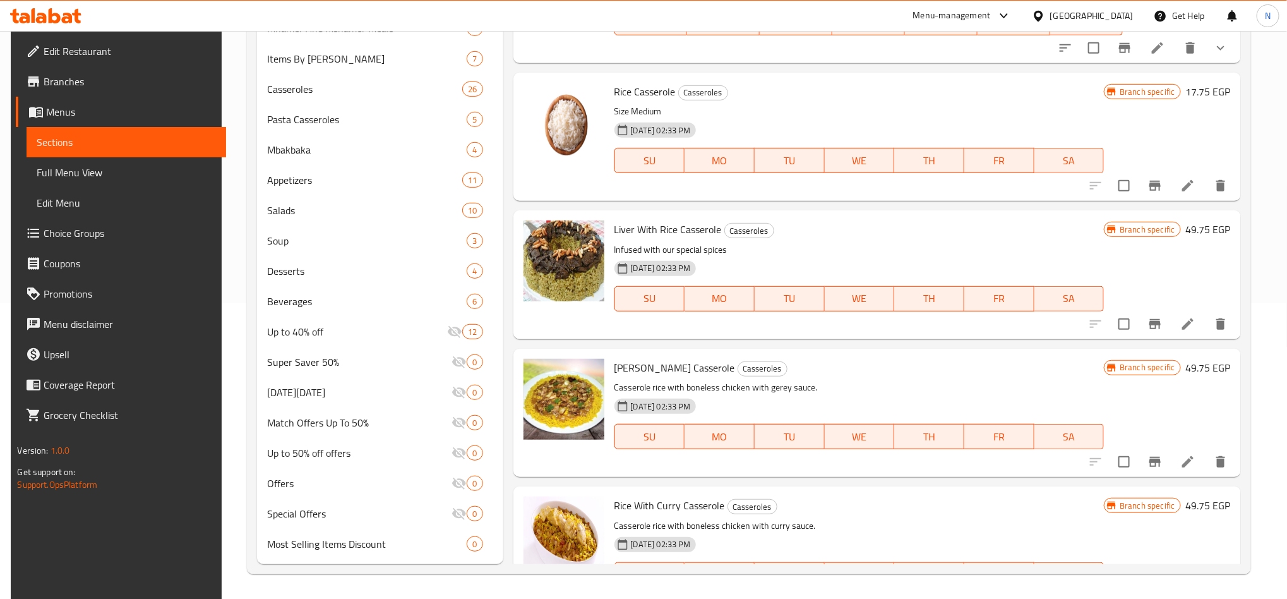
click at [683, 368] on span "Greggy Rice Casserole" at bounding box center [674, 367] width 121 height 19
click at [683, 368] on span "[PERSON_NAME] Casserole" at bounding box center [674, 367] width 121 height 19
copy h6 "[PERSON_NAME] Casserole"
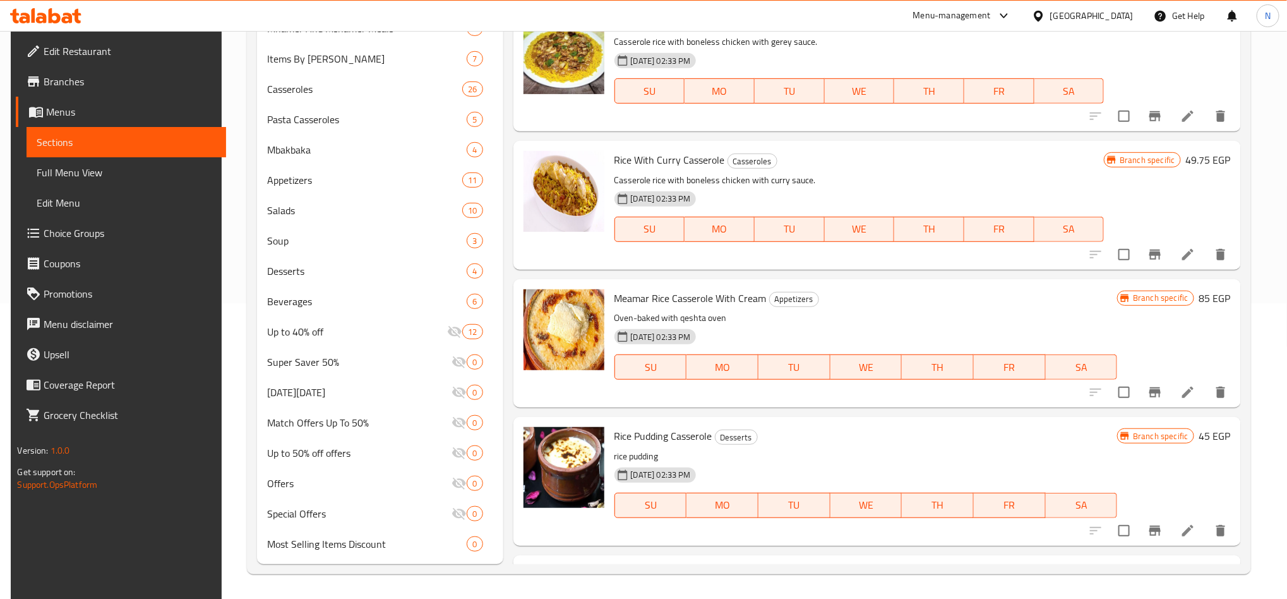
scroll to position [7919, 0]
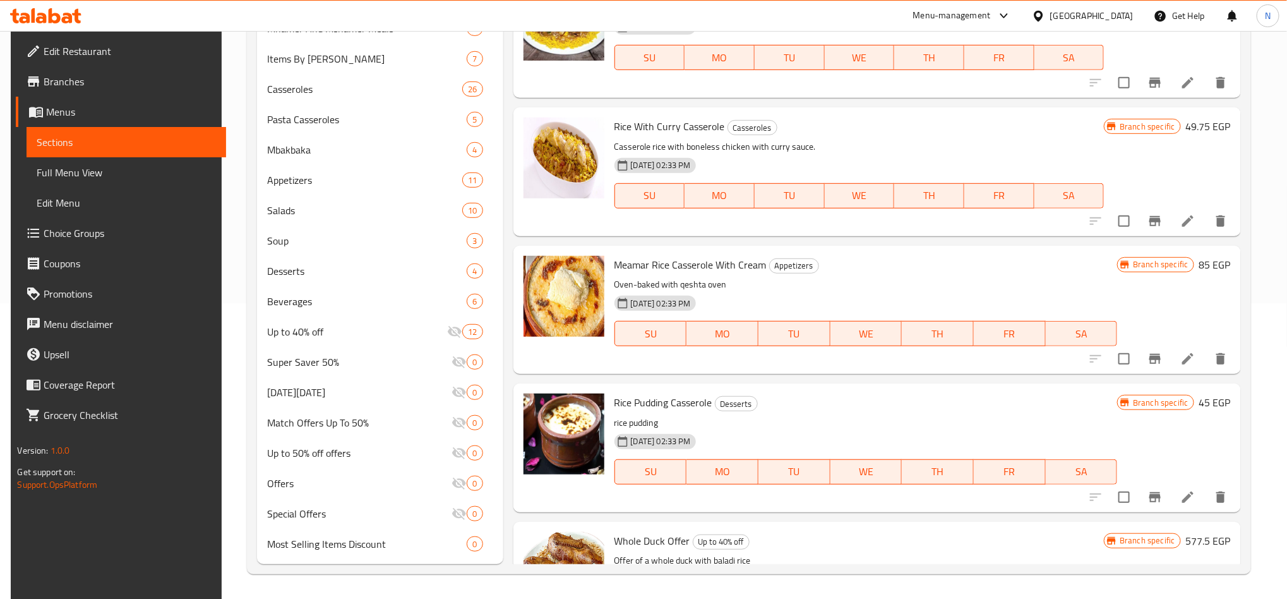
click at [705, 264] on span "Meamar Rice Casserole With Cream" at bounding box center [690, 264] width 152 height 19
copy h6 "Meamar Rice Casserole With Cream"
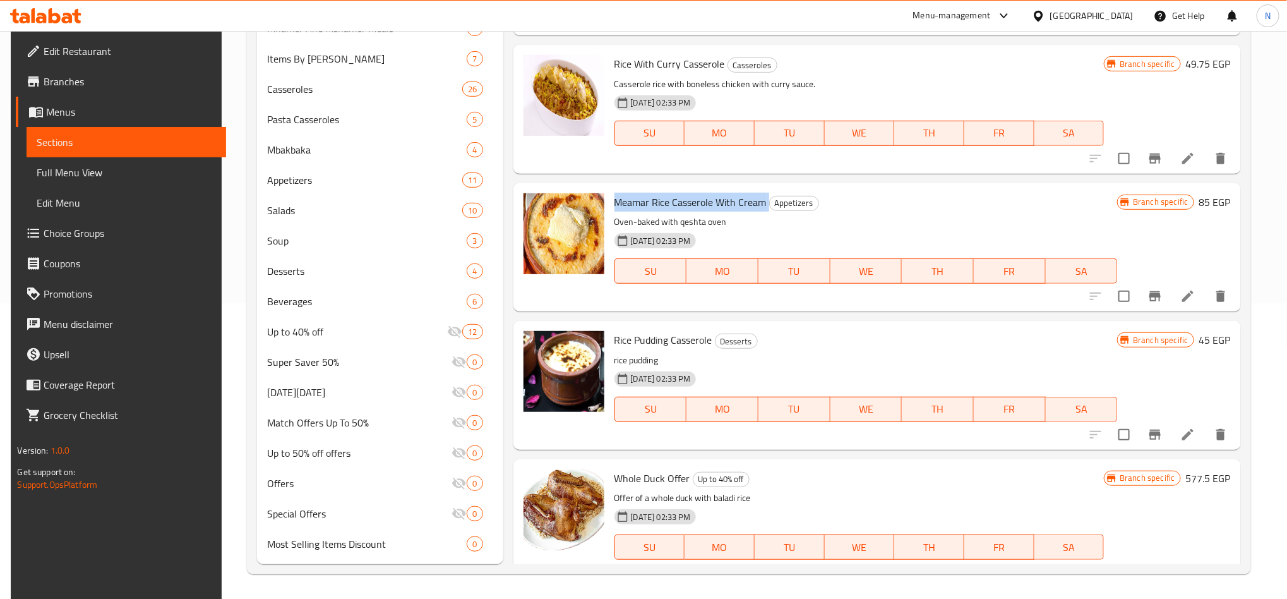
scroll to position [8014, 0]
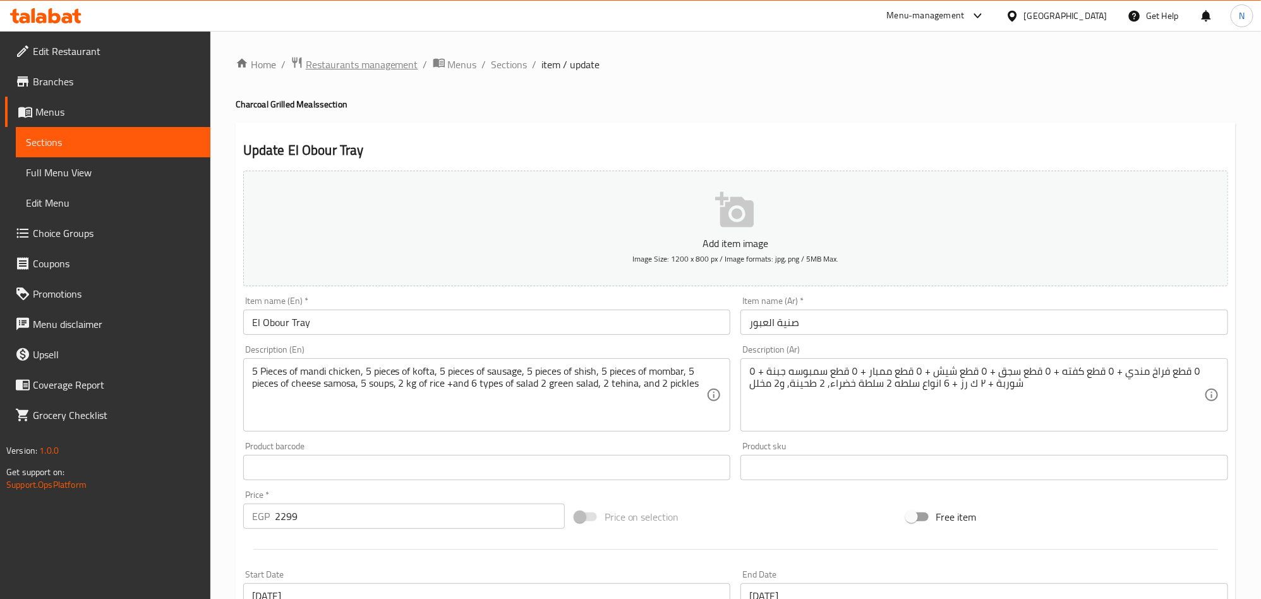
drag, startPoint x: 0, startPoint y: 0, endPoint x: 349, endPoint y: 63, distance: 354.8
click at [349, 63] on span "Restaurants management" at bounding box center [362, 64] width 112 height 15
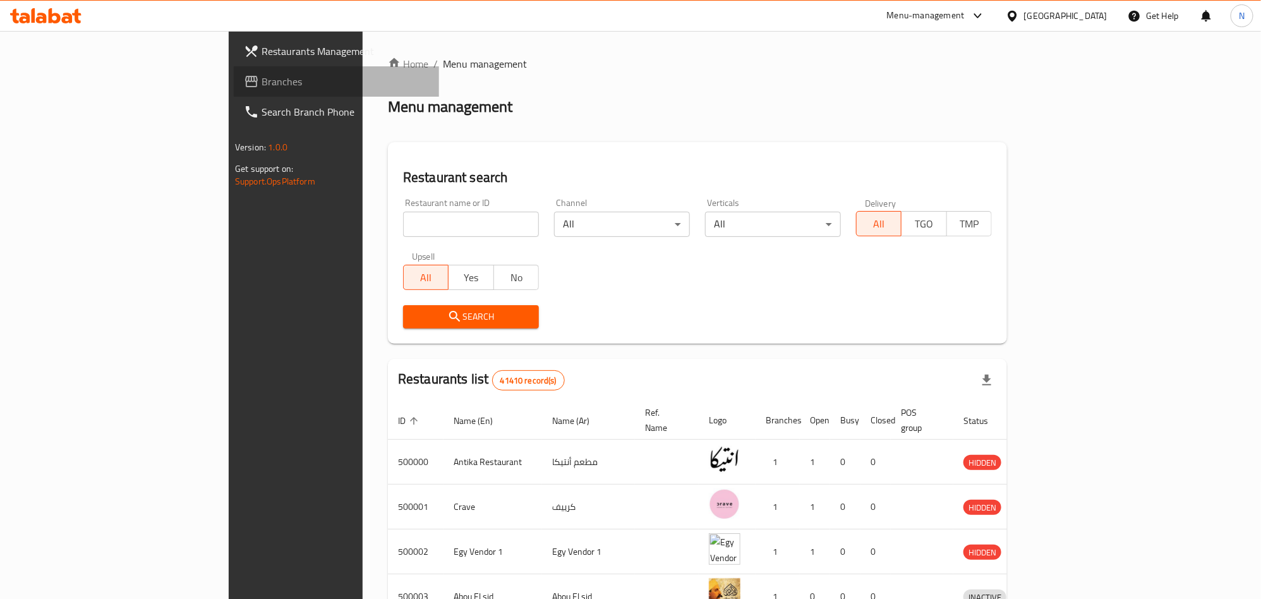
click at [261, 78] on span "Branches" at bounding box center [344, 81] width 167 height 15
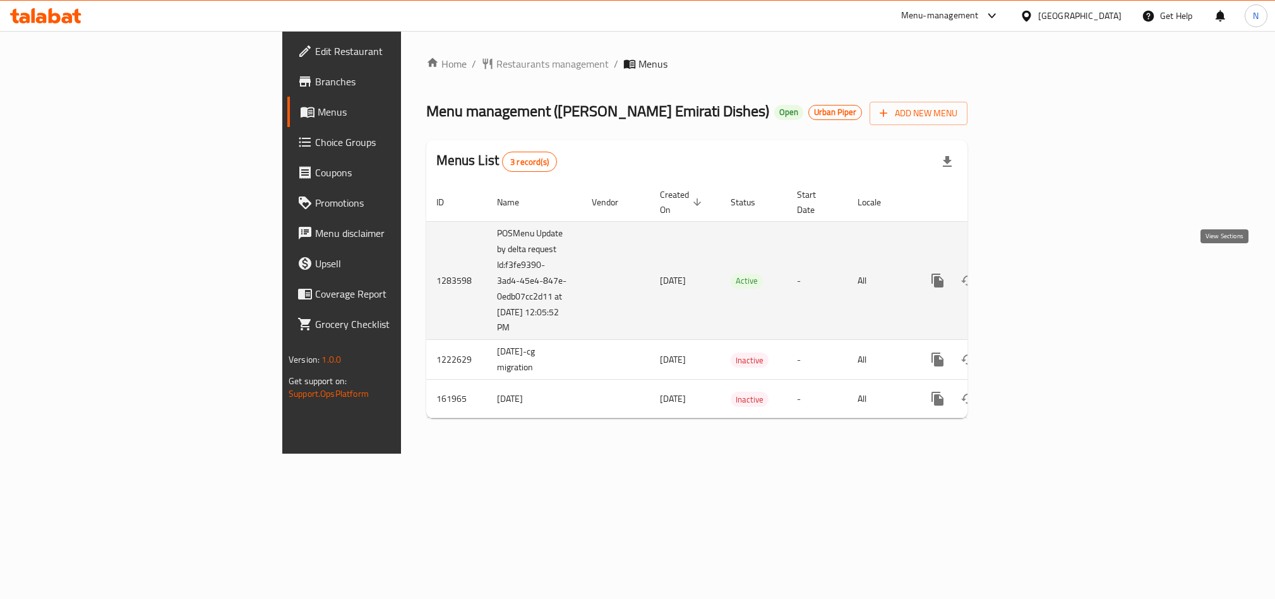
click at [1036, 273] on icon "enhanced table" at bounding box center [1028, 280] width 15 height 15
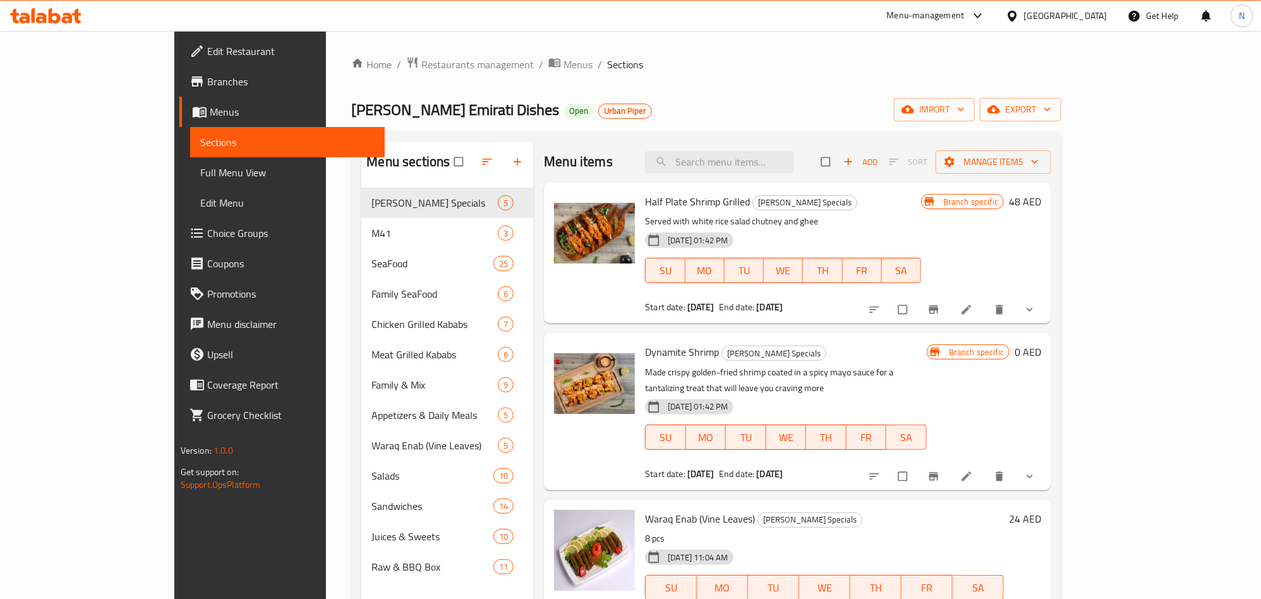
click at [179, 91] on link "Branches" at bounding box center [281, 81] width 205 height 30
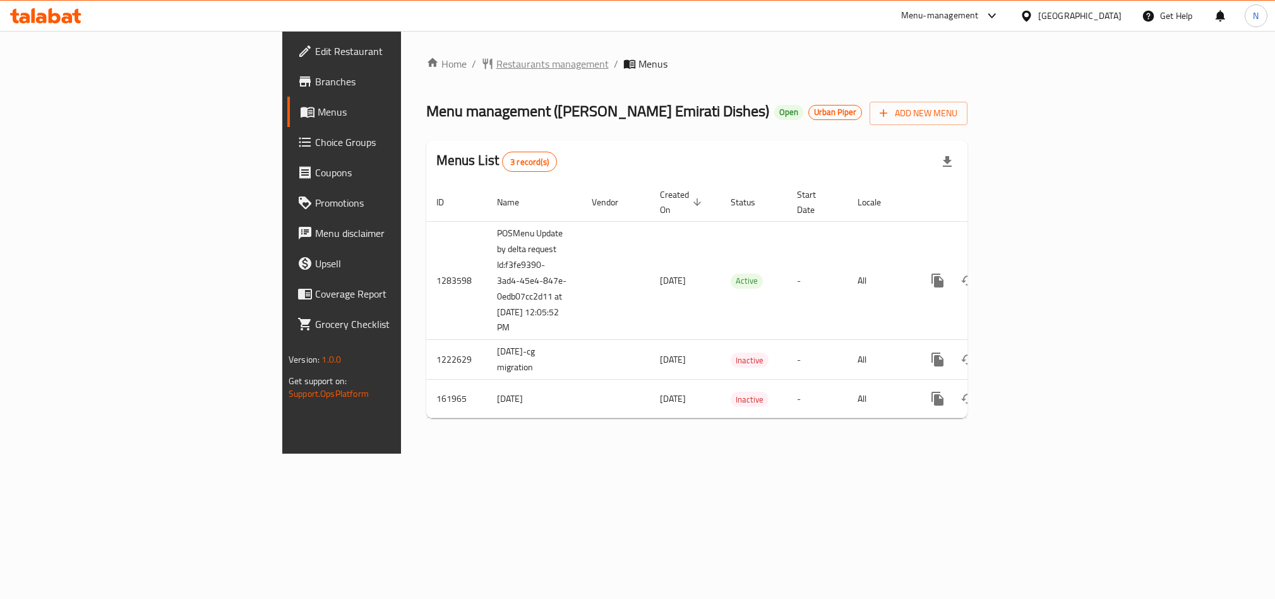
click at [496, 61] on span "Restaurants management" at bounding box center [552, 63] width 112 height 15
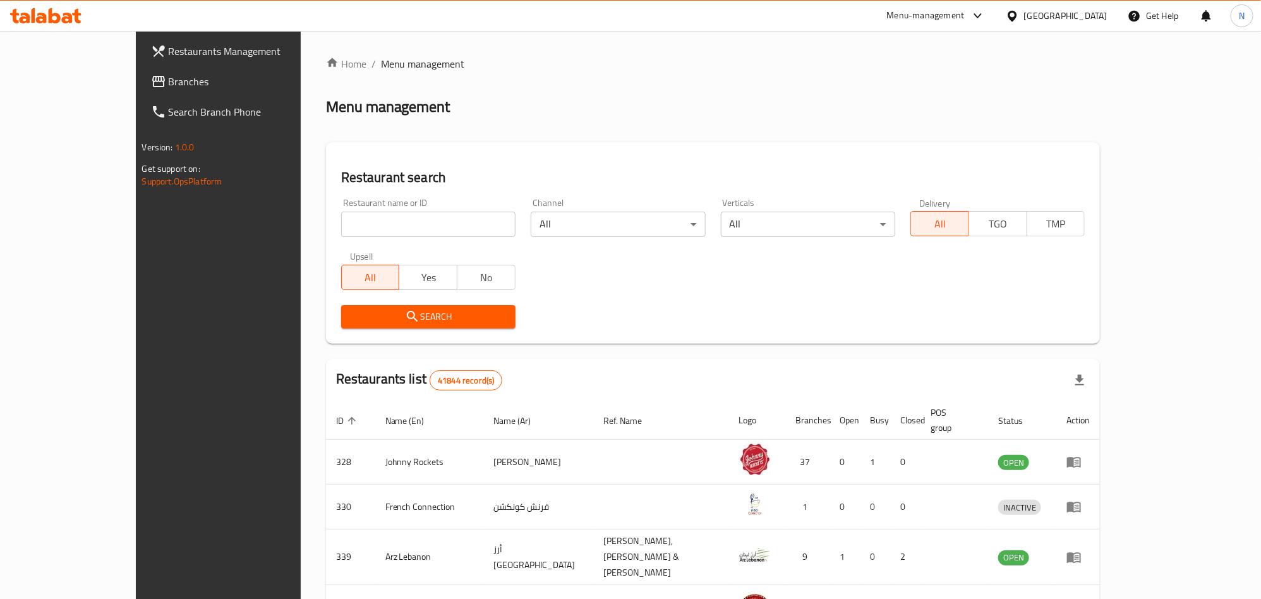
click at [1052, 15] on div "[GEOGRAPHIC_DATA]" at bounding box center [1065, 16] width 83 height 14
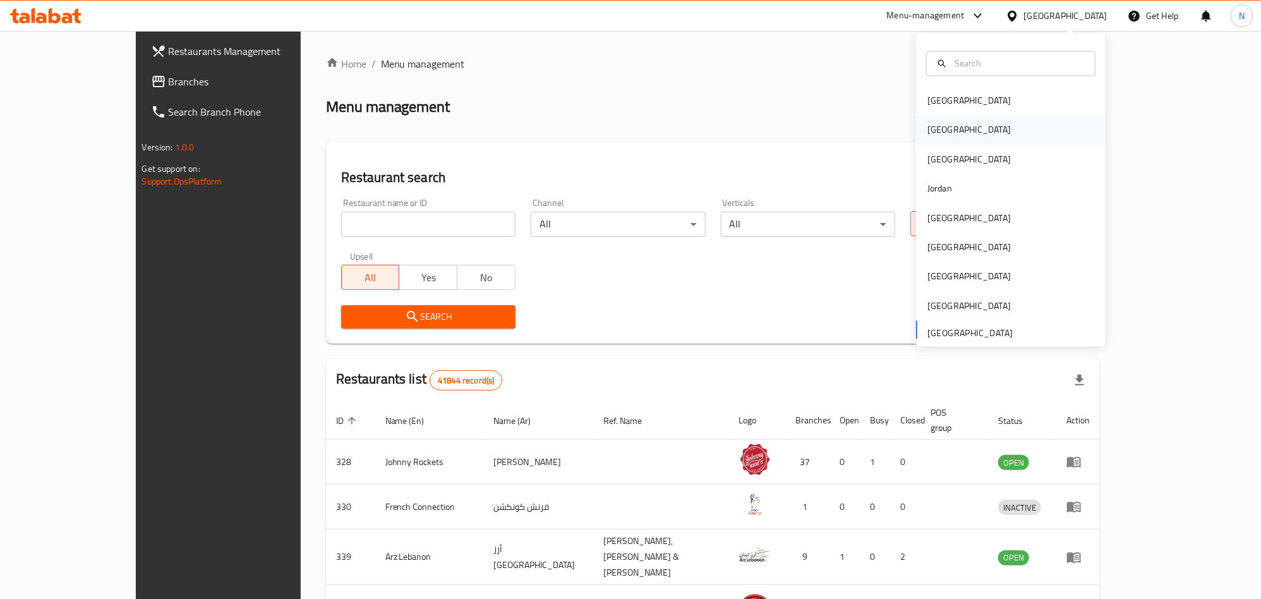
click at [957, 123] on div "[GEOGRAPHIC_DATA]" at bounding box center [1010, 130] width 189 height 29
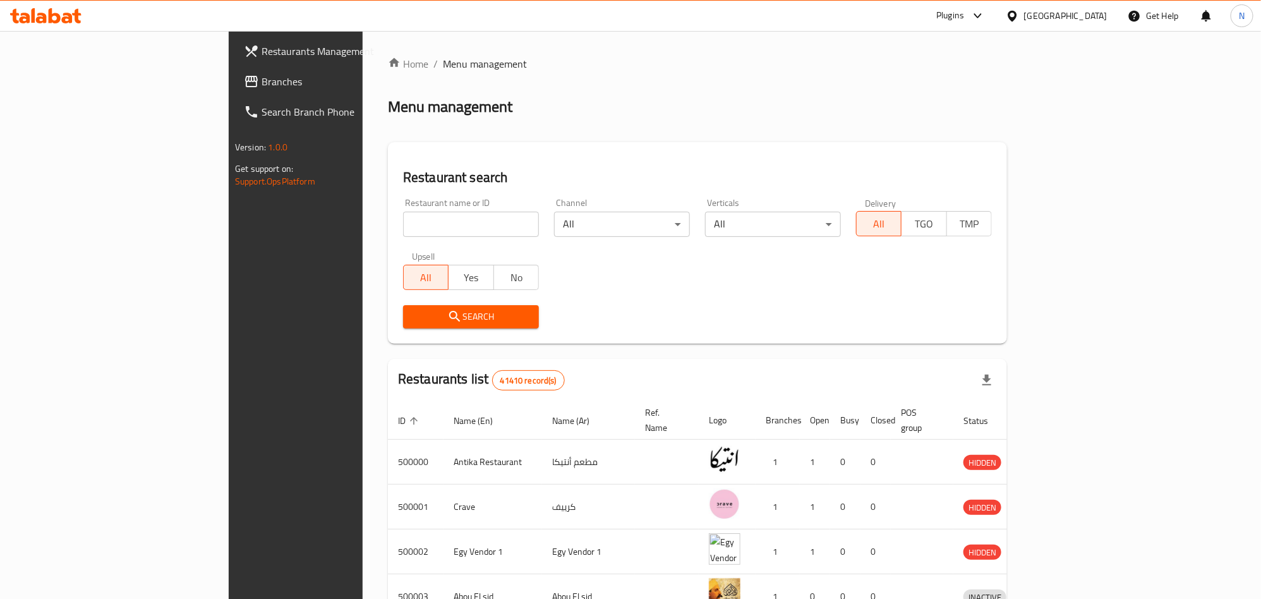
click at [403, 212] on input "search" at bounding box center [471, 224] width 136 height 25
paste input "698747"
type input "698747"
click at [447, 320] on icon "submit" at bounding box center [454, 316] width 15 height 15
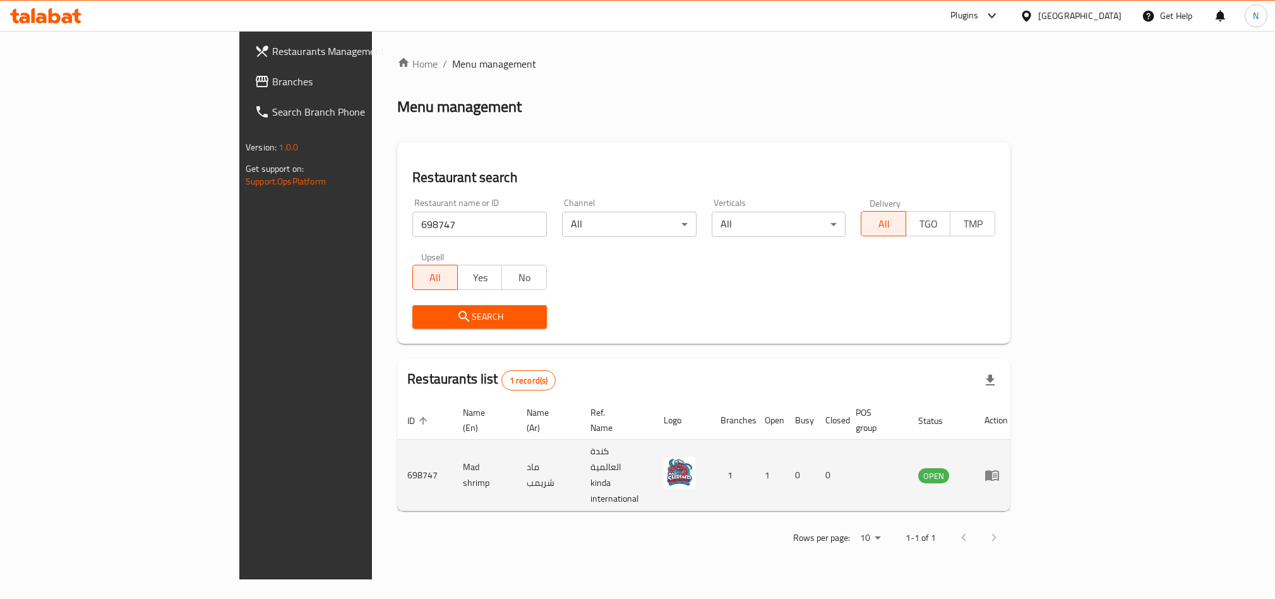
click at [999, 470] on icon "enhanced table" at bounding box center [992, 475] width 14 height 11
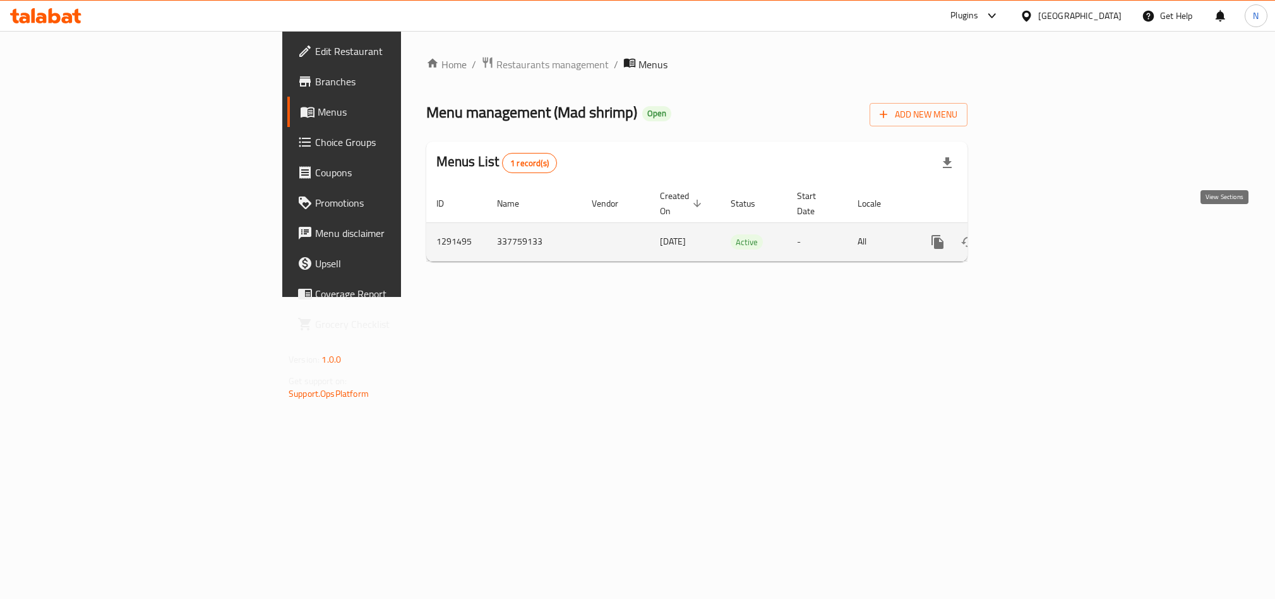
click at [1036, 234] on icon "enhanced table" at bounding box center [1028, 241] width 15 height 15
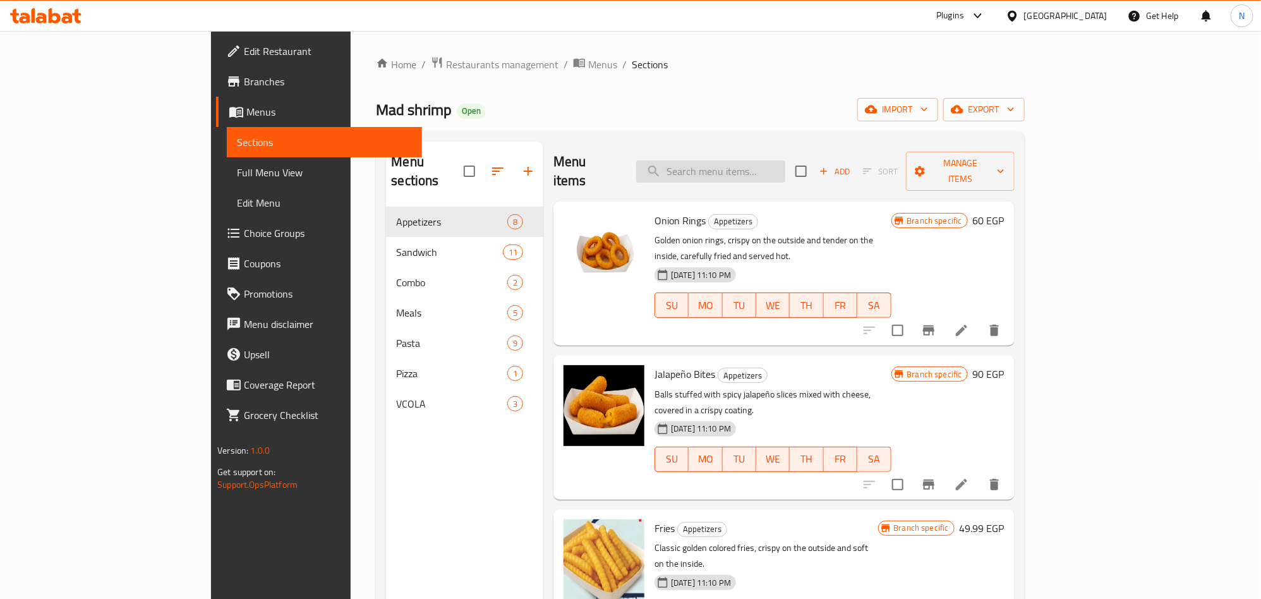
click at [785, 167] on input "search" at bounding box center [710, 171] width 149 height 22
paste input "Mad Mango"
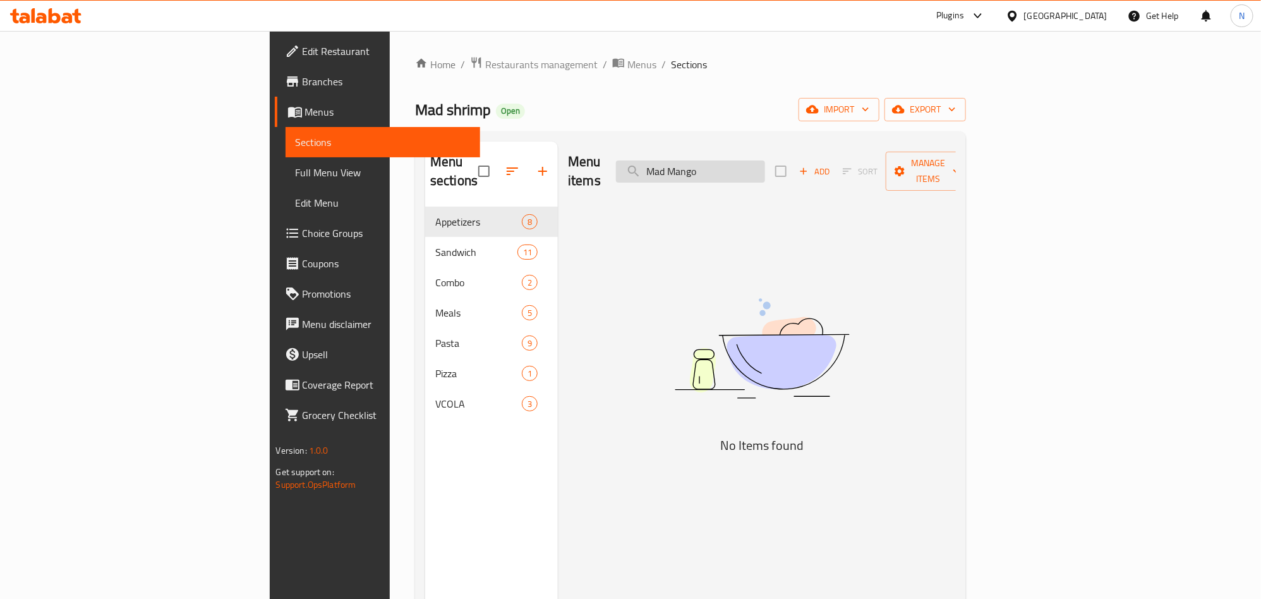
drag, startPoint x: 851, startPoint y: 161, endPoint x: 840, endPoint y: 162, distance: 10.8
click at [765, 161] on input "Mad Mango" at bounding box center [690, 171] width 149 height 22
click at [765, 165] on input "Mad Mango" at bounding box center [690, 171] width 149 height 22
click at [765, 160] on input "Mad Mango" at bounding box center [690, 171] width 149 height 22
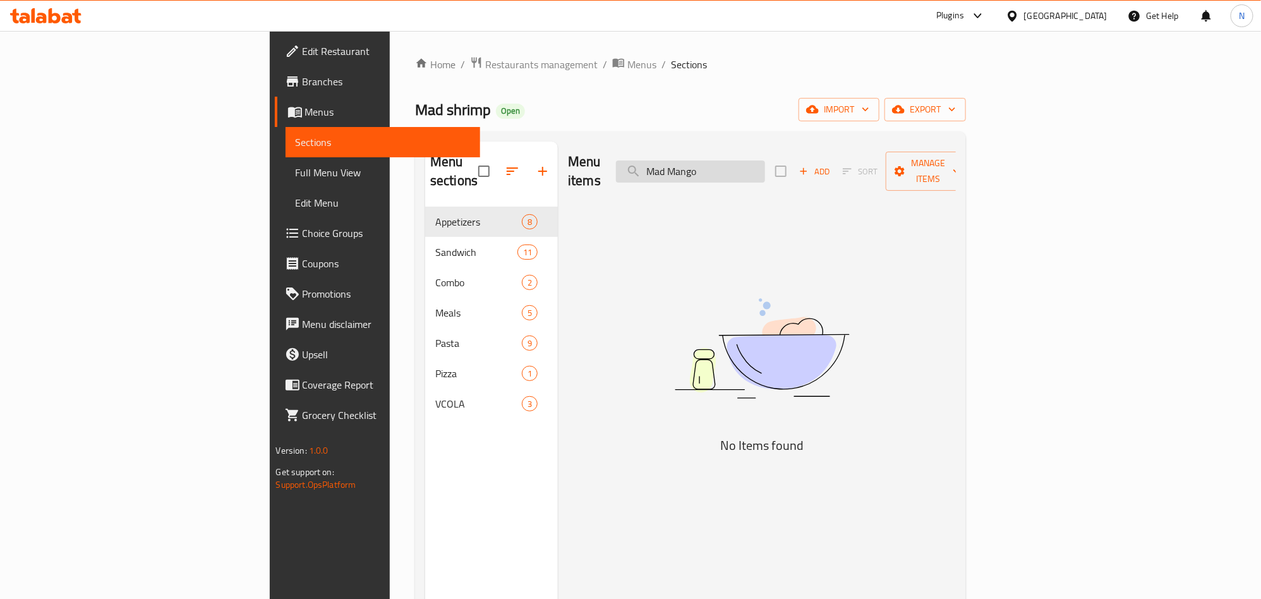
click at [765, 160] on input "Mad Mango" at bounding box center [690, 171] width 149 height 22
click at [760, 162] on input "Mad Mango" at bounding box center [690, 171] width 149 height 22
click at [765, 161] on input "Mad Mango" at bounding box center [690, 171] width 149 height 22
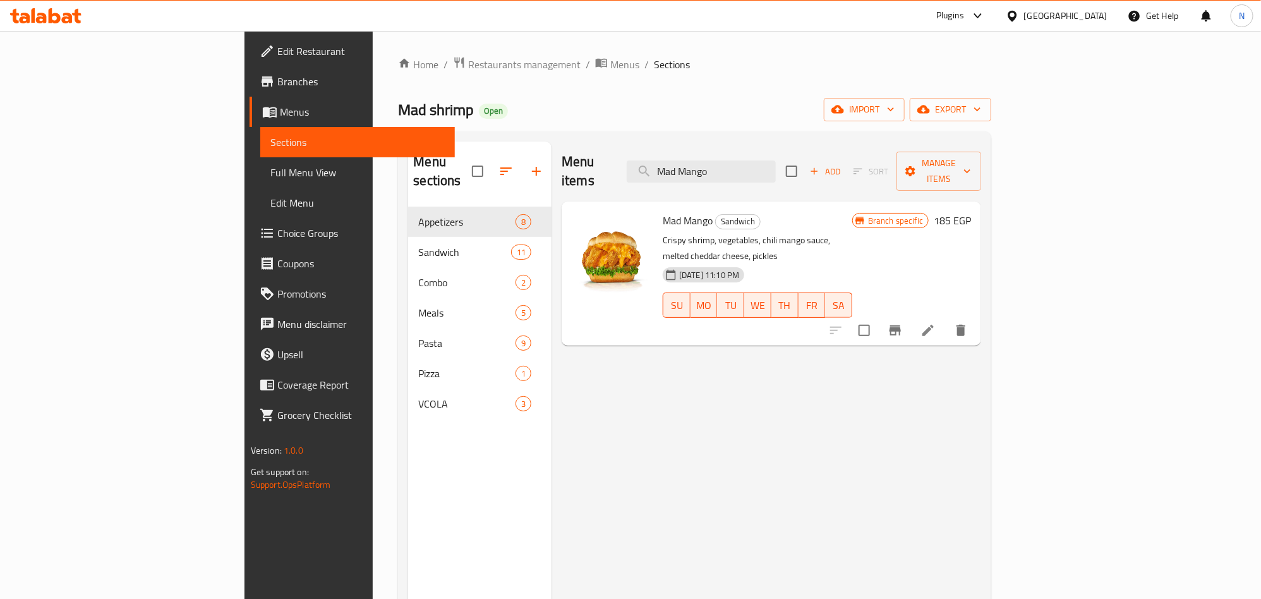
type input "Mad Mango"
click at [769, 232] on p "Crispy shrimp, vegetables, chili mango sauce, melted cheddar cheese, pickles" at bounding box center [756, 248] width 189 height 32
click at [779, 232] on p "Crispy shrimp, vegetables, chili mango sauce, melted cheddar cheese, pickles" at bounding box center [756, 248] width 189 height 32
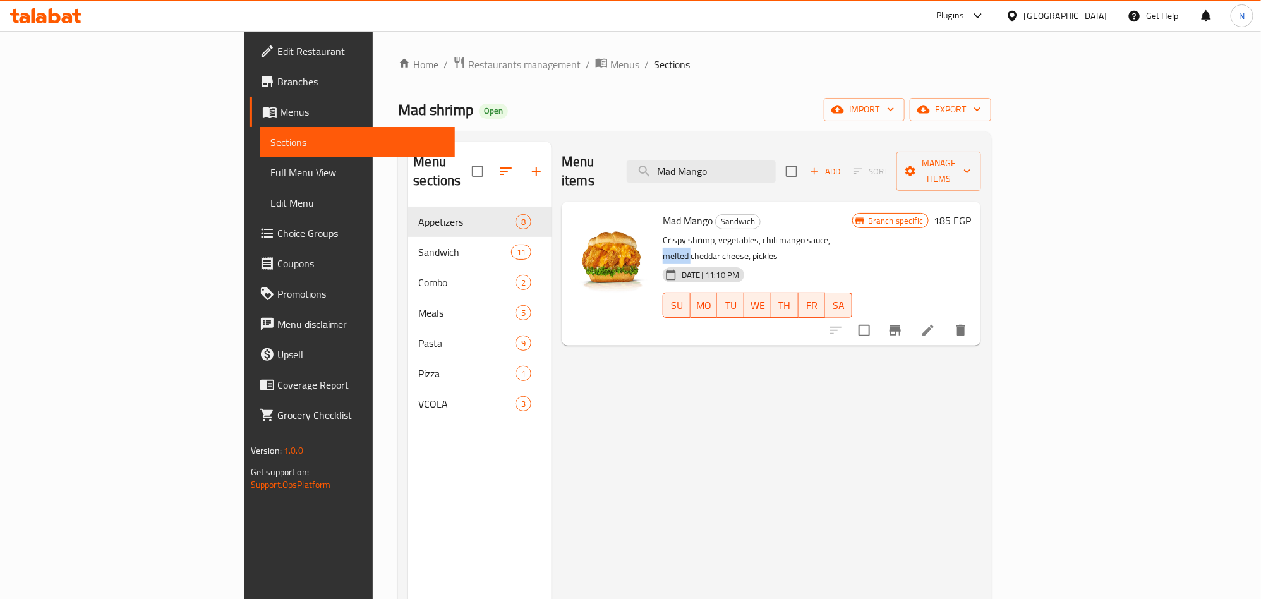
click at [779, 232] on p "Crispy shrimp, vegetables, chili mango sauce, melted cheddar cheese, pickles" at bounding box center [756, 248] width 189 height 32
click at [805, 232] on p "Crispy shrimp, vegetables, chili mango sauce, melted cheddar cheese, pickles" at bounding box center [756, 248] width 189 height 32
click at [836, 232] on p "Crispy shrimp, vegetables, chili mango sauce, melted cheddar cheese, pickles" at bounding box center [756, 248] width 189 height 32
click at [852, 232] on p "Crispy shrimp, vegetables, chili mango sauce, melted cheddar cheese, pickles" at bounding box center [756, 248] width 189 height 32
drag, startPoint x: 859, startPoint y: 222, endPoint x: 882, endPoint y: 222, distance: 22.7
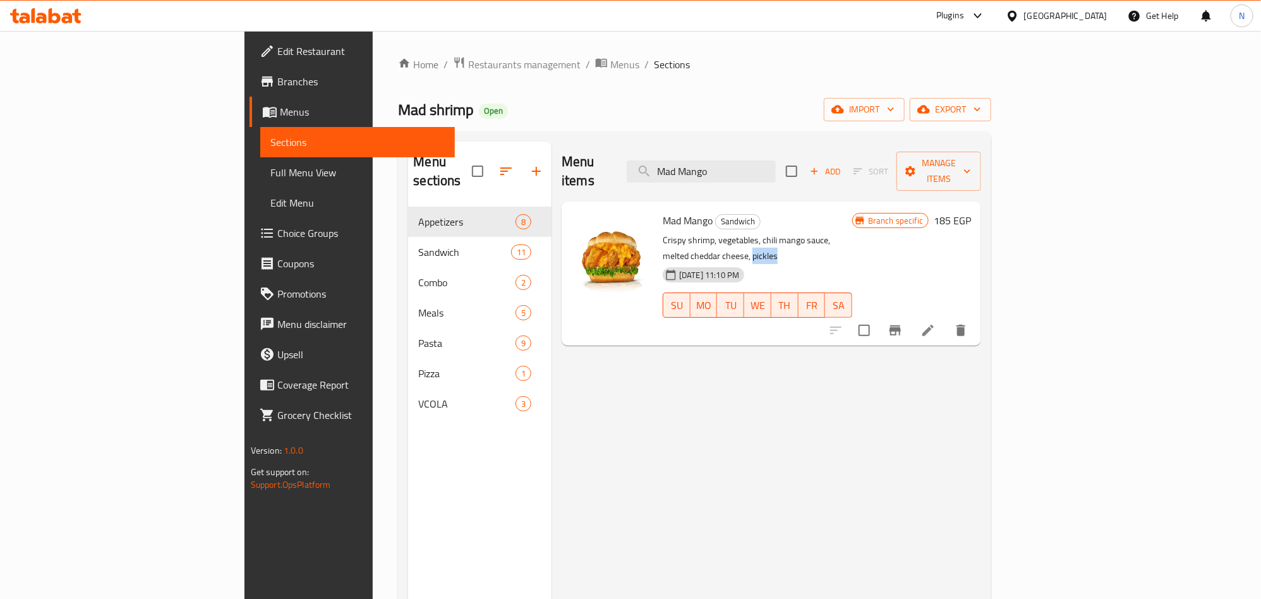
click at [852, 232] on p "Crispy shrimp, vegetables, chili mango sauce, melted cheddar cheese, pickles" at bounding box center [756, 248] width 189 height 32
click at [468, 61] on span "Restaurants management" at bounding box center [524, 64] width 112 height 15
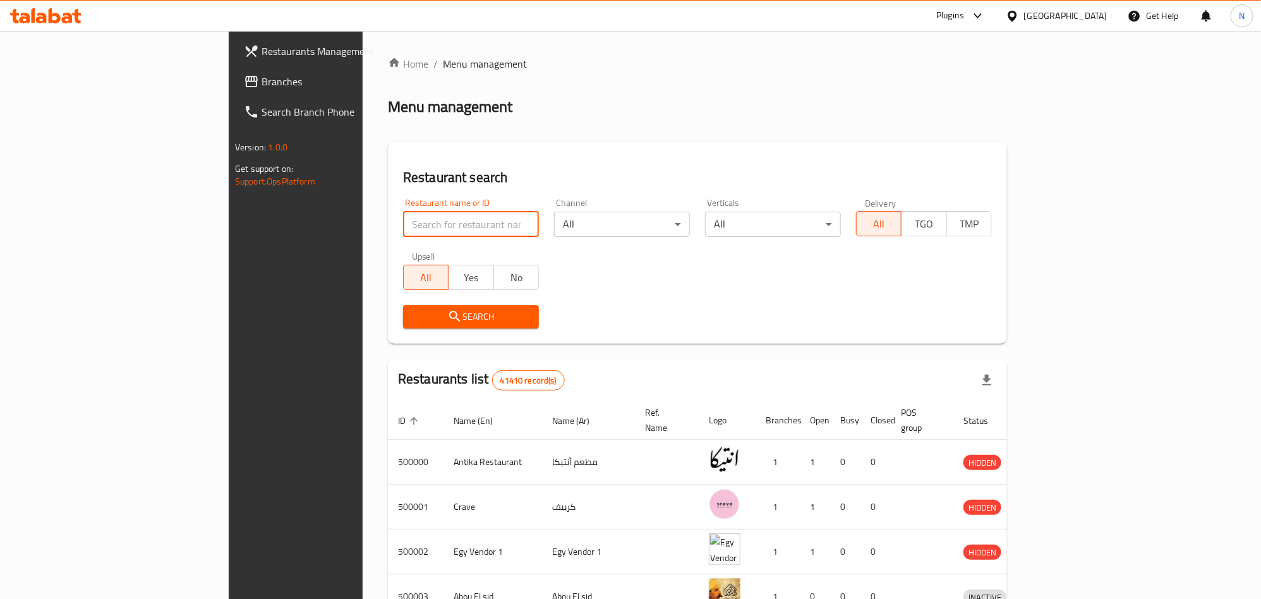
click at [403, 234] on input "search" at bounding box center [471, 224] width 136 height 25
paste input "509678"
type input "509678"
click at [449, 317] on icon "submit" at bounding box center [454, 316] width 11 height 11
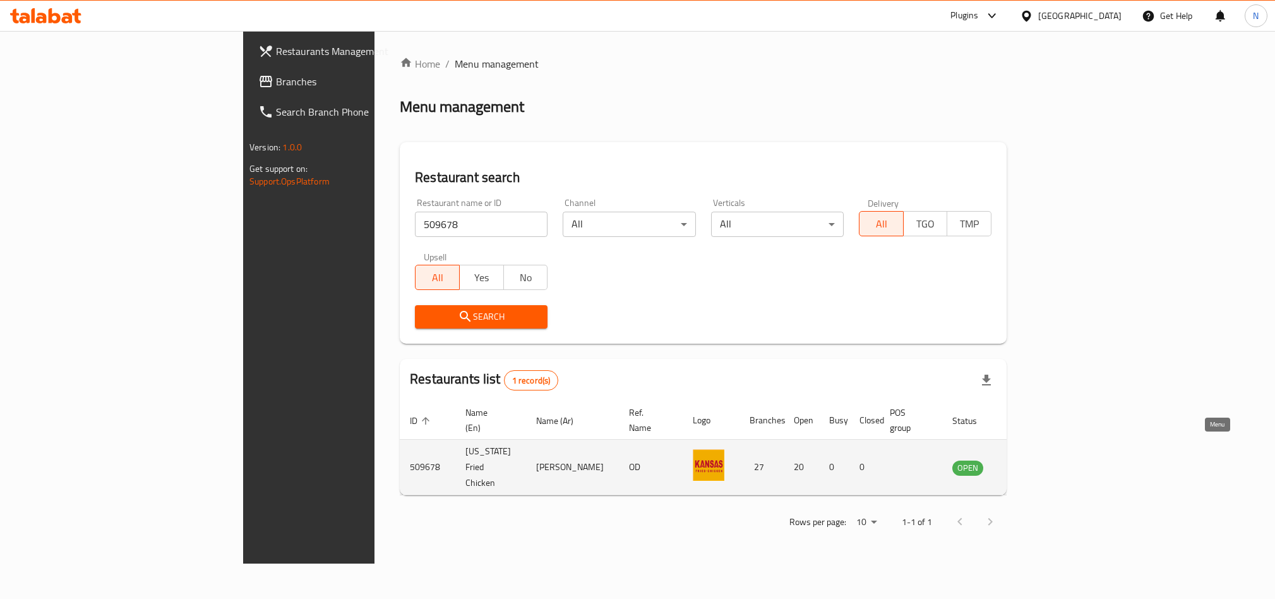
click at [1034, 460] on icon "enhanced table" at bounding box center [1026, 467] width 15 height 15
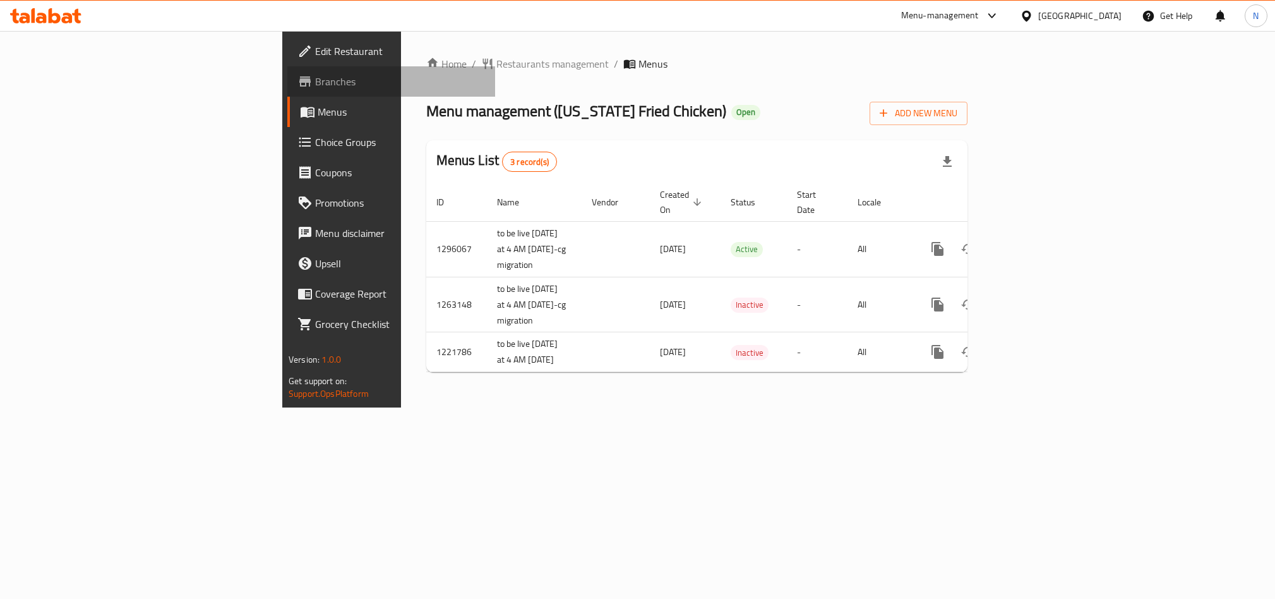
click at [315, 83] on span "Branches" at bounding box center [400, 81] width 170 height 15
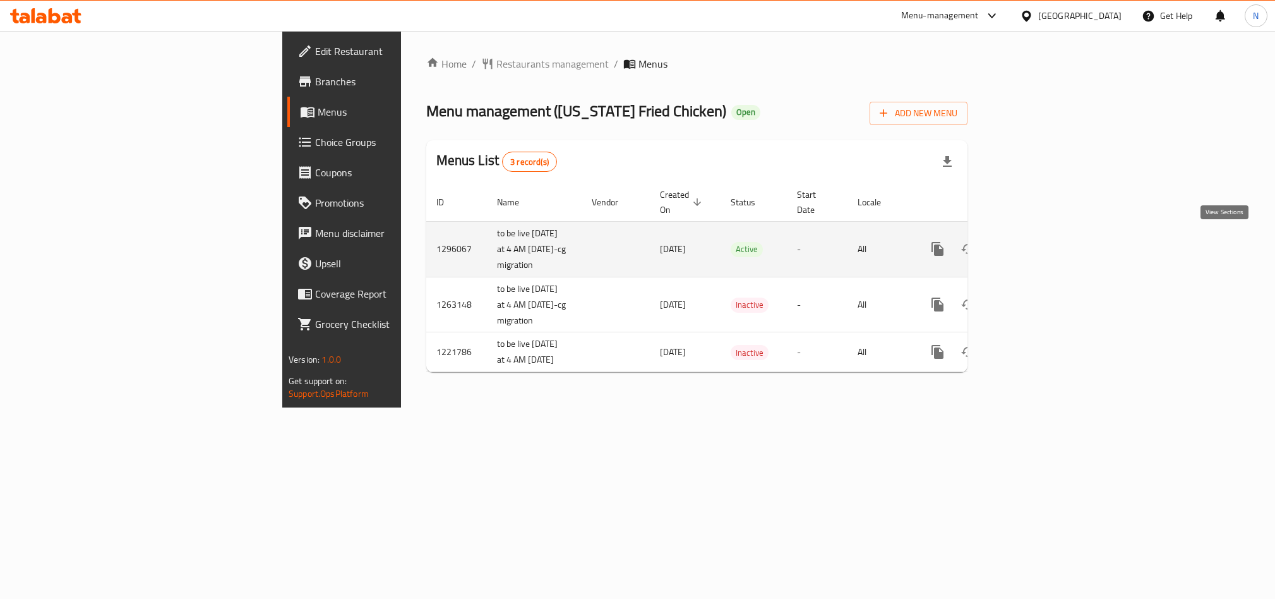
click at [1044, 239] on link "enhanced table" at bounding box center [1029, 249] width 30 height 30
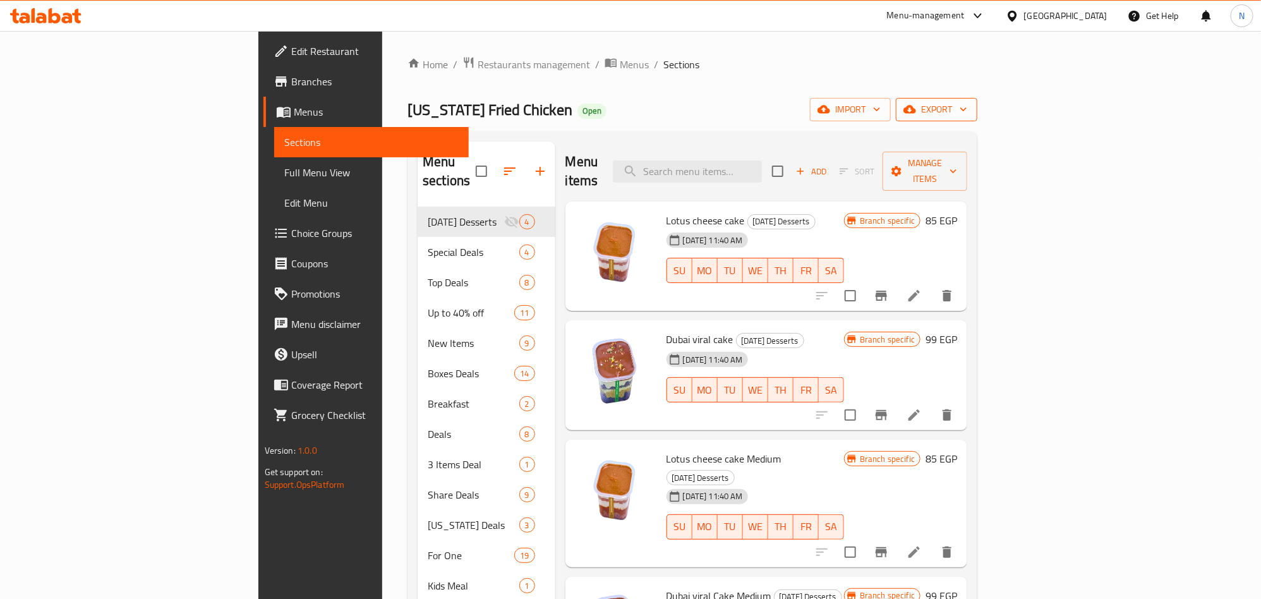
click at [967, 102] on span "export" at bounding box center [936, 110] width 61 height 16
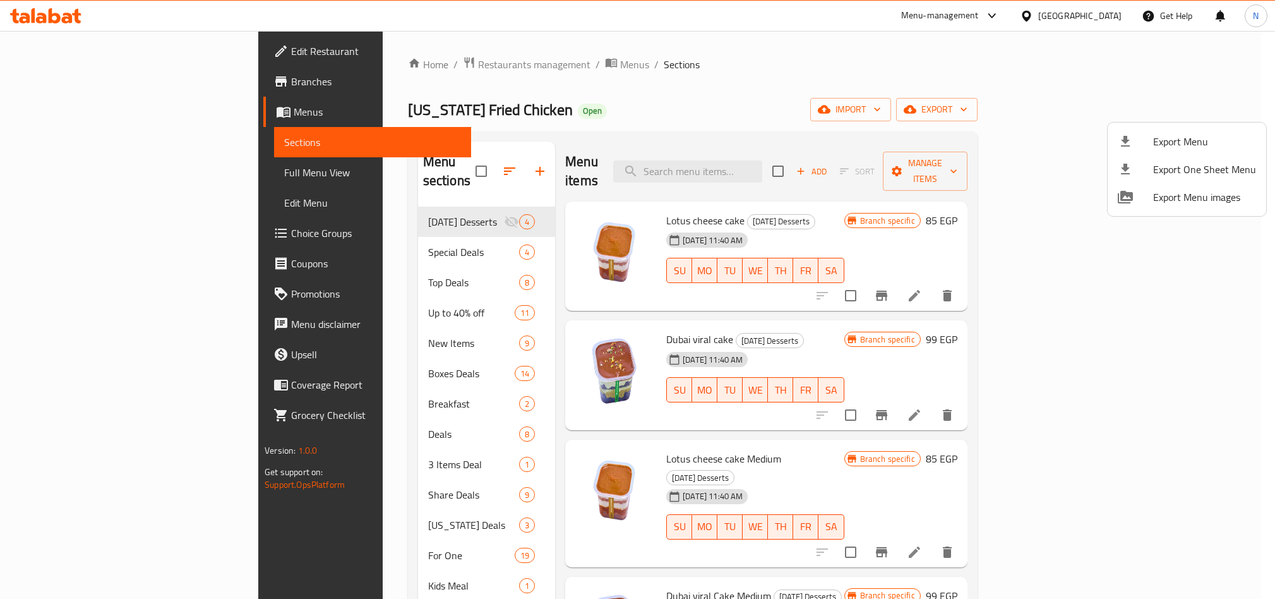
click at [1149, 134] on div at bounding box center [1135, 141] width 35 height 15
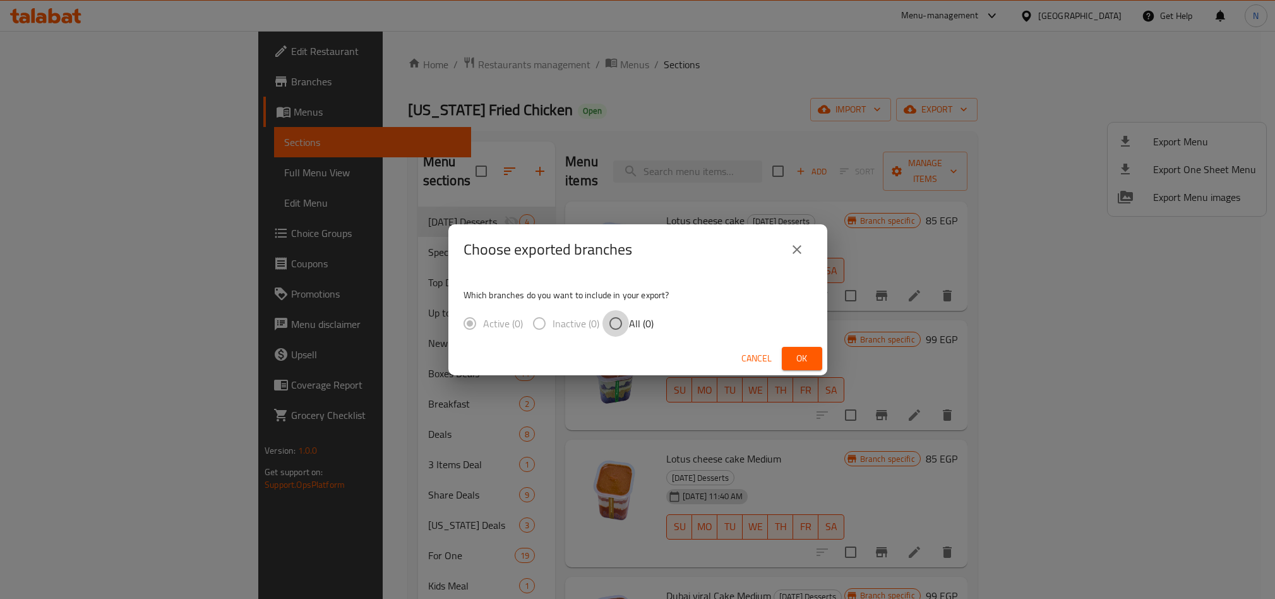
click at [620, 328] on input "All (0)" at bounding box center [615, 323] width 27 height 27
radio input "true"
click at [812, 351] on span "Ok" at bounding box center [802, 359] width 20 height 16
click at [810, 347] on button "Ok" at bounding box center [802, 358] width 40 height 23
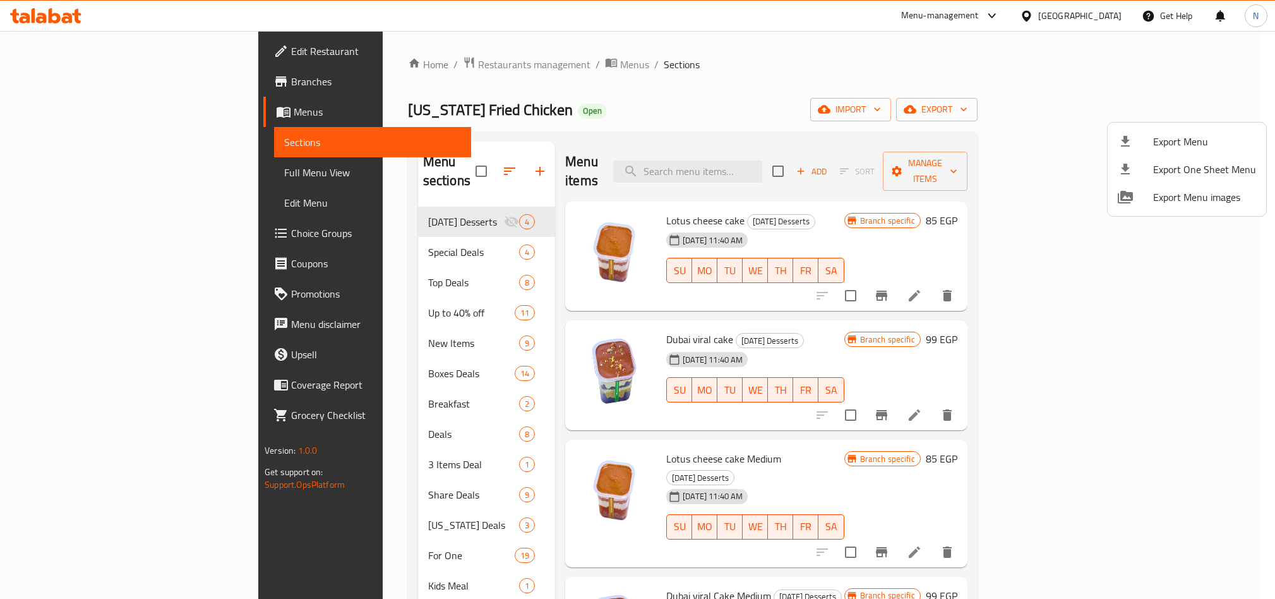
click at [584, 128] on div at bounding box center [637, 299] width 1275 height 599
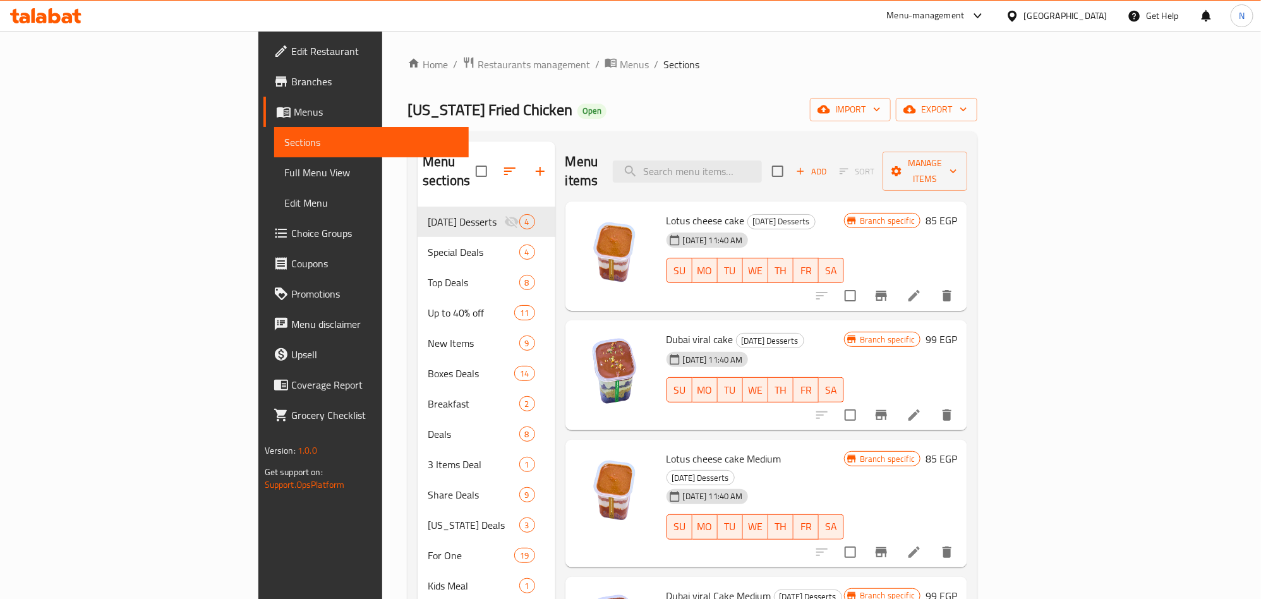
drag, startPoint x: 819, startPoint y: 157, endPoint x: 825, endPoint y: 186, distance: 29.0
click at [762, 160] on input "search" at bounding box center [687, 171] width 149 height 22
paste input "Big Boss flash offer"
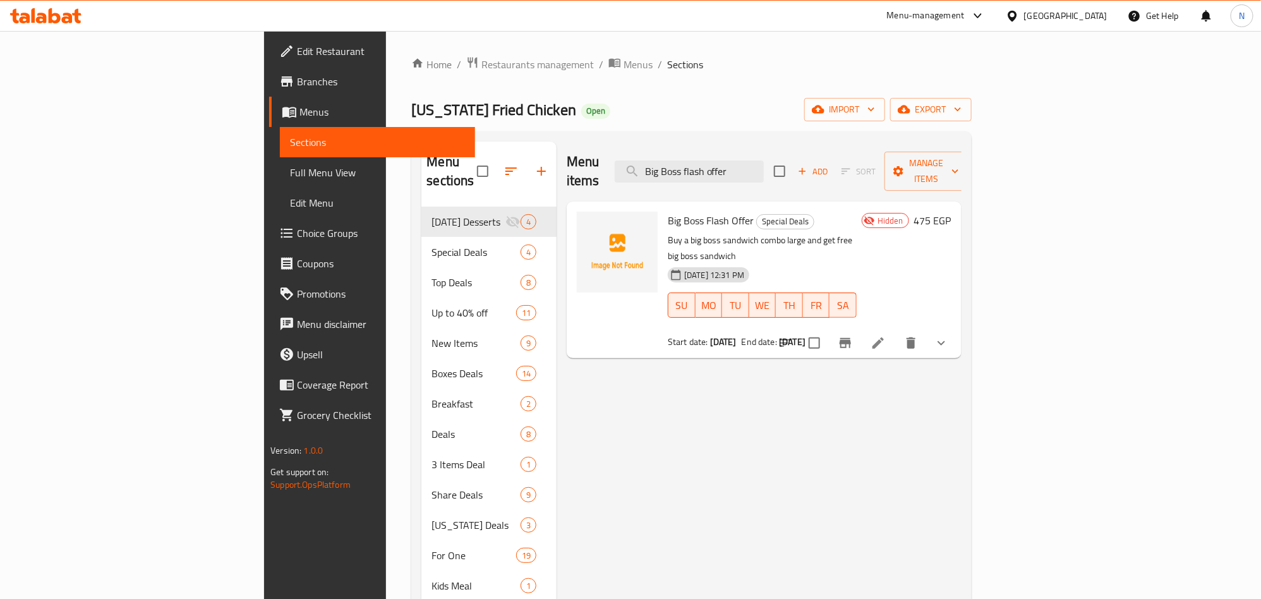
type input "Big Boss flash offer"
click at [481, 72] on span "Restaurants management" at bounding box center [537, 64] width 112 height 15
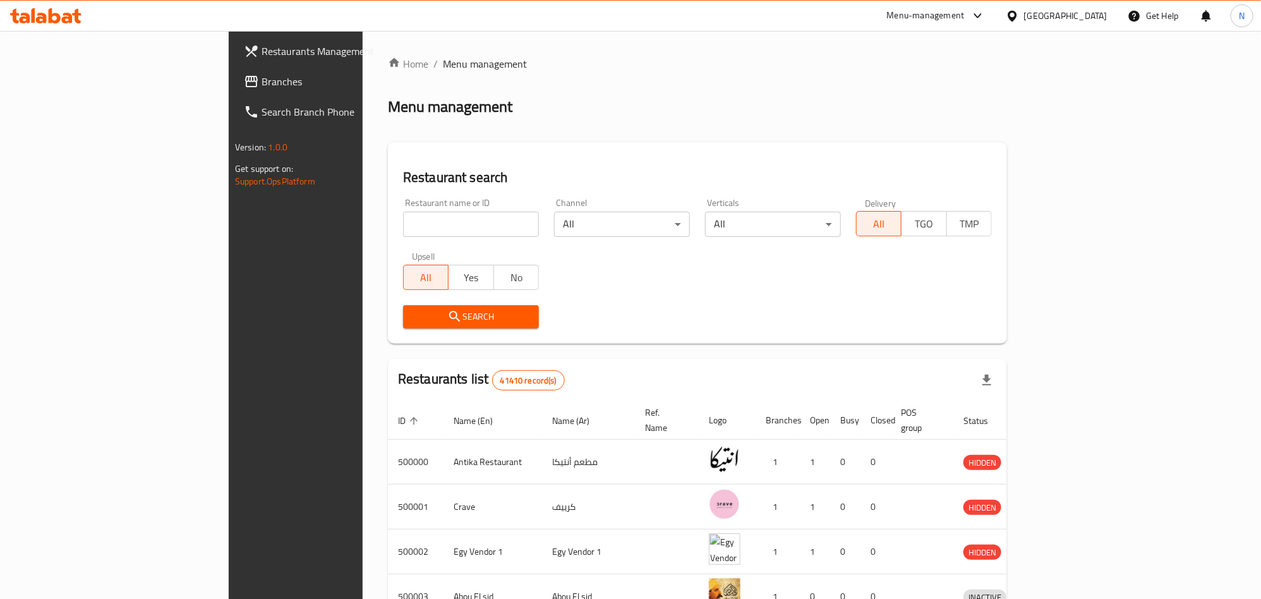
click at [403, 214] on input "search" at bounding box center [471, 224] width 136 height 25
paste input "665386"
type input "665386"
click at [448, 288] on button "Yes" at bounding box center [470, 277] width 45 height 25
click at [395, 294] on div "Upsell All Yes No" at bounding box center [470, 270] width 151 height 53
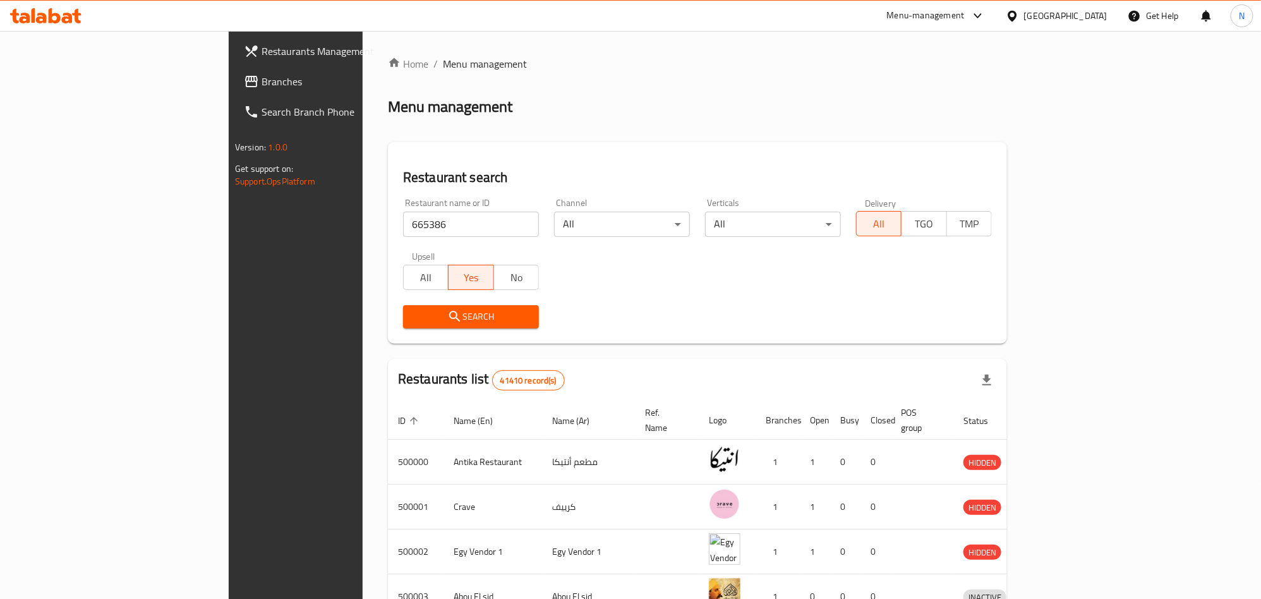
click at [395, 294] on div "Upsell All Yes No" at bounding box center [470, 270] width 151 height 53
drag, startPoint x: 332, startPoint y: 300, endPoint x: 335, endPoint y: 309, distance: 10.2
click at [395, 302] on div "Search" at bounding box center [470, 316] width 151 height 39
click at [413, 311] on span "Search" at bounding box center [471, 317] width 116 height 16
click at [335, 311] on div at bounding box center [630, 299] width 1261 height 599
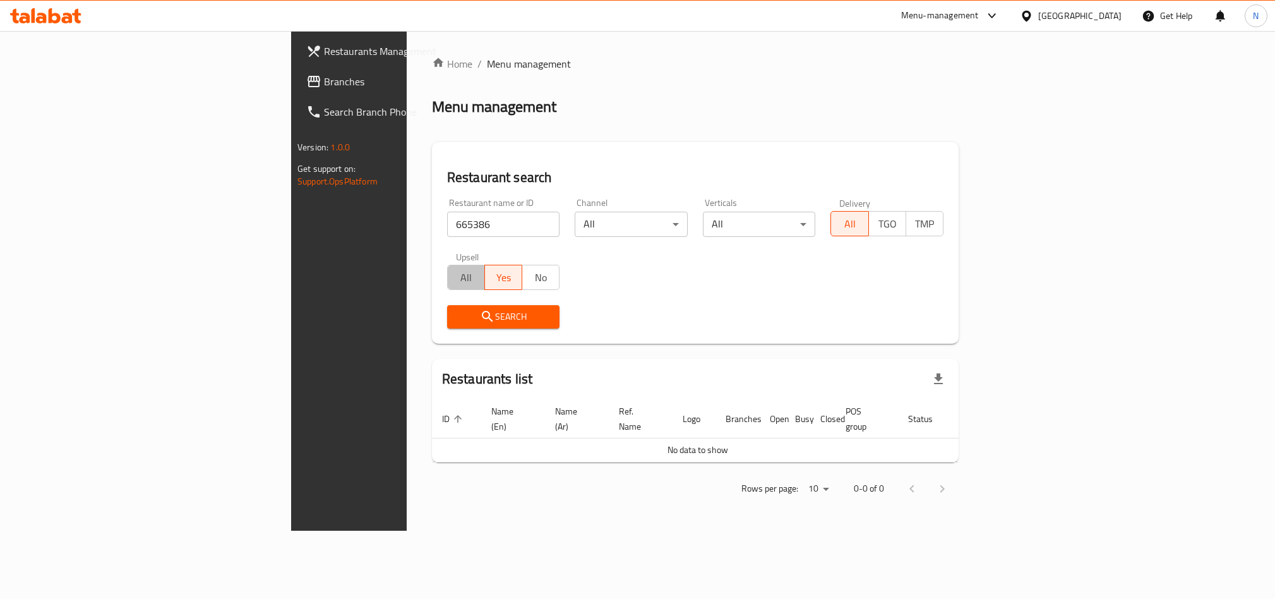
click at [453, 268] on span "All" at bounding box center [466, 277] width 27 height 18
click at [457, 315] on span "Search" at bounding box center [503, 317] width 93 height 16
click at [323, 315] on div at bounding box center [637, 299] width 1275 height 599
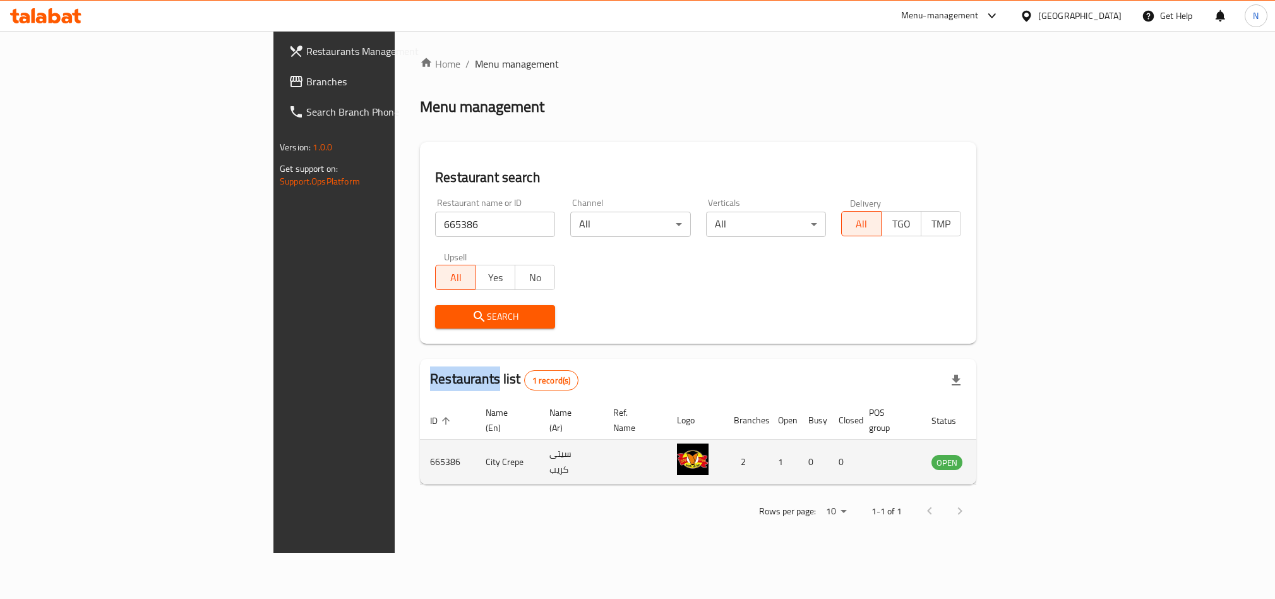
click at [1013, 454] on icon "enhanced table" at bounding box center [1005, 461] width 15 height 15
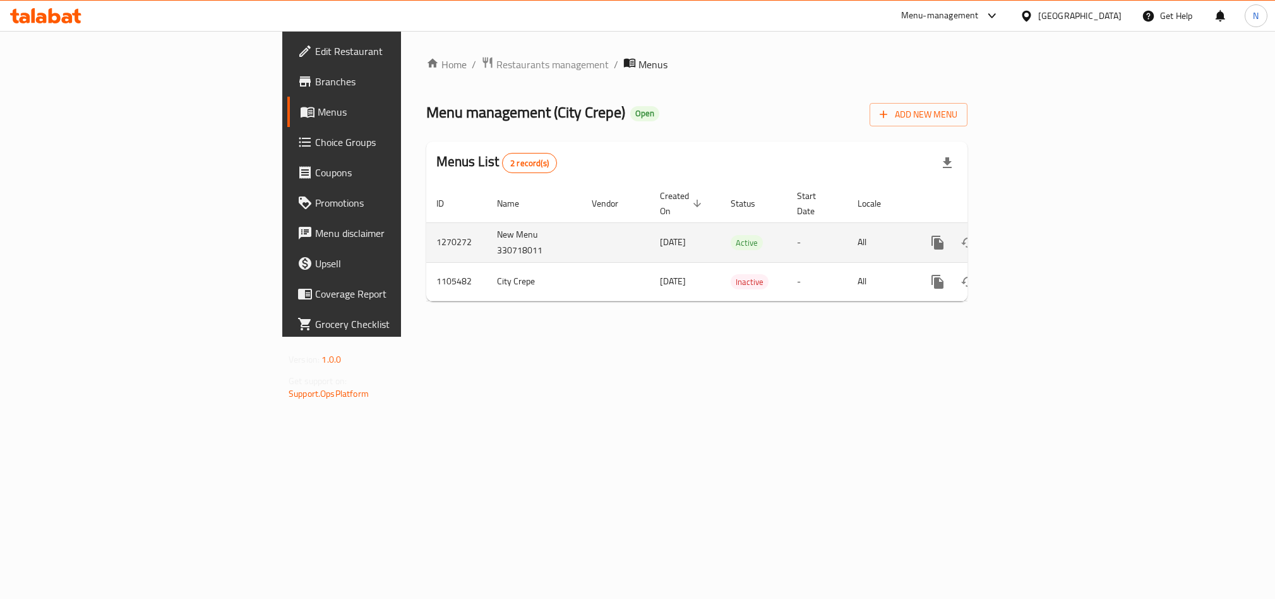
click at [1034, 237] on icon "enhanced table" at bounding box center [1028, 242] width 11 height 11
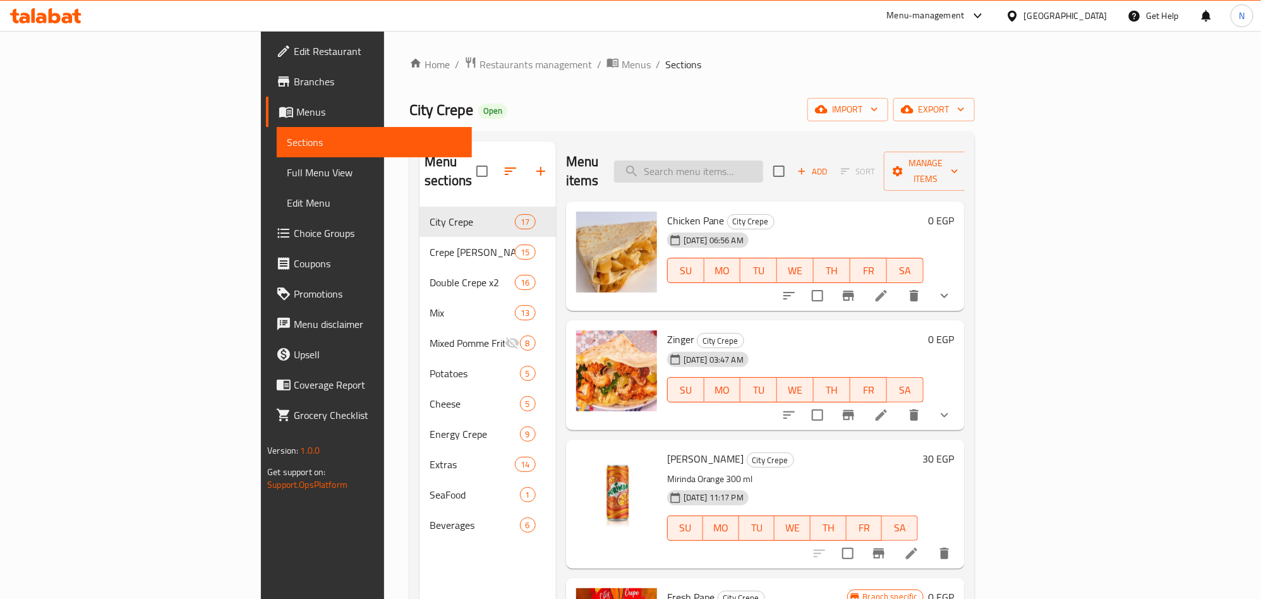
click at [763, 160] on input "search" at bounding box center [688, 171] width 149 height 22
paste input "عرض الوحوش"
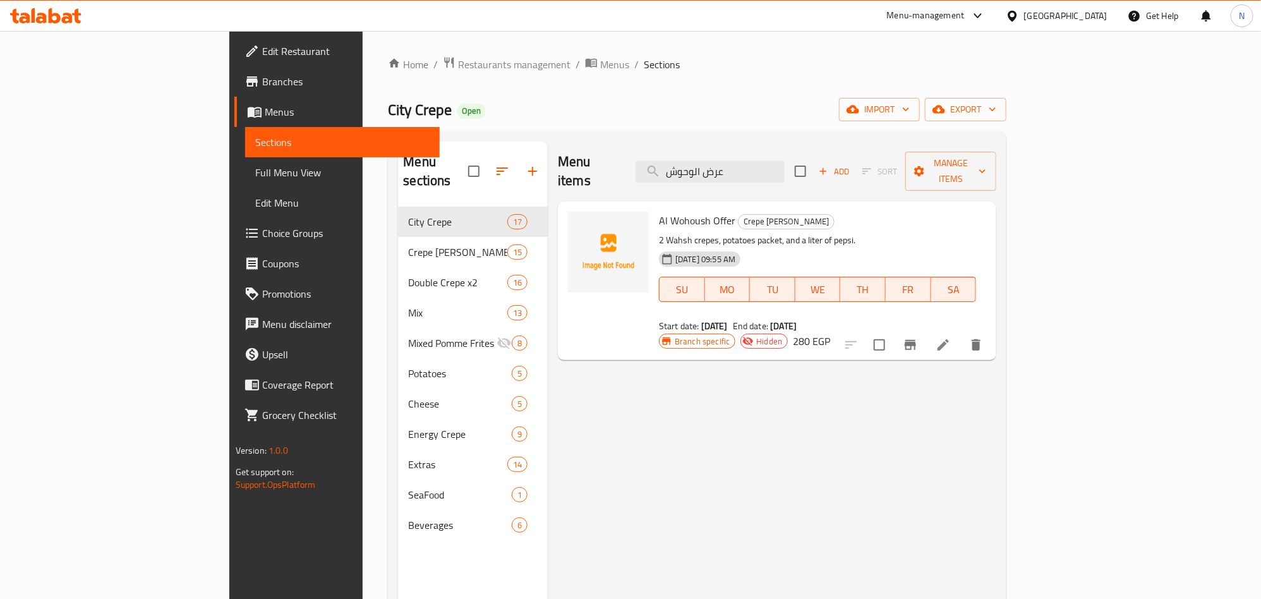
click at [659, 211] on span "Al Wohoush Offer" at bounding box center [697, 220] width 76 height 19
copy h6 "Al Wohoush Offer"
click at [751, 169] on input "عرض الوحوش" at bounding box center [709, 171] width 149 height 22
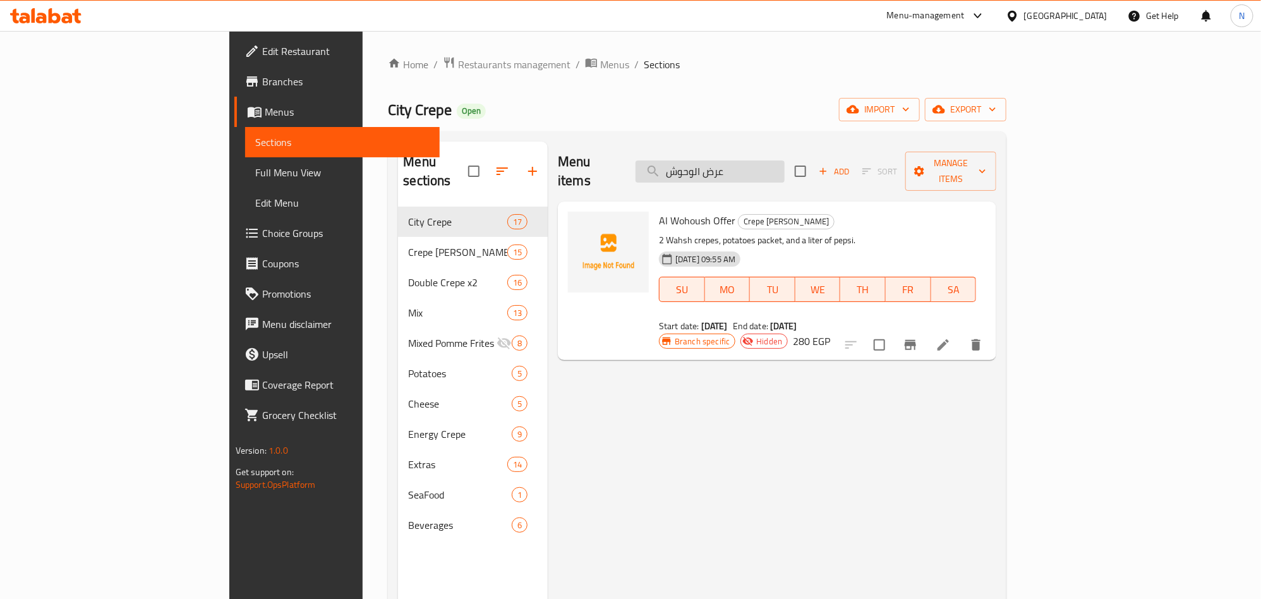
click at [751, 167] on input "عرض الوحوش" at bounding box center [709, 171] width 149 height 22
paste input "سنجل"
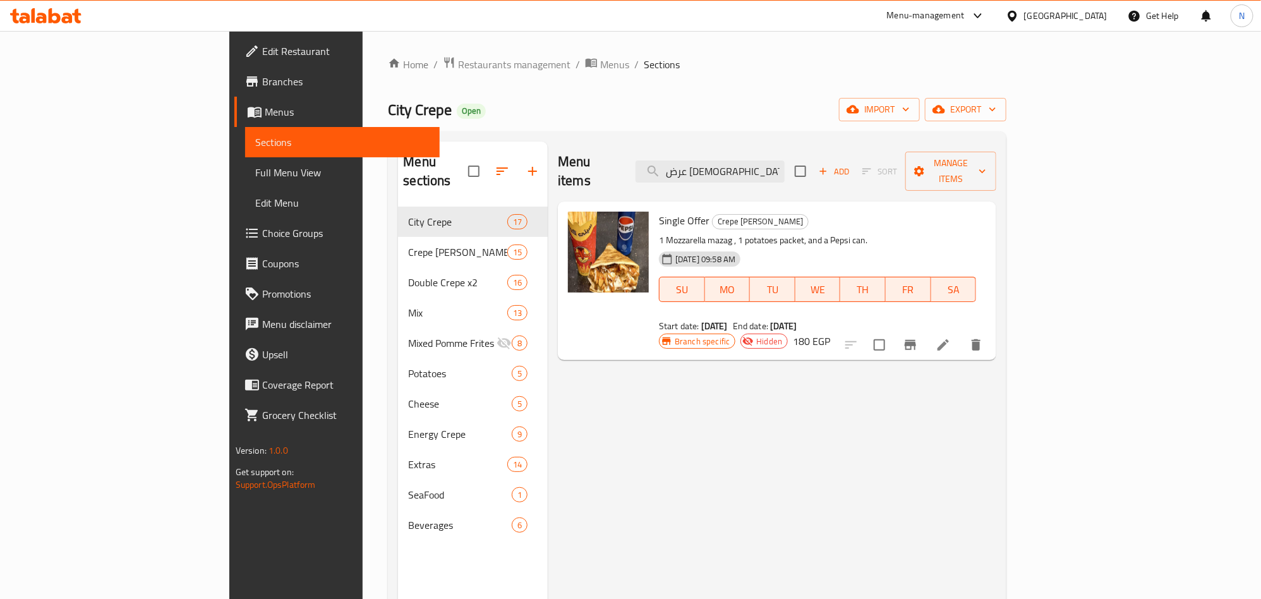
type input "عرض [DEMOGRAPHIC_DATA]"
click at [1006, 122] on div "Home / Restaurants management / Menus / Sections City Crepe Open import export …" at bounding box center [697, 403] width 618 height 694
click at [996, 116] on span "export" at bounding box center [965, 110] width 61 height 16
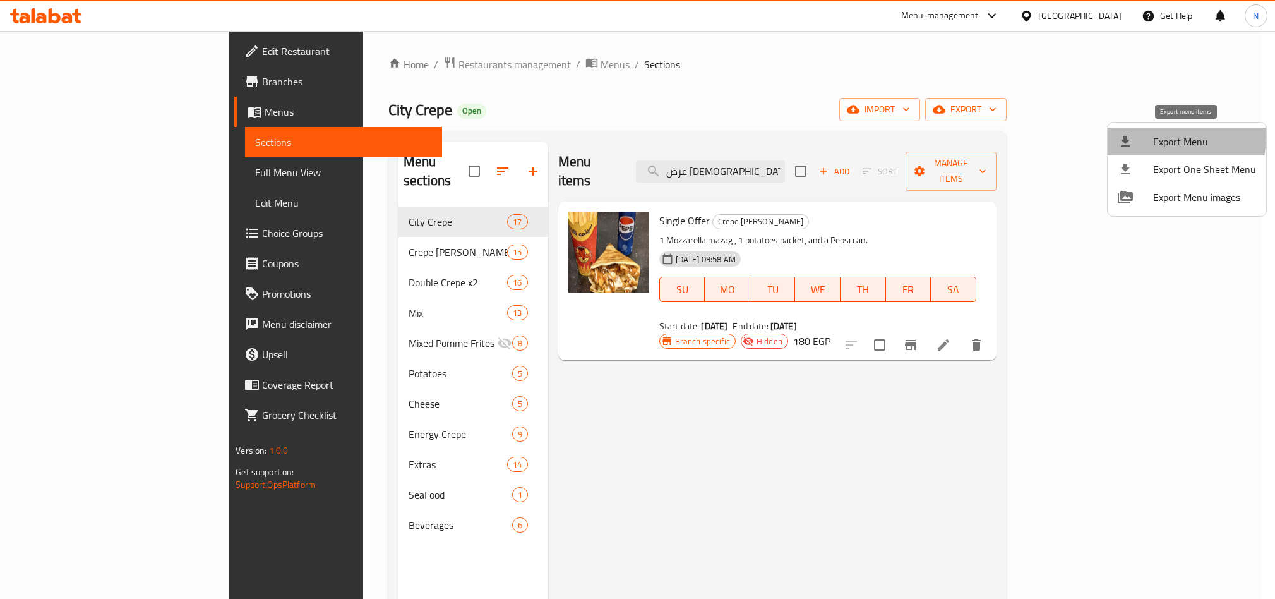
click at [1158, 136] on span "Export Menu" at bounding box center [1204, 141] width 103 height 15
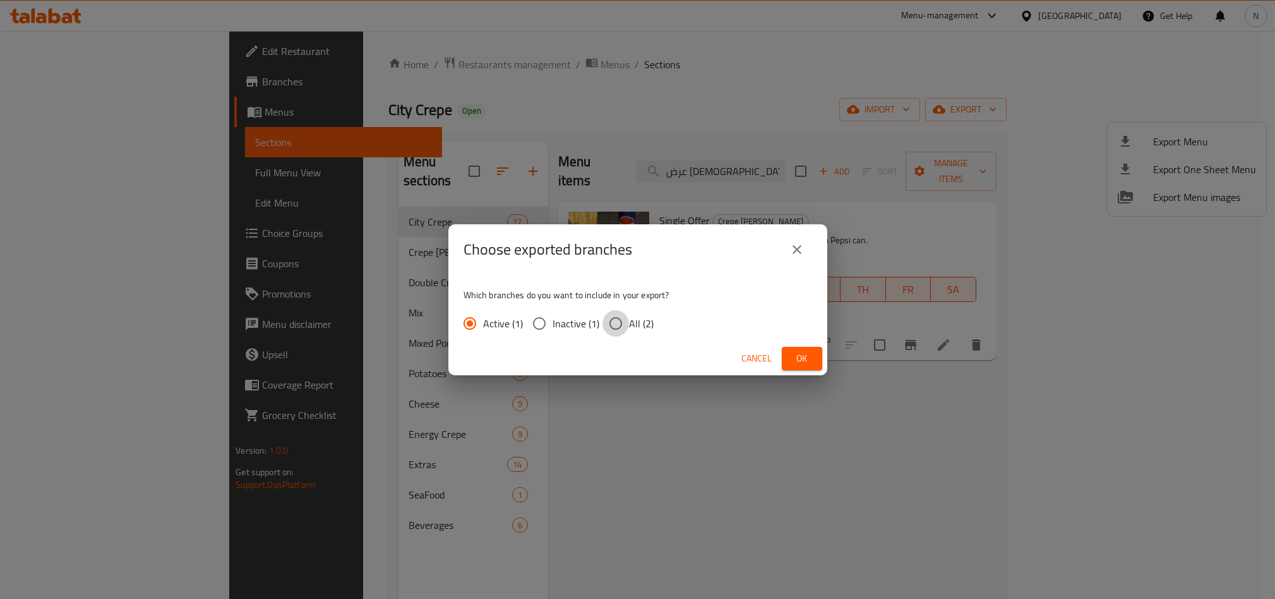
click at [614, 318] on input "All (2)" at bounding box center [615, 323] width 27 height 27
radio input "true"
click at [796, 349] on button "Ok" at bounding box center [802, 358] width 40 height 23
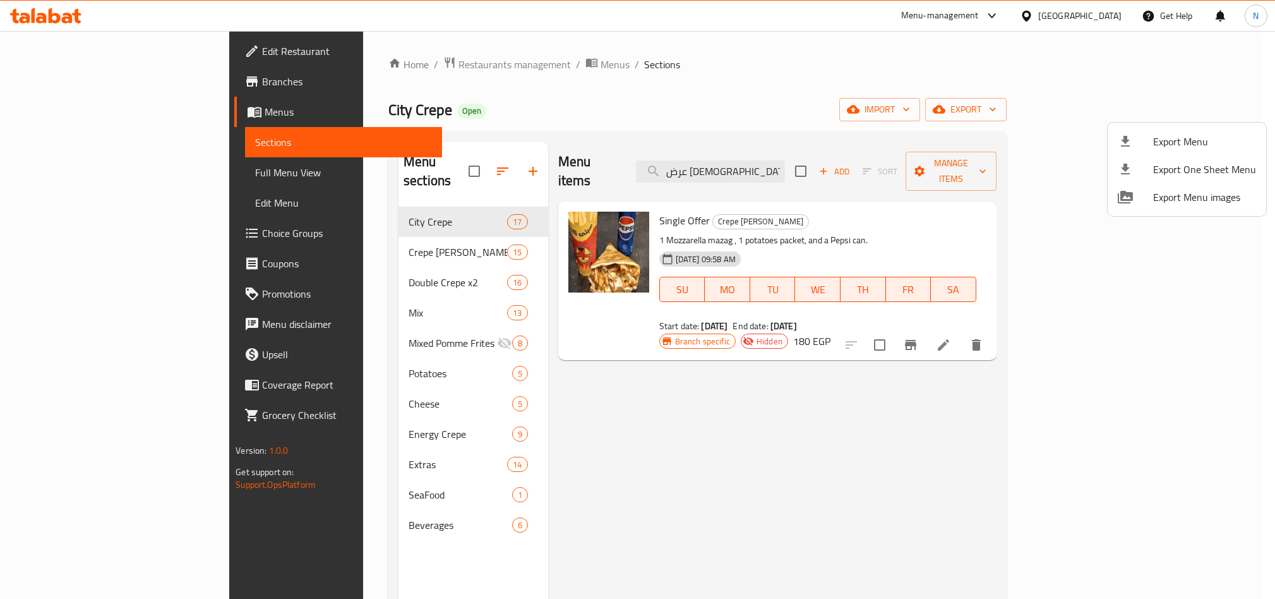
click at [1164, 311] on div at bounding box center [637, 299] width 1275 height 599
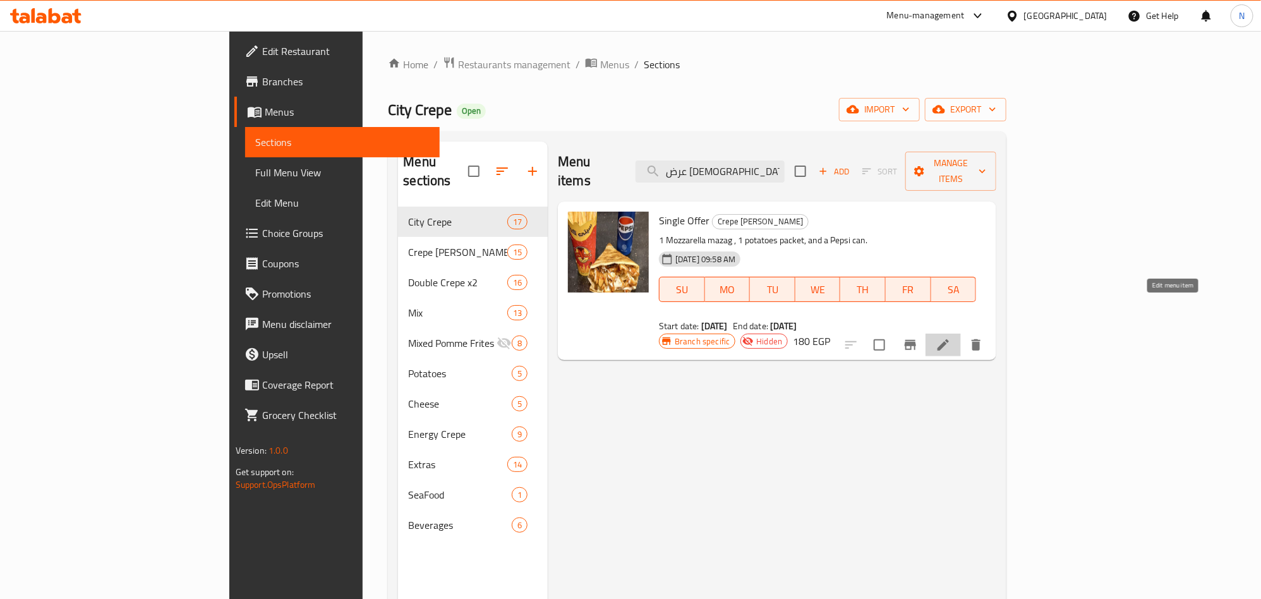
click at [949, 339] on icon at bounding box center [942, 344] width 11 height 11
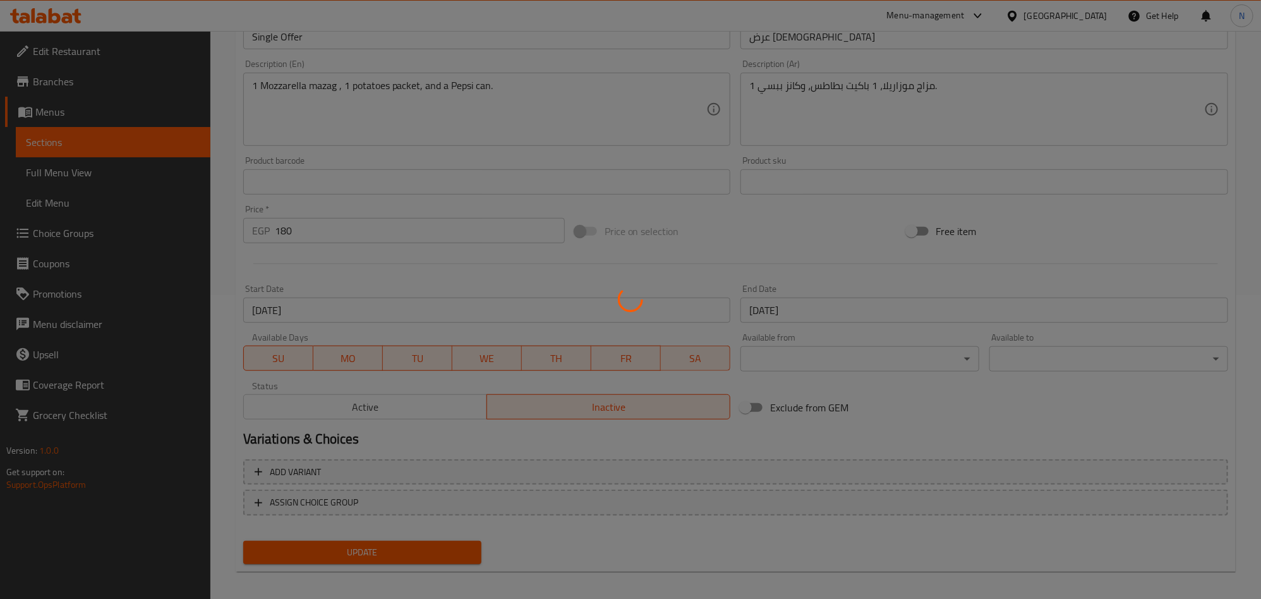
scroll to position [311, 0]
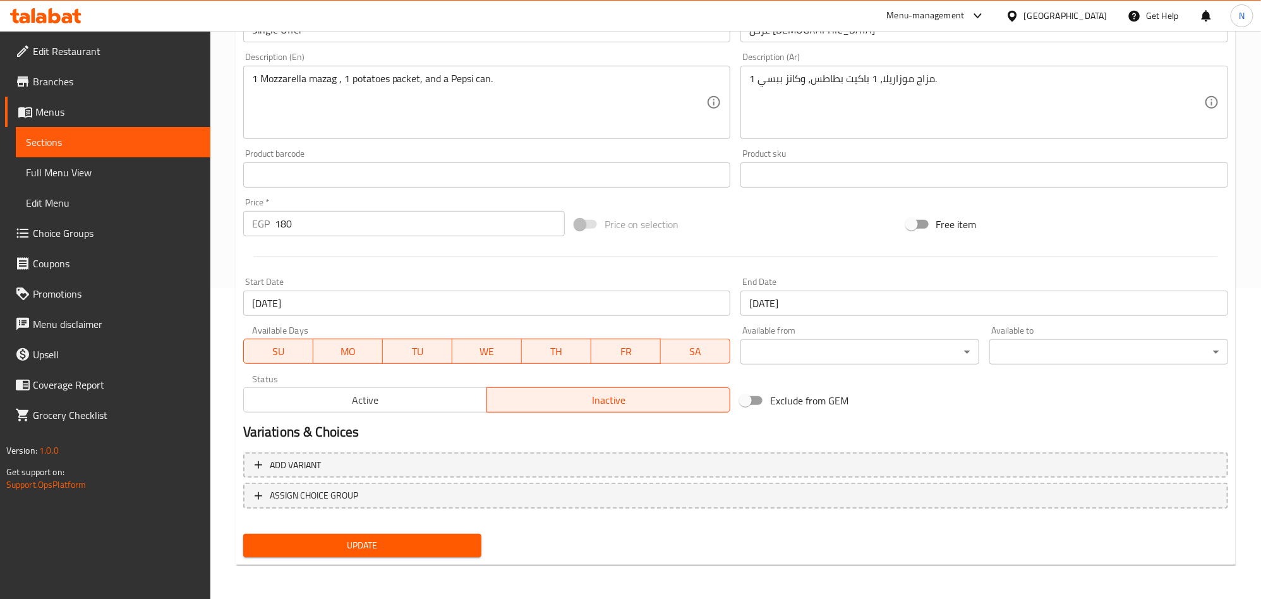
click at [399, 410] on button "Active" at bounding box center [365, 399] width 244 height 25
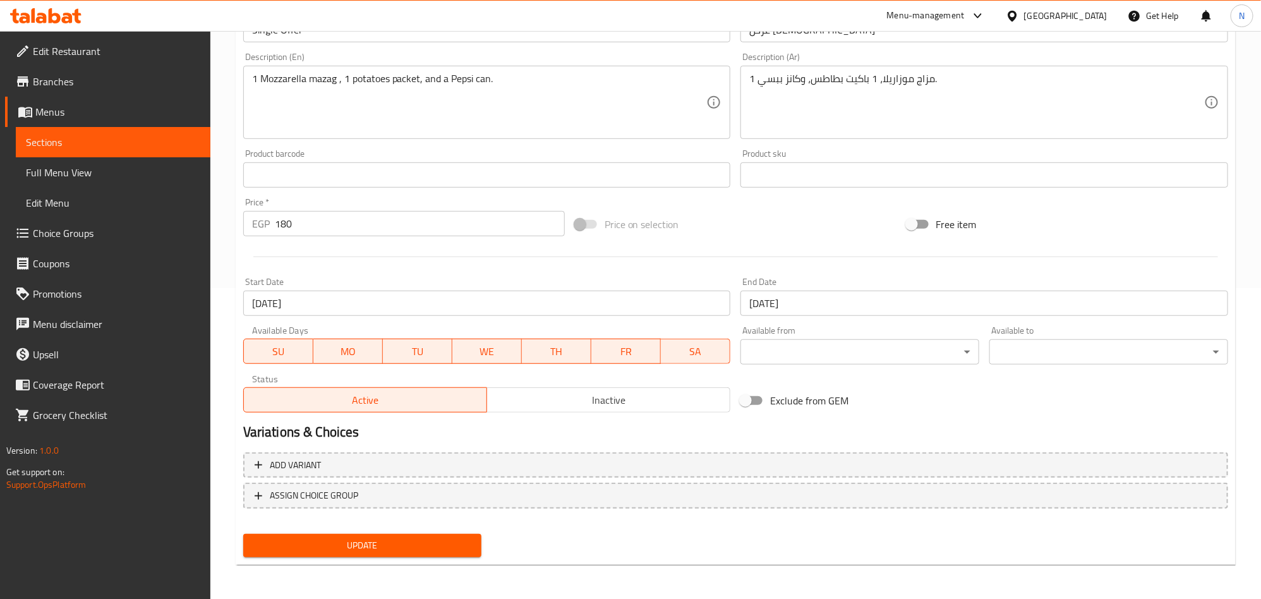
click at [400, 538] on span "Update" at bounding box center [362, 545] width 219 height 16
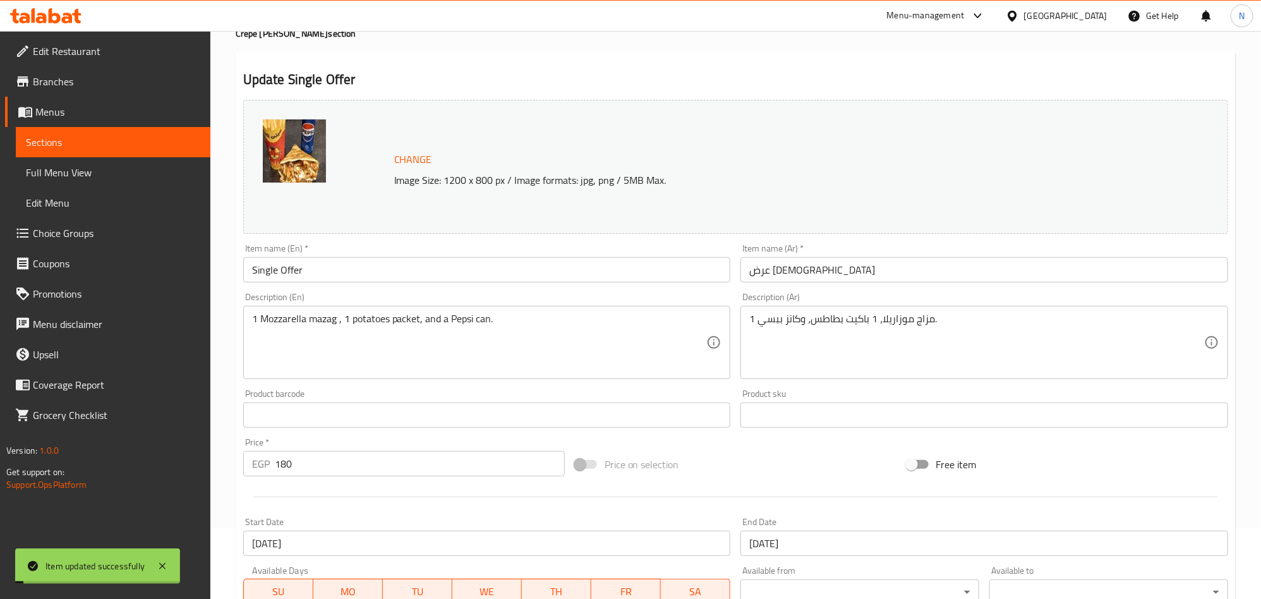
scroll to position [0, 0]
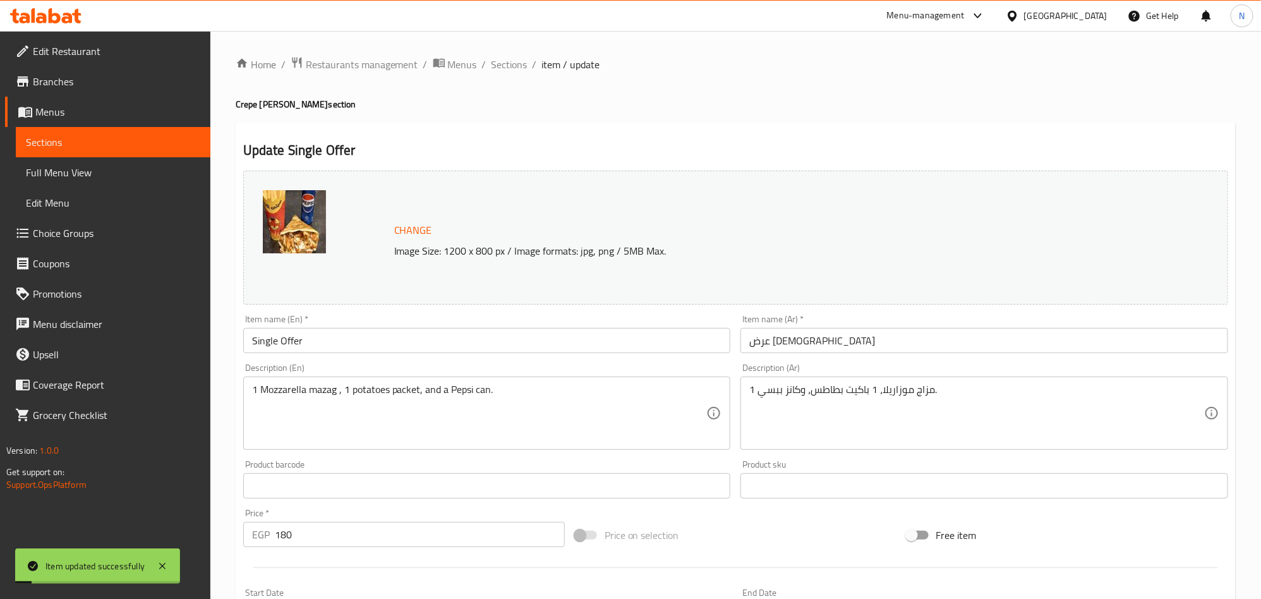
click at [338, 336] on input "Single Offer" at bounding box center [487, 340] width 488 height 25
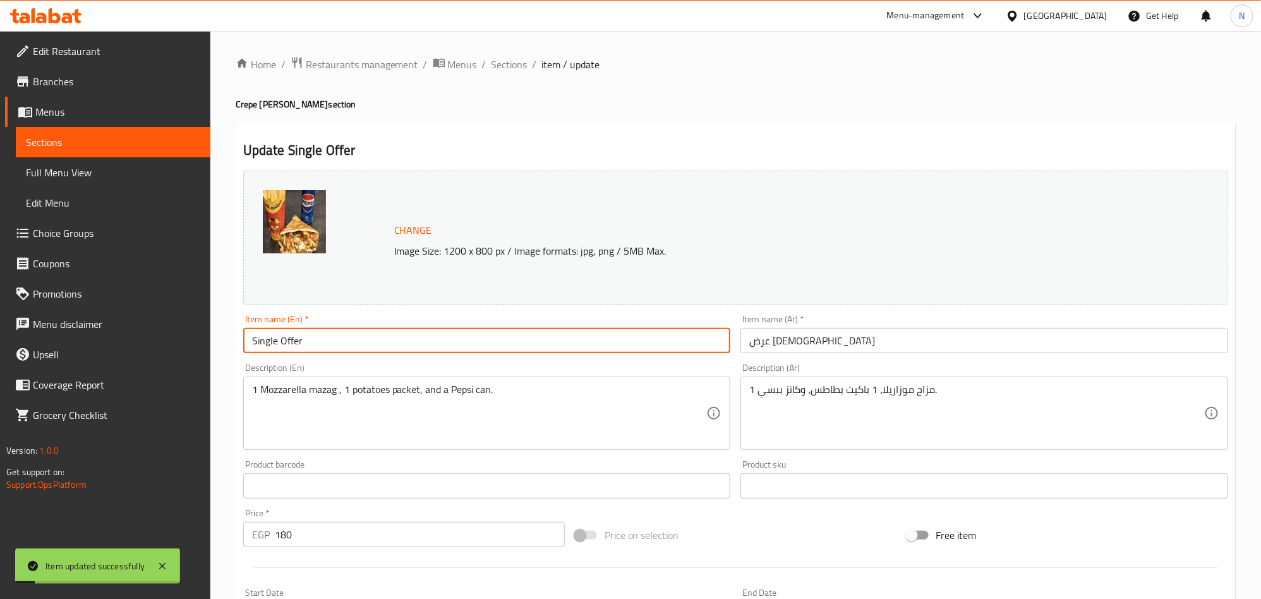
click at [337, 336] on input "Single Offer" at bounding box center [487, 340] width 488 height 25
click at [337, 337] on input "Single Offer" at bounding box center [487, 340] width 488 height 25
click at [512, 57] on span "Sections" at bounding box center [509, 64] width 36 height 15
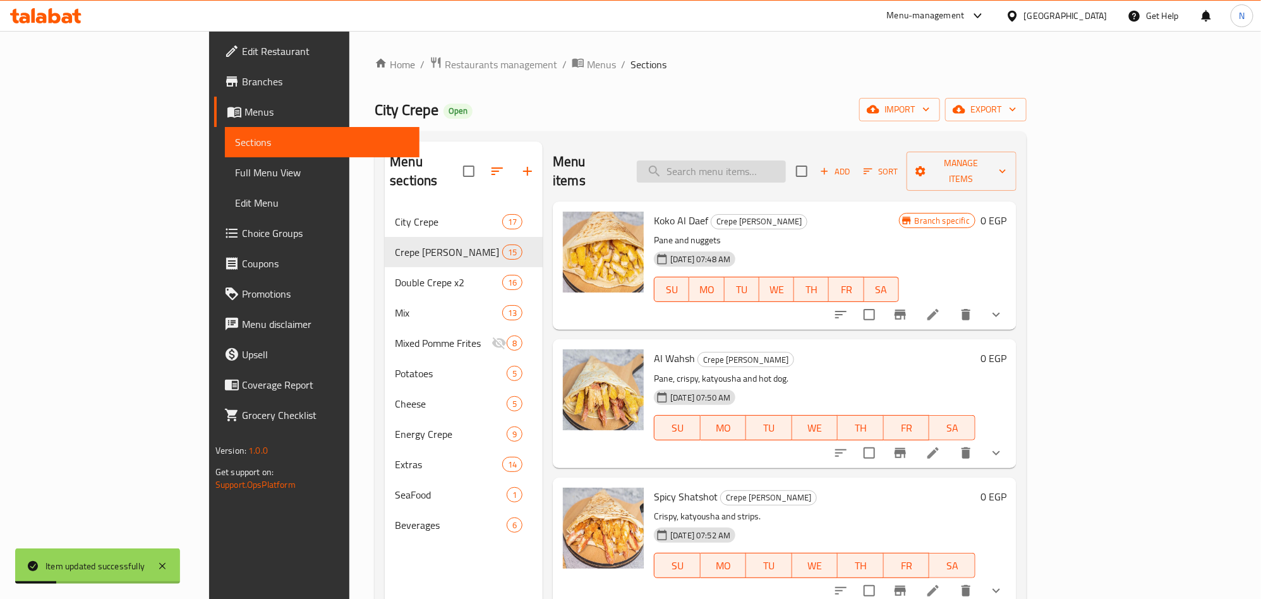
click at [786, 169] on input "search" at bounding box center [711, 171] width 149 height 22
paste input "Single Offer"
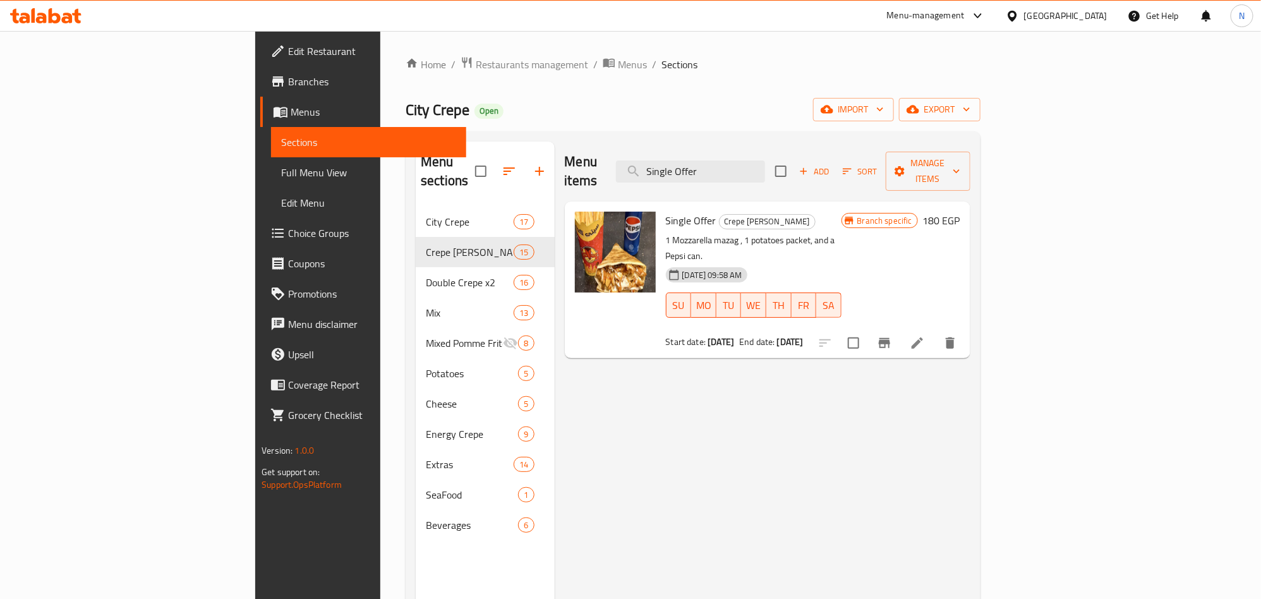
click at [666, 211] on span "Single Offer" at bounding box center [691, 220] width 51 height 19
copy h6 "Single Offer"
click at [765, 160] on input "Single Offer" at bounding box center [690, 171] width 149 height 22
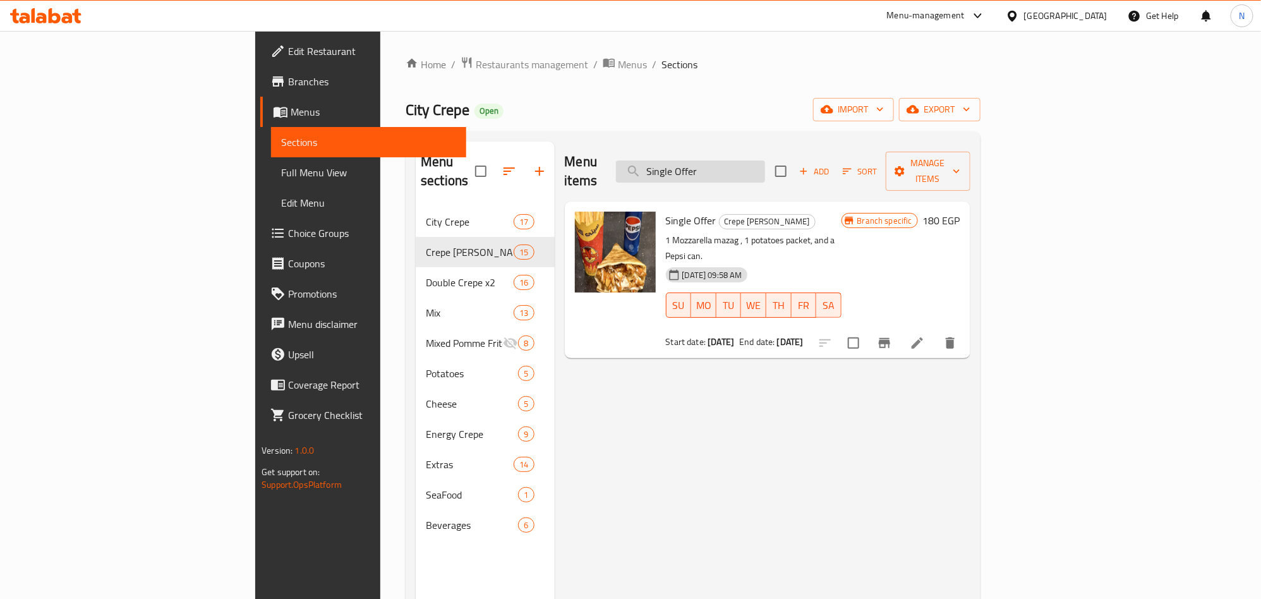
click at [765, 160] on input "Single Offer" at bounding box center [690, 171] width 149 height 22
paste input "عرض الوحوش"
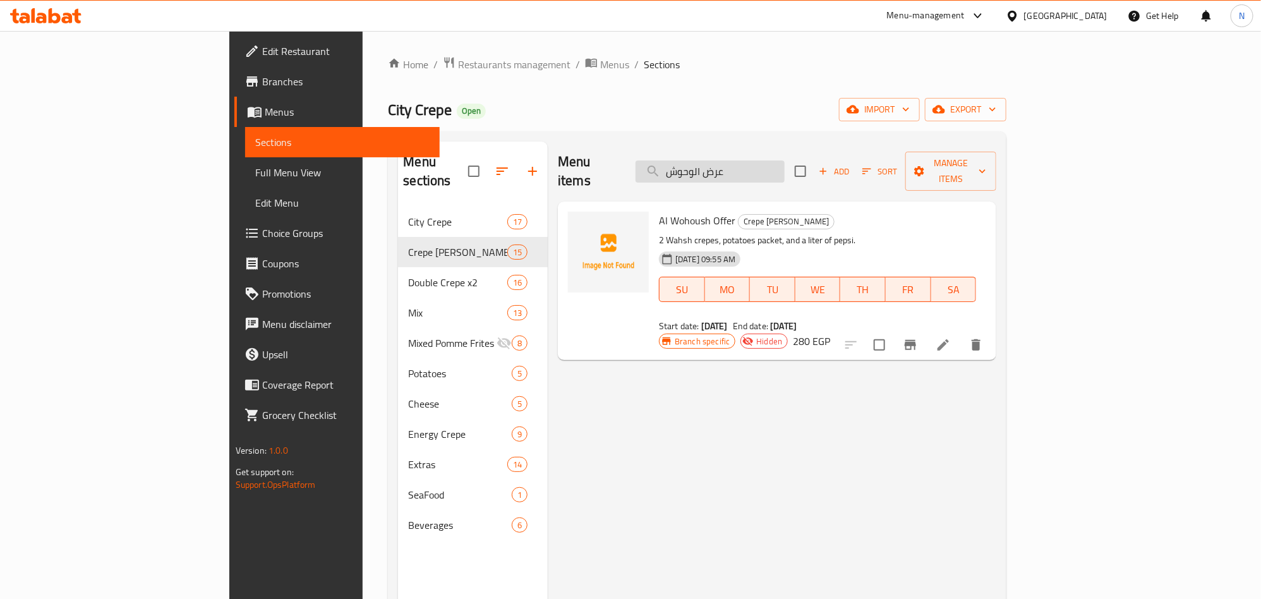
click at [753, 169] on input "عرض الوحوش" at bounding box center [709, 171] width 149 height 22
paste input "شلة"
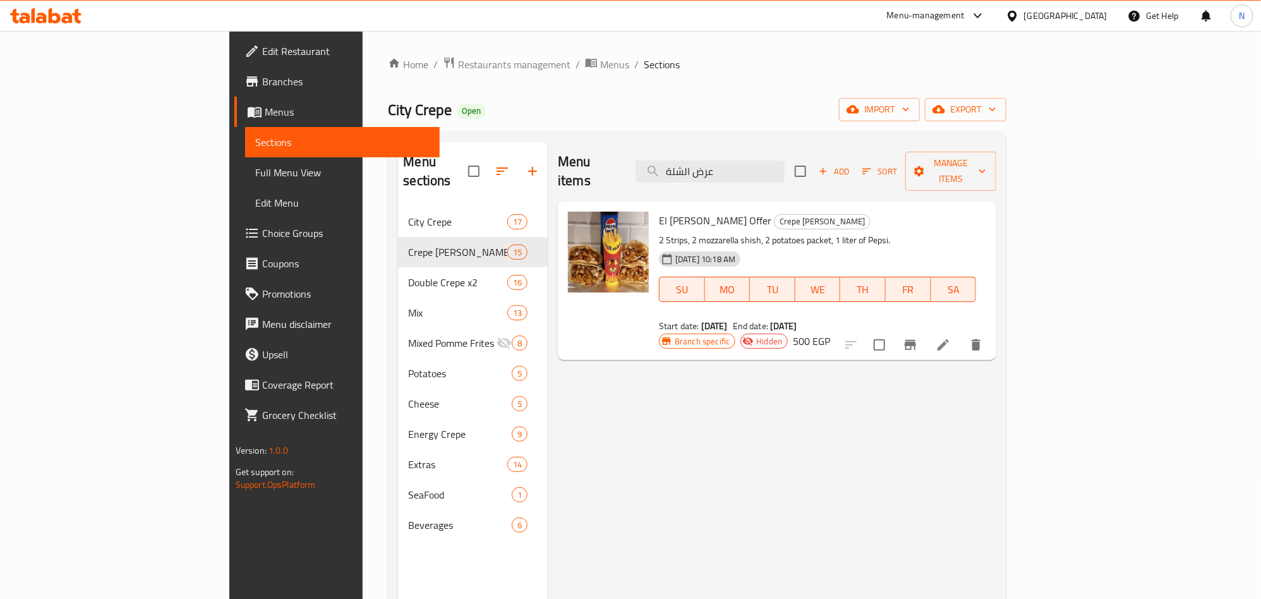
type input "عرض الشلة"
click at [991, 330] on div at bounding box center [913, 345] width 155 height 30
click at [961, 333] on li at bounding box center [942, 344] width 35 height 23
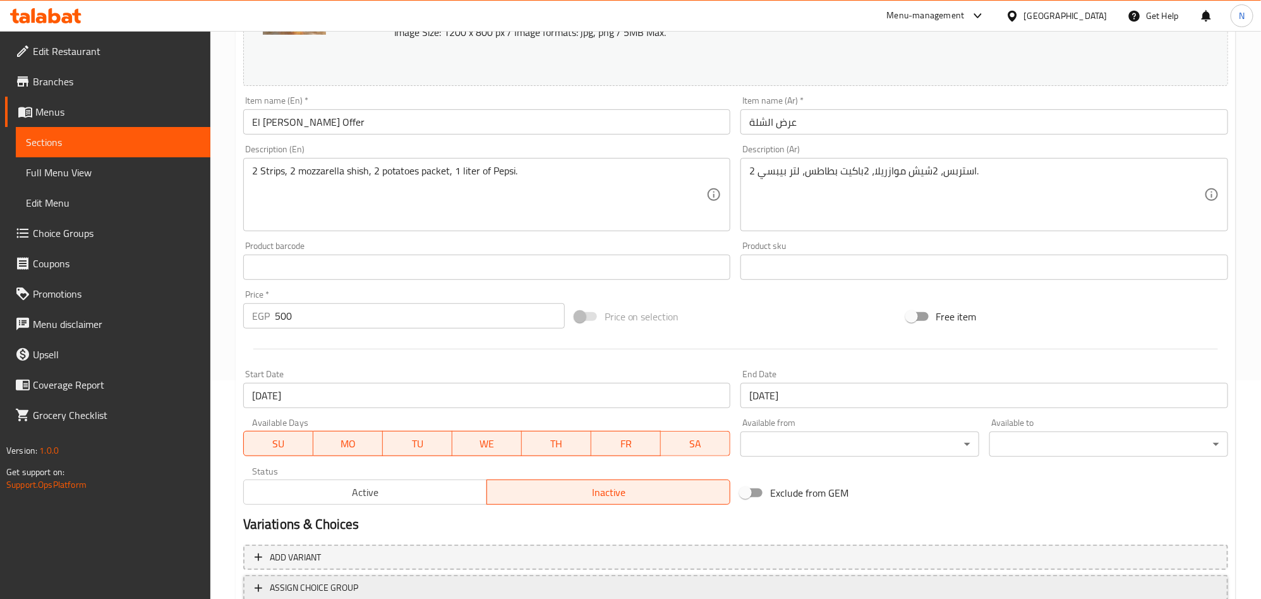
scroll to position [311, 0]
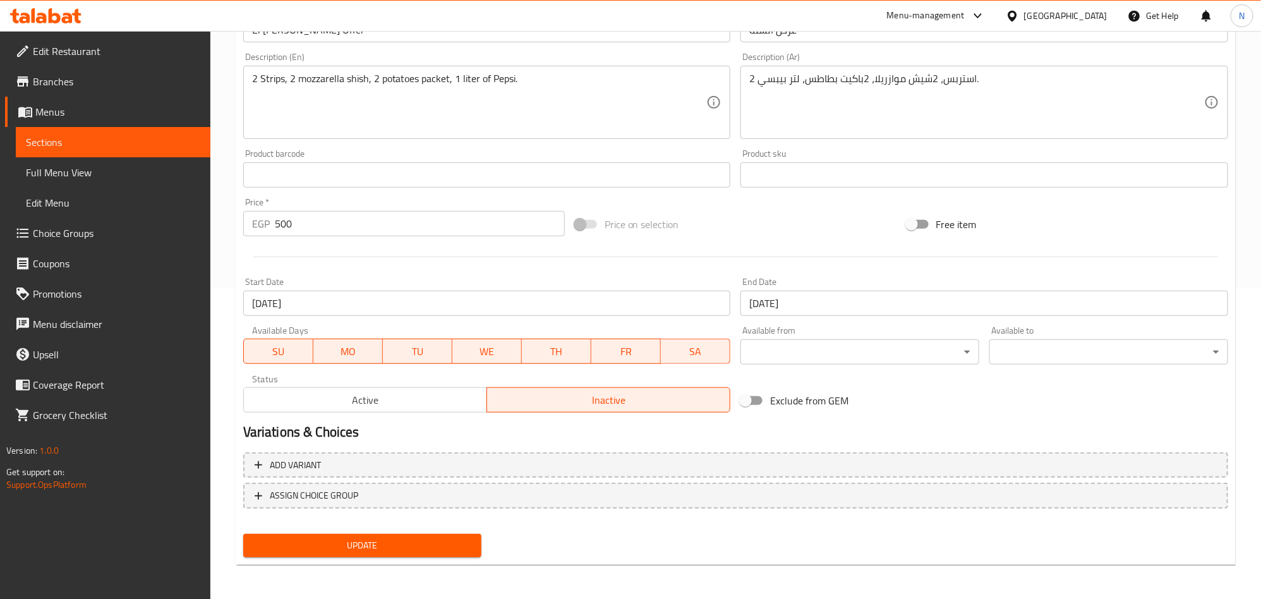
click at [409, 408] on span "Active" at bounding box center [365, 400] width 233 height 18
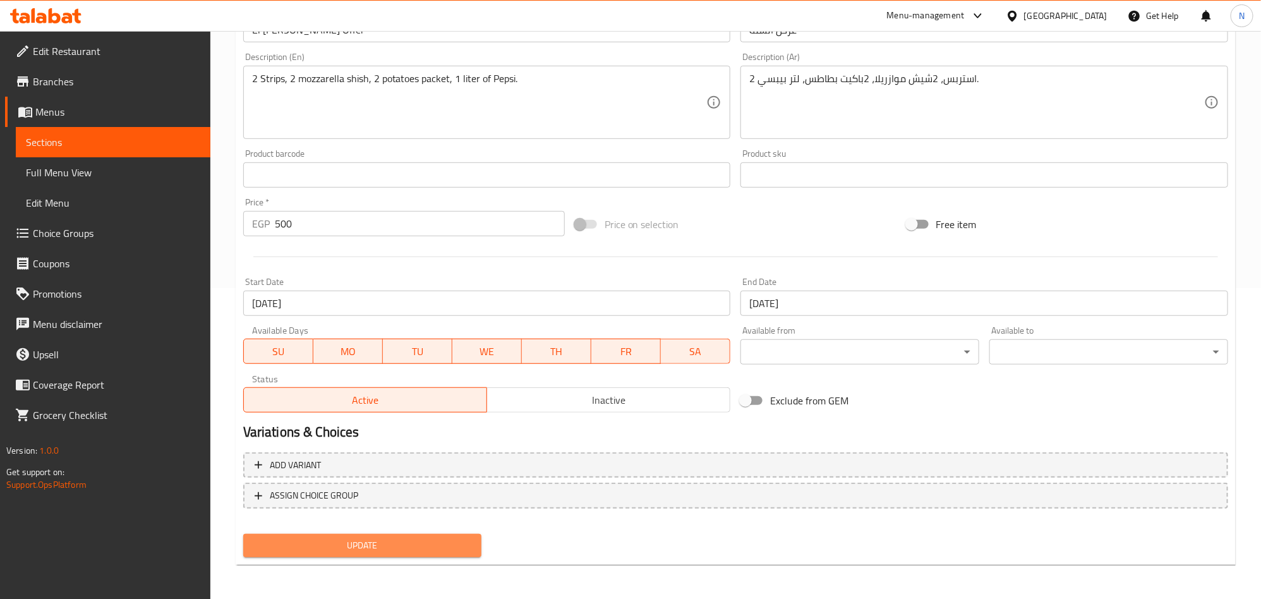
click at [412, 551] on span "Update" at bounding box center [362, 545] width 219 height 16
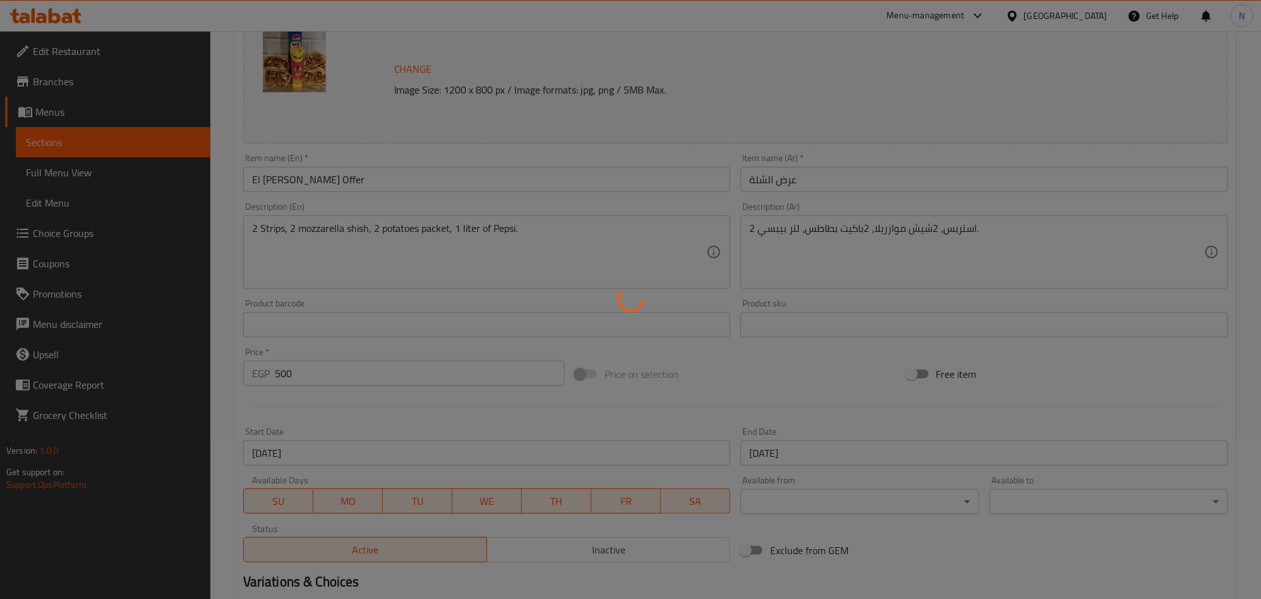
scroll to position [0, 0]
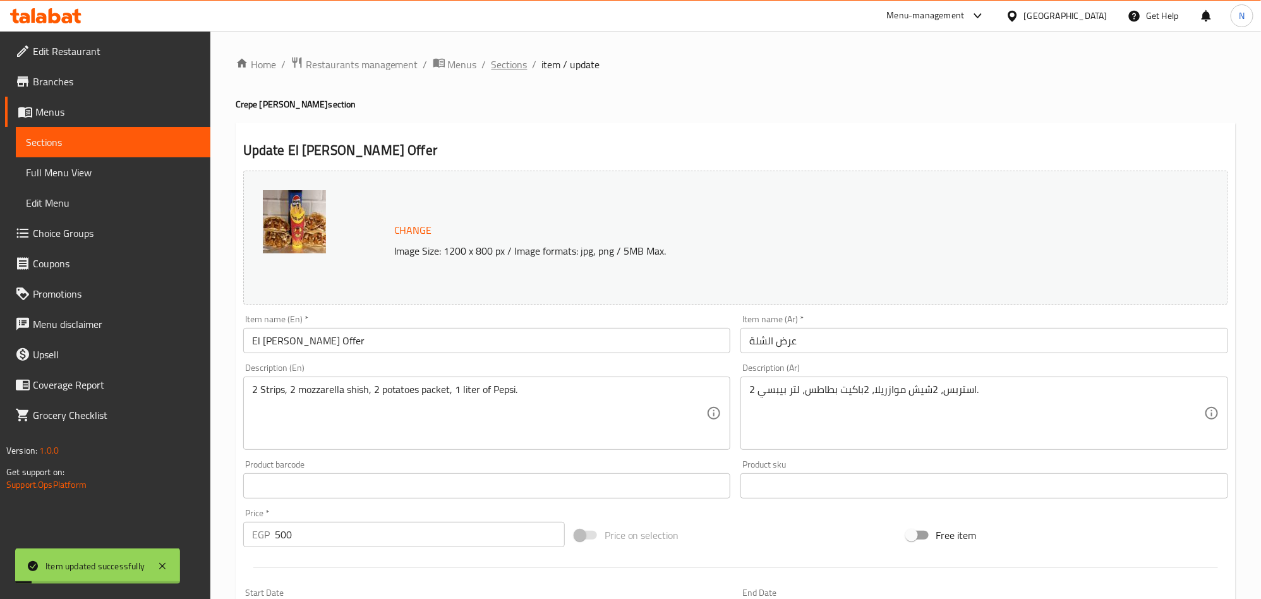
click at [508, 68] on span "Sections" at bounding box center [509, 64] width 36 height 15
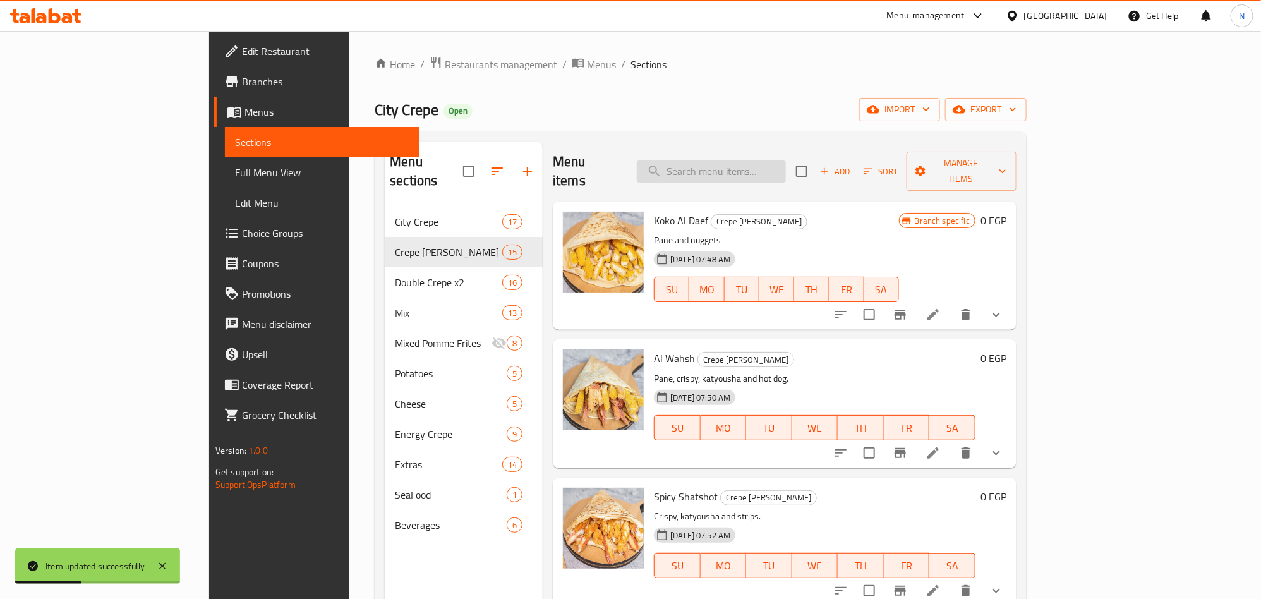
drag, startPoint x: 758, startPoint y: 159, endPoint x: 760, endPoint y: 171, distance: 11.6
click at [760, 160] on input "search" at bounding box center [711, 171] width 149 height 22
paste input "عرض الشلة"
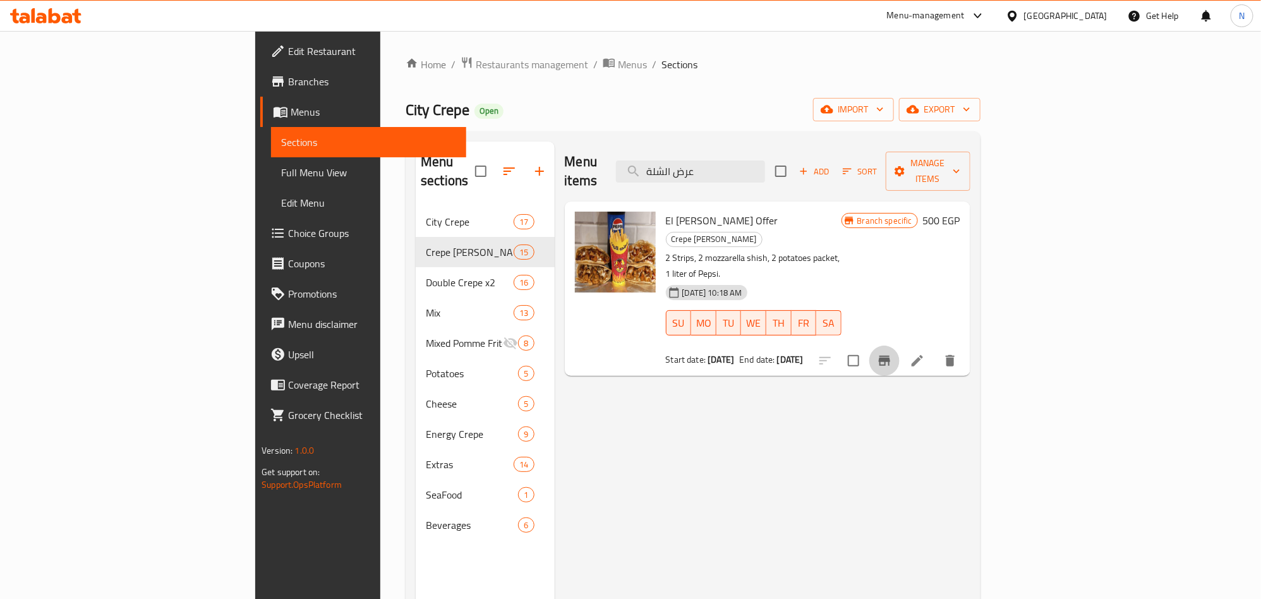
click at [899, 345] on button "Branch-specific-item" at bounding box center [884, 360] width 30 height 30
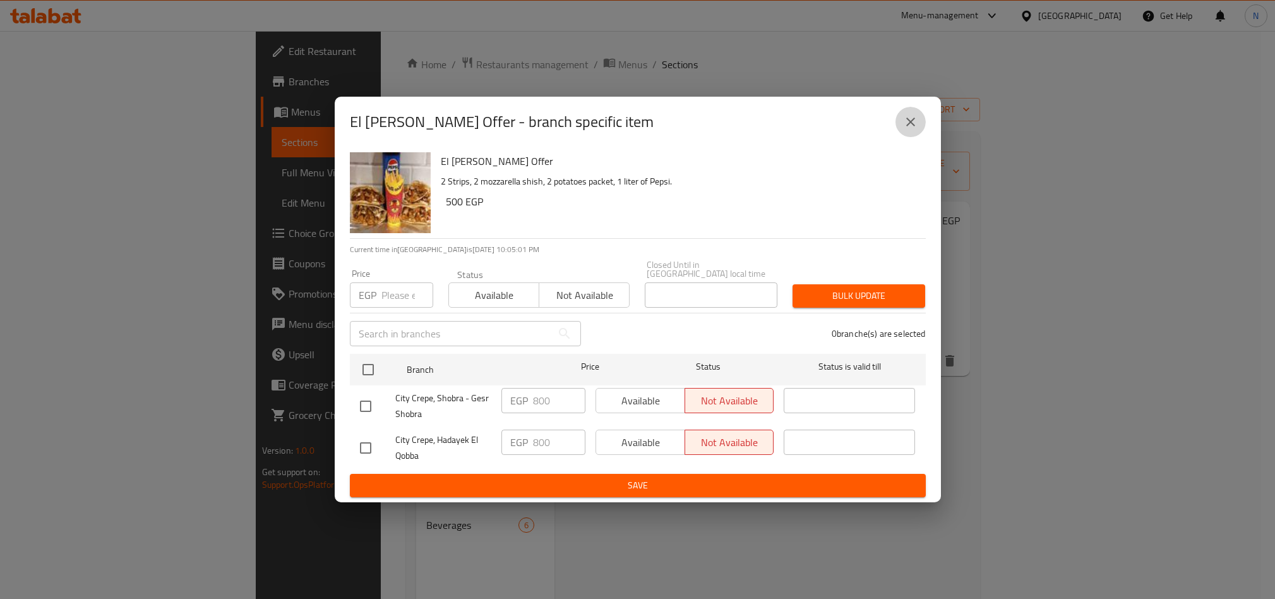
click at [906, 135] on button "close" at bounding box center [911, 122] width 30 height 30
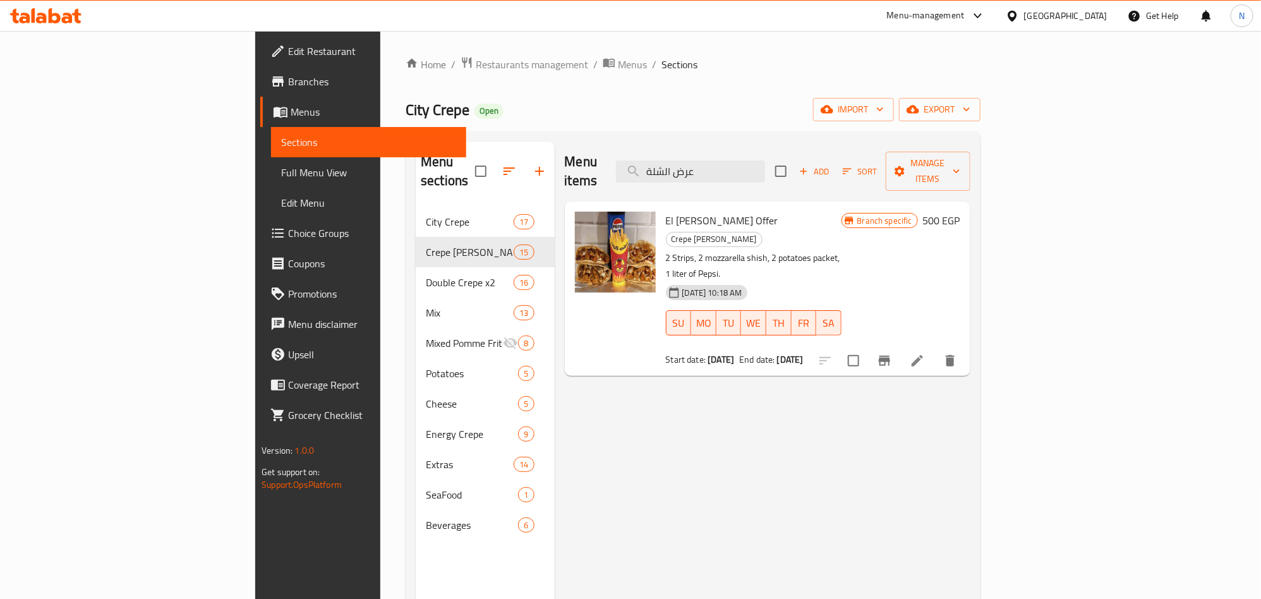
click at [661, 212] on div "El [PERSON_NAME] Offer Crepe Ala Kayfik 2 Strips, 2 mozzarella shish, 2 potatoe…" at bounding box center [754, 289] width 186 height 164
click at [666, 211] on span "El [PERSON_NAME] Offer" at bounding box center [722, 220] width 112 height 19
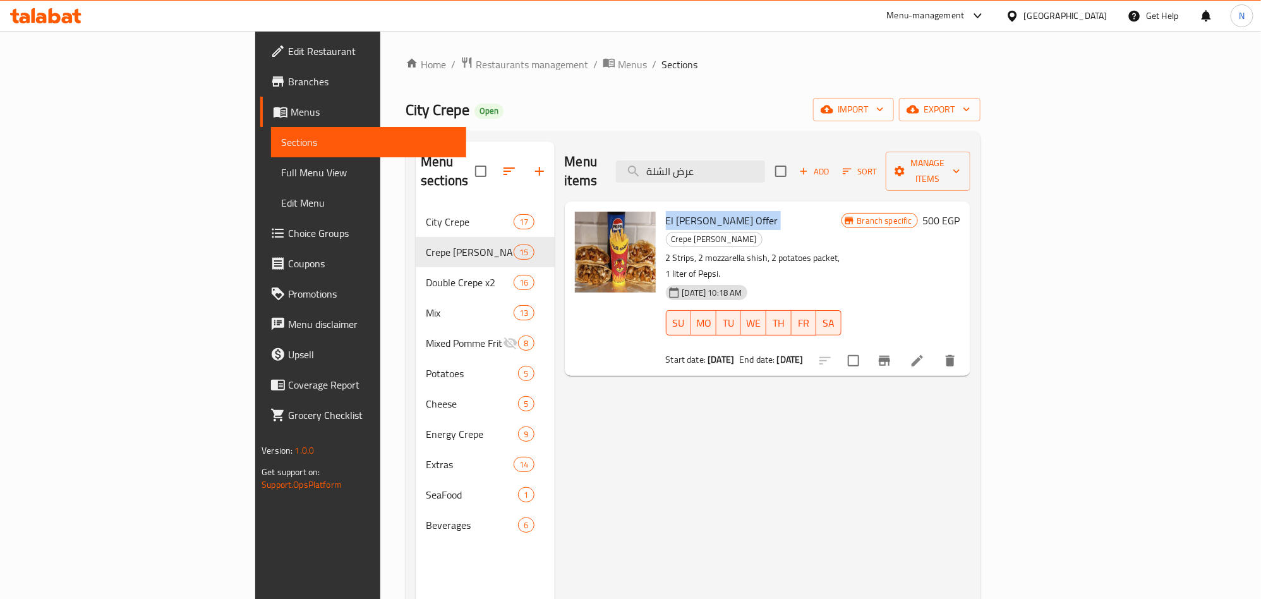
click at [666, 211] on span "El [PERSON_NAME] Offer" at bounding box center [722, 220] width 112 height 19
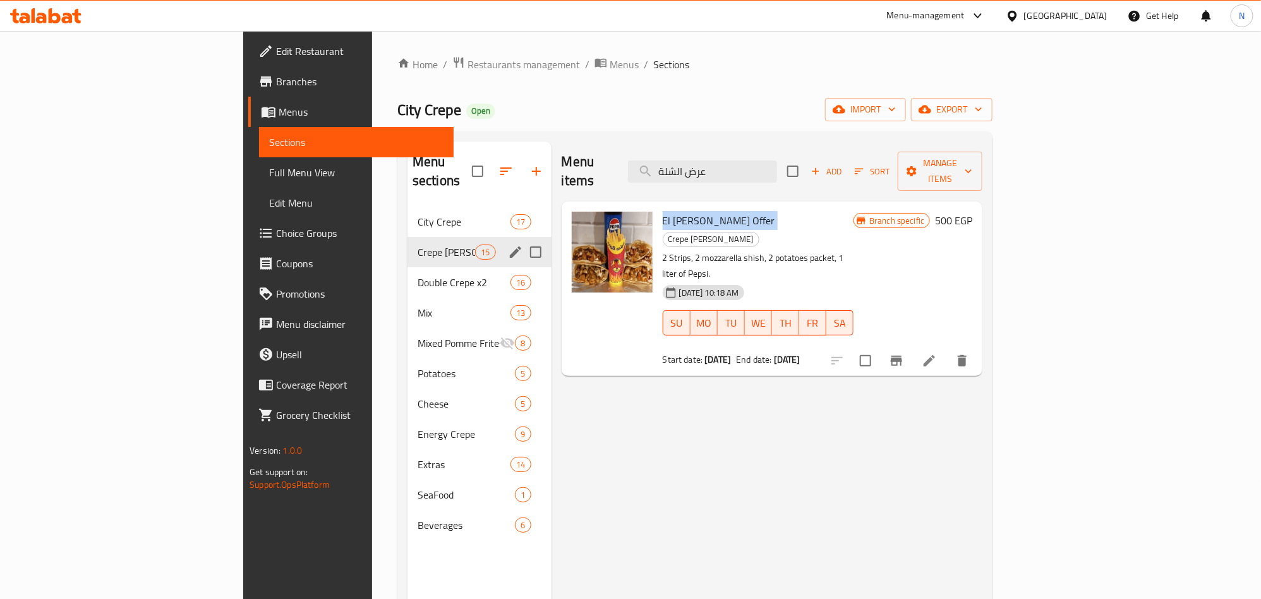
copy h6 "El [PERSON_NAME] Offer"
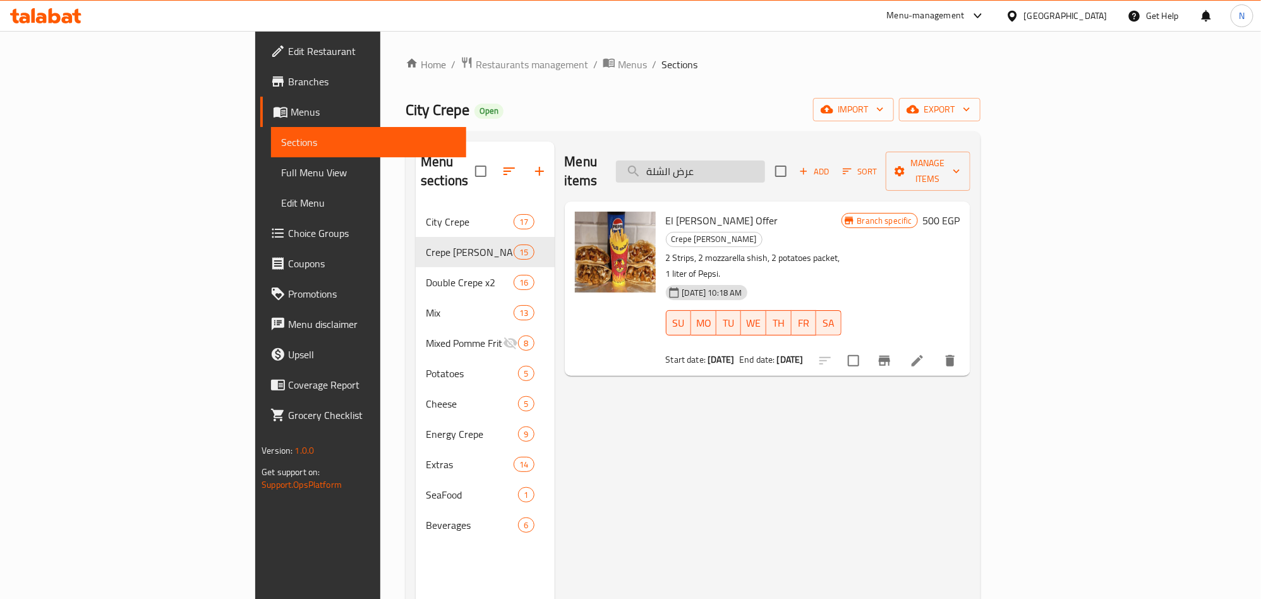
click at [764, 165] on input "عرض الشلة" at bounding box center [690, 171] width 149 height 22
paste input "نجوم"
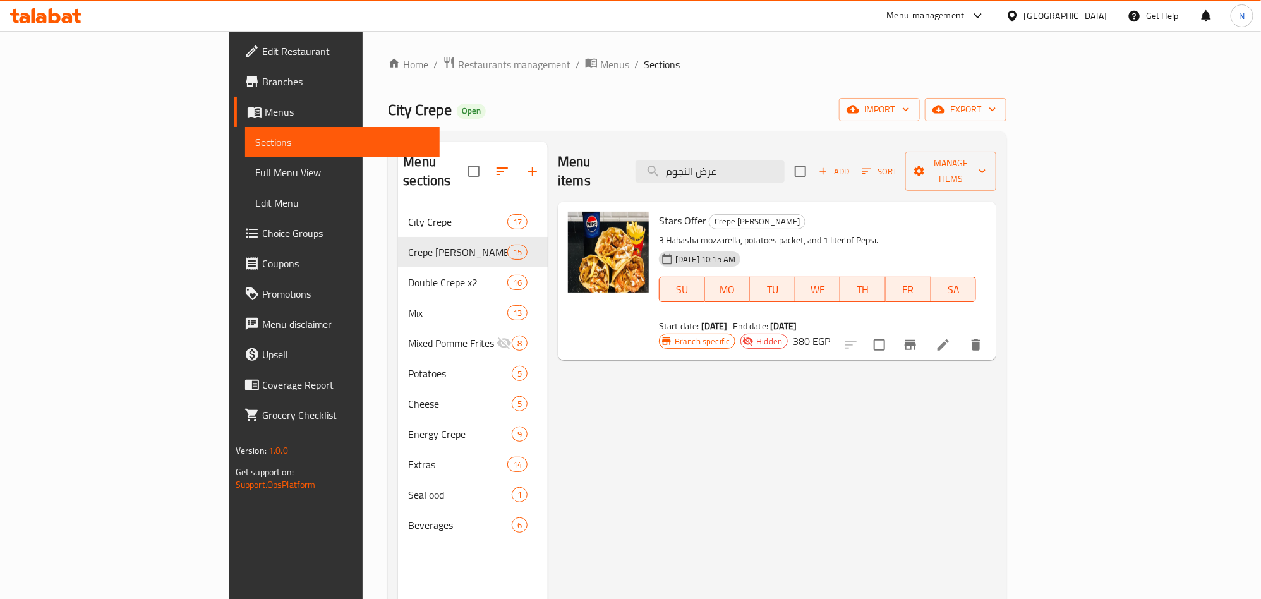
type input "عرض النجوم"
click at [949, 339] on icon at bounding box center [942, 344] width 11 height 11
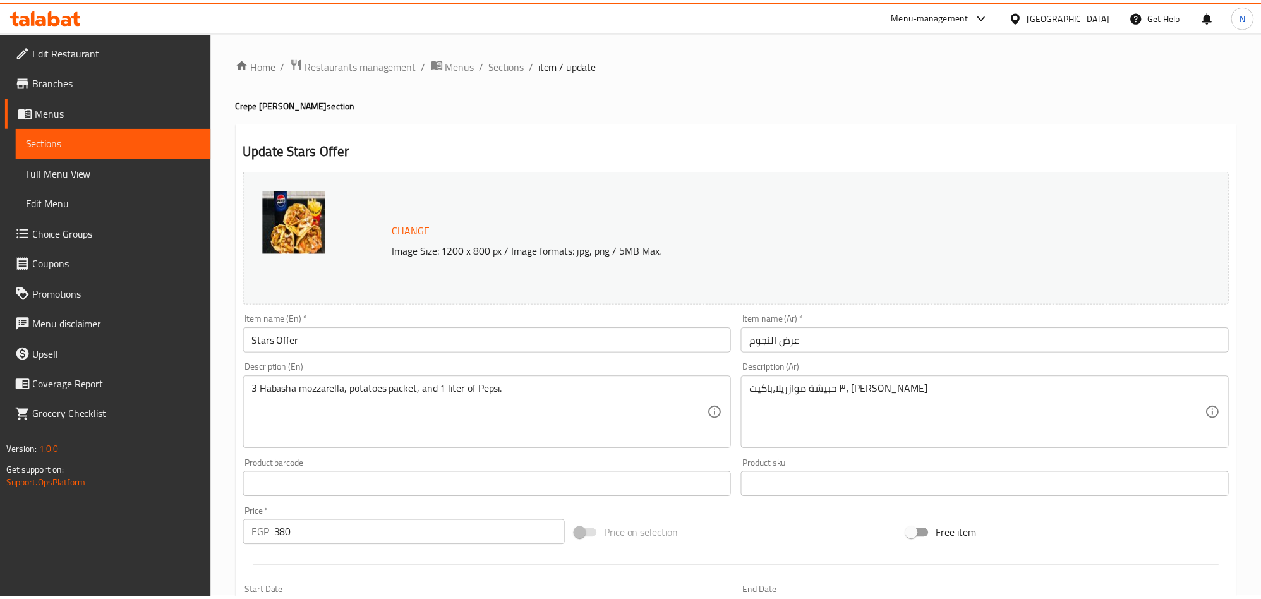
scroll to position [311, 0]
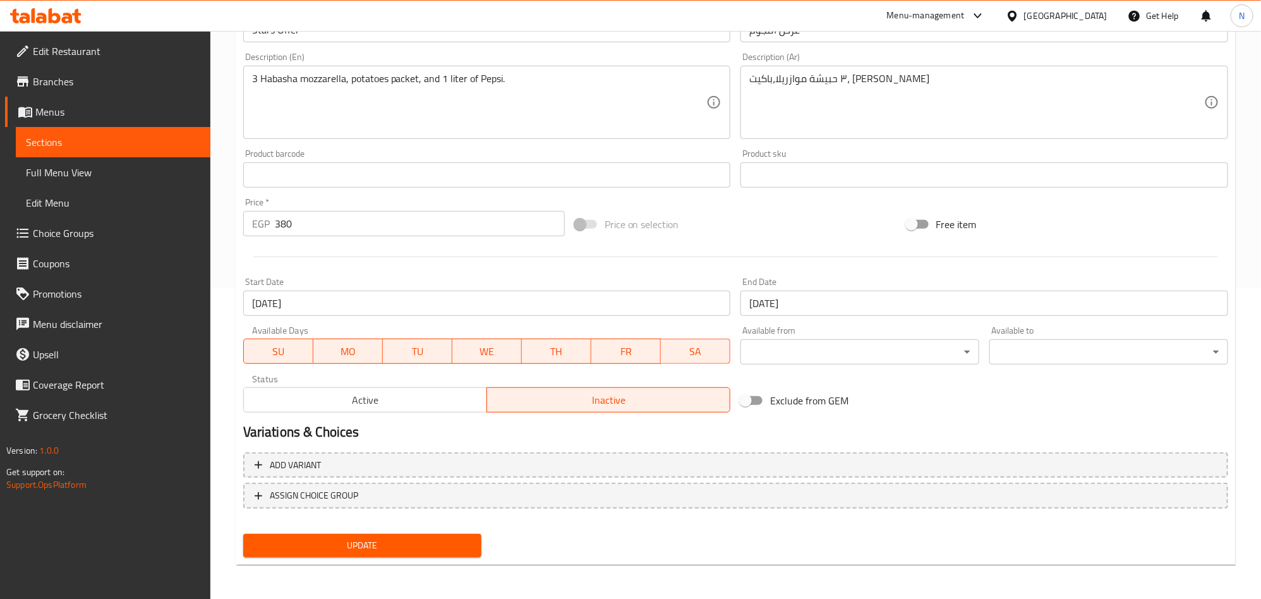
click at [385, 409] on span "Active" at bounding box center [365, 400] width 233 height 18
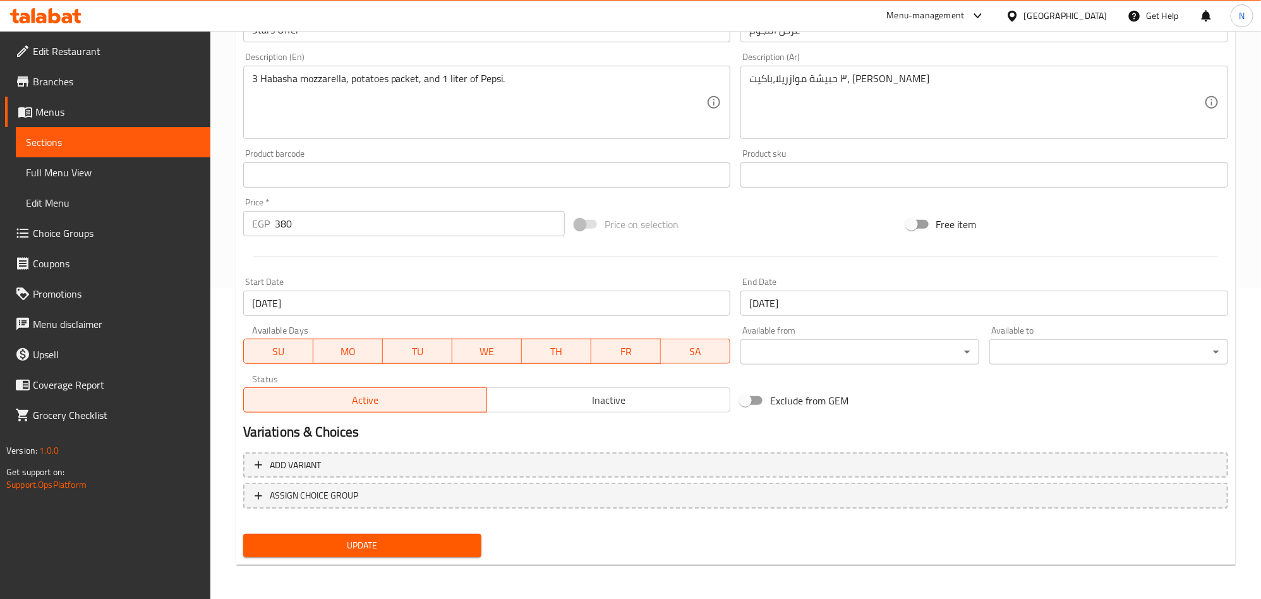
click at [432, 534] on button "Update" at bounding box center [362, 545] width 239 height 23
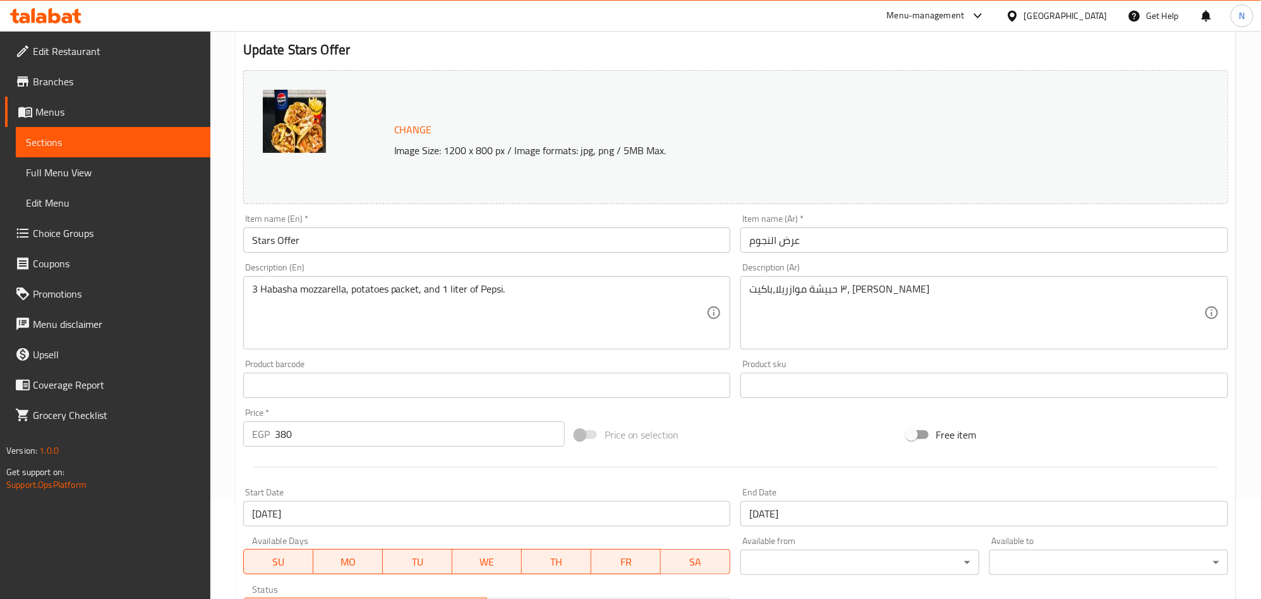
scroll to position [0, 0]
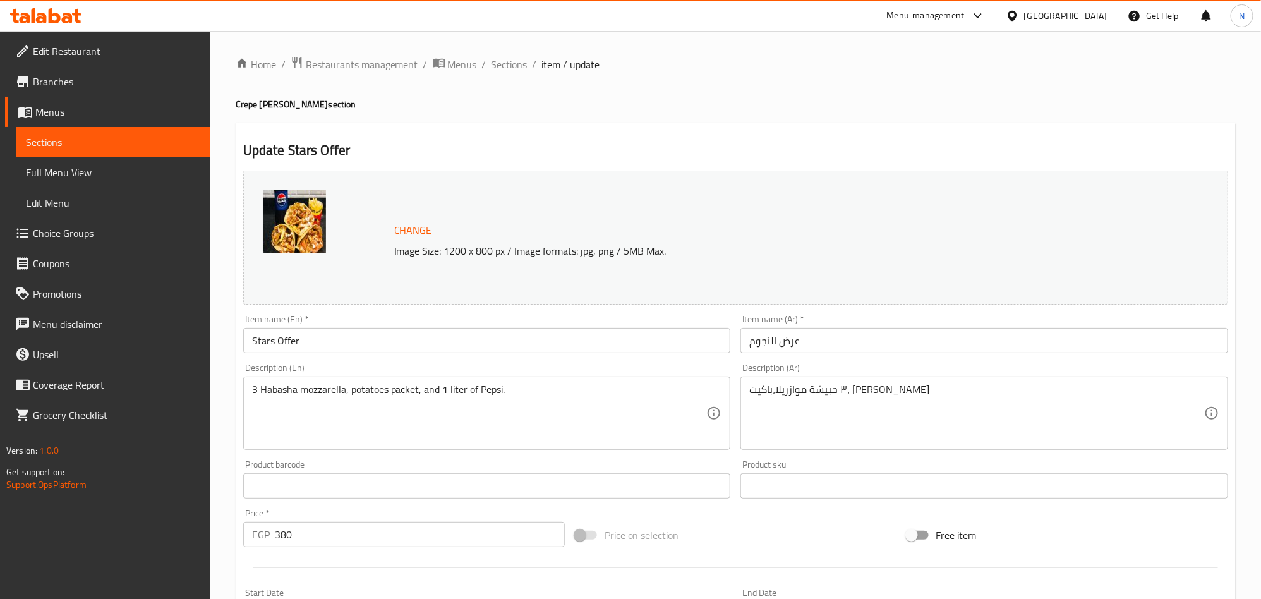
click at [313, 342] on input "Stars Offer" at bounding box center [487, 340] width 488 height 25
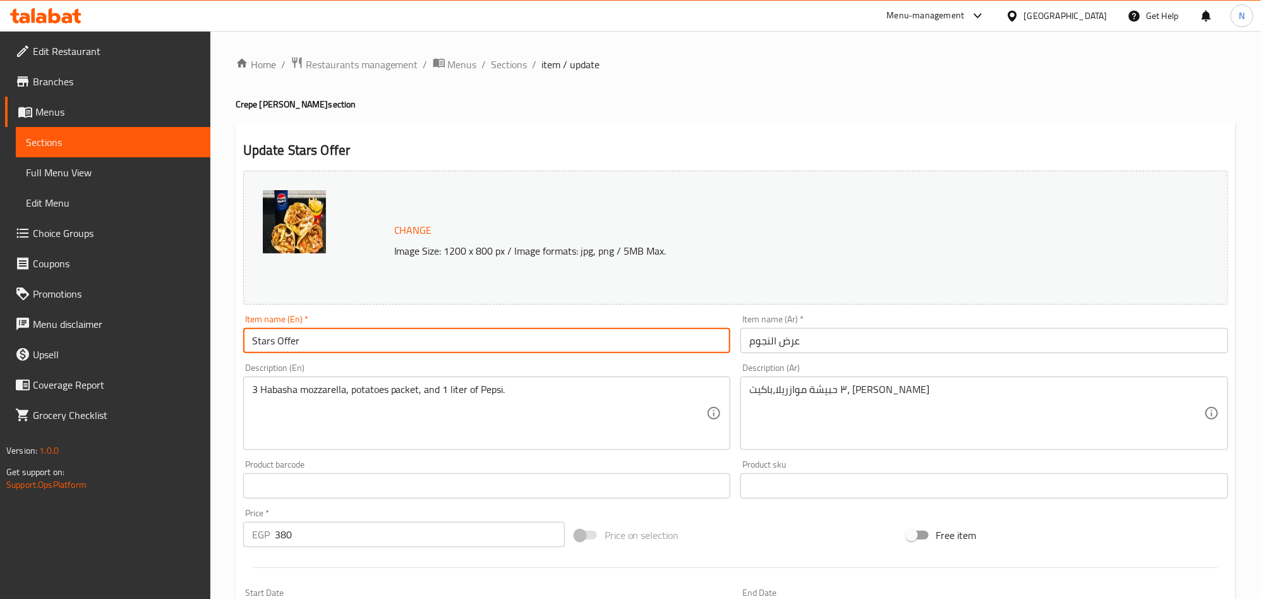
click at [313, 342] on input "Stars Offer" at bounding box center [487, 340] width 488 height 25
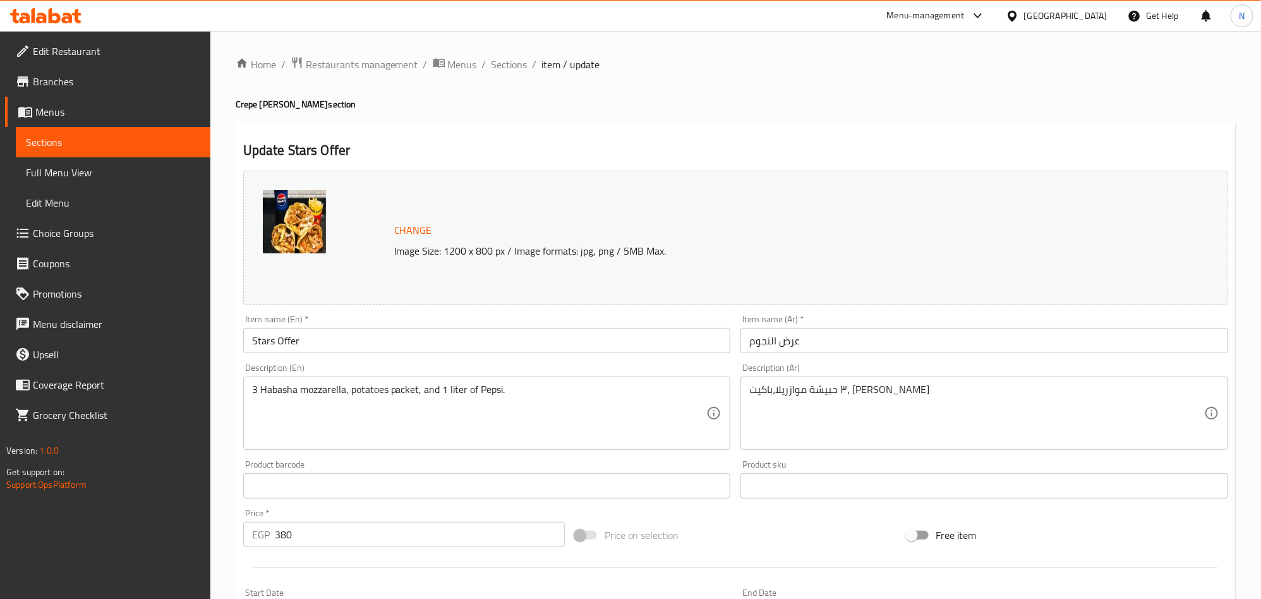
click at [520, 70] on span "Sections" at bounding box center [509, 64] width 36 height 15
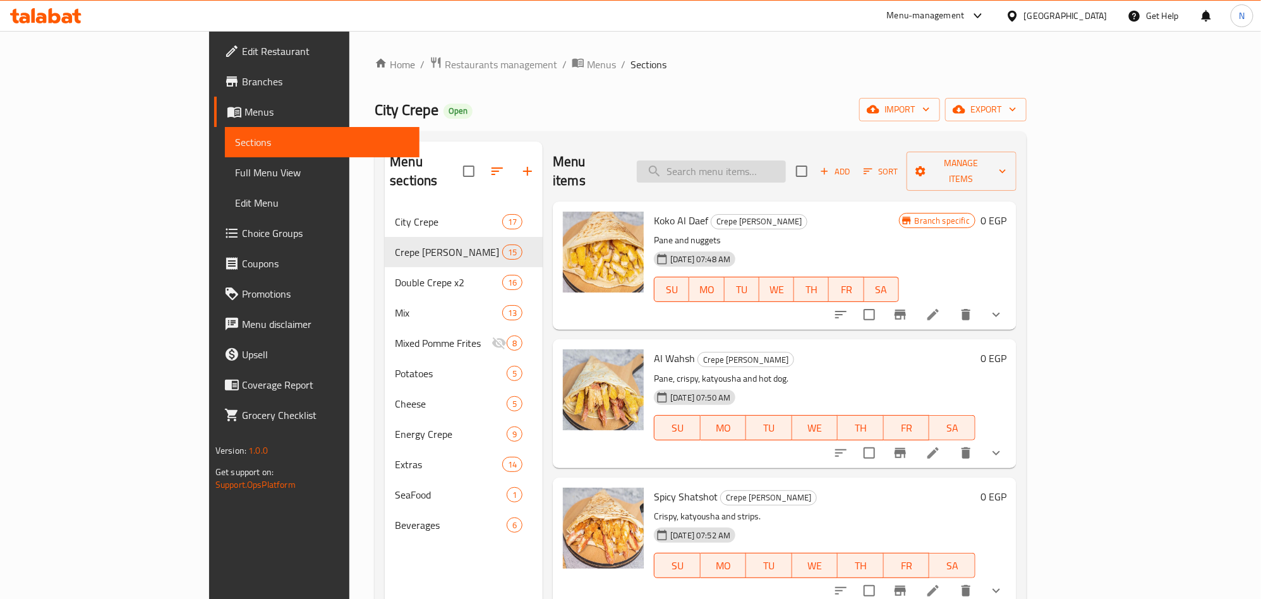
click at [776, 167] on input "search" at bounding box center [711, 171] width 149 height 22
paste input "Stars Offer"
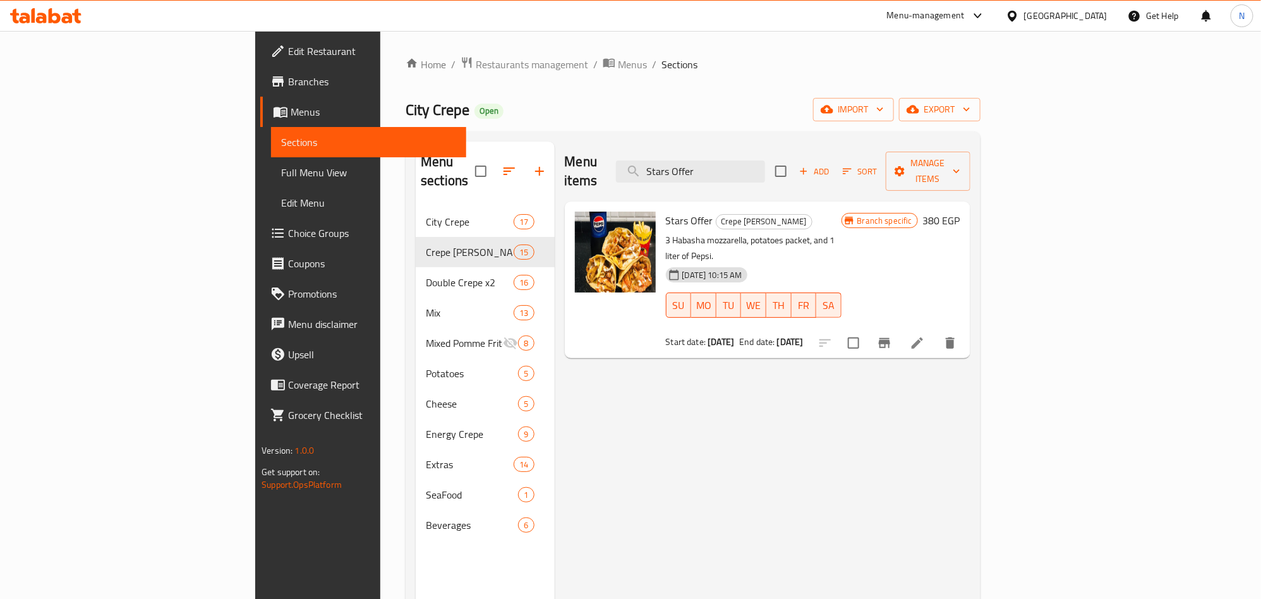
click at [666, 211] on span "Stars Offer" at bounding box center [689, 220] width 47 height 19
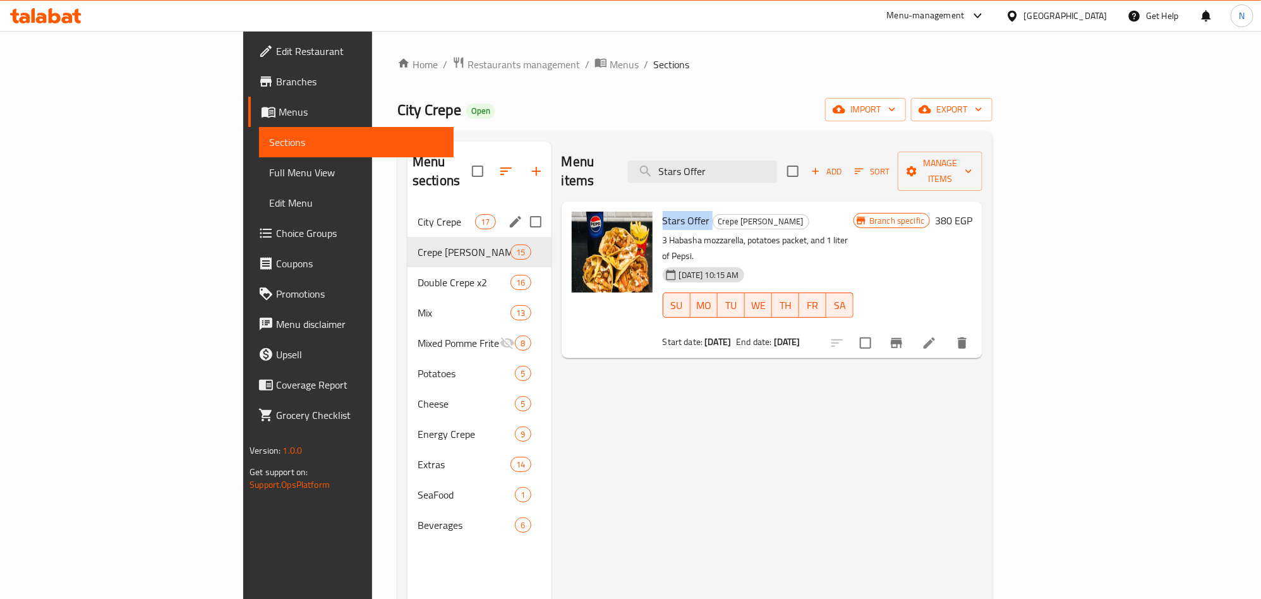
copy h6 "Stars Offer"
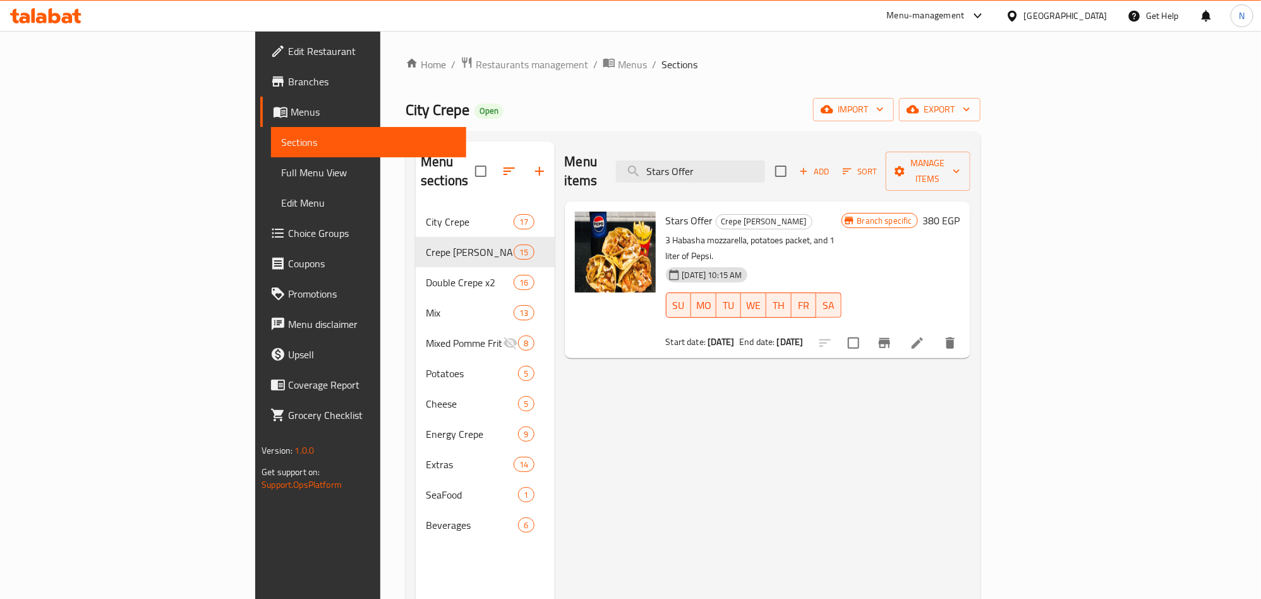
click at [791, 176] on div "Menu items Stars Offer Add Sort Manage items" at bounding box center [767, 171] width 405 height 60
drag, startPoint x: 791, startPoint y: 176, endPoint x: 794, endPoint y: 153, distance: 23.0
click at [791, 175] on div "Menu items Stars Offer Add Sort Manage items" at bounding box center [767, 171] width 405 height 60
click at [765, 160] on input "Stars Offer" at bounding box center [690, 171] width 149 height 22
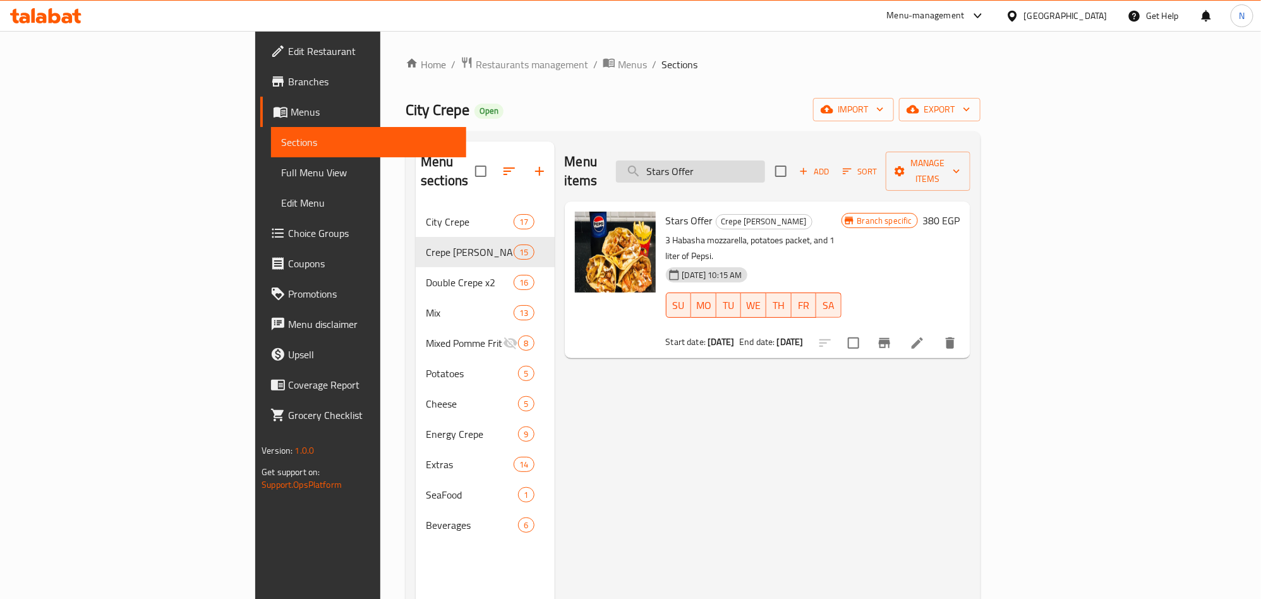
click at [765, 160] on input "Stars Offer" at bounding box center [690, 171] width 149 height 22
paste input "عرض الصحبة"
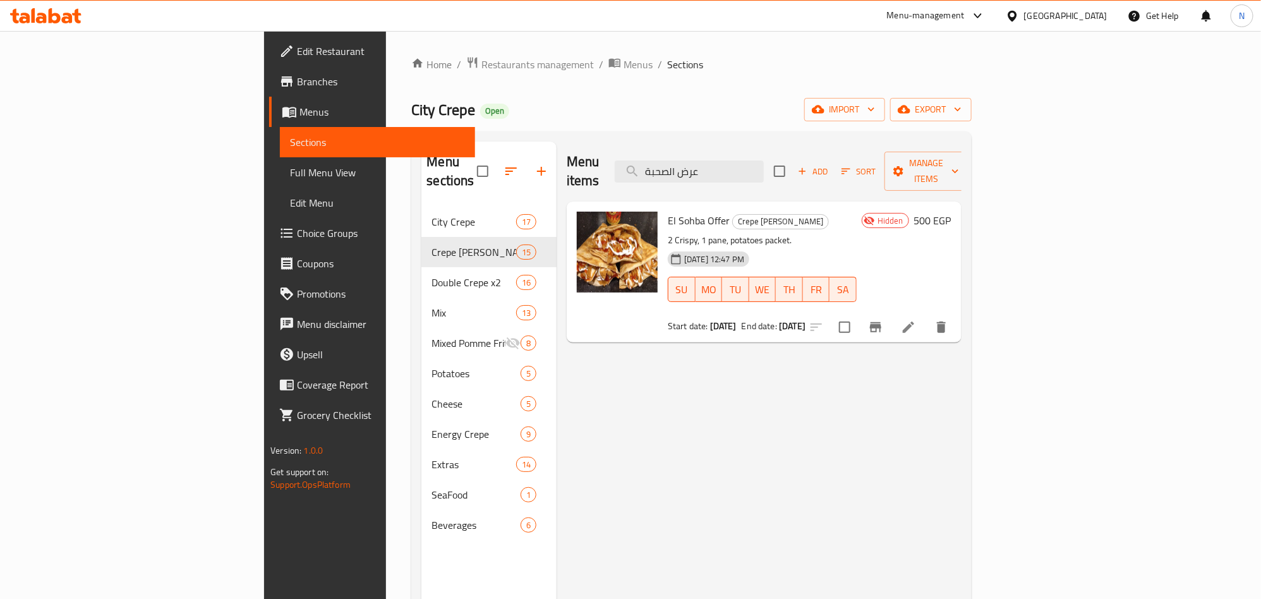
type input "عرض الصحبة"
click at [916, 320] on icon at bounding box center [908, 327] width 15 height 15
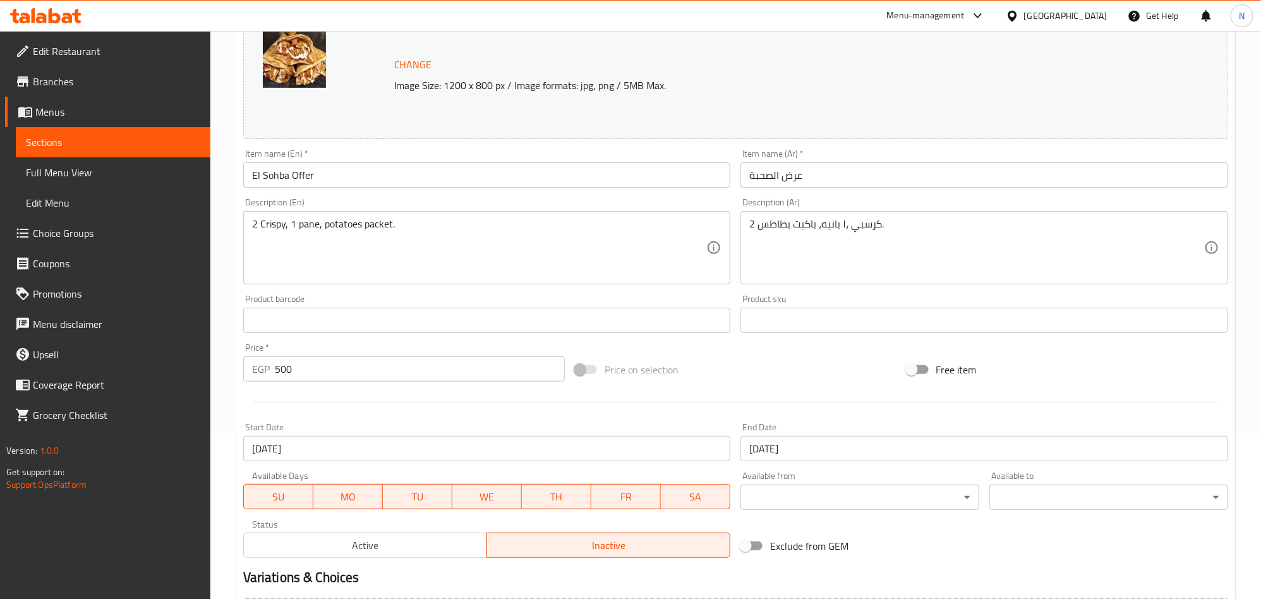
scroll to position [311, 0]
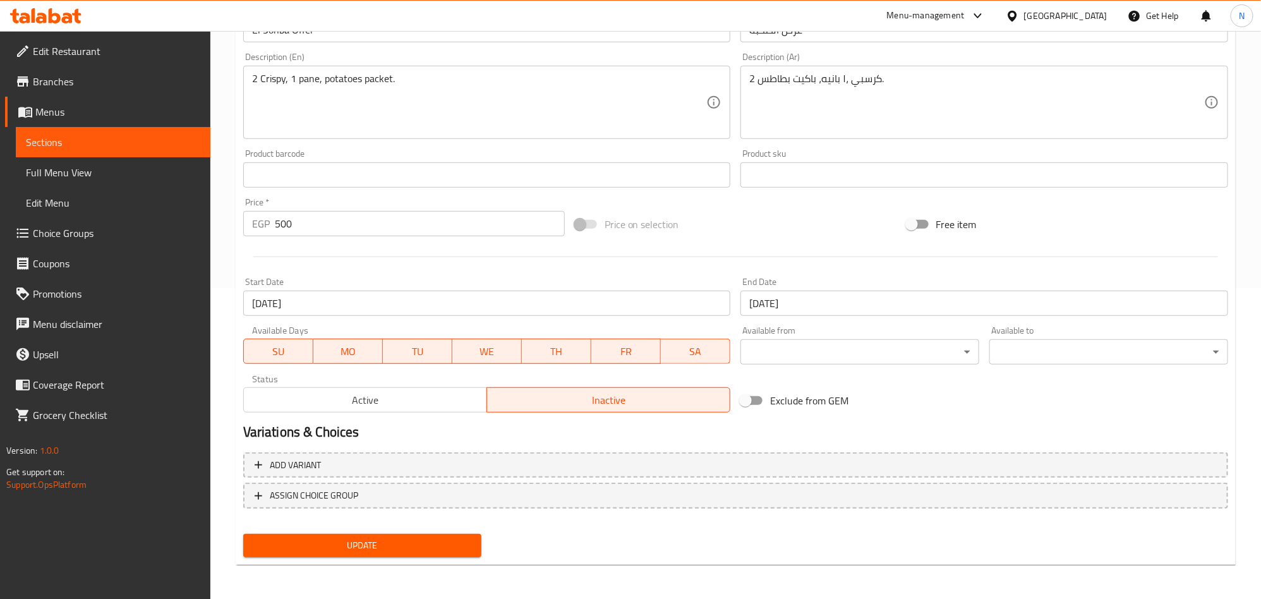
click at [397, 385] on div "Active Inactive" at bounding box center [487, 394] width 488 height 38
click at [427, 404] on span "Active" at bounding box center [365, 400] width 233 height 18
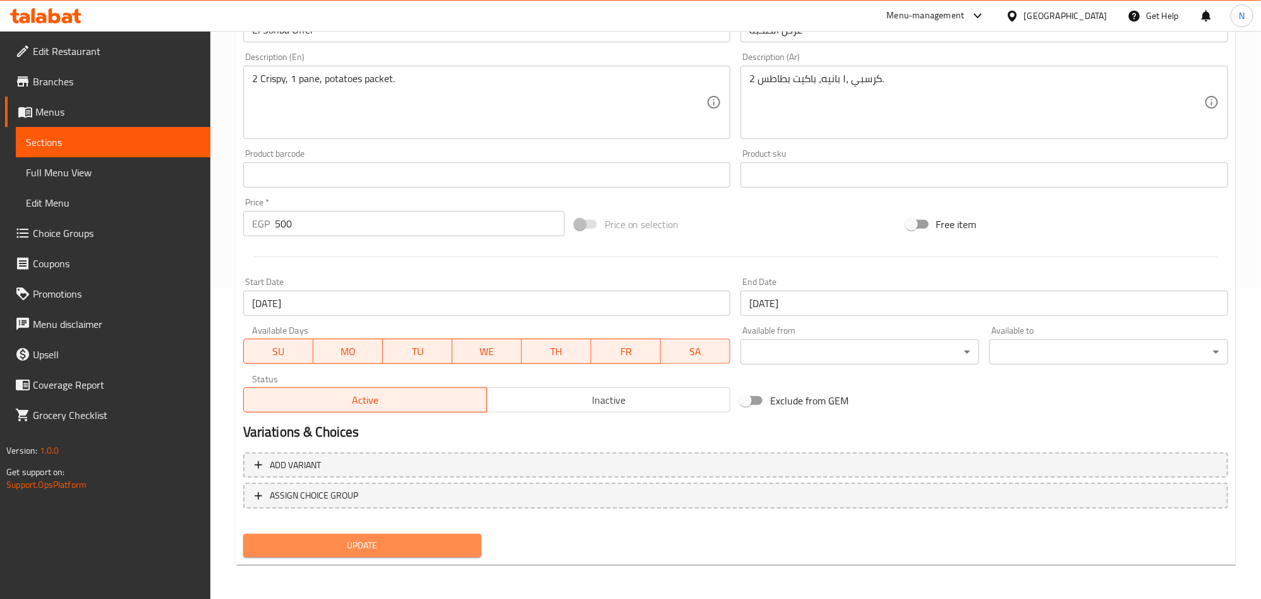
click at [364, 548] on span "Update" at bounding box center [362, 545] width 219 height 16
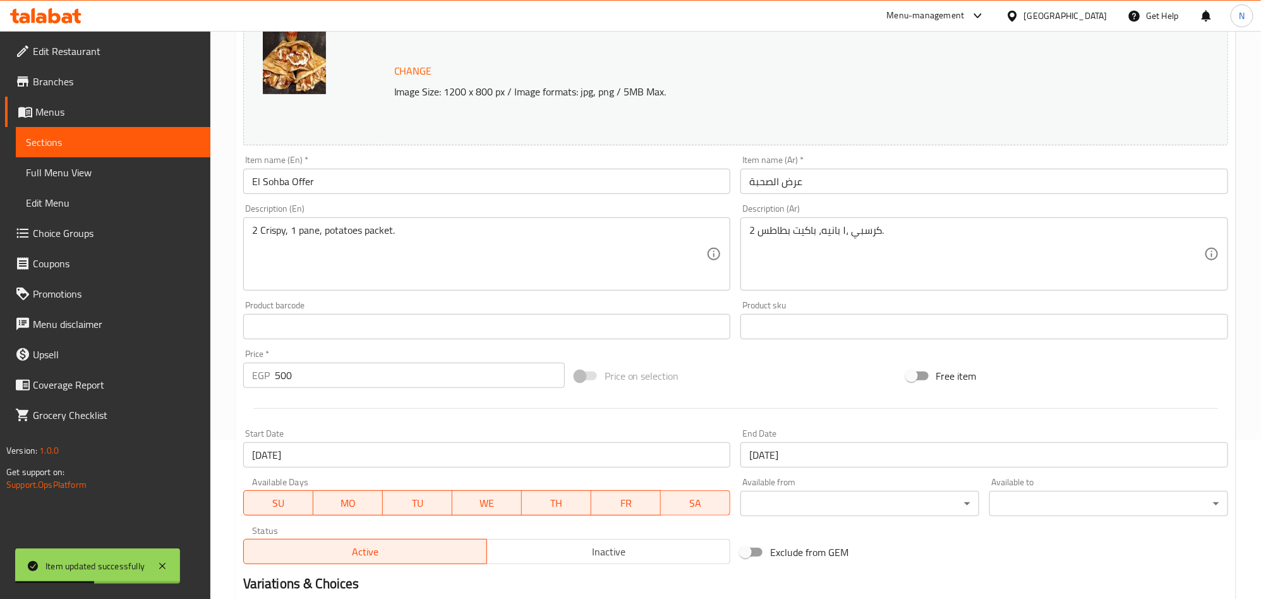
scroll to position [0, 0]
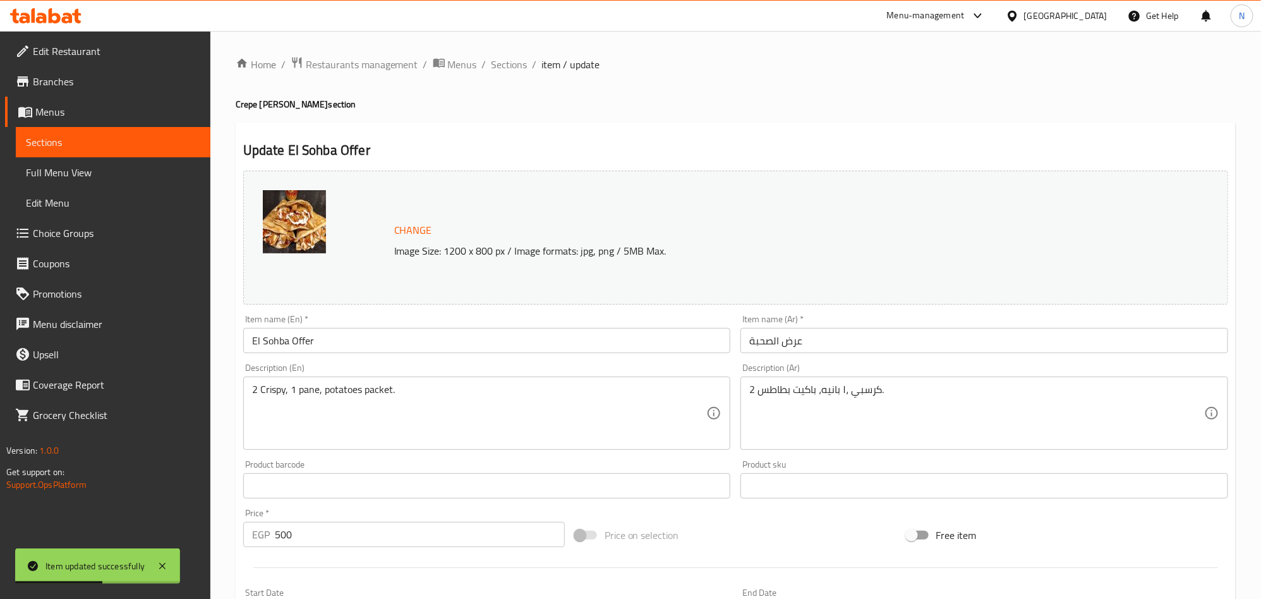
click at [385, 357] on div "Item name (En)   * El Sohba Offer Item name (En) *" at bounding box center [487, 333] width 498 height 49
click at [389, 336] on input "El Sohba Offer" at bounding box center [487, 340] width 488 height 25
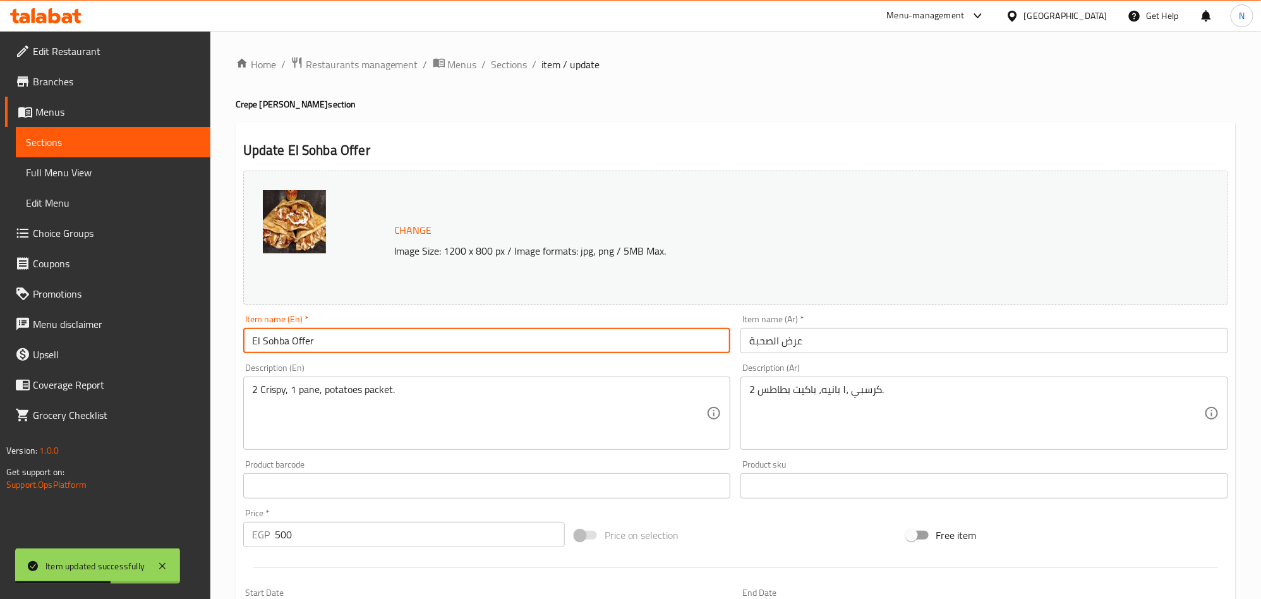
click at [388, 336] on input "El Sohba Offer" at bounding box center [487, 340] width 488 height 25
click at [508, 65] on span "Sections" at bounding box center [509, 64] width 36 height 15
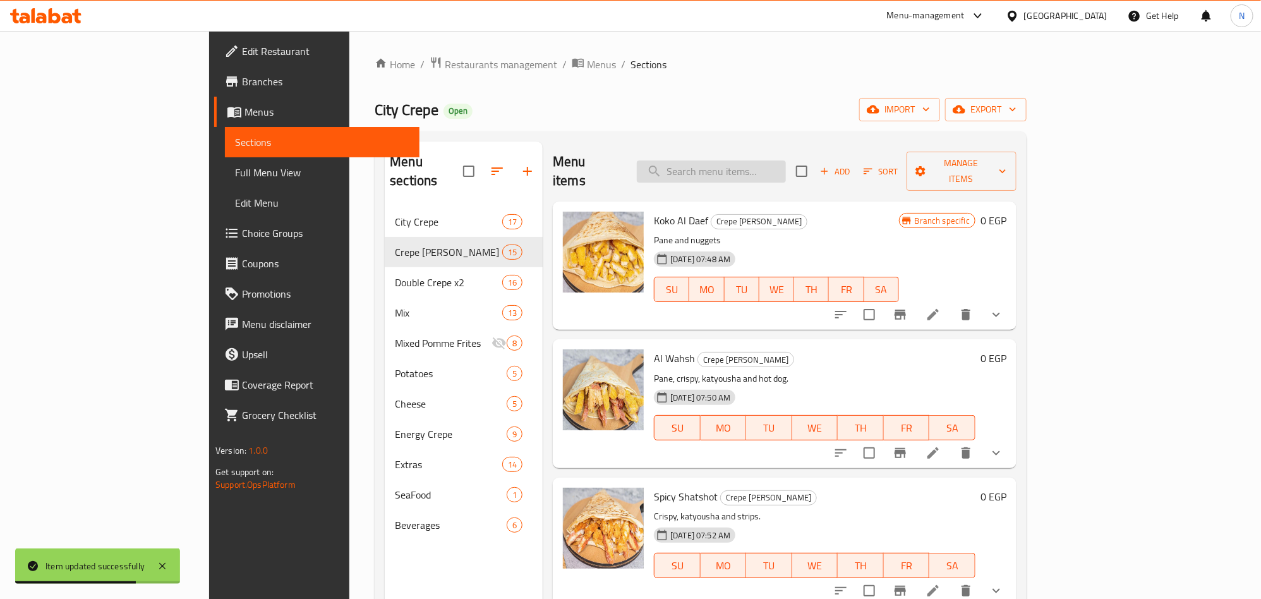
drag, startPoint x: 740, startPoint y: 160, endPoint x: 837, endPoint y: 236, distance: 123.8
click at [740, 161] on input "search" at bounding box center [711, 171] width 149 height 22
paste input "El Sohba Offer"
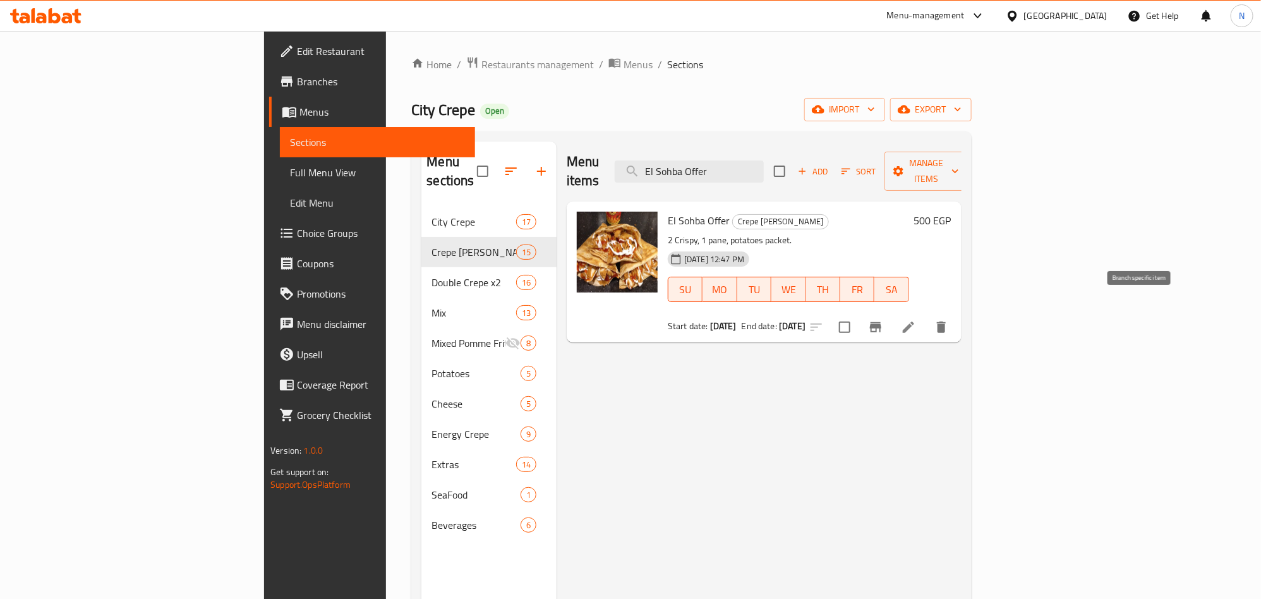
click at [881, 322] on icon "Branch-specific-item" at bounding box center [875, 327] width 11 height 10
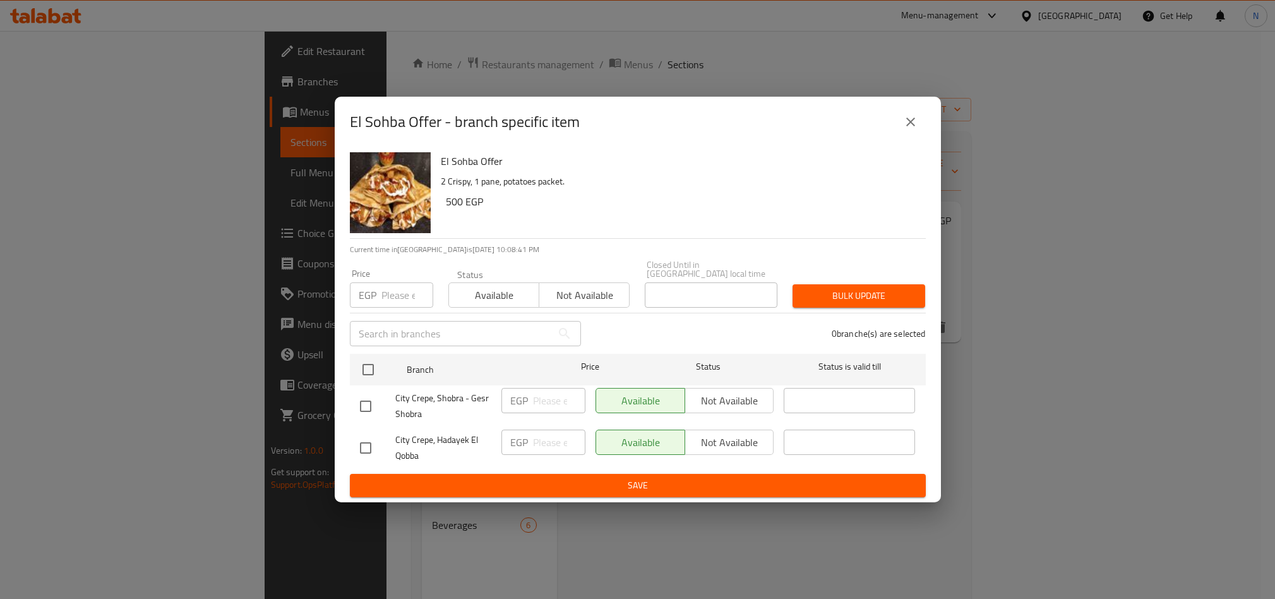
click at [918, 128] on button "close" at bounding box center [911, 122] width 30 height 30
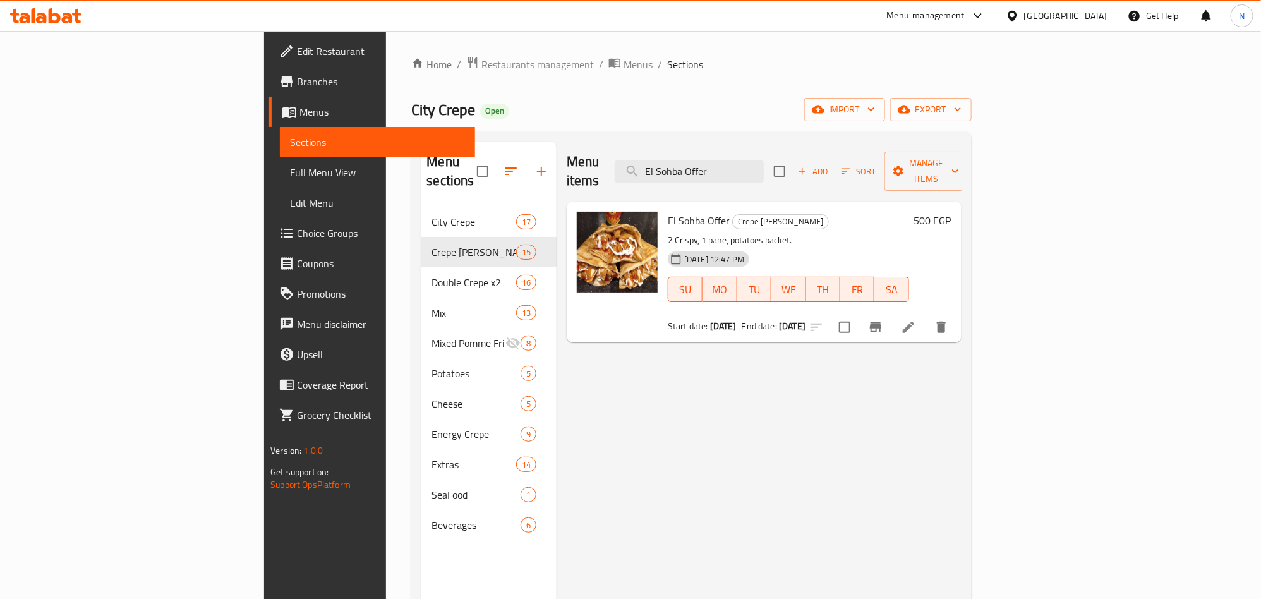
click at [668, 211] on span "El Sohba Offer" at bounding box center [699, 220] width 62 height 19
copy h6 "El Sohba Offer"
click at [764, 160] on input "El Sohba Offer" at bounding box center [688, 171] width 149 height 22
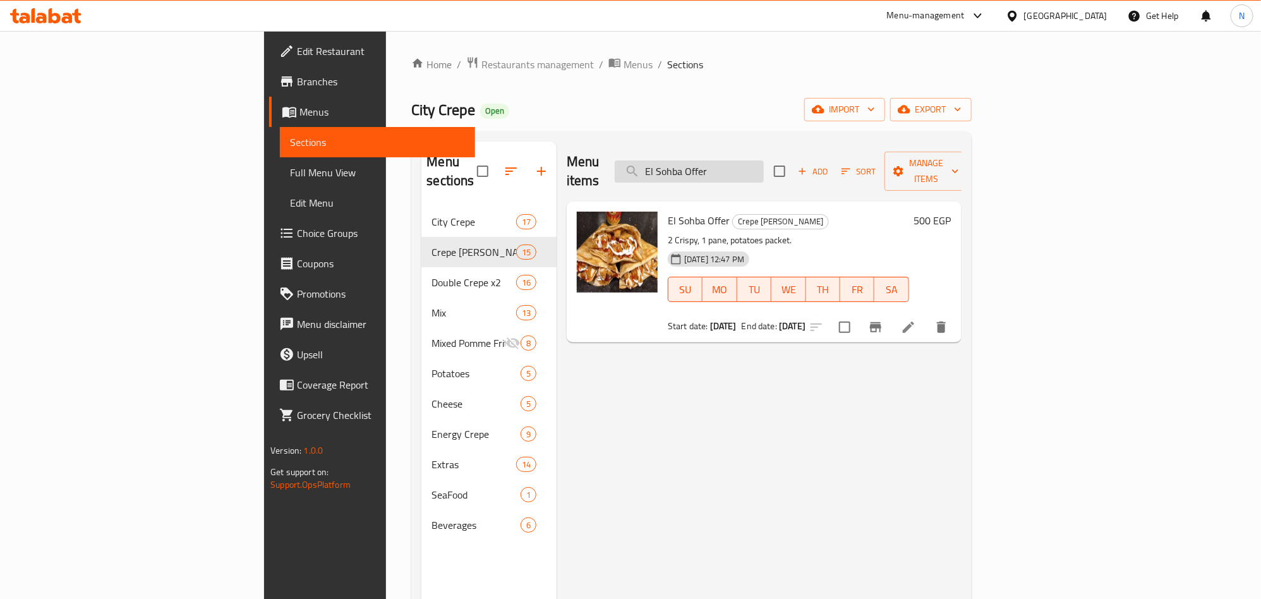
click at [764, 160] on input "El Sohba Offer" at bounding box center [688, 171] width 149 height 22
paste input "عرض [DEMOGRAPHIC_DATA]"
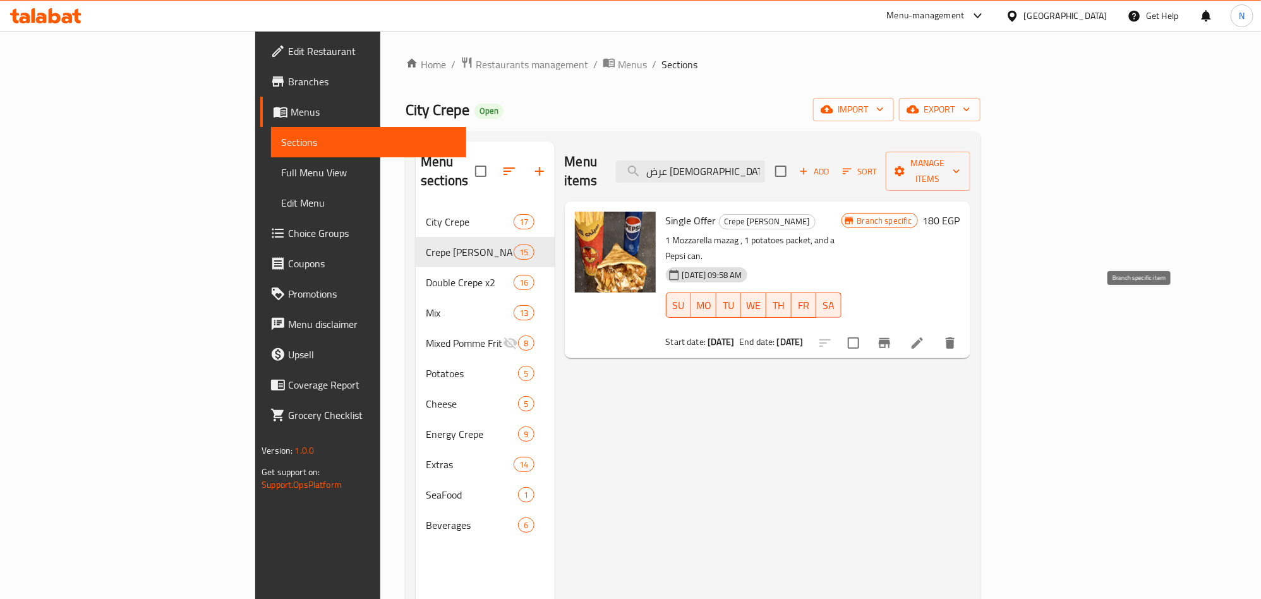
click at [899, 328] on button "Branch-specific-item" at bounding box center [884, 343] width 30 height 30
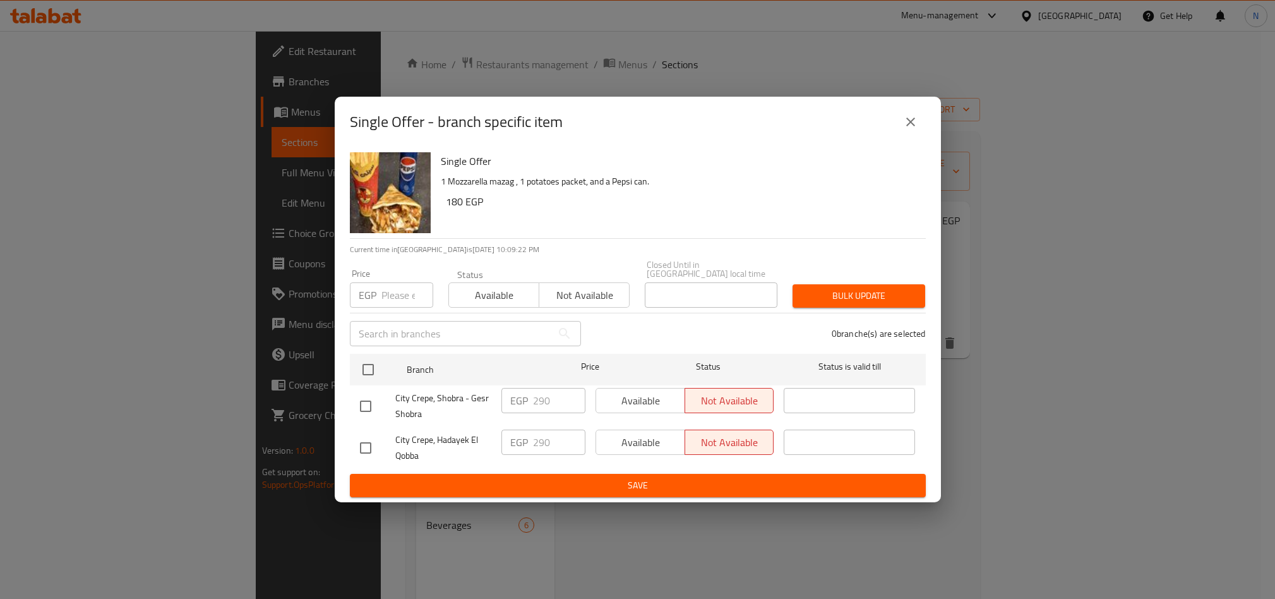
click at [919, 133] on button "close" at bounding box center [911, 122] width 30 height 30
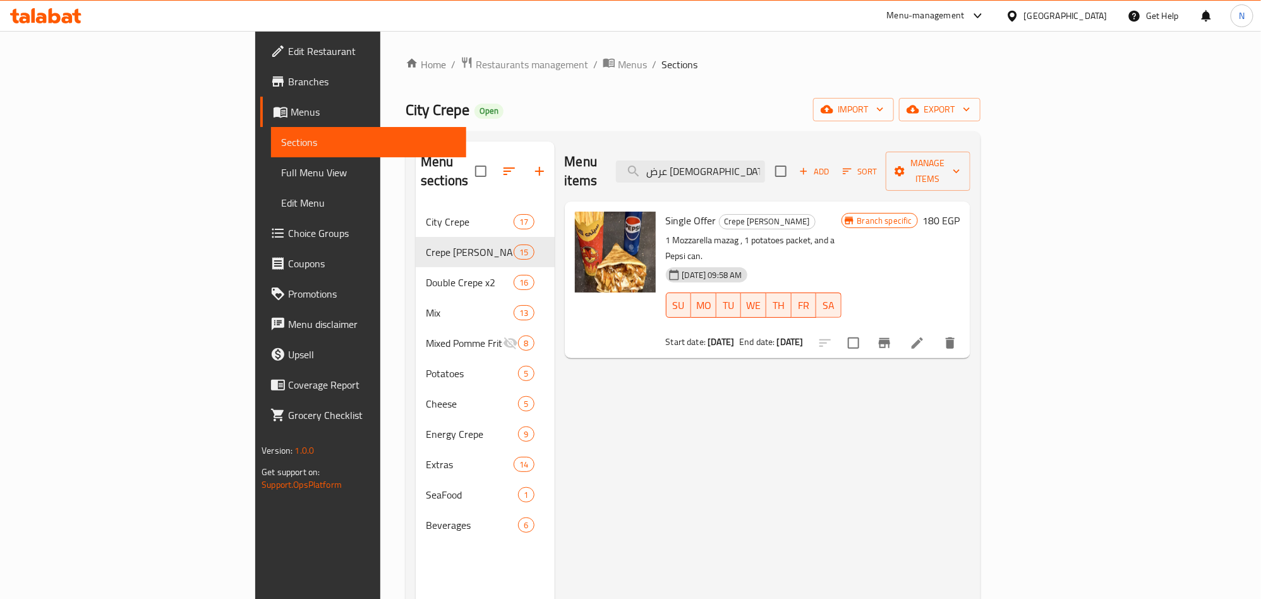
click at [794, 177] on div "Menu items عرض السنجل Add Sort Manage items" at bounding box center [767, 171] width 405 height 60
click at [796, 173] on div "Menu items عرض السنجل Add Sort Manage items" at bounding box center [767, 171] width 405 height 60
click at [765, 173] on input "عرض [DEMOGRAPHIC_DATA]" at bounding box center [690, 171] width 149 height 22
paste input "لة"
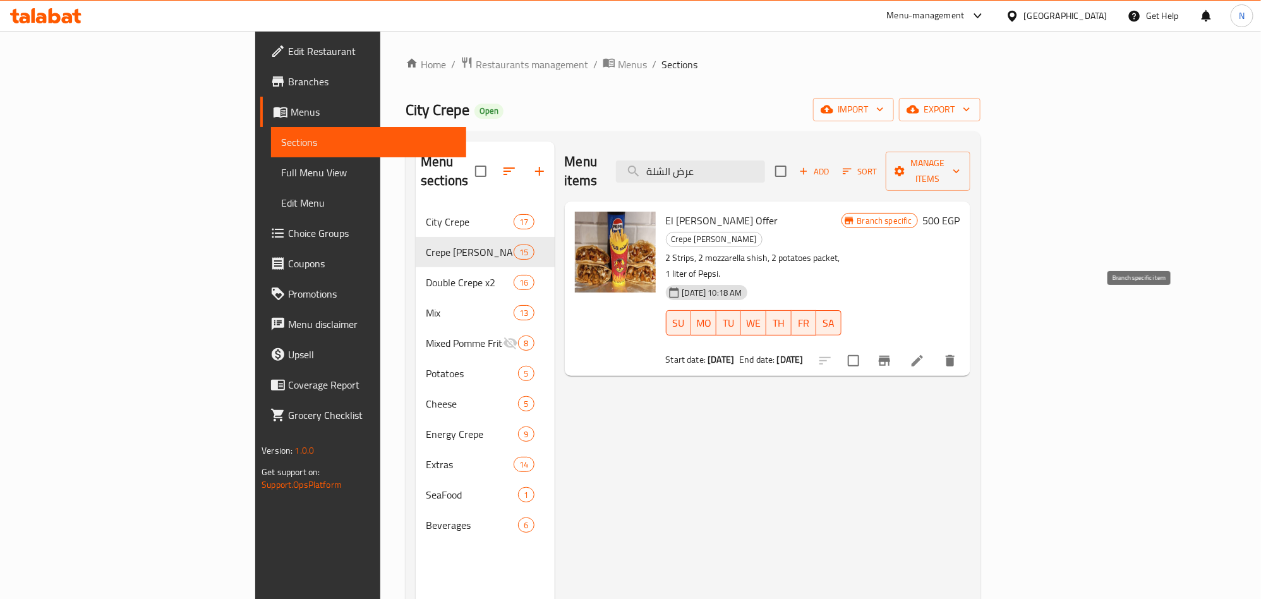
click at [890, 356] on icon "Branch-specific-item" at bounding box center [883, 361] width 11 height 10
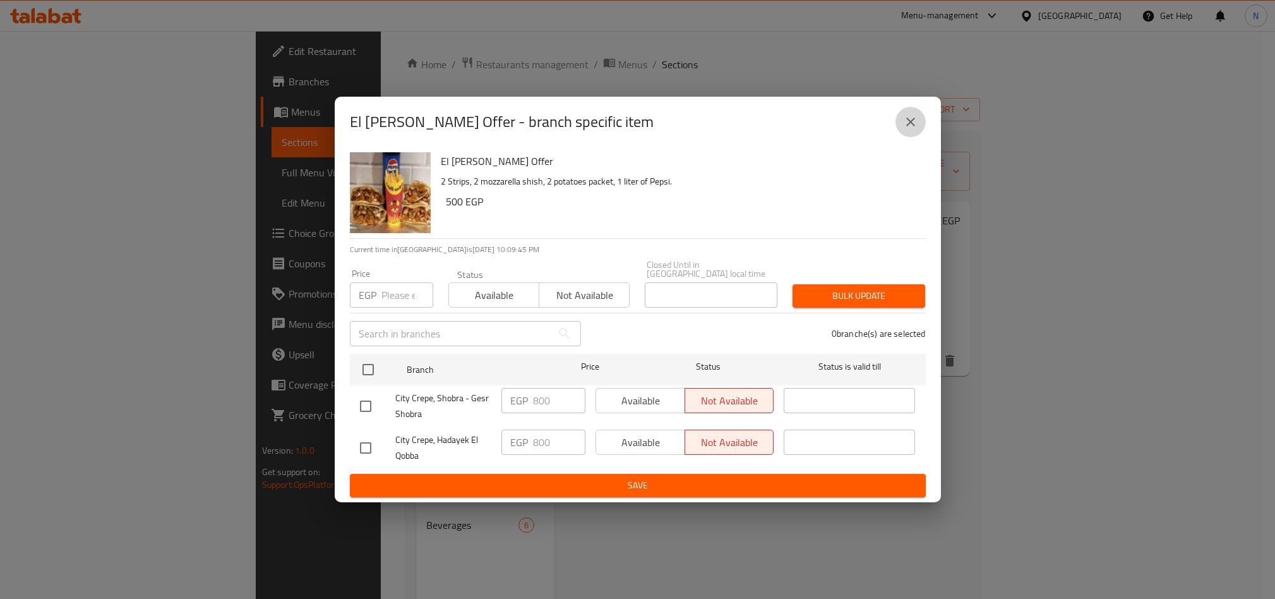
click at [902, 123] on button "close" at bounding box center [911, 122] width 30 height 30
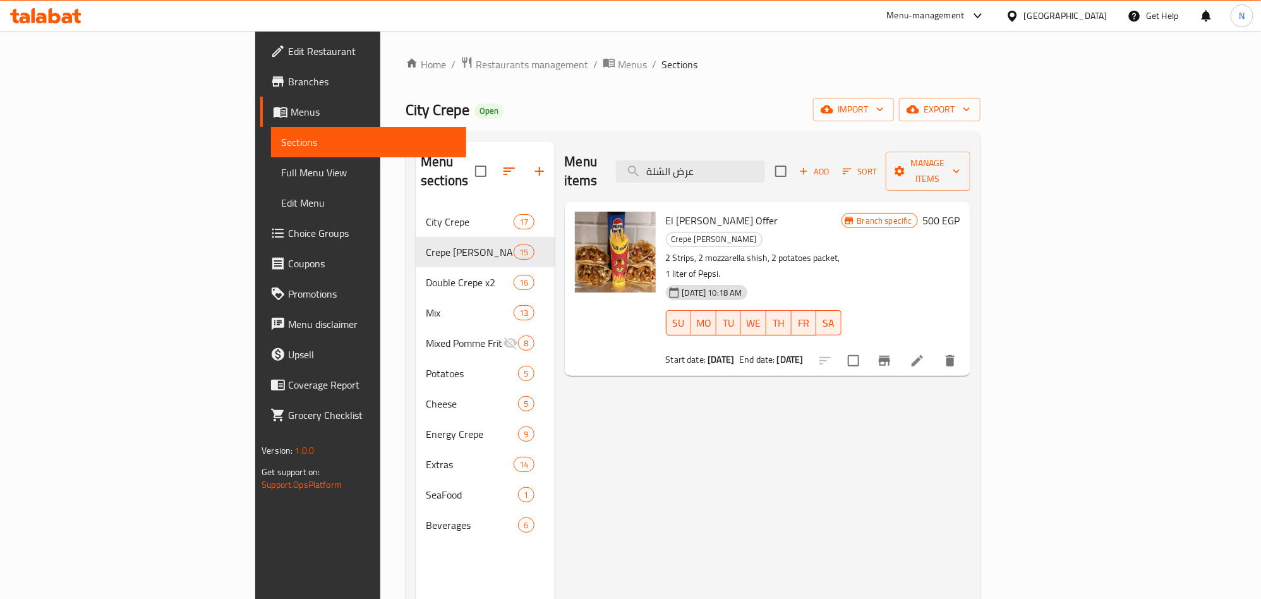
scroll to position [95, 0]
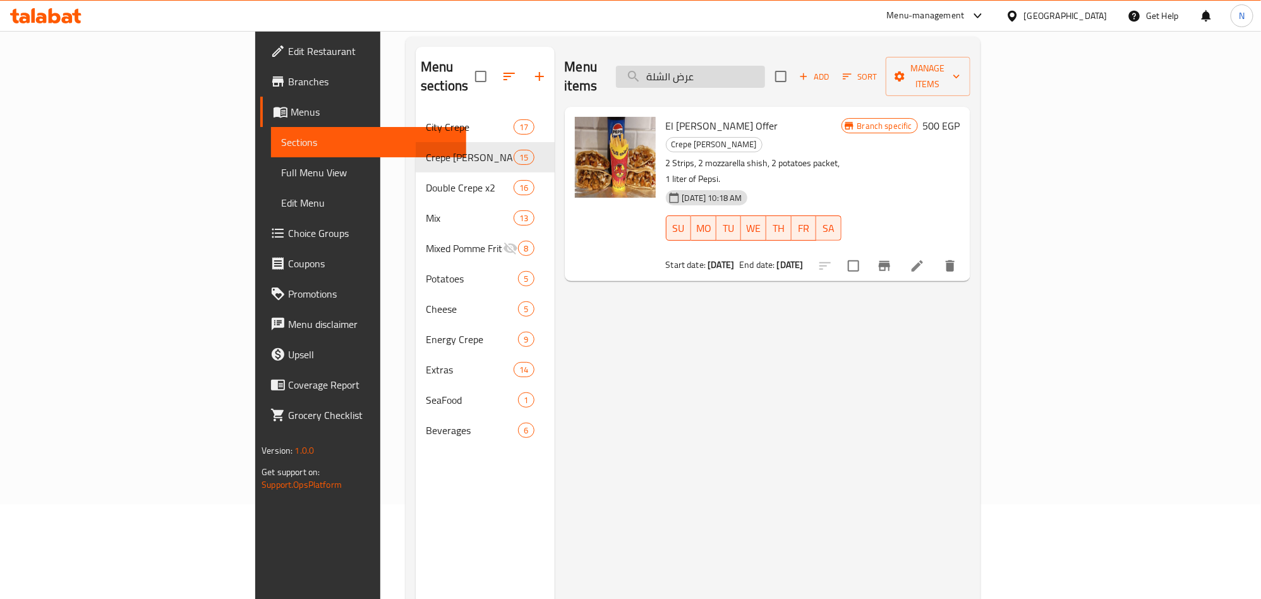
click at [765, 76] on input "عرض الشلة" at bounding box center [690, 77] width 149 height 22
click at [765, 78] on input "عرض الشلة" at bounding box center [690, 77] width 149 height 22
paste input "نجوم"
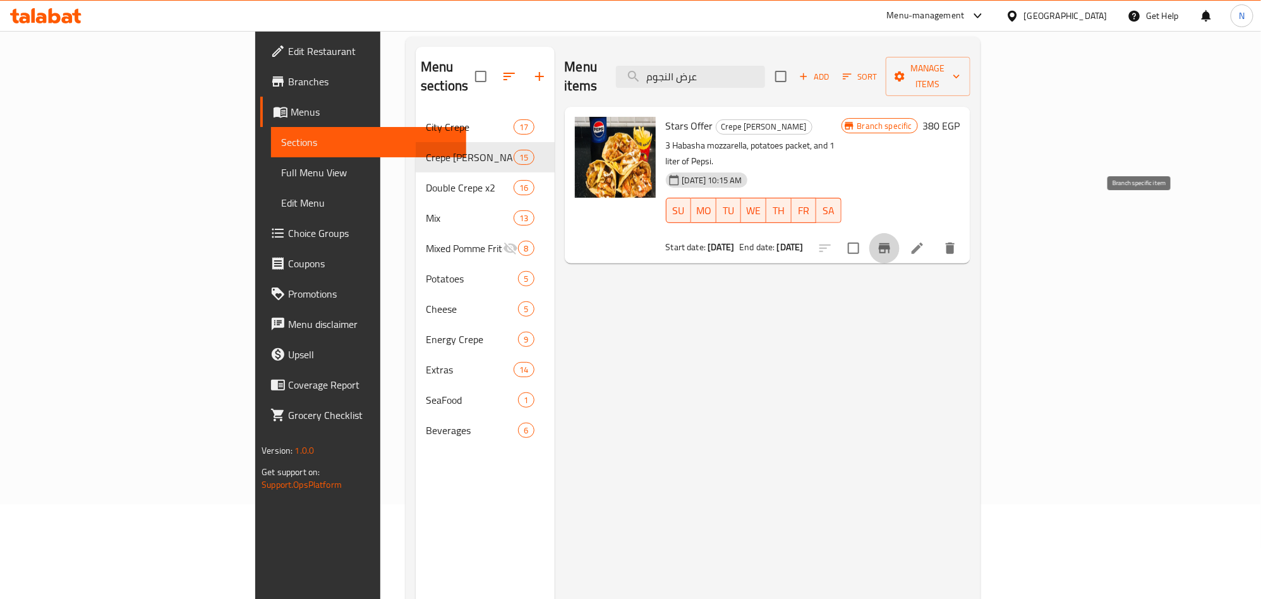
click at [899, 233] on button "Branch-specific-item" at bounding box center [884, 248] width 30 height 30
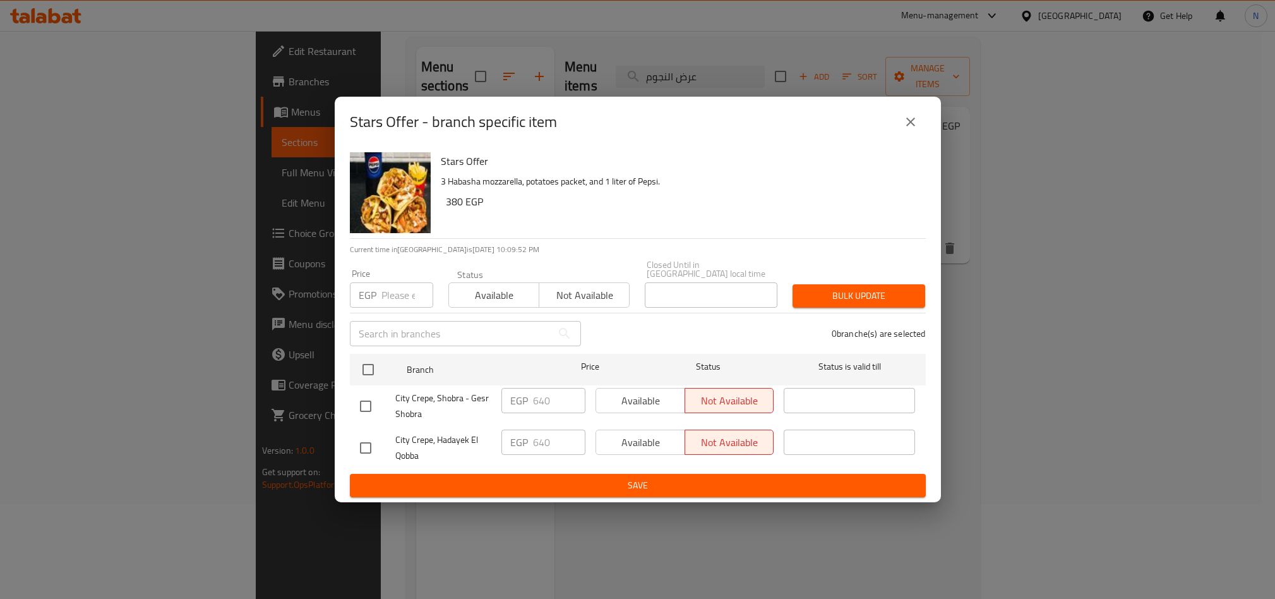
click at [910, 124] on icon "close" at bounding box center [910, 121] width 15 height 15
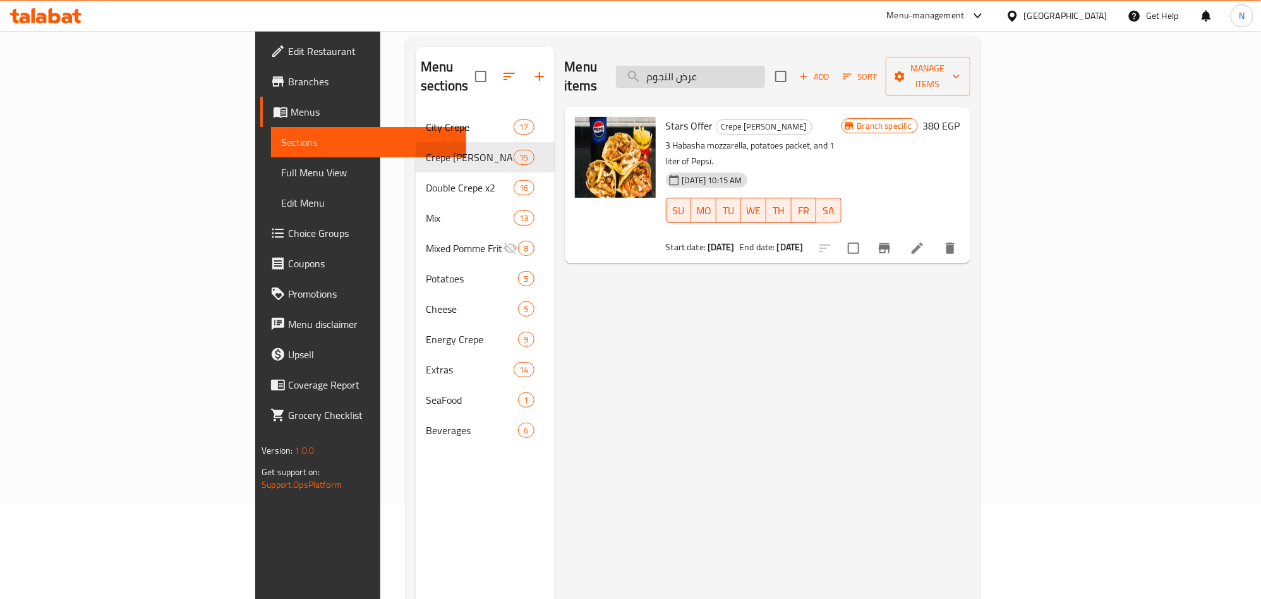
click at [765, 69] on input "عرض النجوم" at bounding box center [690, 77] width 149 height 22
paste input "صحبة"
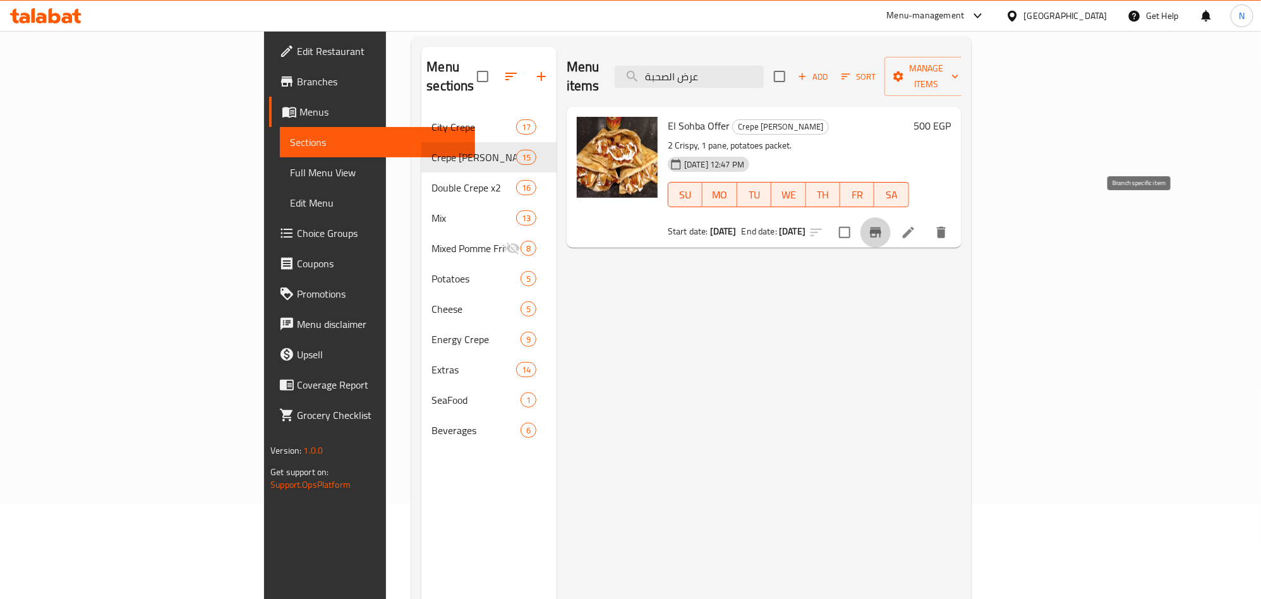
click at [890, 217] on button "Branch-specific-item" at bounding box center [875, 232] width 30 height 30
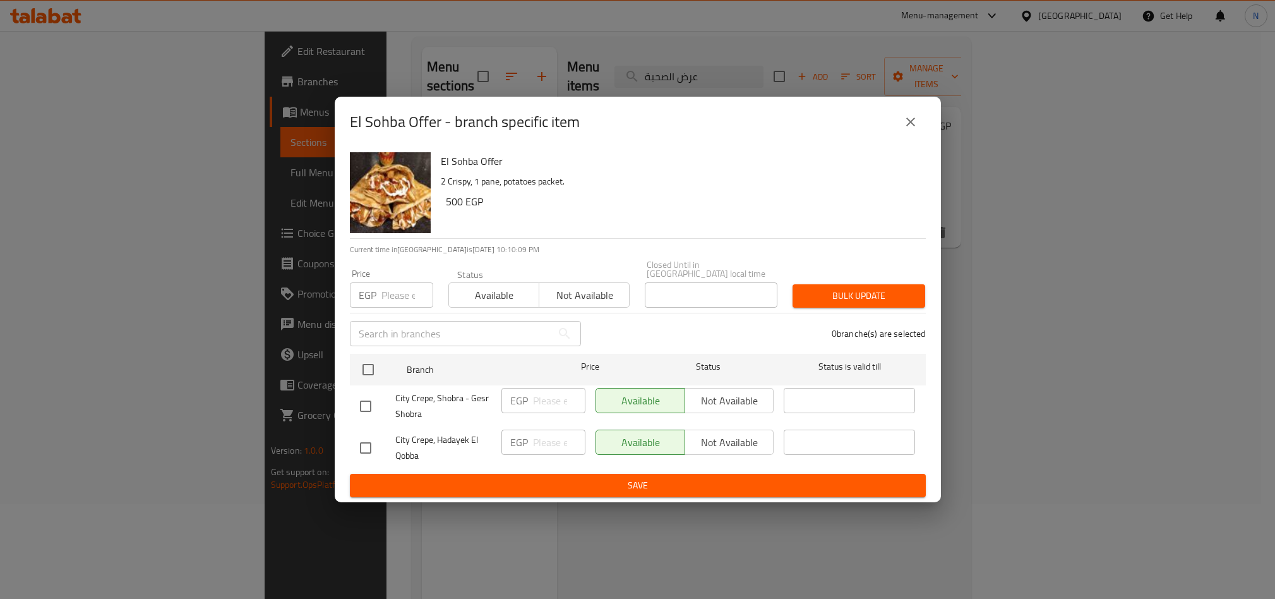
click at [912, 137] on button "close" at bounding box center [911, 122] width 30 height 30
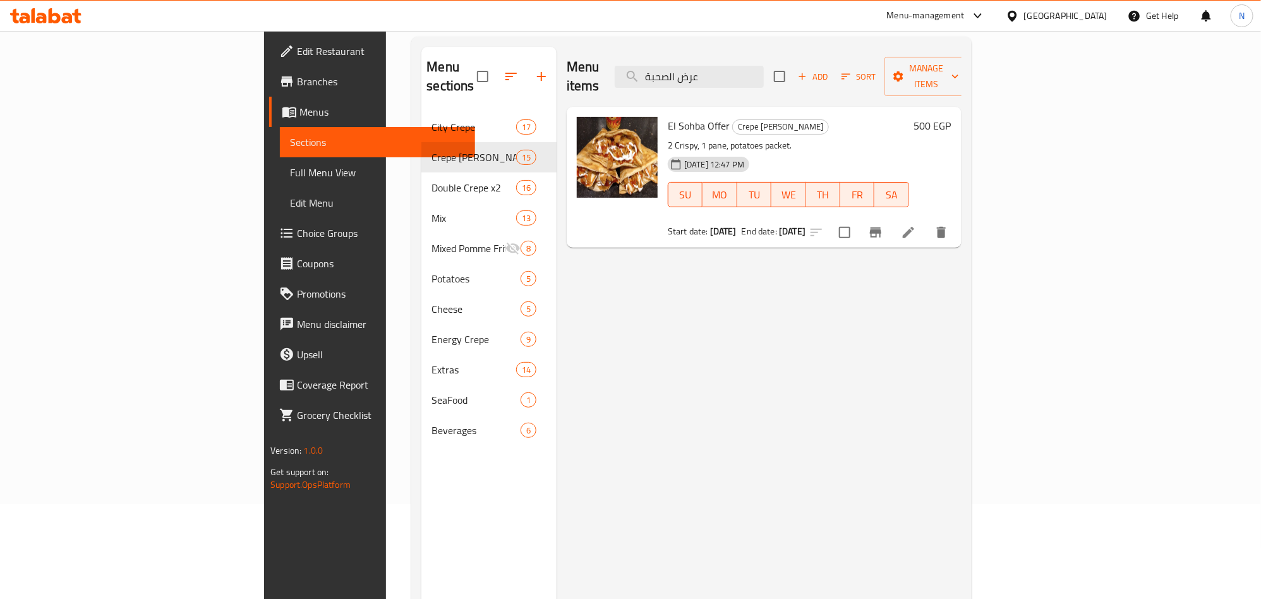
click at [890, 217] on button "Branch-specific-item" at bounding box center [875, 232] width 30 height 30
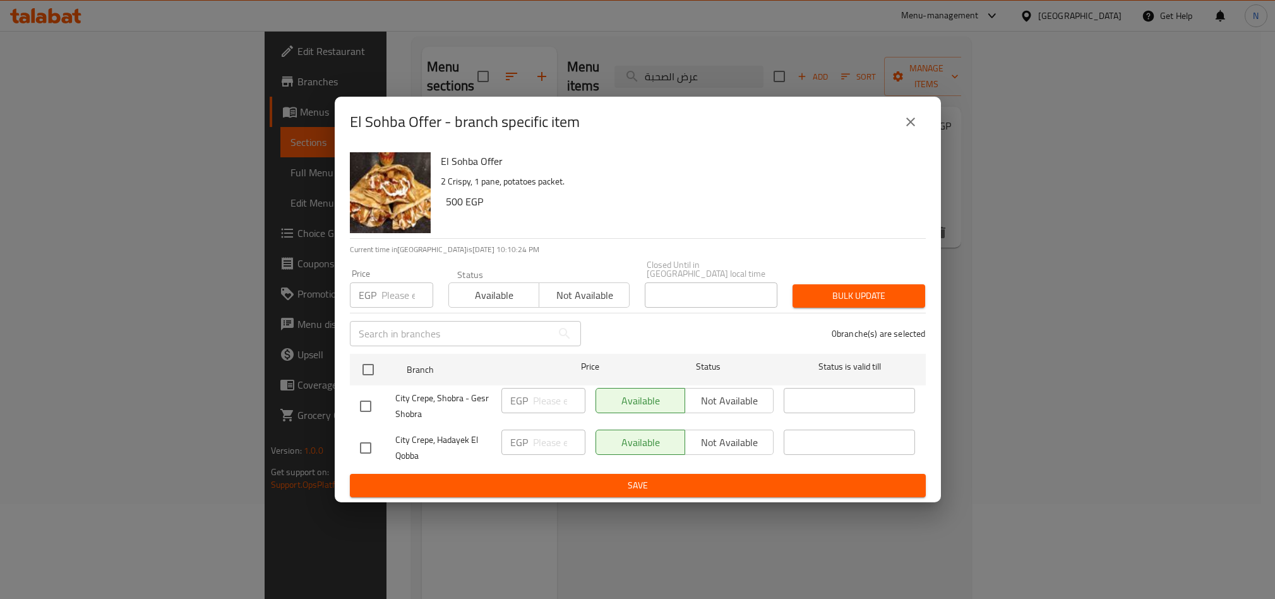
click at [455, 170] on h6 "El Sohba Offer" at bounding box center [678, 161] width 475 height 18
copy h6 "El Sohba Offer"
click at [893, 129] on div "El Sohba Offer - branch specific item" at bounding box center [638, 122] width 576 height 30
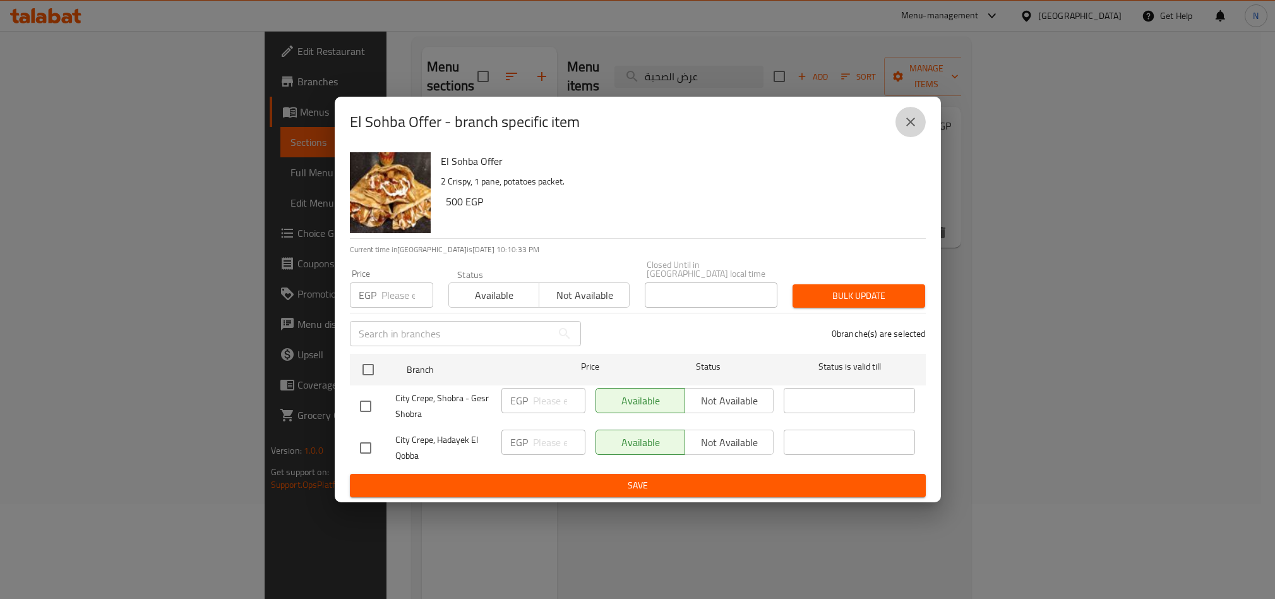
click at [913, 125] on icon "close" at bounding box center [910, 121] width 15 height 15
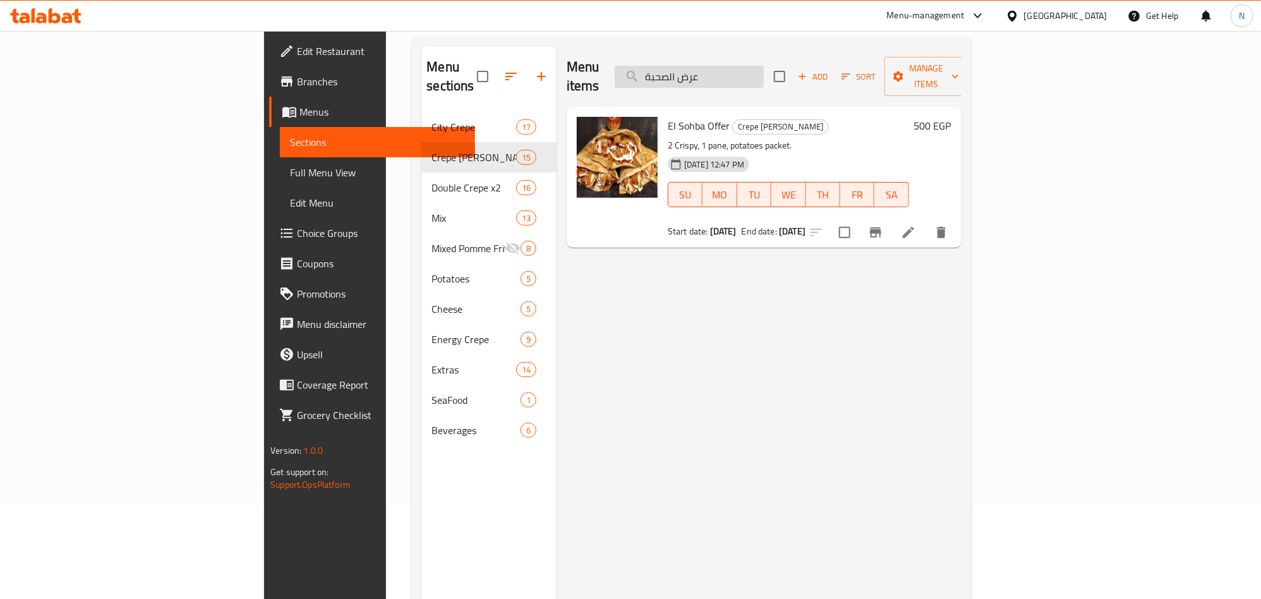
click at [764, 70] on input "عرض الصحبة" at bounding box center [688, 77] width 149 height 22
paste input "Stars Offer"
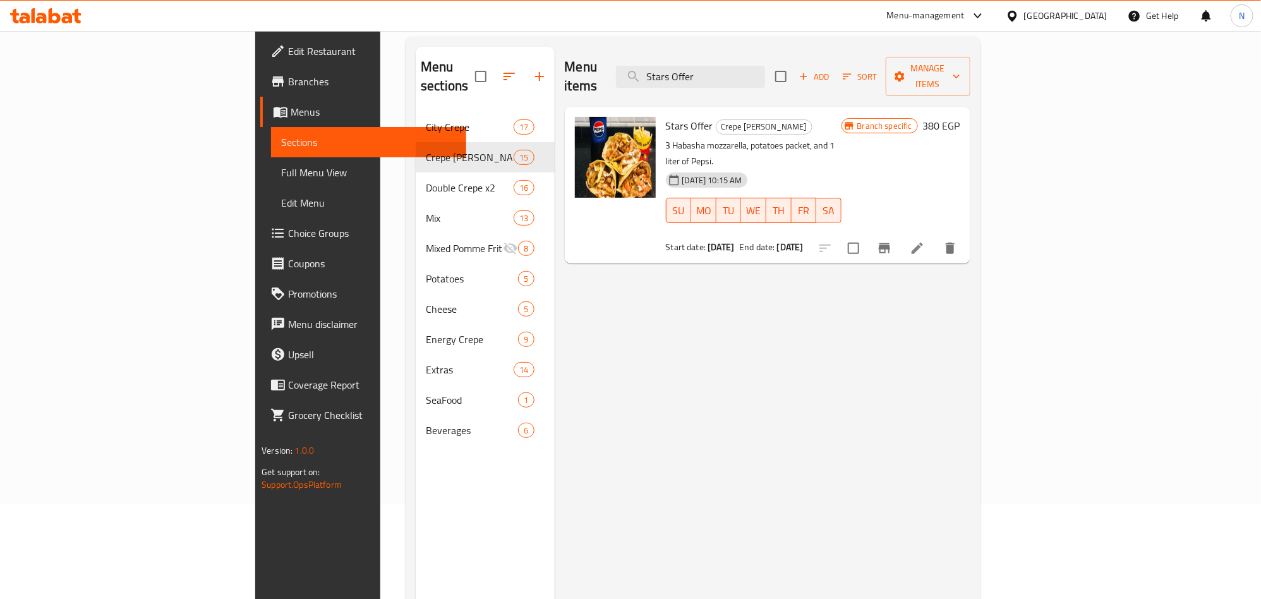
click at [892, 241] on icon "Branch-specific-item" at bounding box center [884, 248] width 15 height 15
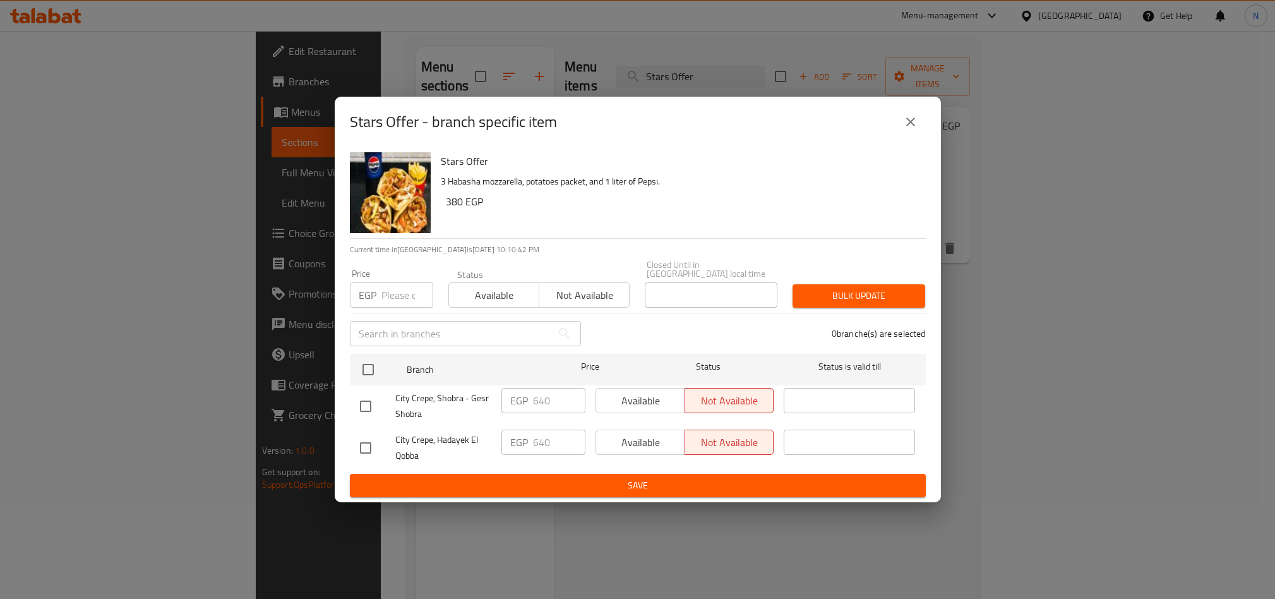
click at [909, 129] on icon "close" at bounding box center [910, 121] width 15 height 15
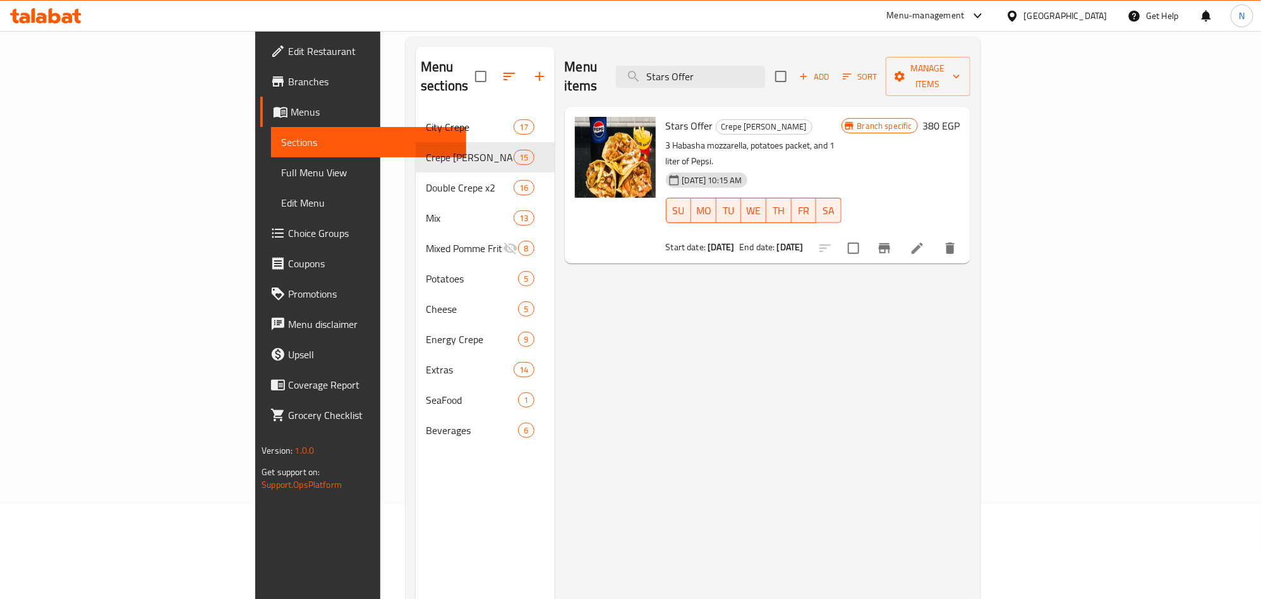
click at [781, 51] on div "Menu items Stars Offer Add Sort Manage items" at bounding box center [767, 77] width 405 height 60
click at [765, 69] on input "Stars Offer" at bounding box center [690, 77] width 149 height 22
paste input "El [PERSON_NAME] Offer"
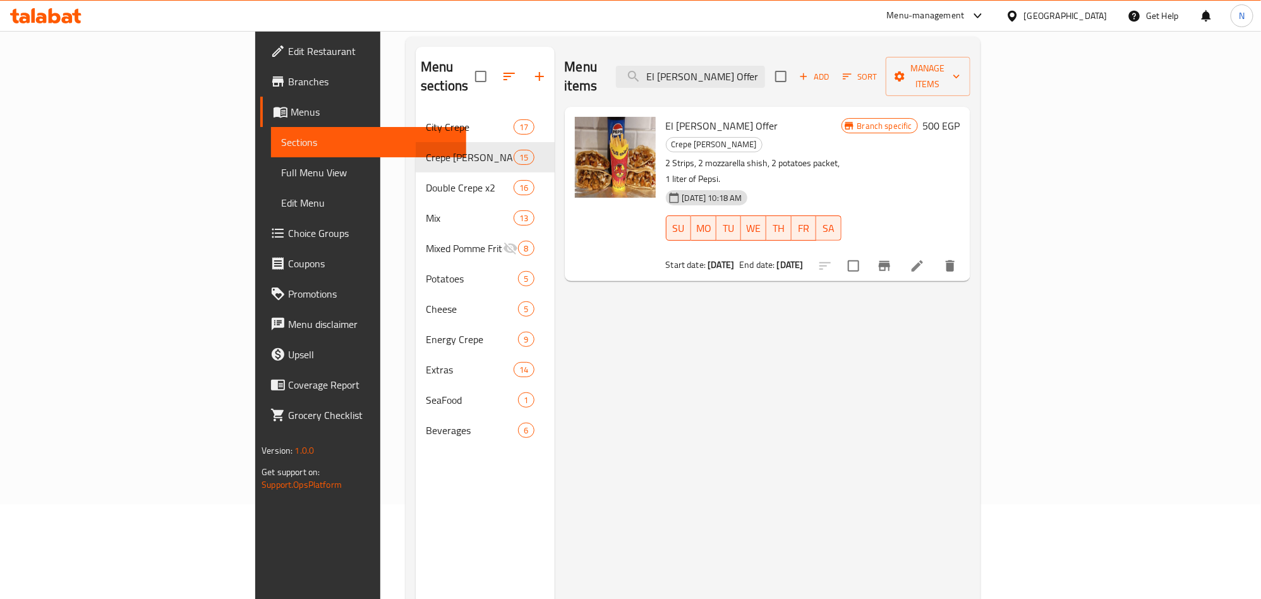
click at [890, 261] on icon "Branch-specific-item" at bounding box center [883, 266] width 11 height 10
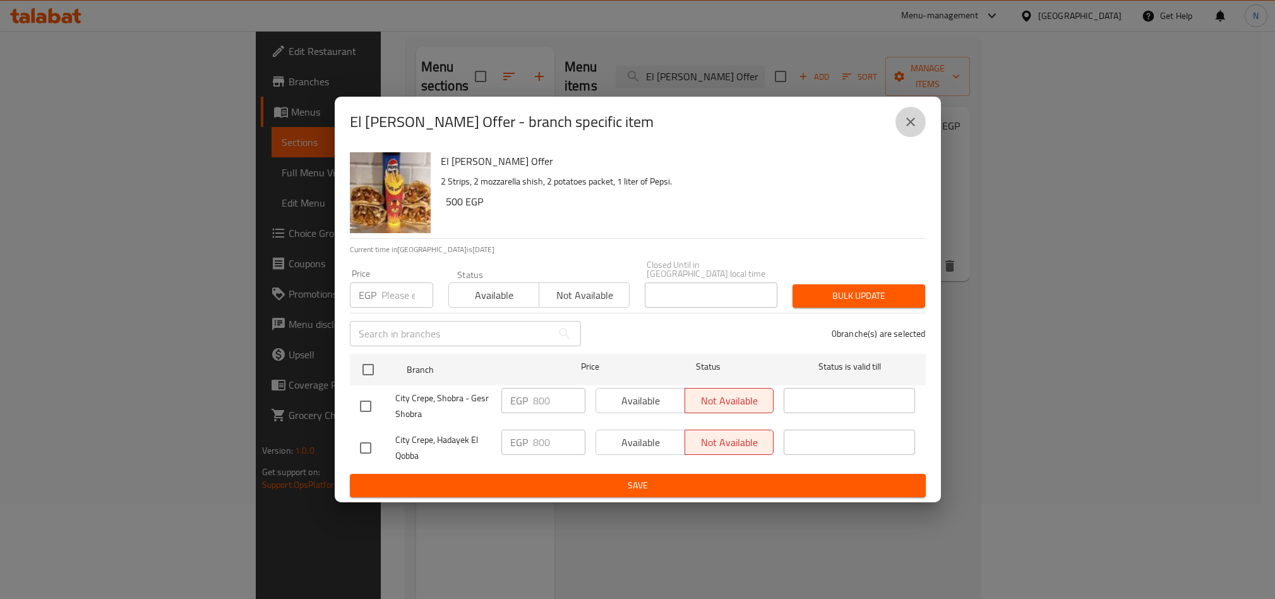
click at [915, 124] on icon "close" at bounding box center [910, 121] width 15 height 15
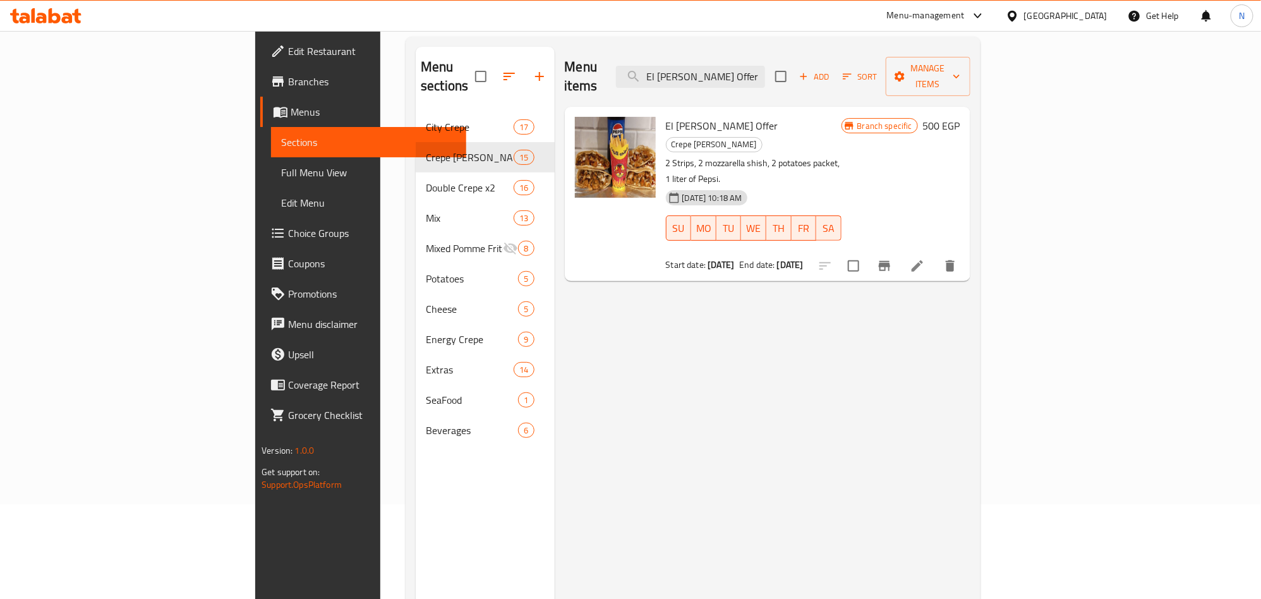
click at [811, 81] on div "Menu items El [PERSON_NAME] Offer Add Sort Manage items" at bounding box center [767, 77] width 405 height 60
click at [765, 78] on input "El [PERSON_NAME] Offer" at bounding box center [690, 77] width 149 height 22
paste input "Single Offer"
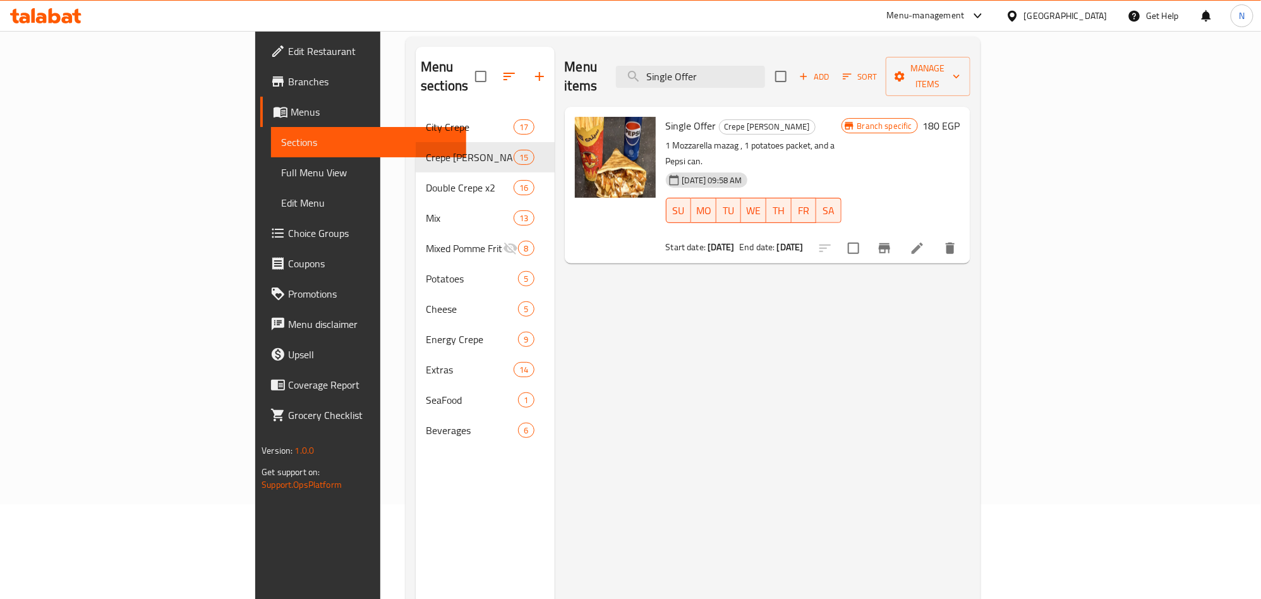
type input "Single Offer"
click at [899, 233] on button "Branch-specific-item" at bounding box center [884, 248] width 30 height 30
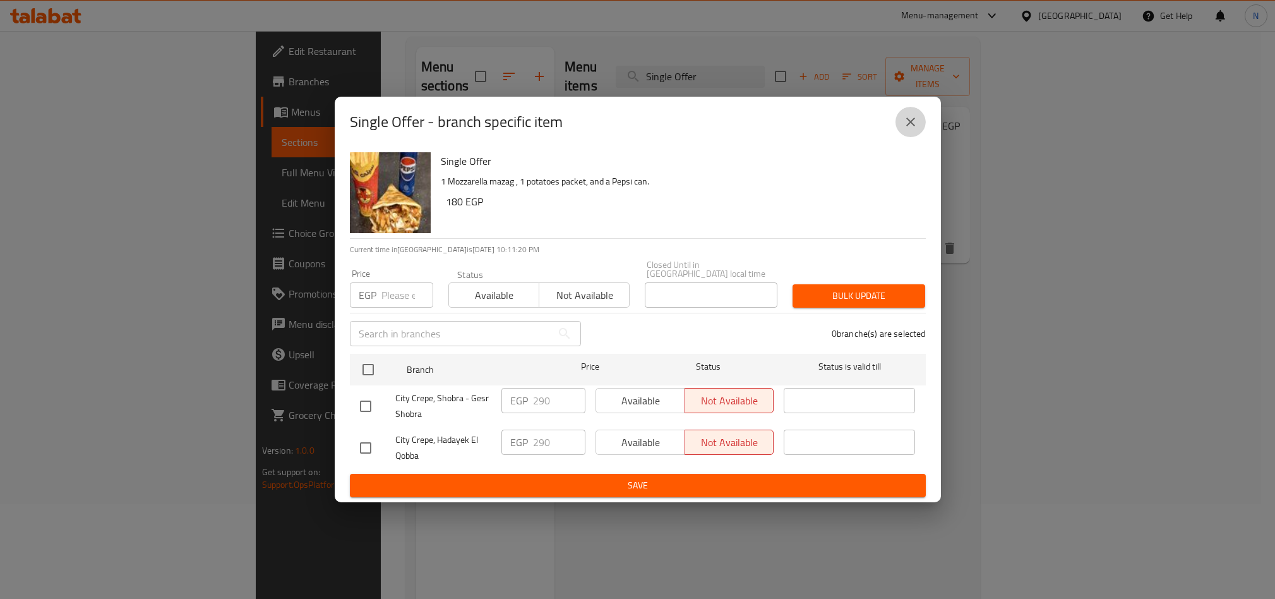
click at [911, 126] on icon "close" at bounding box center [910, 121] width 9 height 9
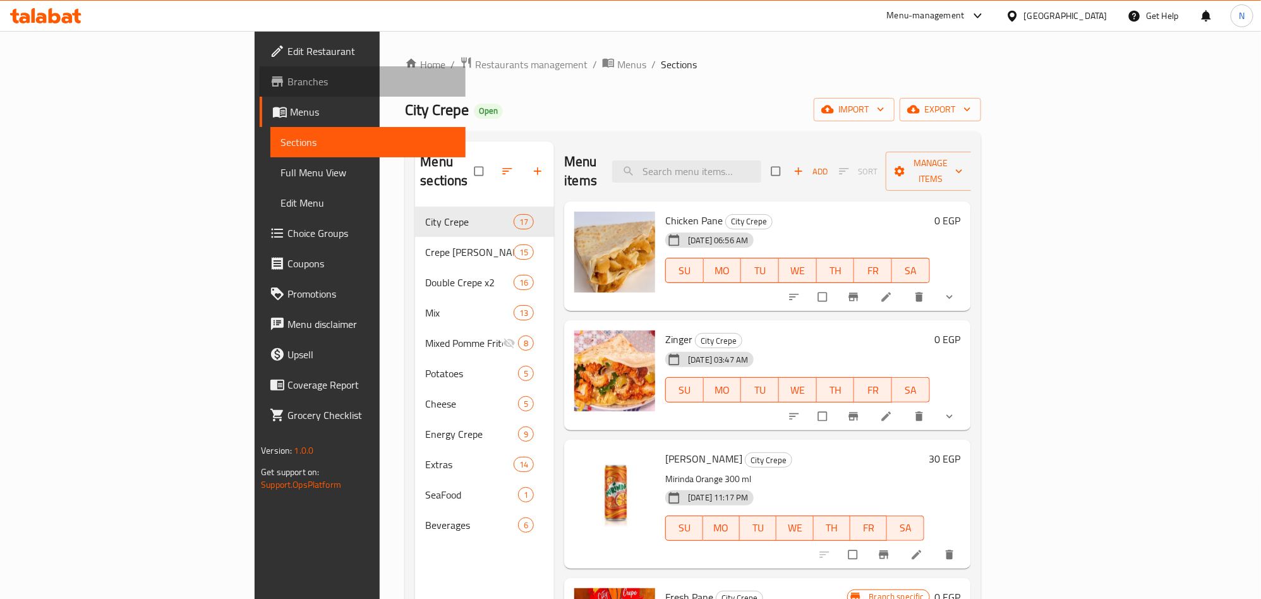
click at [287, 88] on span "Branches" at bounding box center [370, 81] width 167 height 15
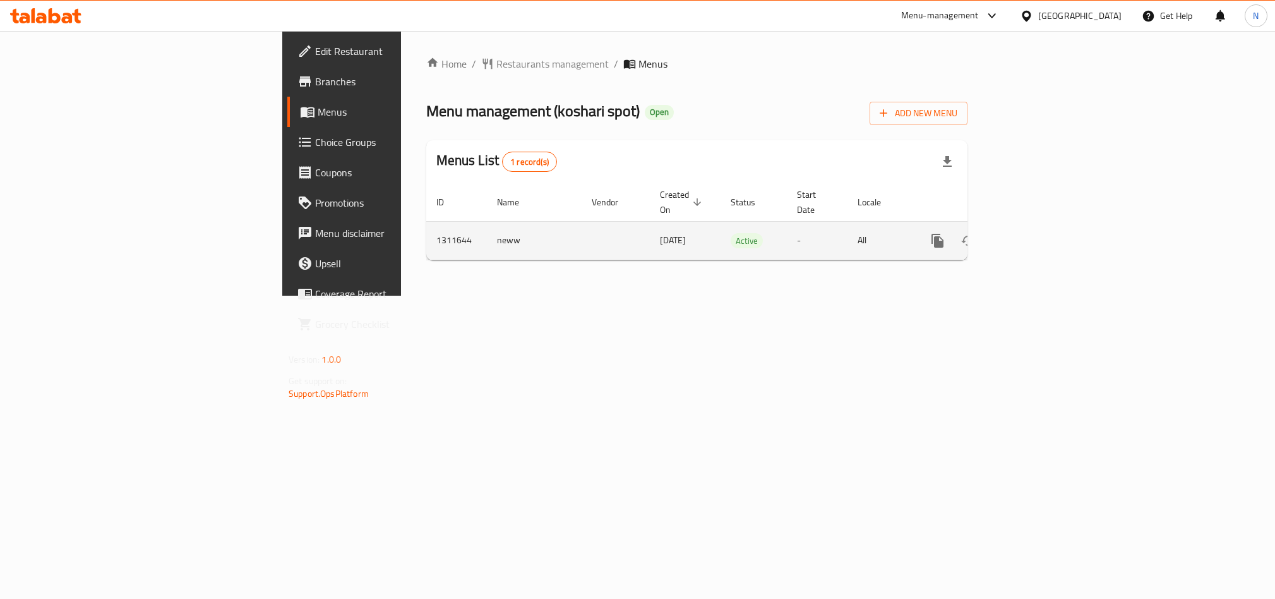
click at [1034, 235] on icon "enhanced table" at bounding box center [1028, 240] width 11 height 11
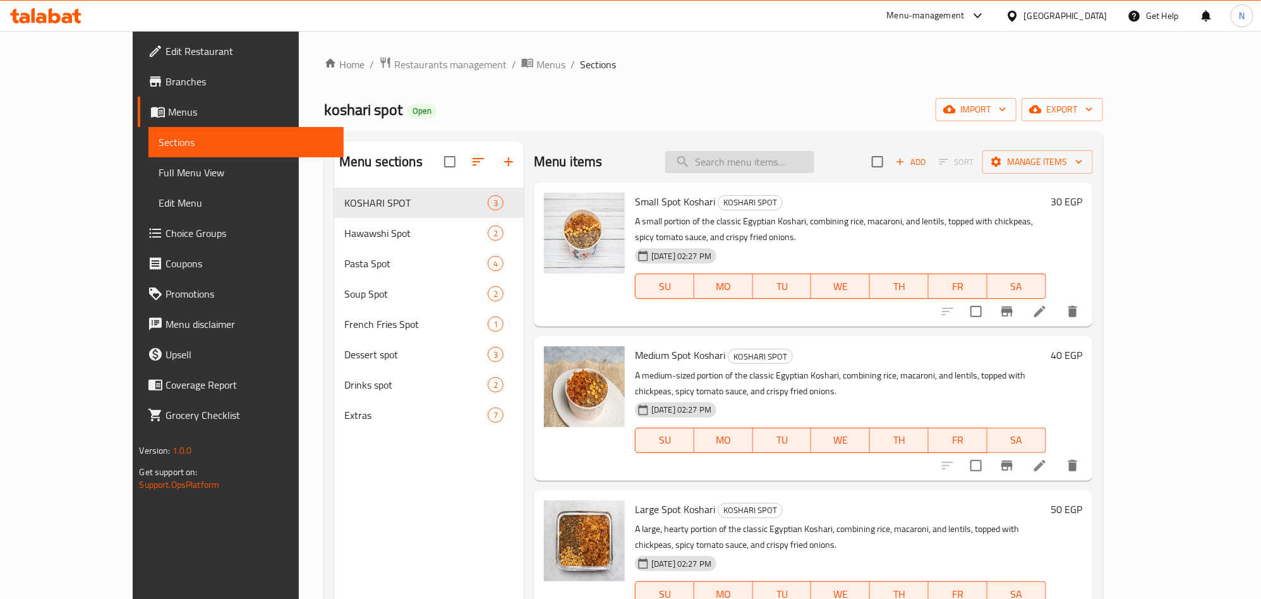
click at [810, 163] on input "search" at bounding box center [739, 162] width 149 height 22
paste input "Medium Spot Koshari"
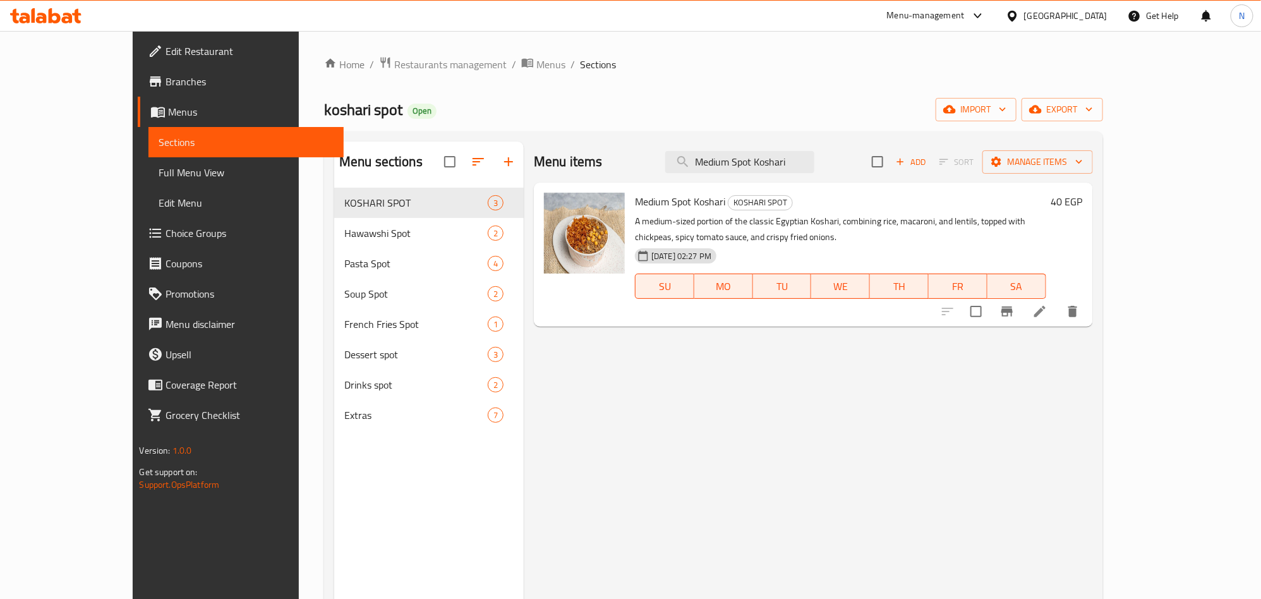
type input "Medium Spot Koshari"
click at [1047, 318] on icon at bounding box center [1039, 311] width 15 height 15
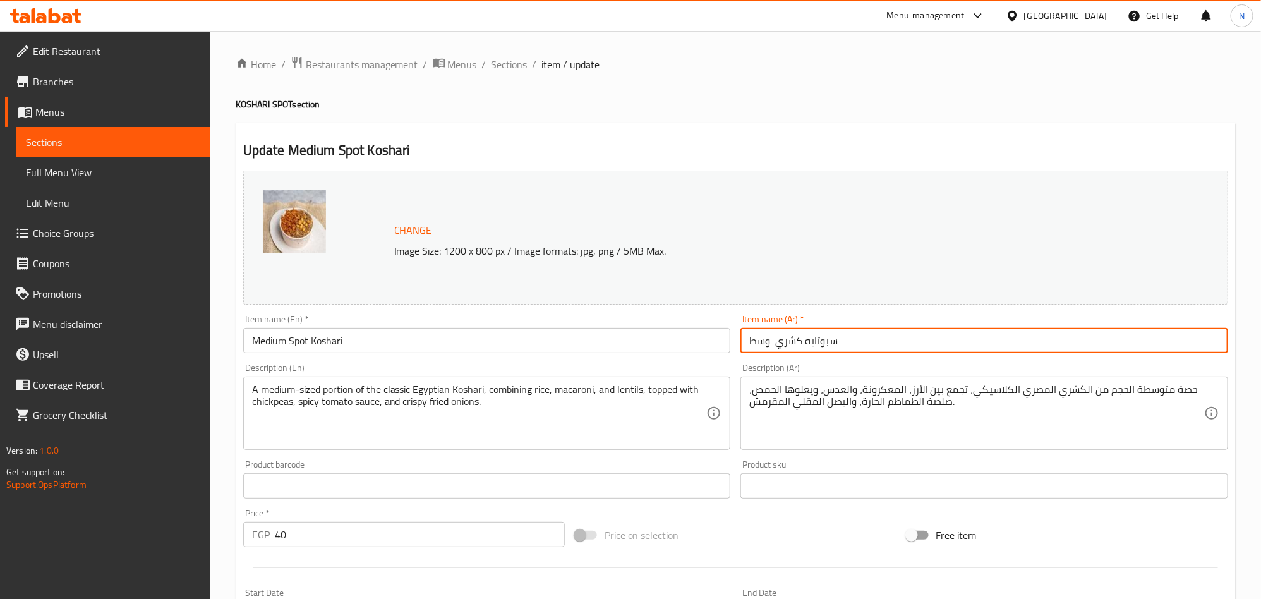
click at [837, 342] on input "سبوتايه كشري وسط" at bounding box center [984, 340] width 488 height 25
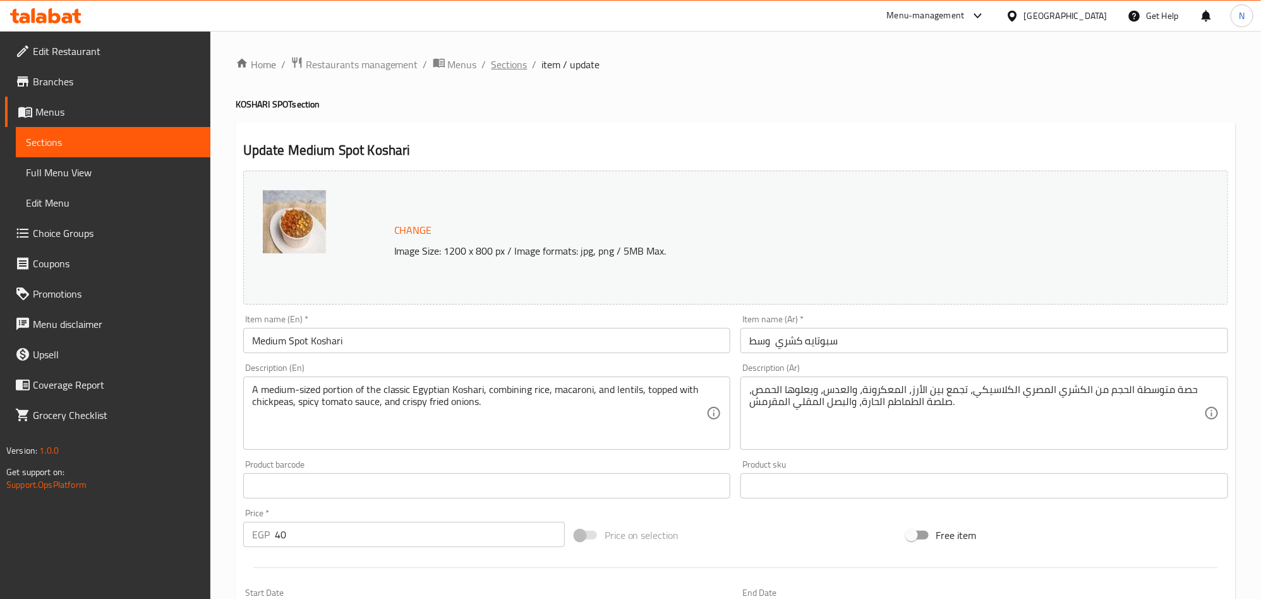
click at [495, 68] on span "Sections" at bounding box center [509, 64] width 36 height 15
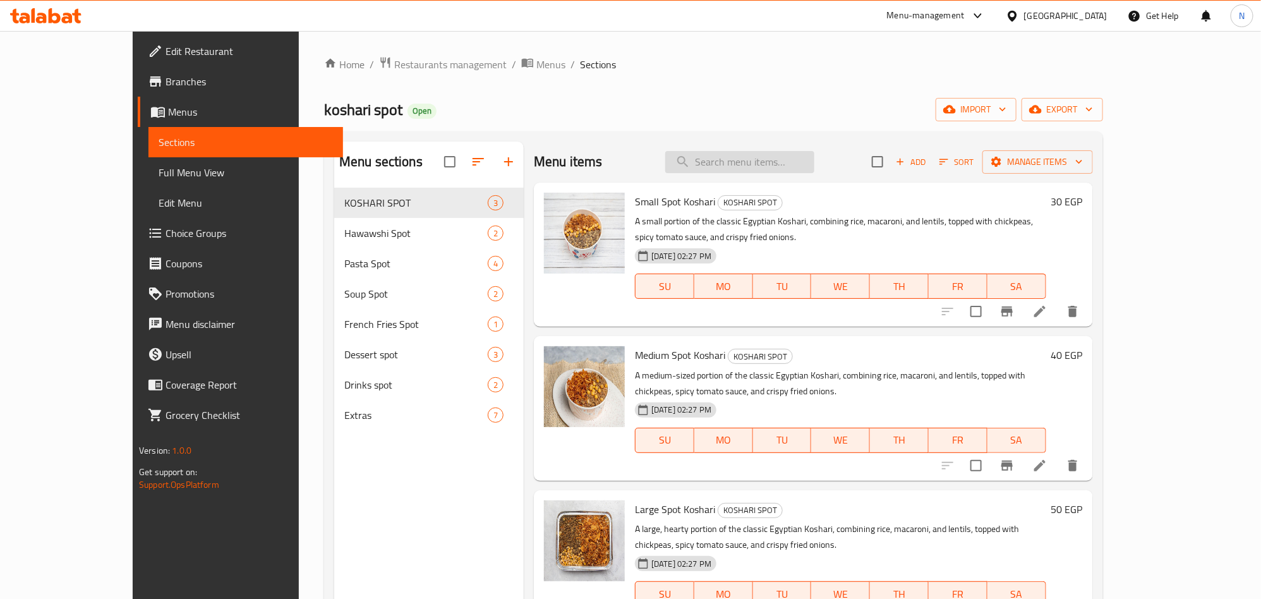
click at [777, 171] on input "search" at bounding box center [739, 162] width 149 height 22
paste input "Small Spot Koshari"
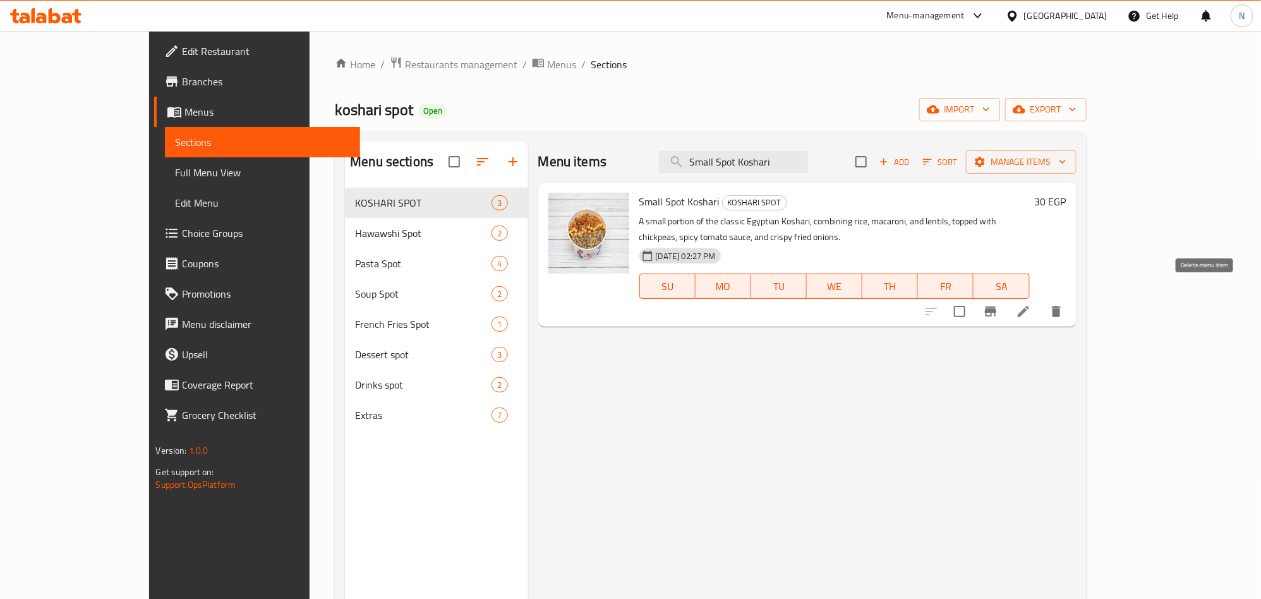
type input "Small Spot Koshari"
click at [1029, 306] on icon at bounding box center [1022, 311] width 11 height 11
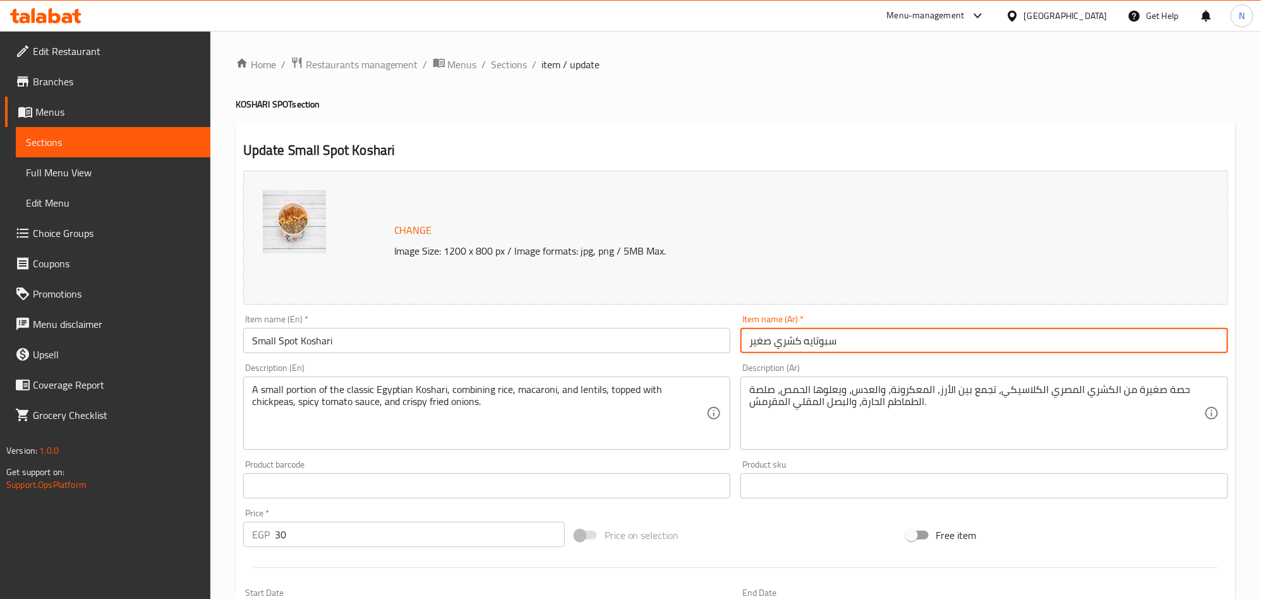
click at [865, 351] on input "سبوتايه كشري صغير" at bounding box center [984, 340] width 488 height 25
click at [519, 63] on span "Sections" at bounding box center [509, 64] width 36 height 15
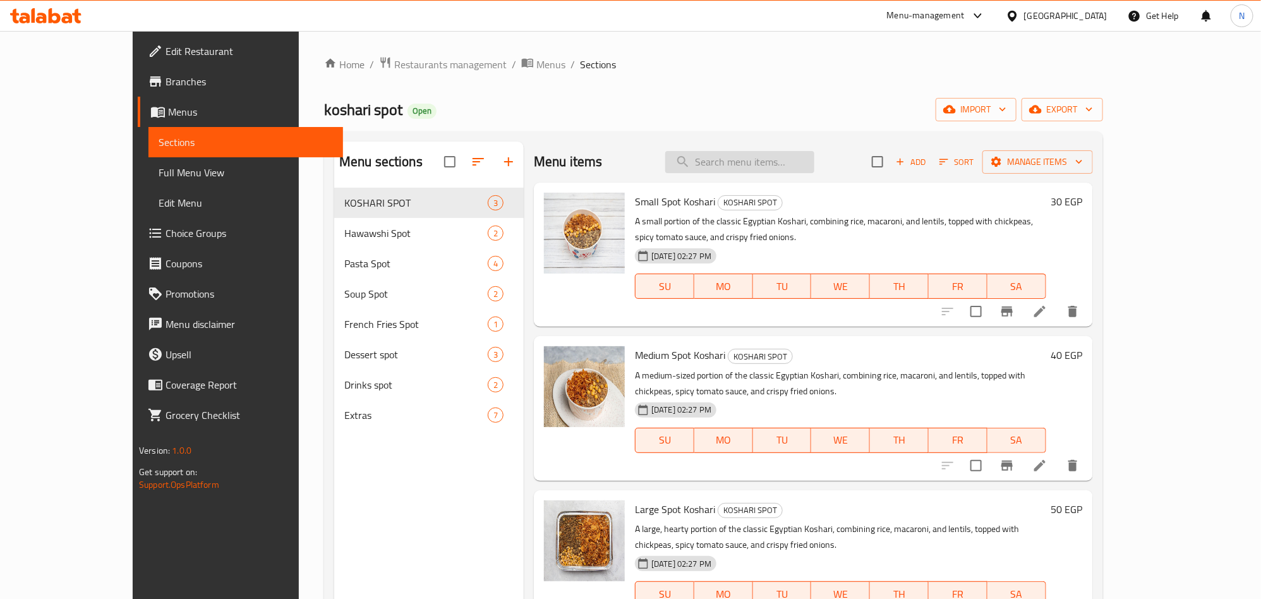
click at [756, 167] on input "search" at bounding box center [739, 162] width 149 height 22
paste input "Lentils"
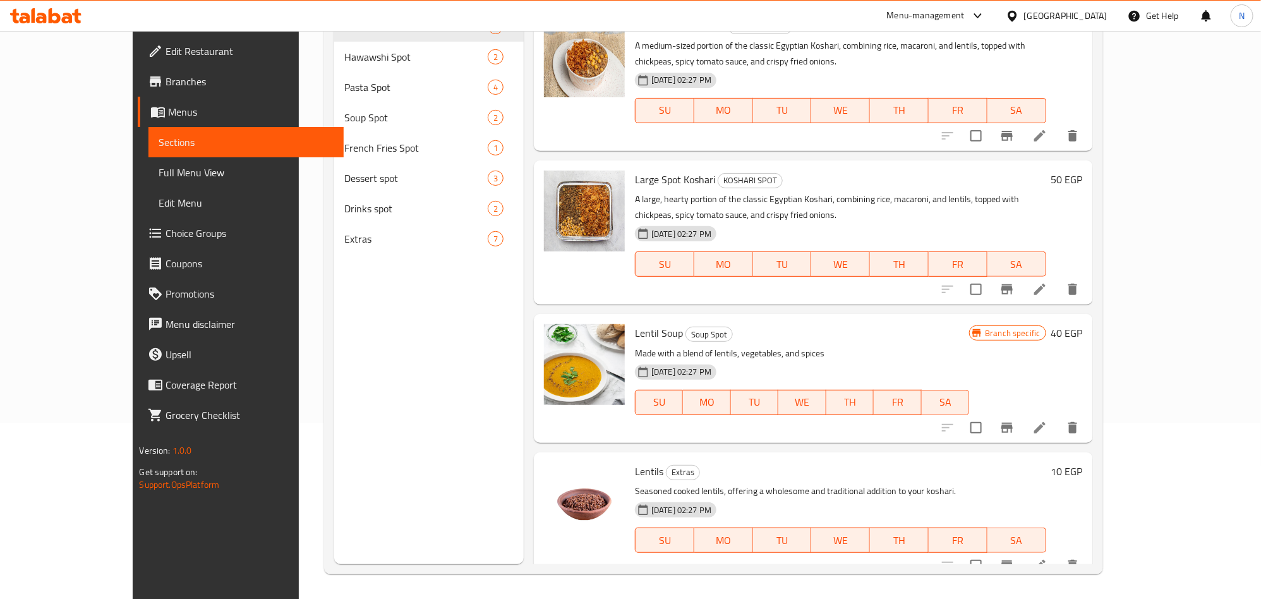
scroll to position [177, 0]
type input "Lentils"
click at [1047, 557] on icon at bounding box center [1039, 564] width 15 height 15
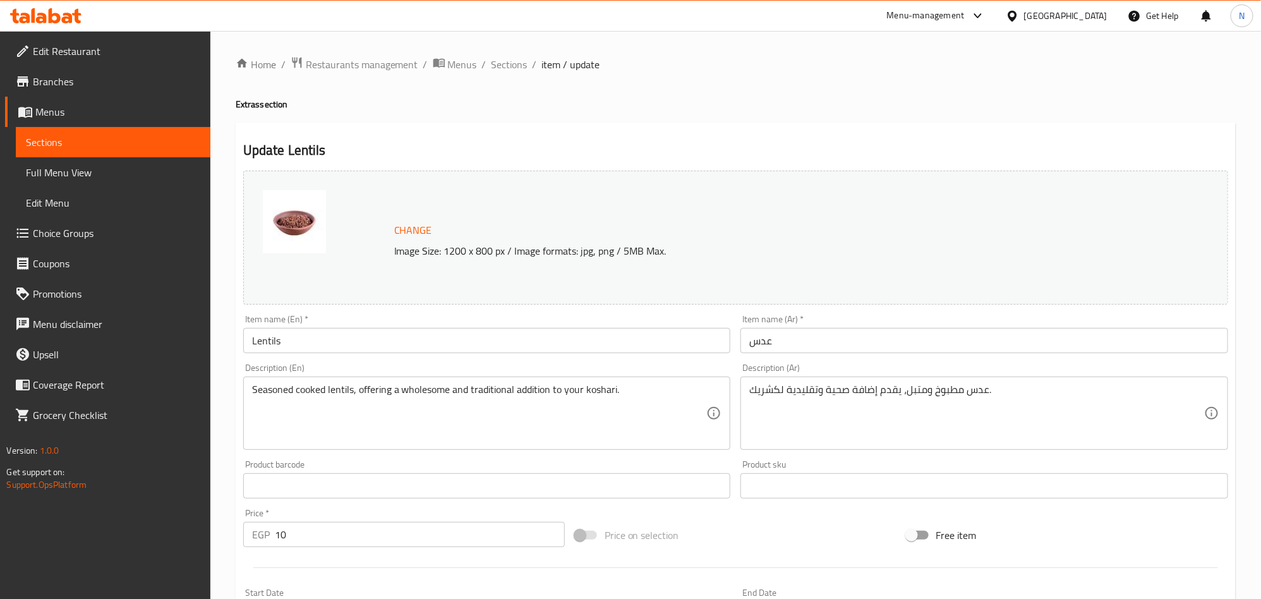
click at [791, 328] on input "عدس" at bounding box center [984, 340] width 488 height 25
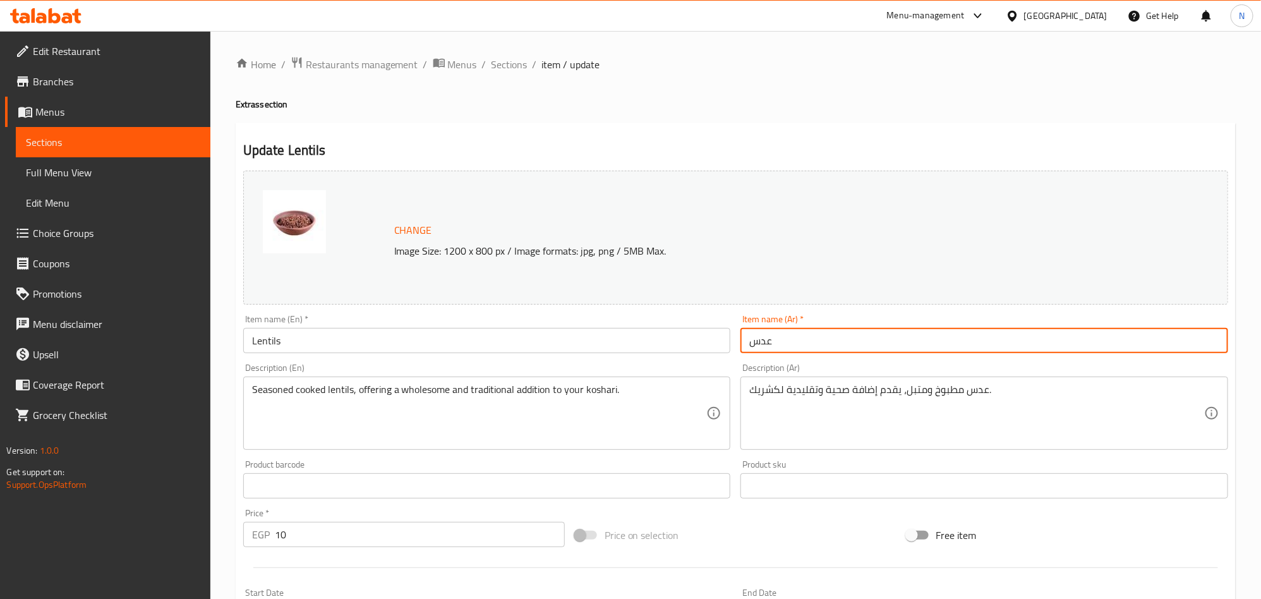
click at [790, 332] on input "عدس" at bounding box center [984, 340] width 488 height 25
drag, startPoint x: 508, startPoint y: 63, endPoint x: 580, endPoint y: 123, distance: 94.2
click at [508, 63] on span "Sections" at bounding box center [509, 64] width 36 height 15
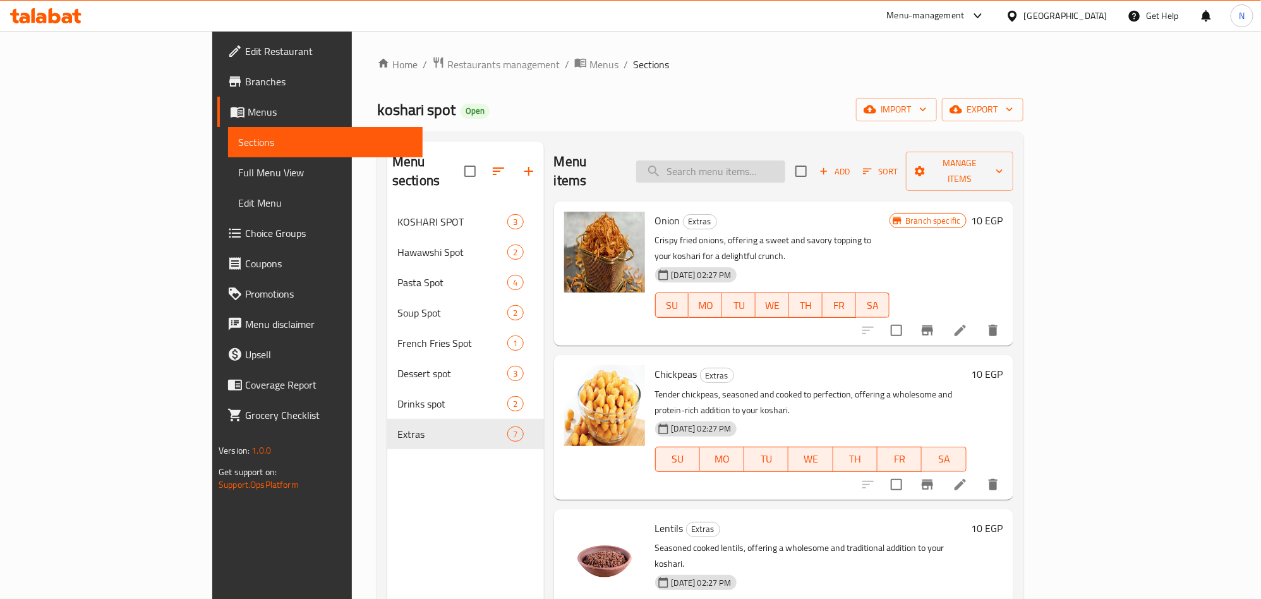
click at [764, 173] on input "search" at bounding box center [710, 171] width 149 height 22
paste input "Daqqa"
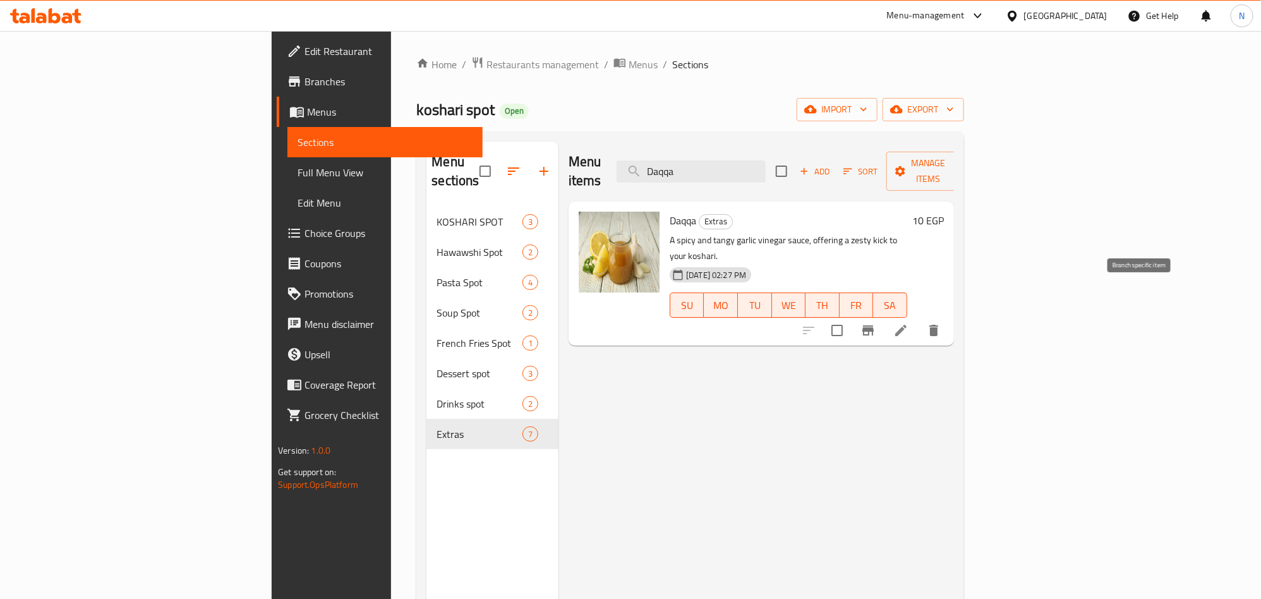
type input "Daqqa"
click at [906, 325] on icon at bounding box center [900, 330] width 11 height 11
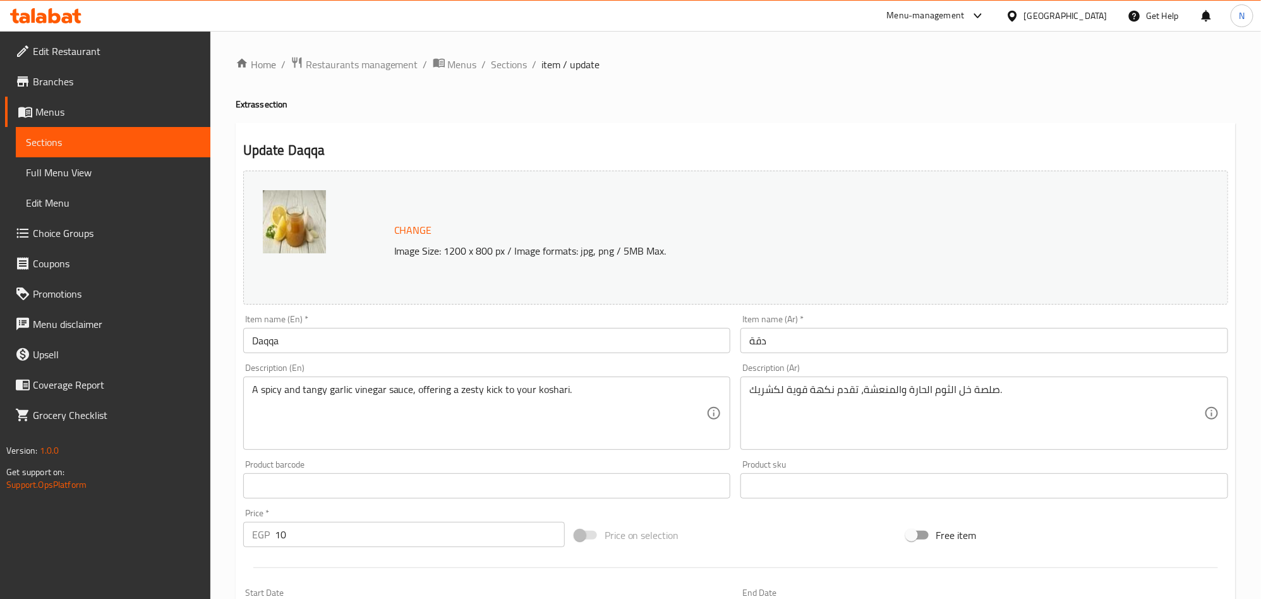
click at [834, 339] on input "دقة" at bounding box center [984, 340] width 488 height 25
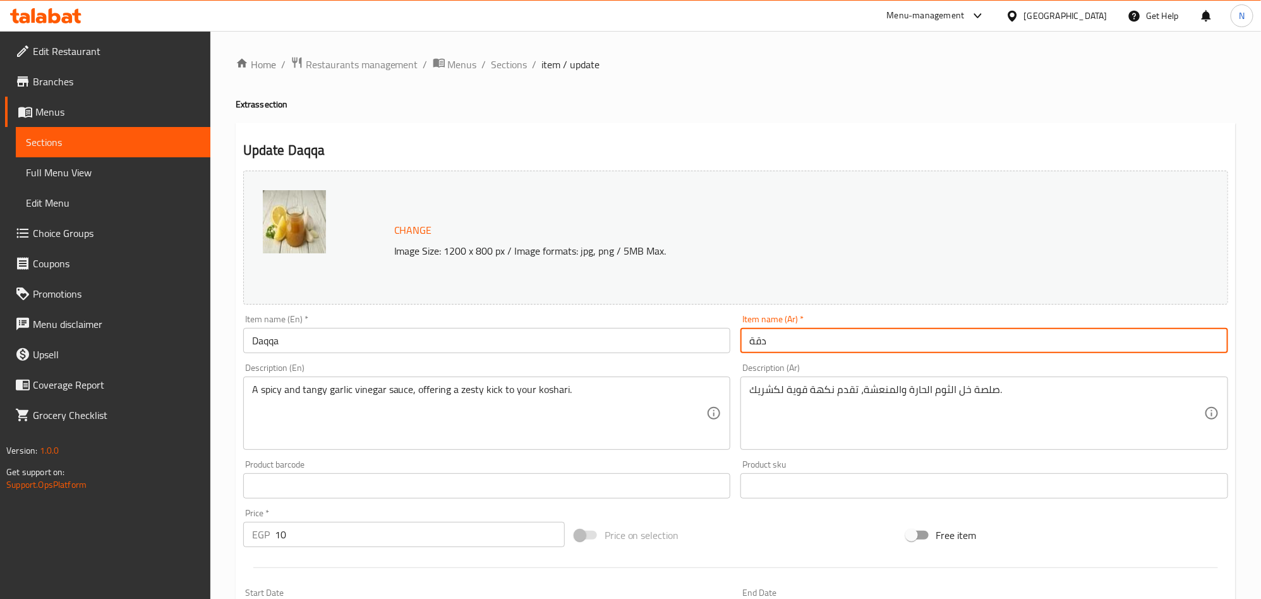
click at [834, 339] on input "دقة" at bounding box center [984, 340] width 488 height 25
click at [834, 338] on input "دقة" at bounding box center [984, 340] width 488 height 25
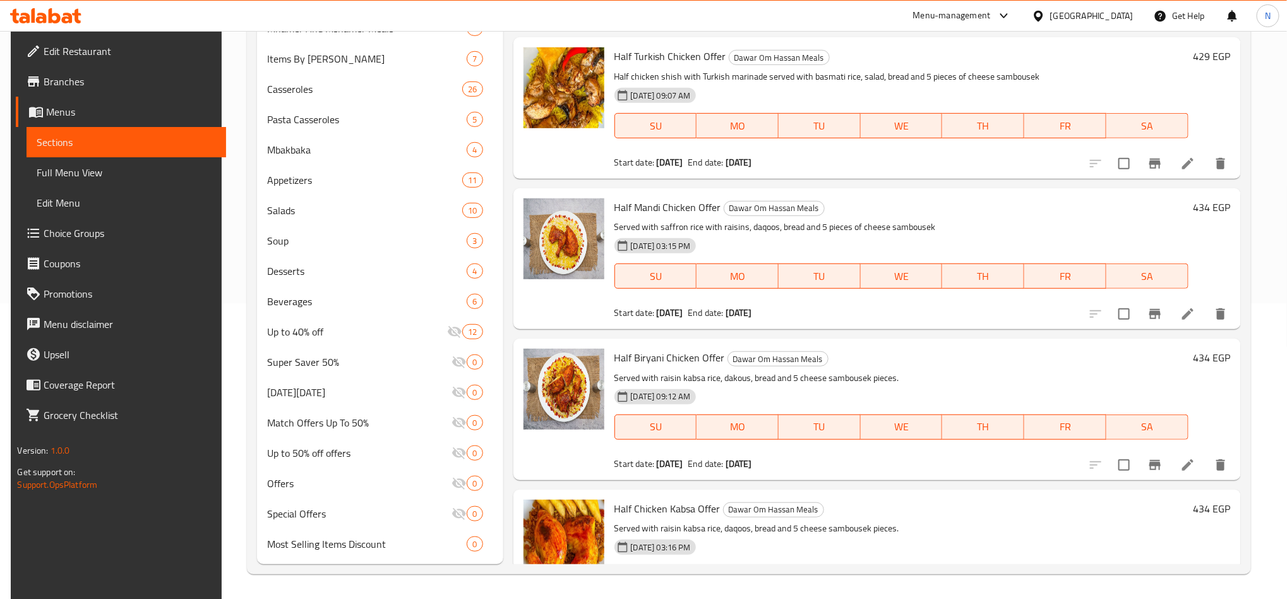
scroll to position [8014, 0]
